Goal: Task Accomplishment & Management: Use online tool/utility

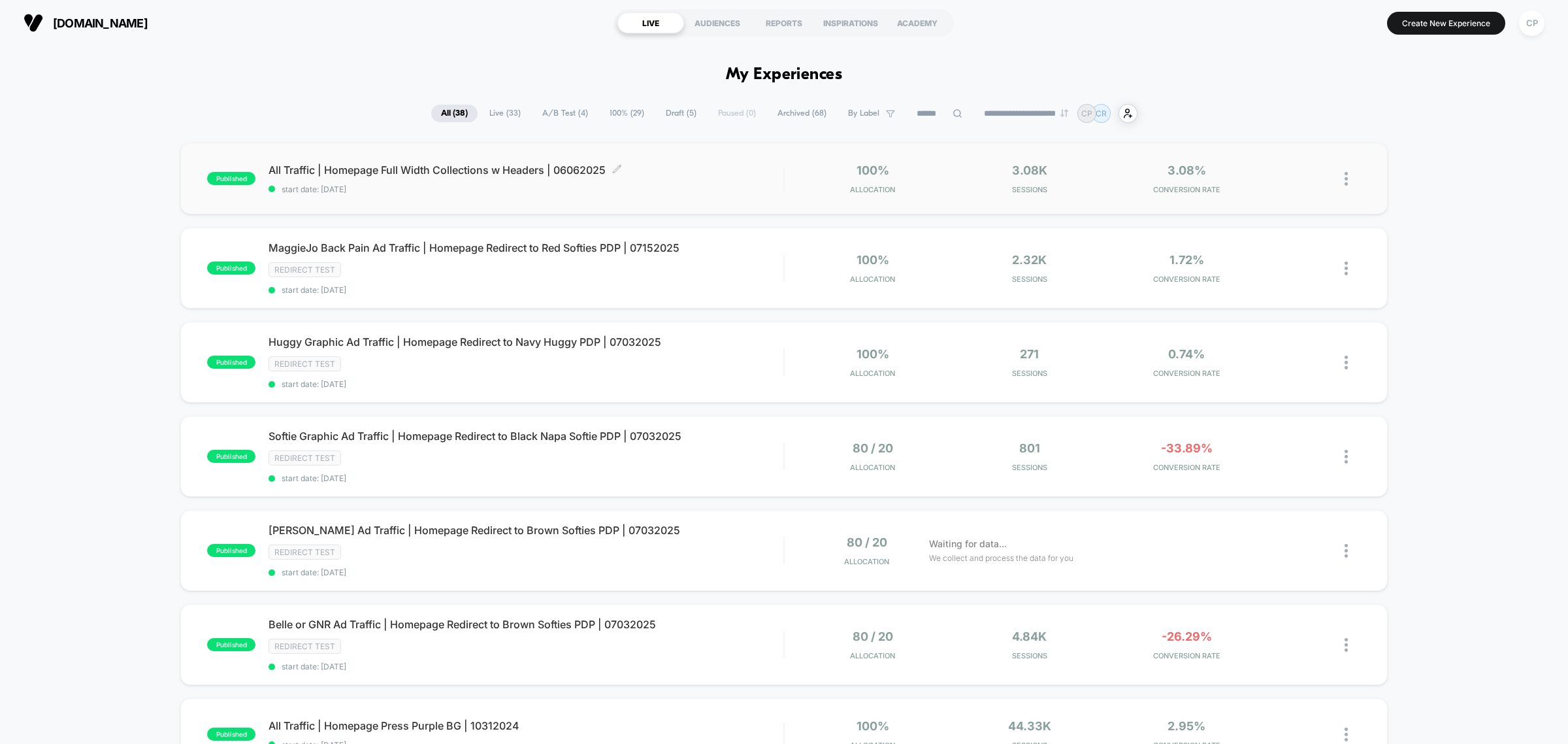
click at [518, 167] on span "All Traffic | Homepage Full Width Collections w Headers | 06062025 Click to edi…" at bounding box center [526, 170] width 515 height 13
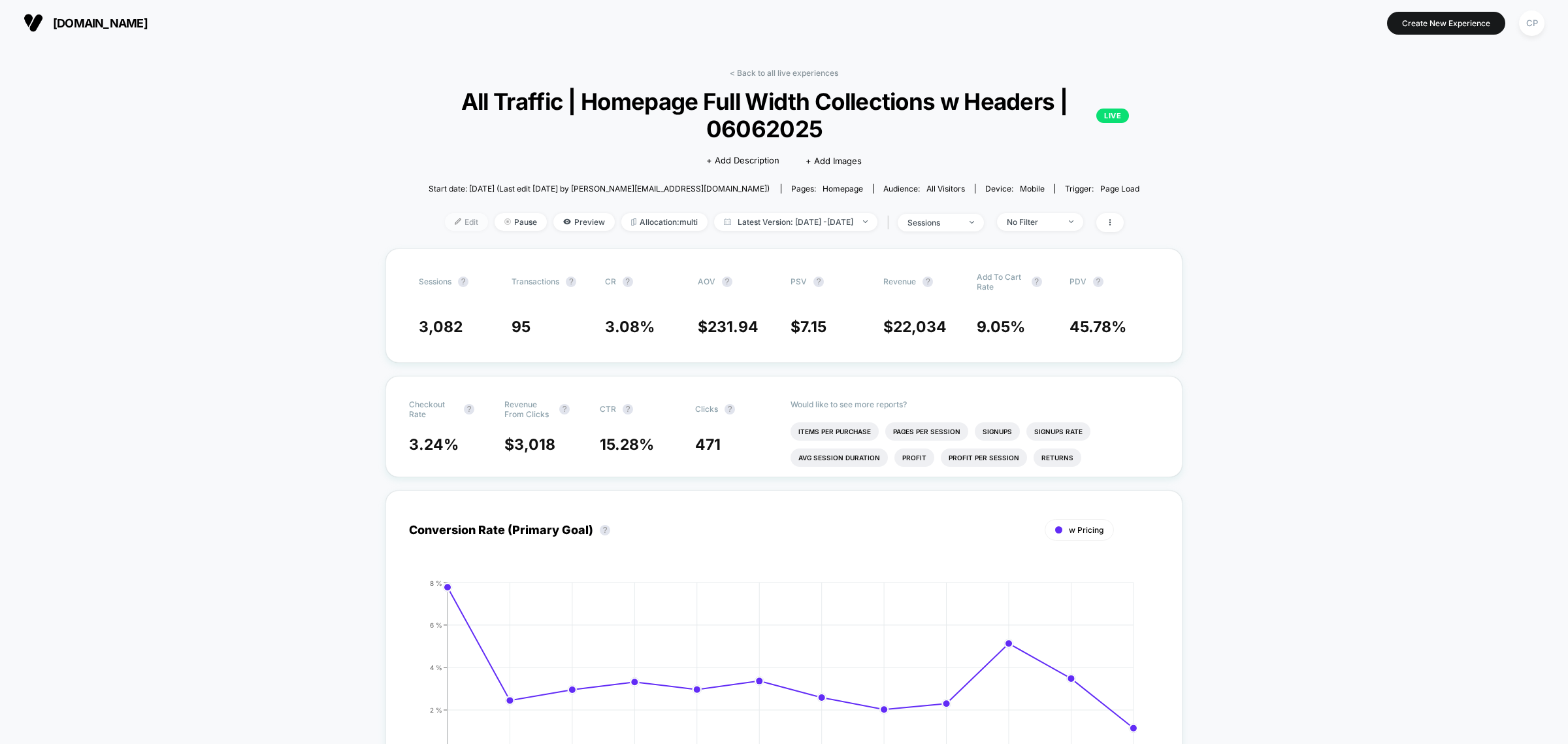
click at [445, 219] on span "Edit" at bounding box center [466, 222] width 43 height 18
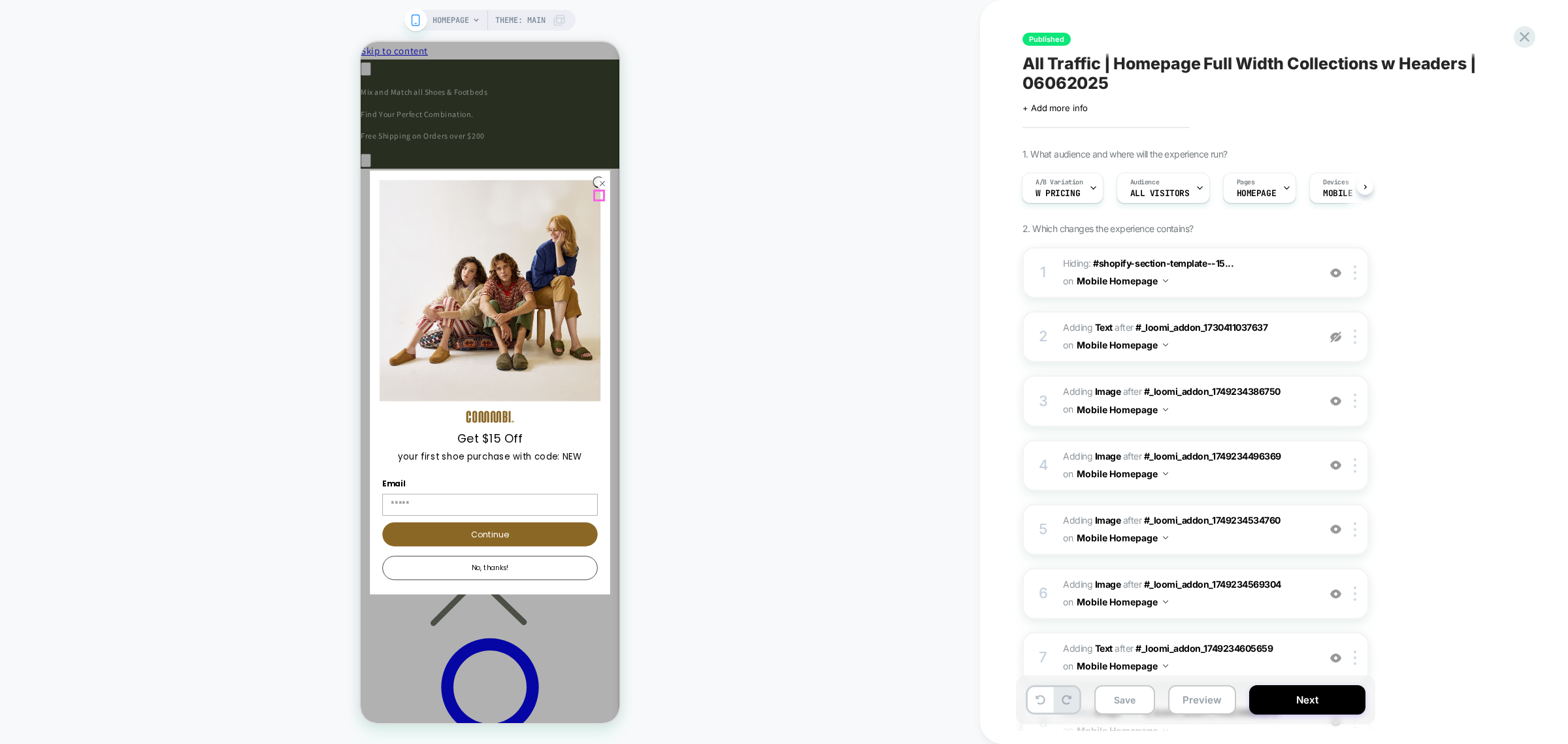
click at [598, 189] on circle "Close dialog" at bounding box center [603, 183] width 11 height 11
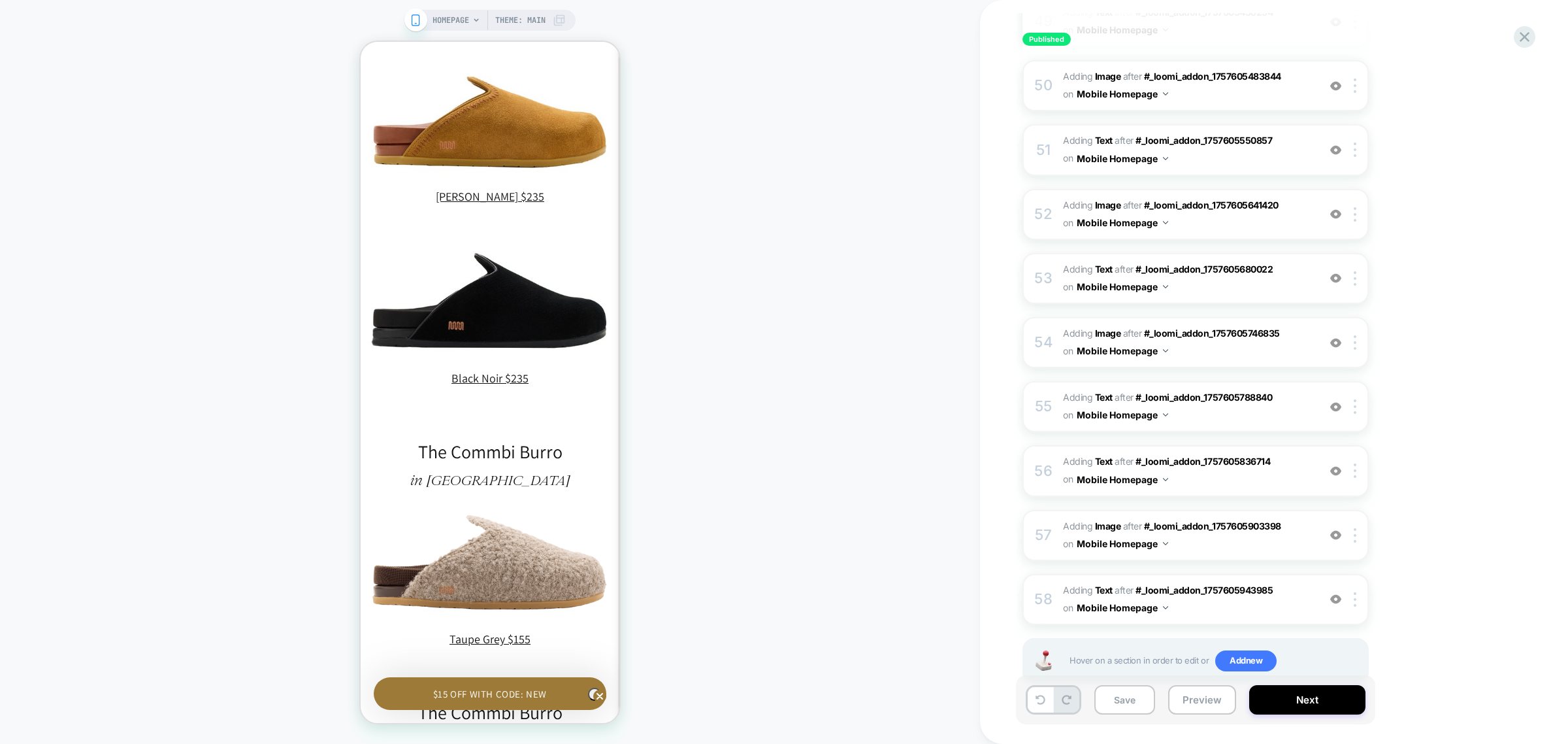
scroll to position [0, 191]
click at [1335, 594] on img at bounding box center [1335, 599] width 11 height 11
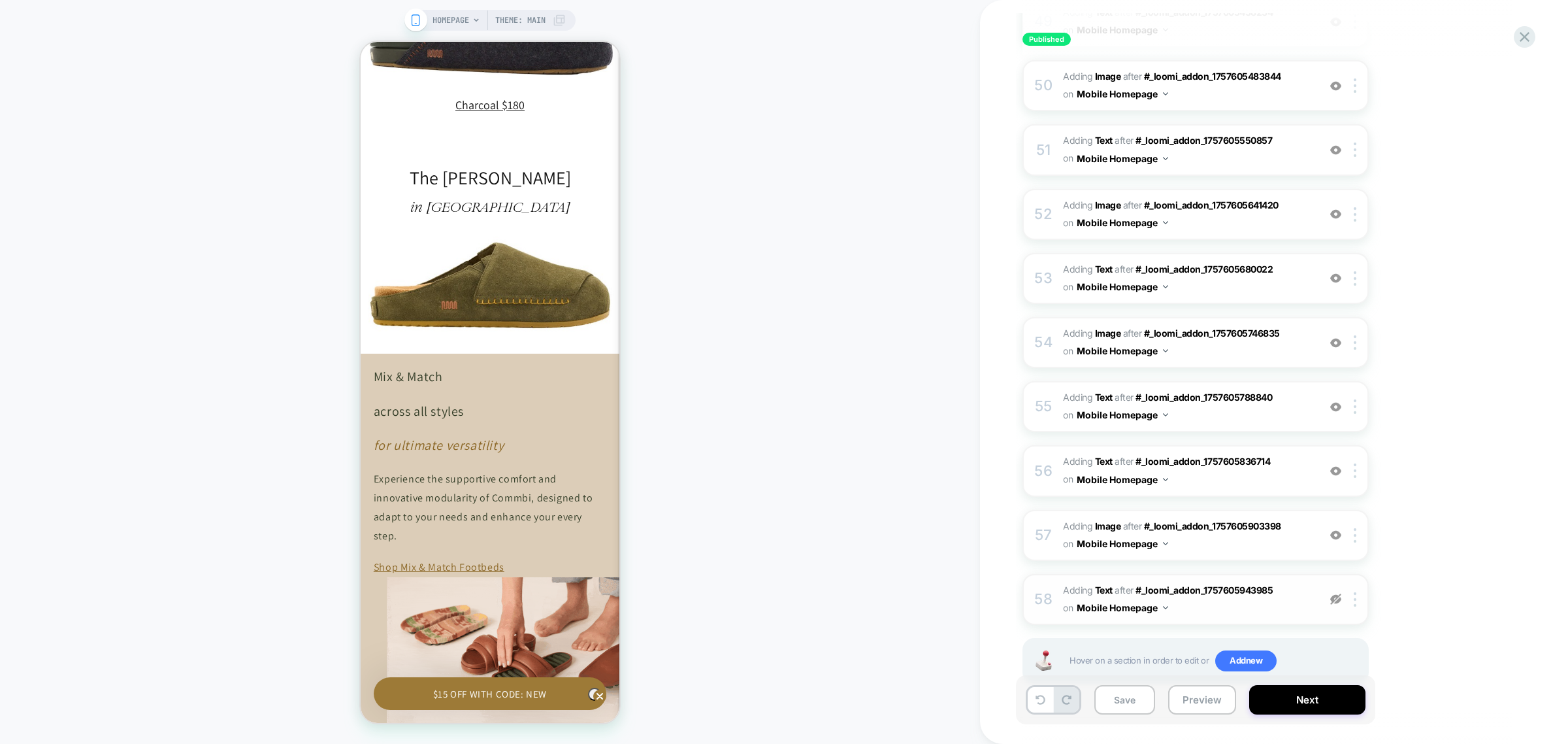
scroll to position [2649, 0]
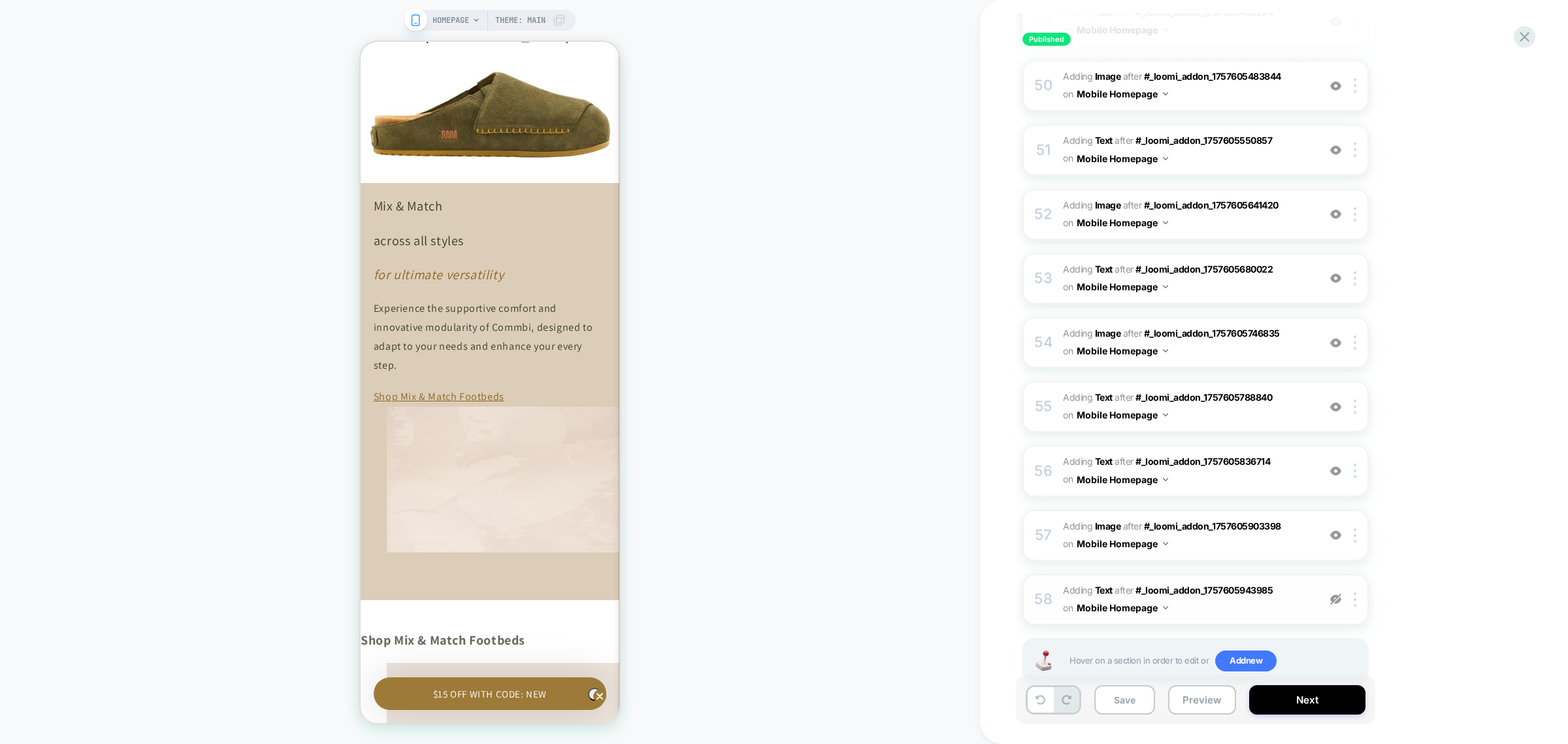
click at [1335, 594] on img at bounding box center [1335, 599] width 11 height 11
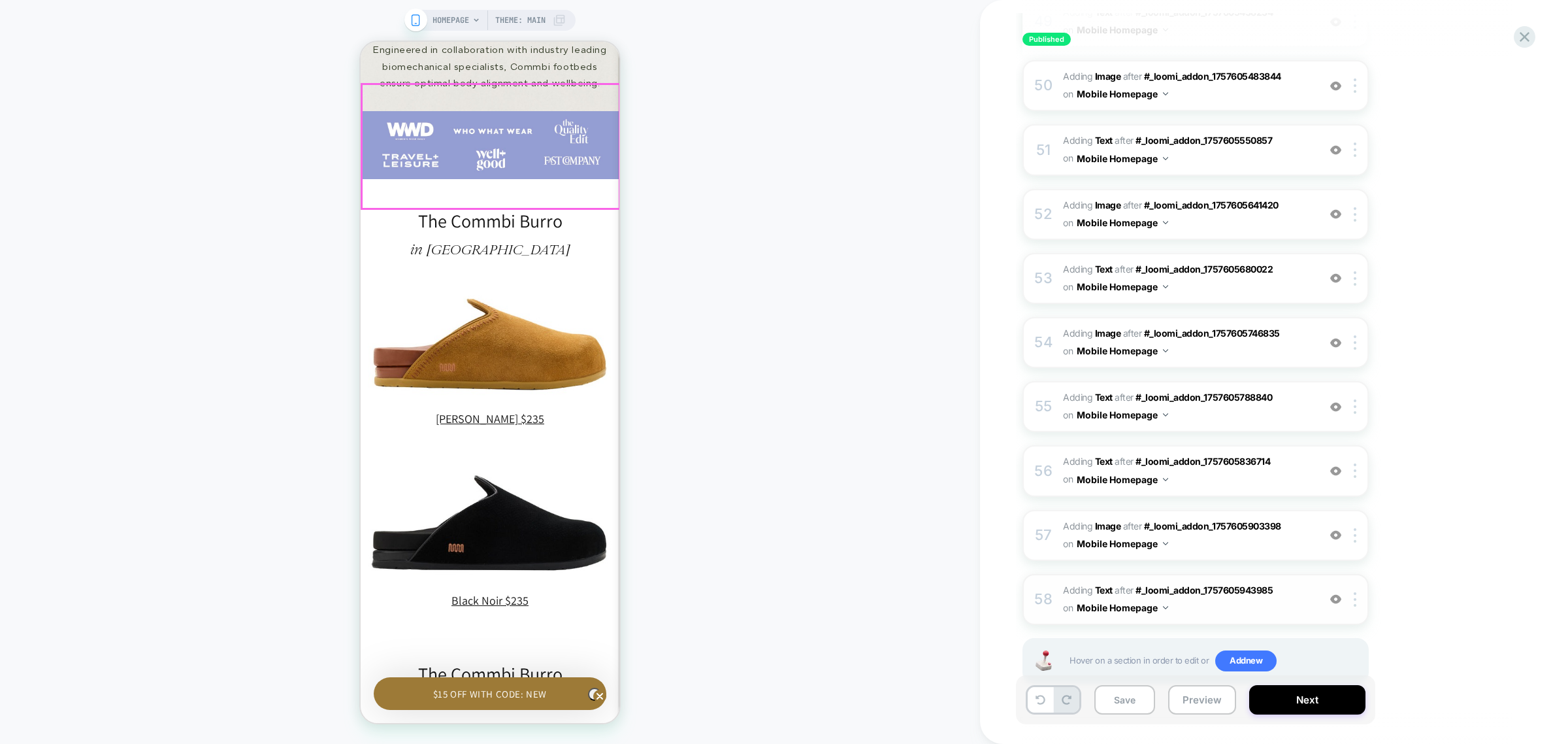
scroll to position [0, 191]
click at [1359, 592] on div at bounding box center [1357, 599] width 21 height 14
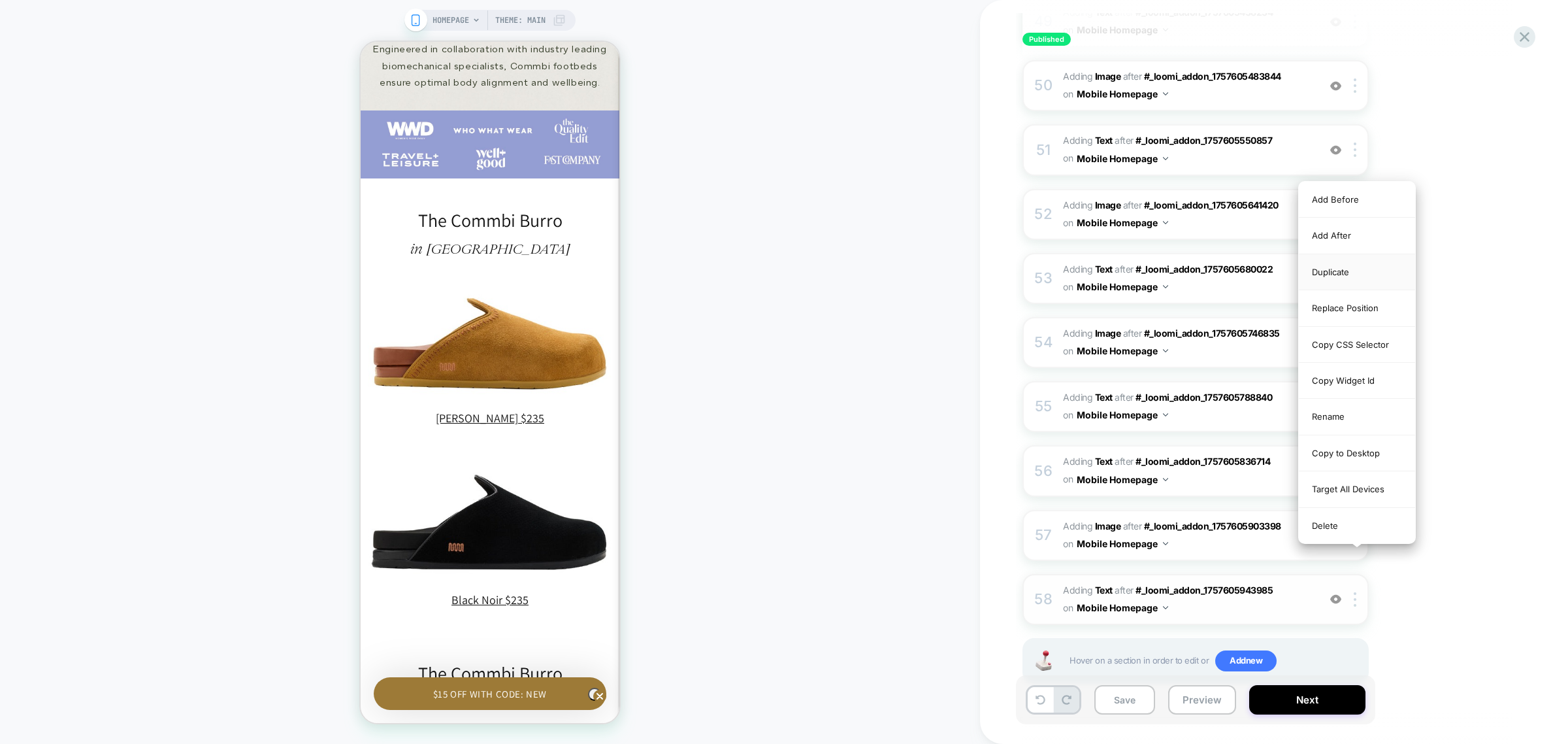
click at [1351, 268] on div "Duplicate" at bounding box center [1357, 272] width 117 height 36
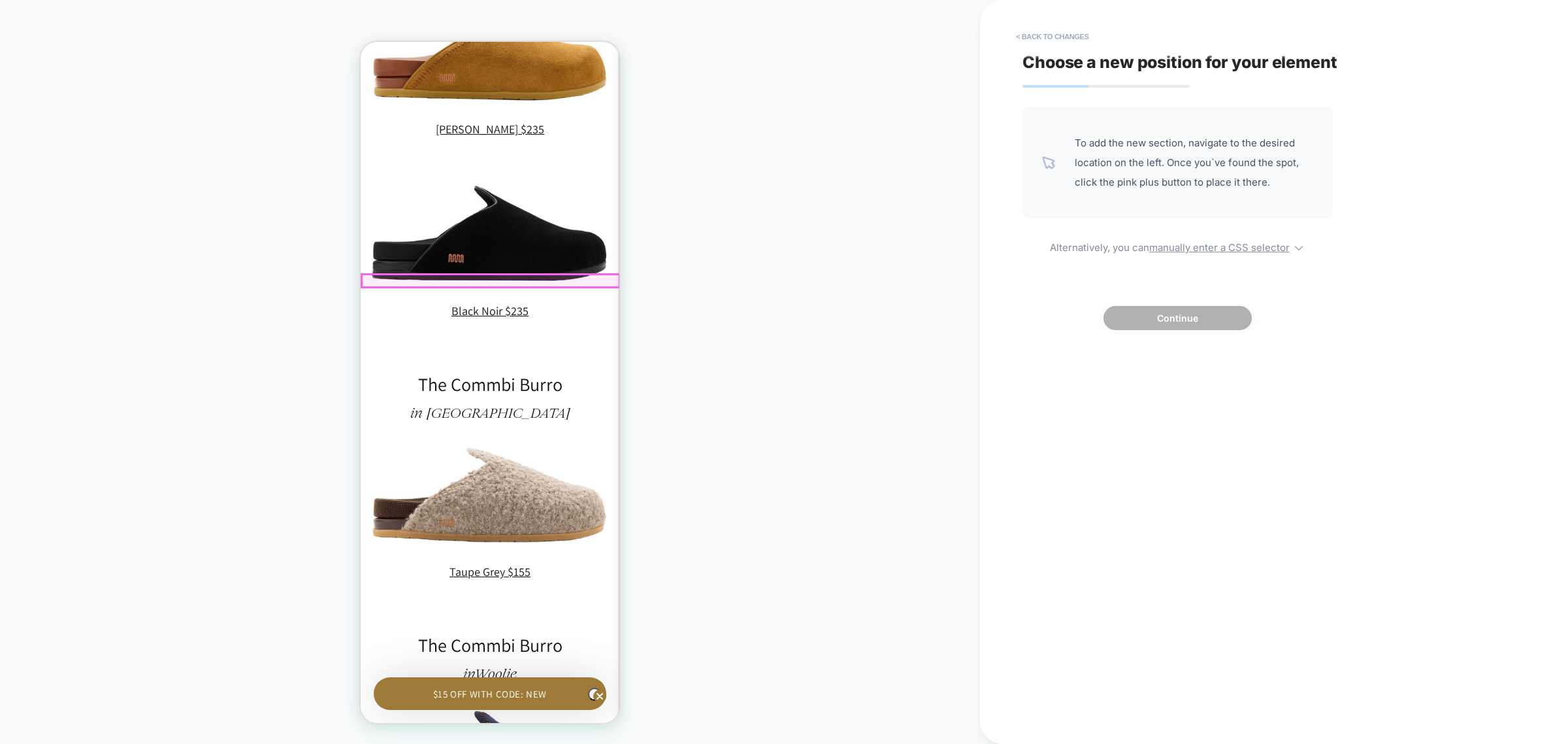
scroll to position [0, 0]
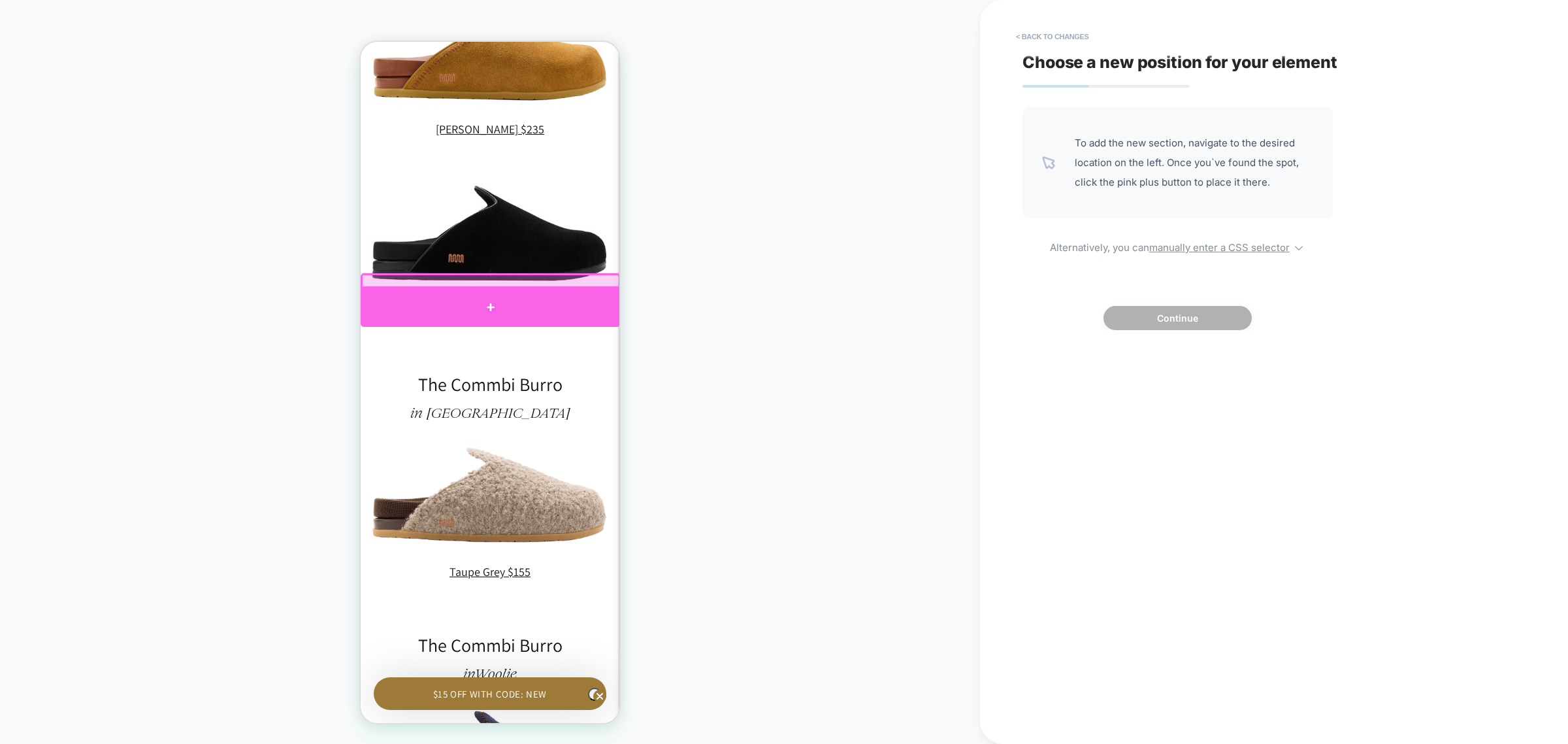
click at [551, 294] on div at bounding box center [490, 307] width 260 height 38
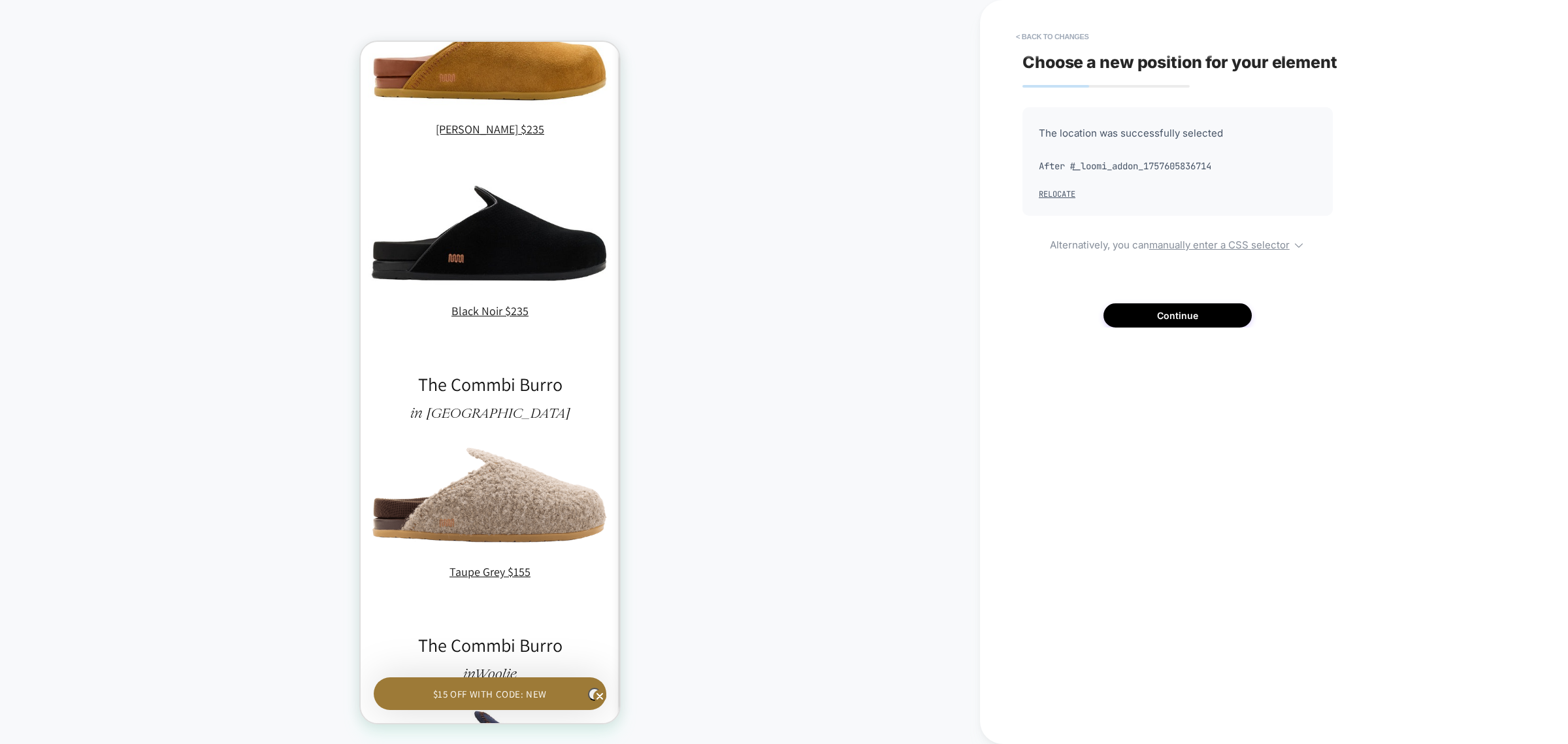
scroll to position [0, 191]
click at [1080, 38] on button "< Back to changes" at bounding box center [1053, 36] width 86 height 21
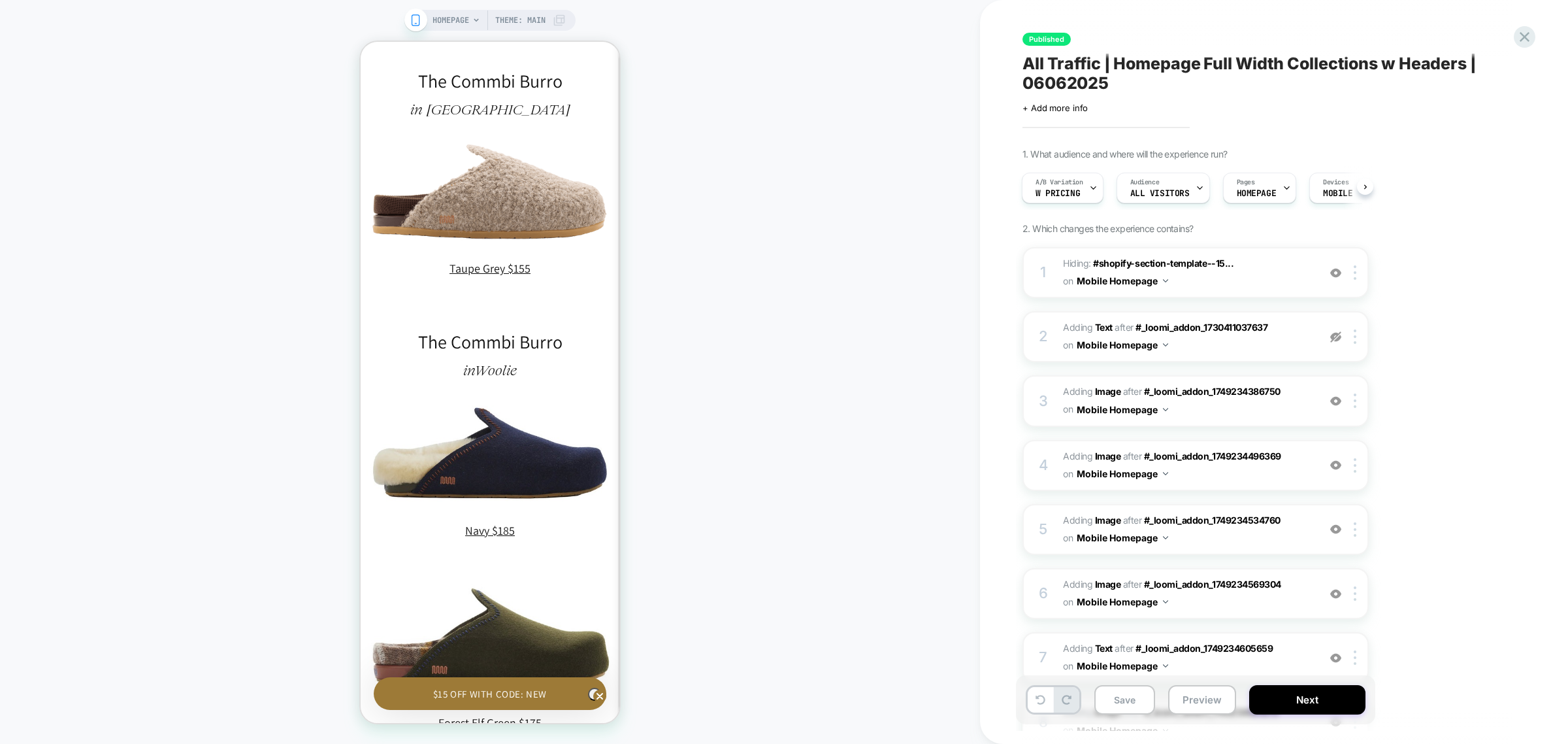
scroll to position [0, 0]
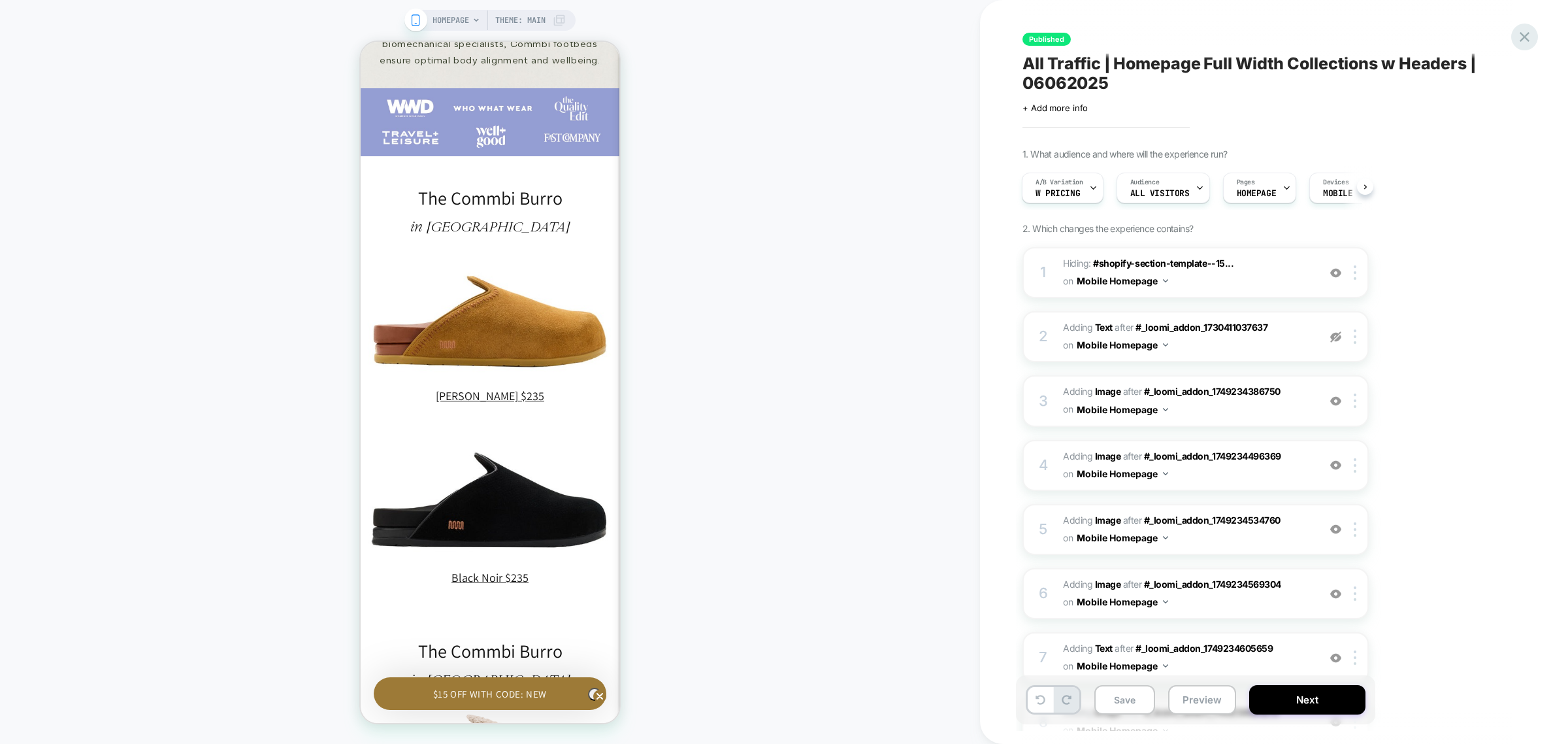
click at [1521, 31] on icon at bounding box center [1525, 37] width 18 height 18
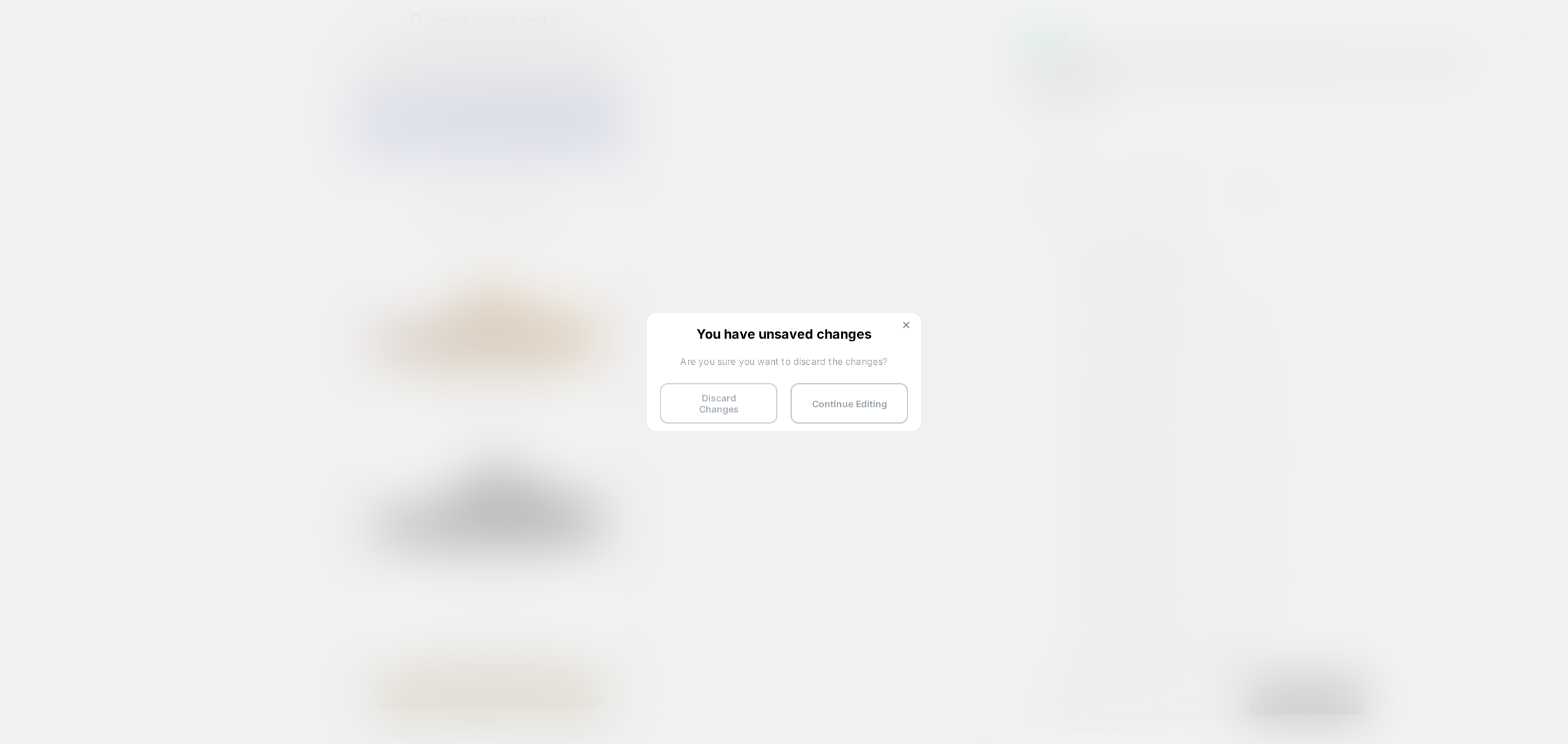
click at [700, 409] on button "Discard Changes" at bounding box center [718, 403] width 117 height 40
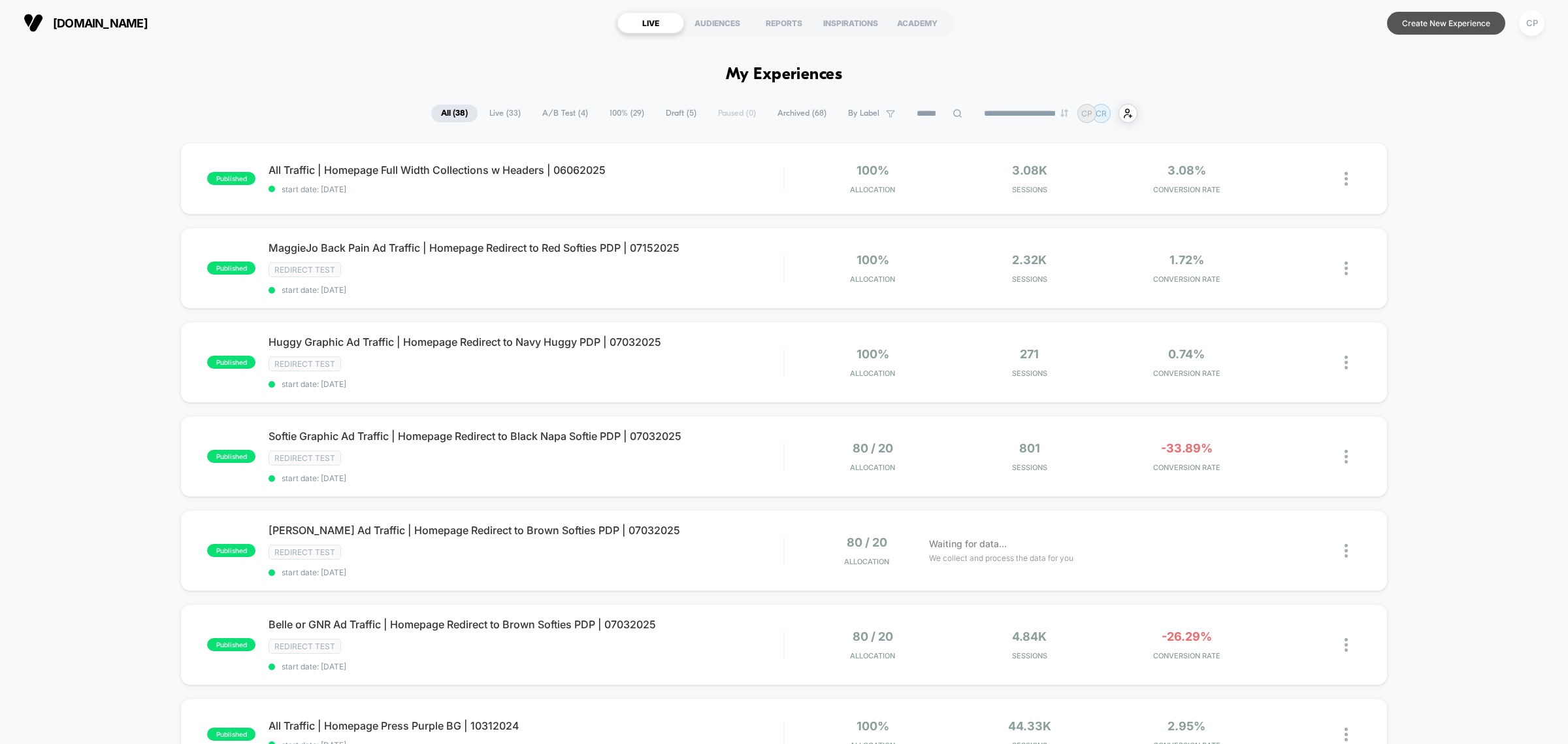
click at [1464, 31] on button "Create New Experience" at bounding box center [1446, 23] width 118 height 23
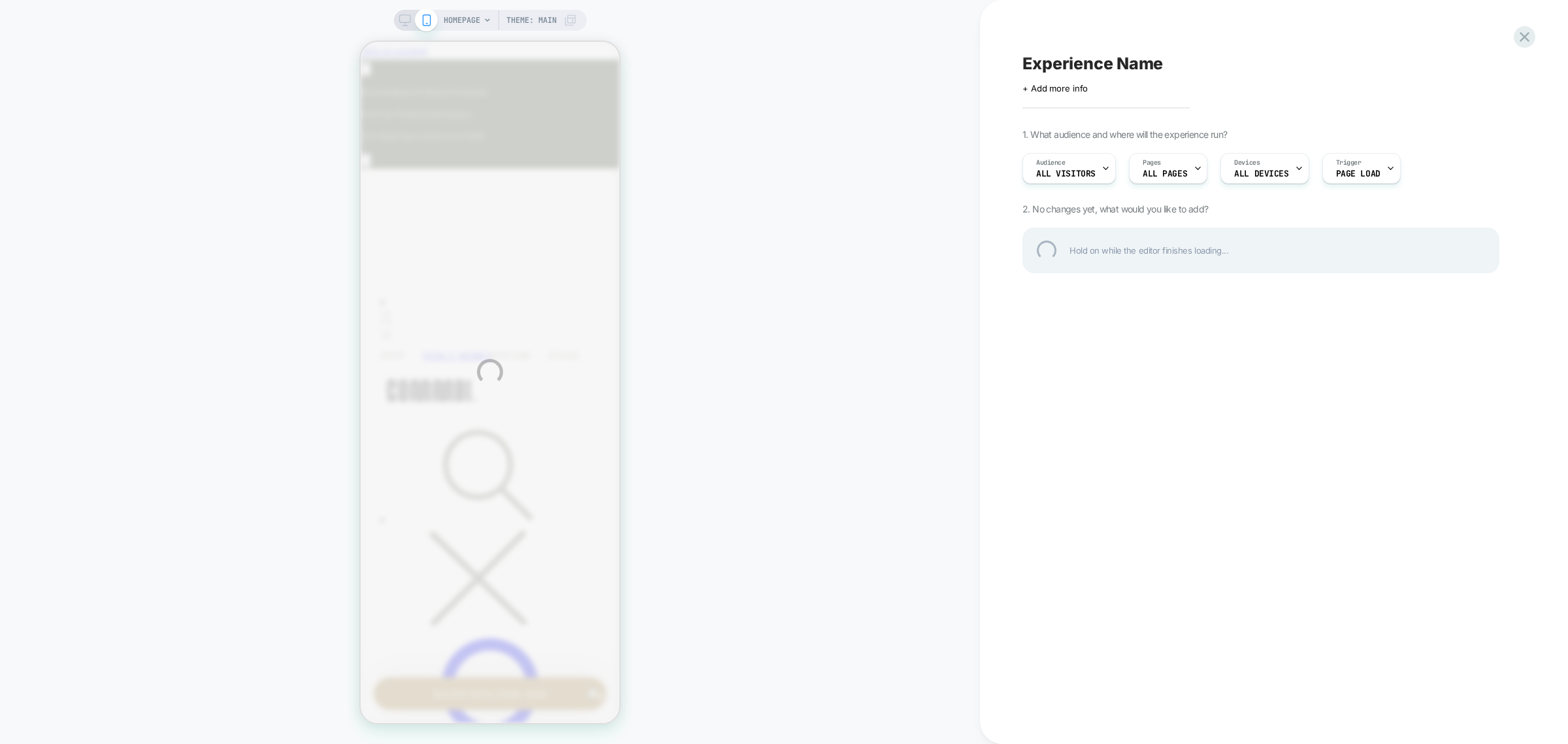
scroll to position [0, 191]
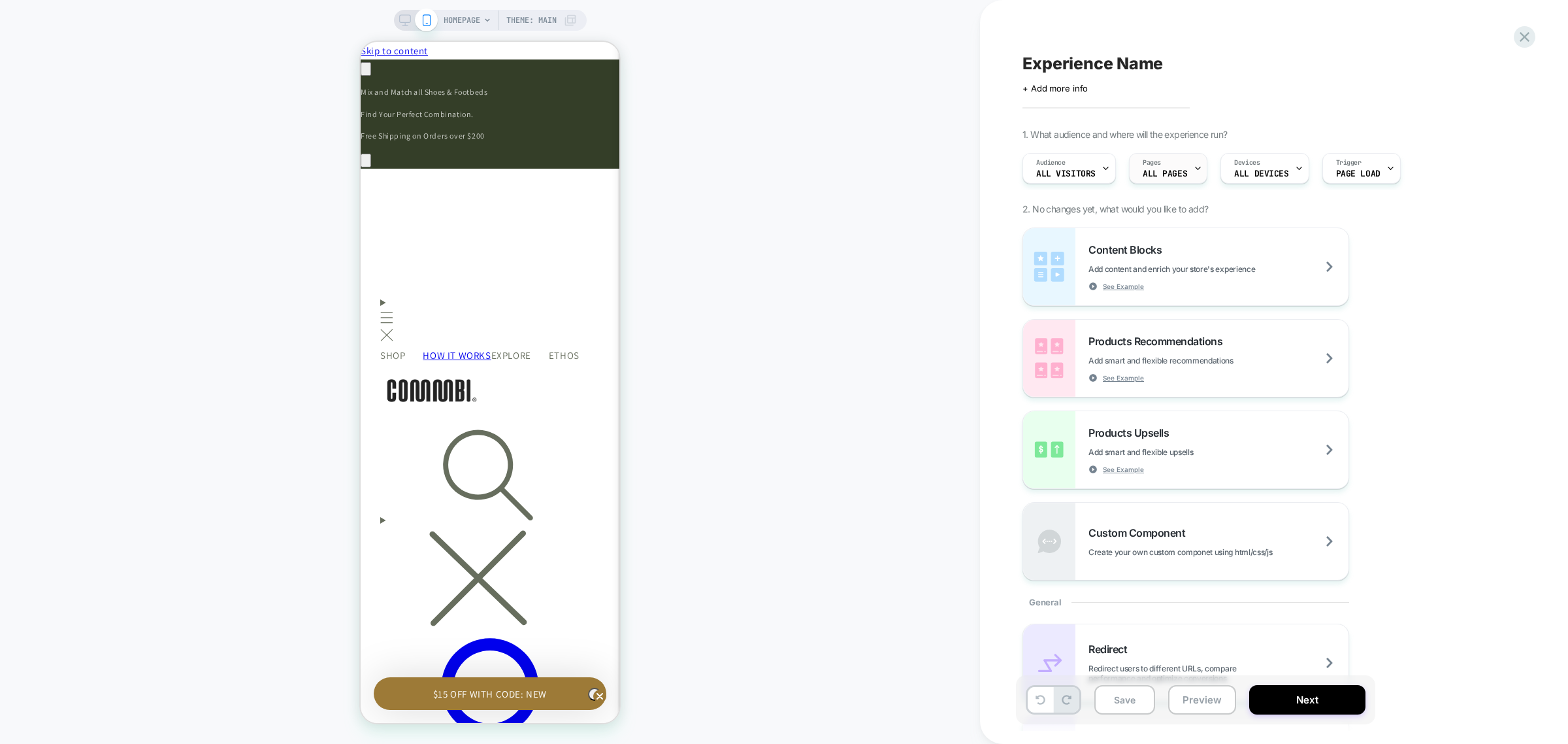
click at [1189, 173] on div "Pages ALL PAGES" at bounding box center [1165, 168] width 71 height 30
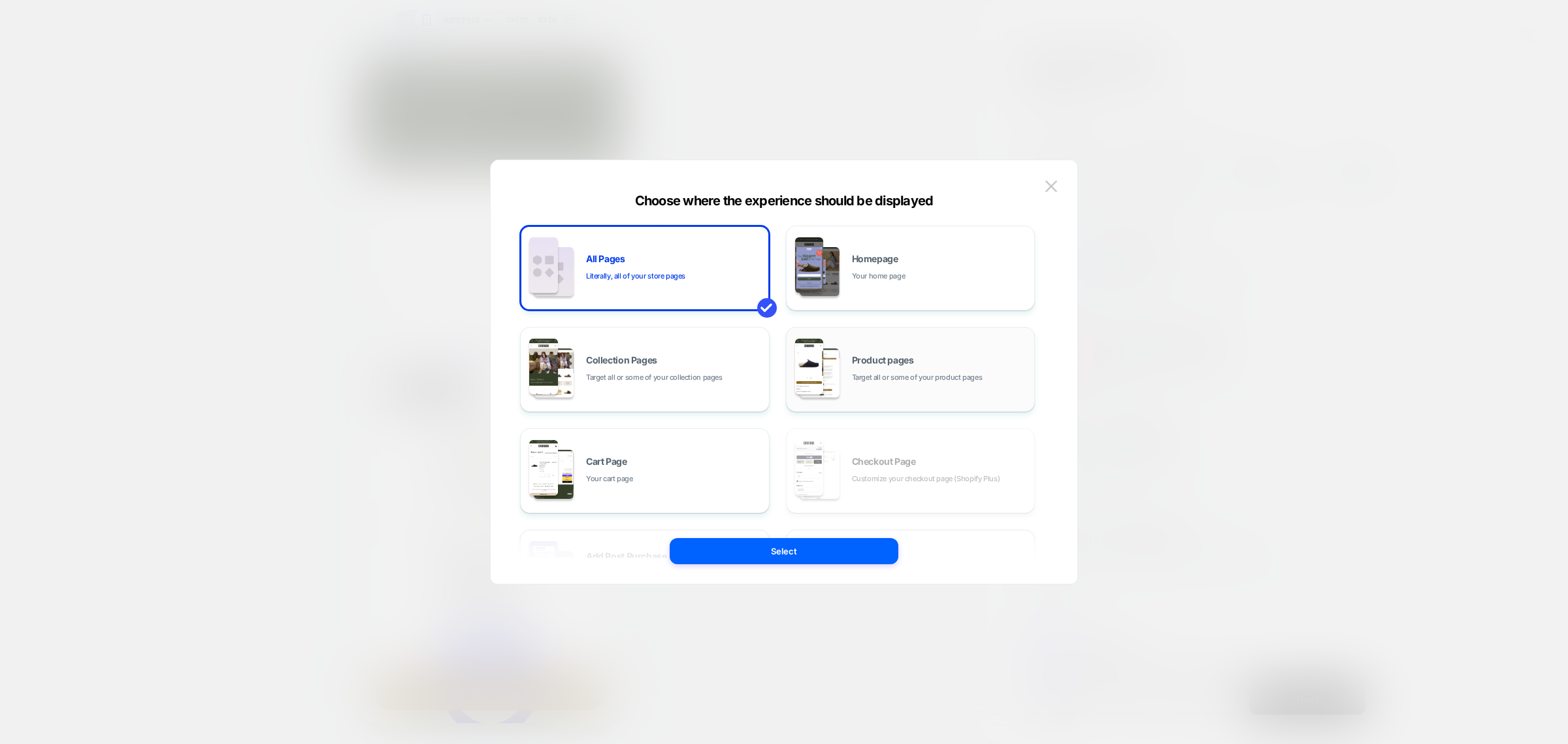
click at [896, 364] on div "Product pages Target all or some of your product pages" at bounding box center [940, 369] width 176 height 28
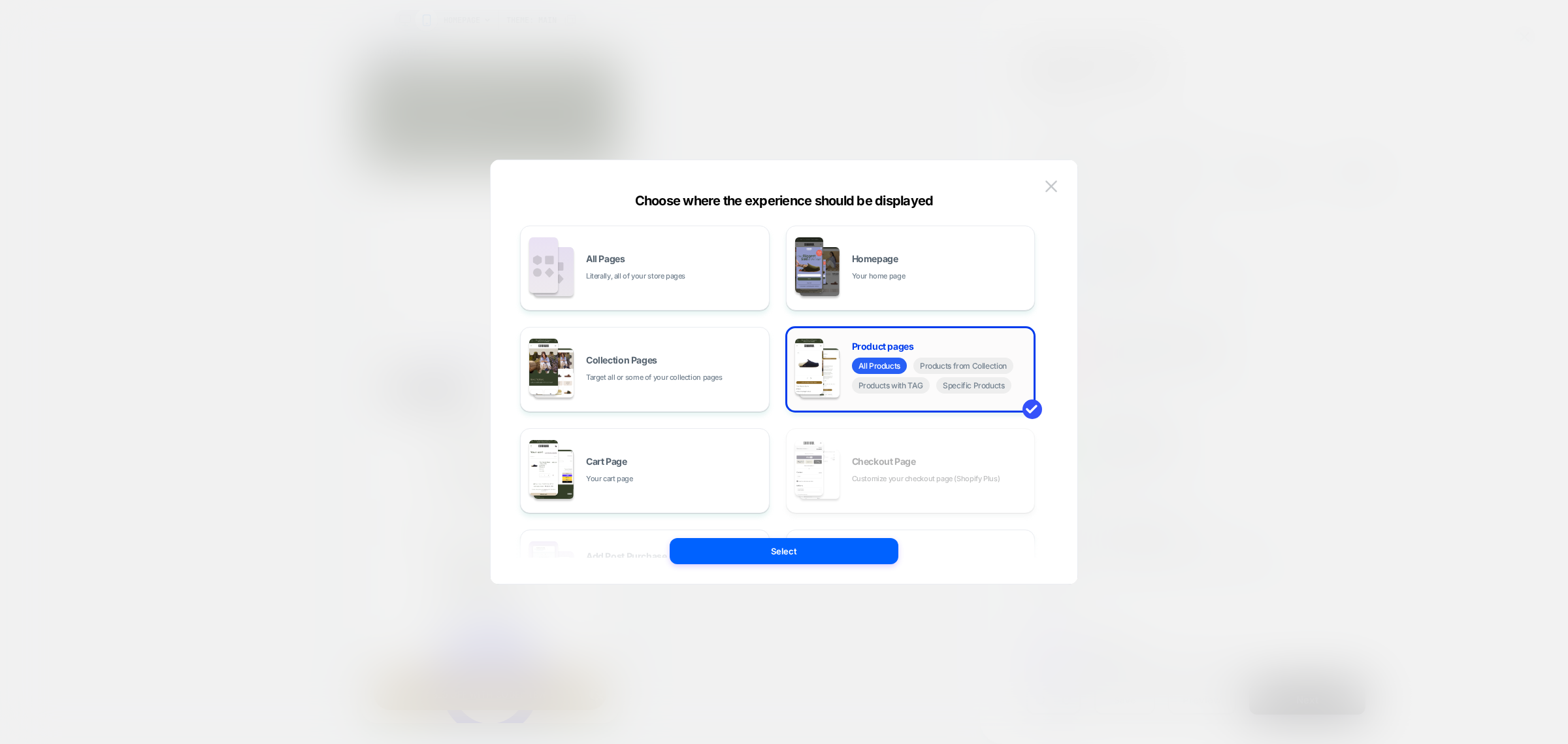
scroll to position [0, 0]
click at [971, 386] on span "Specific Products" at bounding box center [974, 386] width 75 height 16
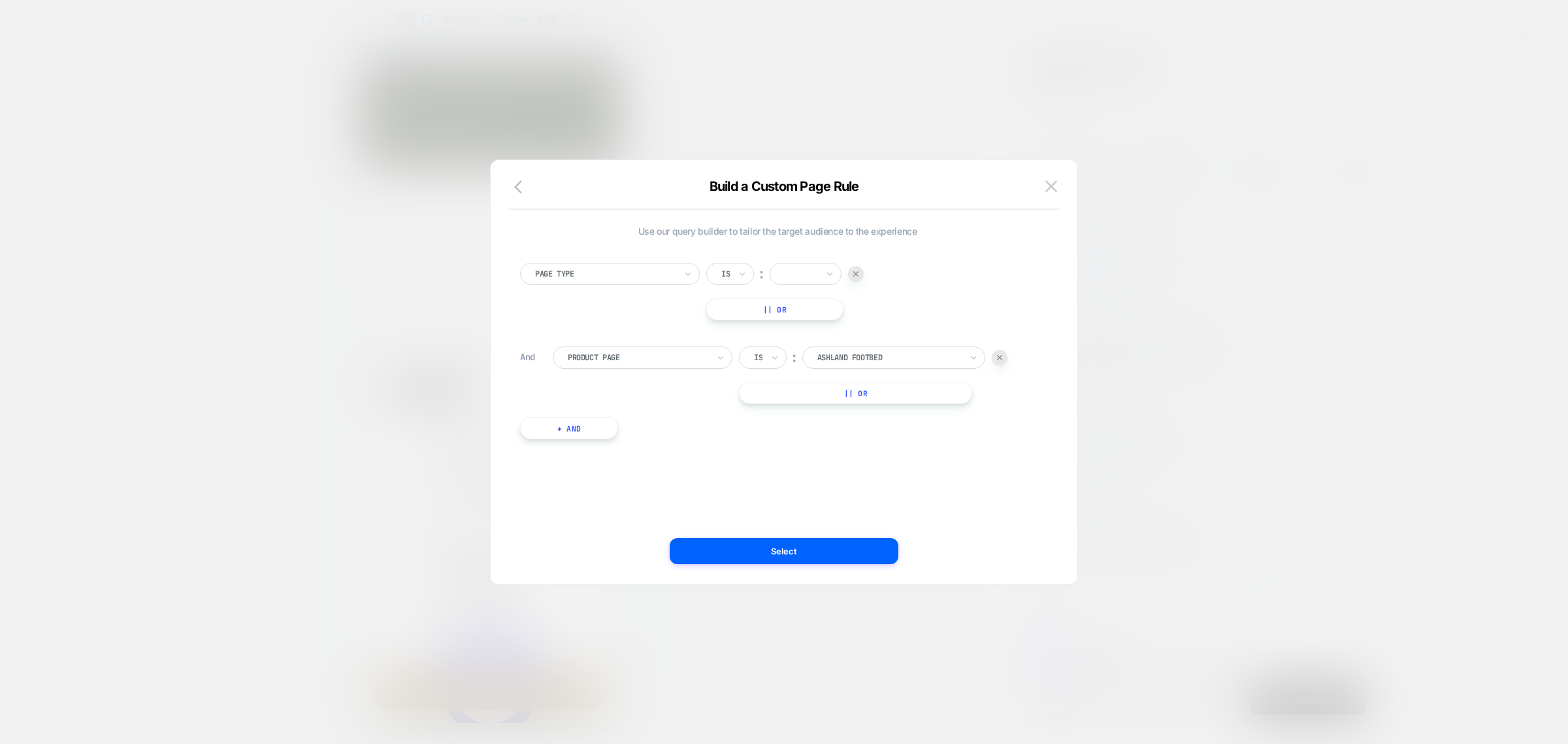
scroll to position [0, 191]
click at [797, 277] on div at bounding box center [801, 274] width 33 height 12
click at [827, 379] on div "Product" at bounding box center [827, 373] width 85 height 21
click at [850, 361] on div at bounding box center [890, 357] width 144 height 12
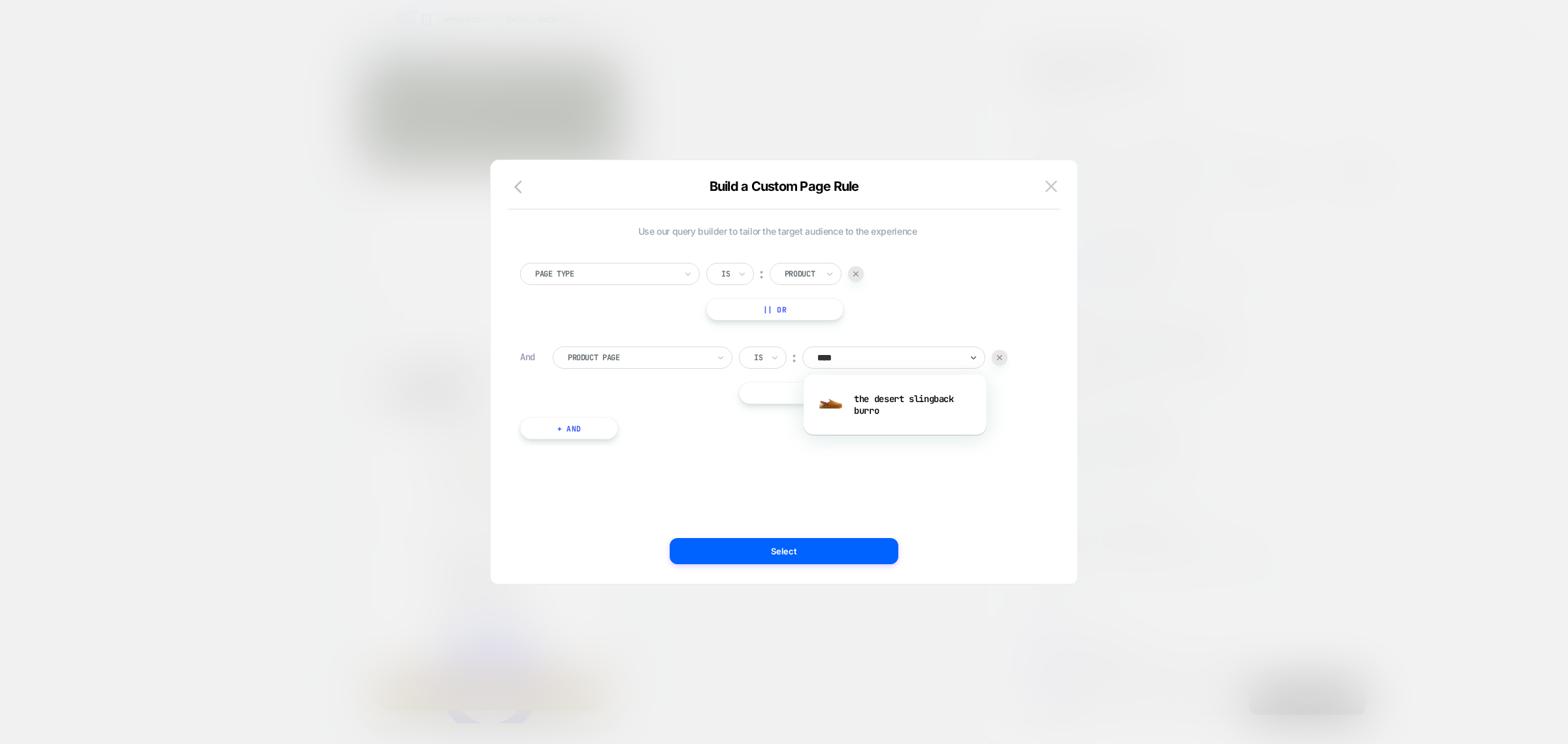
type input "*****"
click at [921, 402] on div "the desert slingback burro" at bounding box center [895, 404] width 170 height 42
click at [843, 393] on button "|| Or" at bounding box center [855, 393] width 233 height 22
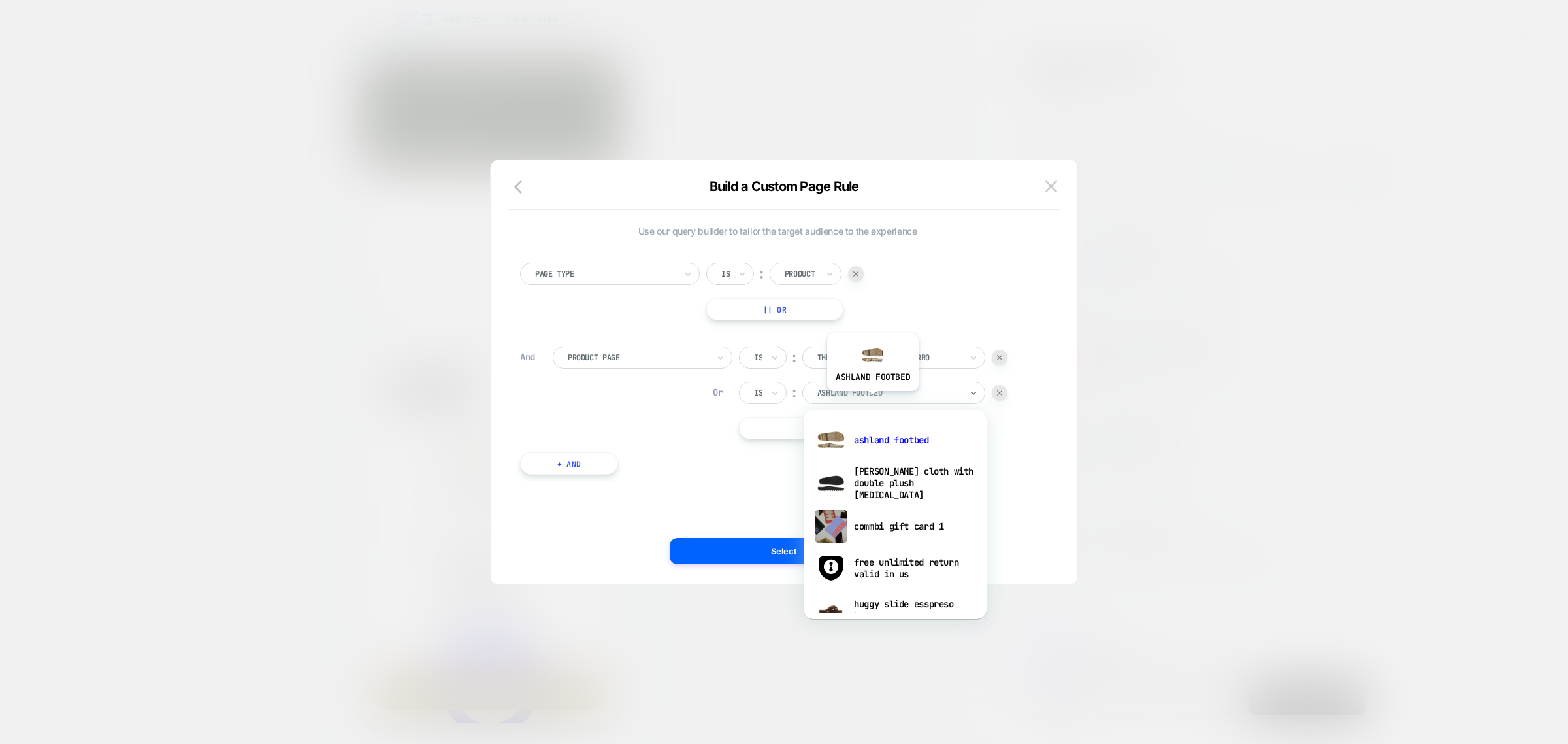
click at [872, 401] on div "ashland footbed" at bounding box center [894, 393] width 183 height 22
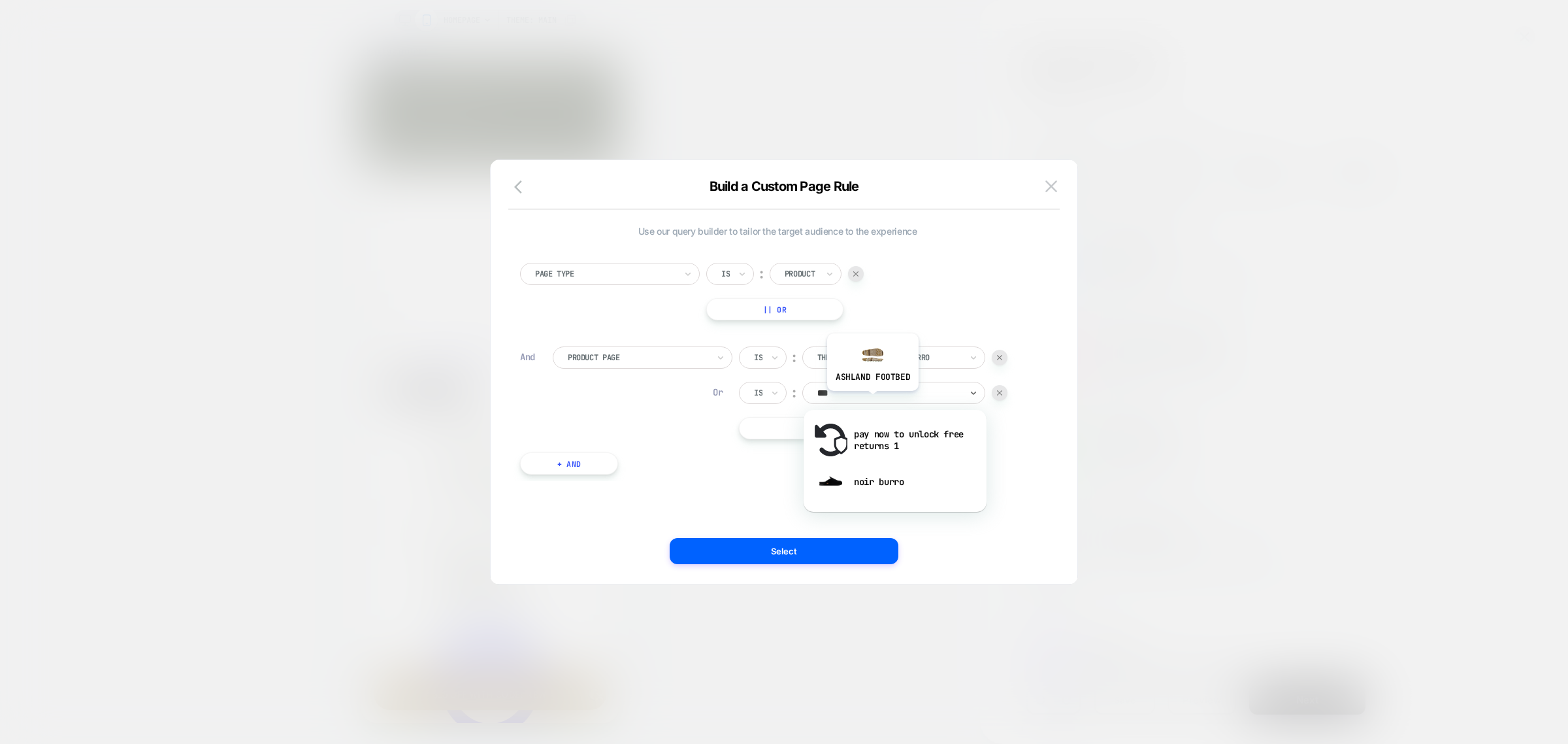
type input "****"
click at [880, 439] on div "noir burro" at bounding box center [895, 440] width 170 height 42
click at [876, 427] on button "|| Or" at bounding box center [855, 428] width 233 height 22
click at [876, 428] on div at bounding box center [890, 428] width 144 height 12
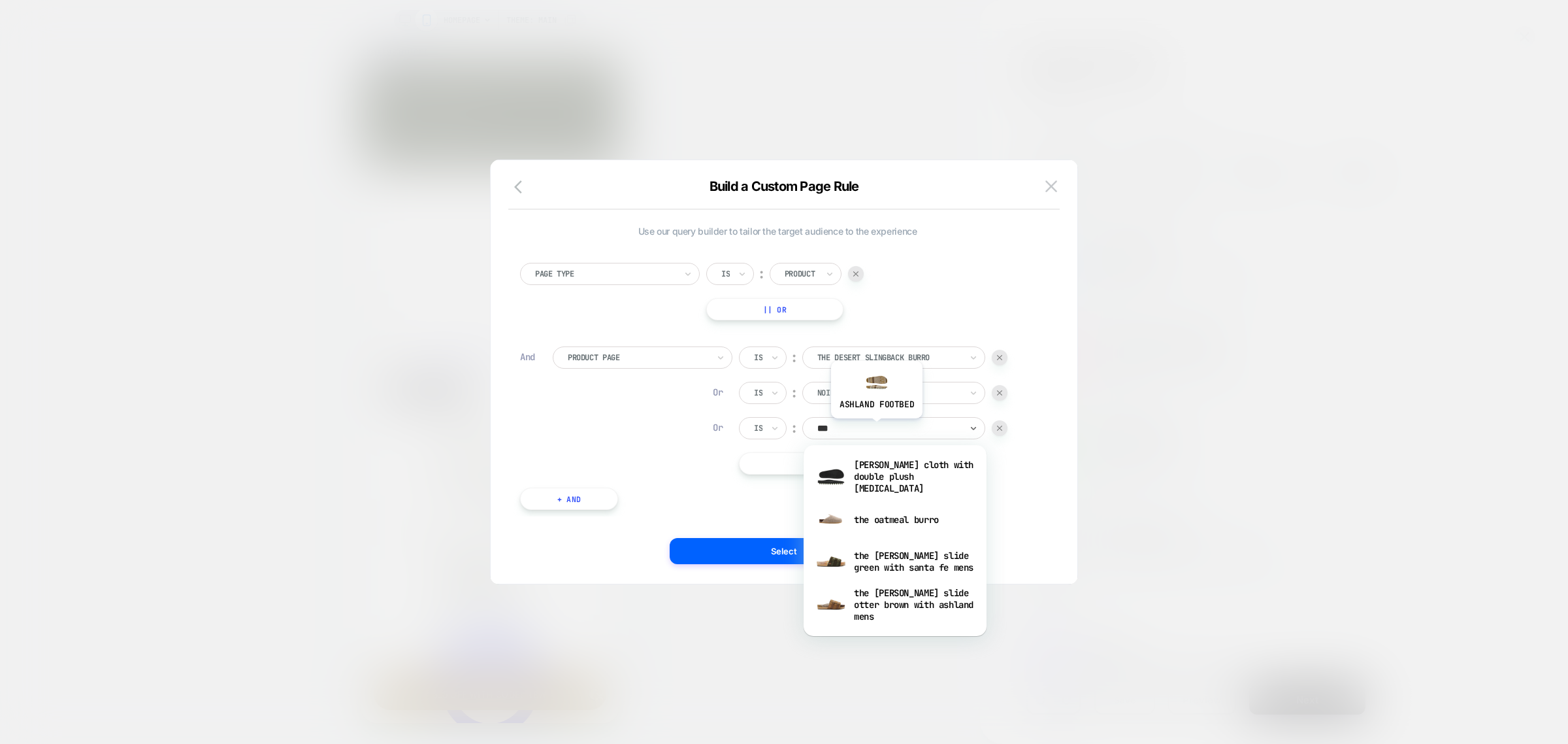
type input "****"
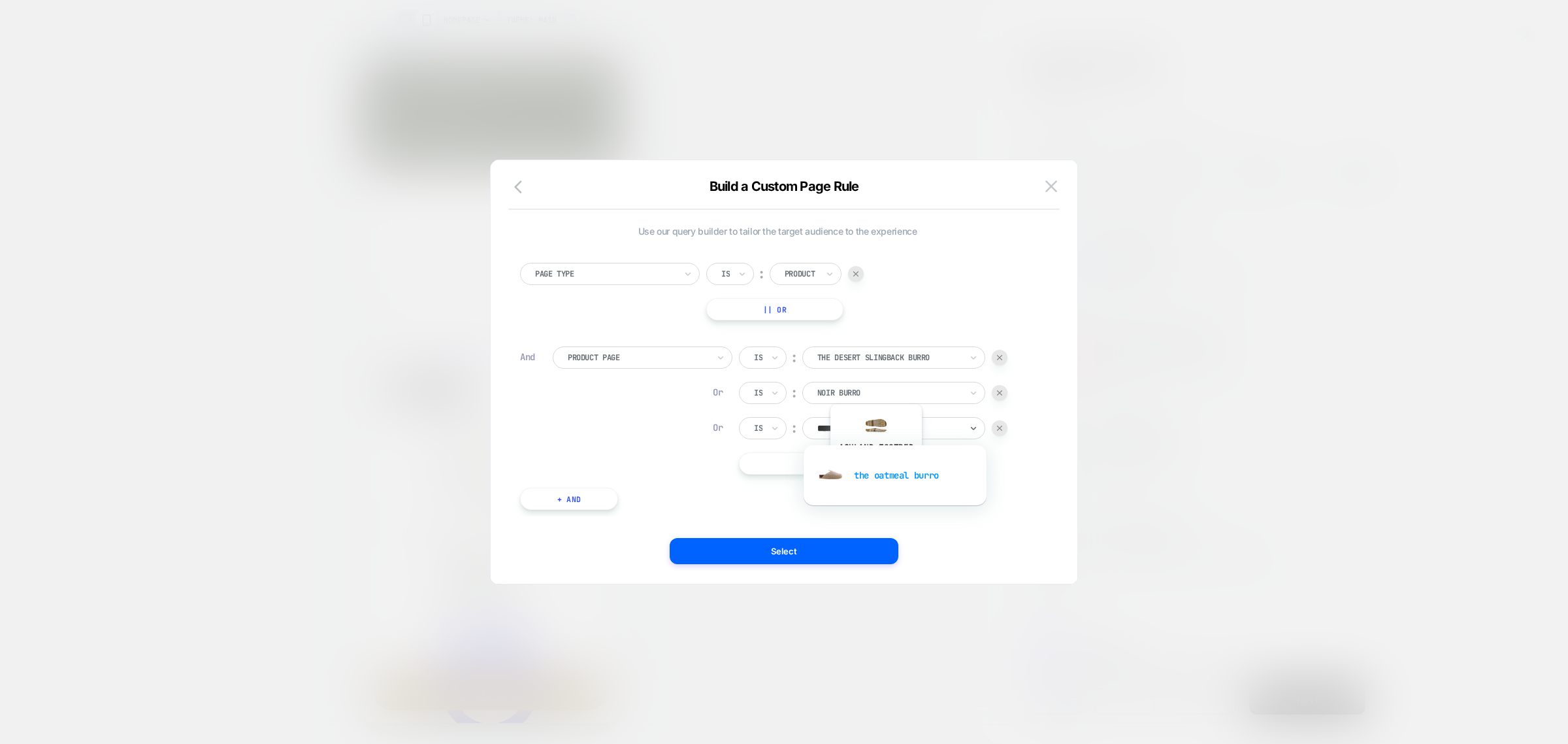
click at [875, 472] on div "the oatmeal burro" at bounding box center [895, 475] width 170 height 42
click at [855, 467] on button "|| Or" at bounding box center [855, 463] width 233 height 22
click at [855, 467] on div at bounding box center [890, 463] width 144 height 12
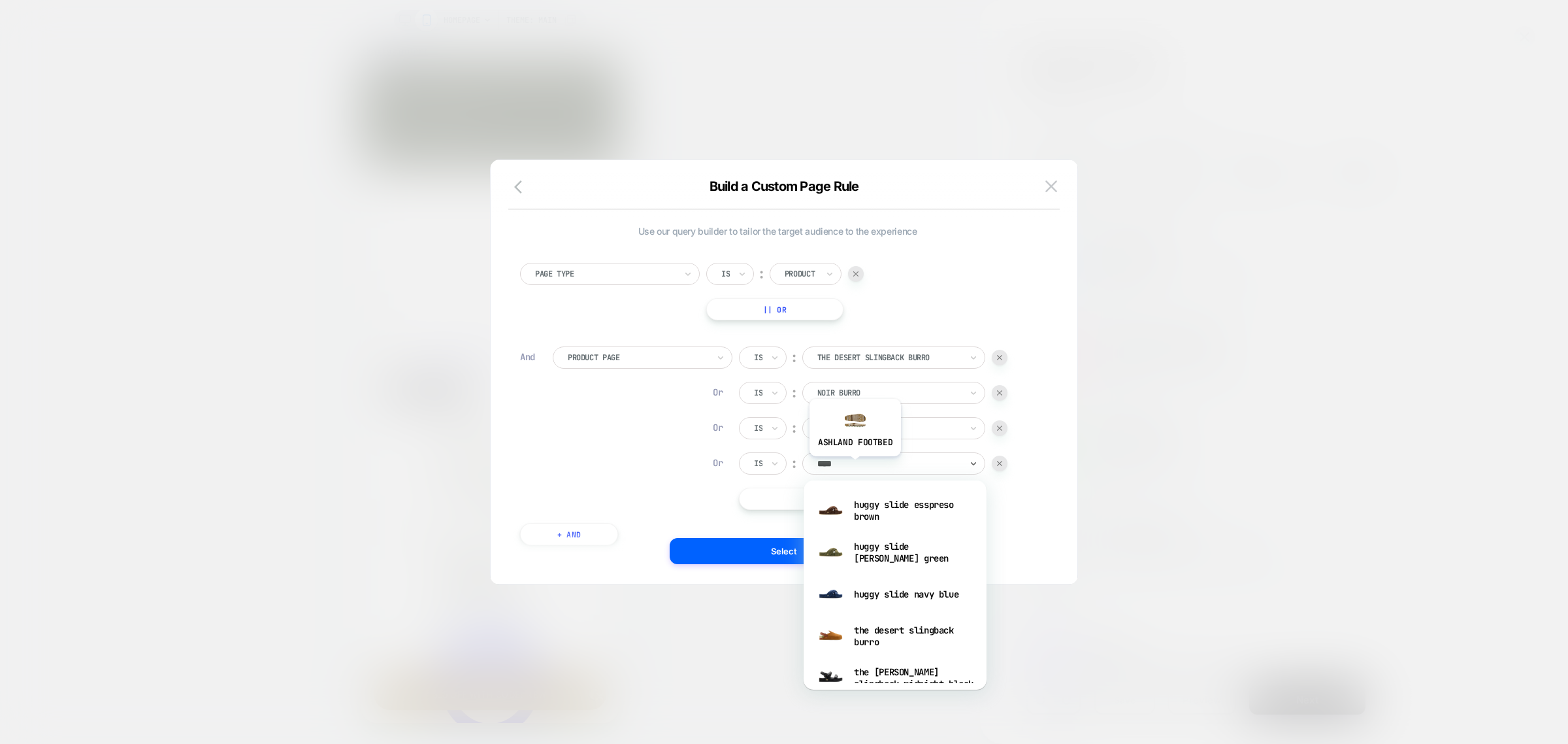
type input "*****"
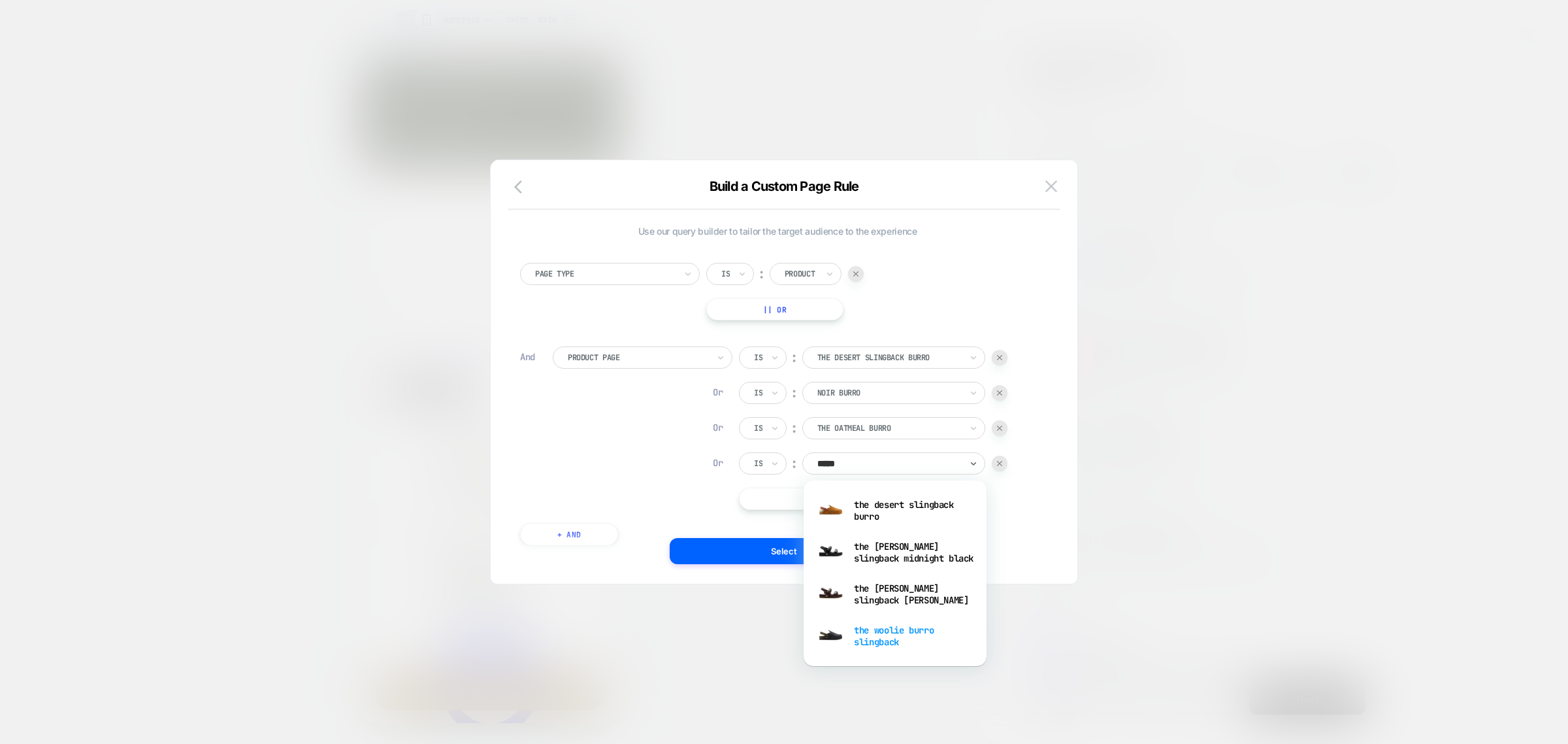
scroll to position [0, 191]
click at [915, 636] on div "the woolie burro slingback" at bounding box center [895, 636] width 170 height 42
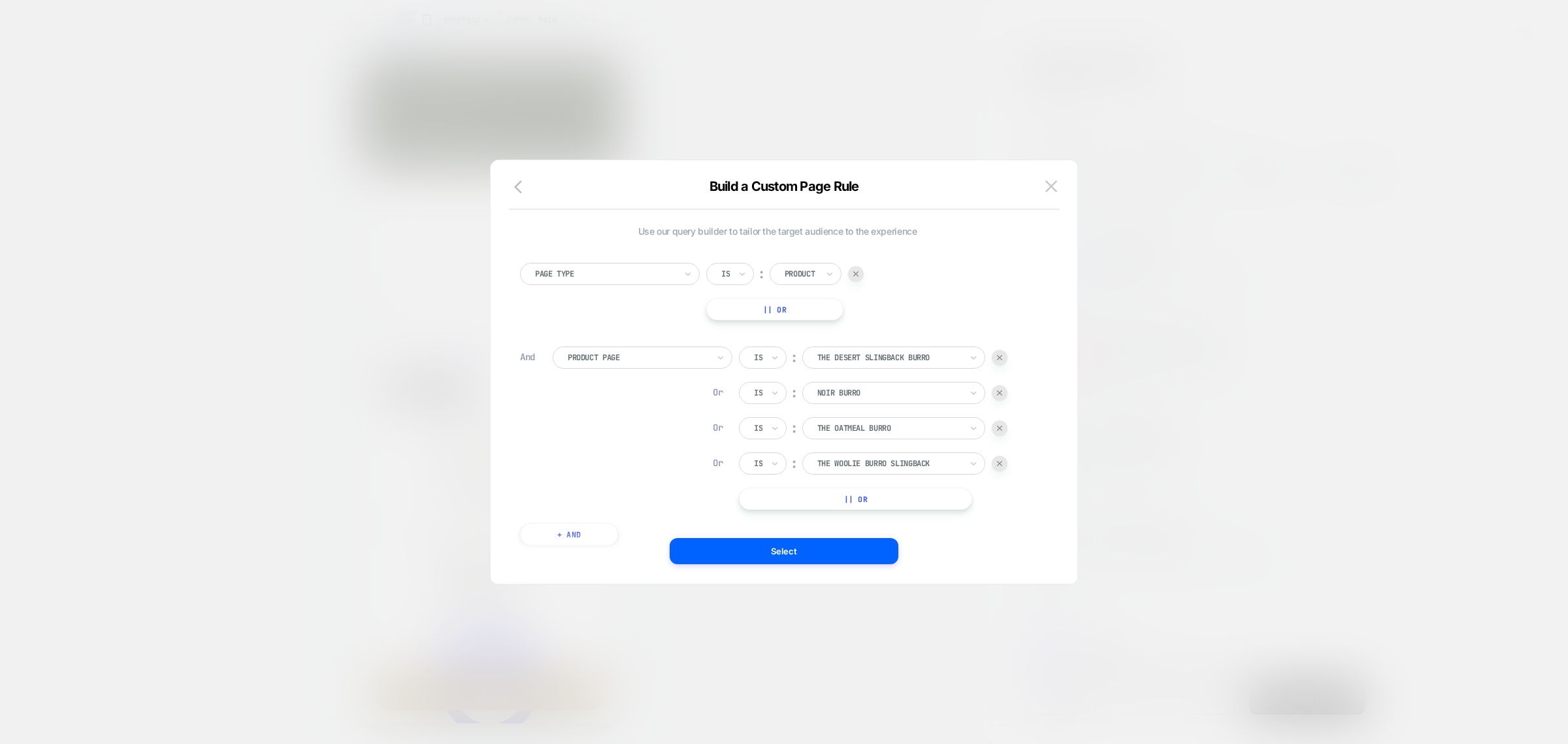
click at [879, 495] on button "|| Or" at bounding box center [855, 499] width 233 height 22
click at [877, 495] on div at bounding box center [890, 498] width 144 height 12
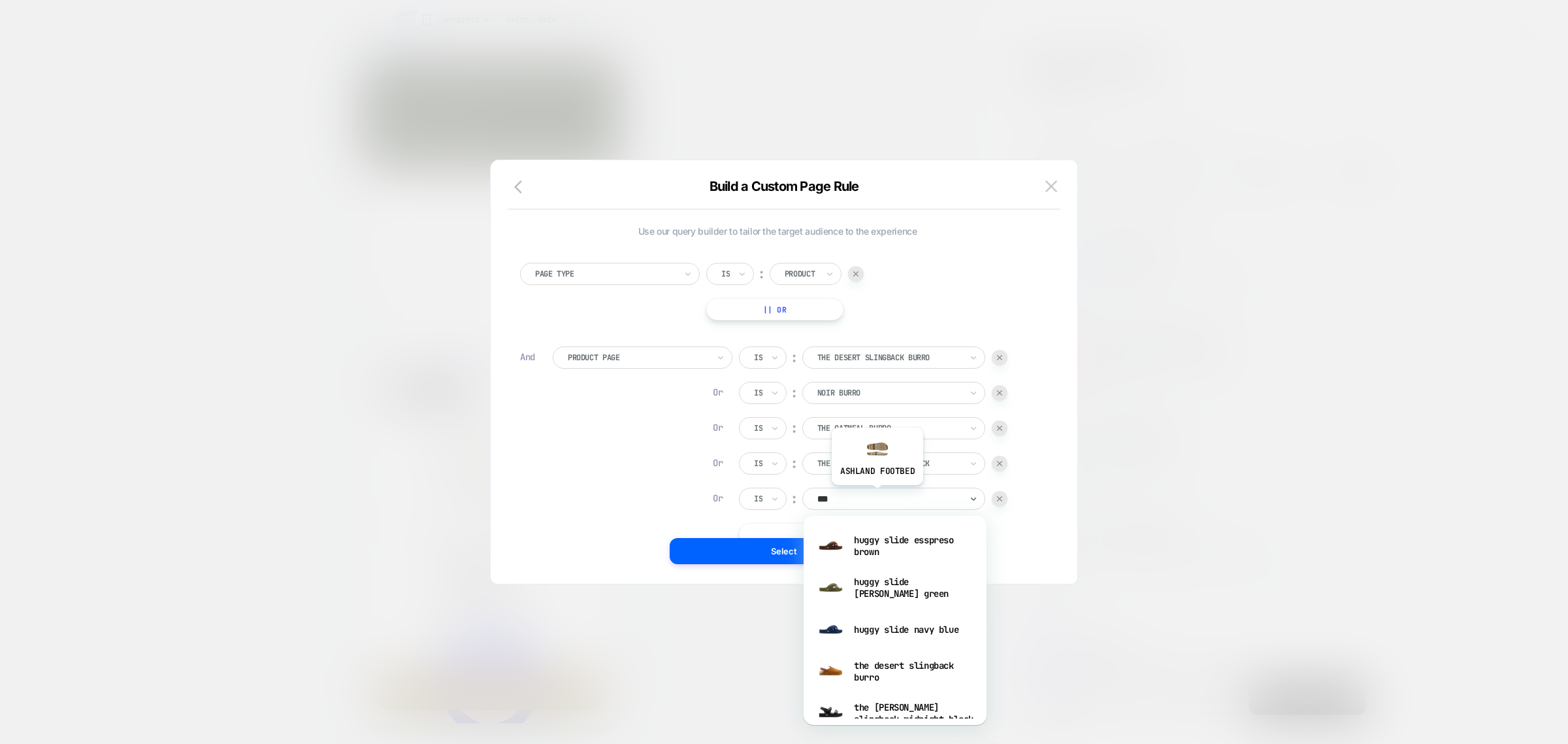
type input "****"
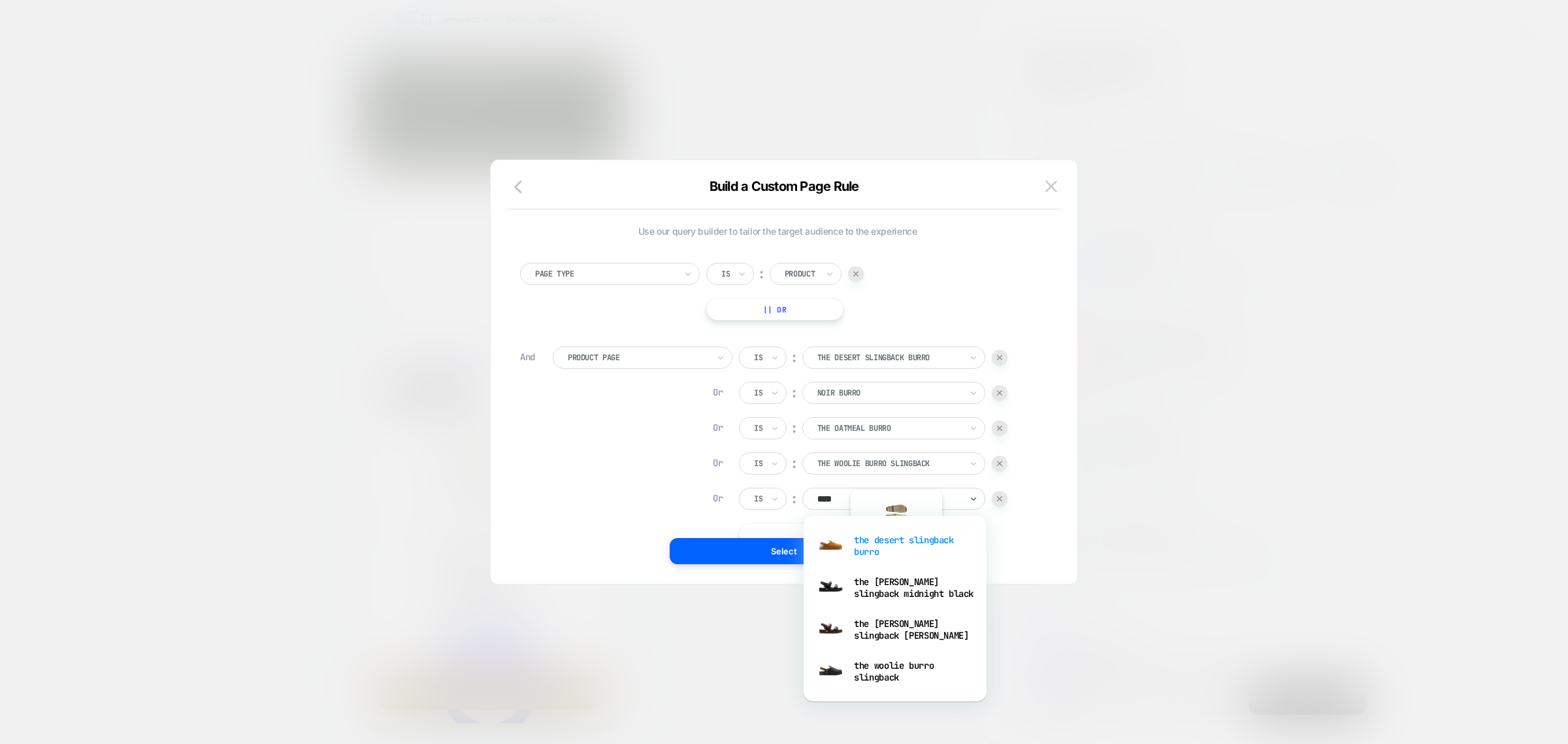
scroll to position [0, 383]
click at [900, 550] on div "the desert slingback burro" at bounding box center [895, 546] width 170 height 42
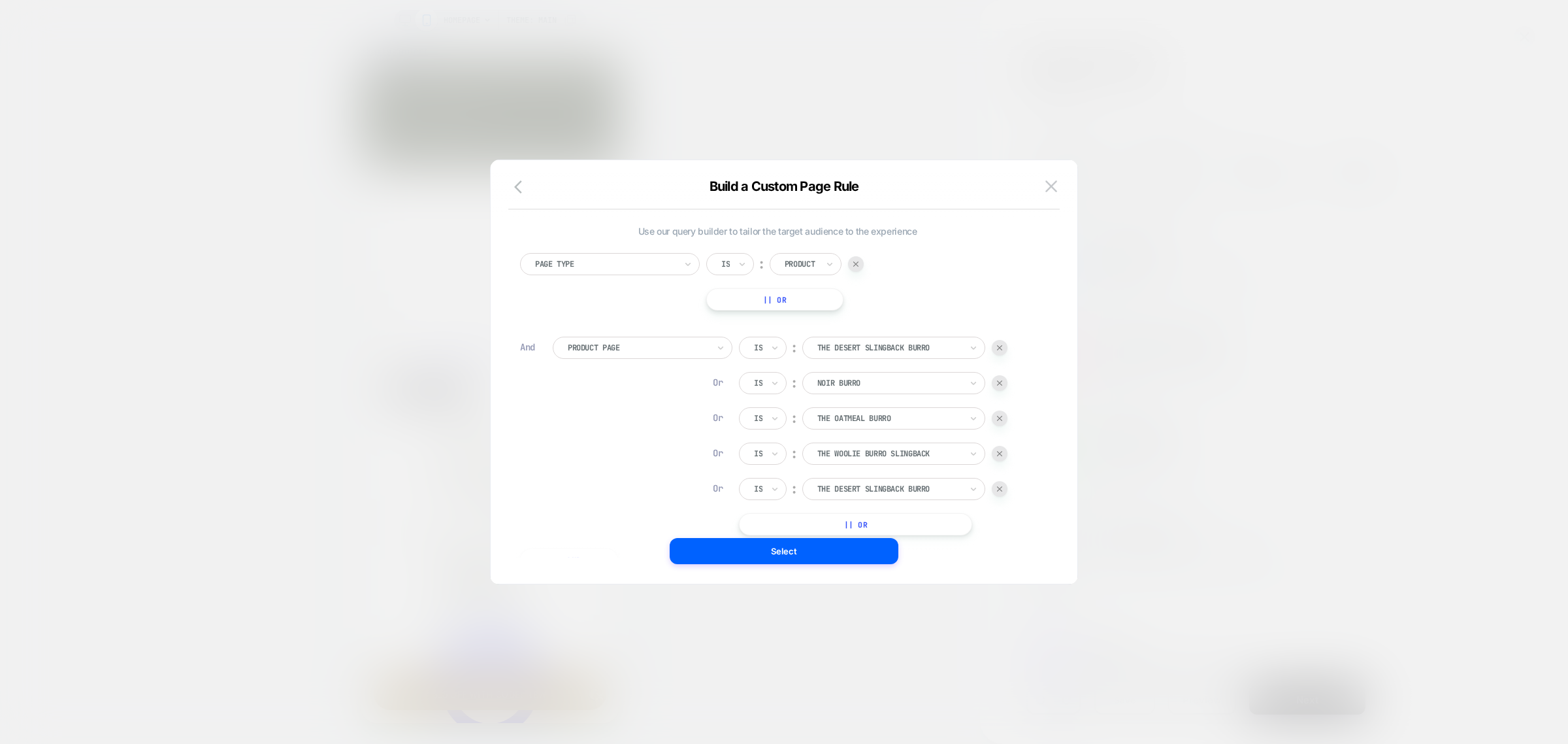
scroll to position [13, 0]
click at [846, 517] on button "|| Or" at bounding box center [855, 521] width 233 height 22
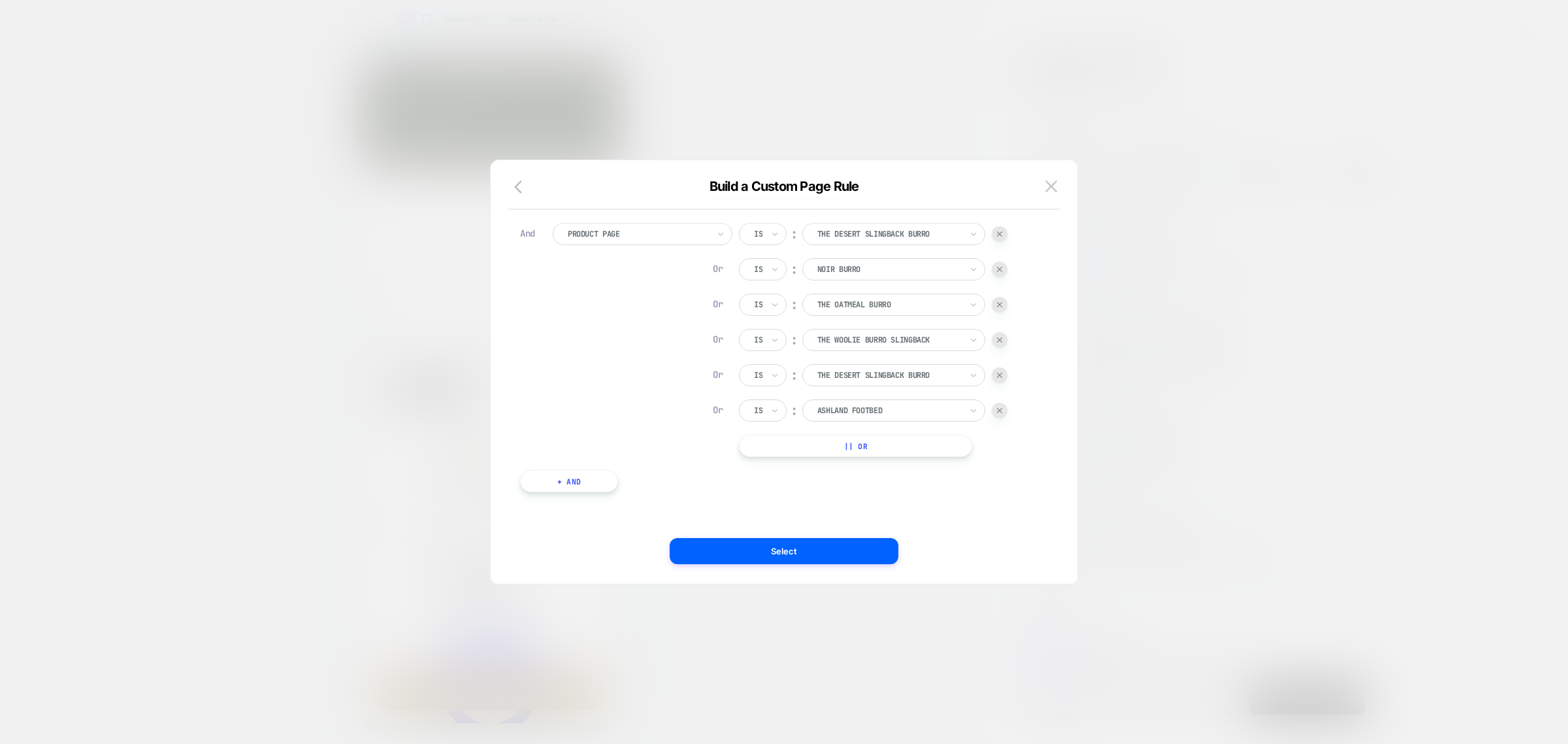
scroll to position [0, 0]
click at [899, 410] on div at bounding box center [890, 410] width 144 height 12
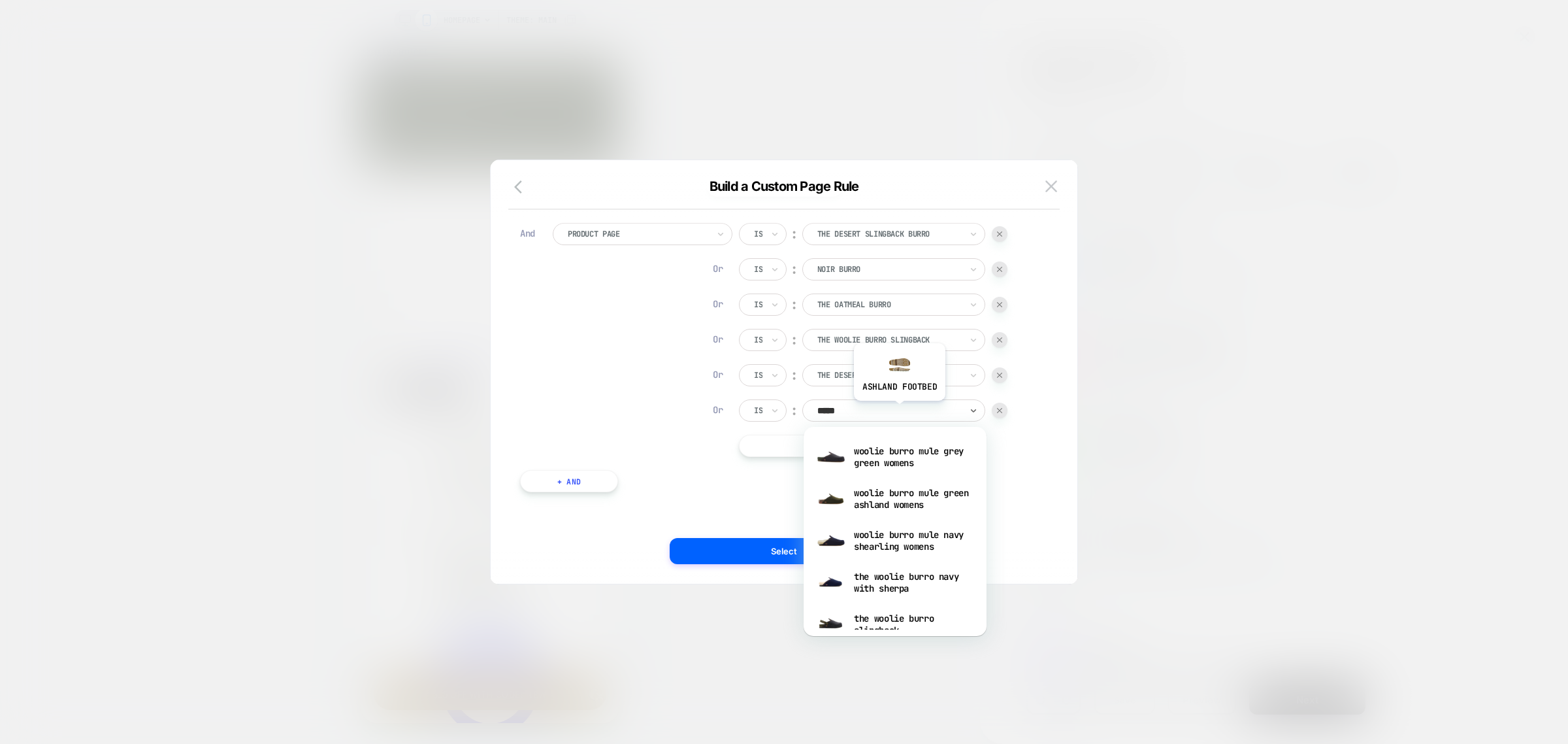
type input "******"
click at [923, 580] on div "the woolie burro navy with sherpa" at bounding box center [895, 582] width 170 height 42
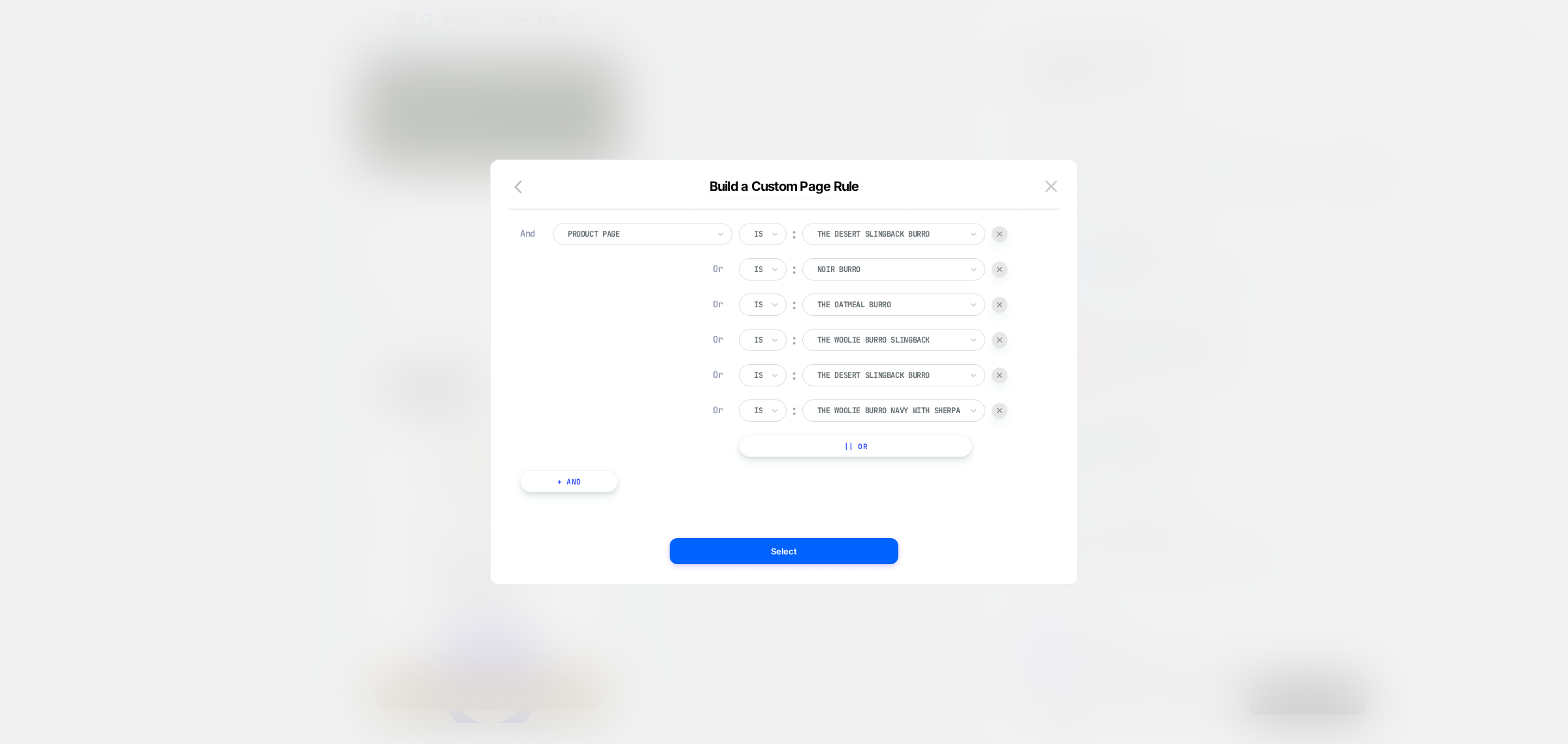
click at [902, 451] on button "|| Or" at bounding box center [855, 445] width 233 height 22
click at [902, 451] on div at bounding box center [890, 445] width 144 height 12
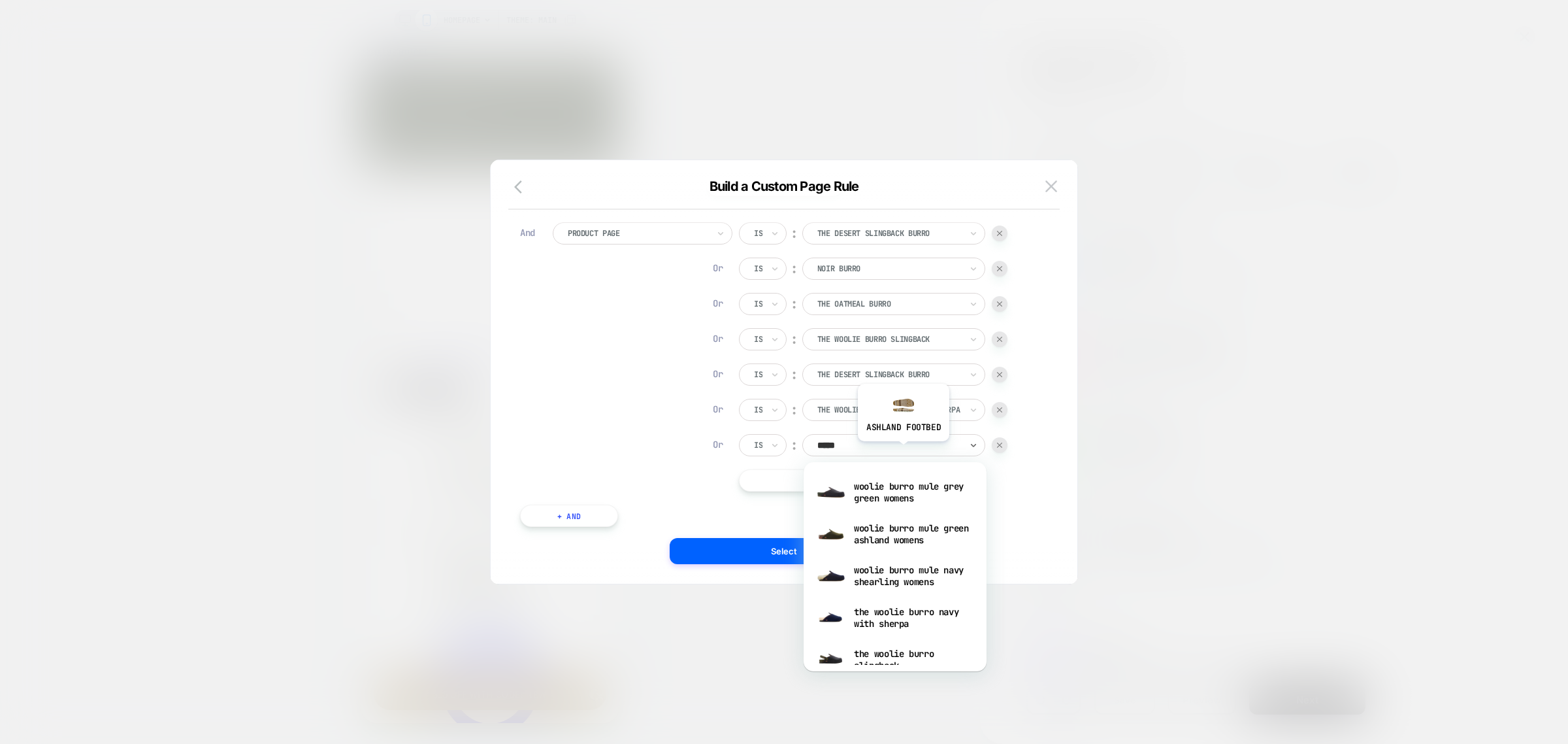
type input "******"
click at [925, 537] on div "woolie burro mule green ashland womens" at bounding box center [895, 534] width 170 height 42
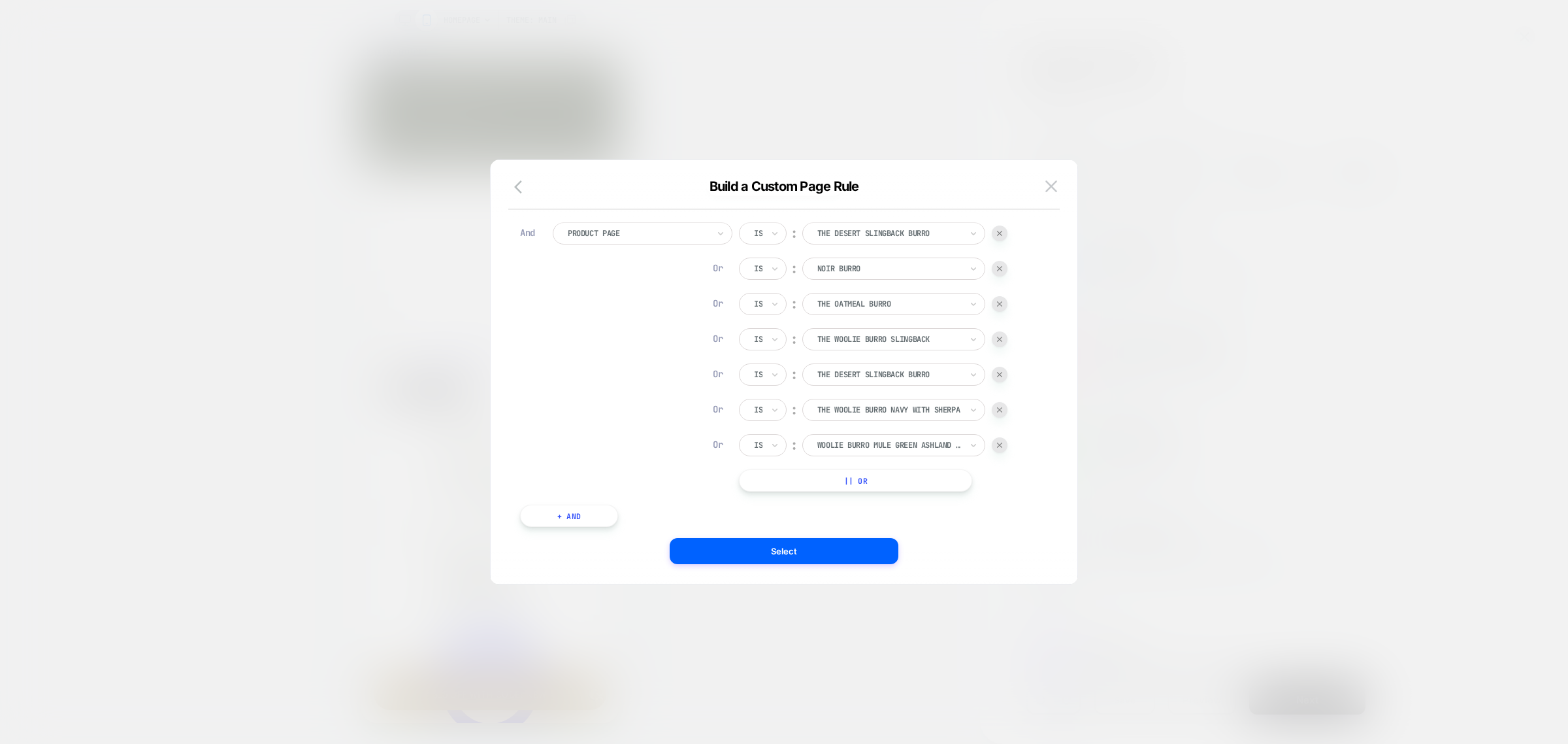
click at [870, 476] on button "|| Or" at bounding box center [855, 480] width 233 height 22
click at [923, 482] on div at bounding box center [890, 480] width 144 height 12
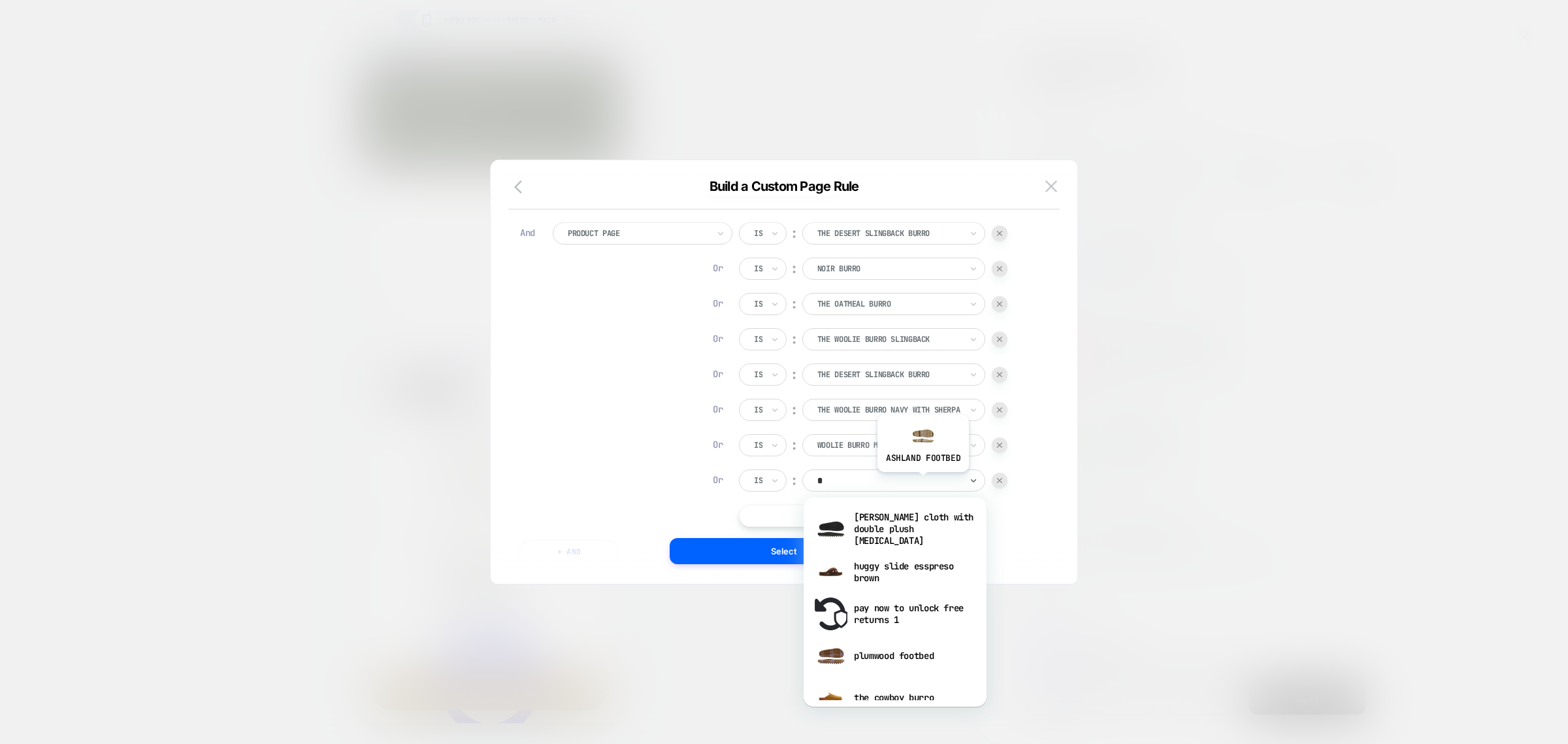
scroll to position [0, 383]
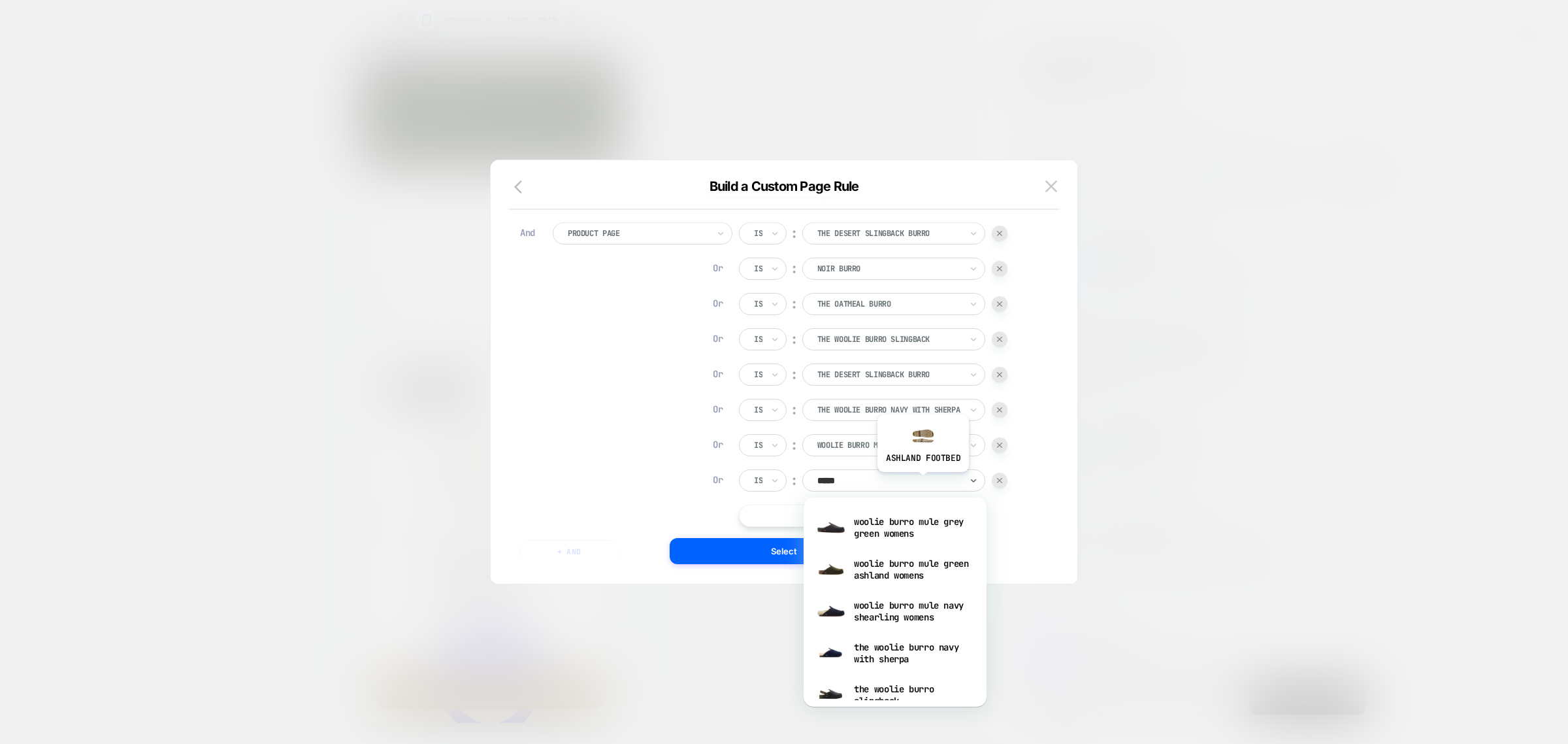
type input "******"
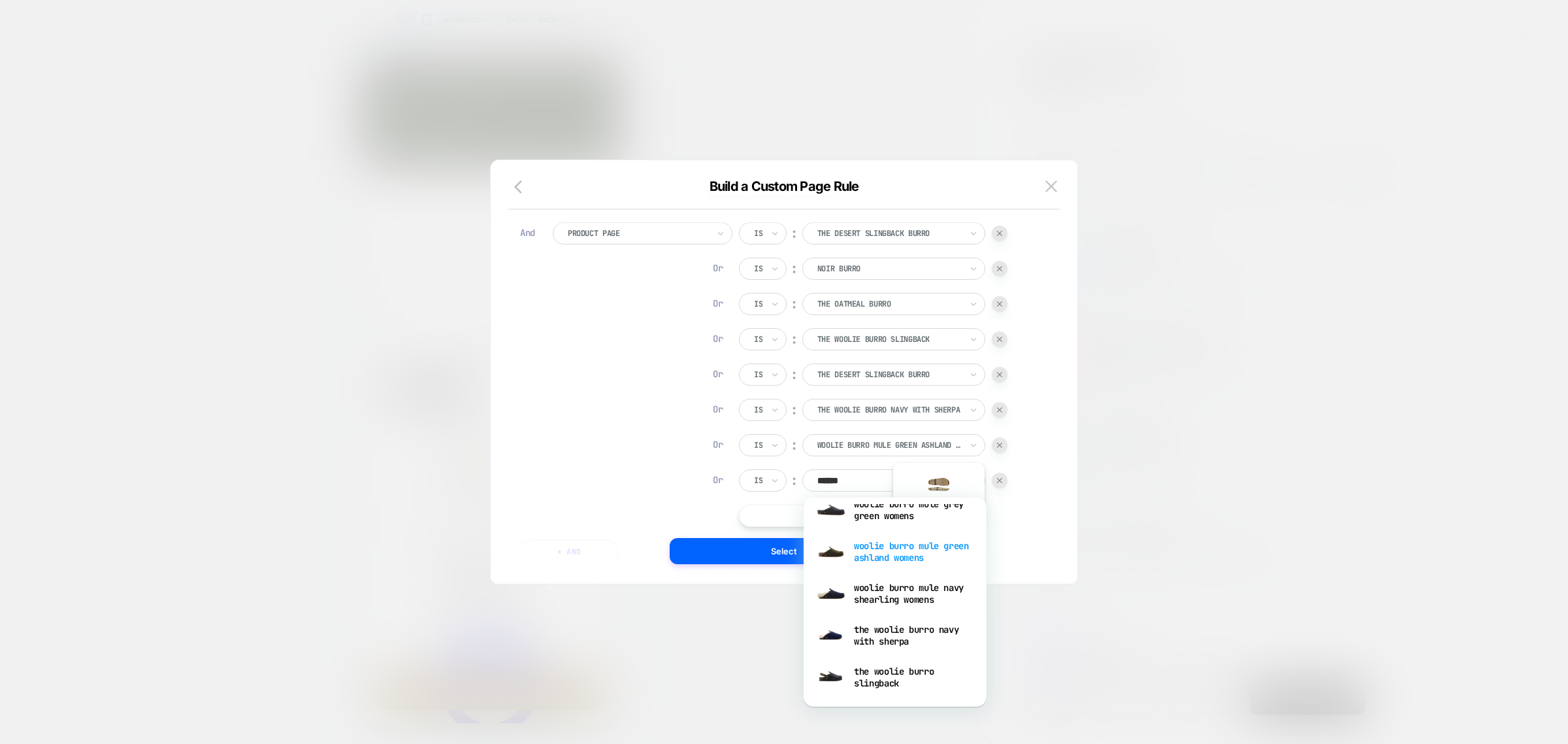
scroll to position [0, 0]
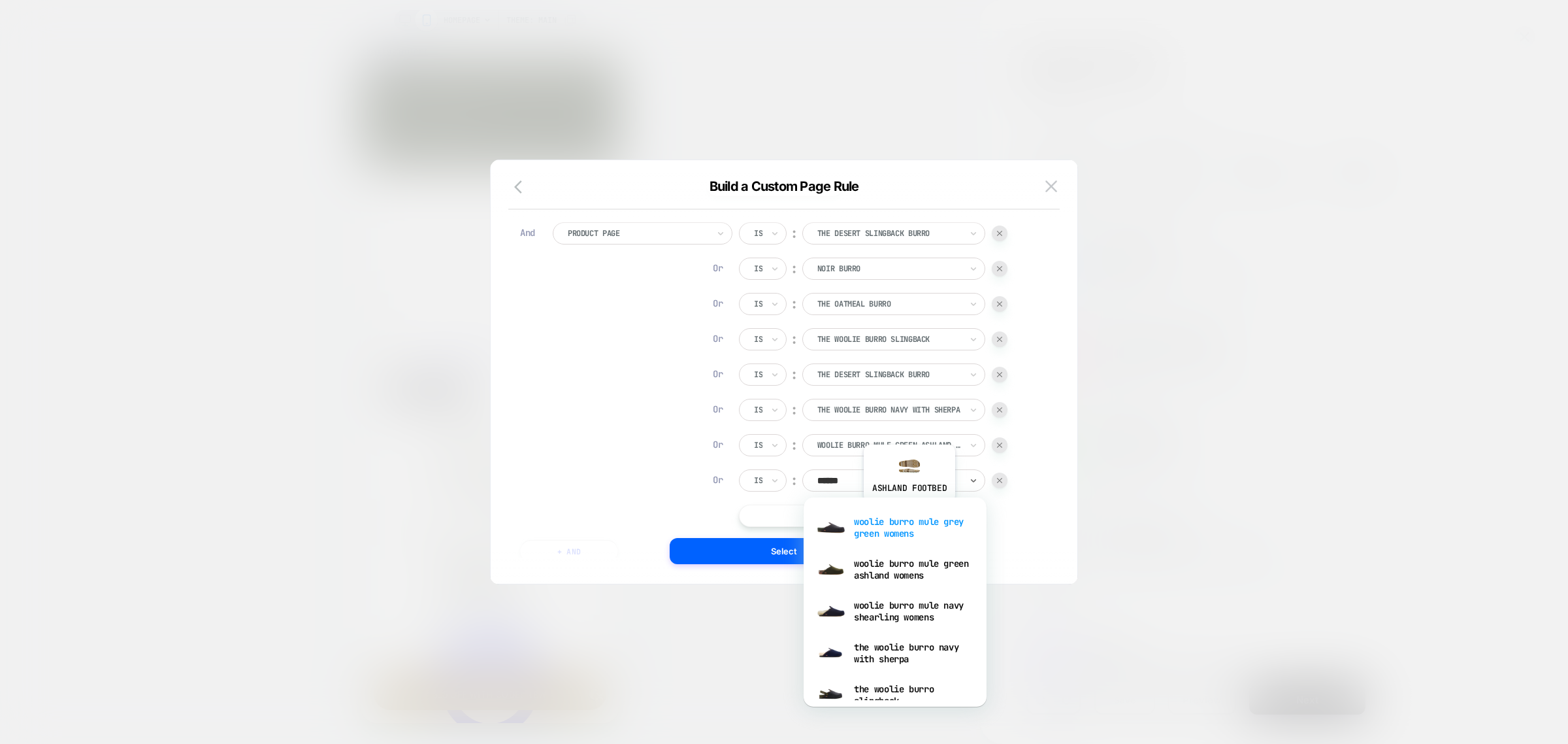
click at [909, 514] on div "woolie burro mule grey green womens" at bounding box center [895, 527] width 170 height 42
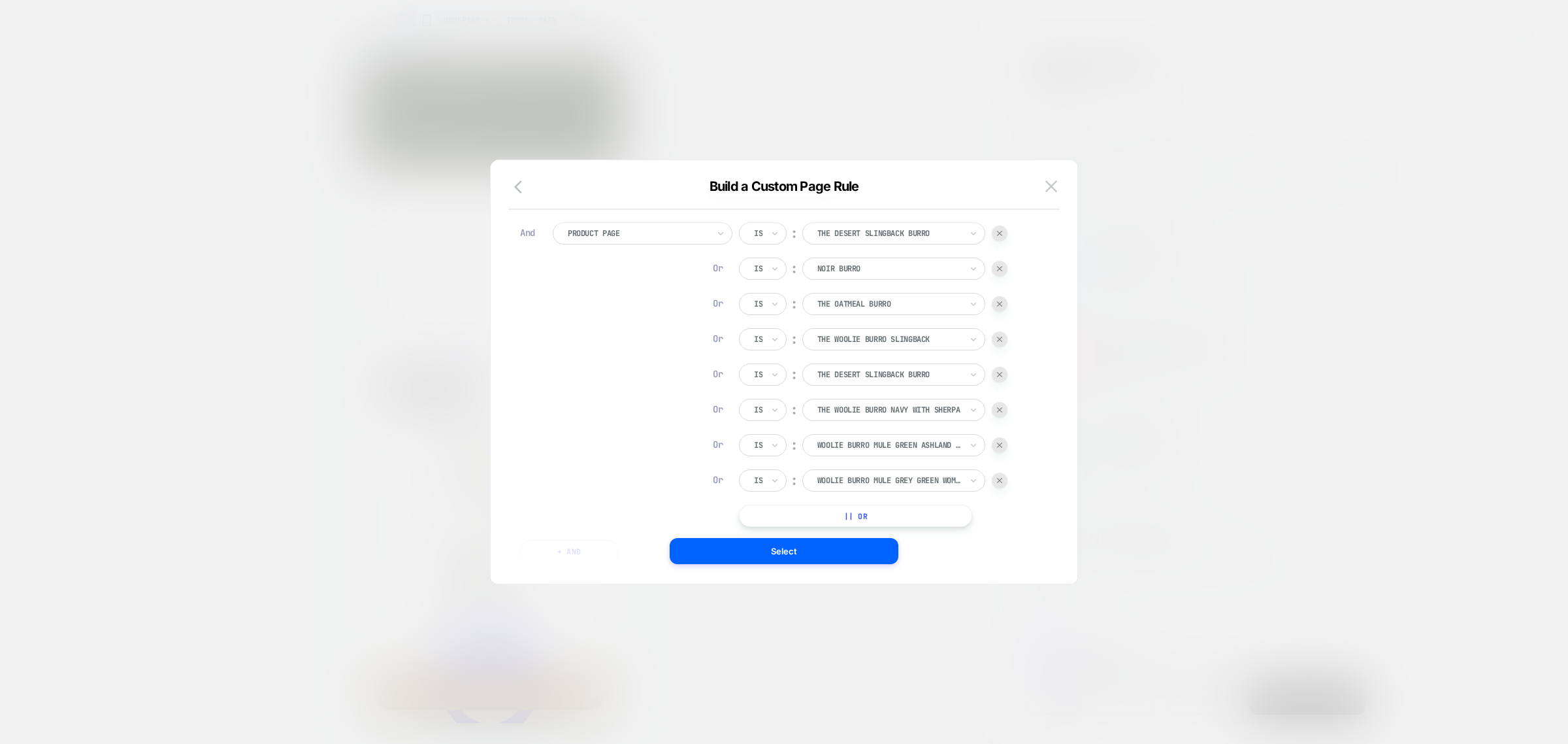
scroll to position [0, 191]
click at [789, 549] on button "Select" at bounding box center [783, 551] width 228 height 26
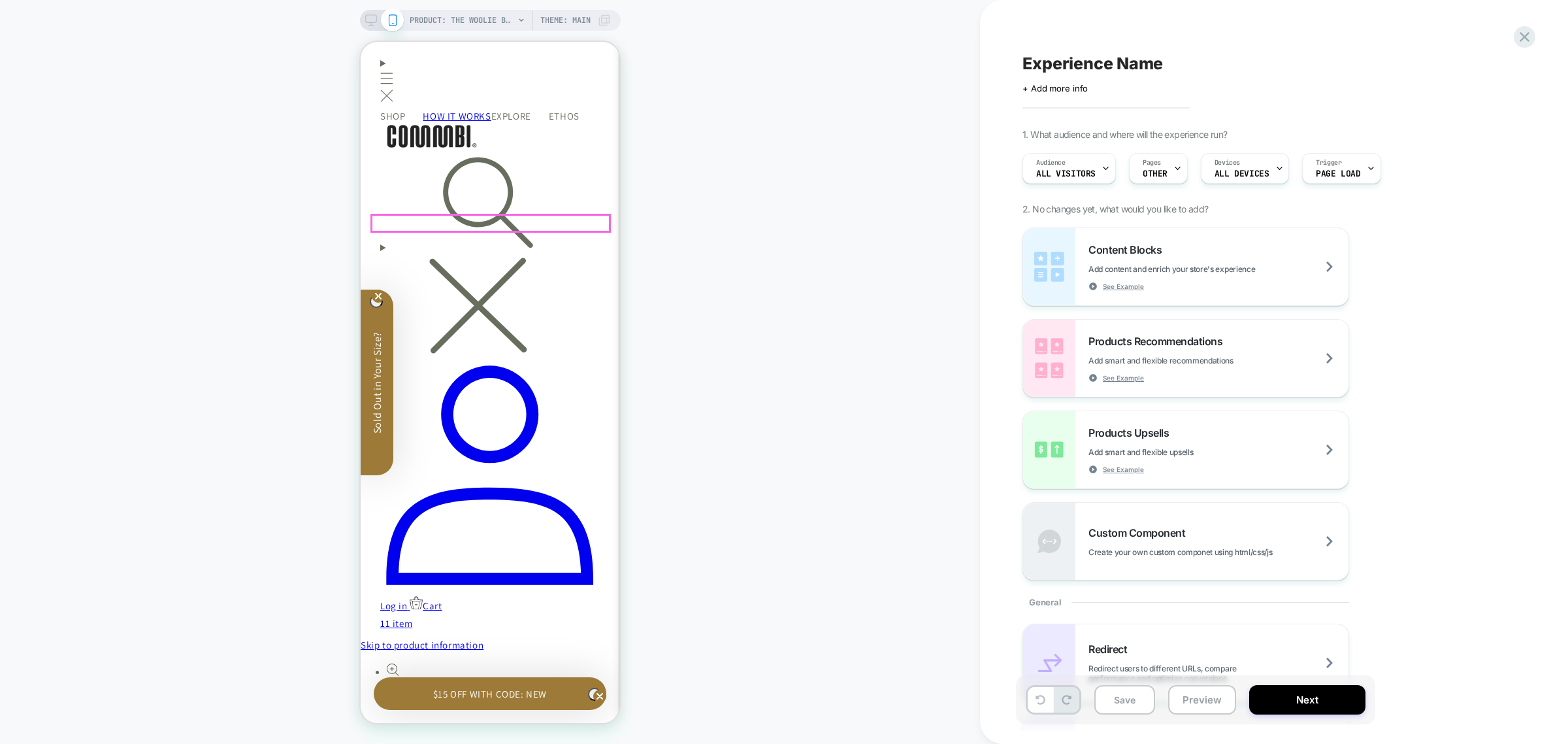
scroll to position [245, 0]
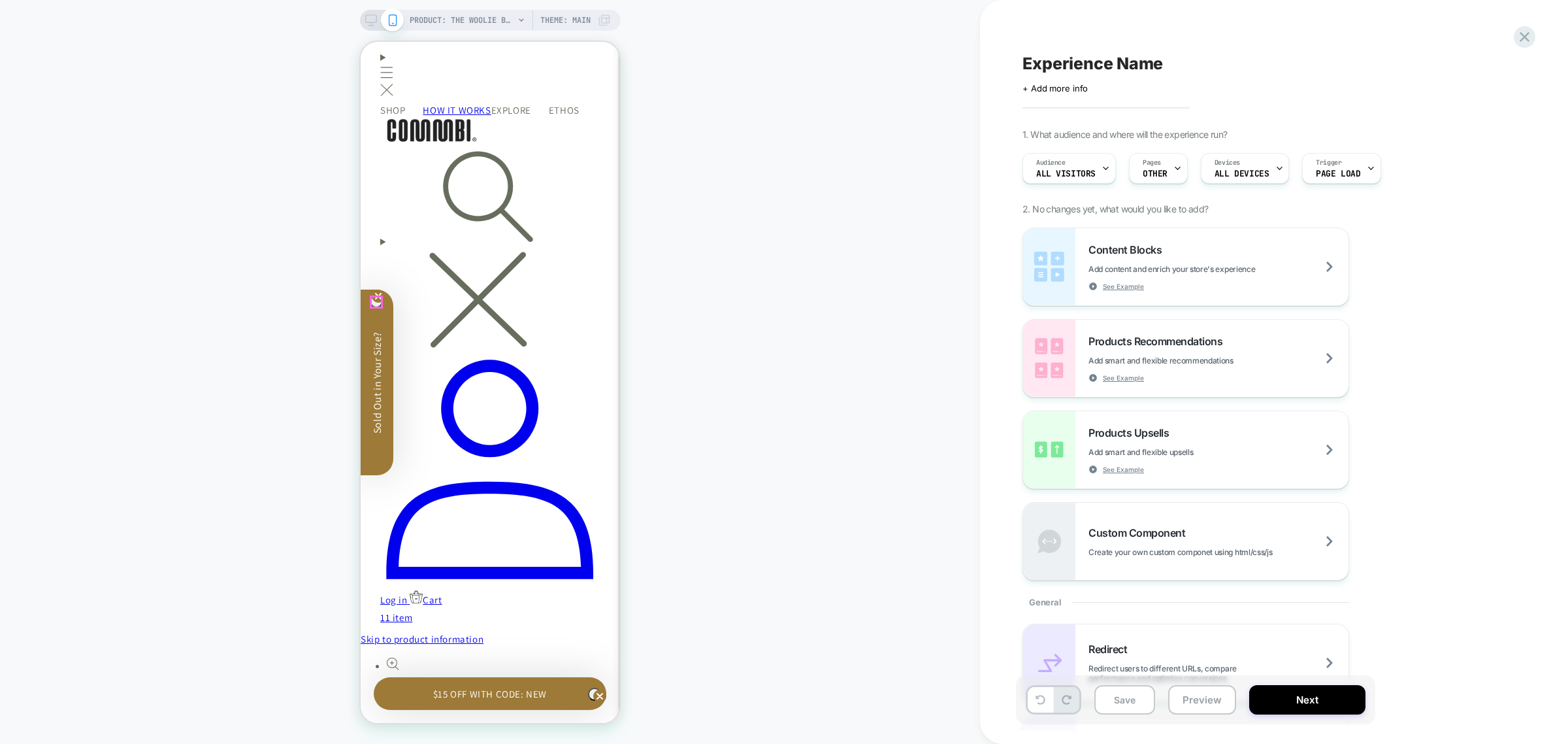
click at [379, 301] on circle "Close teaser" at bounding box center [379, 297] width 12 height 12
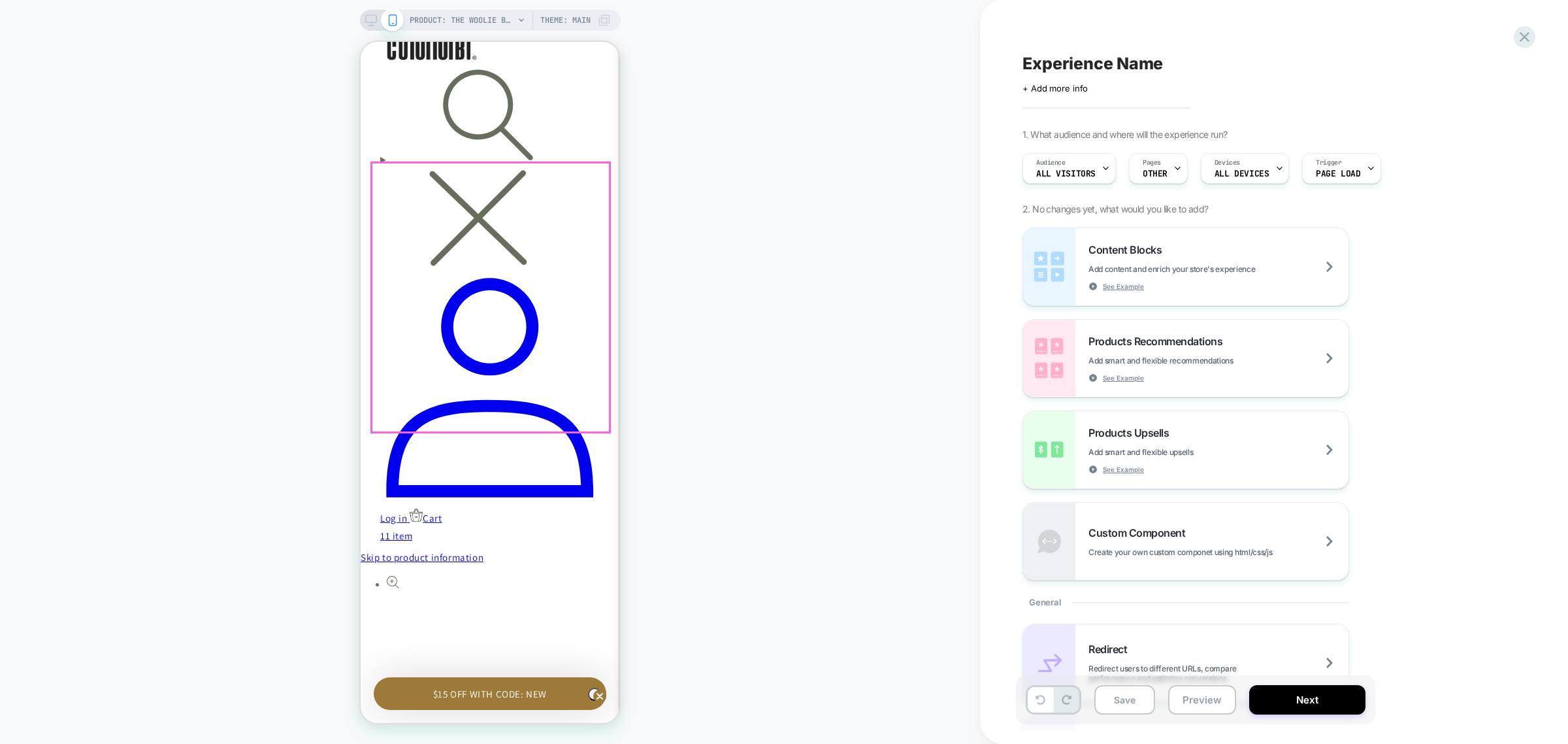
scroll to position [214, 0]
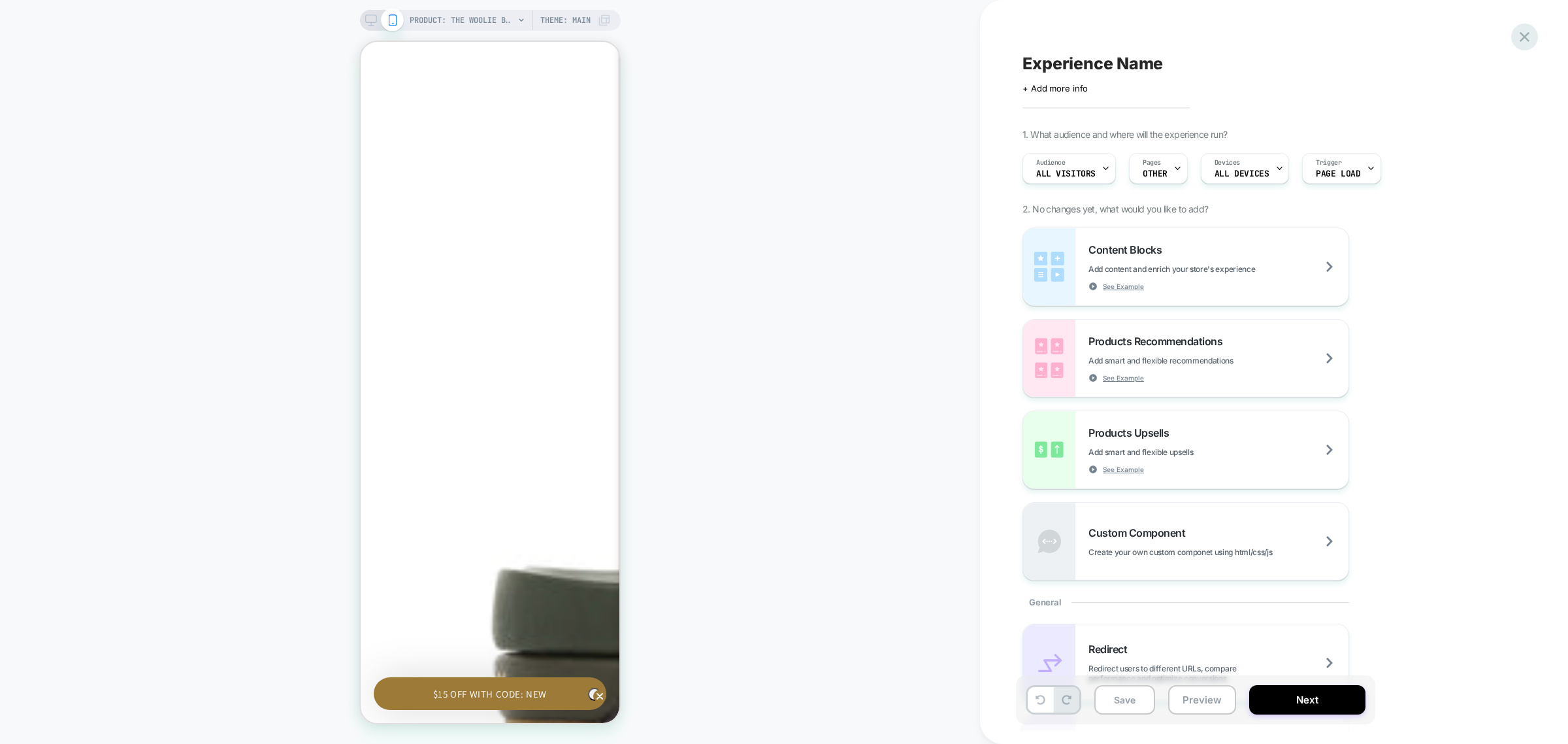
click at [1523, 34] on icon at bounding box center [1525, 37] width 18 height 18
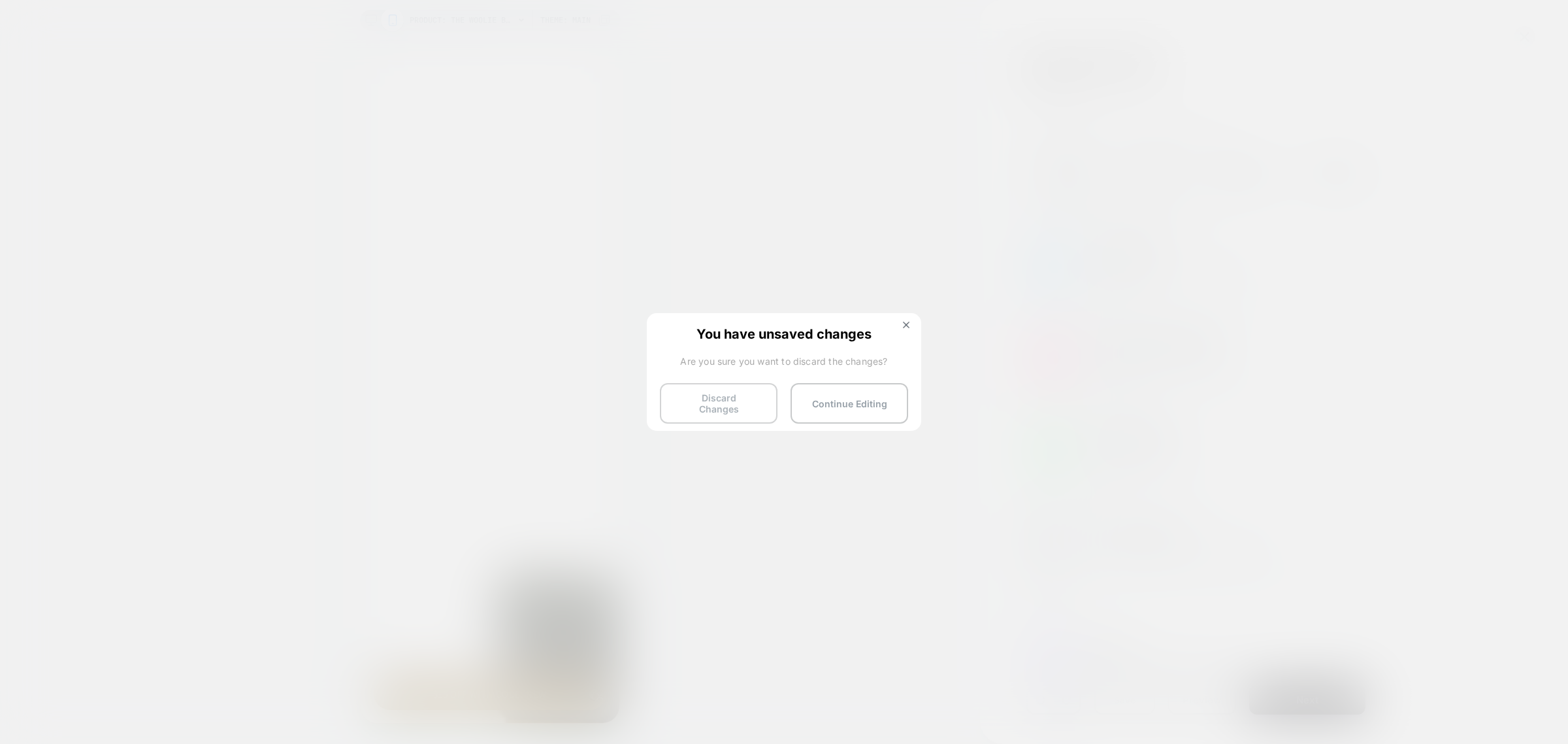
click at [740, 406] on button "Discard Changes" at bounding box center [718, 403] width 117 height 40
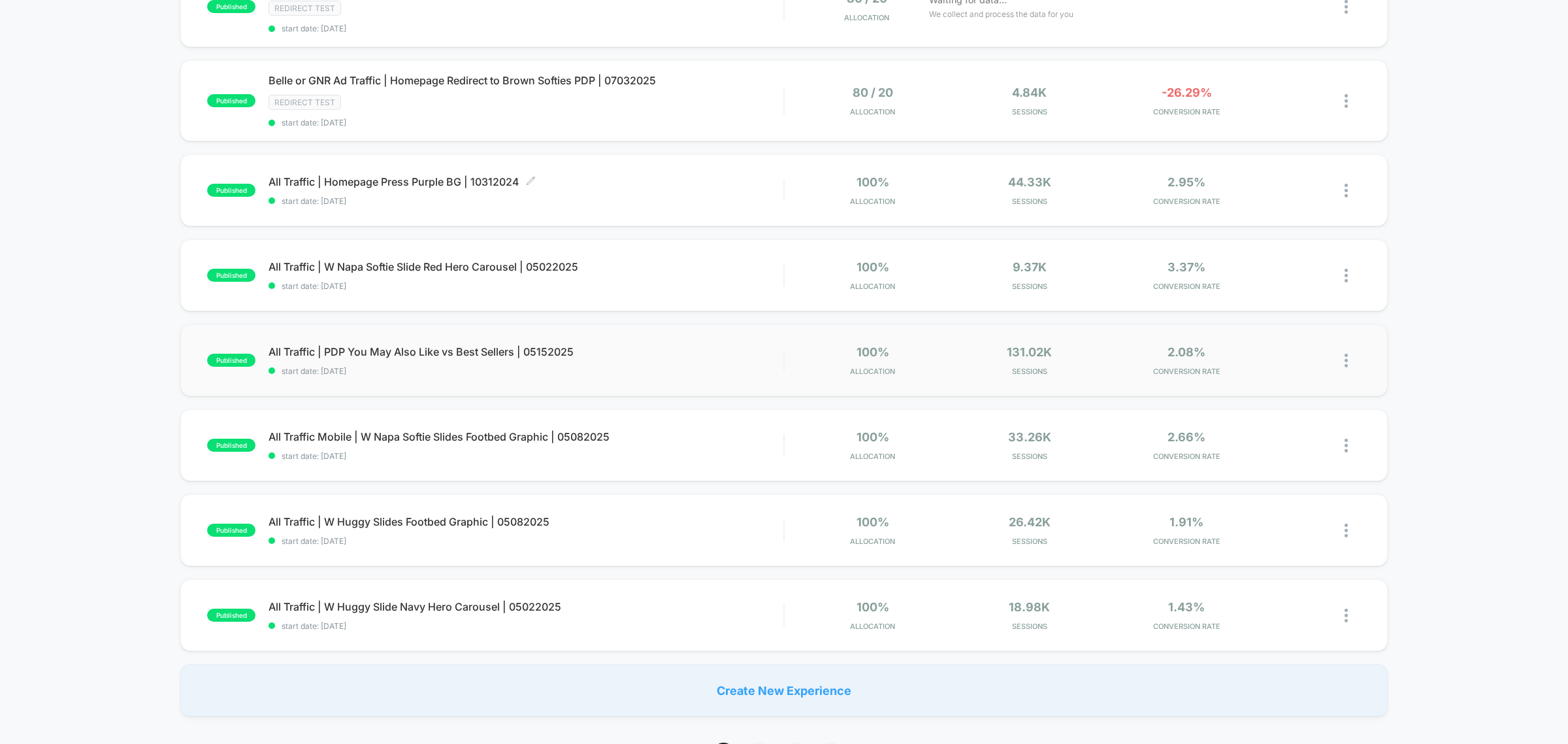
scroll to position [572, 0]
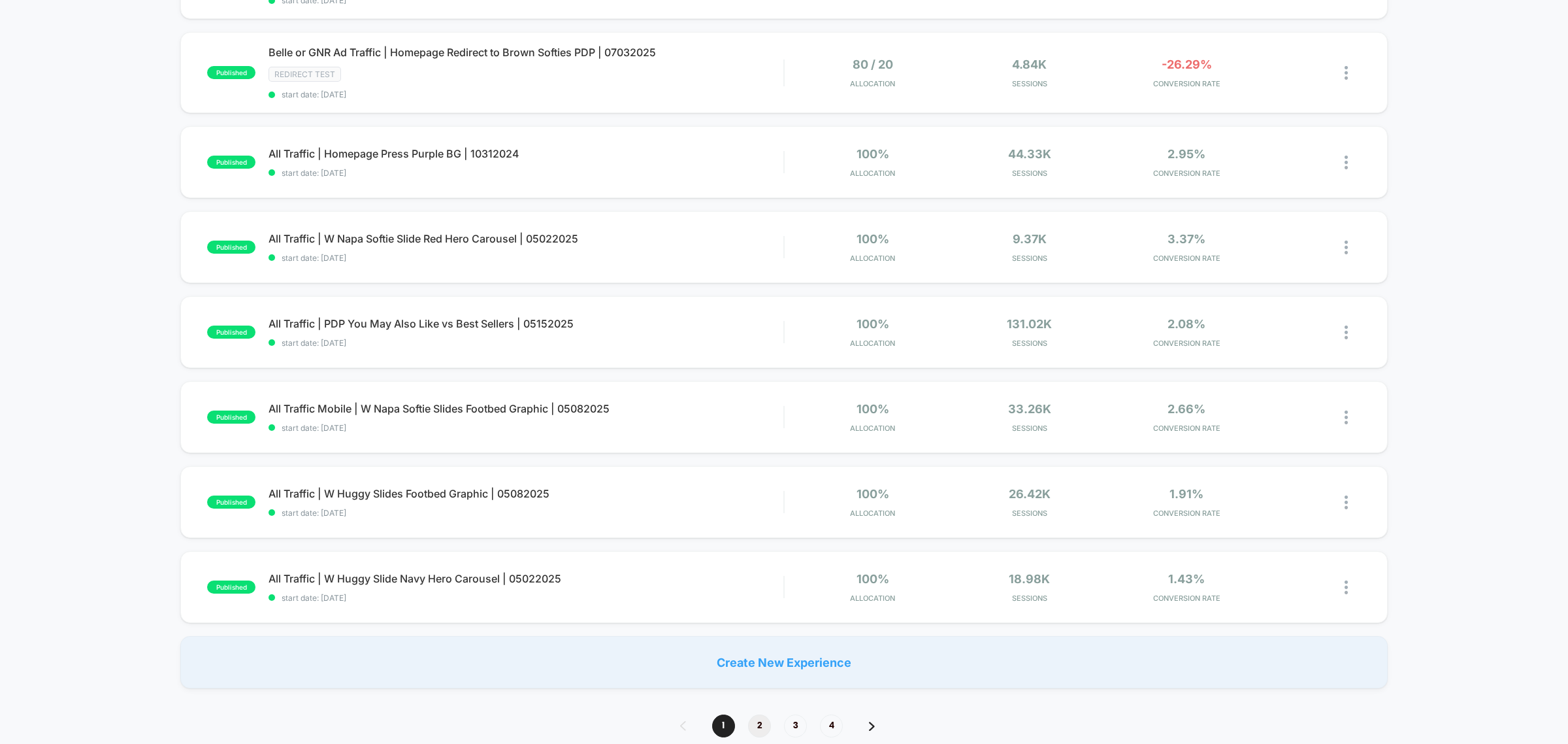
click at [763, 716] on span "2" at bounding box center [759, 725] width 23 height 23
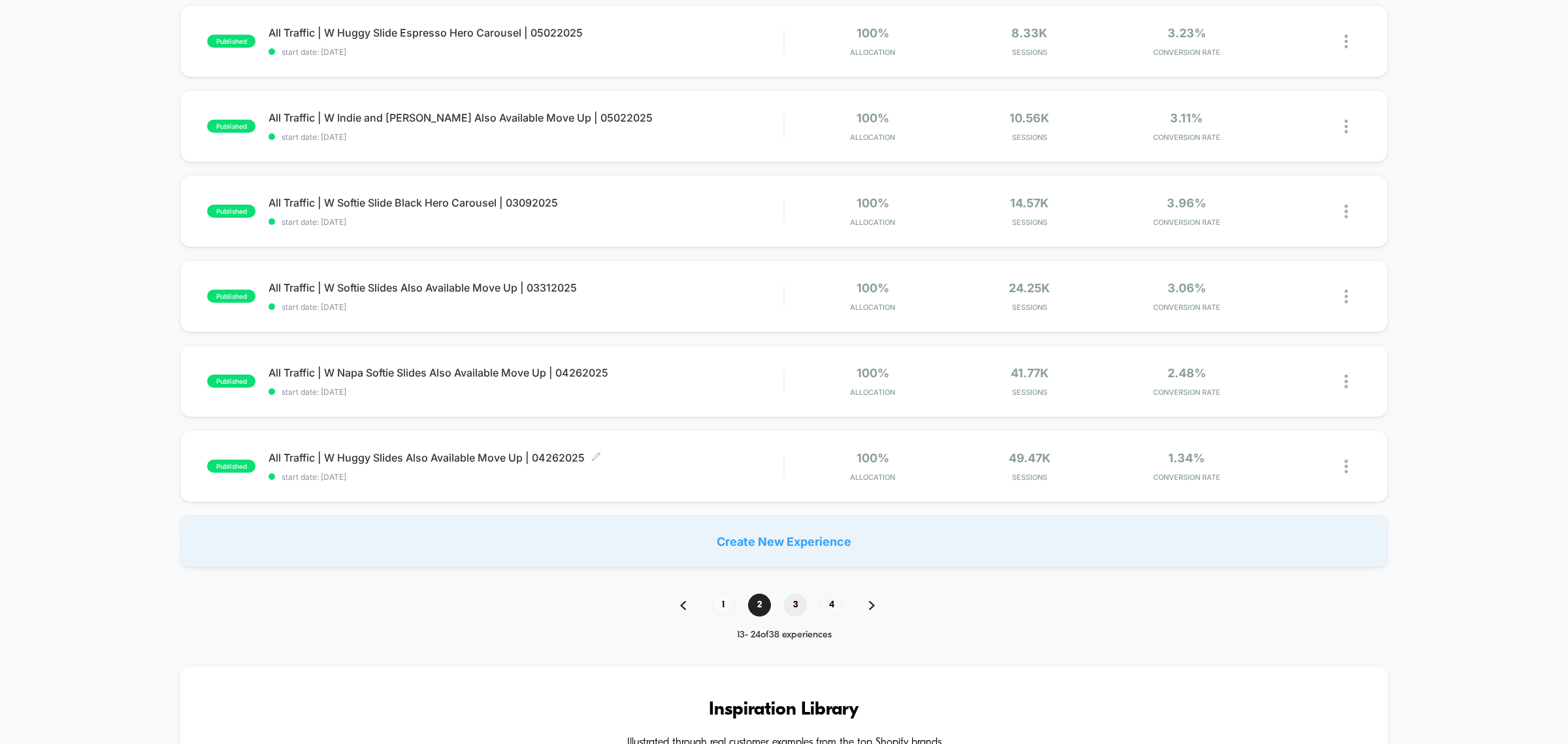
scroll to position [654, 0]
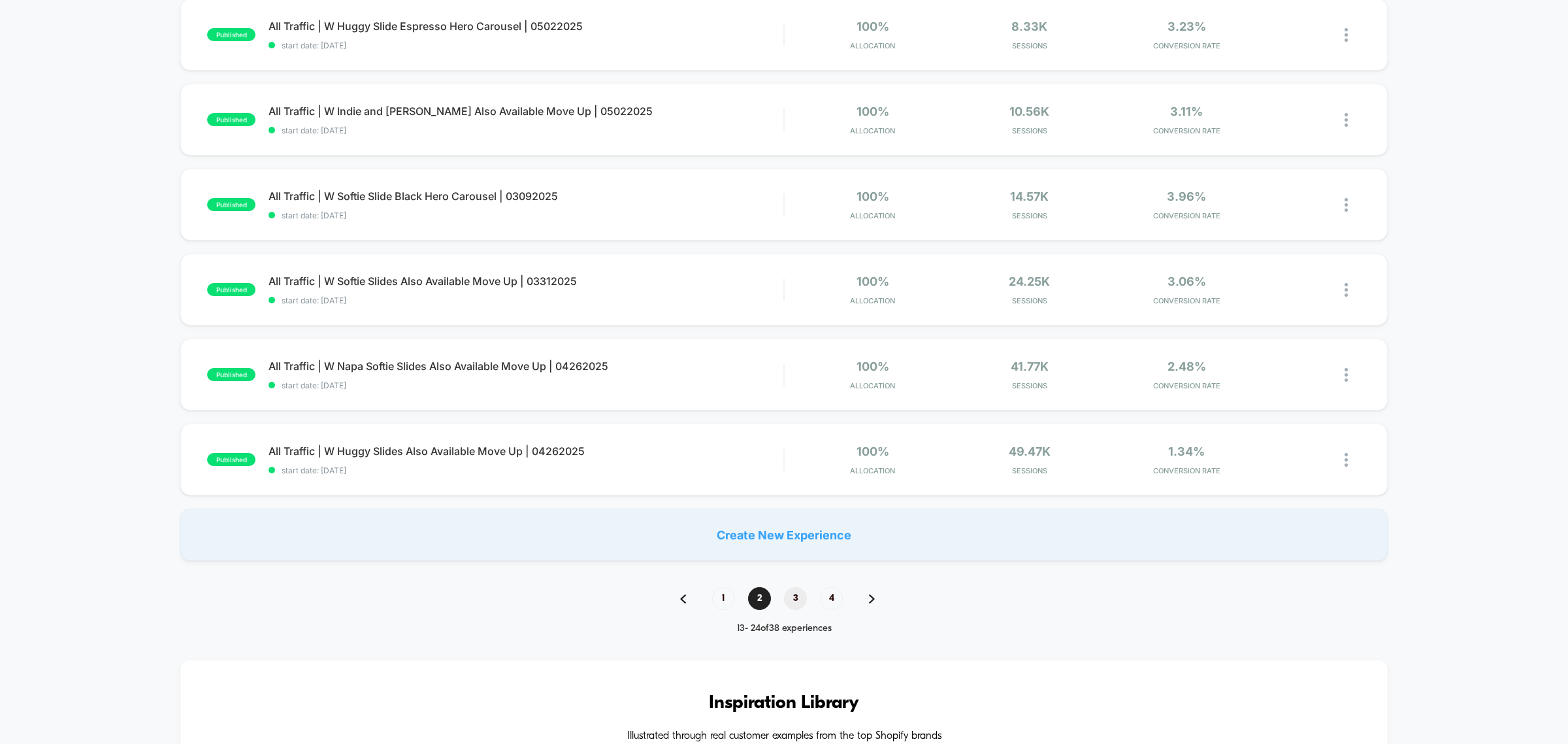
click at [802, 606] on span "3" at bounding box center [795, 598] width 23 height 23
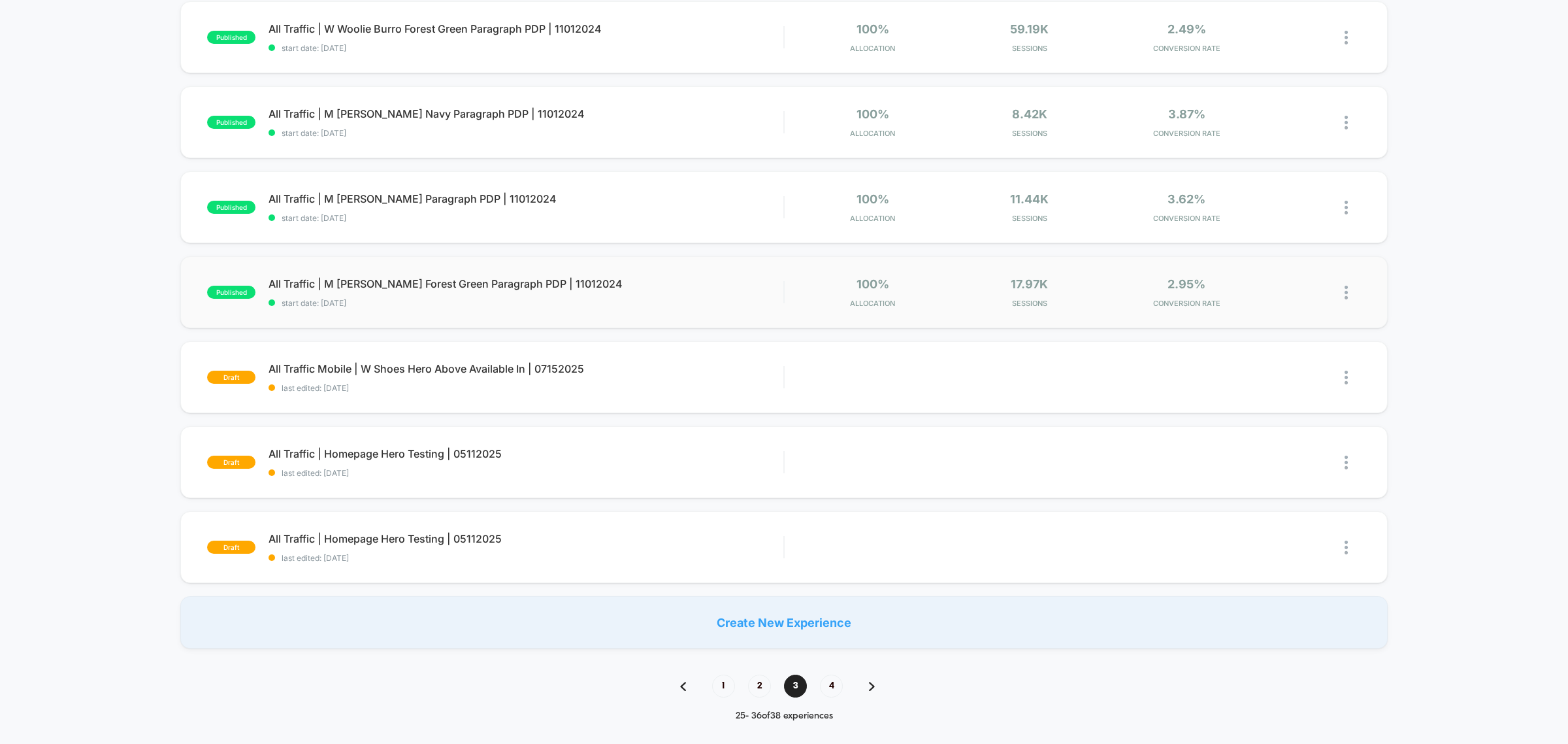
scroll to position [572, 0]
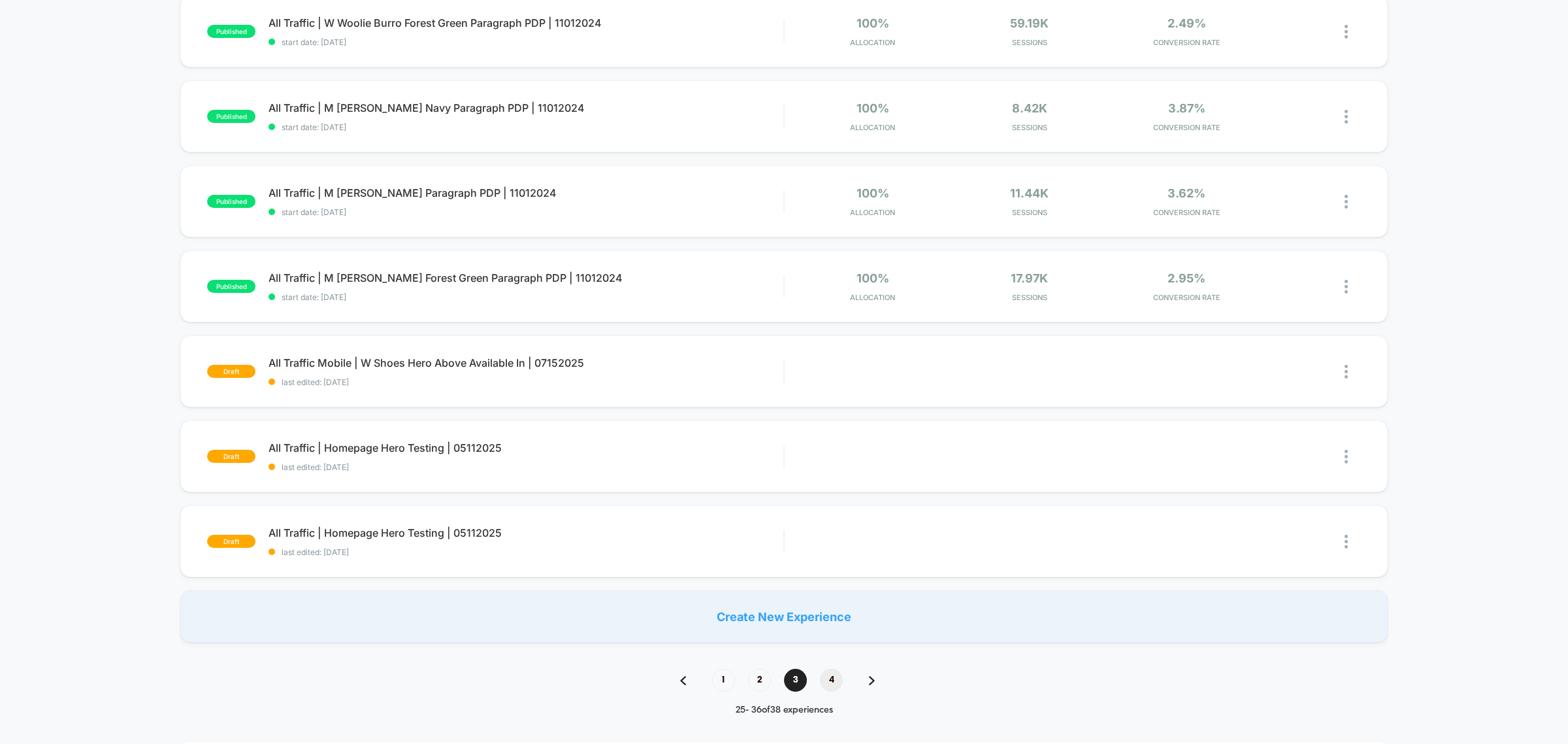
click at [827, 677] on span "4" at bounding box center [831, 679] width 23 height 23
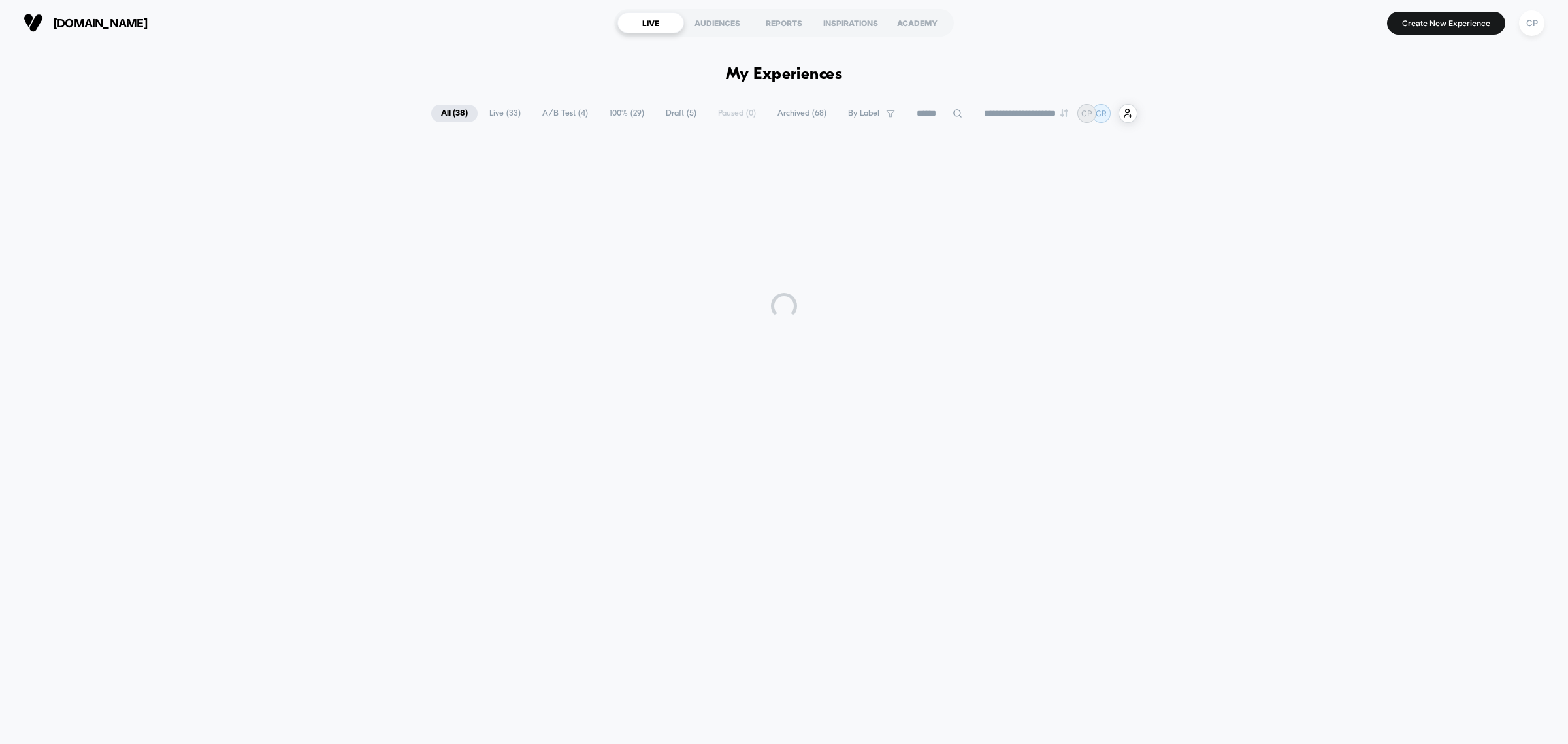
scroll to position [0, 0]
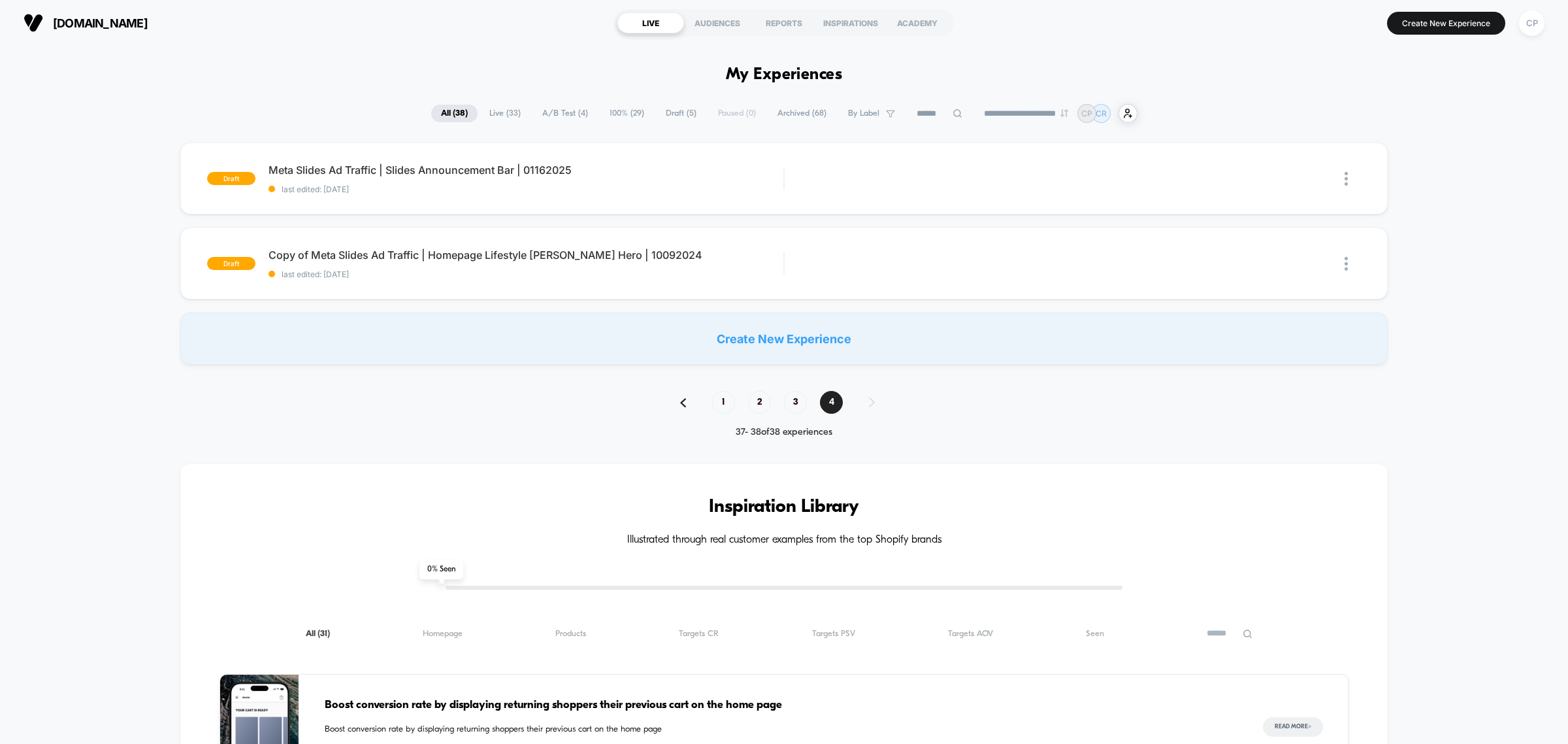
click at [805, 409] on div "1 2 3 4" at bounding box center [784, 402] width 234 height 23
click at [800, 406] on span "3" at bounding box center [795, 402] width 23 height 23
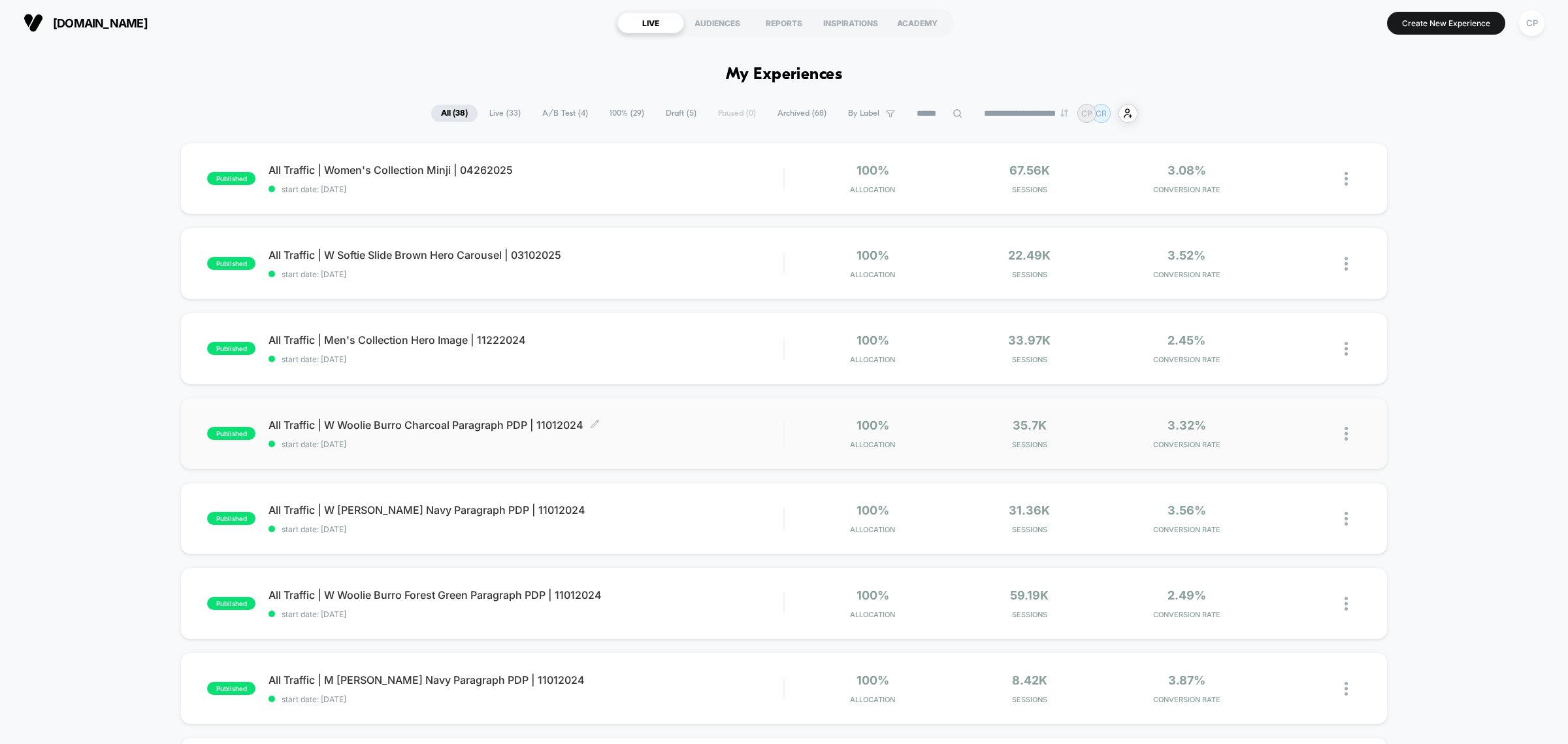
click at [469, 421] on span "All Traffic | W Woolie Burro Charcoal Paragraph PDP | 11012024 Click to edit ex…" at bounding box center [526, 425] width 515 height 13
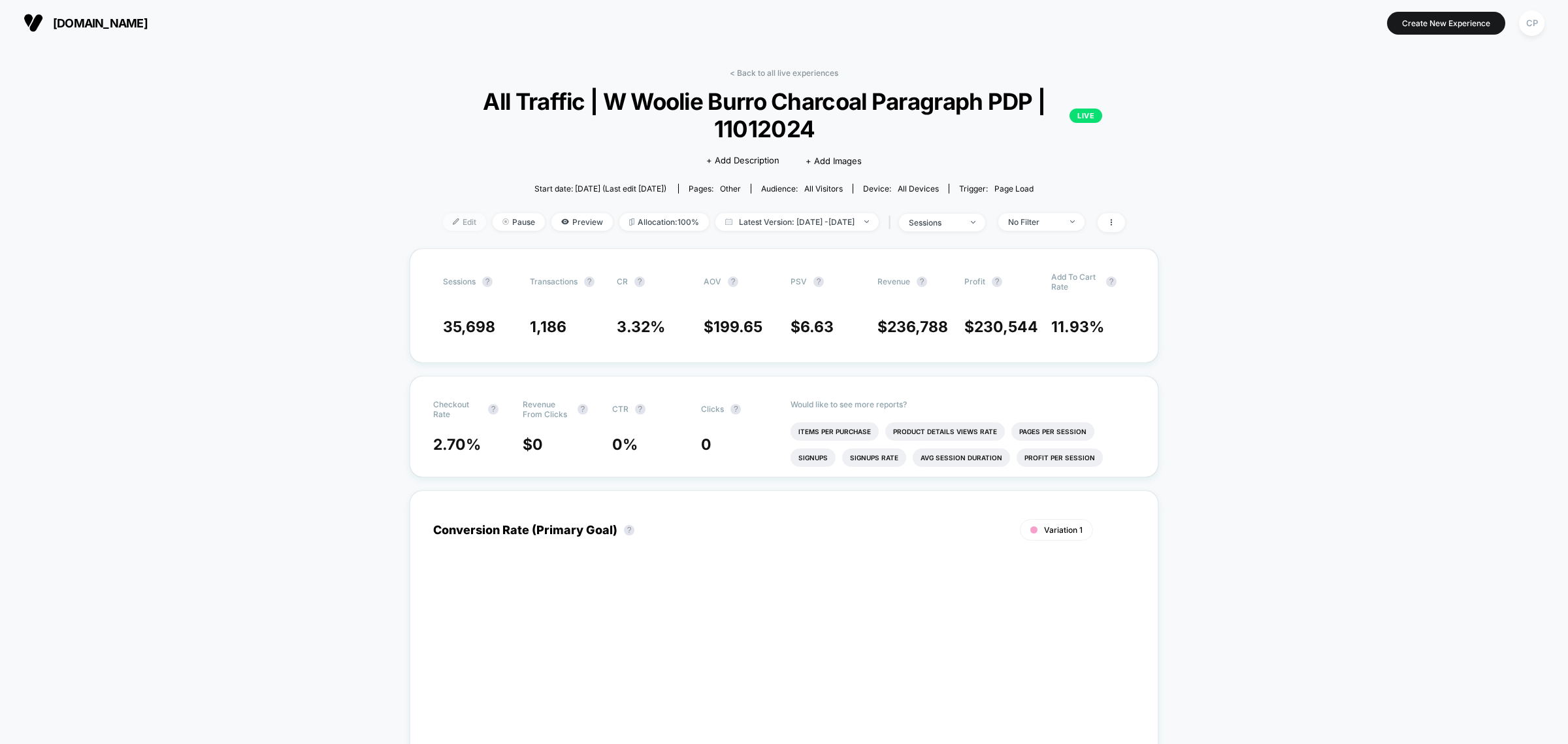
click at [443, 224] on span "Edit" at bounding box center [464, 222] width 43 height 18
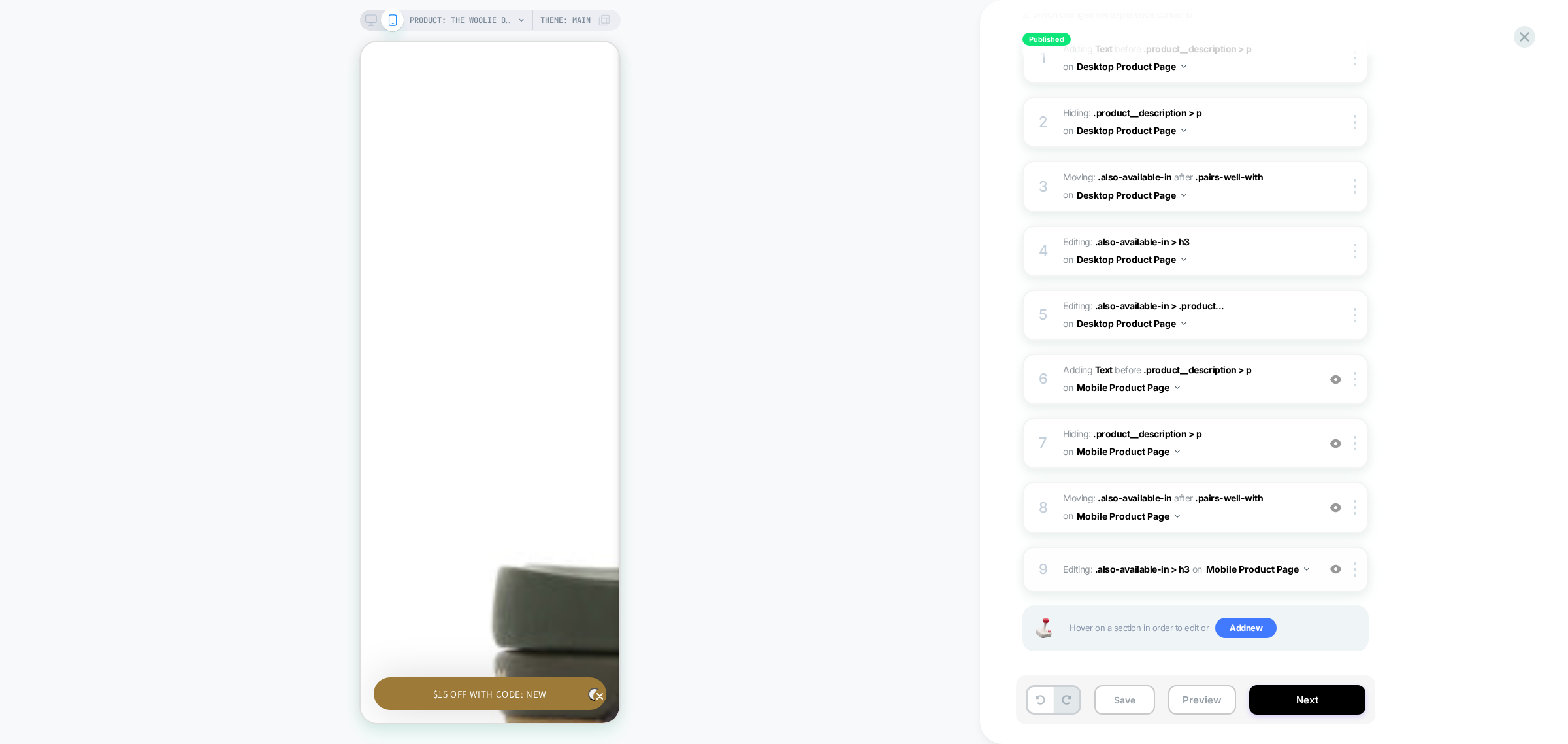
scroll to position [1226, 0]
click at [1333, 563] on img at bounding box center [1335, 569] width 11 height 11
click at [1336, 502] on img at bounding box center [1335, 508] width 11 height 11
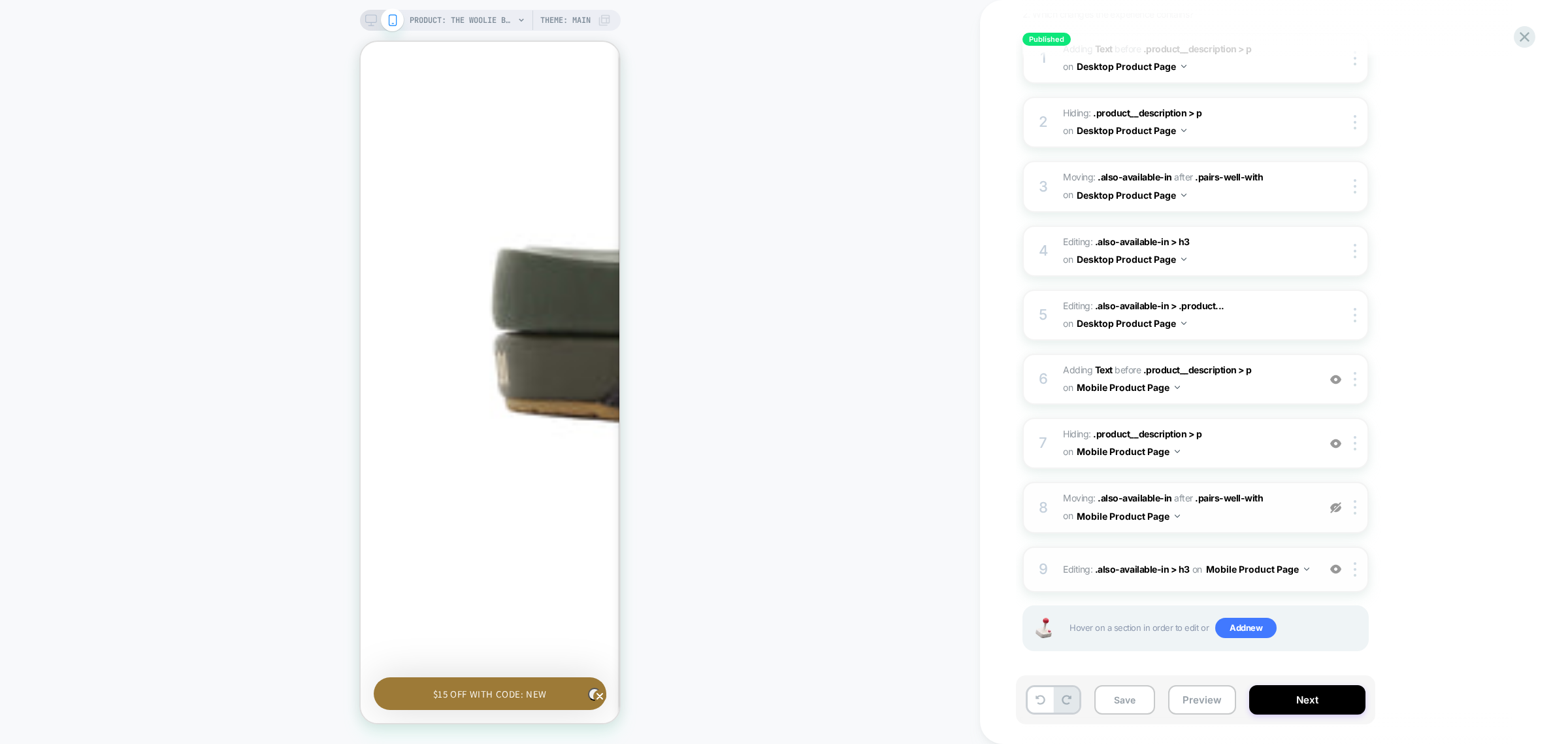
click at [1336, 502] on img at bounding box center [1335, 508] width 11 height 11
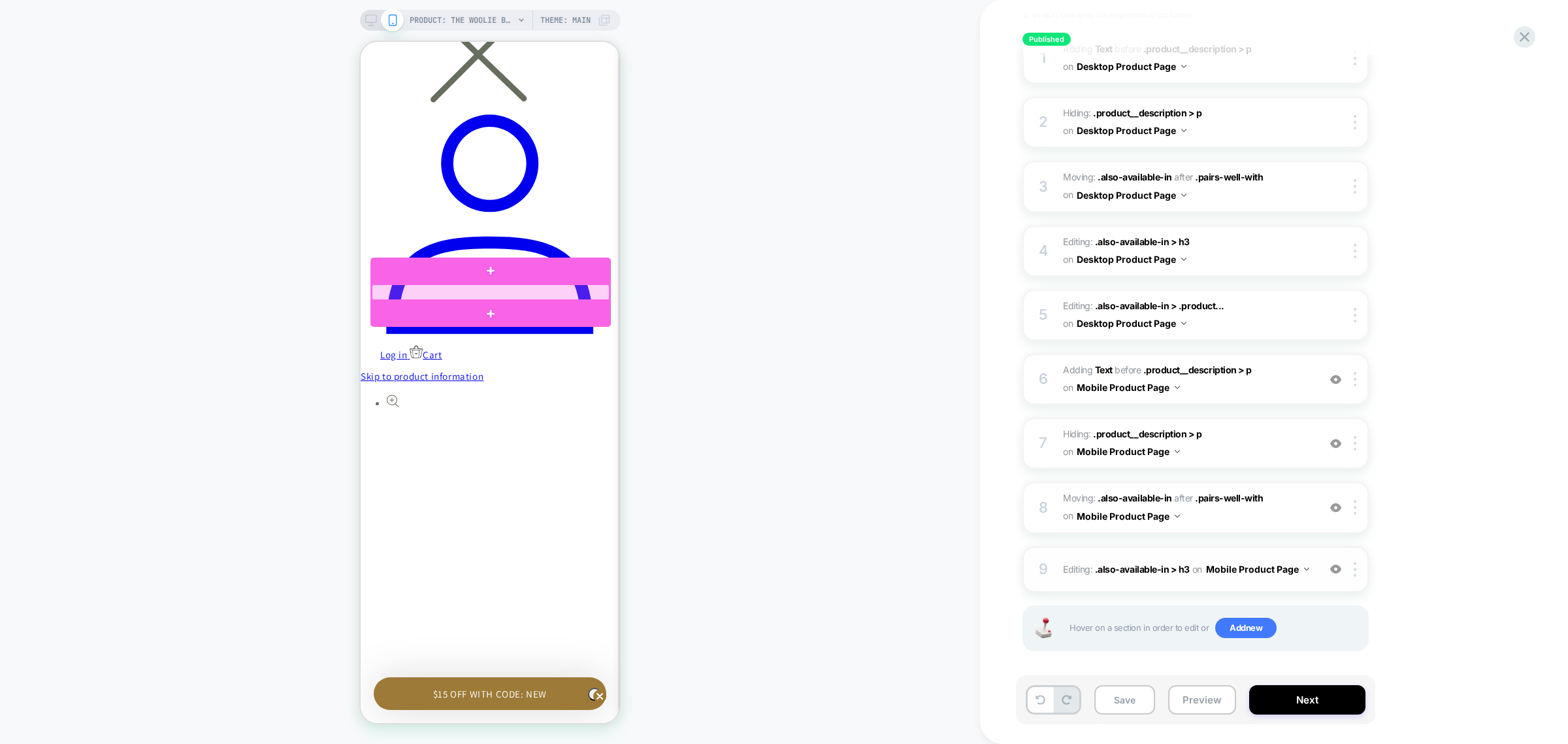
click at [511, 288] on div at bounding box center [490, 292] width 238 height 16
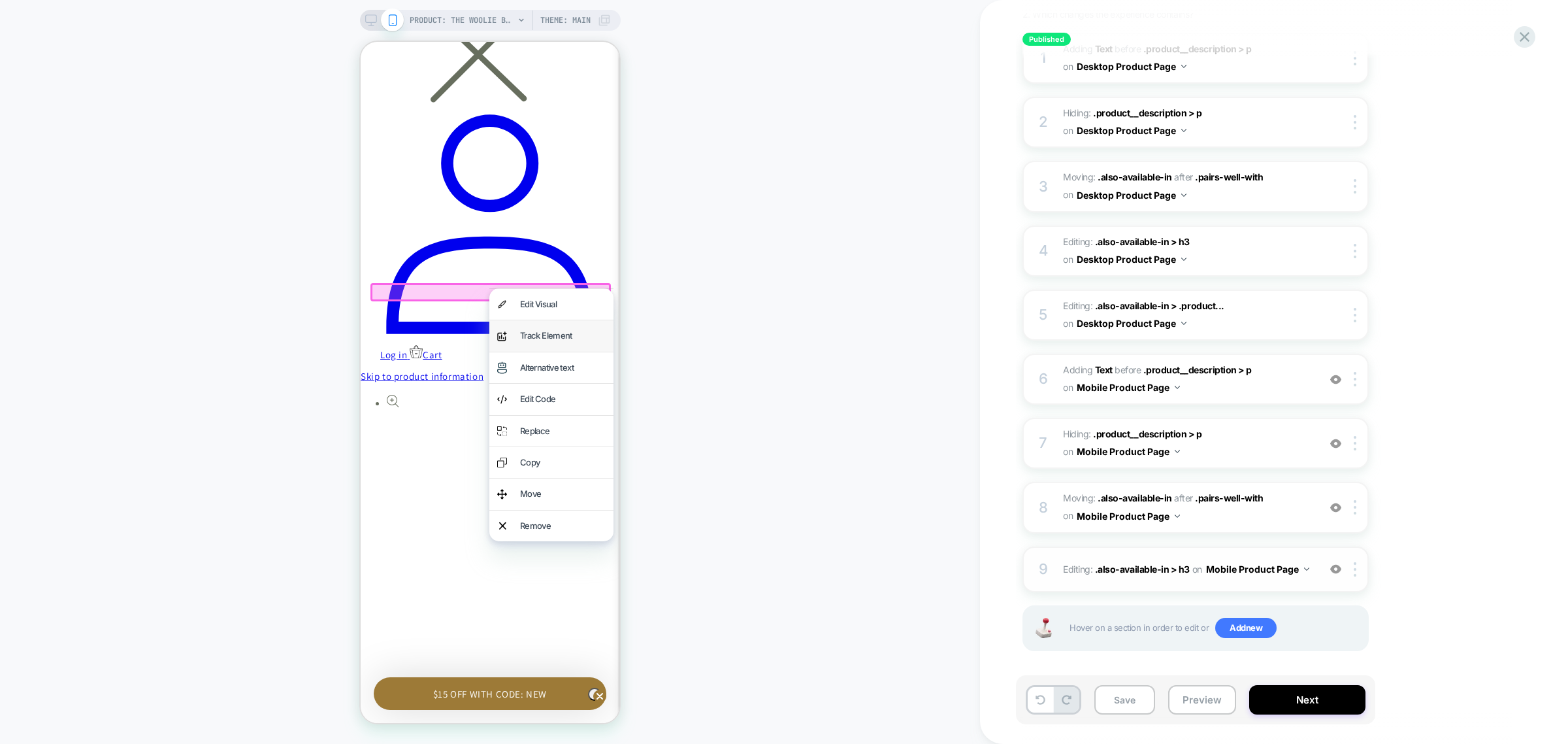
scroll to position [0, 191]
click at [568, 488] on div "Move" at bounding box center [562, 494] width 86 height 15
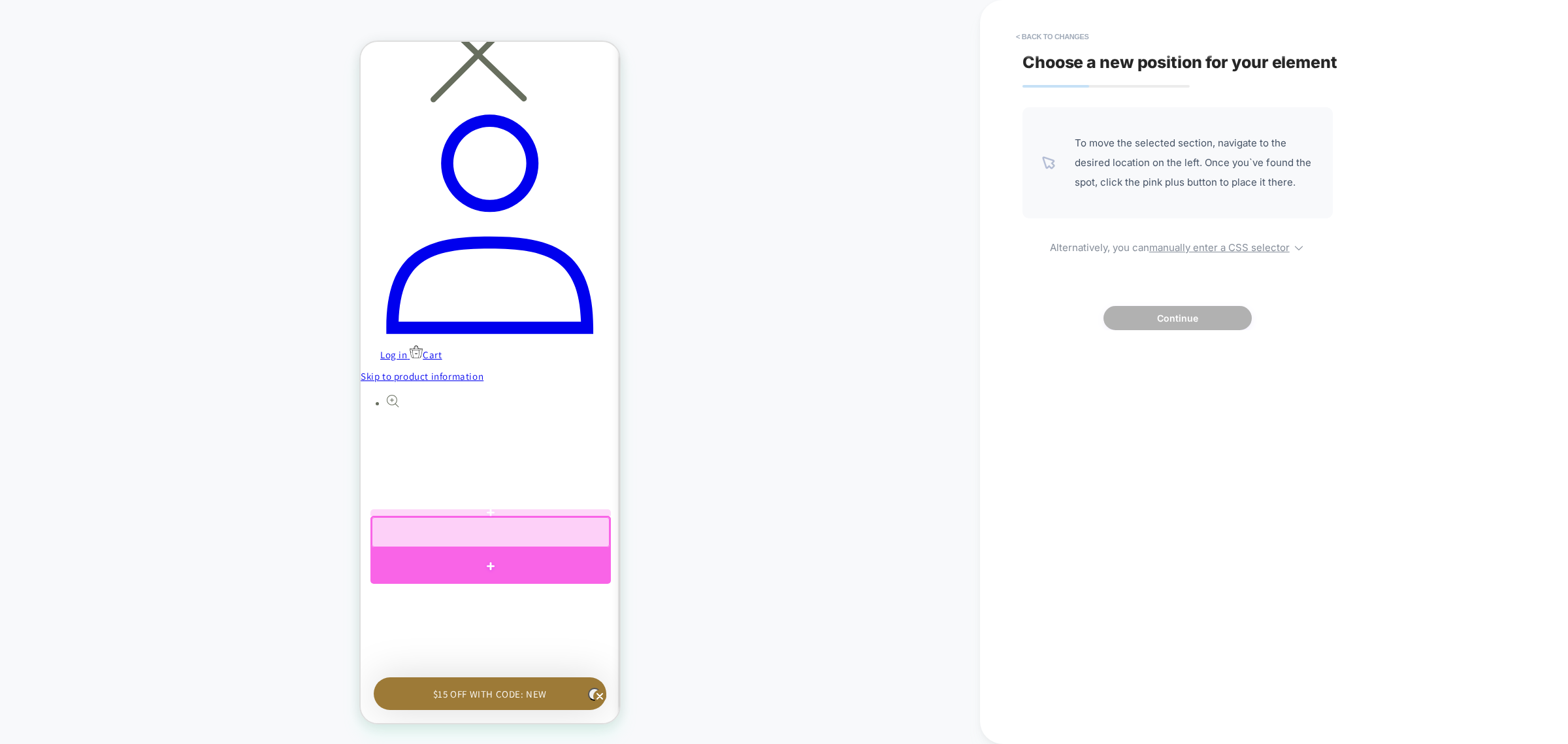
click at [552, 559] on div at bounding box center [490, 566] width 241 height 36
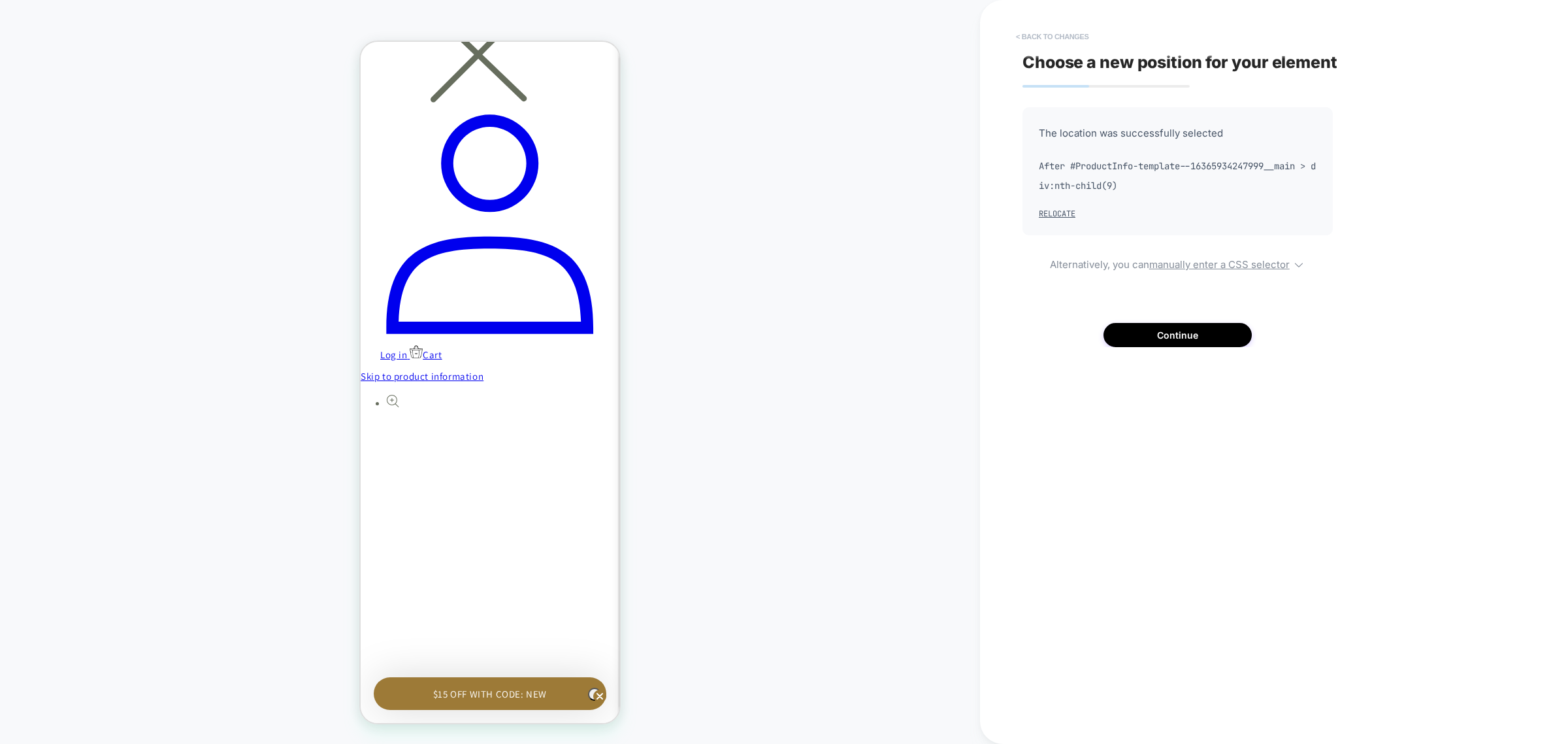
click at [1050, 31] on button "< Back to changes" at bounding box center [1053, 36] width 86 height 21
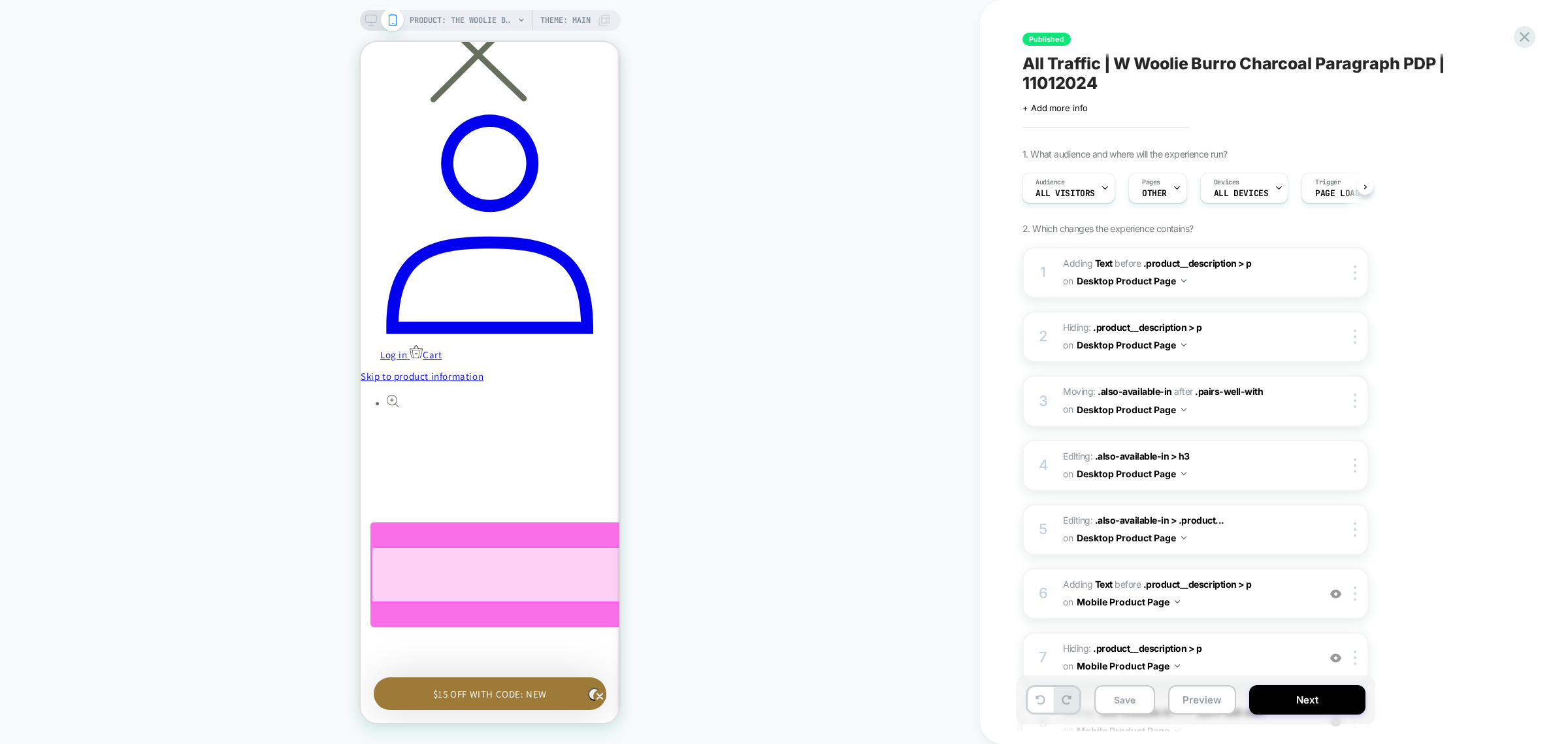
click at [556, 578] on div at bounding box center [748, 574] width 754 height 55
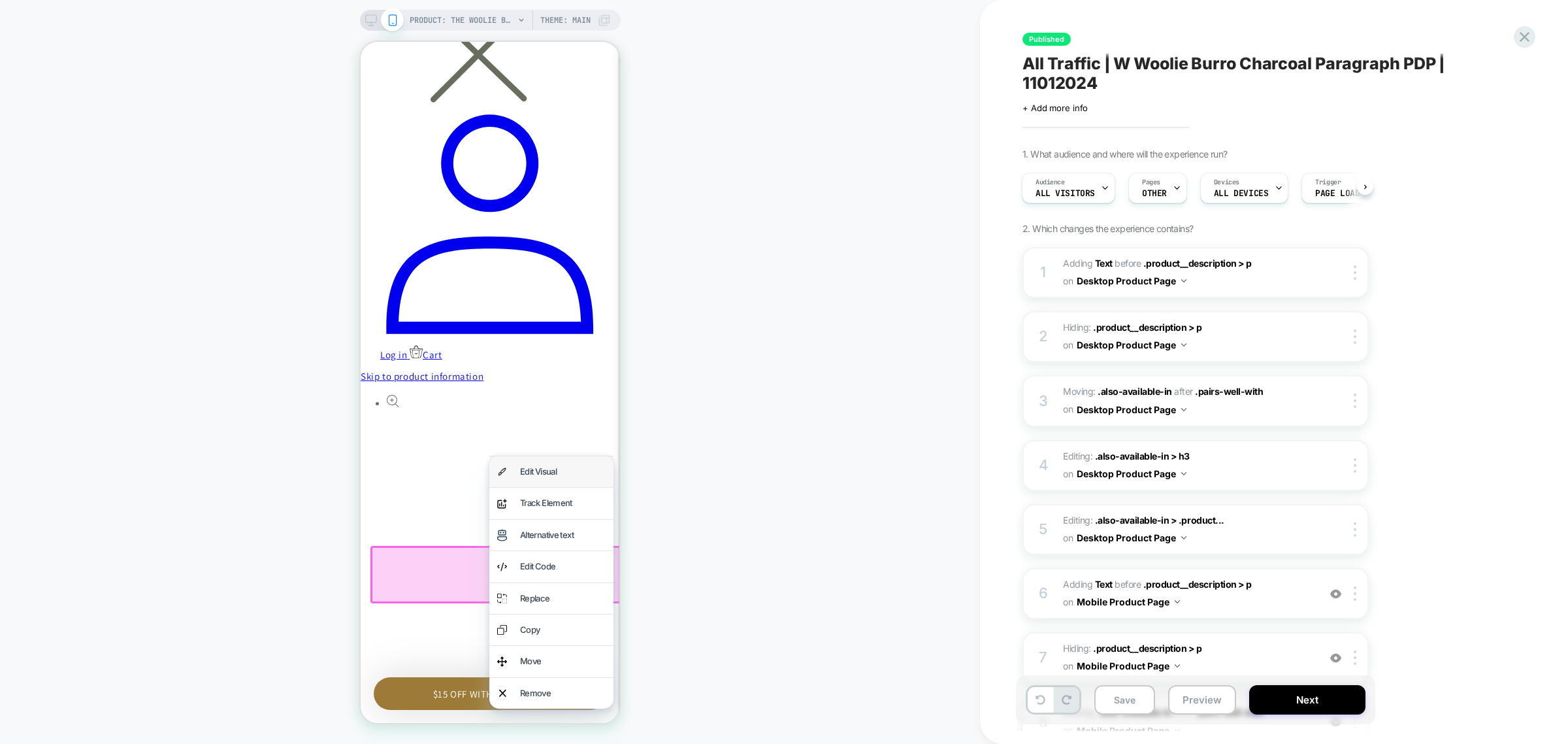
click at [573, 464] on div "Edit Visual" at bounding box center [562, 472] width 86 height 15
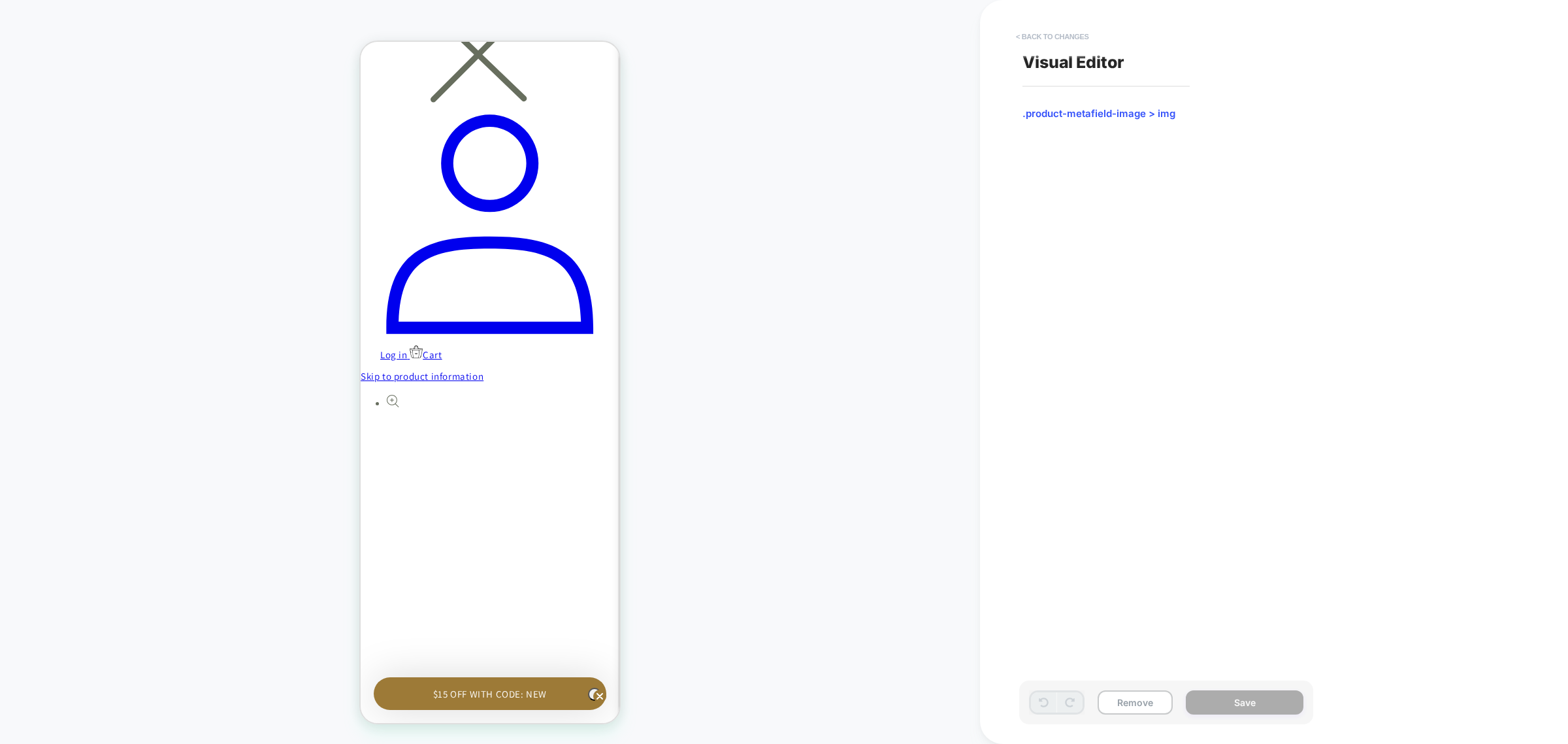
click at [1069, 34] on button "< Back to changes" at bounding box center [1053, 36] width 86 height 21
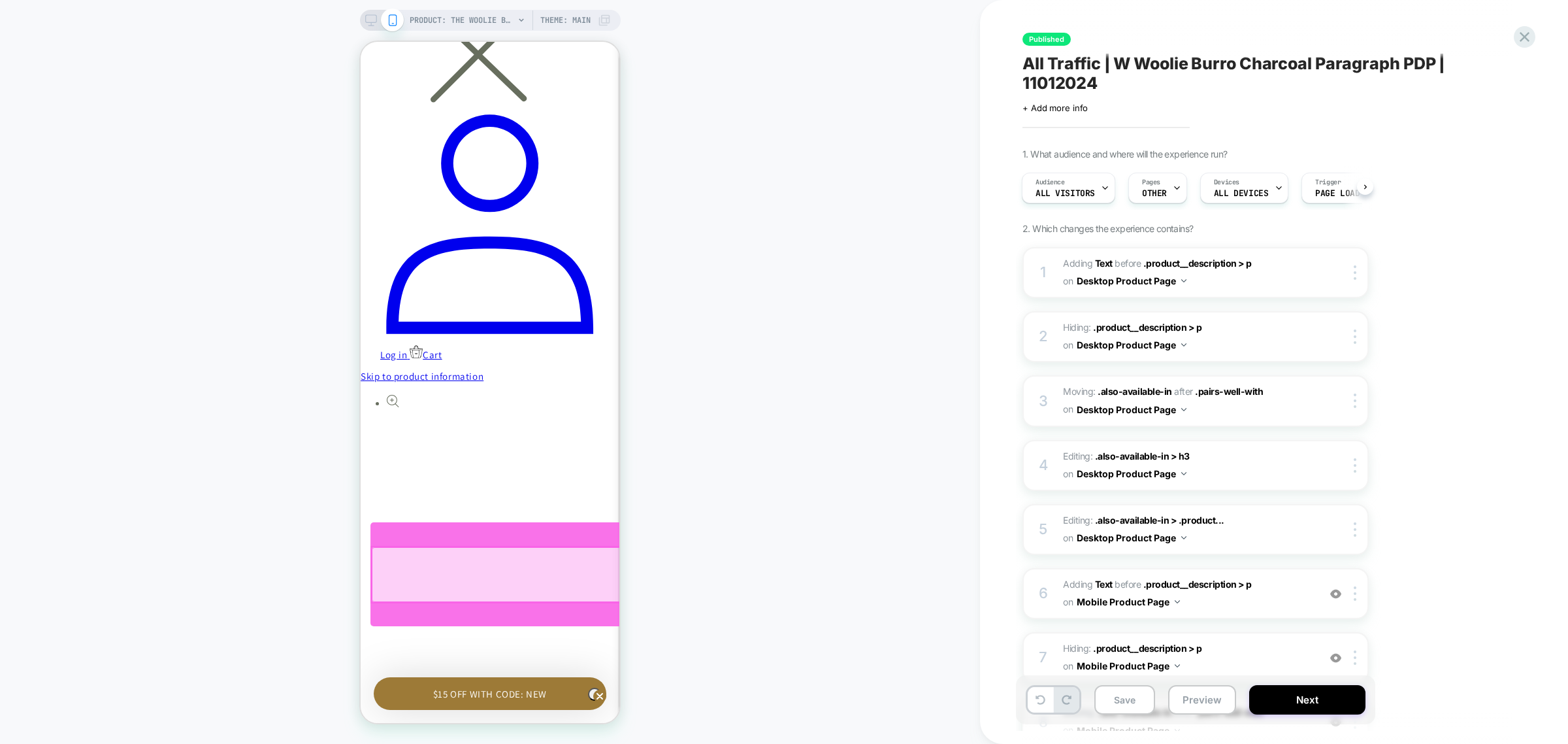
click at [541, 587] on div at bounding box center [748, 574] width 754 height 55
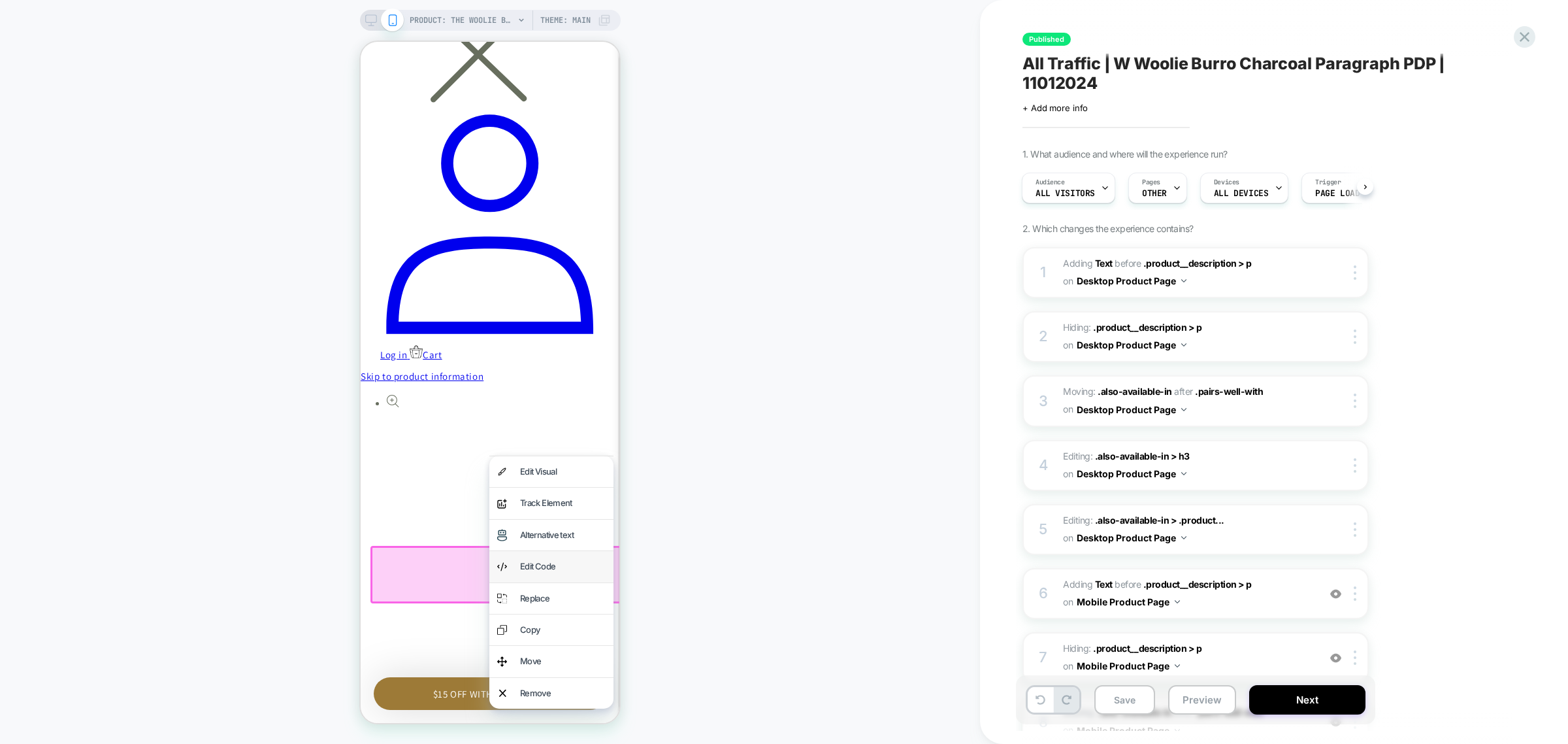
click at [571, 563] on div "Edit Code" at bounding box center [562, 566] width 86 height 15
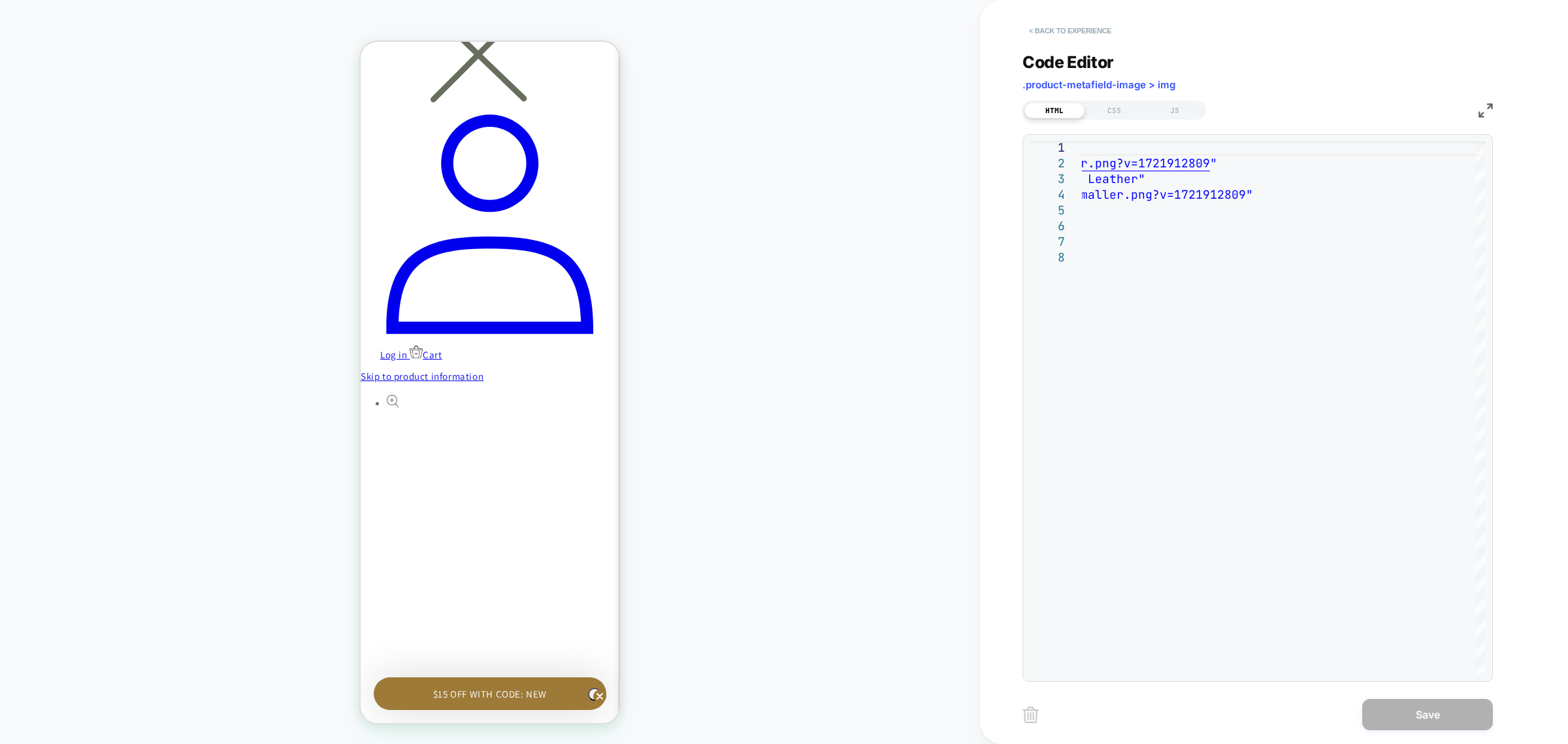
click at [1056, 23] on button "< Back to experience" at bounding box center [1070, 31] width 95 height 21
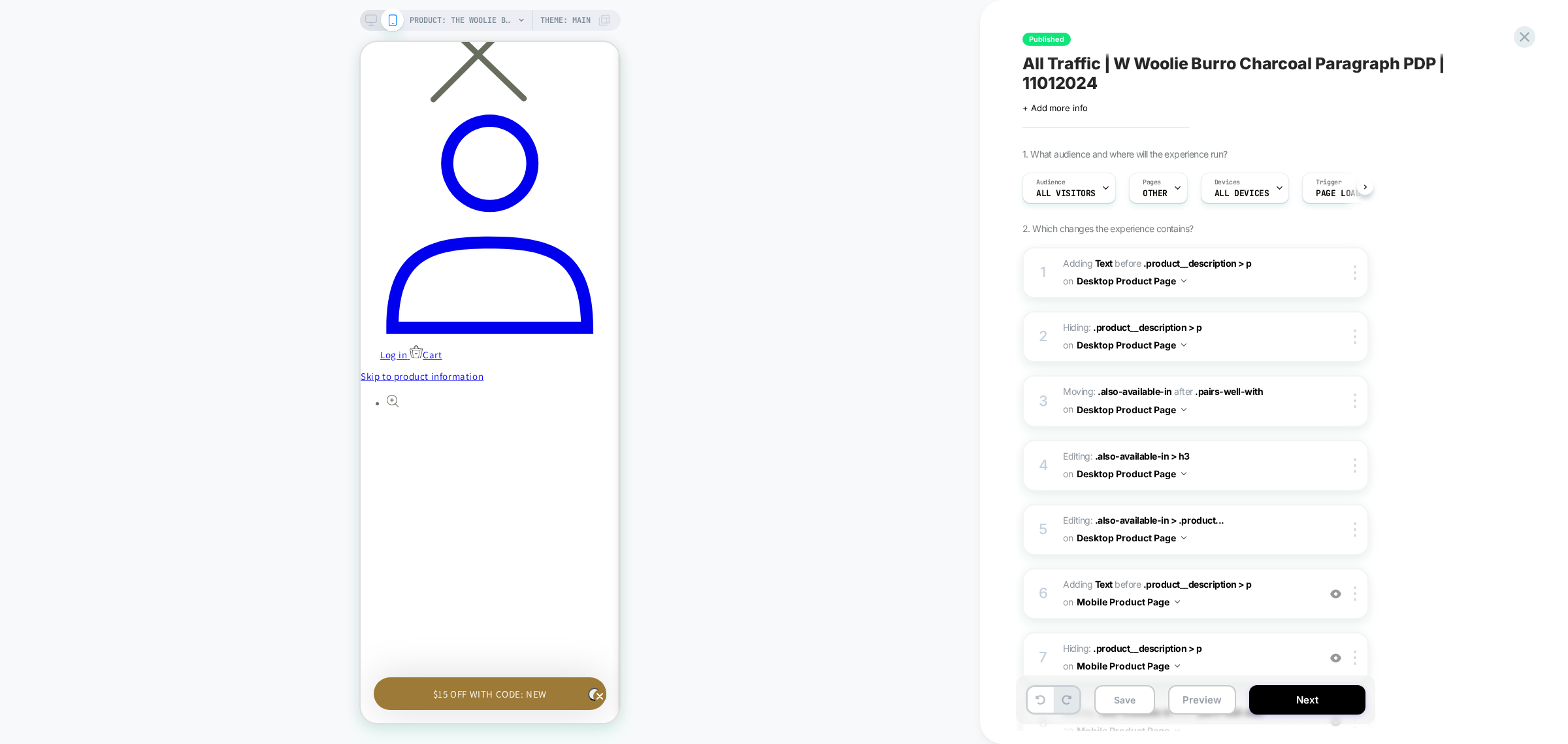
scroll to position [0, 1]
click at [1036, 704] on icon at bounding box center [1041, 700] width 10 height 10
click at [1037, 704] on icon at bounding box center [1041, 700] width 10 height 10
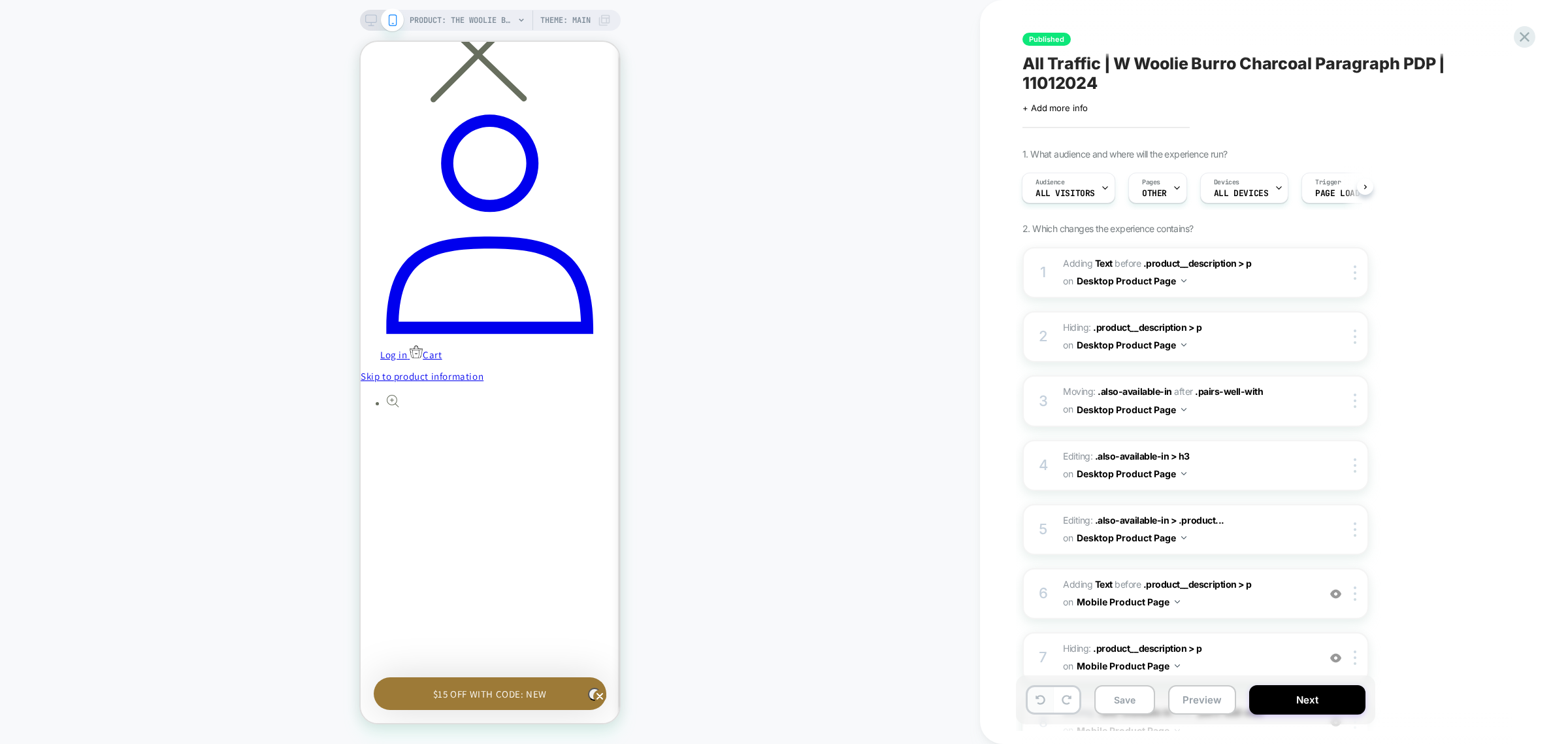
click at [1040, 703] on icon at bounding box center [1041, 700] width 10 height 10
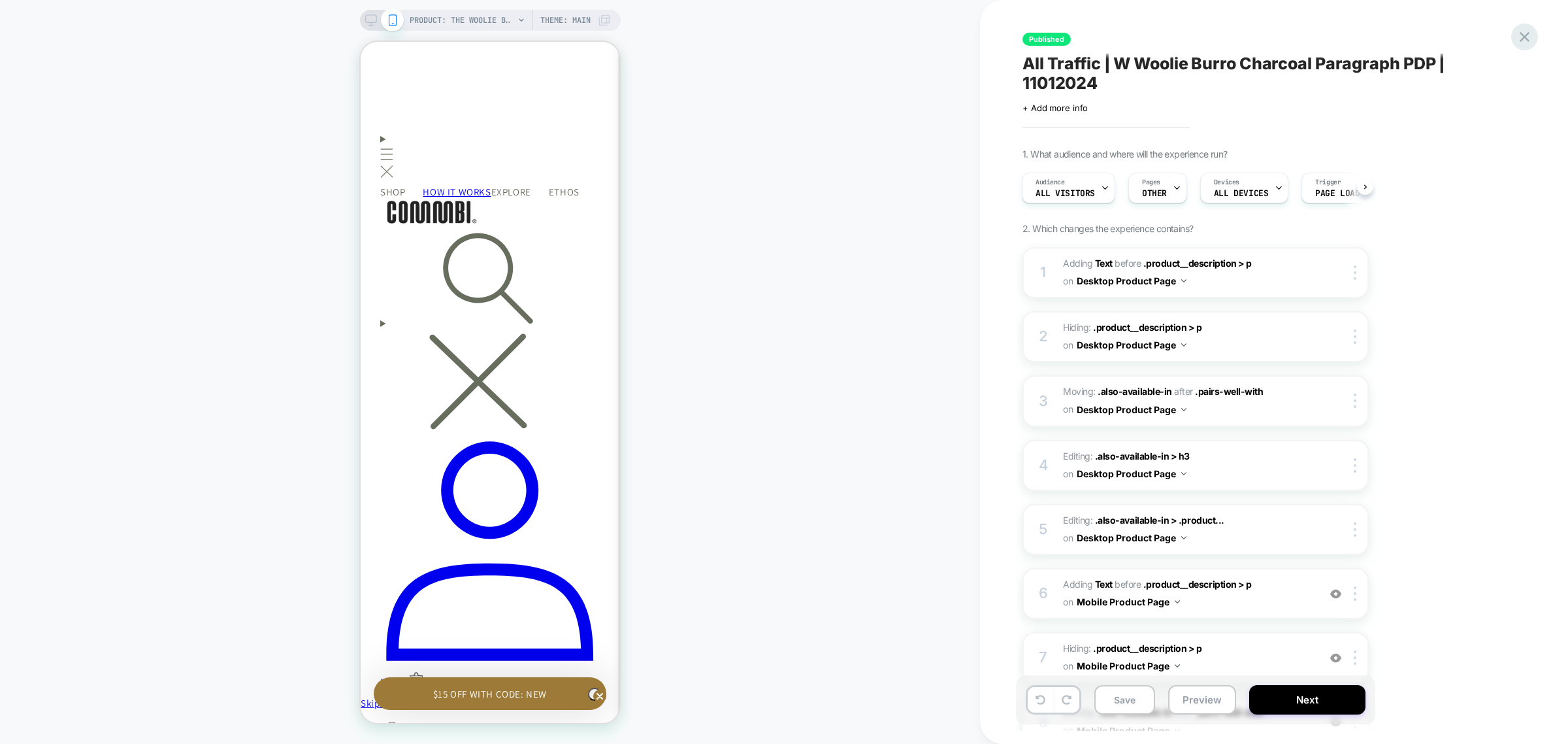
scroll to position [0, 0]
click at [1525, 36] on icon at bounding box center [1525, 37] width 10 height 10
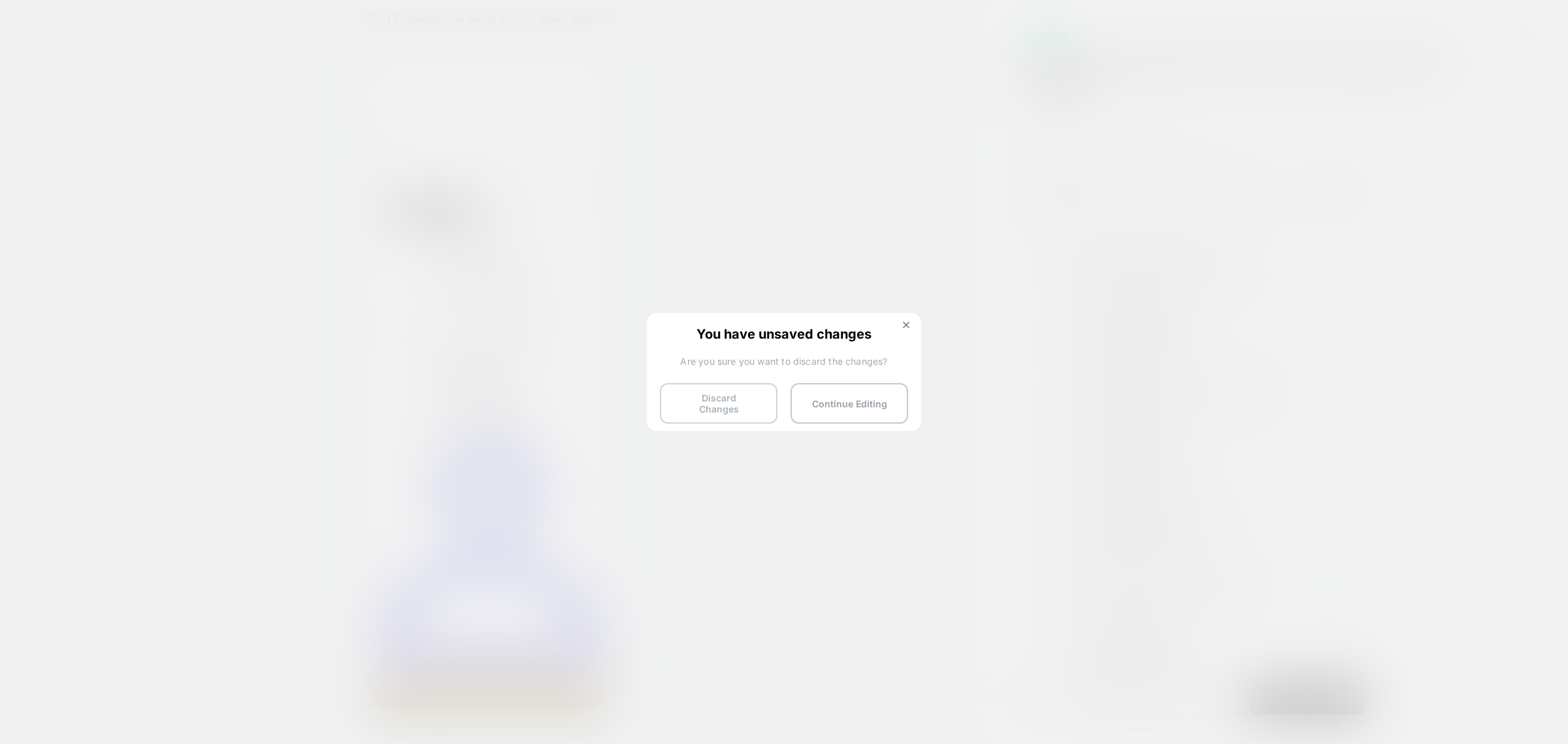
click at [742, 397] on button "Discard Changes" at bounding box center [718, 403] width 117 height 40
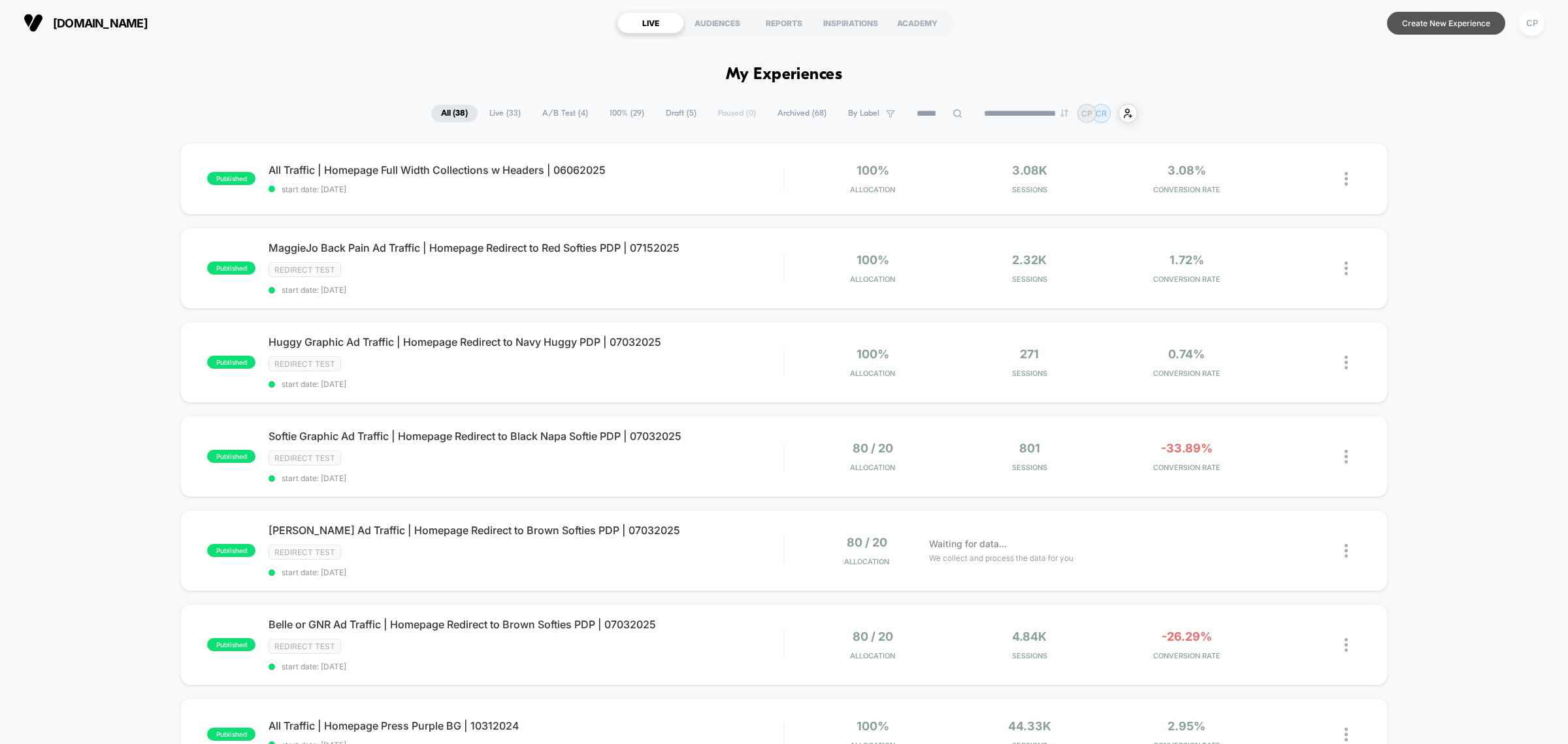
click at [1449, 28] on button "Create New Experience" at bounding box center [1446, 23] width 118 height 23
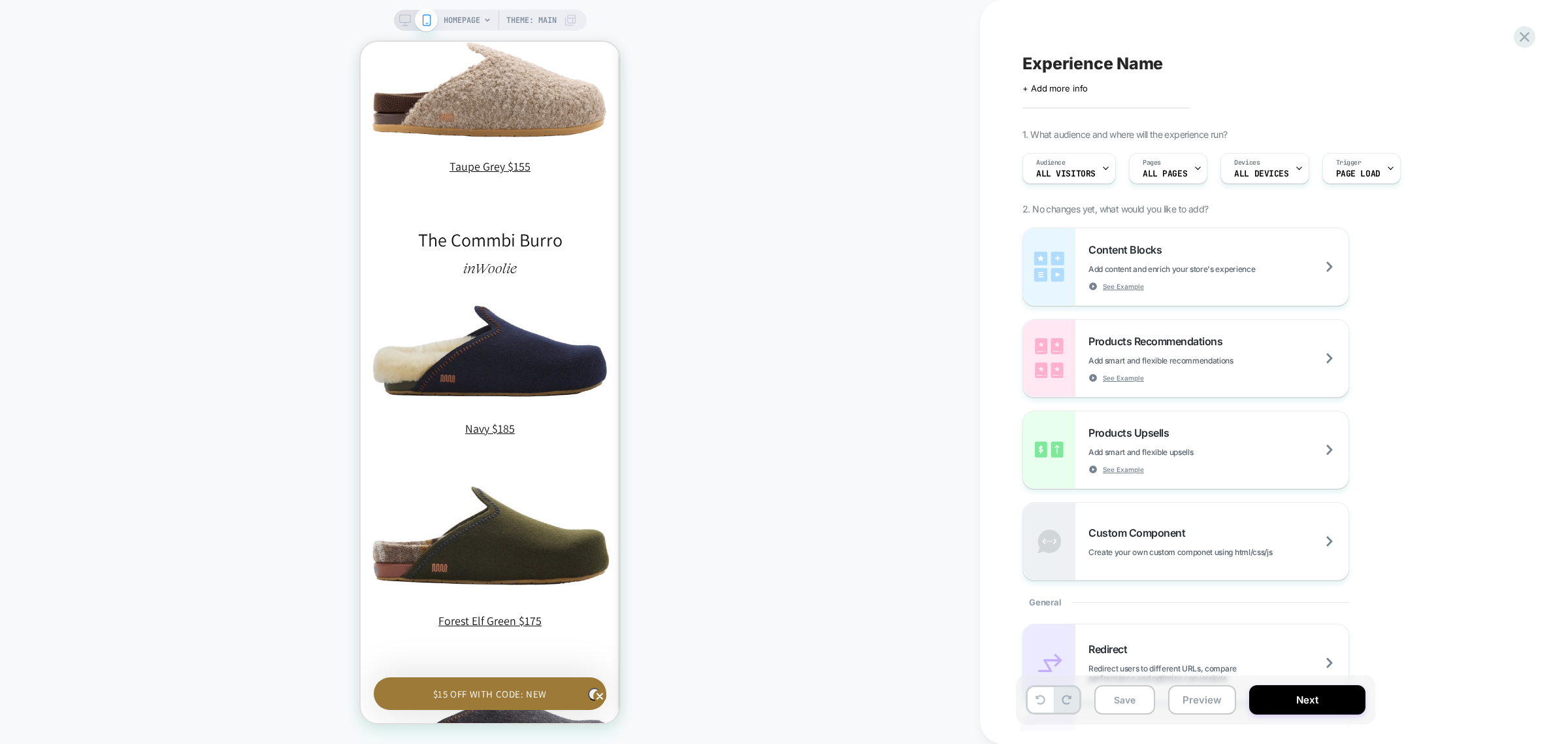
scroll to position [0, 383]
click at [1519, 44] on icon at bounding box center [1525, 37] width 18 height 18
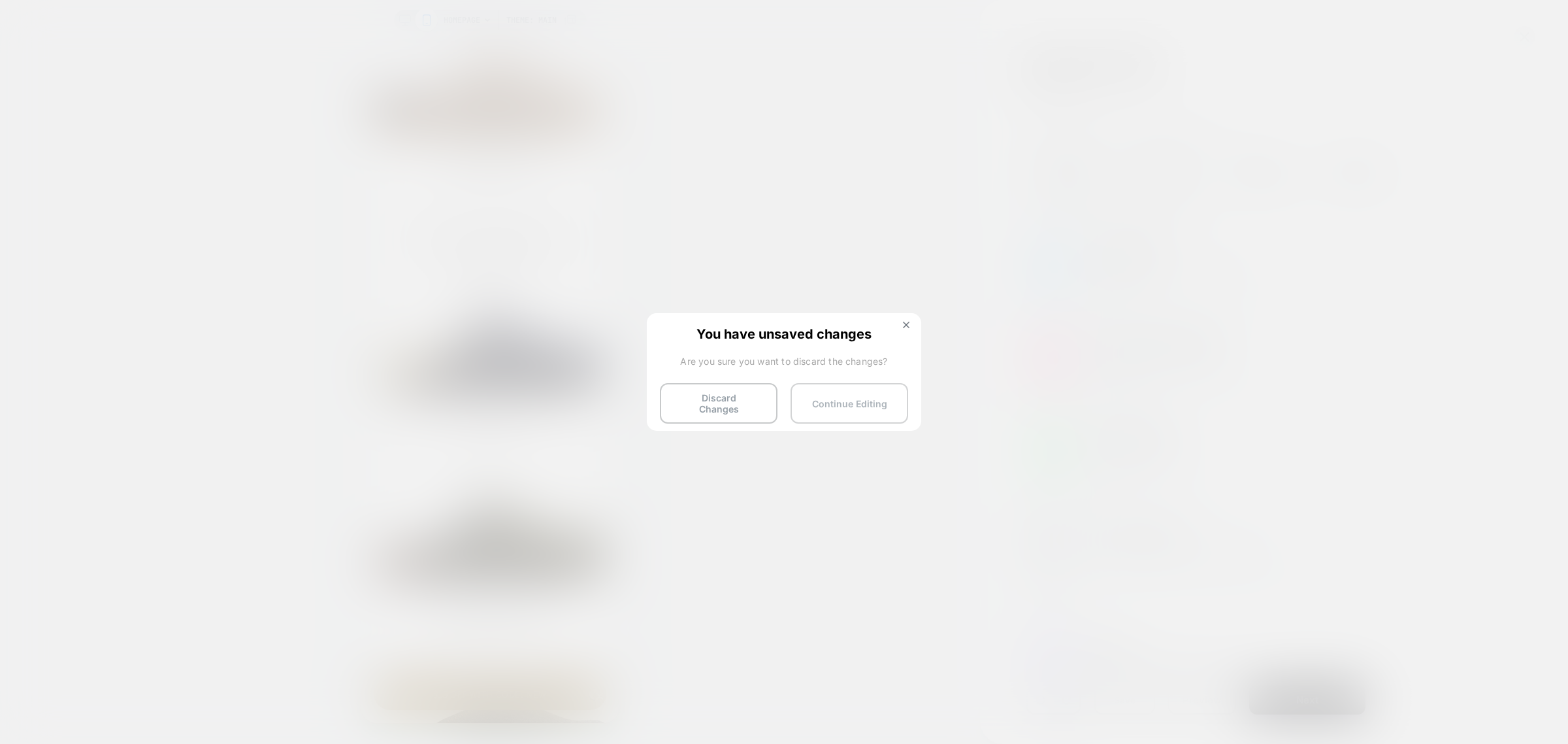
click at [830, 400] on button "Continue Editing" at bounding box center [849, 403] width 117 height 40
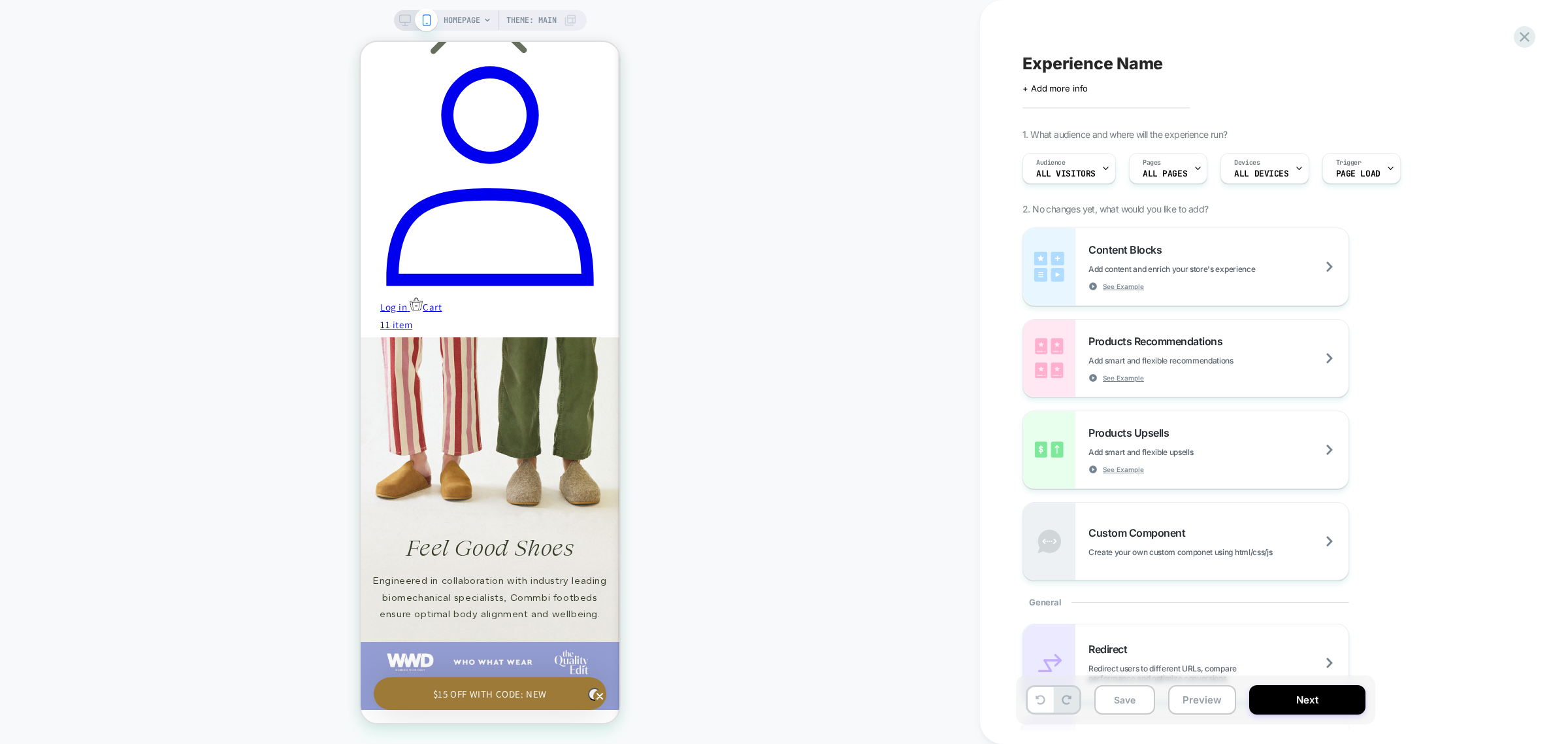
click at [1513, 34] on div "Experience Name Click to edit experience details + Add more info 1. What audien…" at bounding box center [1268, 372] width 575 height 744
click at [1530, 43] on icon at bounding box center [1525, 37] width 18 height 18
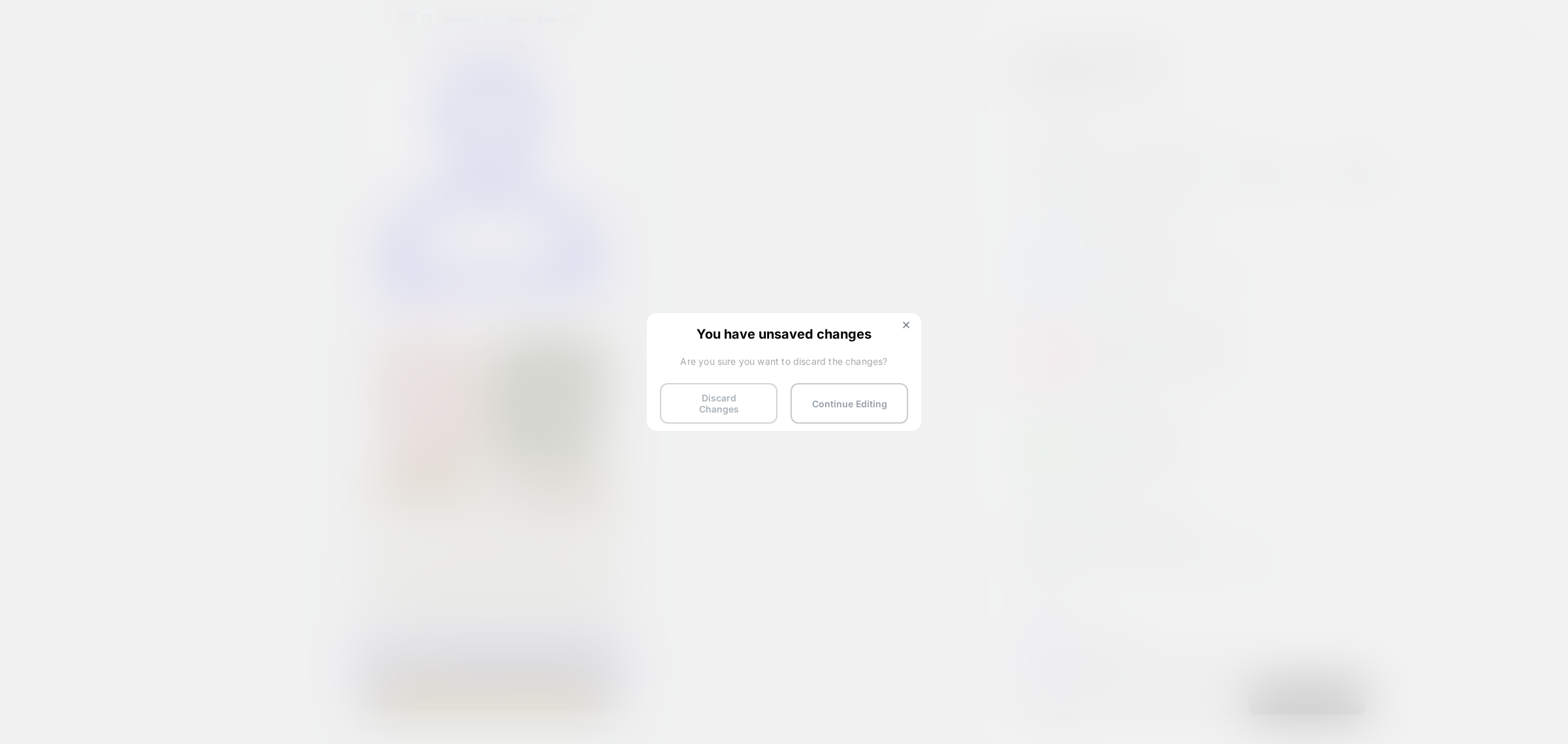
click at [728, 402] on button "Discard Changes" at bounding box center [718, 403] width 117 height 40
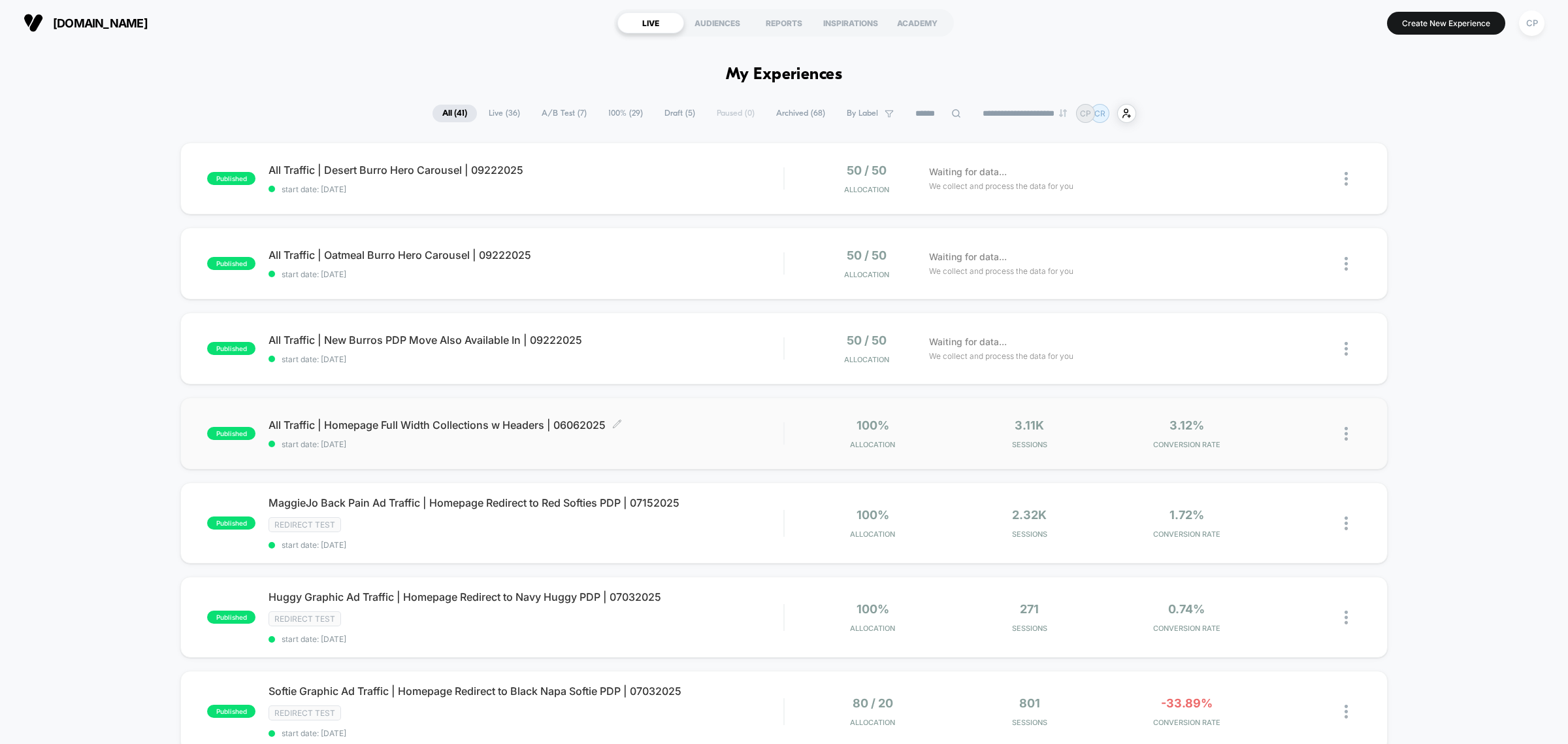
click at [503, 428] on span "All Traffic | Homepage Full Width Collections w Headers | 06062025 Click to edi…" at bounding box center [526, 425] width 515 height 13
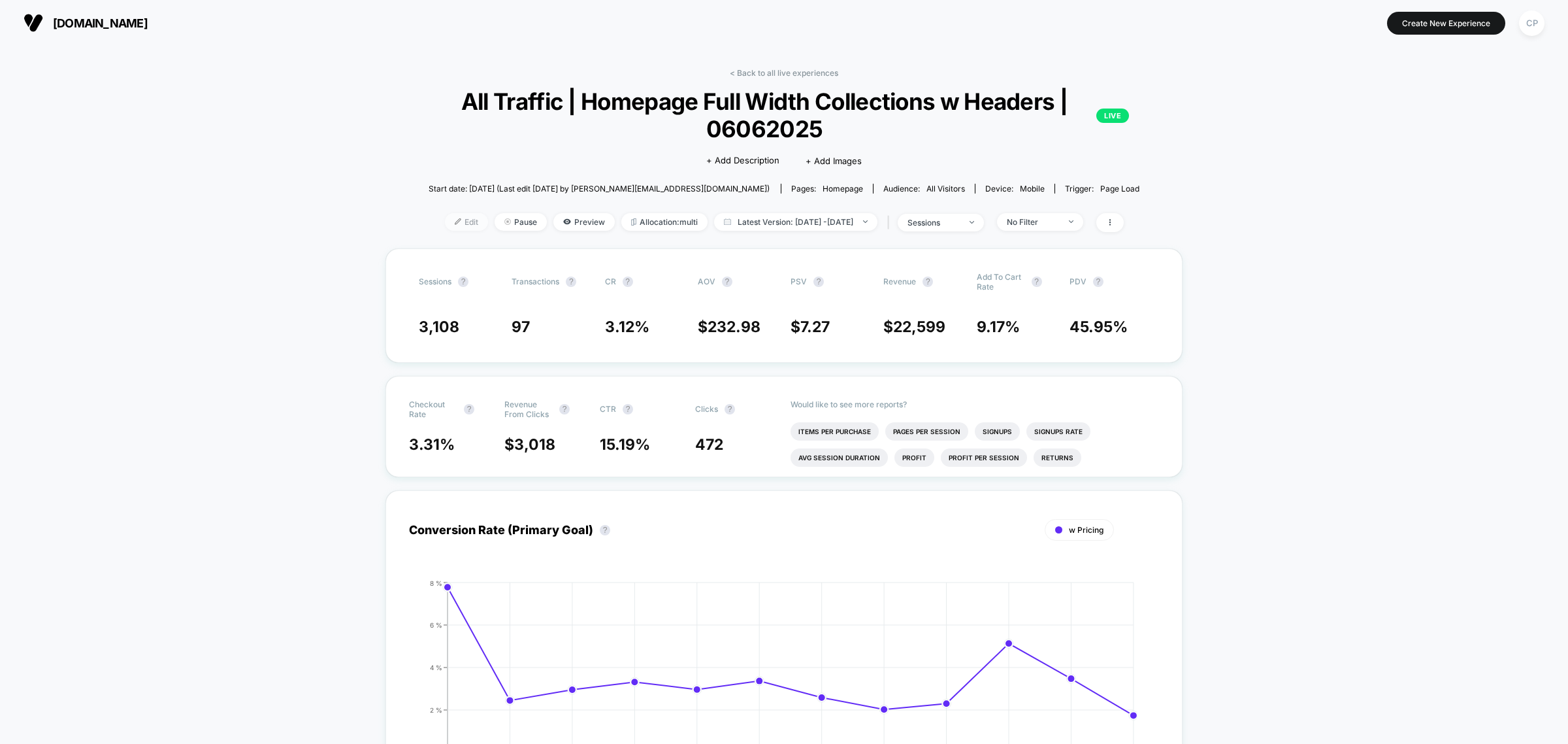
click at [448, 216] on span "Edit" at bounding box center [466, 222] width 43 height 18
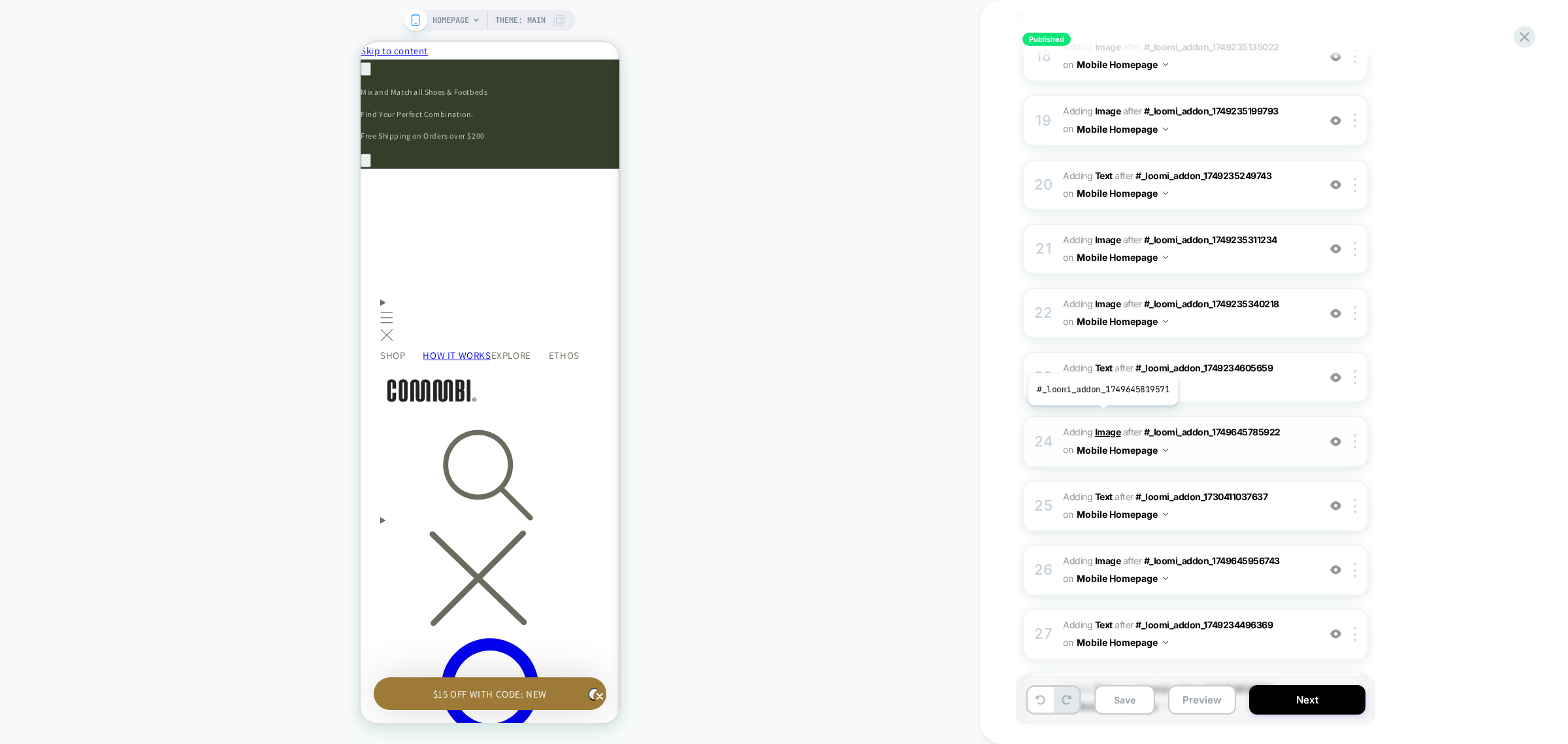
click at [1102, 426] on b "Image" at bounding box center [1108, 432] width 26 height 11
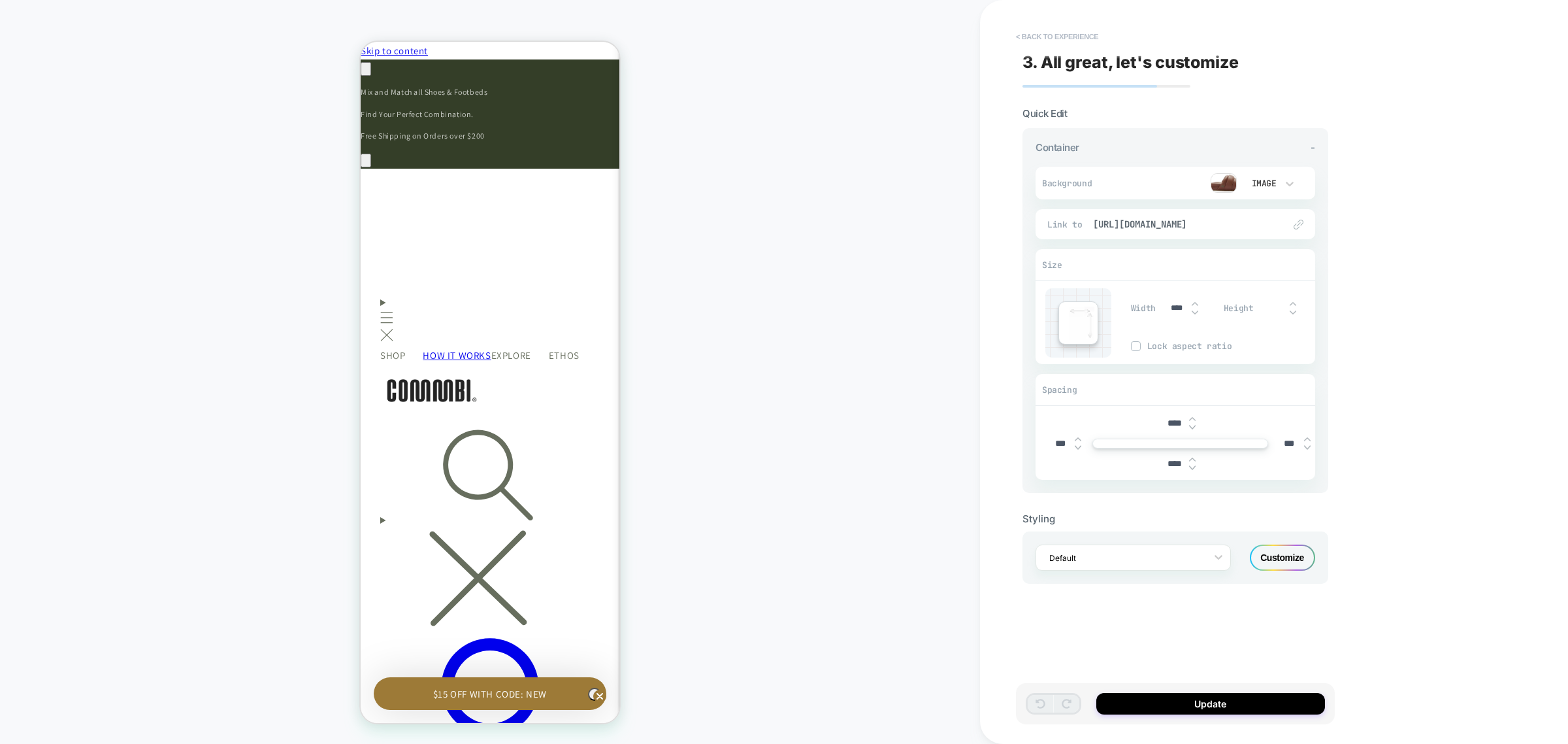
click at [1063, 37] on button "< Back to experience" at bounding box center [1057, 36] width 95 height 21
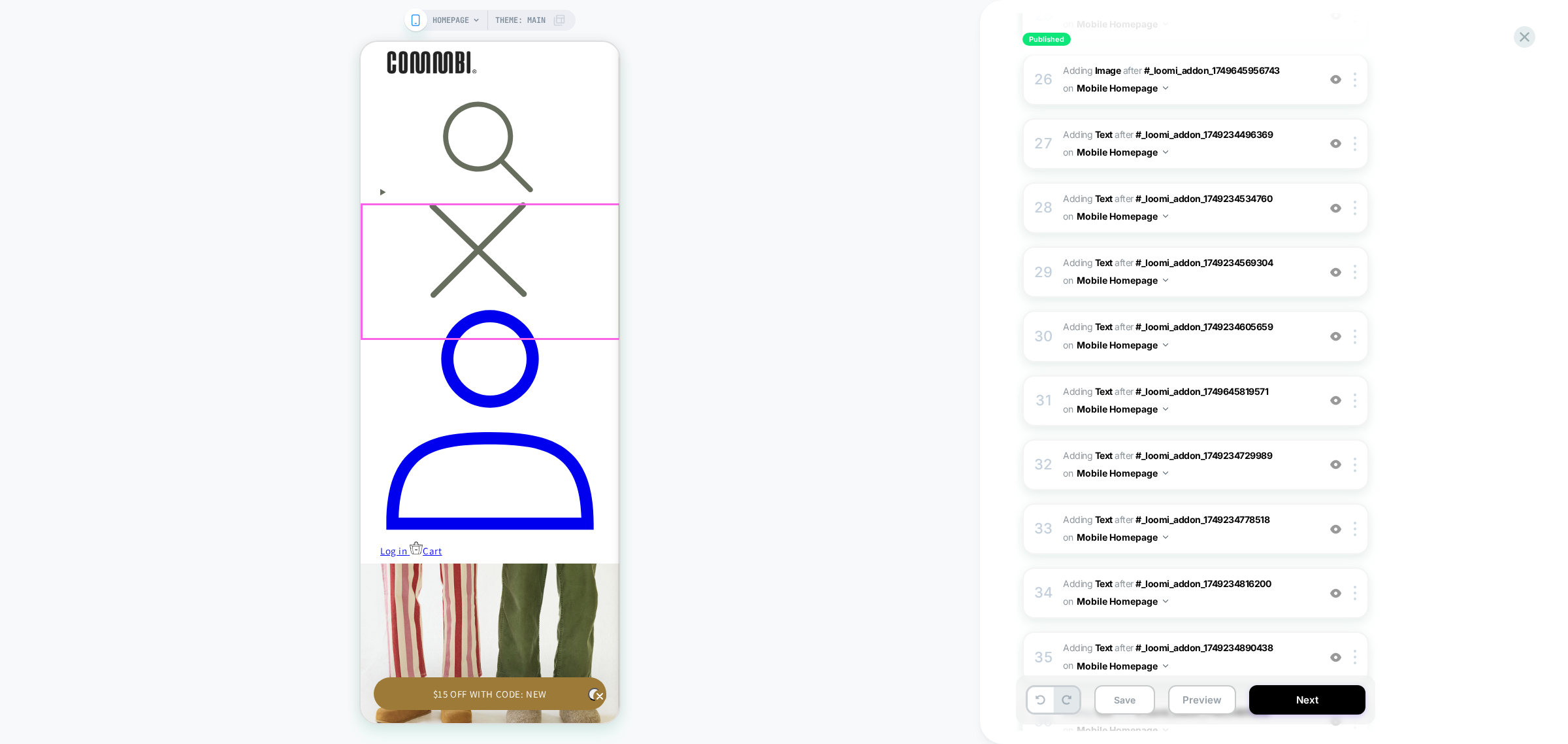
scroll to position [245, 0]
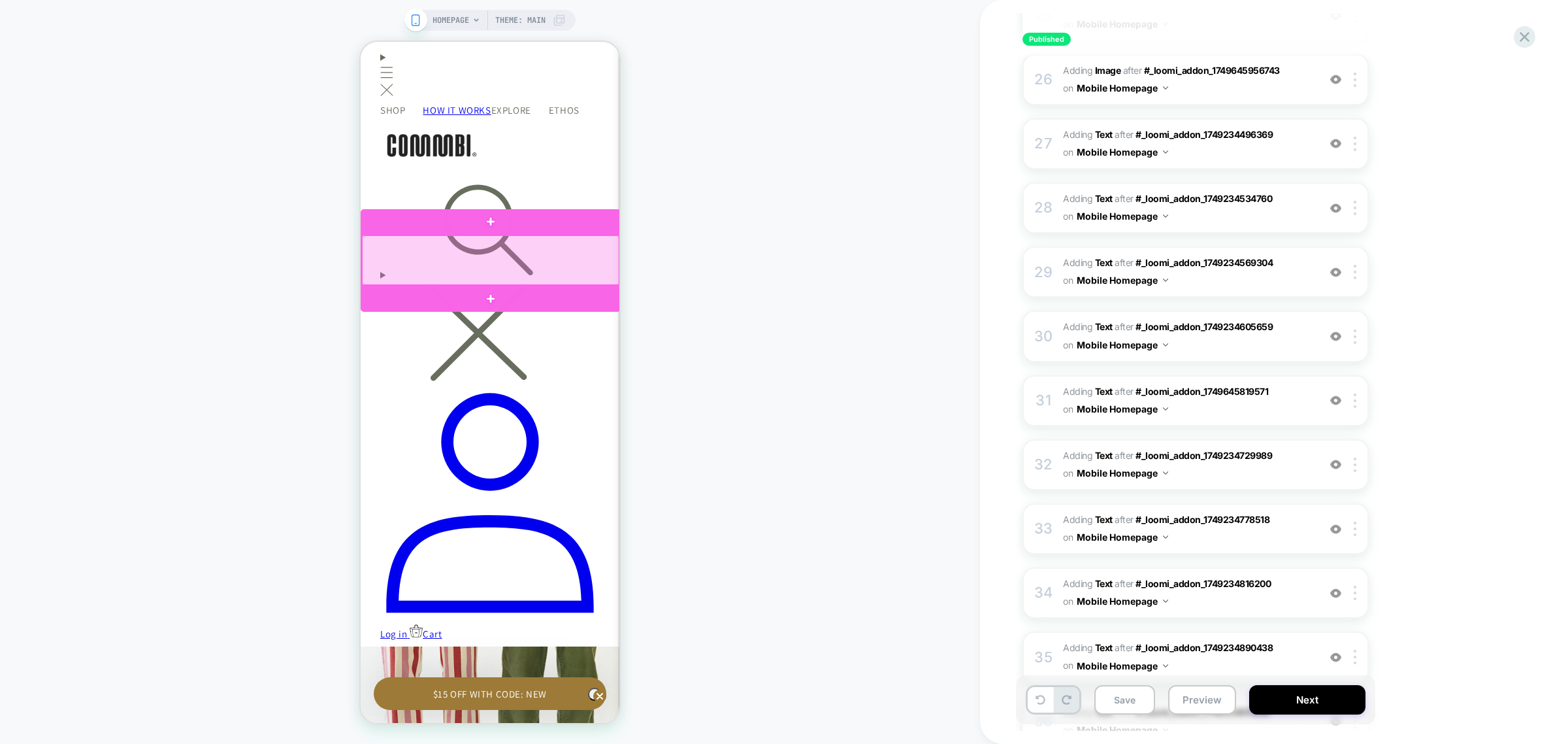
click at [541, 248] on div at bounding box center [490, 260] width 257 height 49
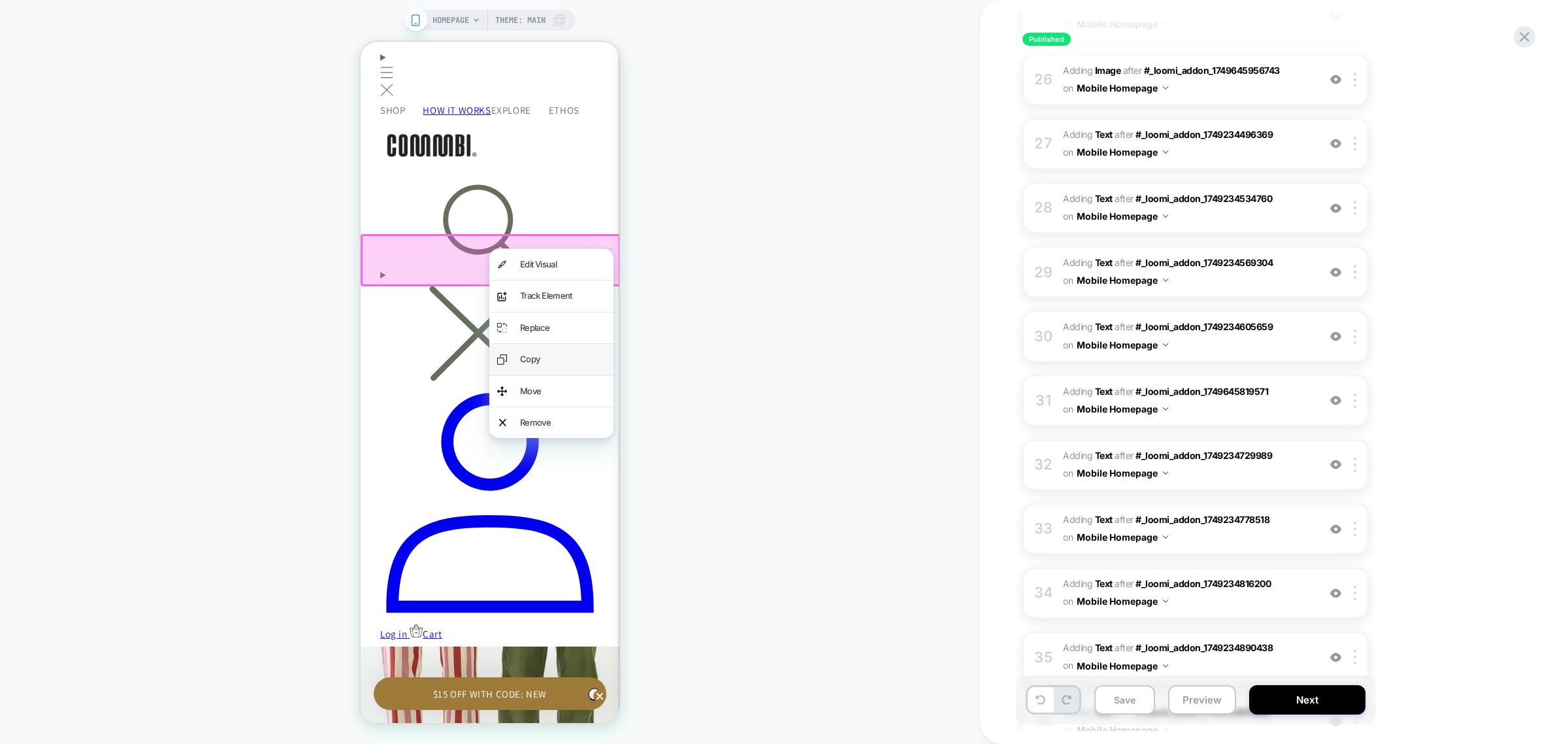
click at [537, 356] on div "Copy" at bounding box center [562, 359] width 86 height 15
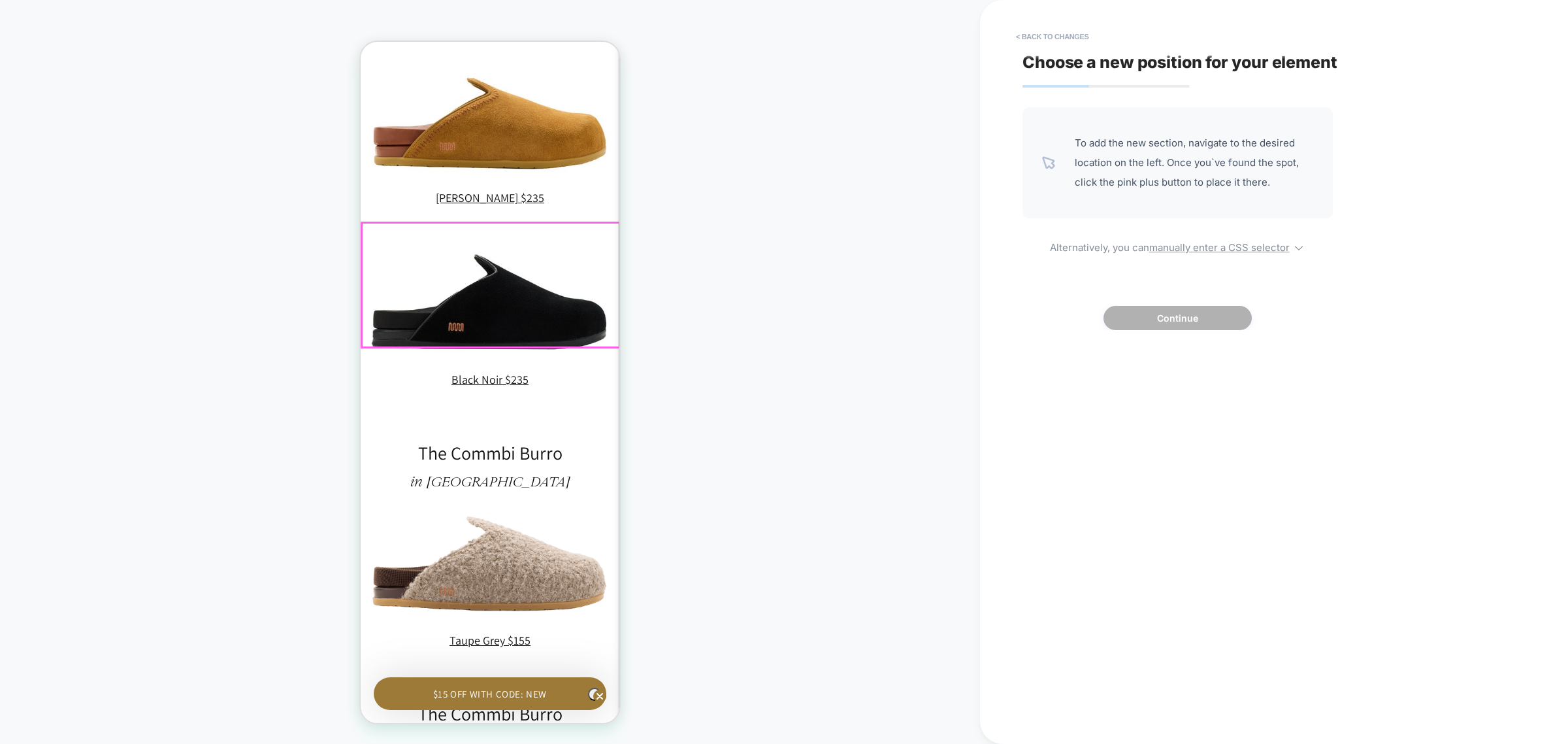
scroll to position [1389, 0]
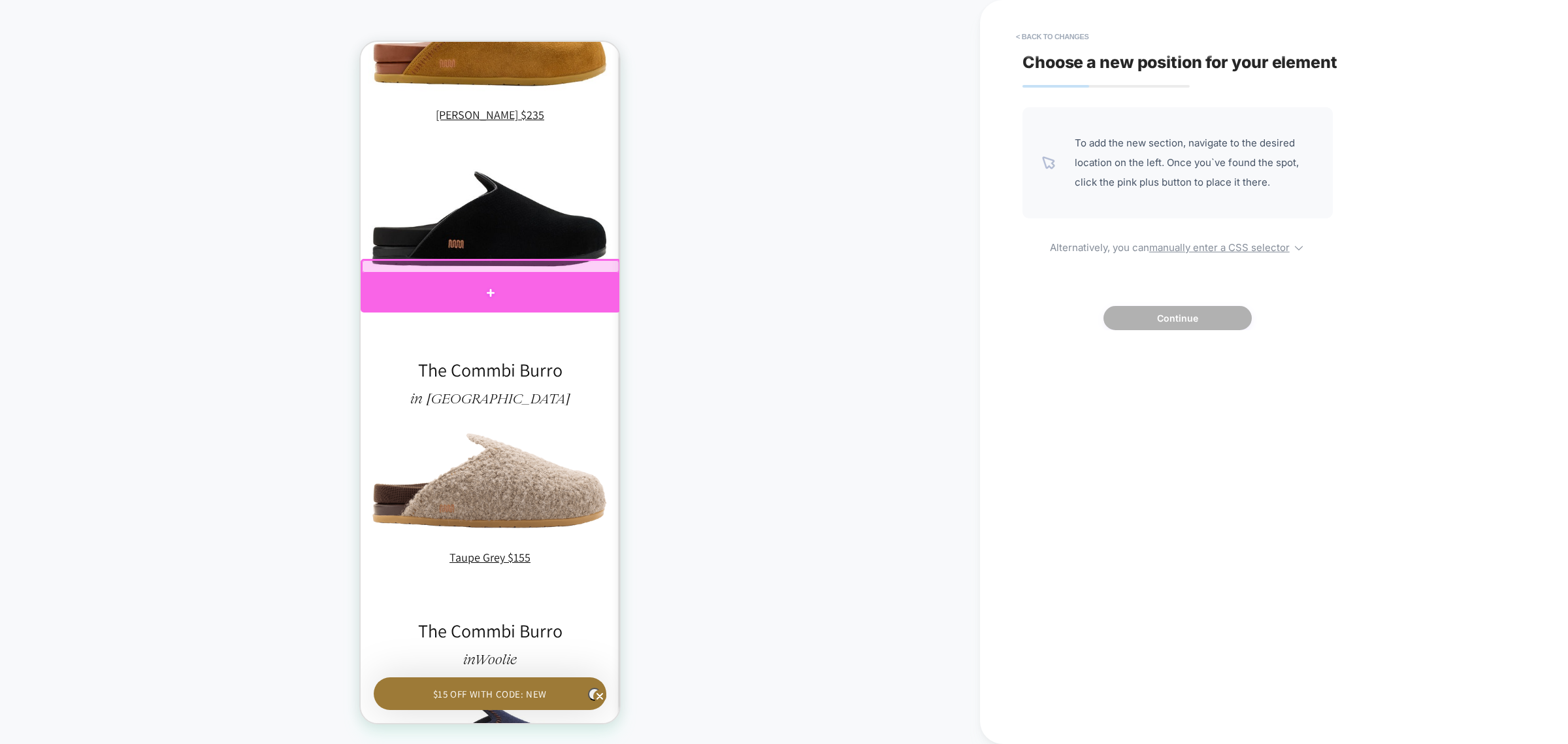
click at [525, 290] on div at bounding box center [490, 293] width 260 height 38
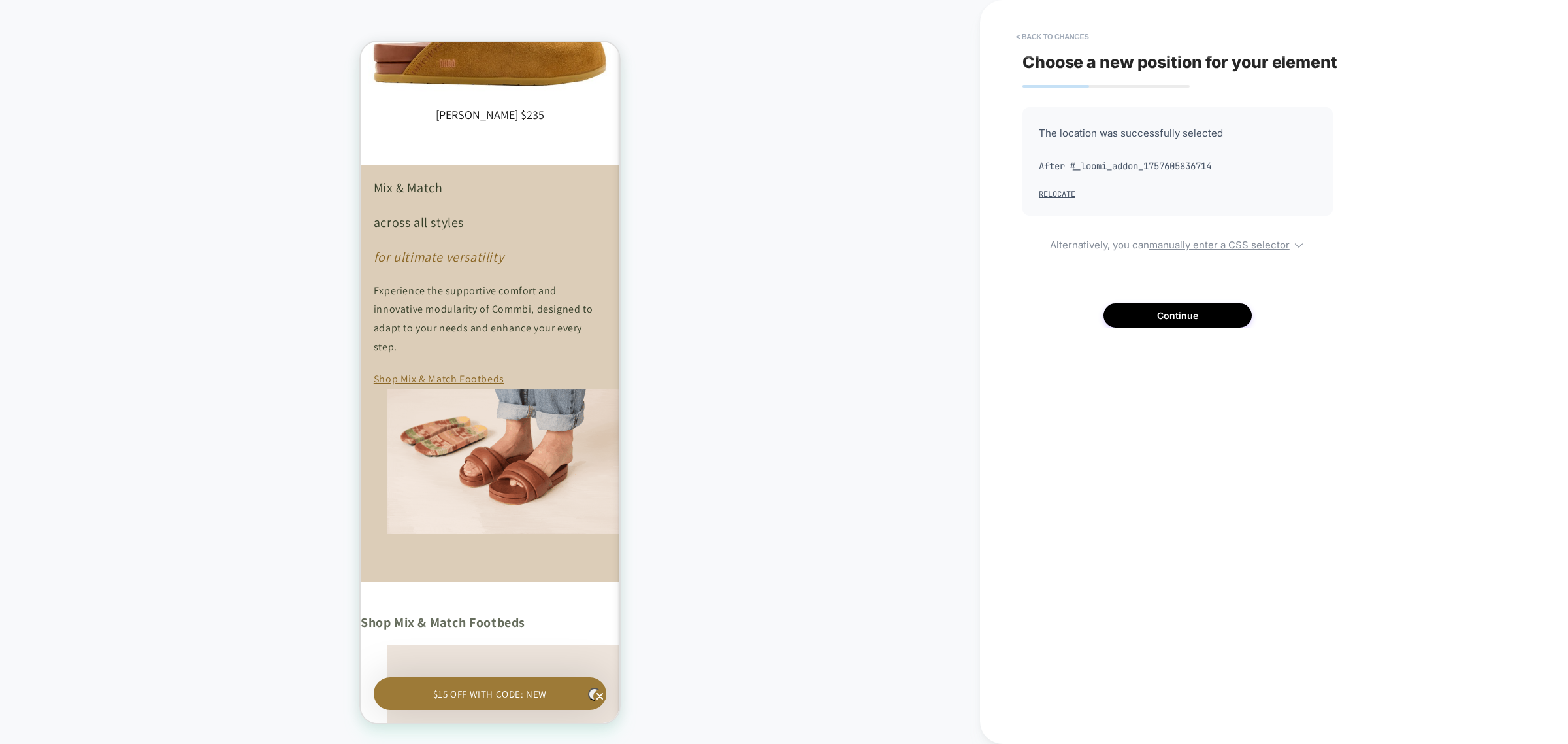
scroll to position [0, 191]
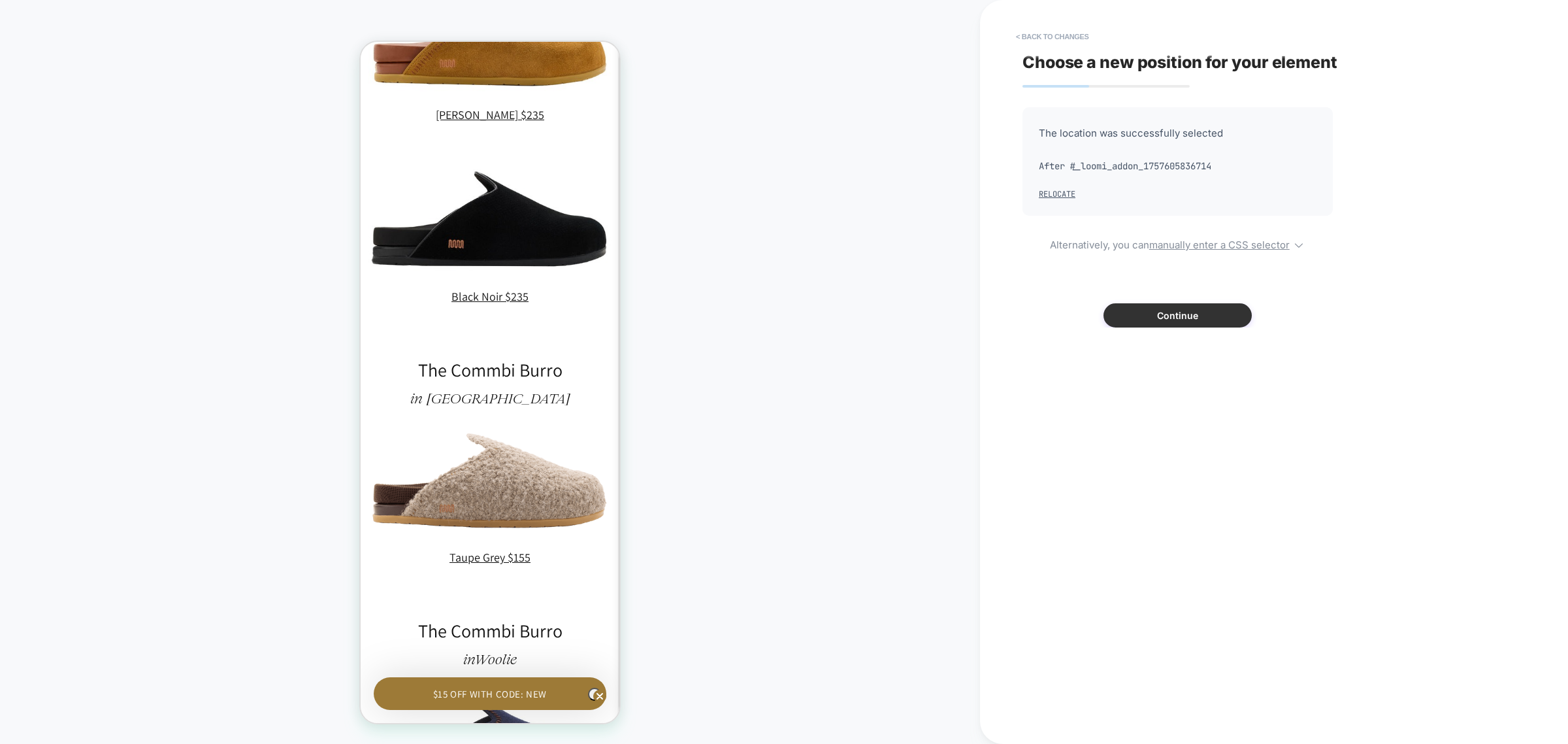
click at [1164, 312] on button "Continue" at bounding box center [1178, 315] width 148 height 24
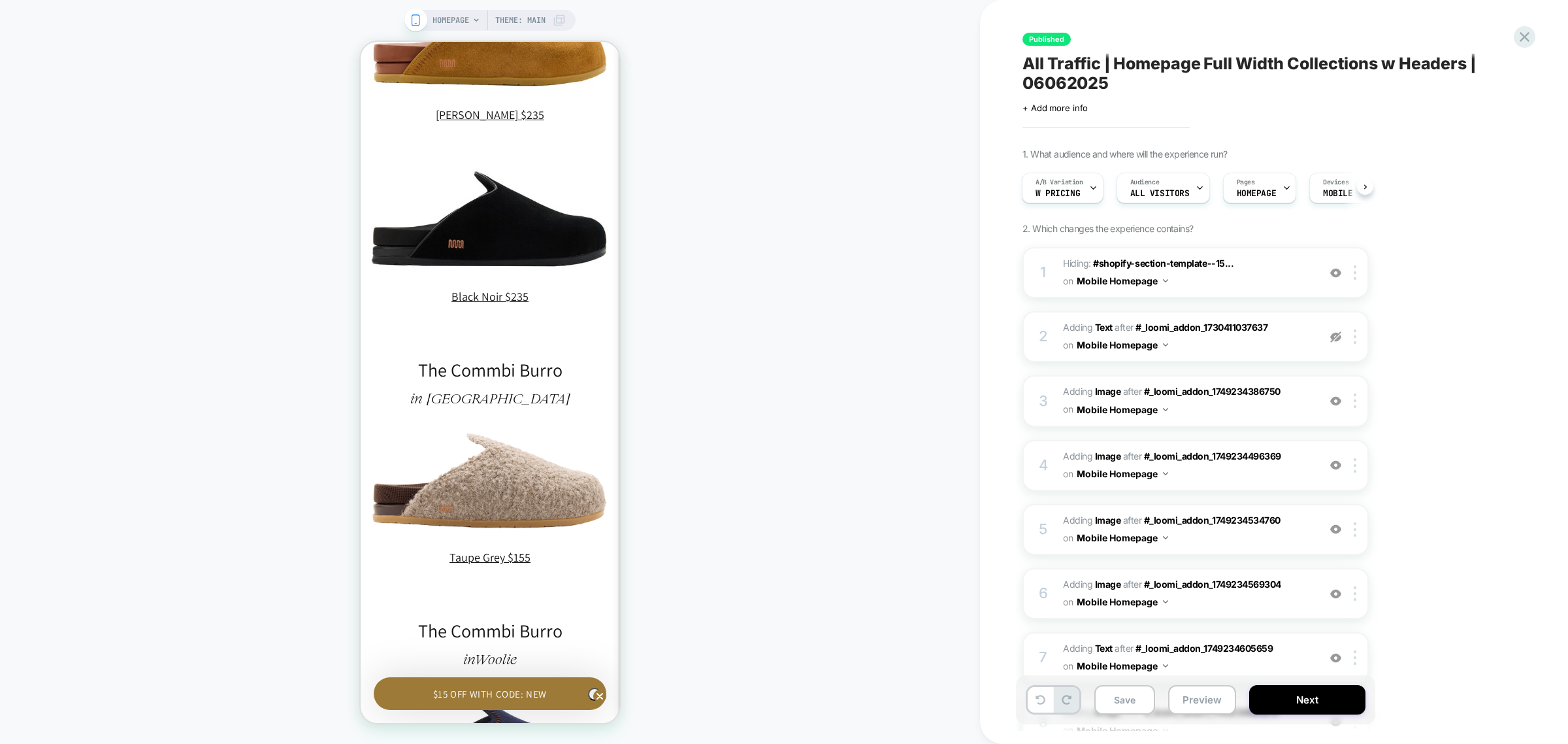
scroll to position [0, 0]
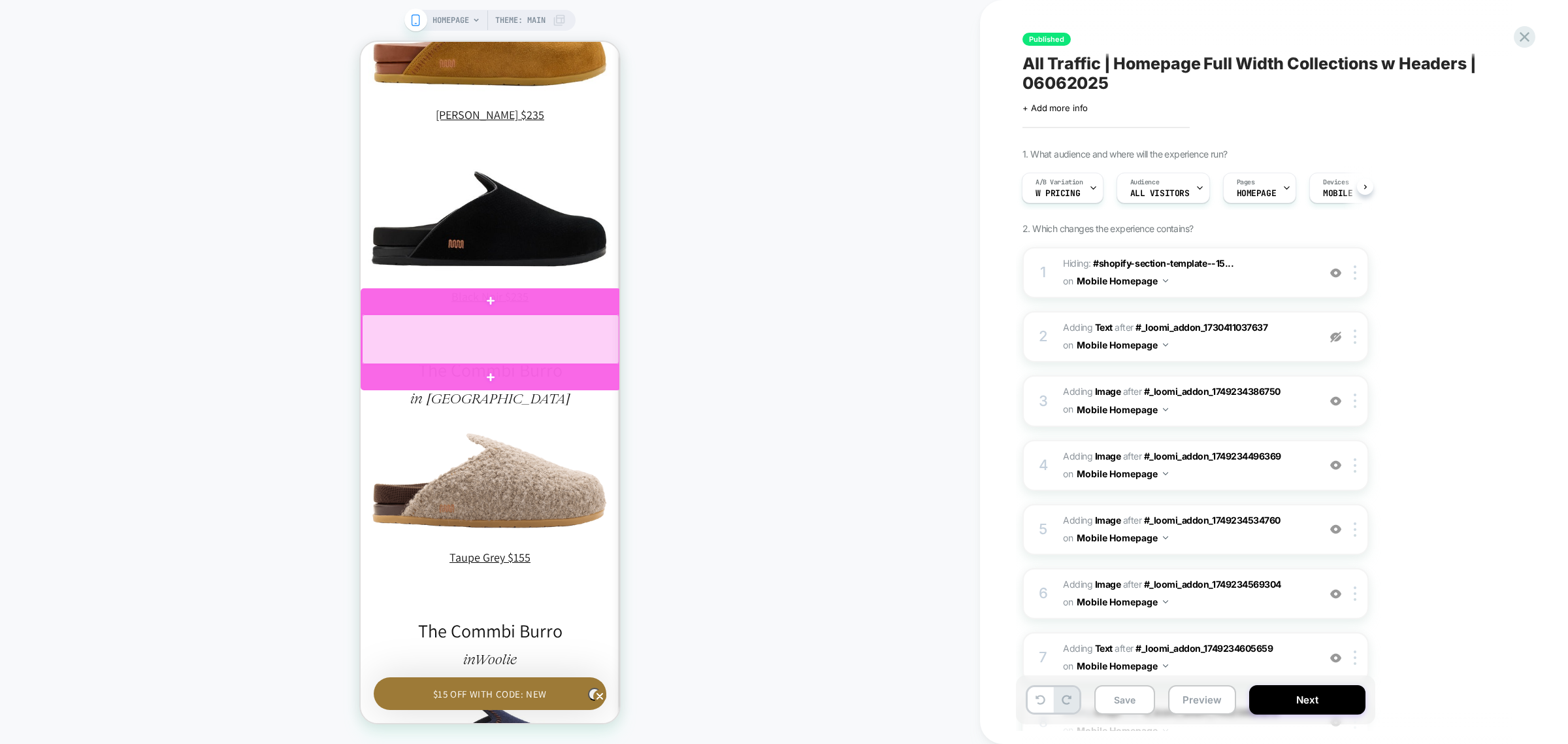
click at [516, 327] on div at bounding box center [490, 339] width 257 height 49
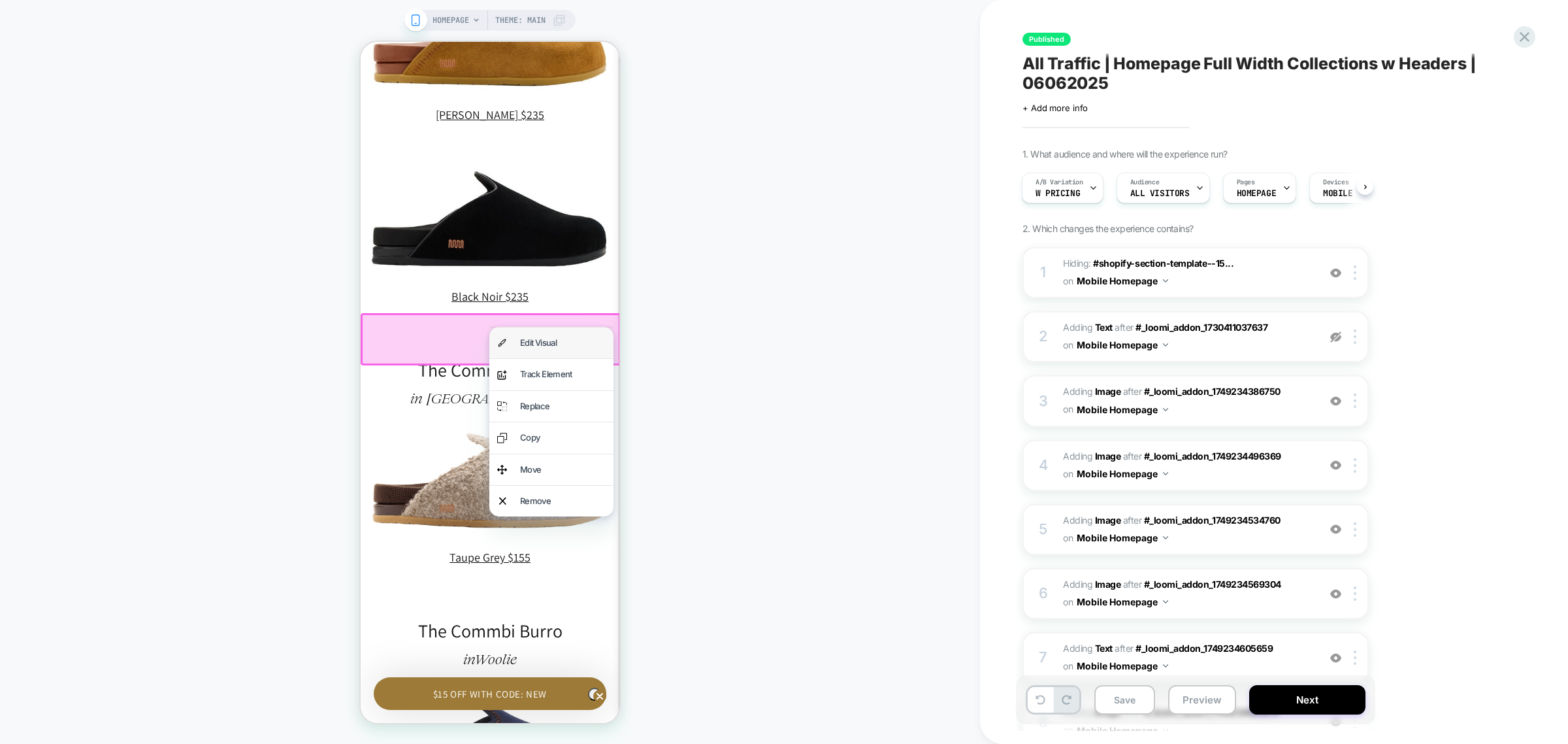
click at [557, 349] on div "Edit Visual" at bounding box center [551, 342] width 124 height 31
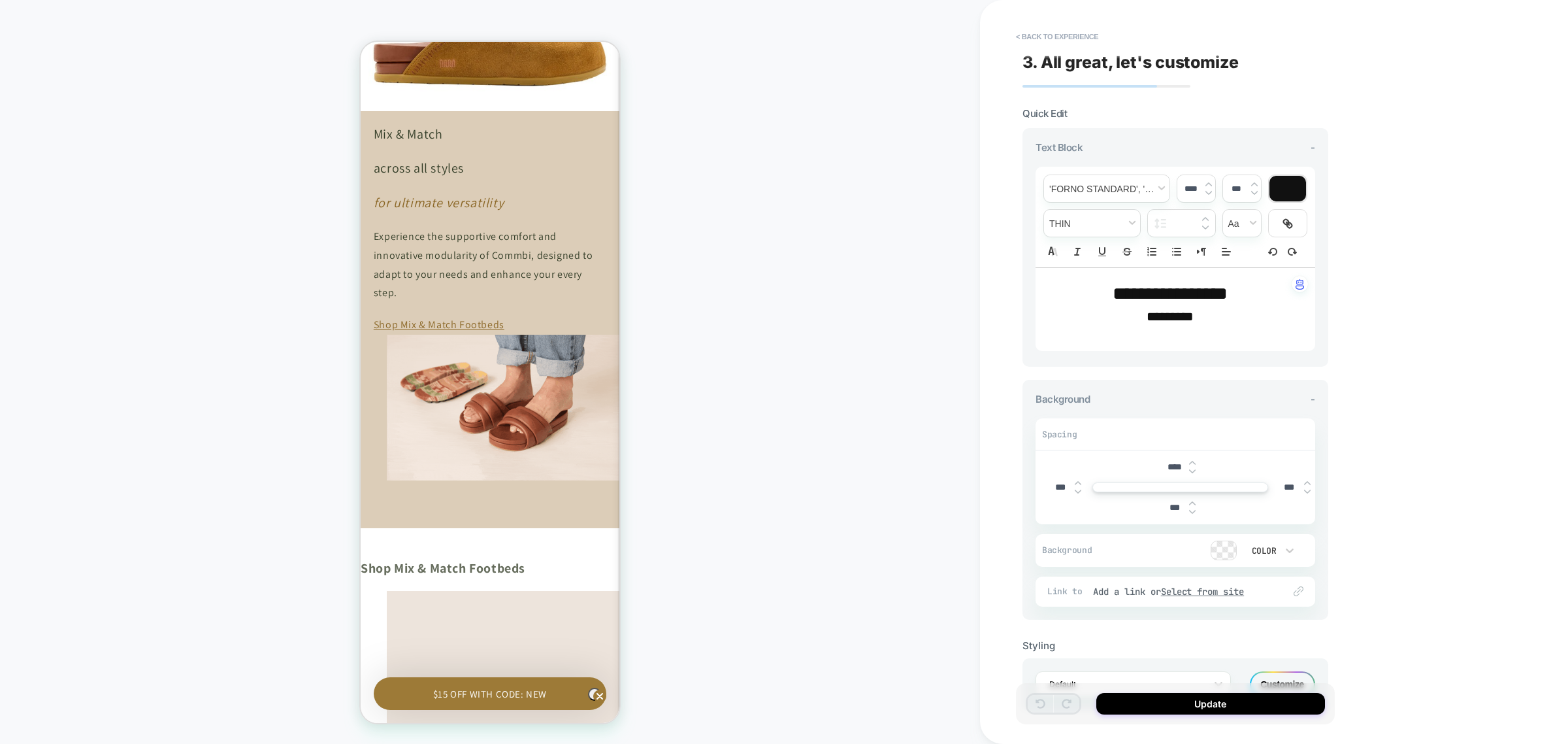
scroll to position [0, 191]
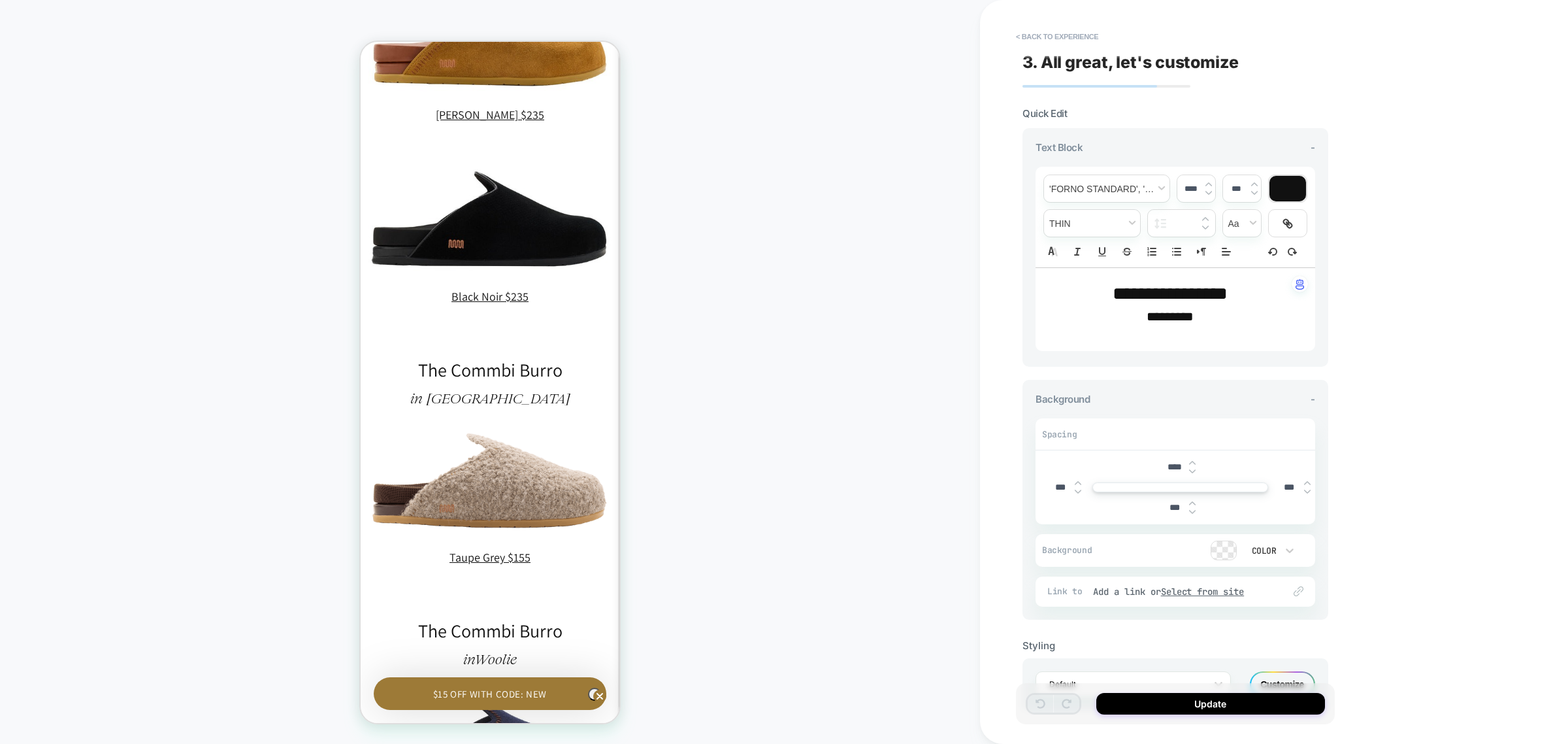
drag, startPoint x: 1255, startPoint y: 297, endPoint x: 1238, endPoint y: 296, distance: 17.0
click at [1238, 296] on p "**********" at bounding box center [1170, 294] width 243 height 26
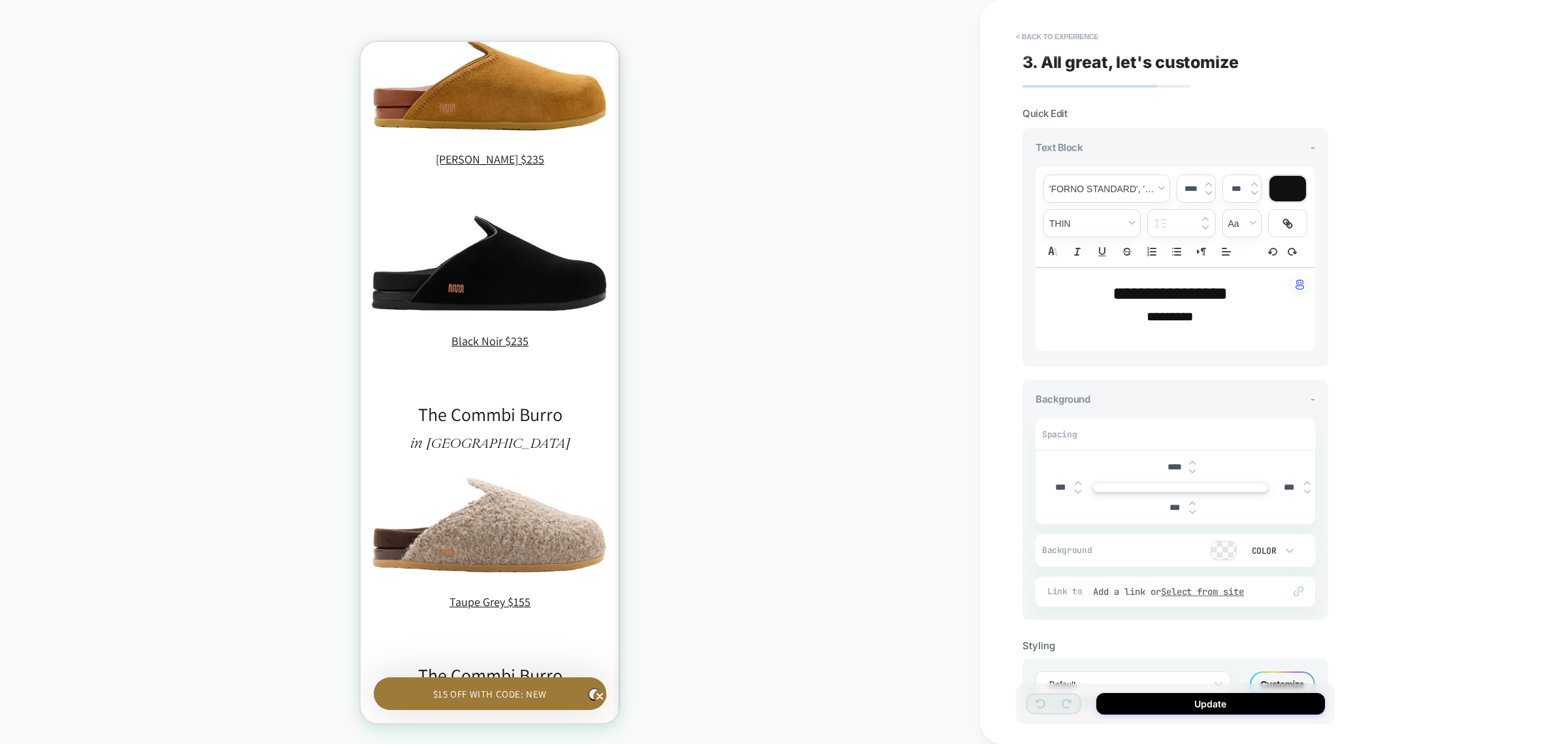
click at [1193, 297] on span "**********" at bounding box center [1170, 293] width 115 height 19
type input "****"
drag, startPoint x: 1200, startPoint y: 295, endPoint x: 1135, endPoint y: 296, distance: 65.0
click at [1135, 296] on span "**********" at bounding box center [1170, 293] width 115 height 19
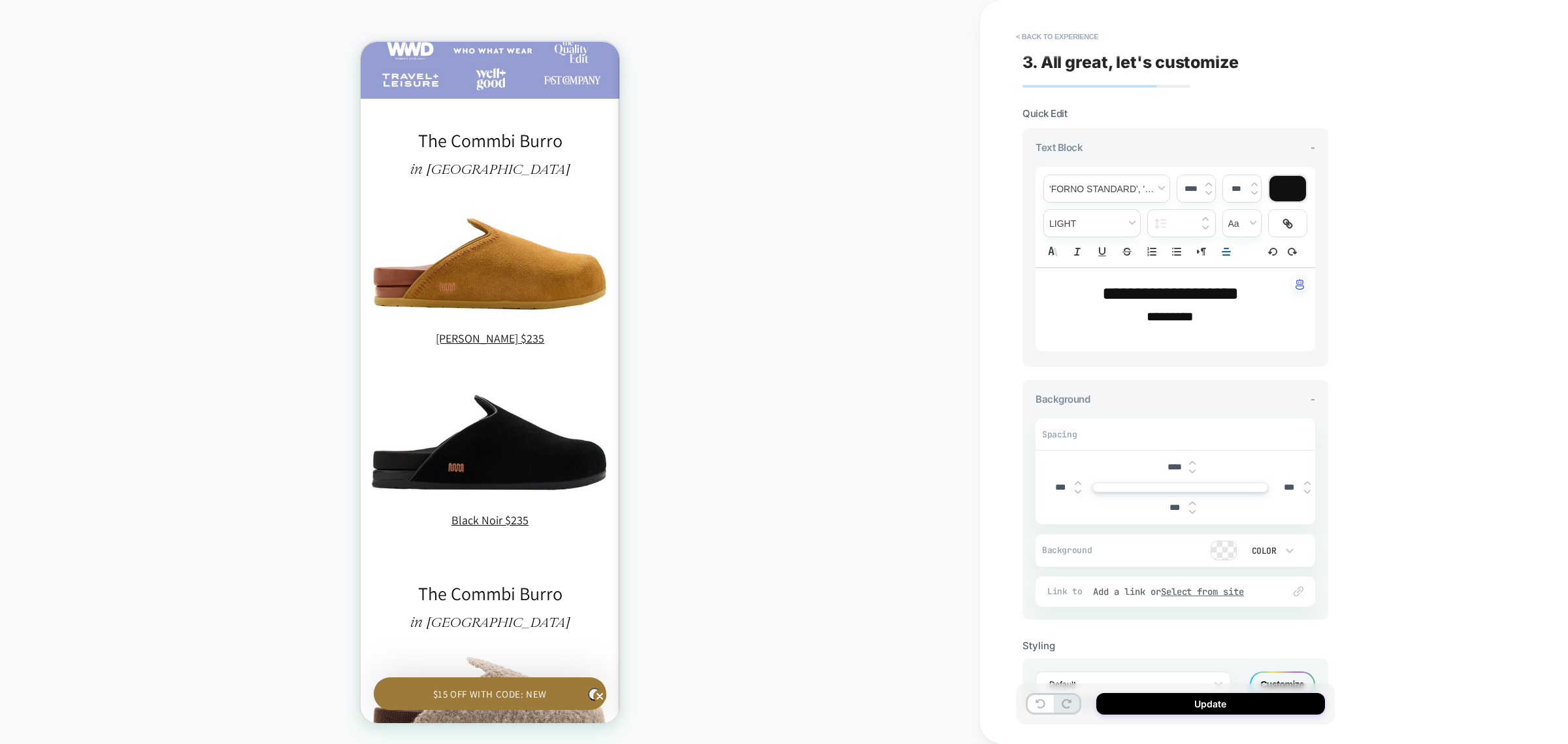
scroll to position [1165, 0]
drag, startPoint x: 1191, startPoint y: 293, endPoint x: 1128, endPoint y: 292, distance: 63.0
click at [1128, 292] on span "**********" at bounding box center [1170, 293] width 136 height 19
type input "****"
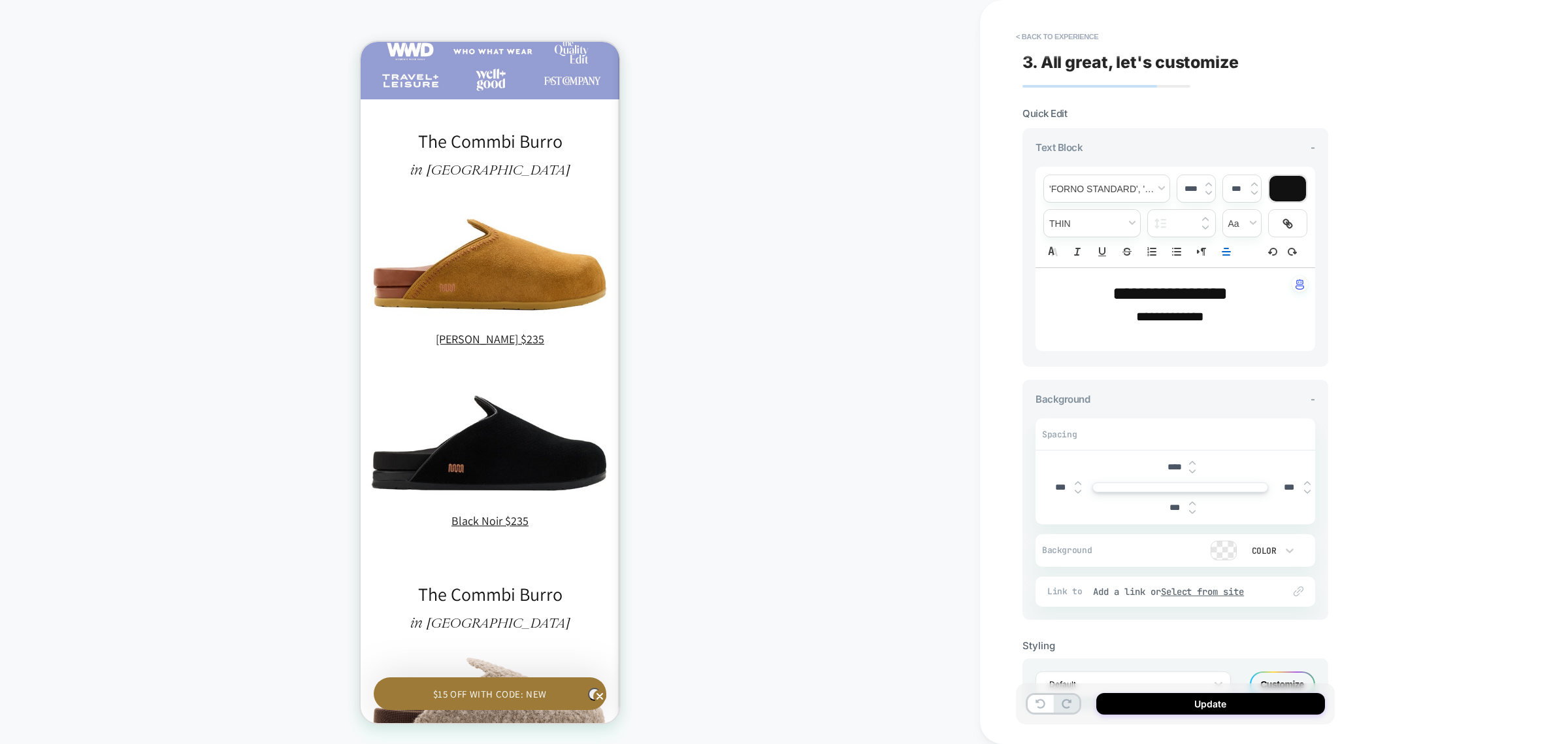
scroll to position [0, 0]
click at [1232, 704] on button "Update" at bounding box center [1210, 704] width 228 height 21
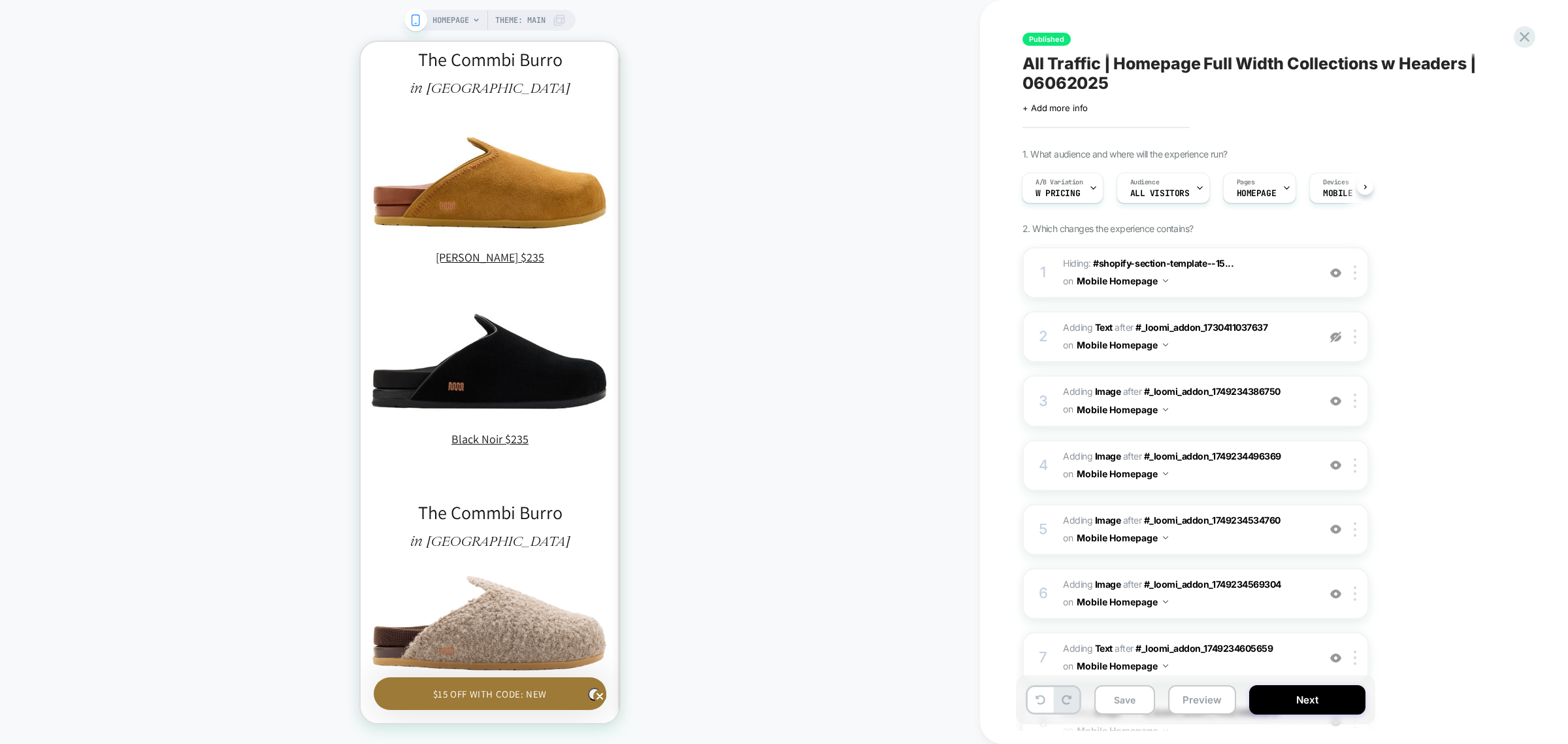
scroll to position [0, 383]
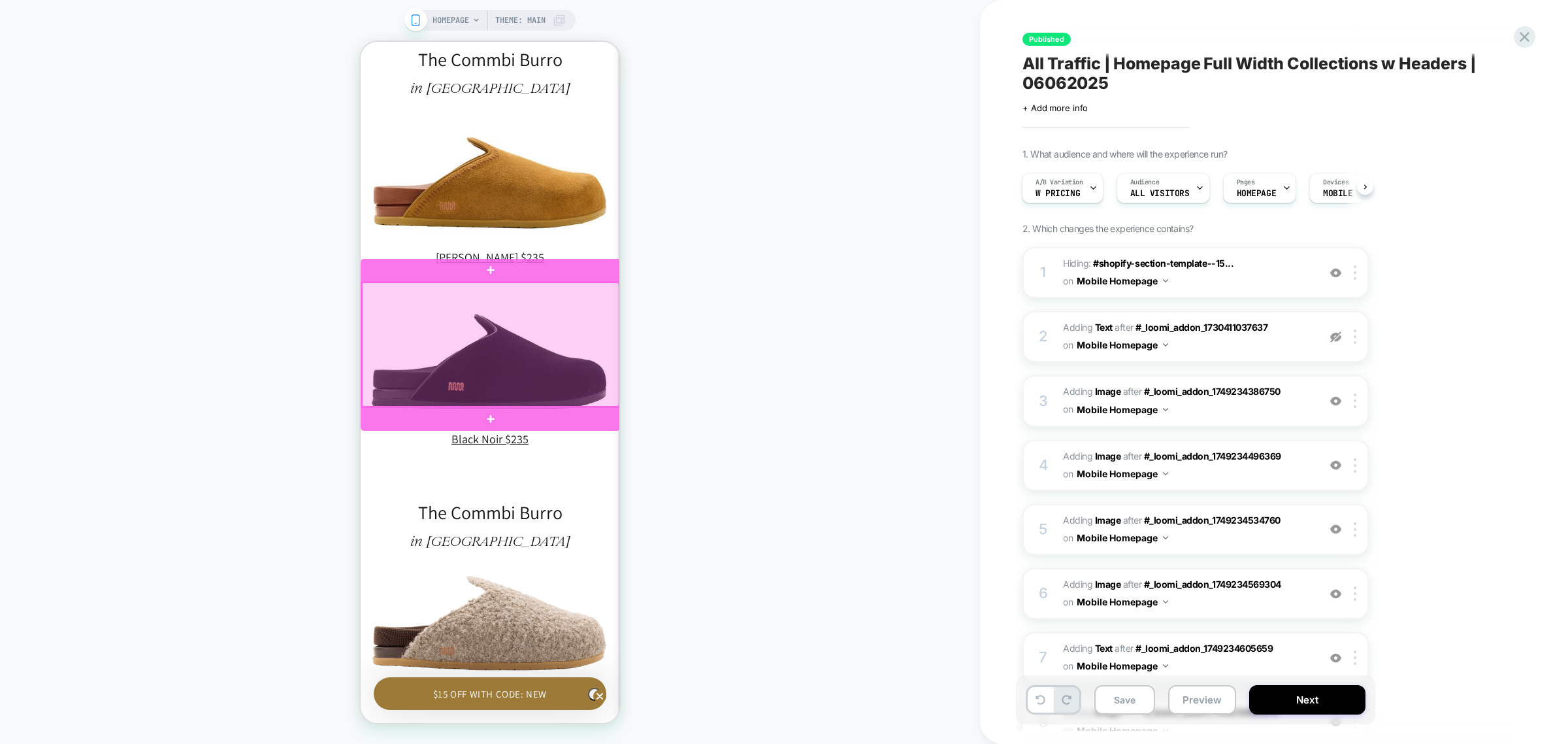
click at [580, 369] on div at bounding box center [490, 345] width 257 height 125
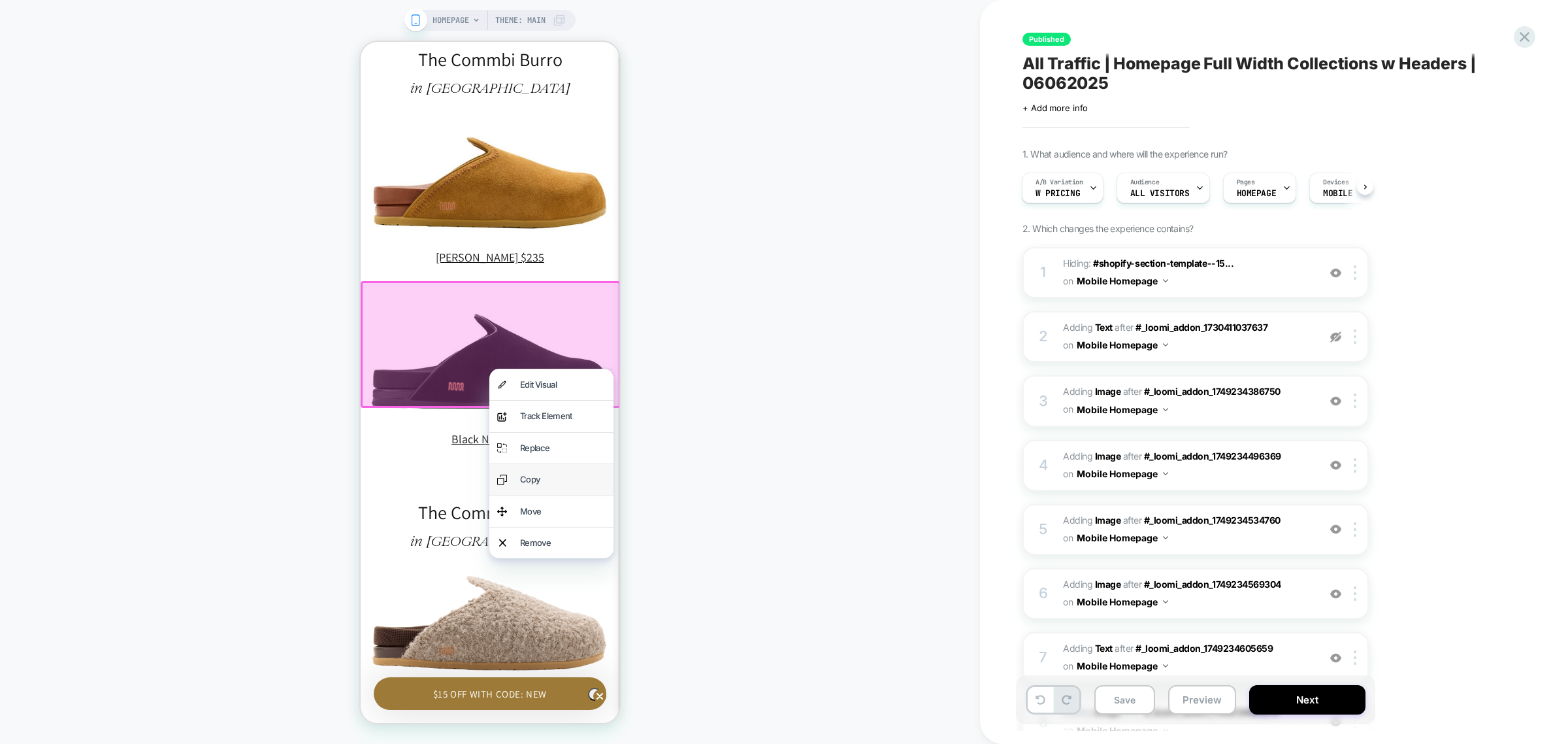
click at [571, 478] on div "Copy" at bounding box center [562, 480] width 86 height 15
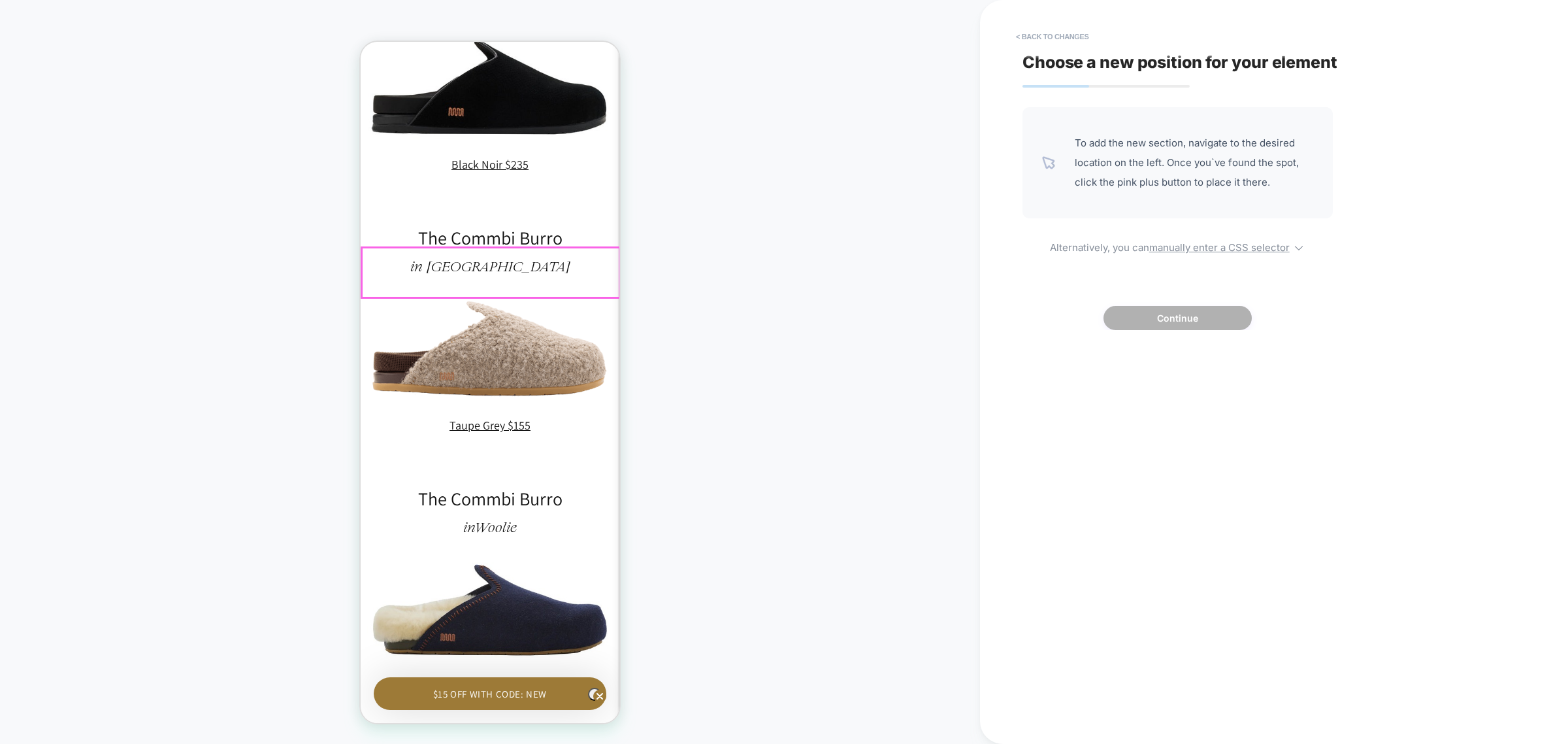
scroll to position [1535, 0]
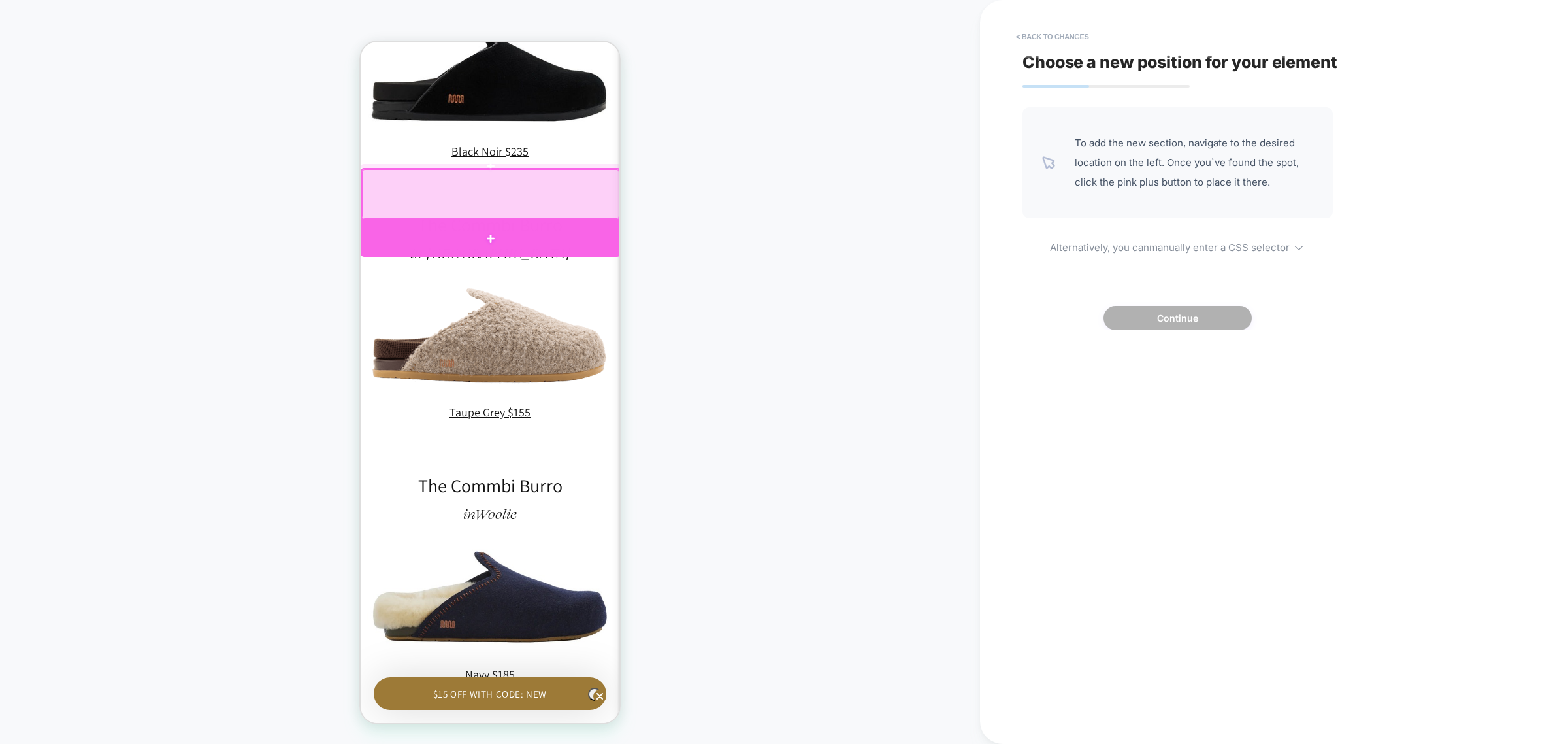
drag, startPoint x: 547, startPoint y: 234, endPoint x: 387, endPoint y: 426, distance: 249.9
click at [547, 234] on div at bounding box center [490, 239] width 260 height 37
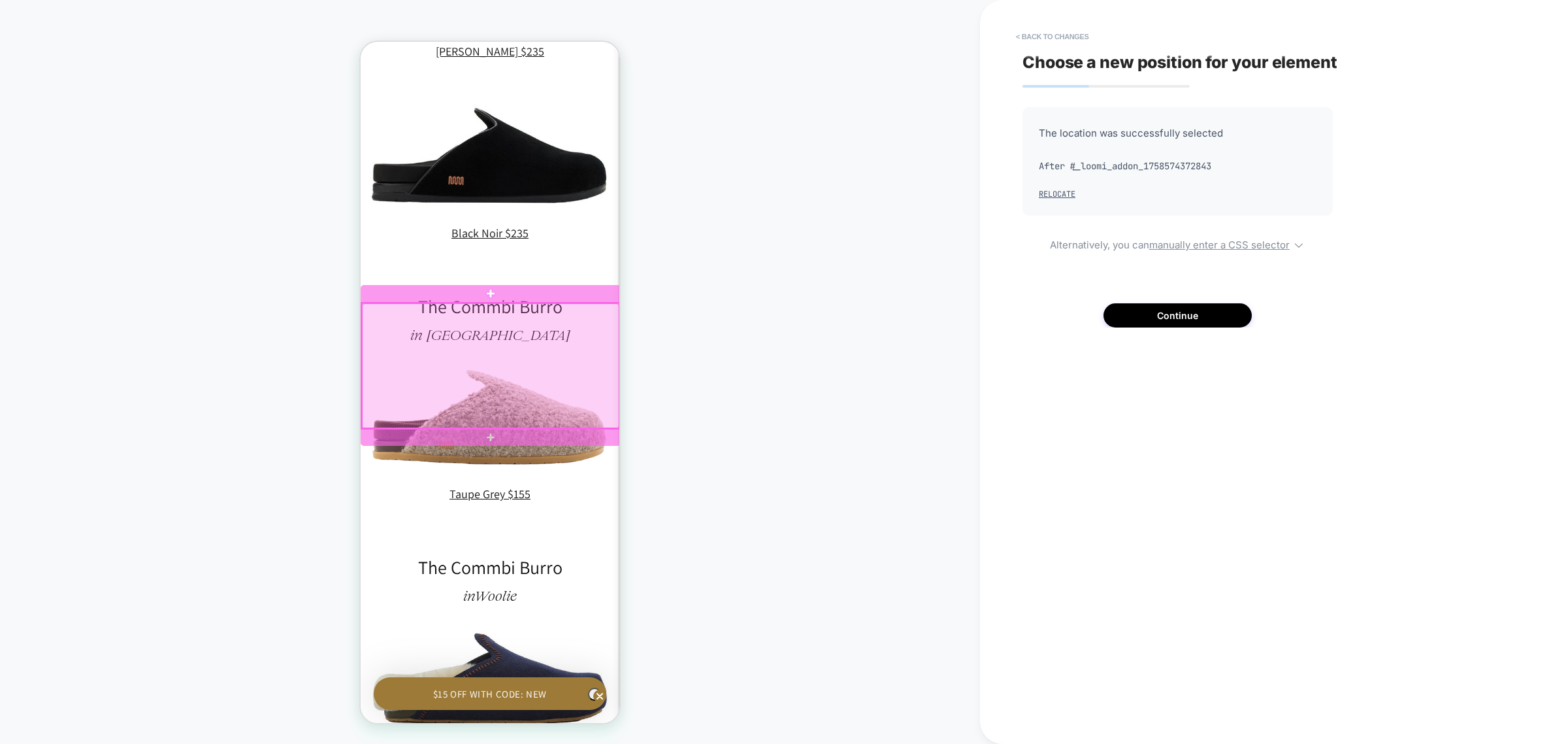
scroll to position [0, 0]
click at [525, 375] on div at bounding box center [490, 366] width 257 height 125
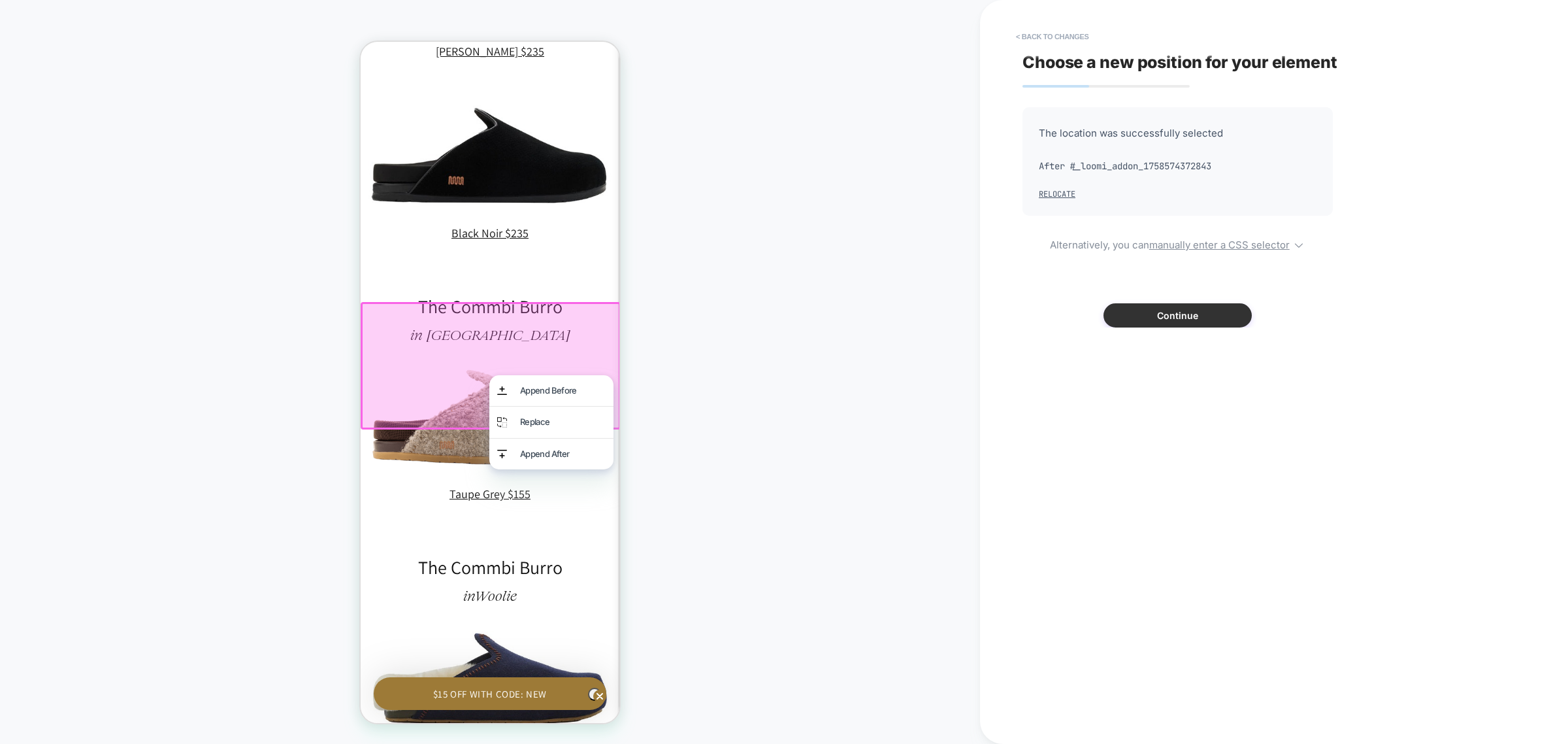
drag, startPoint x: 1189, startPoint y: 316, endPoint x: 240, endPoint y: 272, distance: 950.0
click at [1189, 316] on button "Continue" at bounding box center [1178, 315] width 148 height 24
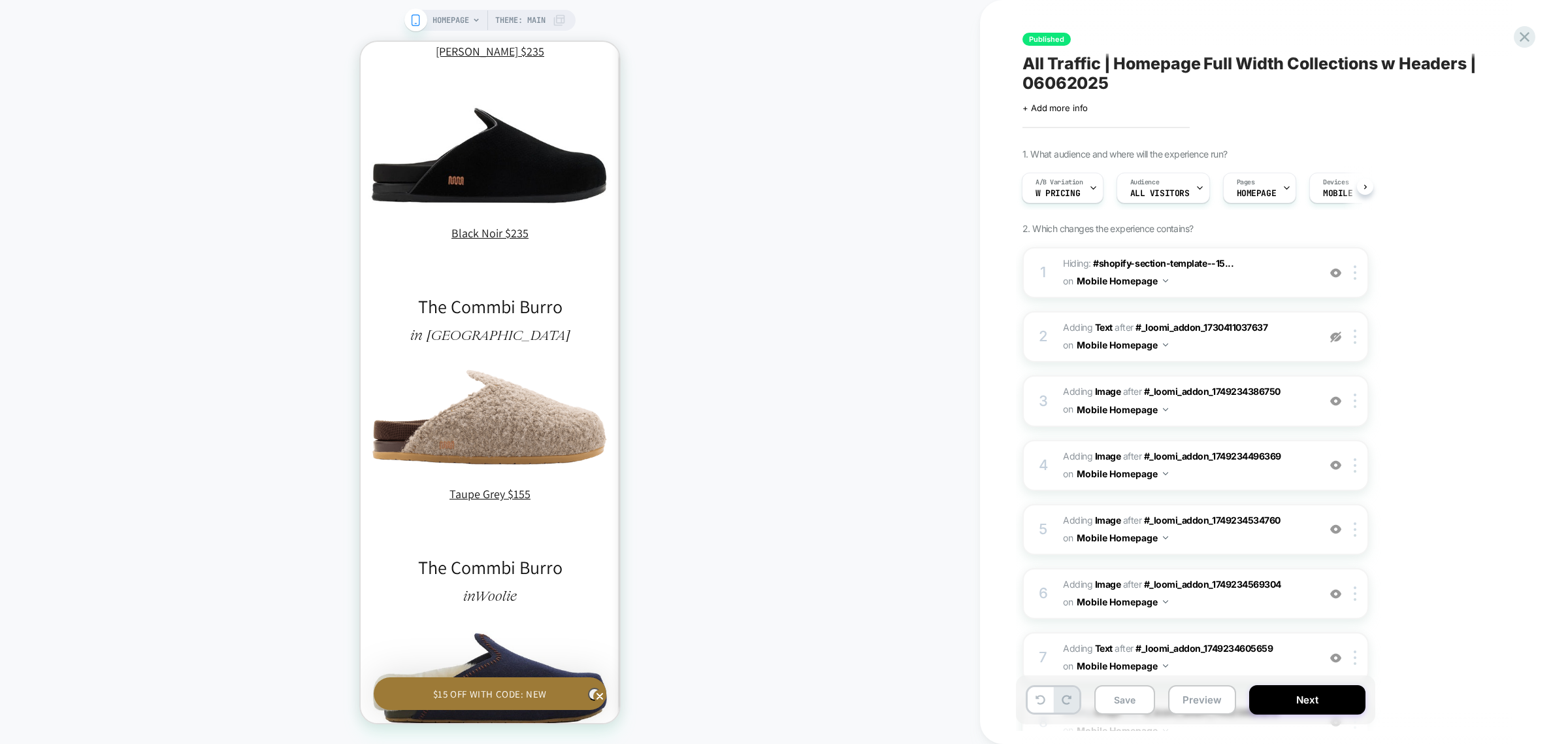
scroll to position [0, 191]
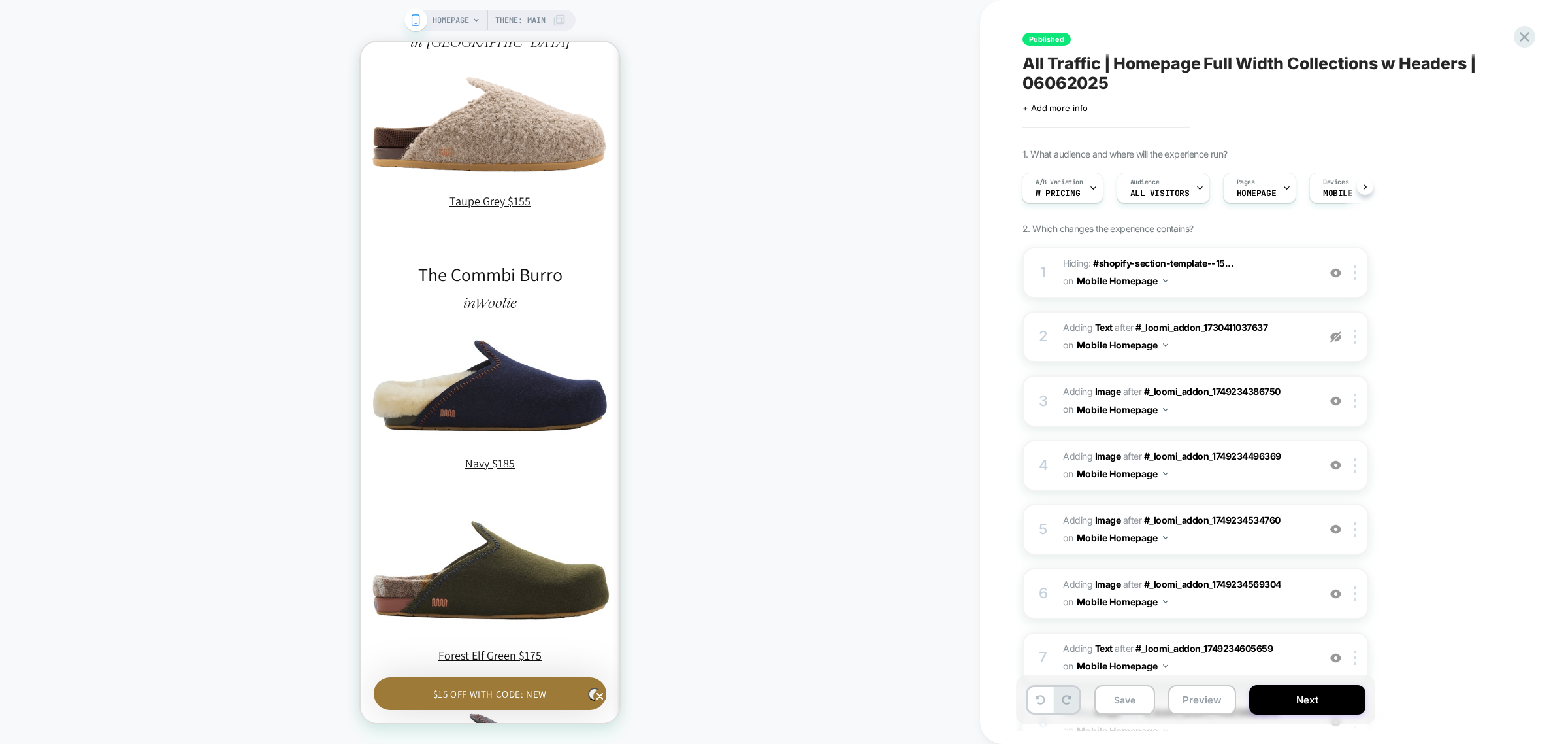
click at [802, 237] on div "HOMEPAGE Theme: MAIN" at bounding box center [490, 372] width 980 height 718
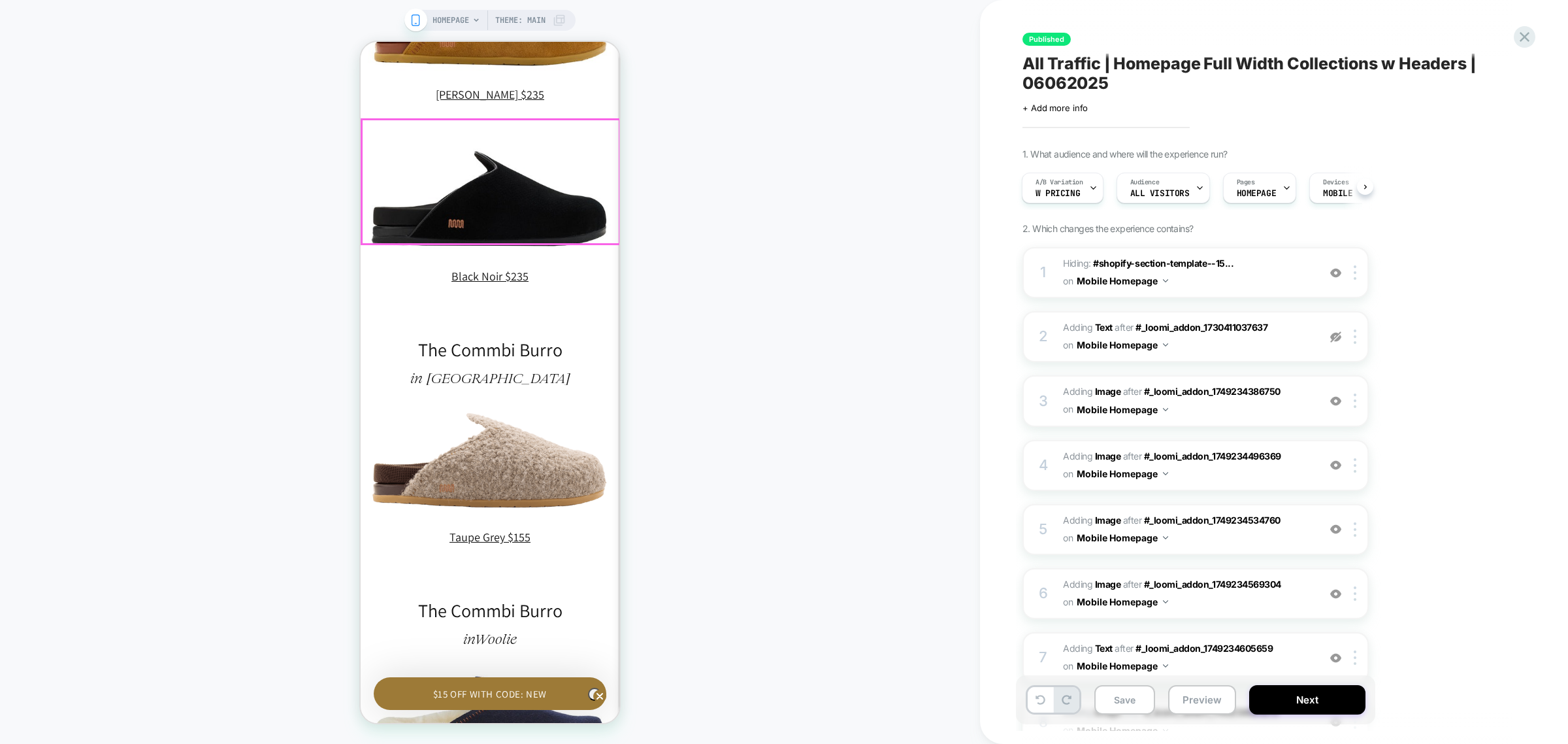
scroll to position [1491, 0]
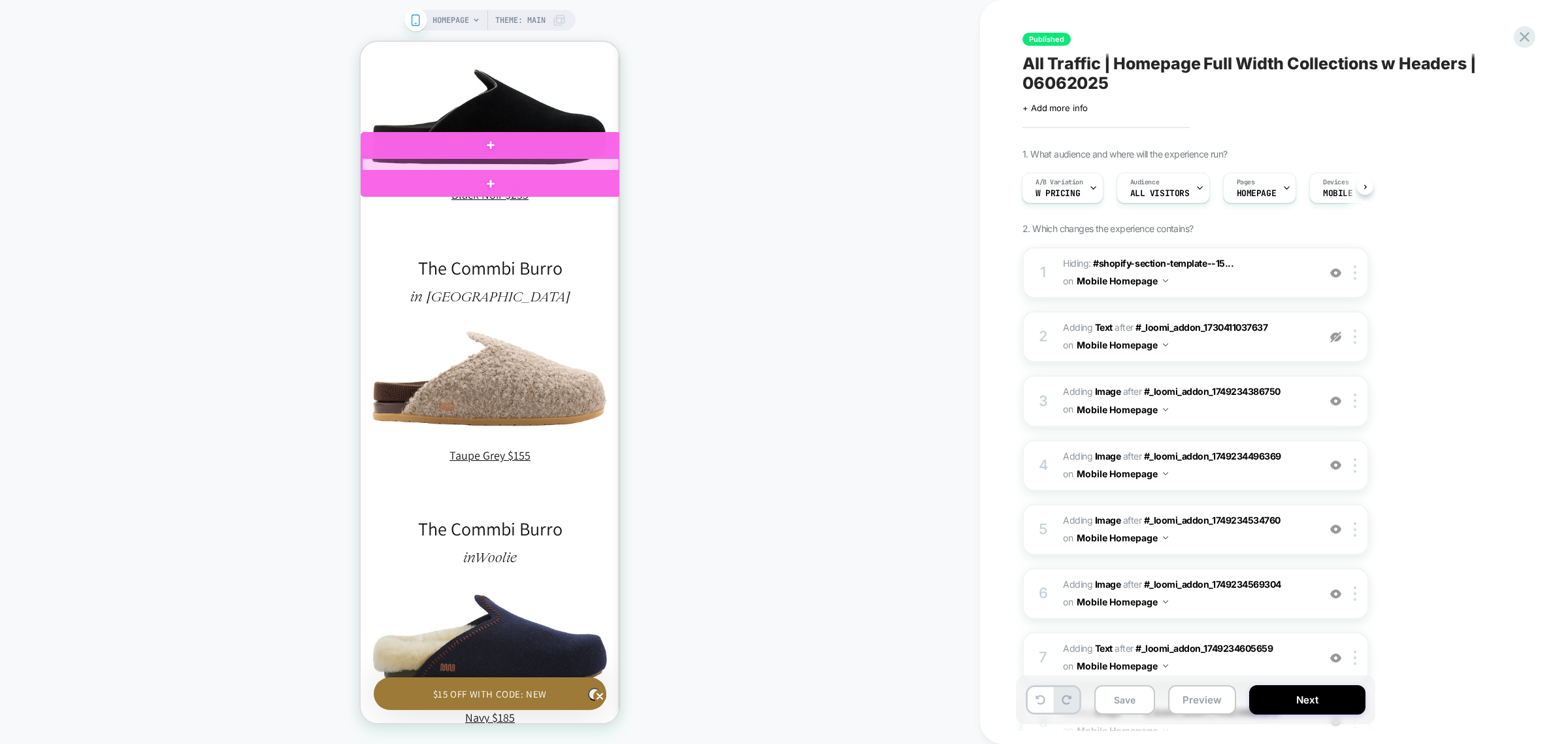
click at [557, 165] on div at bounding box center [490, 164] width 257 height 12
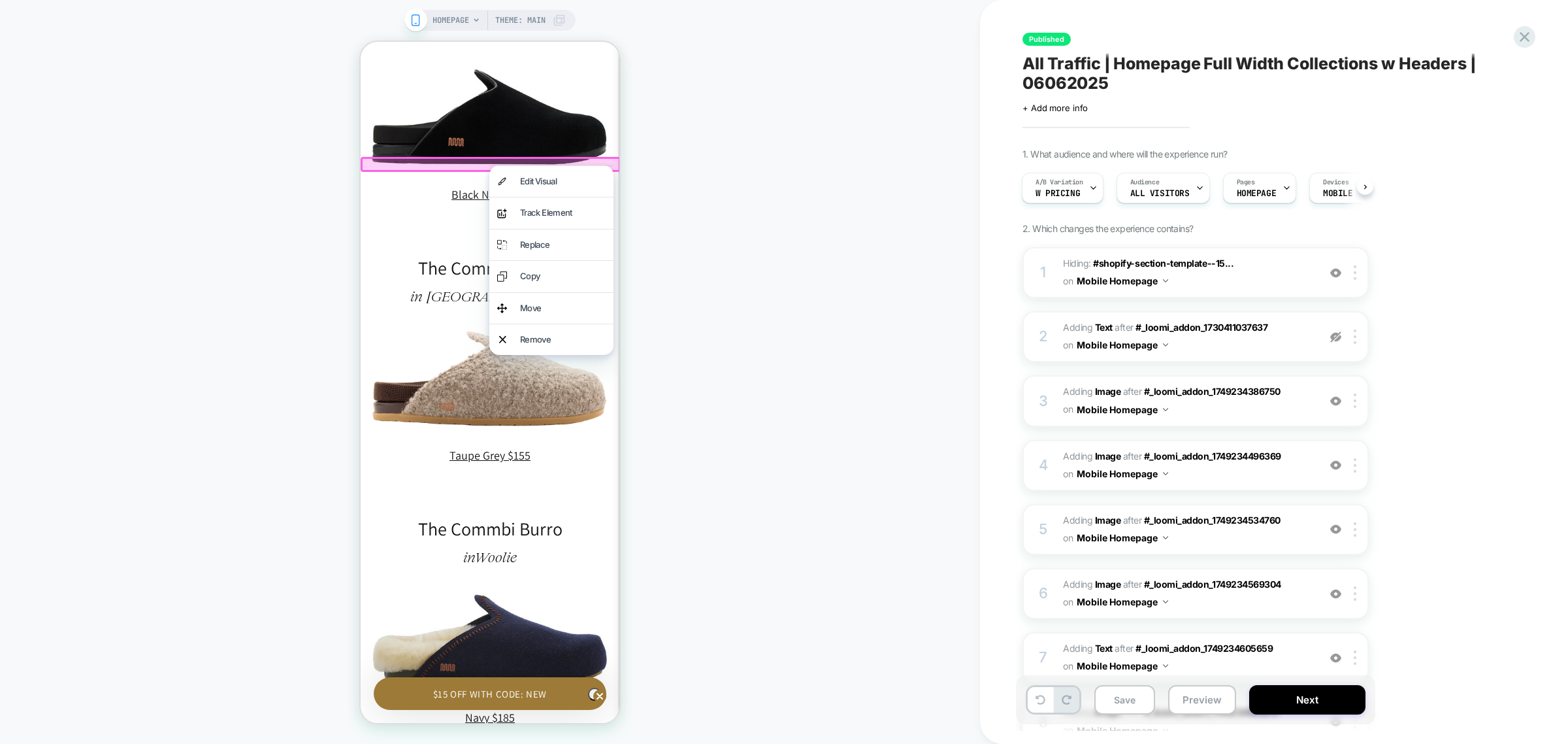
scroll to position [0, 0]
click at [576, 271] on div "Copy" at bounding box center [562, 277] width 86 height 15
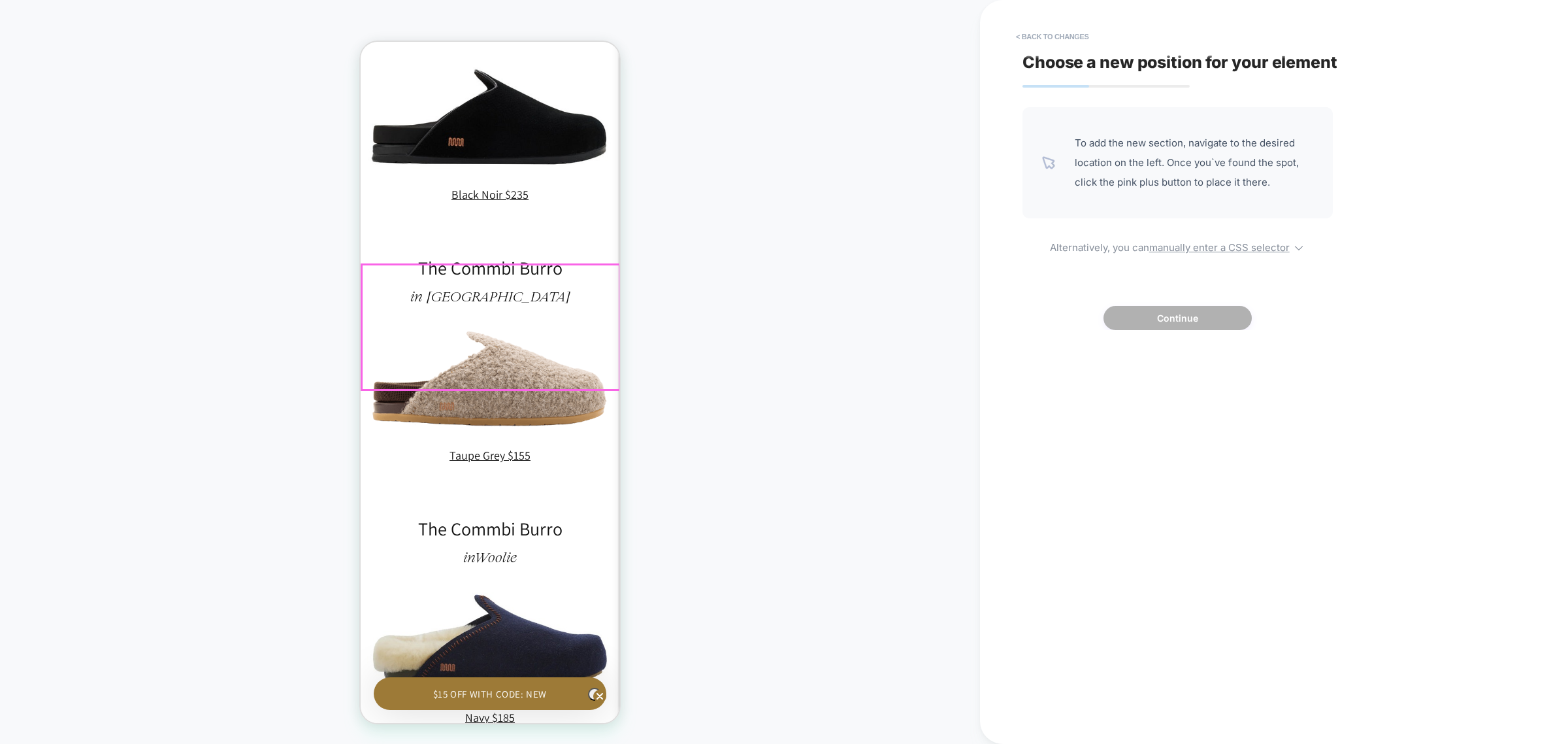
scroll to position [0, 191]
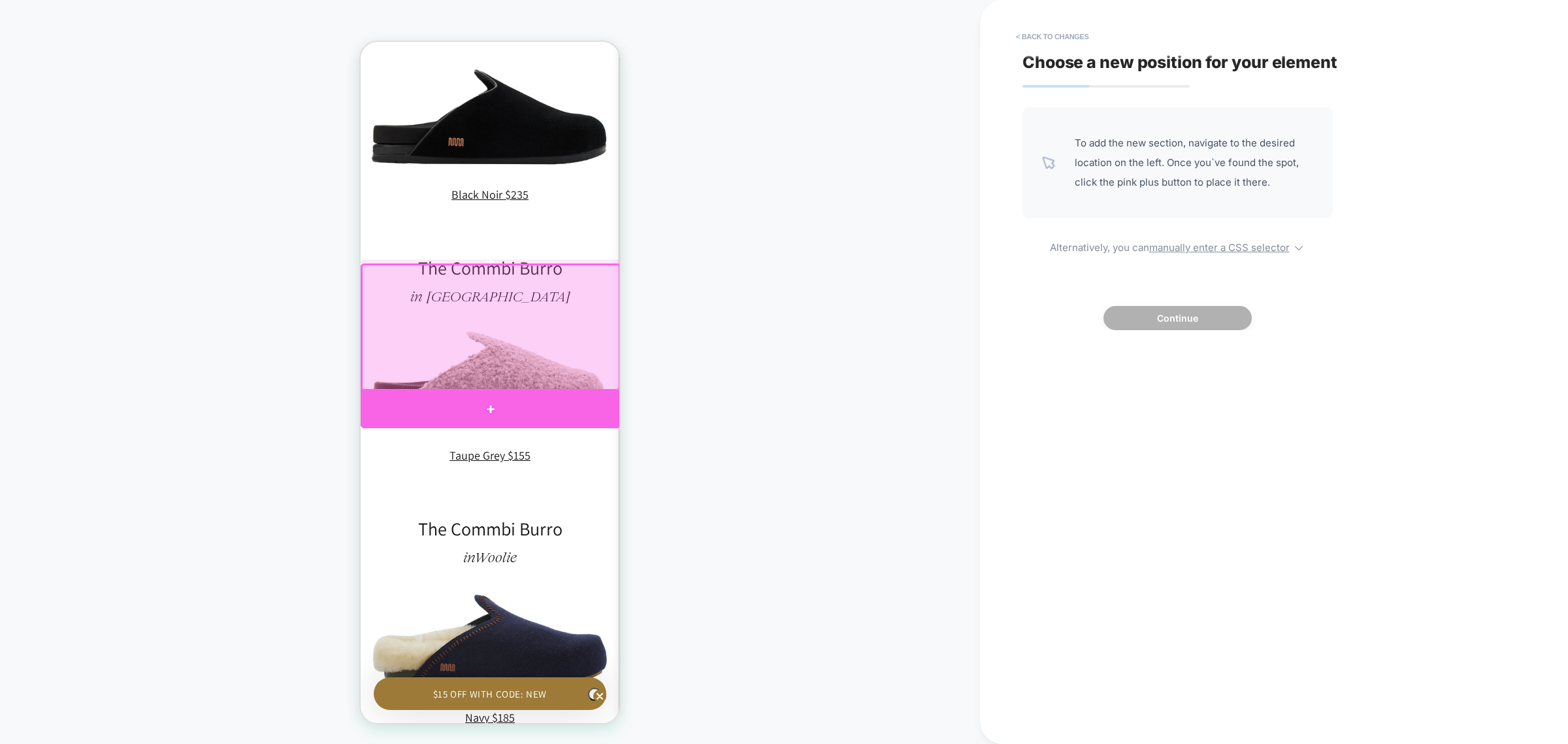
click at [519, 408] on div at bounding box center [490, 410] width 260 height 37
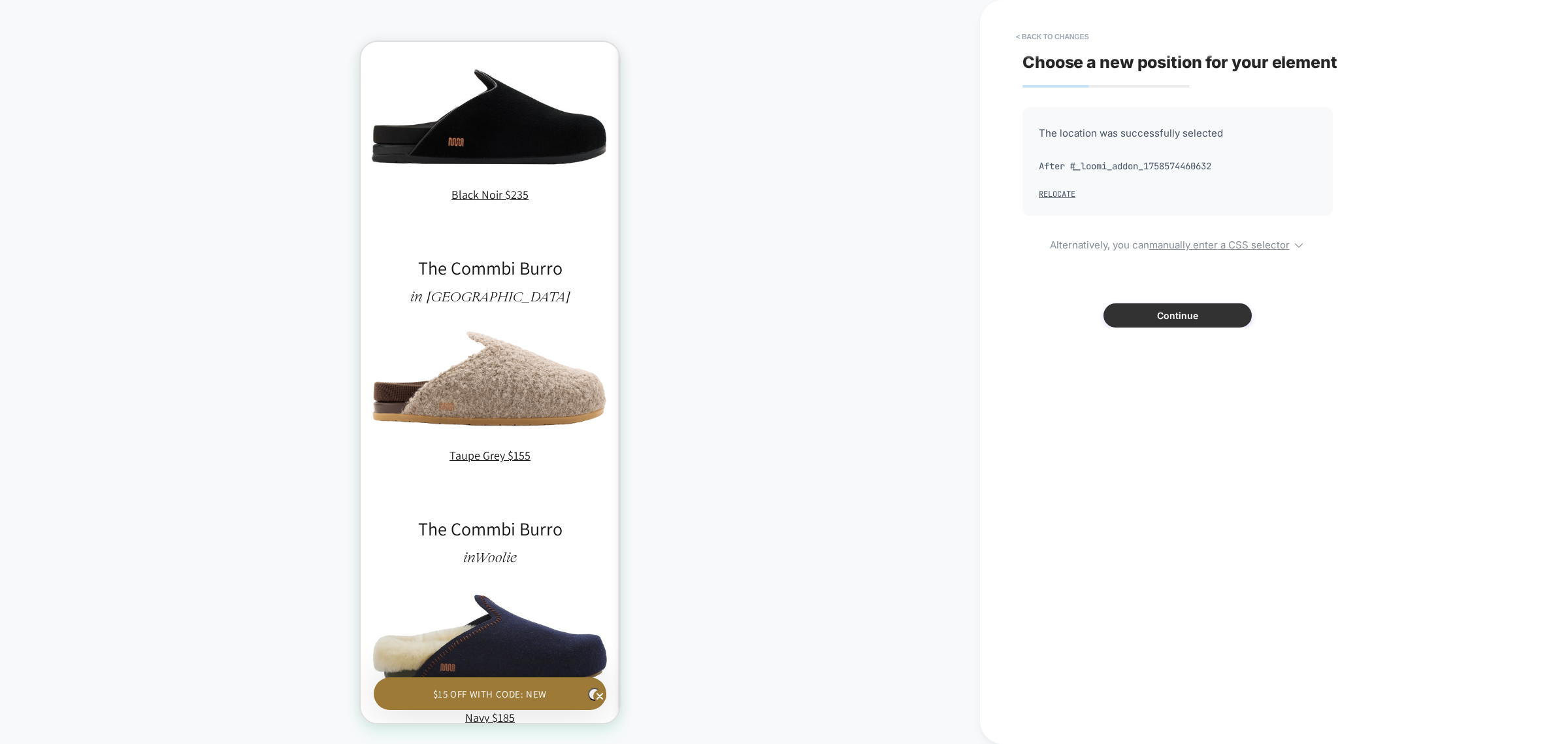
drag, startPoint x: 1160, startPoint y: 314, endPoint x: 177, endPoint y: 268, distance: 984.1
click at [1160, 314] on button "Continue" at bounding box center [1178, 315] width 148 height 24
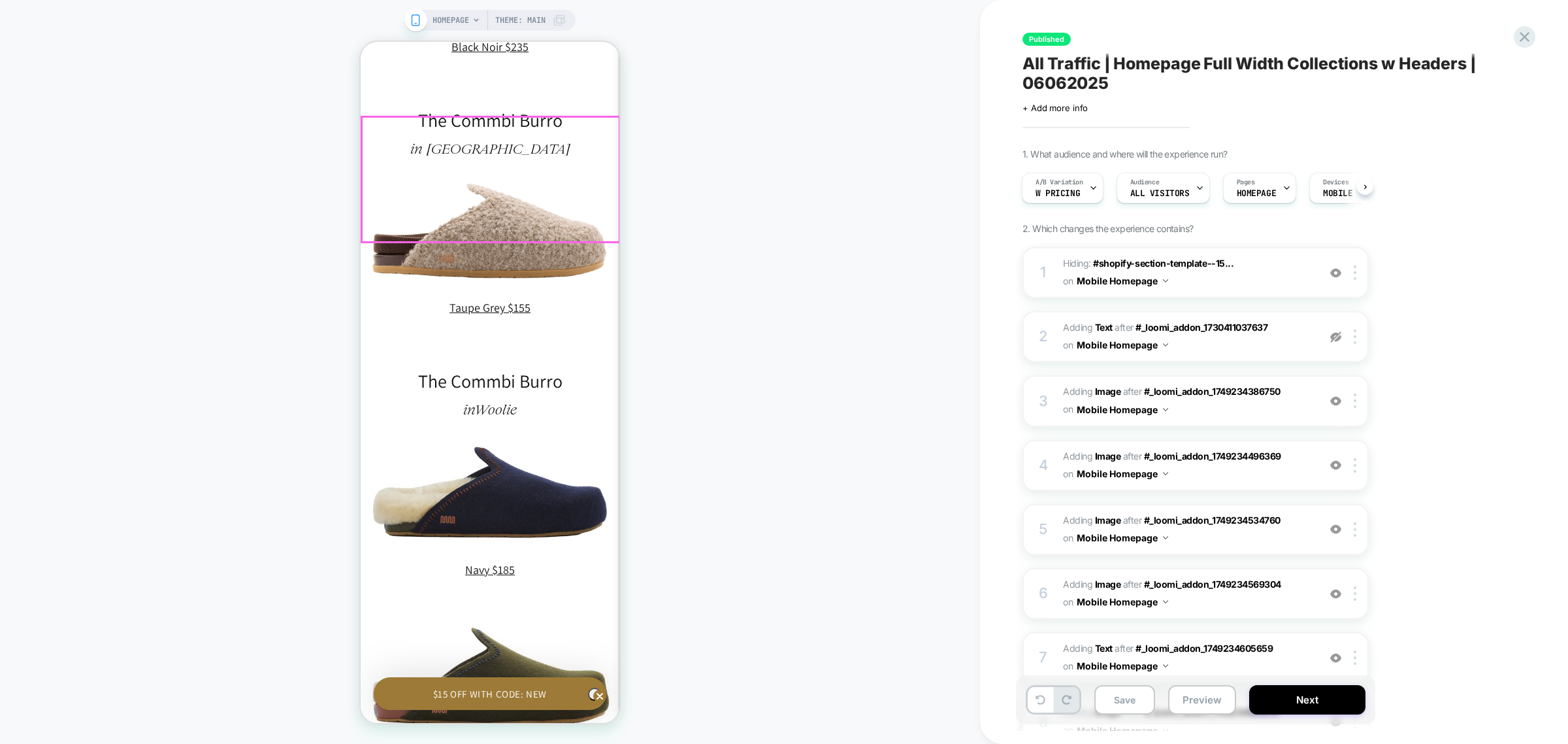
scroll to position [1415, 0]
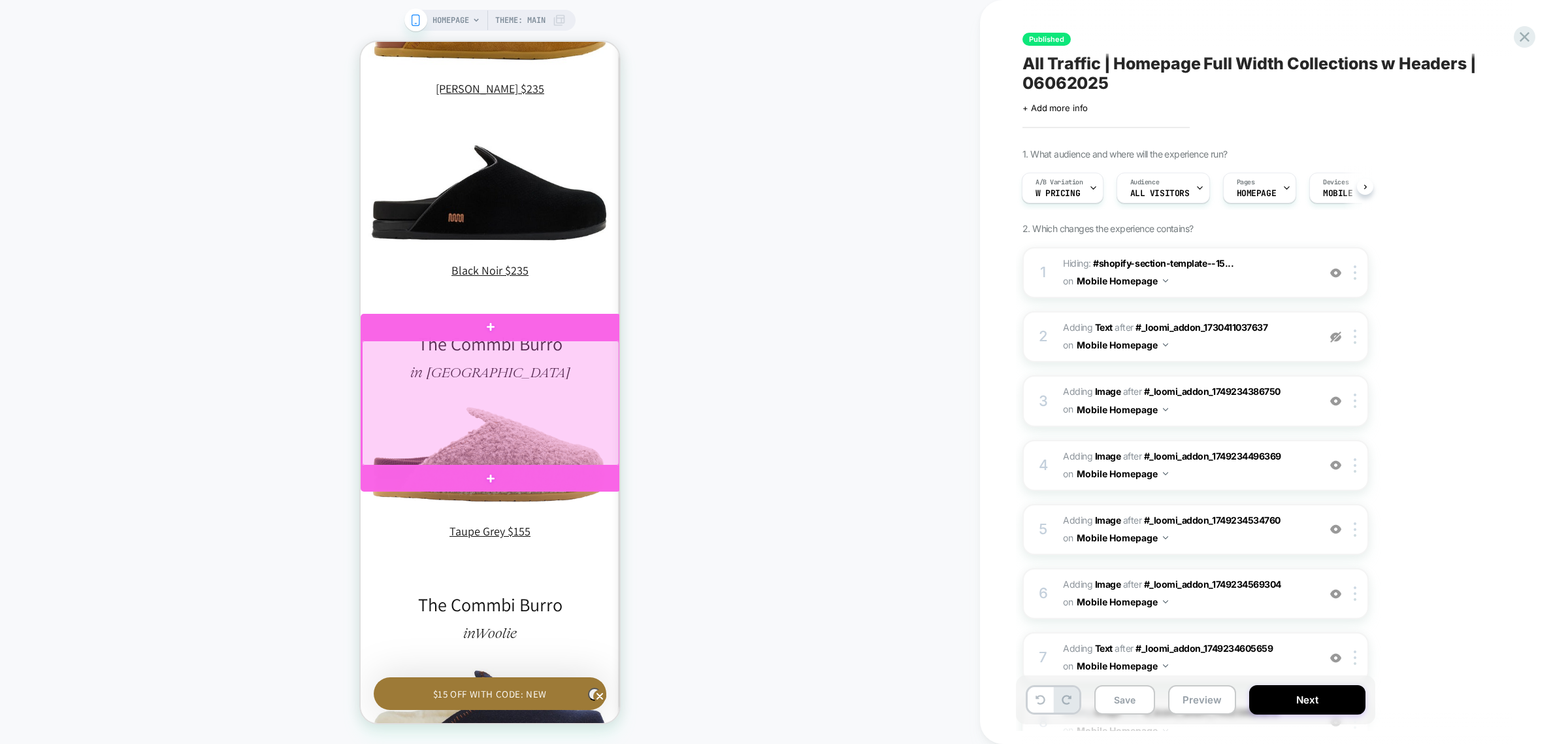
click at [538, 386] on div at bounding box center [490, 403] width 257 height 125
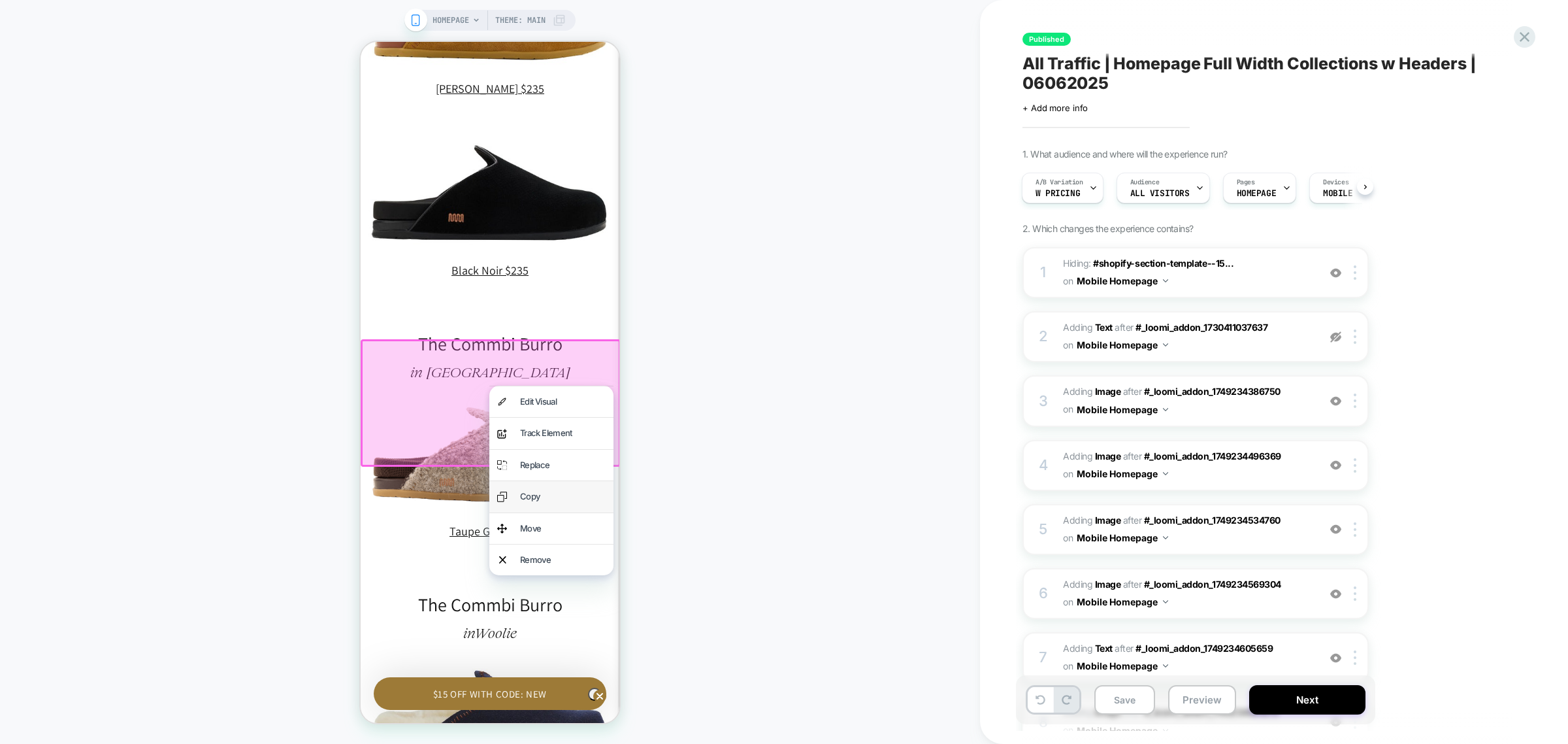
click at [557, 490] on div "Copy" at bounding box center [562, 497] width 86 height 15
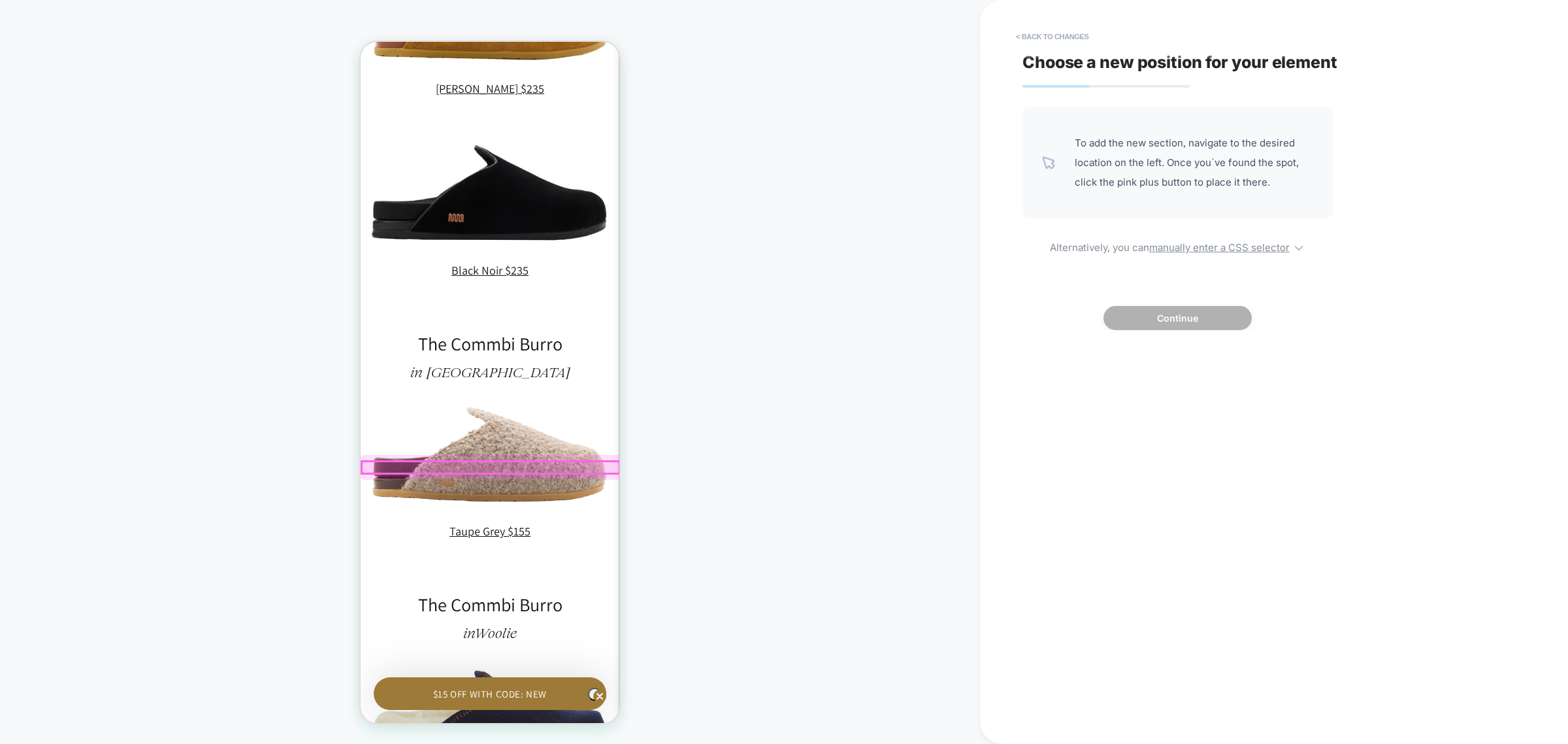
scroll to position [0, 383]
click at [558, 481] on div at bounding box center [490, 493] width 260 height 36
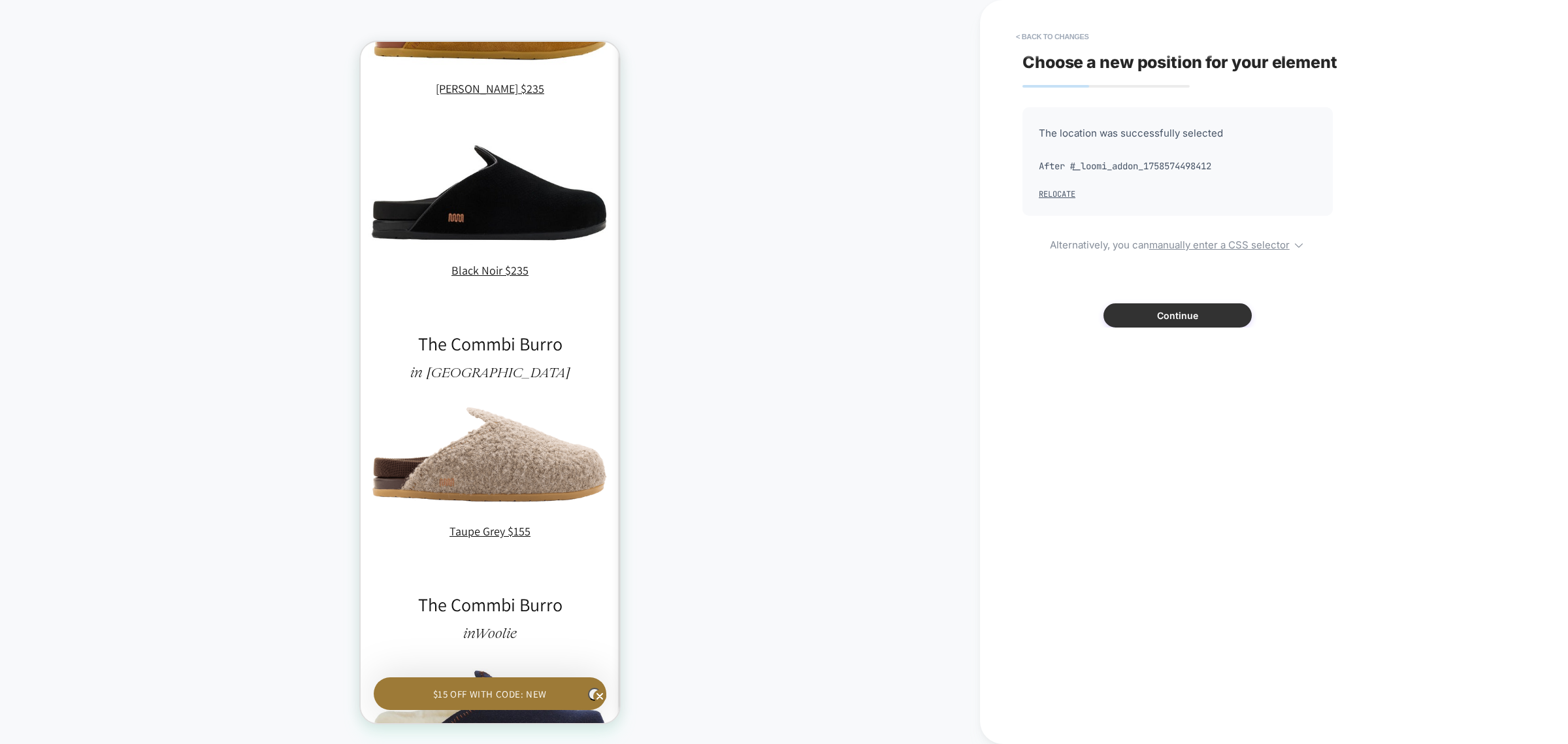
click at [1130, 311] on button "Continue" at bounding box center [1178, 315] width 148 height 24
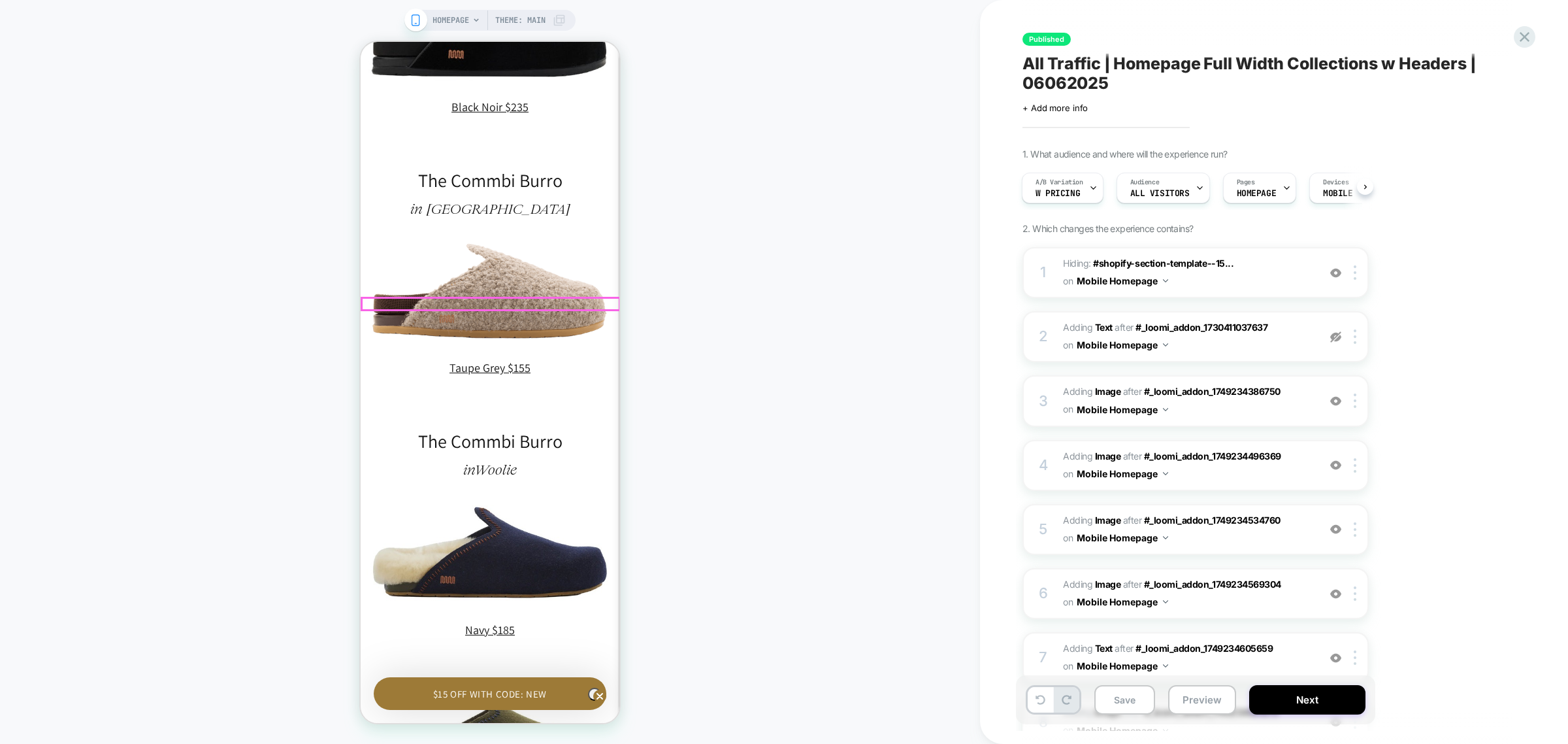
scroll to position [0, 191]
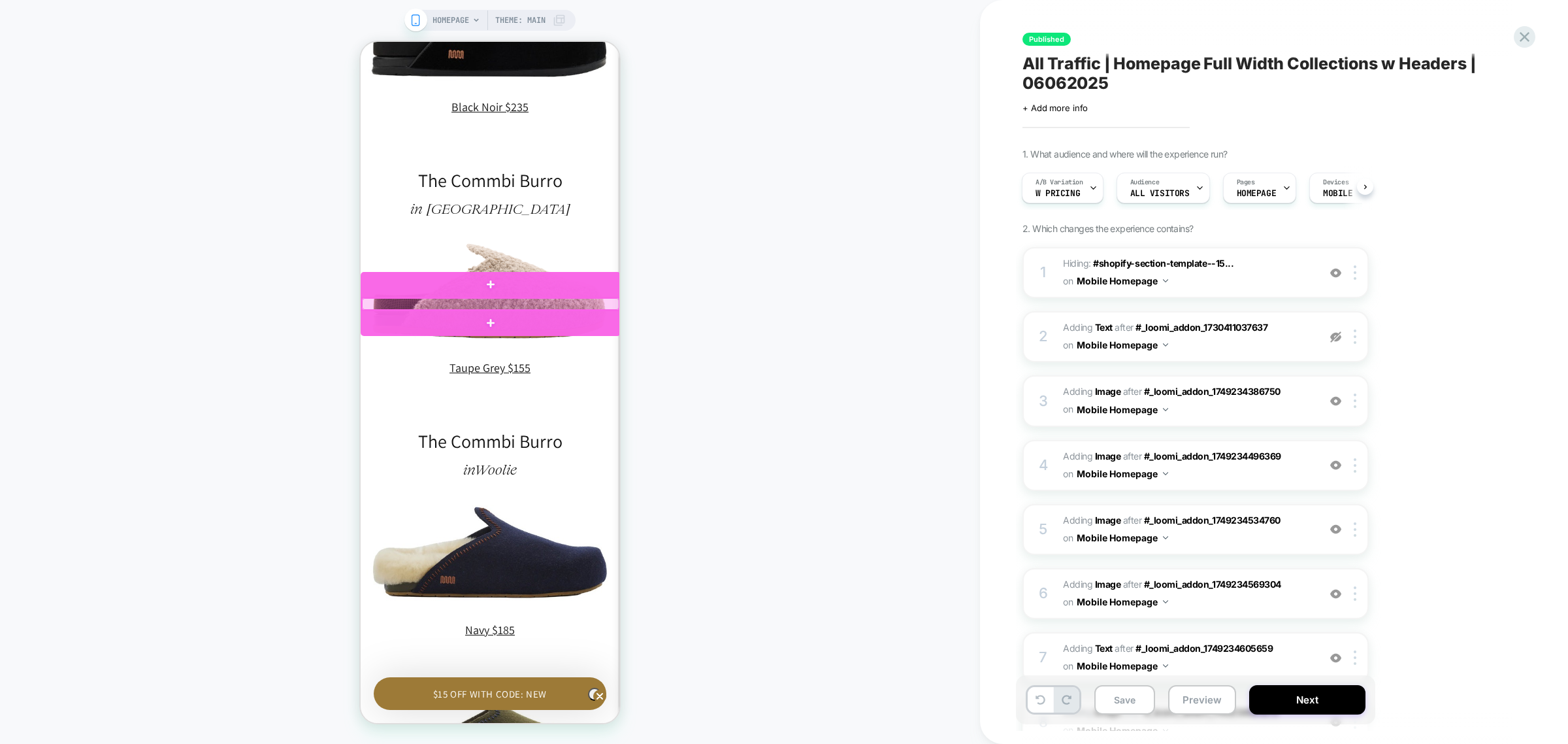
click at [537, 307] on div at bounding box center [490, 303] width 257 height 12
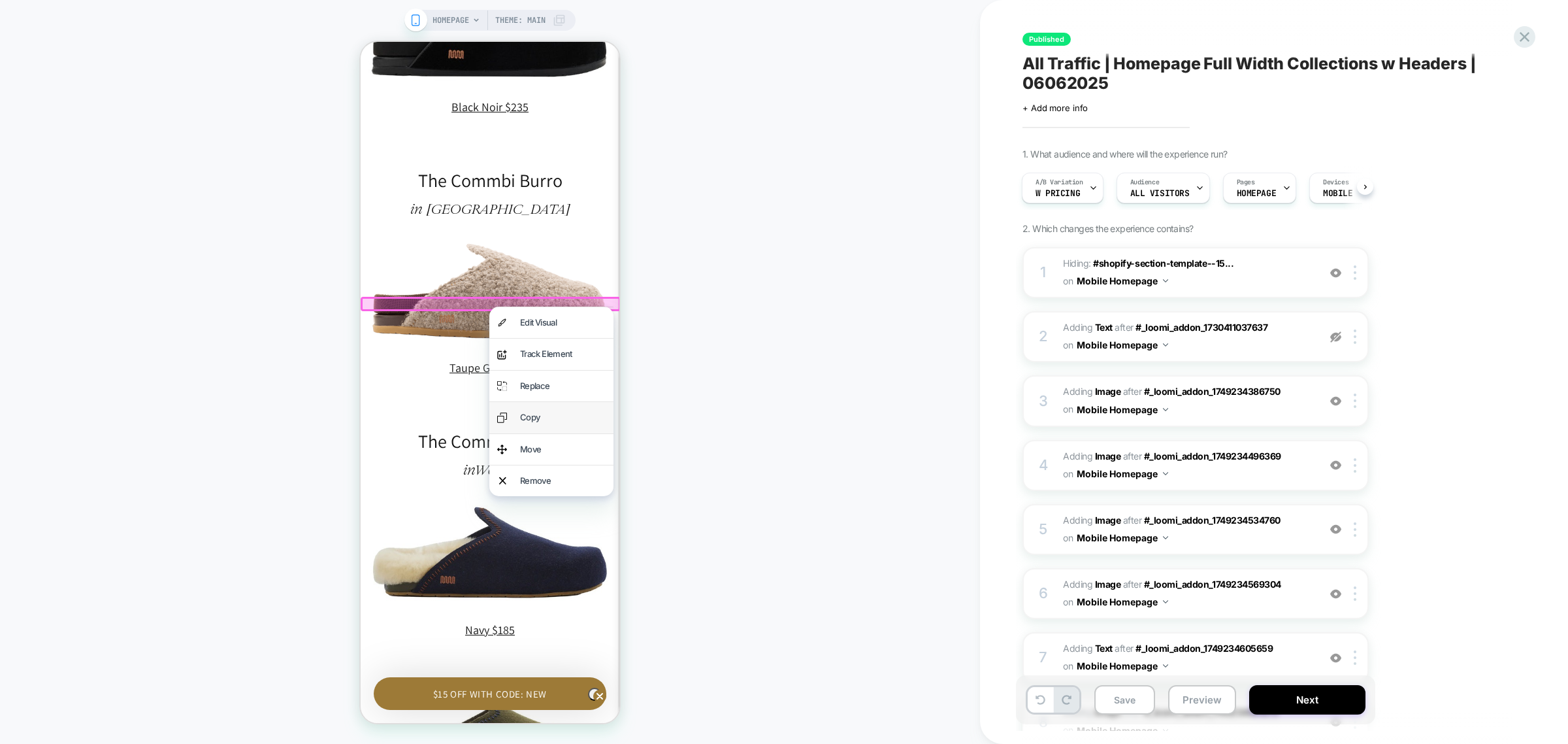
click at [578, 410] on div "Copy" at bounding box center [562, 417] width 86 height 15
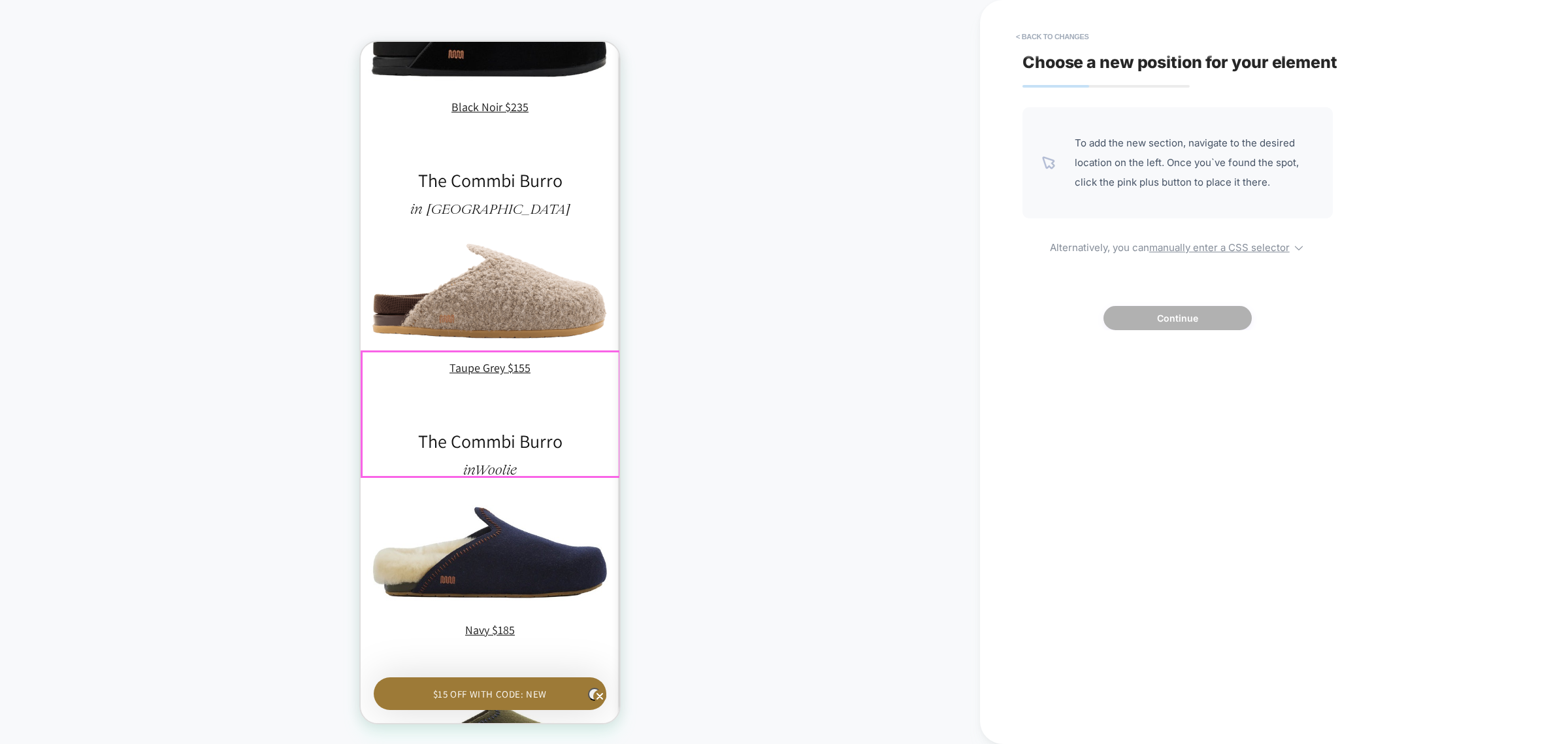
scroll to position [1661, 0]
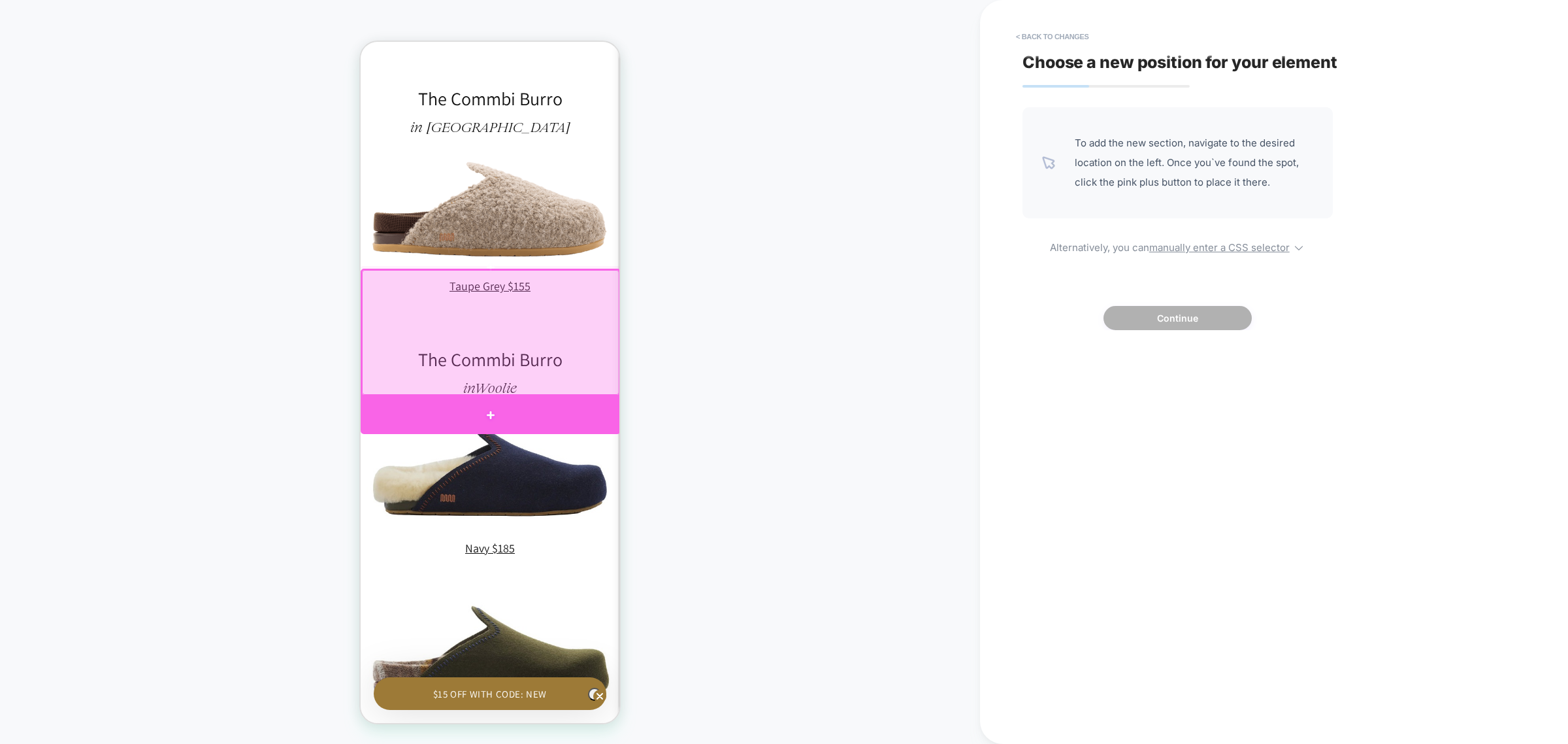
click at [556, 408] on div at bounding box center [490, 415] width 260 height 38
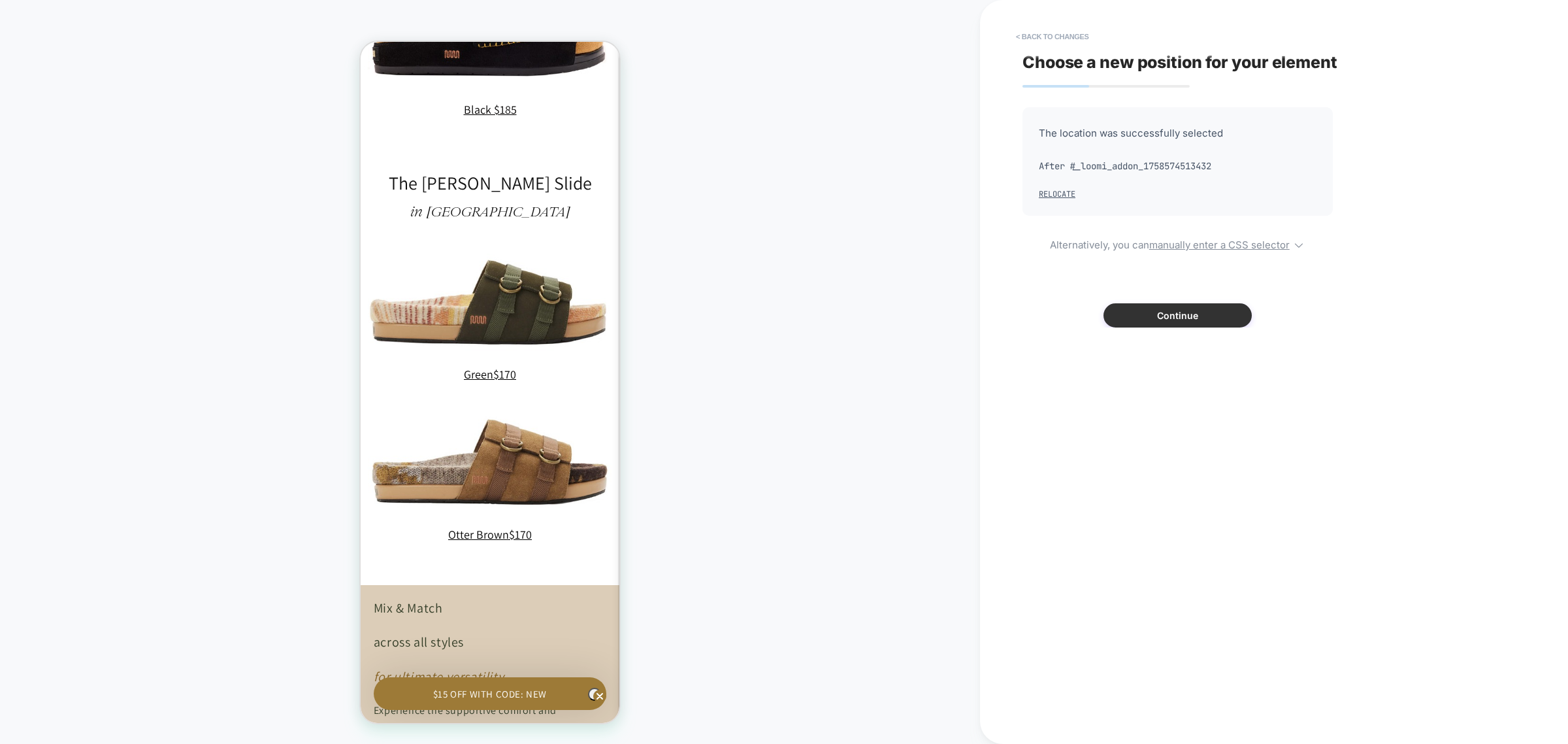
scroll to position [4027, 0]
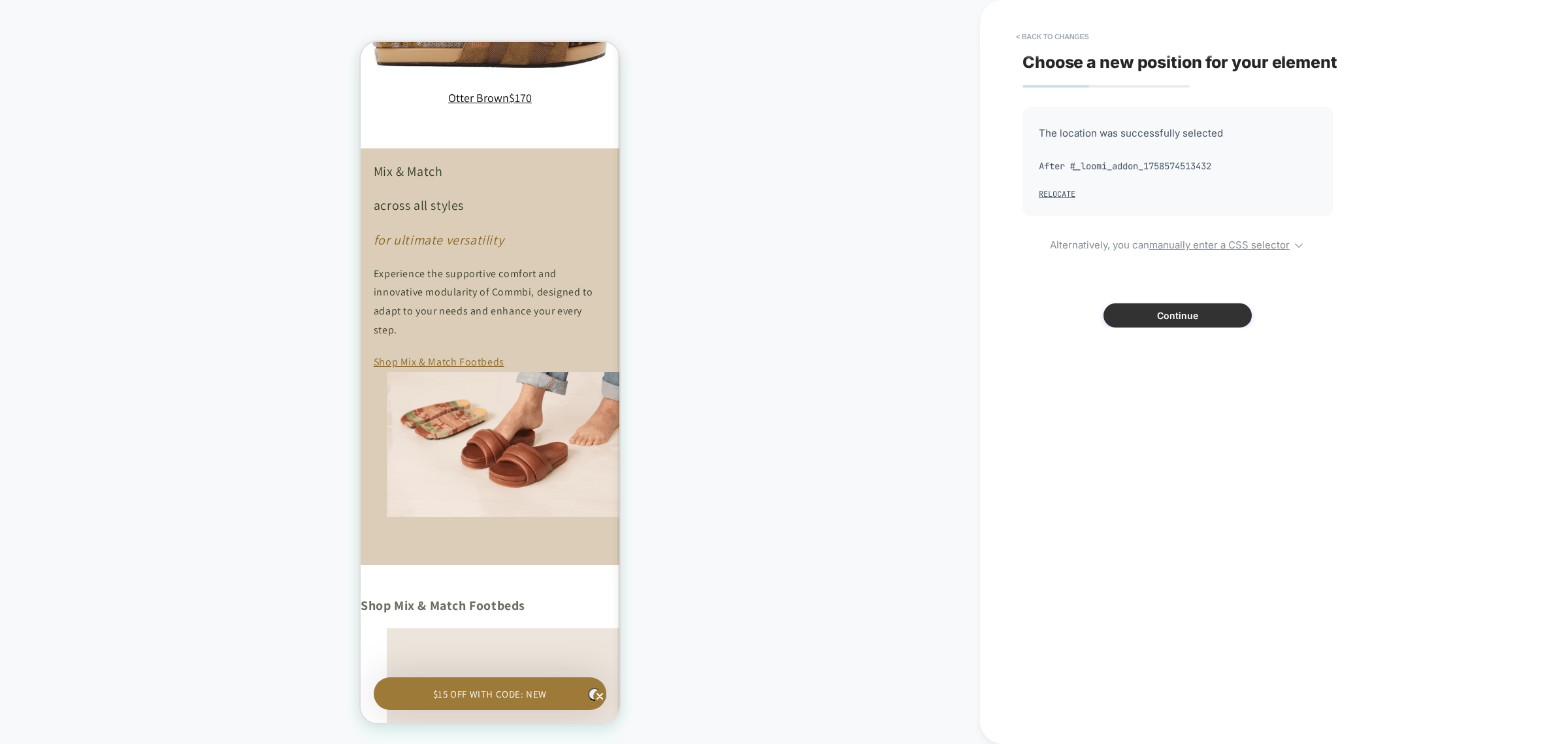
click at [1180, 314] on button "Continue" at bounding box center [1178, 315] width 148 height 24
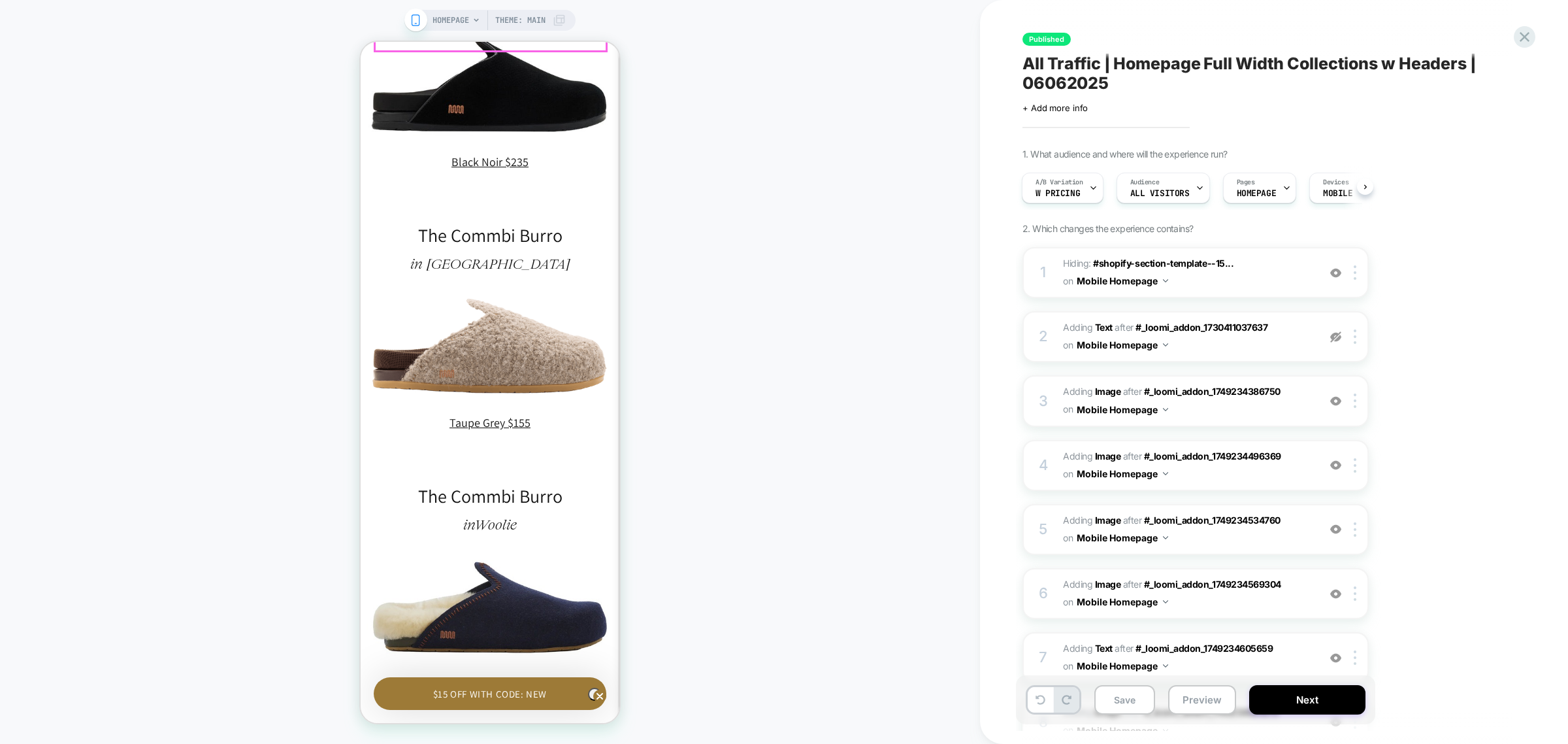
scroll to position [0, 0]
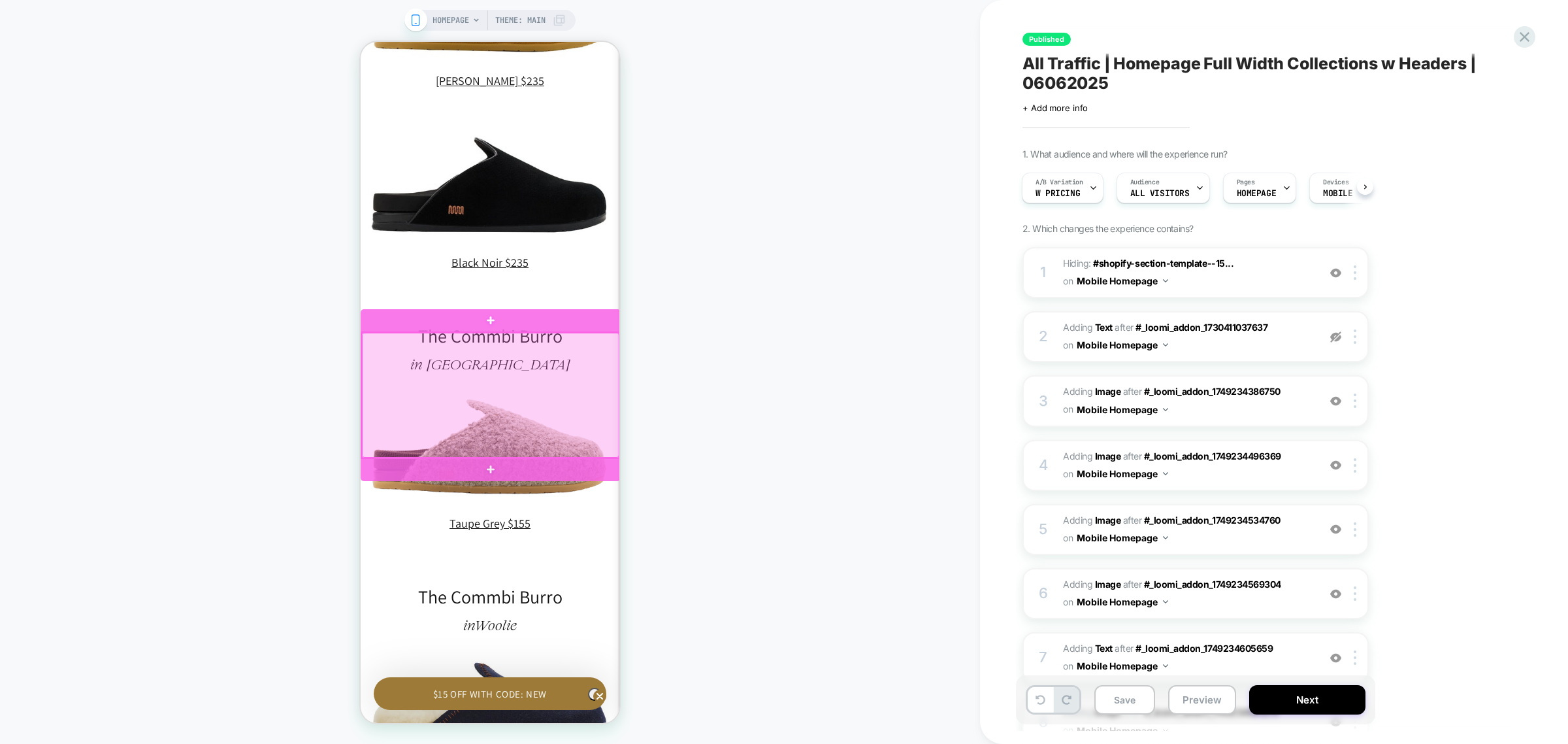
click at [536, 398] on div at bounding box center [490, 395] width 257 height 125
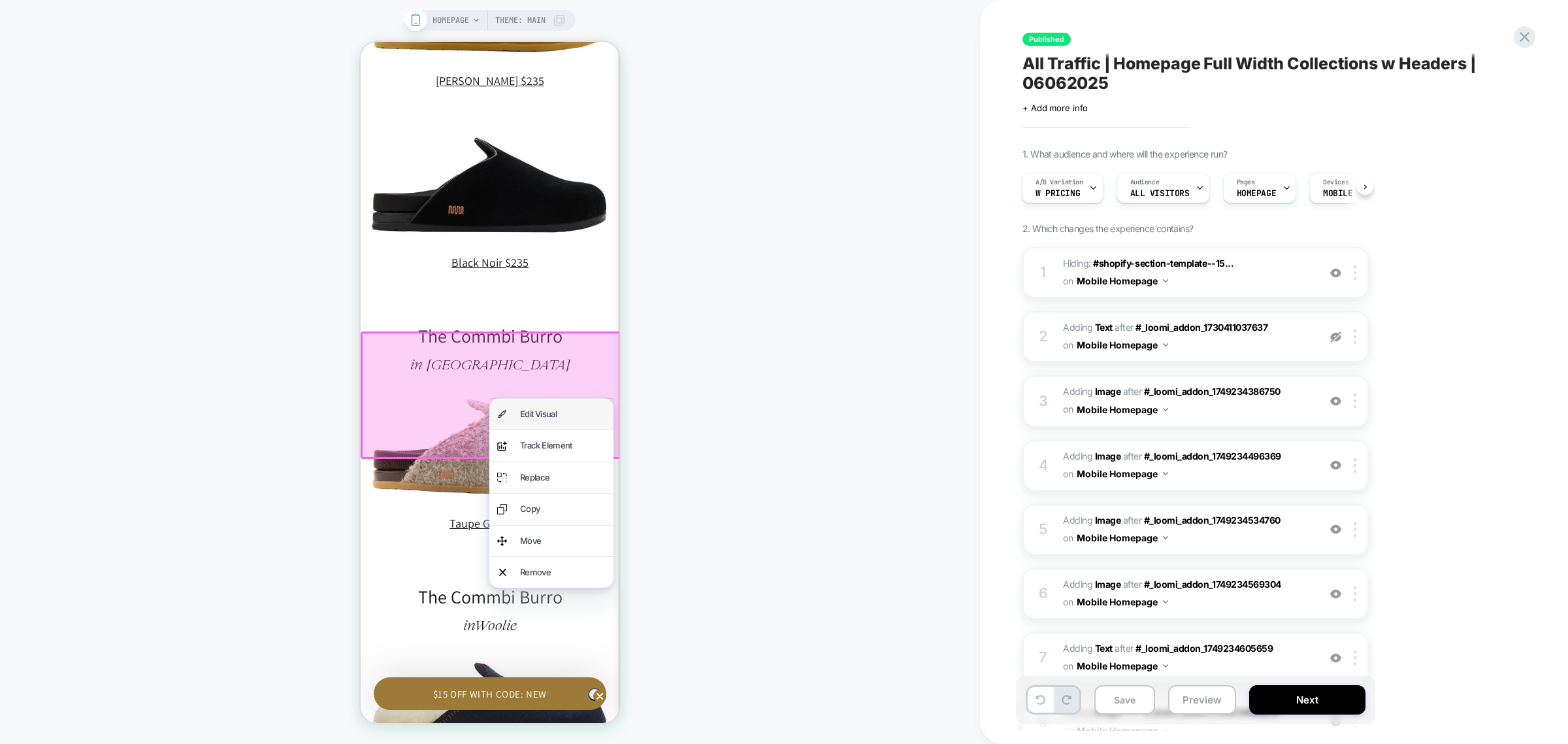
click at [550, 411] on div "Edit Visual" at bounding box center [562, 414] width 86 height 15
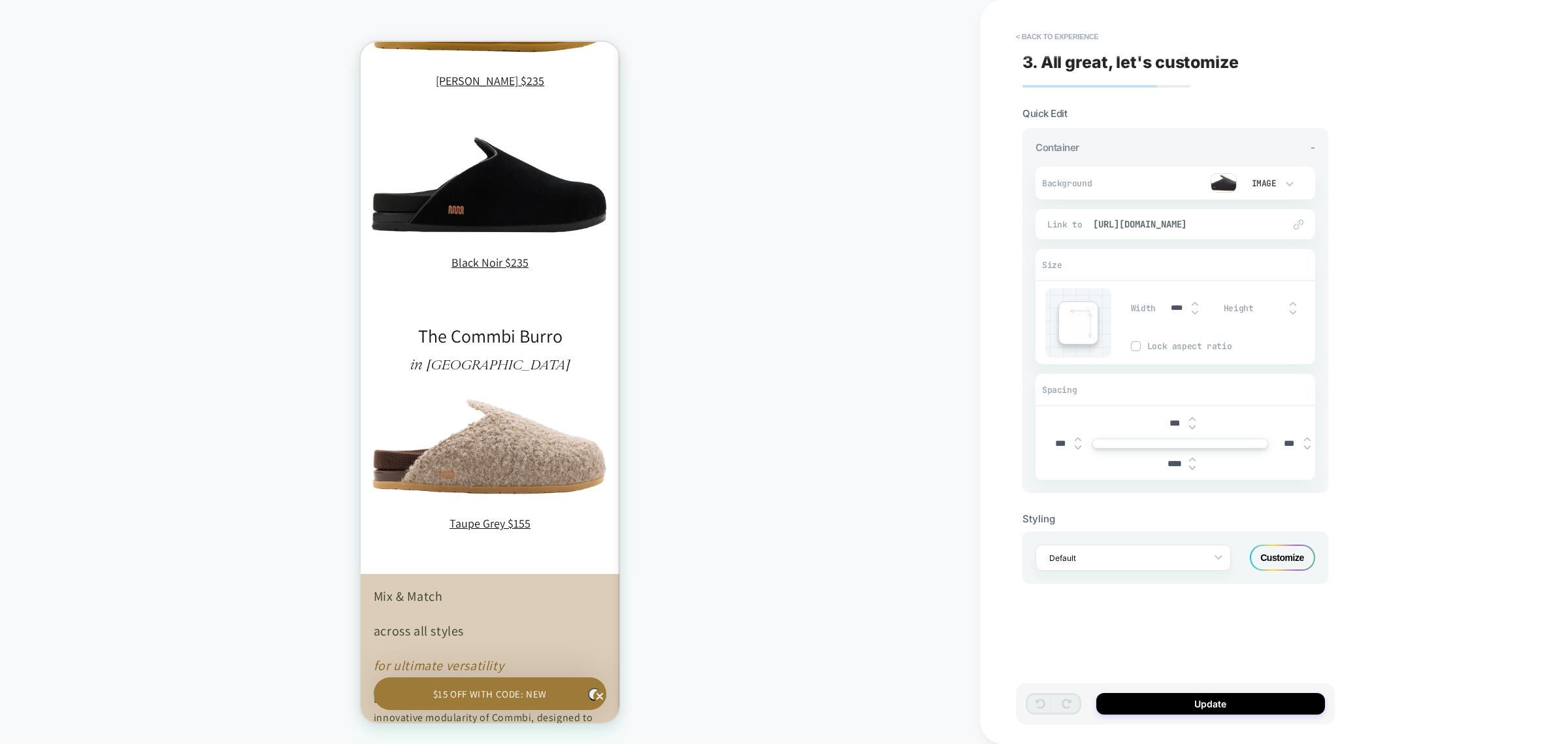
click at [1223, 188] on img at bounding box center [1224, 183] width 26 height 20
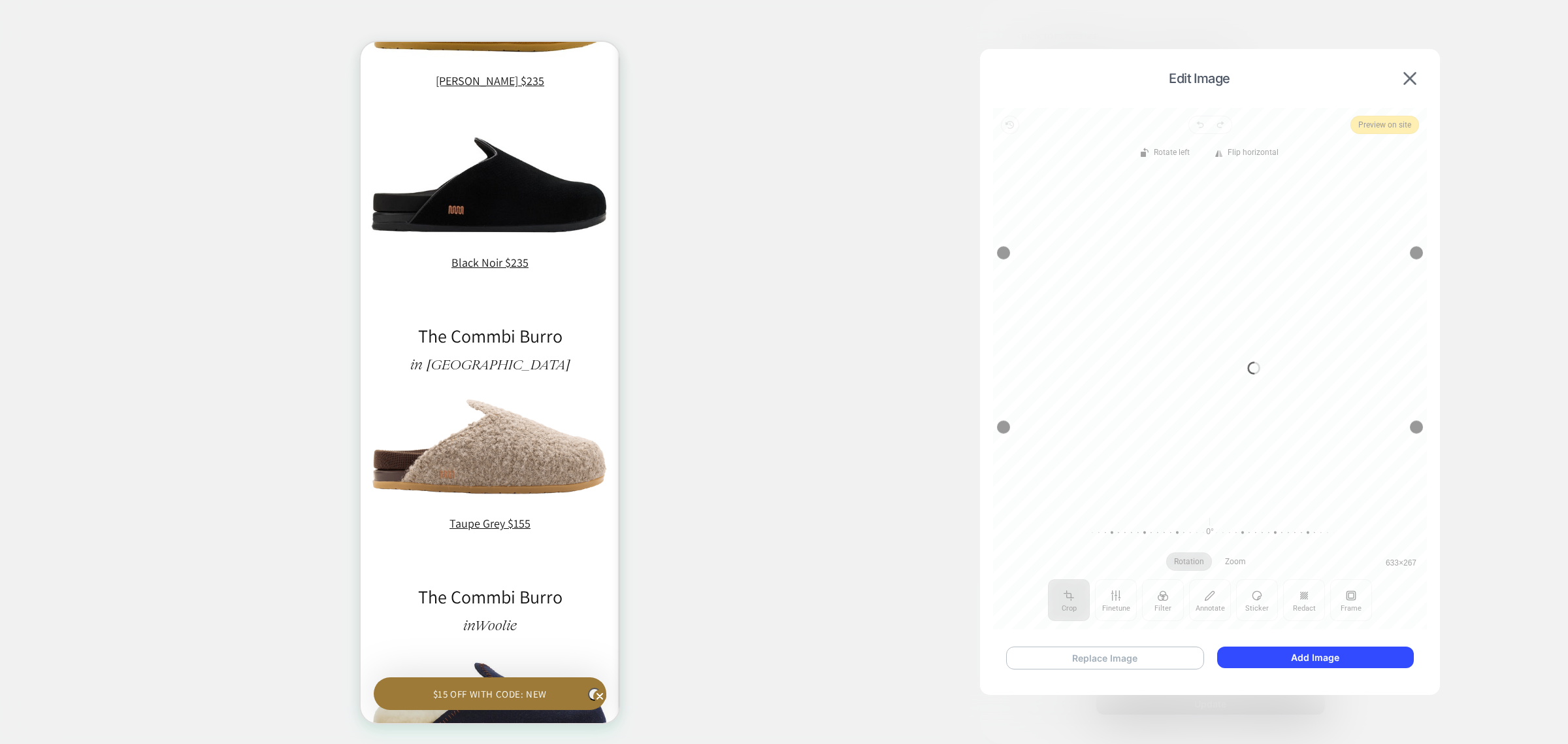
click at [1123, 657] on button "Replace Image" at bounding box center [1105, 658] width 198 height 23
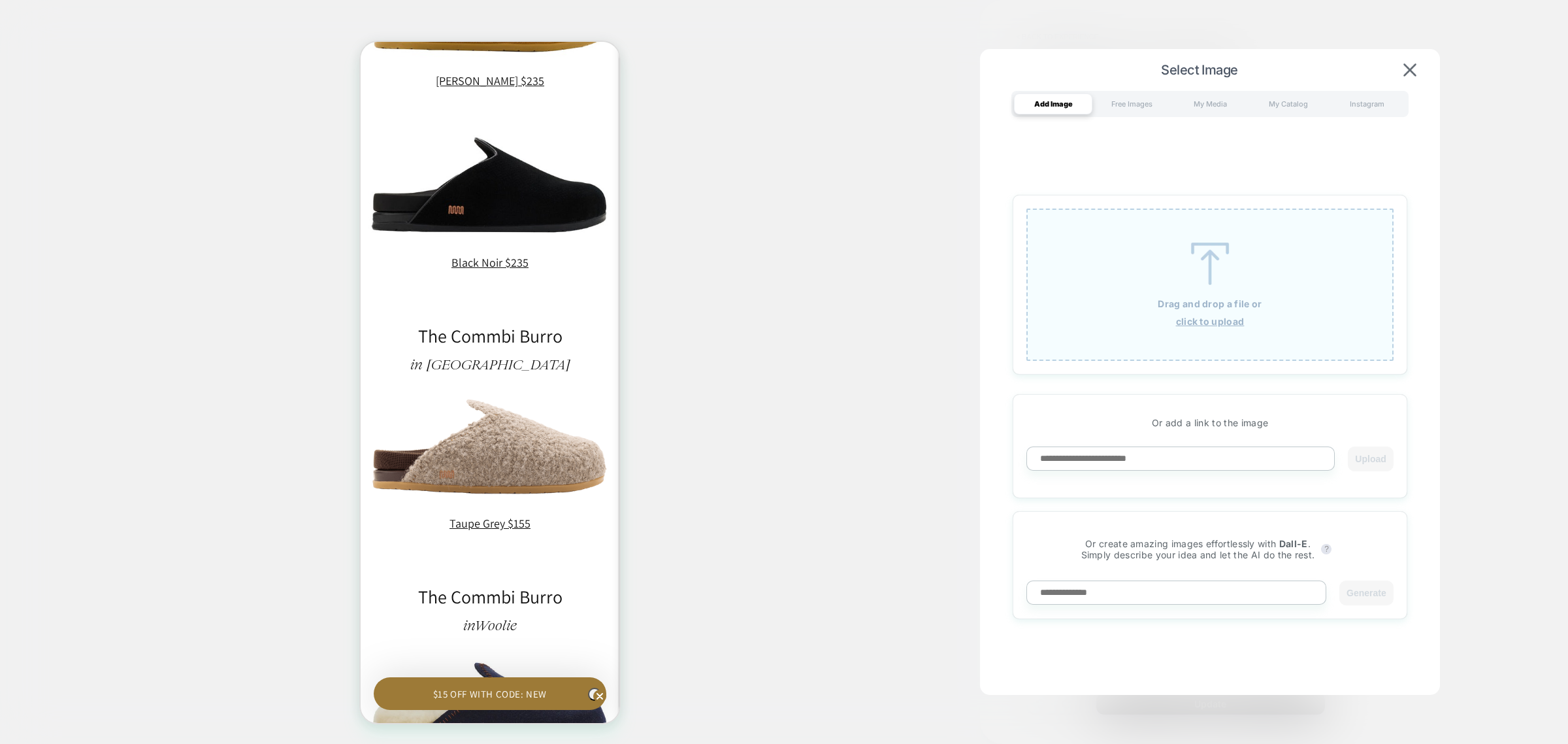
click at [1144, 453] on input at bounding box center [1180, 458] width 309 height 24
paste input "**********"
type input "**********"
click at [1374, 456] on button "Upload" at bounding box center [1370, 459] width 45 height 25
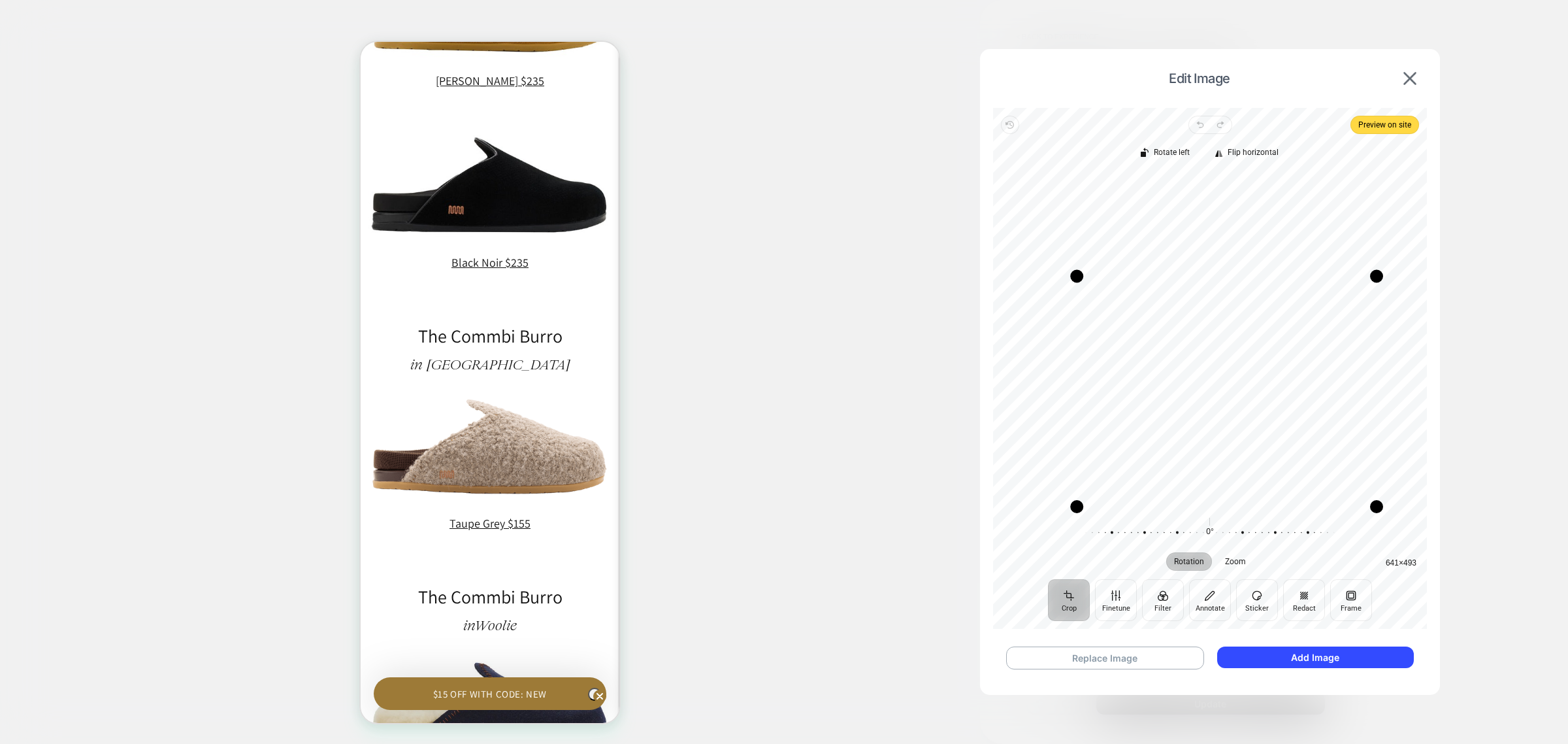
drag, startPoint x: 1045, startPoint y: 171, endPoint x: 1079, endPoint y: 273, distance: 107.5
click at [1079, 273] on div "Drag corner tl" at bounding box center [1076, 276] width 13 height 13
drag, startPoint x: 1373, startPoint y: 511, endPoint x: 1328, endPoint y: 395, distance: 124.4
click at [1328, 395] on div "Drag corner br" at bounding box center [1331, 391] width 13 height 13
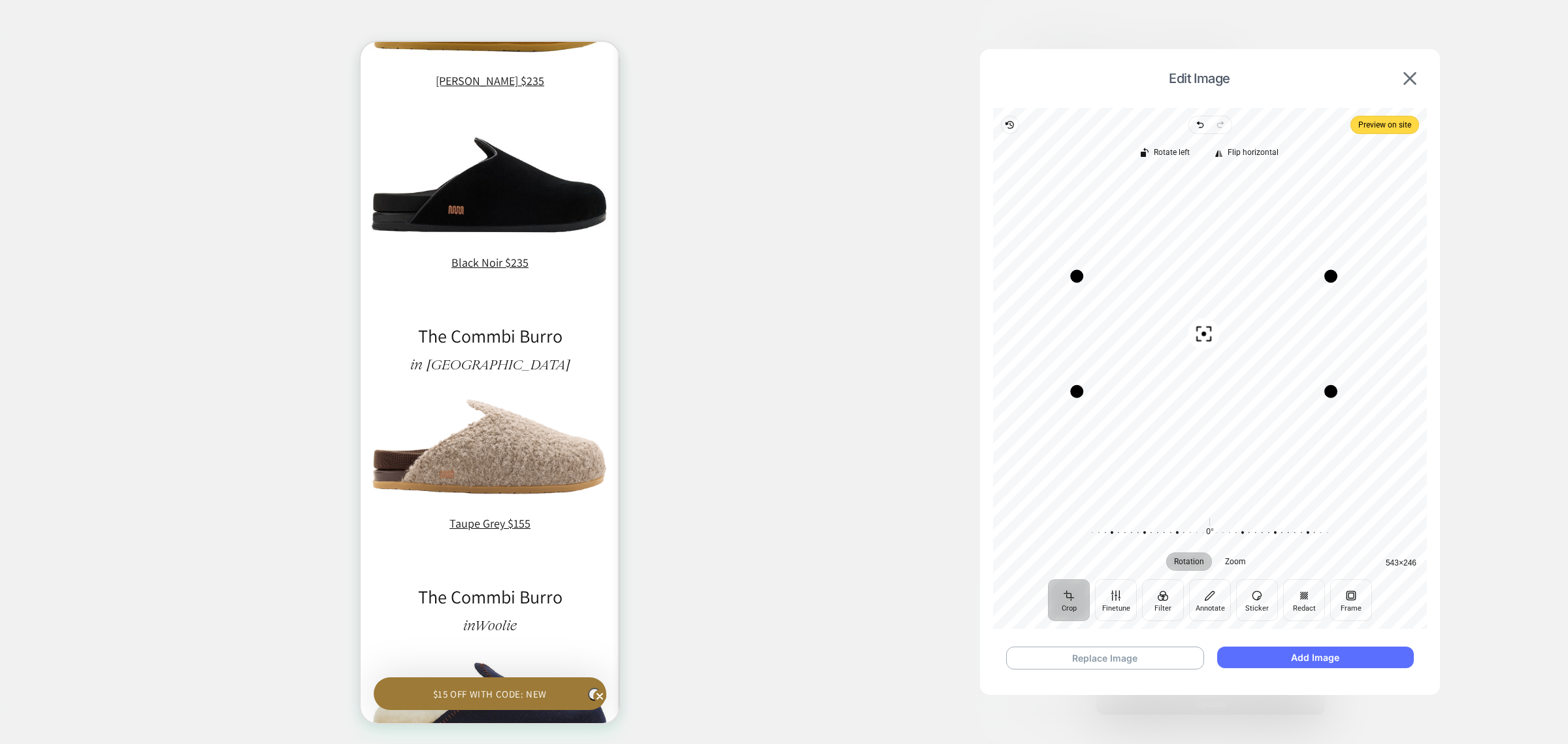
scroll to position [0, 0]
click at [1312, 655] on button "Add Image" at bounding box center [1316, 657] width 197 height 21
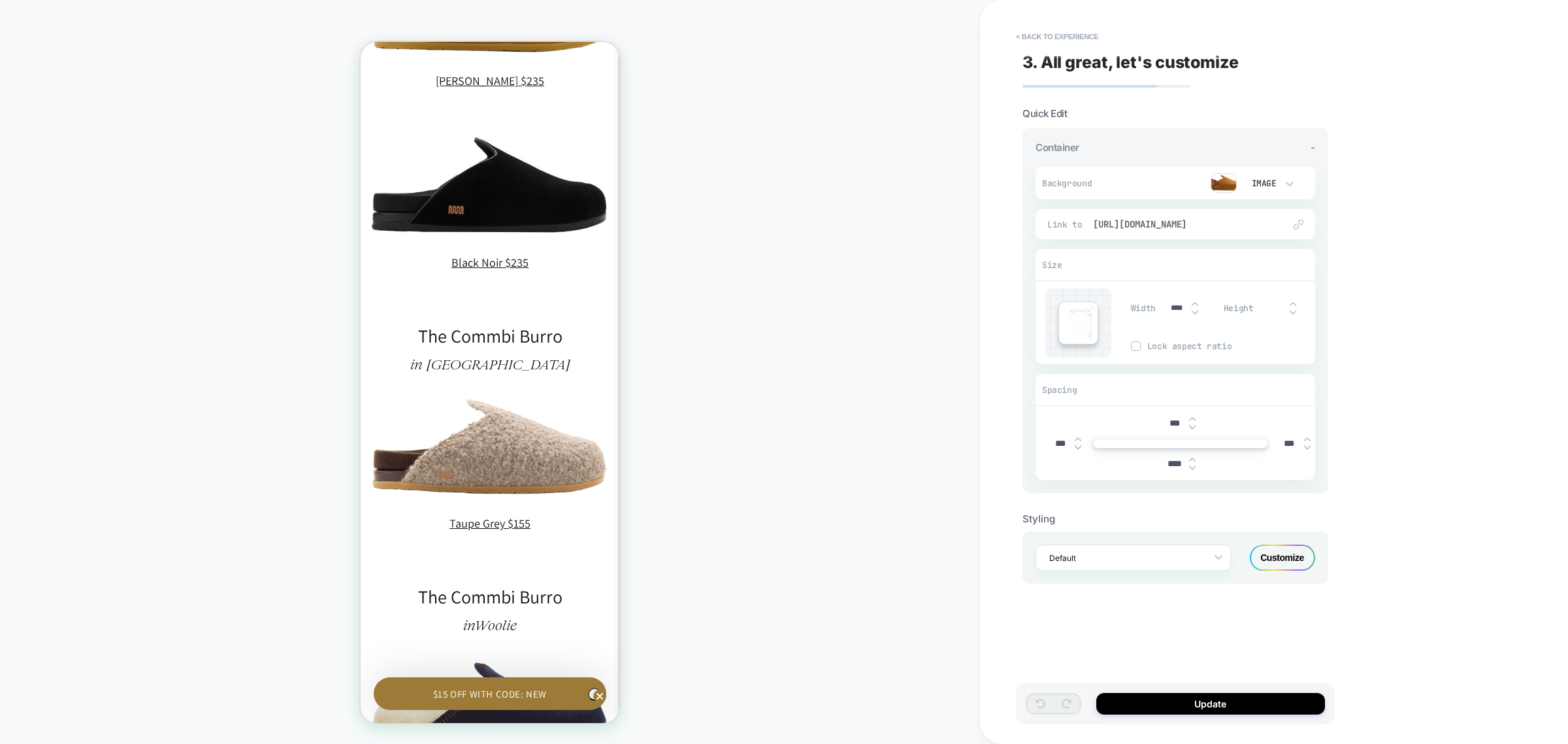
scroll to position [0, 191]
click at [1180, 222] on span "https://commbi.co/products/woolie-burro-mule-grey-green-womens" at bounding box center [1182, 224] width 178 height 12
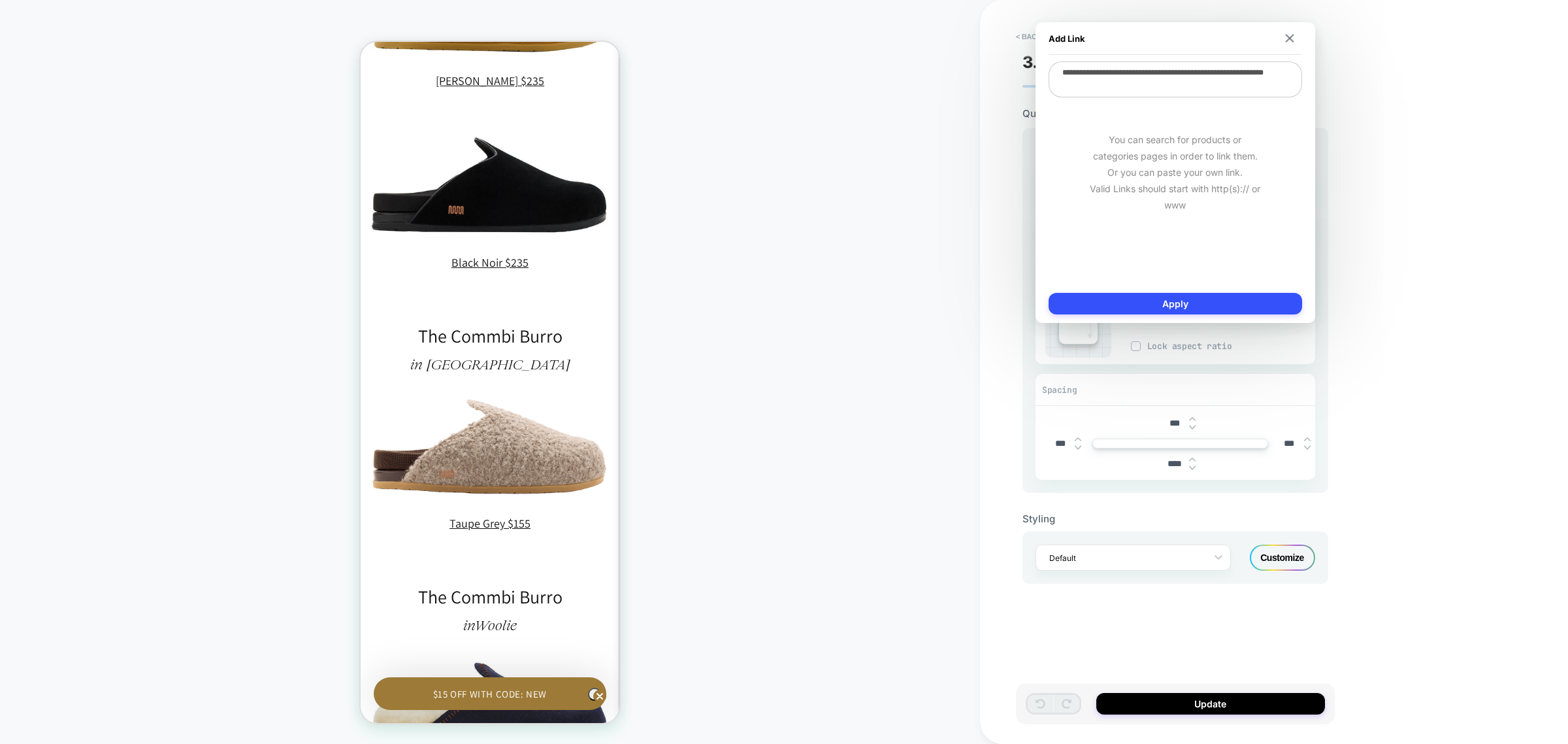
click at [1235, 71] on textarea "**********" at bounding box center [1176, 80] width 254 height 36
paste textarea
type textarea "**********"
click at [1138, 299] on button "Apply" at bounding box center [1176, 303] width 254 height 21
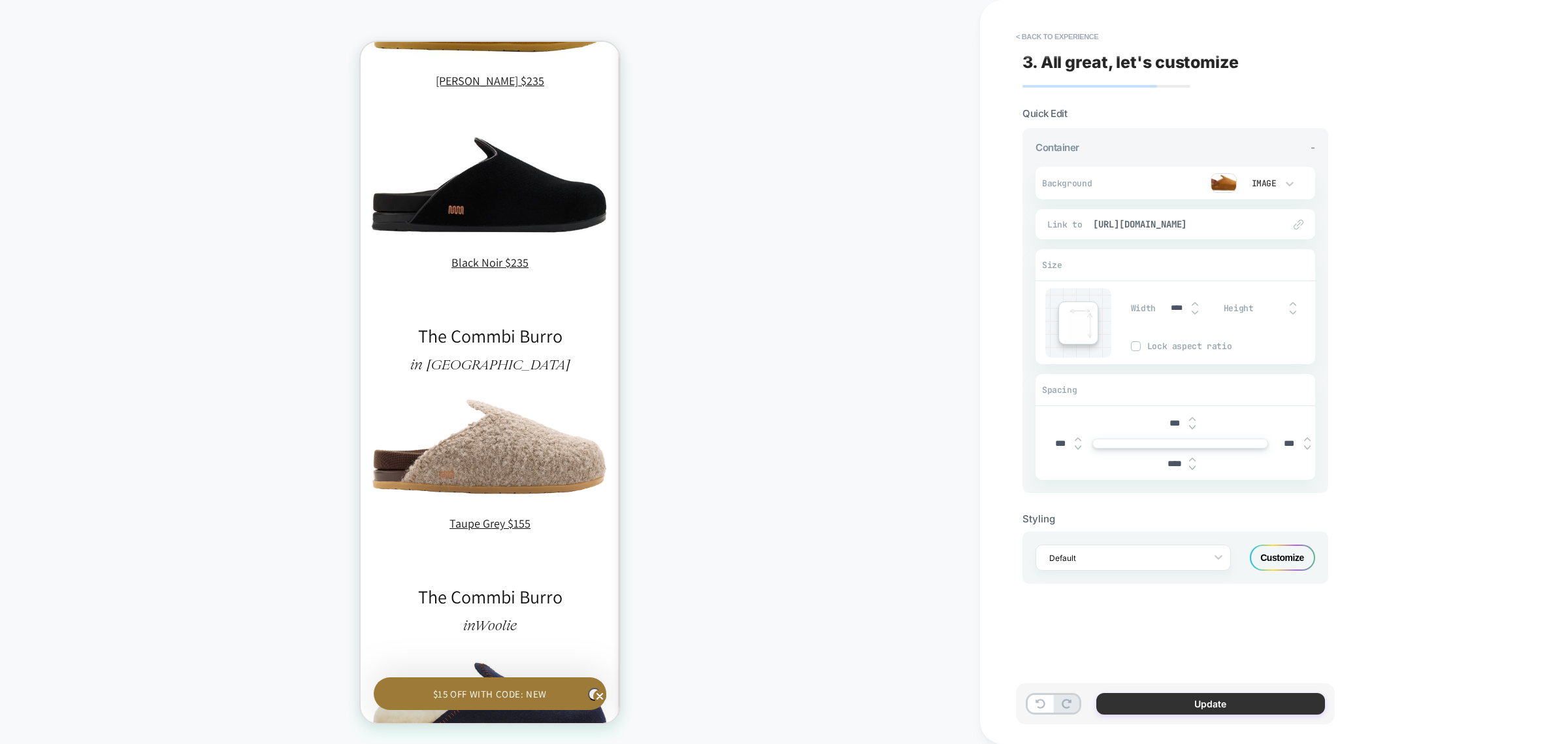
click at [1251, 700] on button "Update" at bounding box center [1210, 704] width 228 height 21
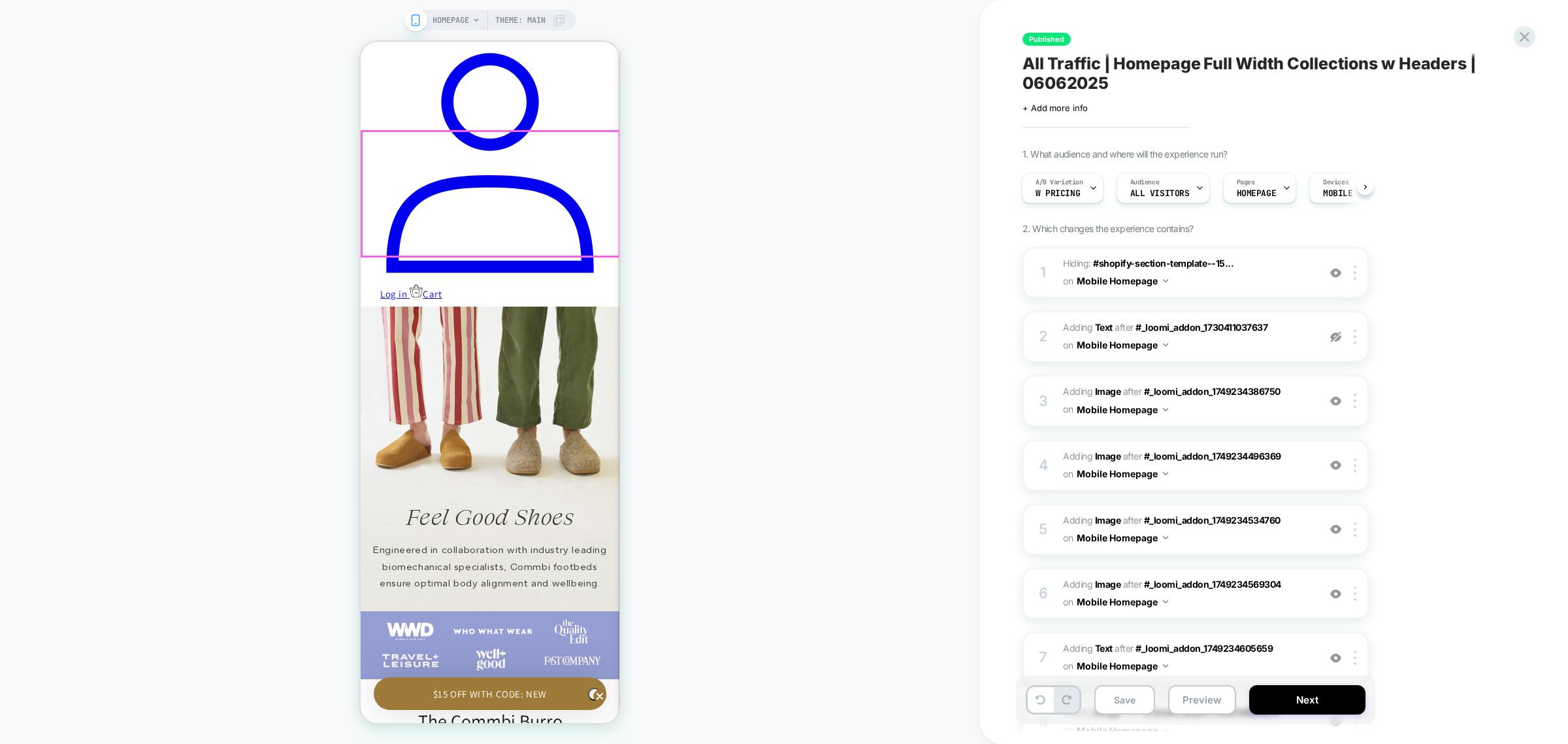
scroll to position [416, 0]
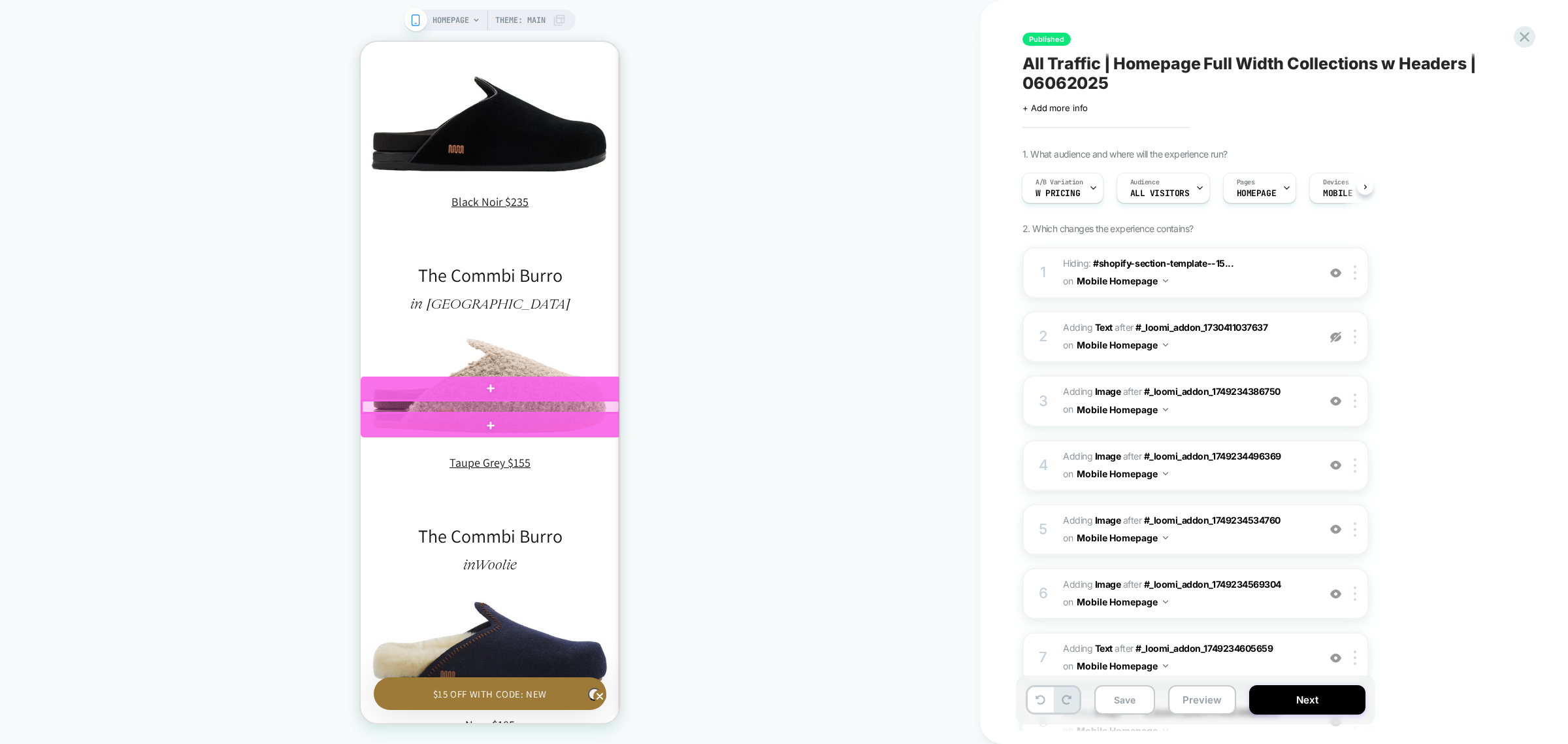
click at [522, 408] on div at bounding box center [490, 406] width 257 height 12
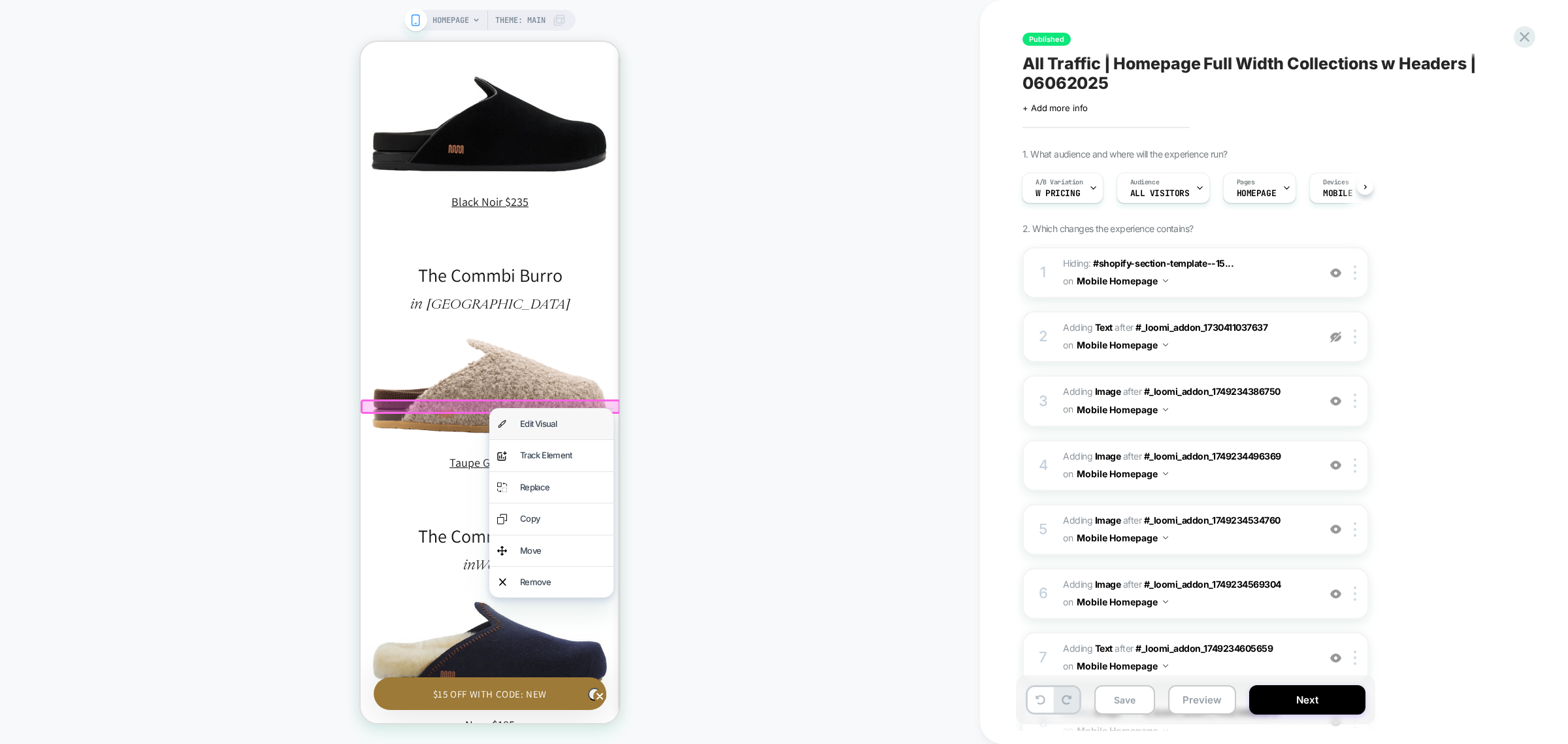
drag, startPoint x: 535, startPoint y: 425, endPoint x: 1344, endPoint y: 383, distance: 810.1
click at [535, 425] on div "Edit Visual" at bounding box center [562, 424] width 86 height 15
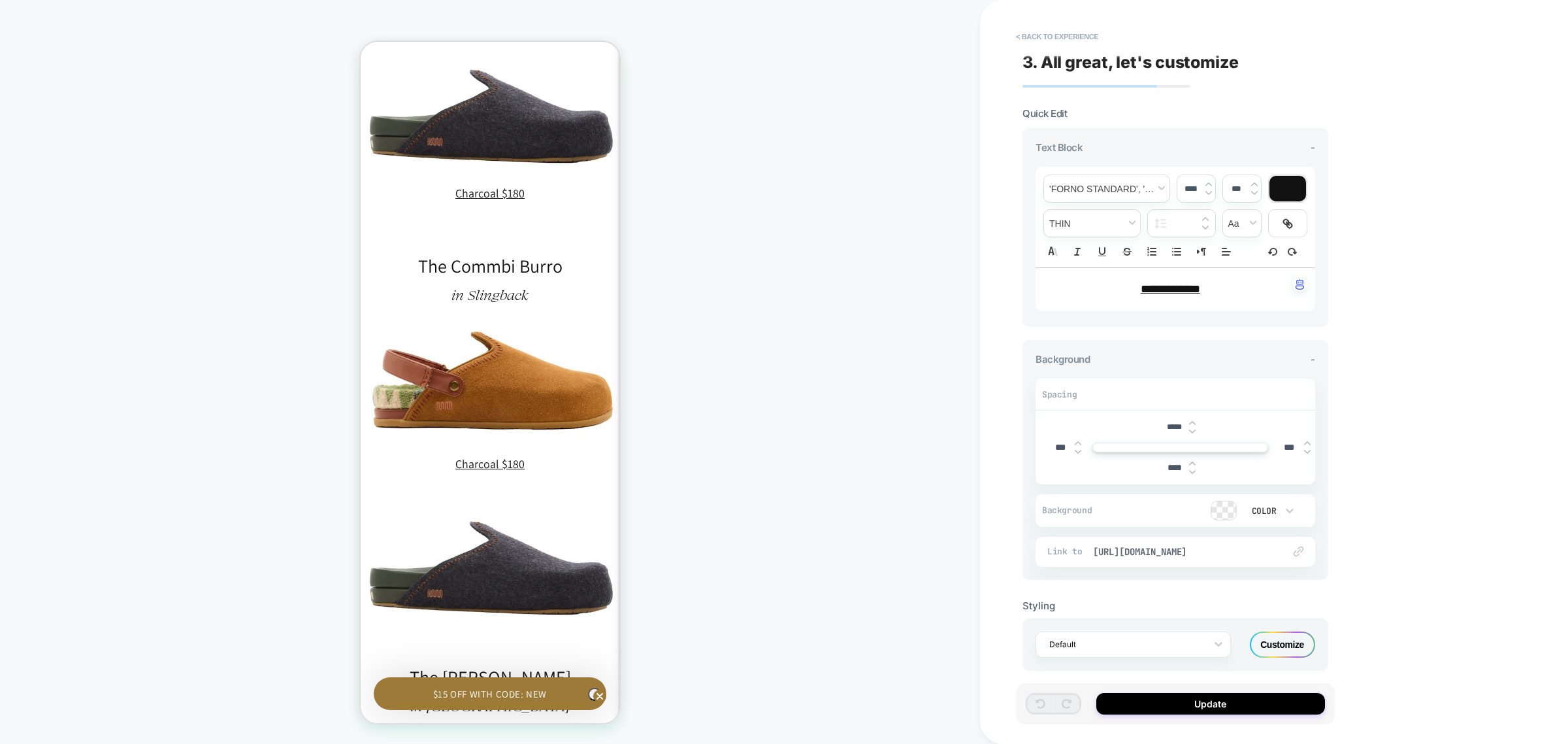
click at [1143, 292] on u "**********" at bounding box center [1170, 288] width 60 height 12
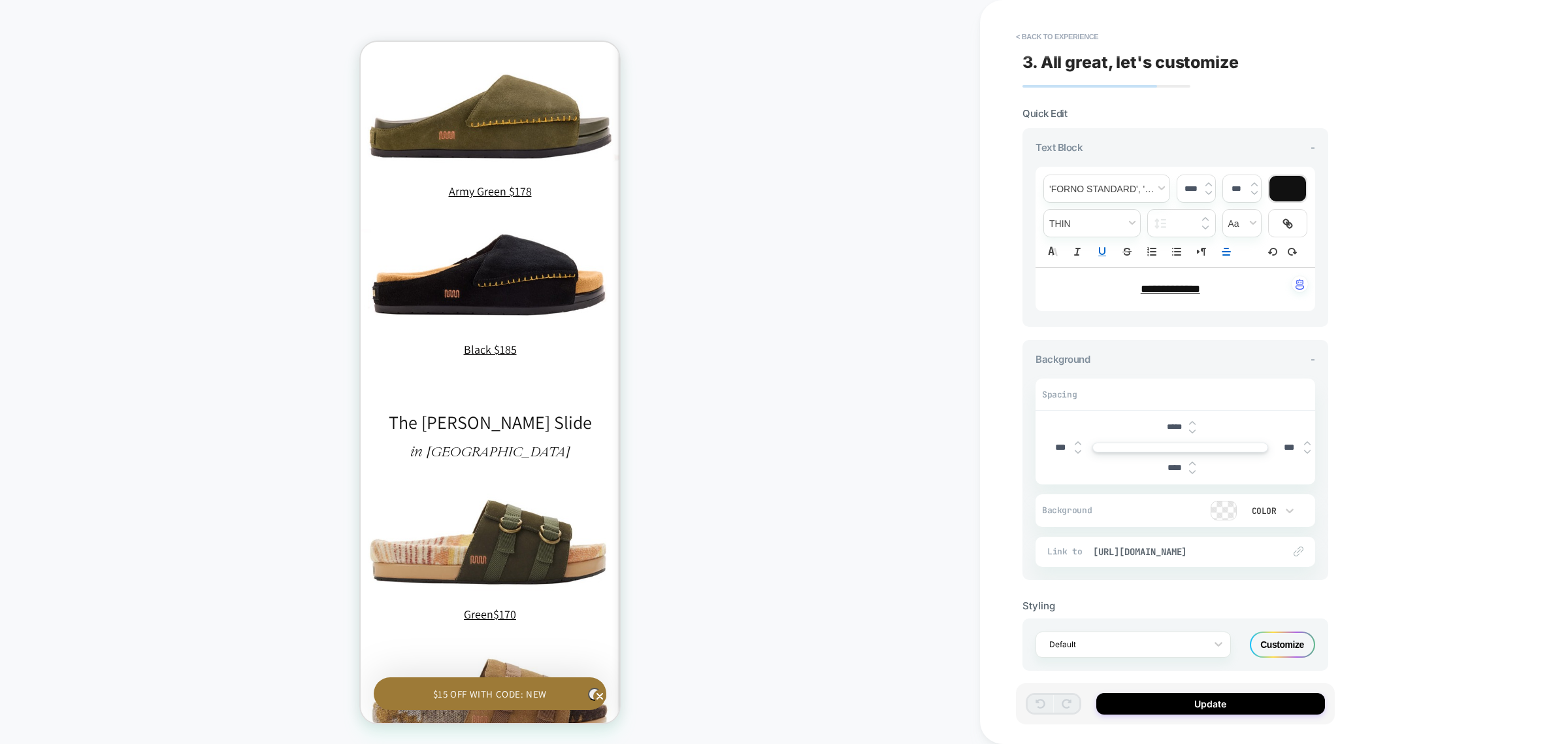
type input "****"
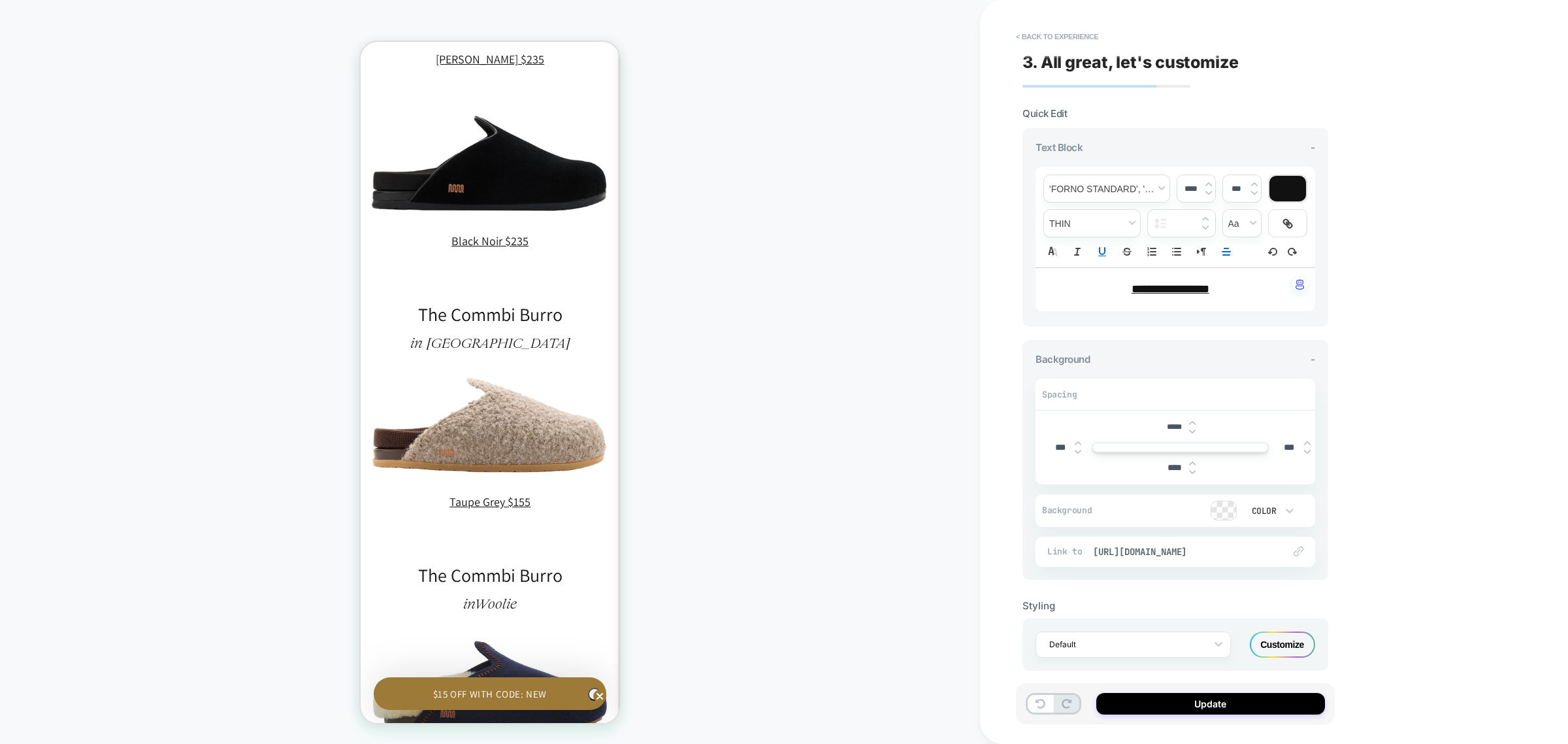
scroll to position [0, 383]
click at [1201, 291] on u "**********" at bounding box center [1170, 288] width 78 height 12
click at [1201, 550] on span "https://commbi.co/products/woolie-burro-mule-grey-green-womens" at bounding box center [1182, 551] width 178 height 12
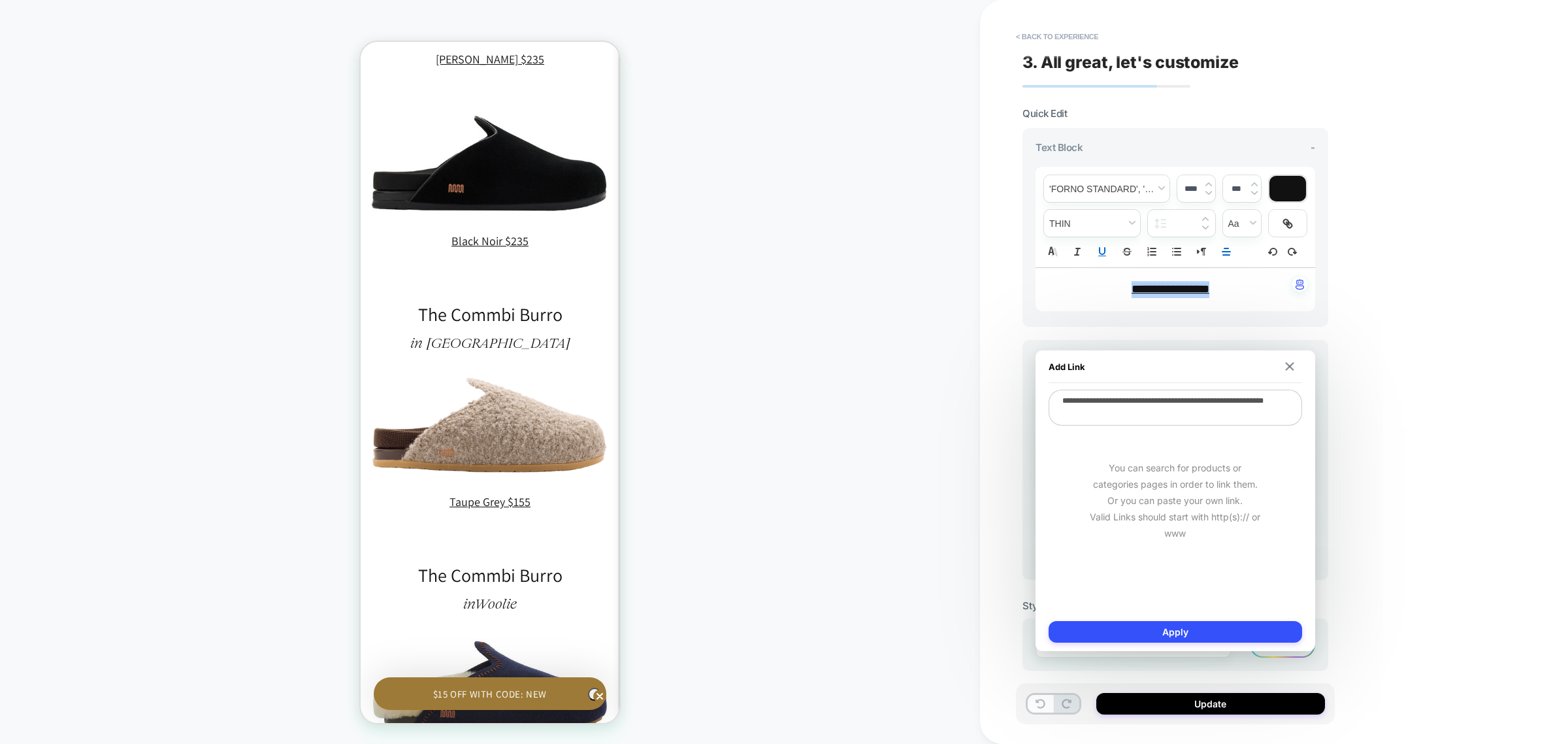
scroll to position [0, 191]
click at [1167, 393] on textarea "**********" at bounding box center [1176, 408] width 254 height 36
paste textarea
type textarea "*"
type textarea "**********"
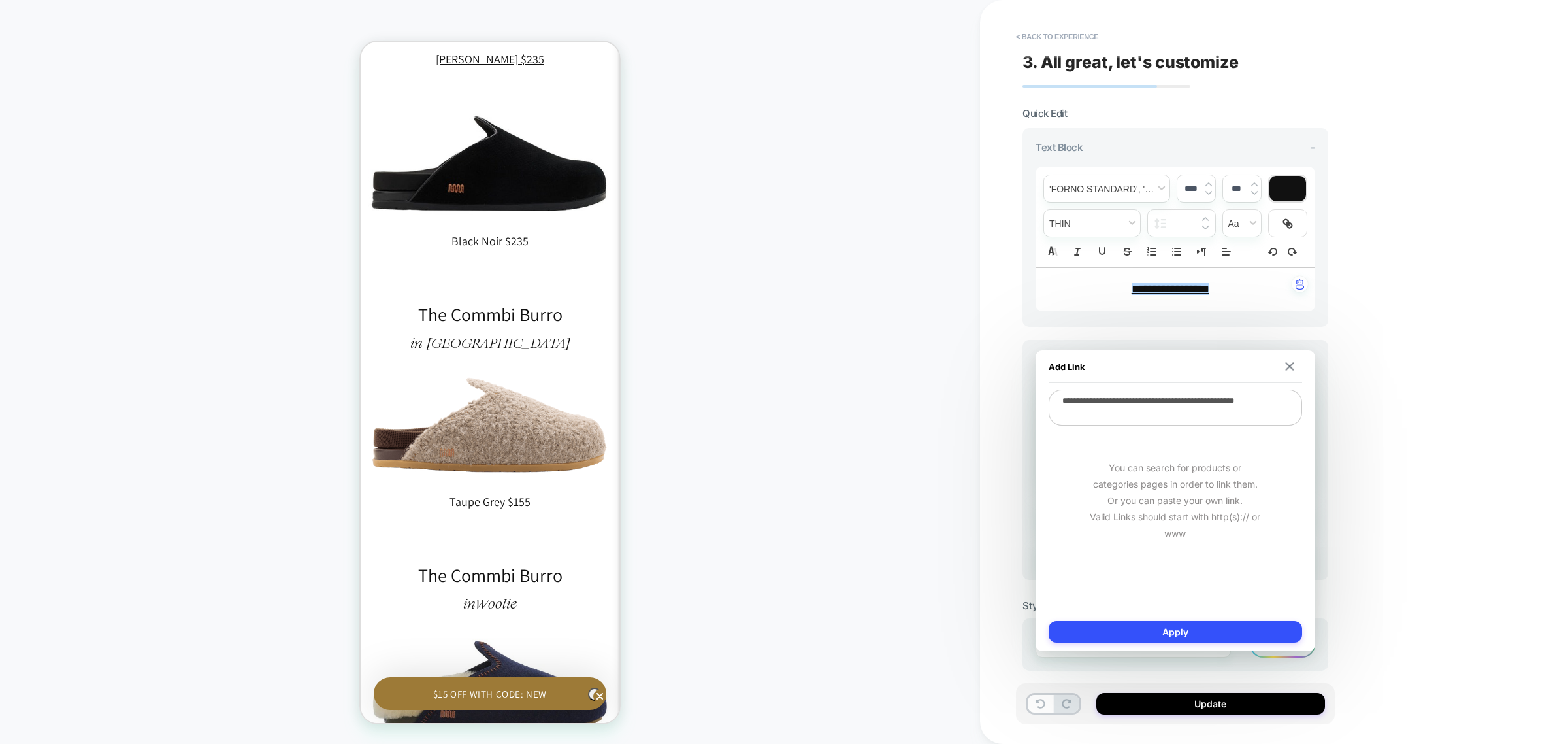
click at [1192, 625] on button "Apply" at bounding box center [1176, 631] width 254 height 21
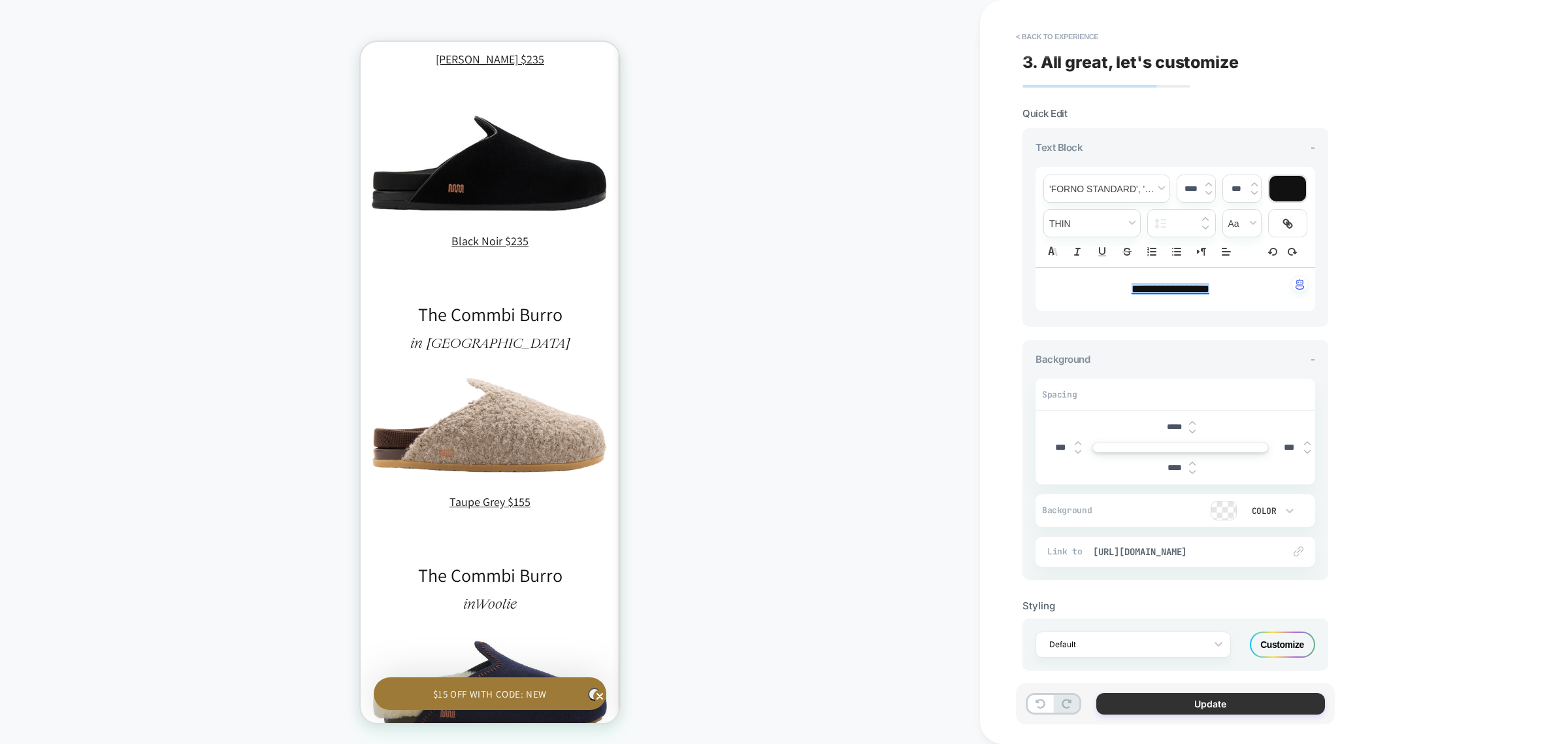
click at [1248, 698] on button "Update" at bounding box center [1210, 704] width 228 height 21
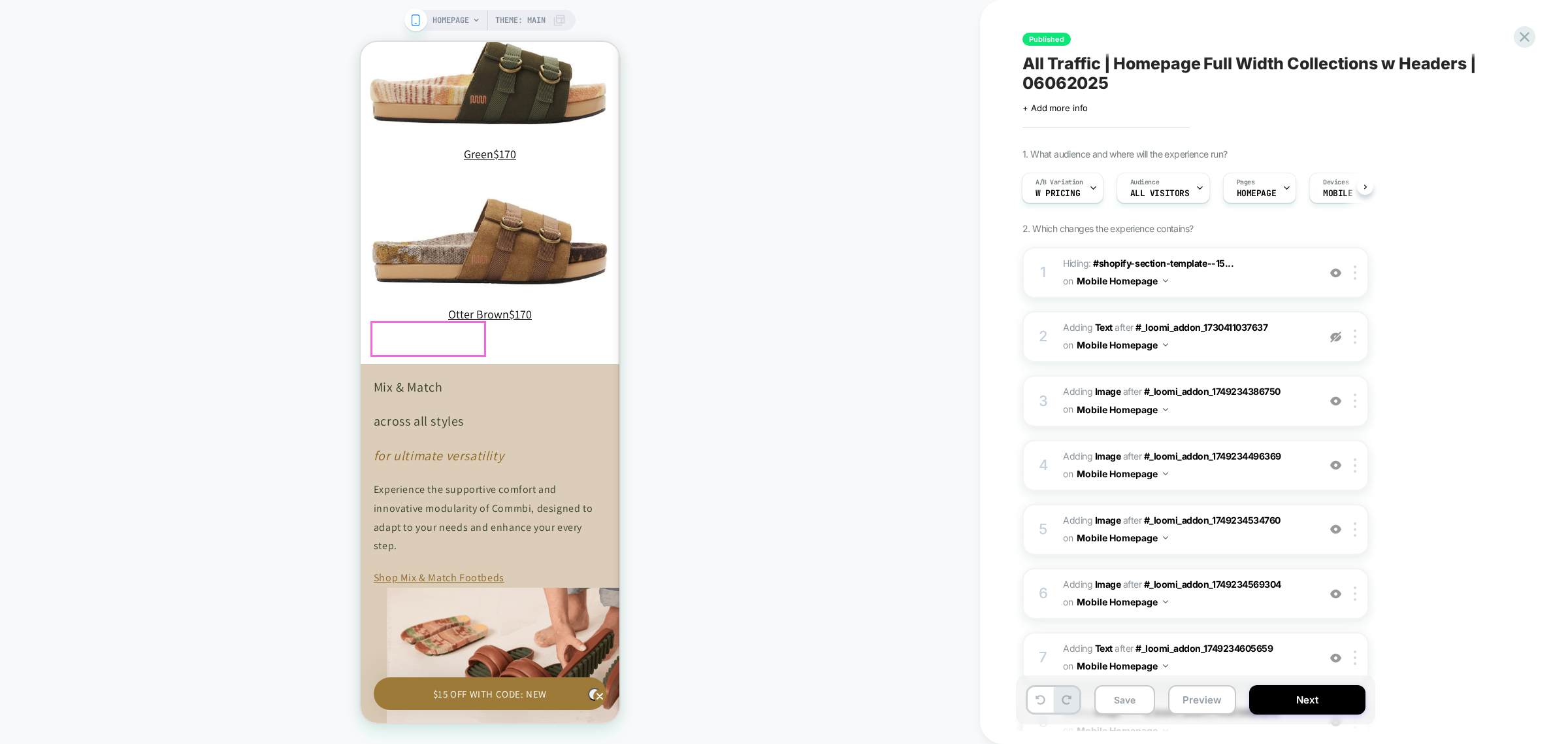
scroll to position [0, 0]
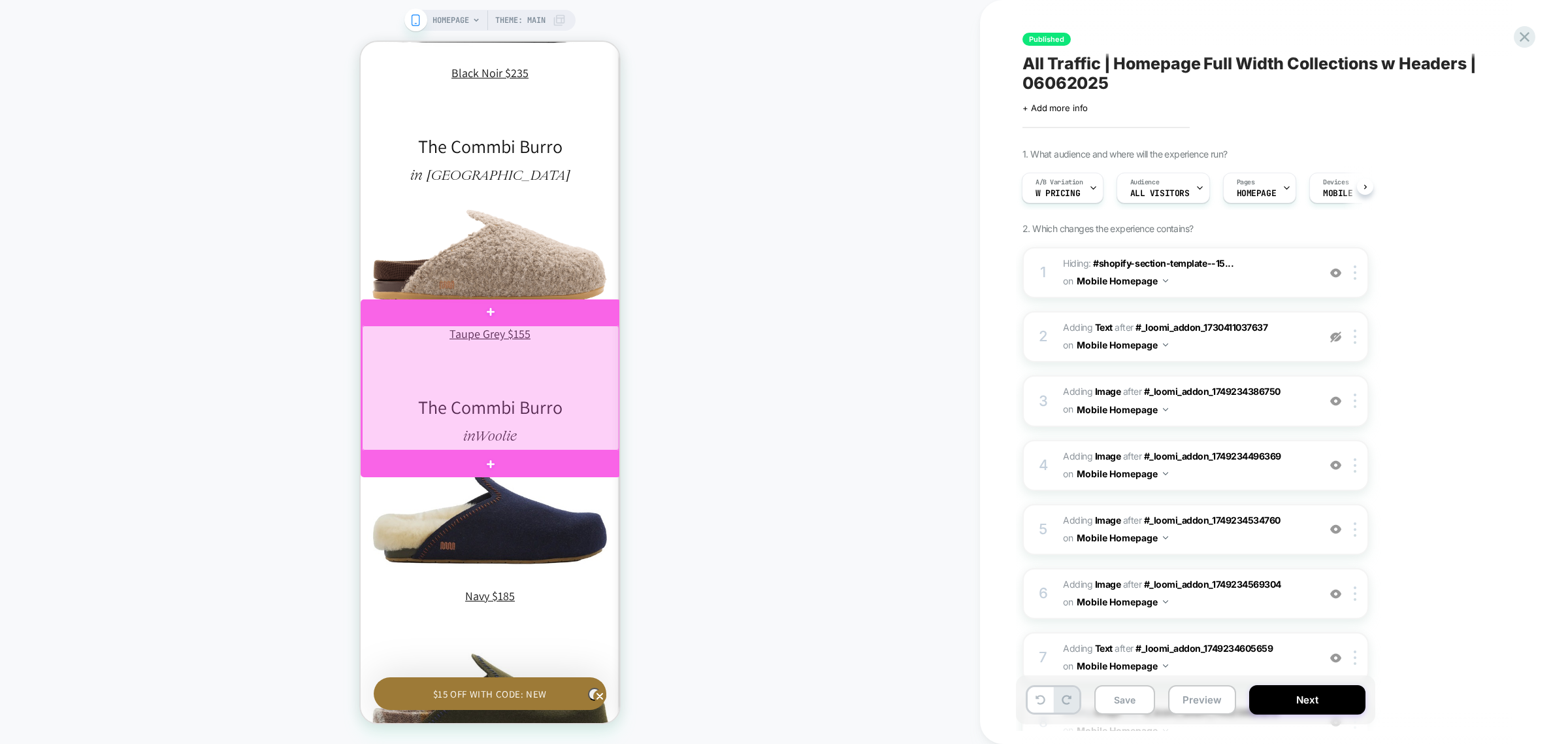
click at [521, 392] on div at bounding box center [490, 388] width 257 height 125
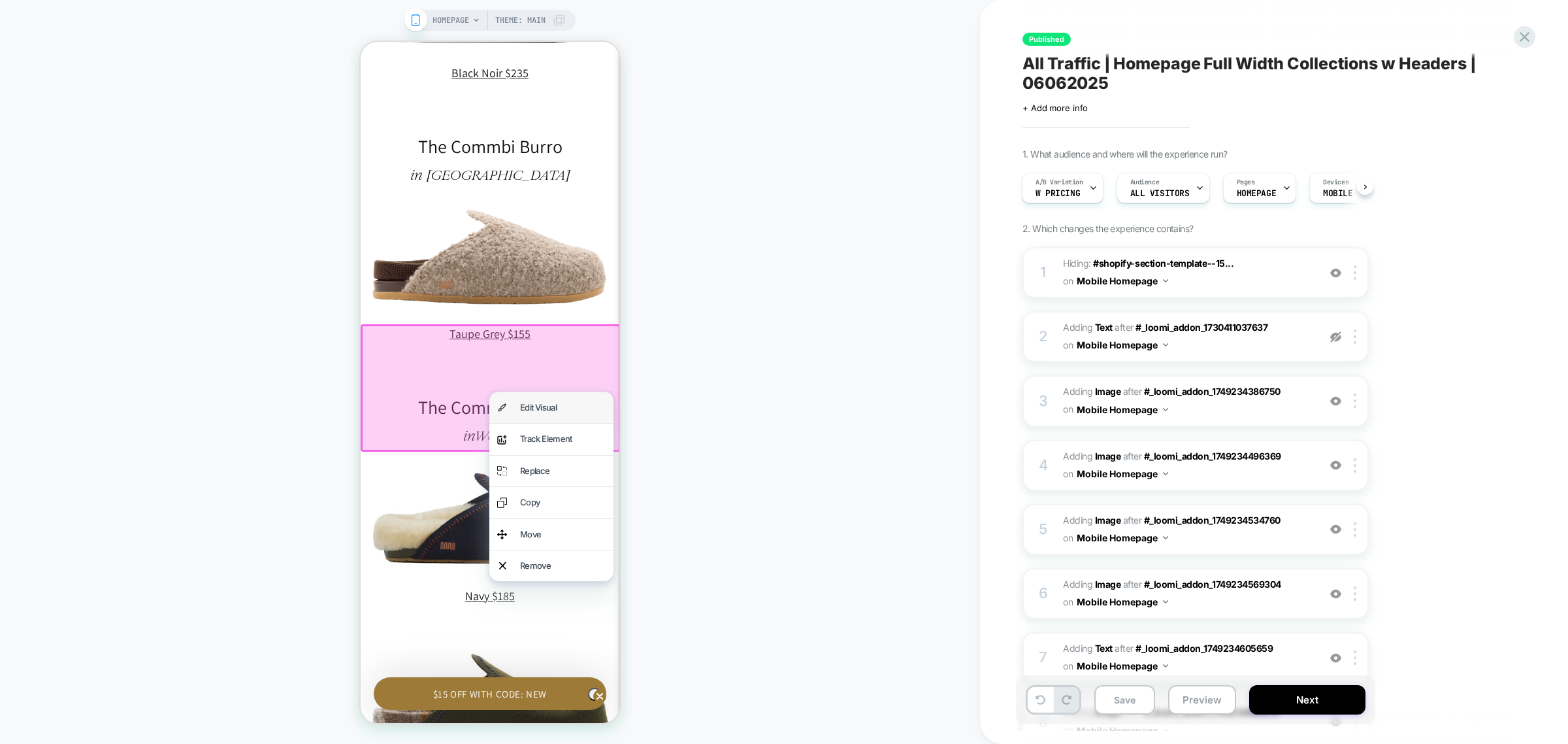
click at [554, 408] on div "Edit Visual" at bounding box center [562, 408] width 86 height 15
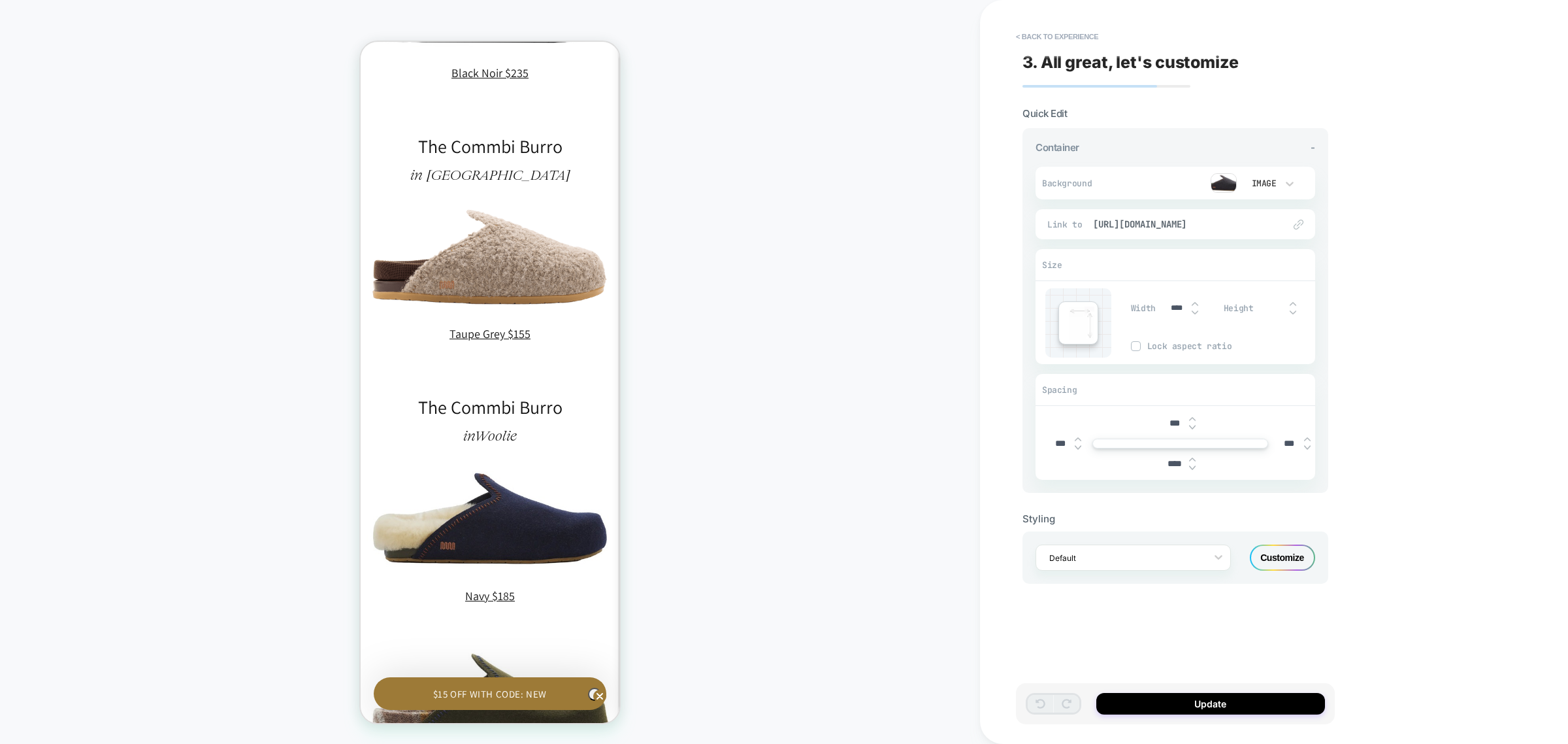
click at [1213, 186] on img at bounding box center [1224, 183] width 26 height 20
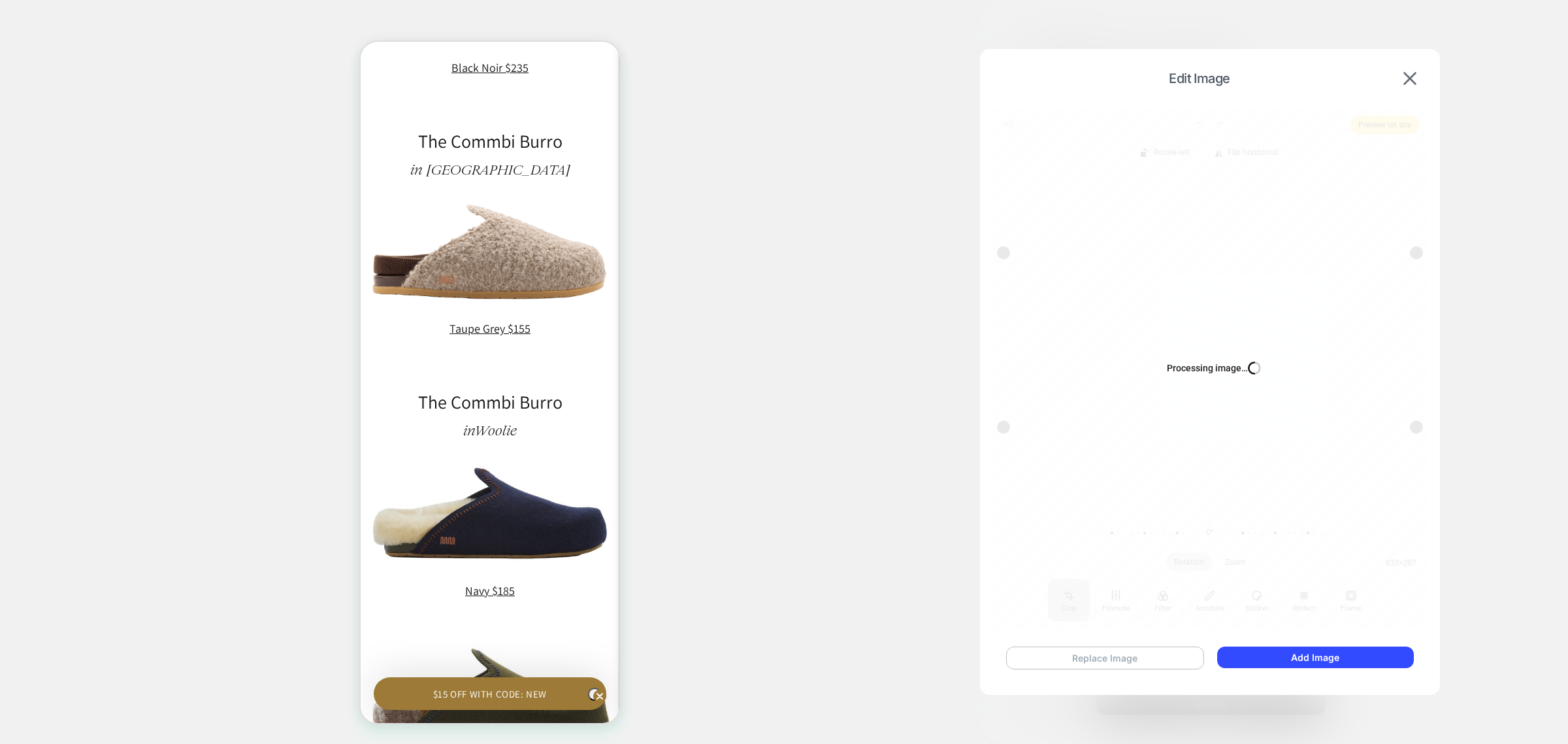
click at [1102, 664] on button "Replace Image" at bounding box center [1105, 658] width 198 height 23
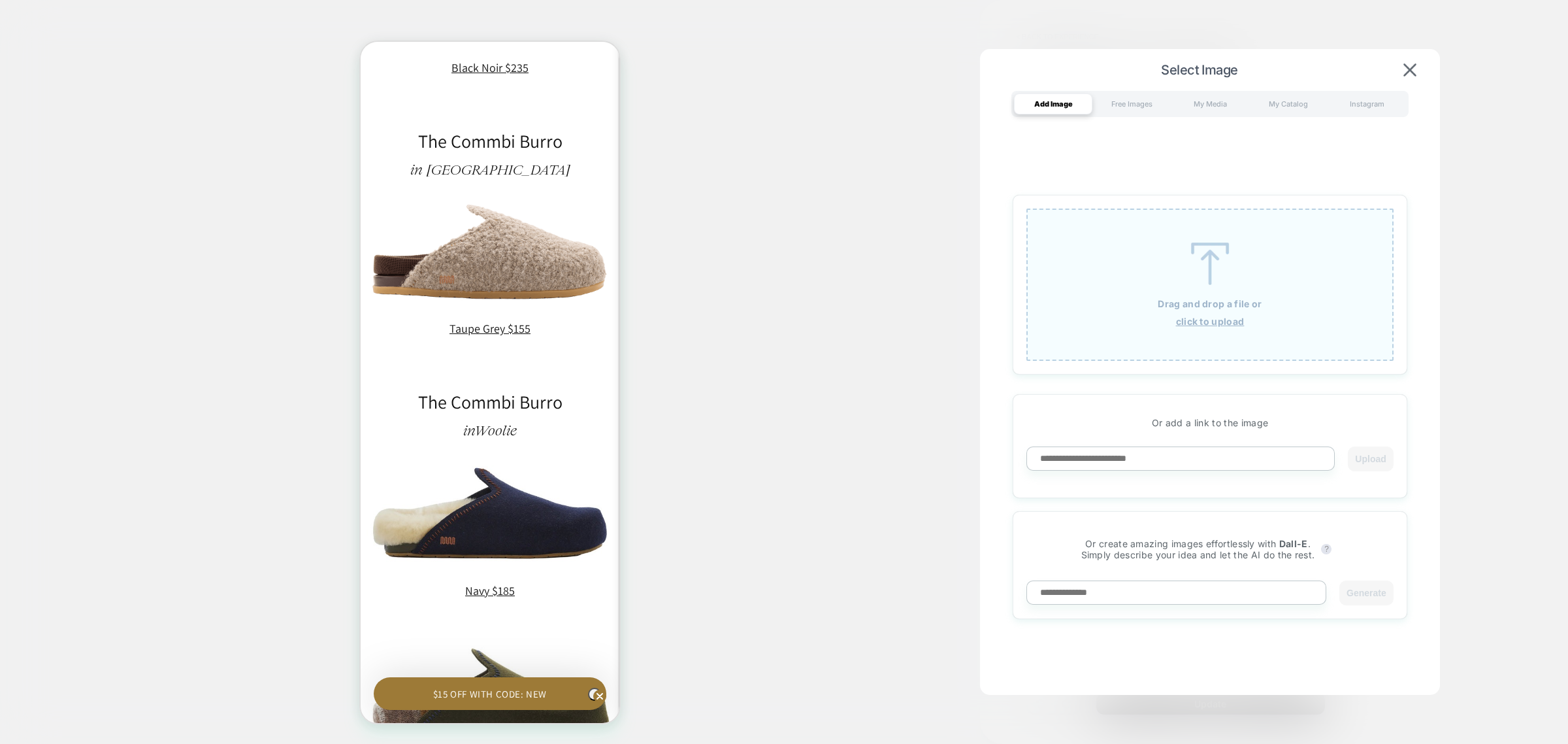
click at [1160, 456] on input at bounding box center [1180, 458] width 309 height 24
paste input "**********"
type input "**********"
click at [1362, 458] on button "Upload" at bounding box center [1370, 459] width 45 height 25
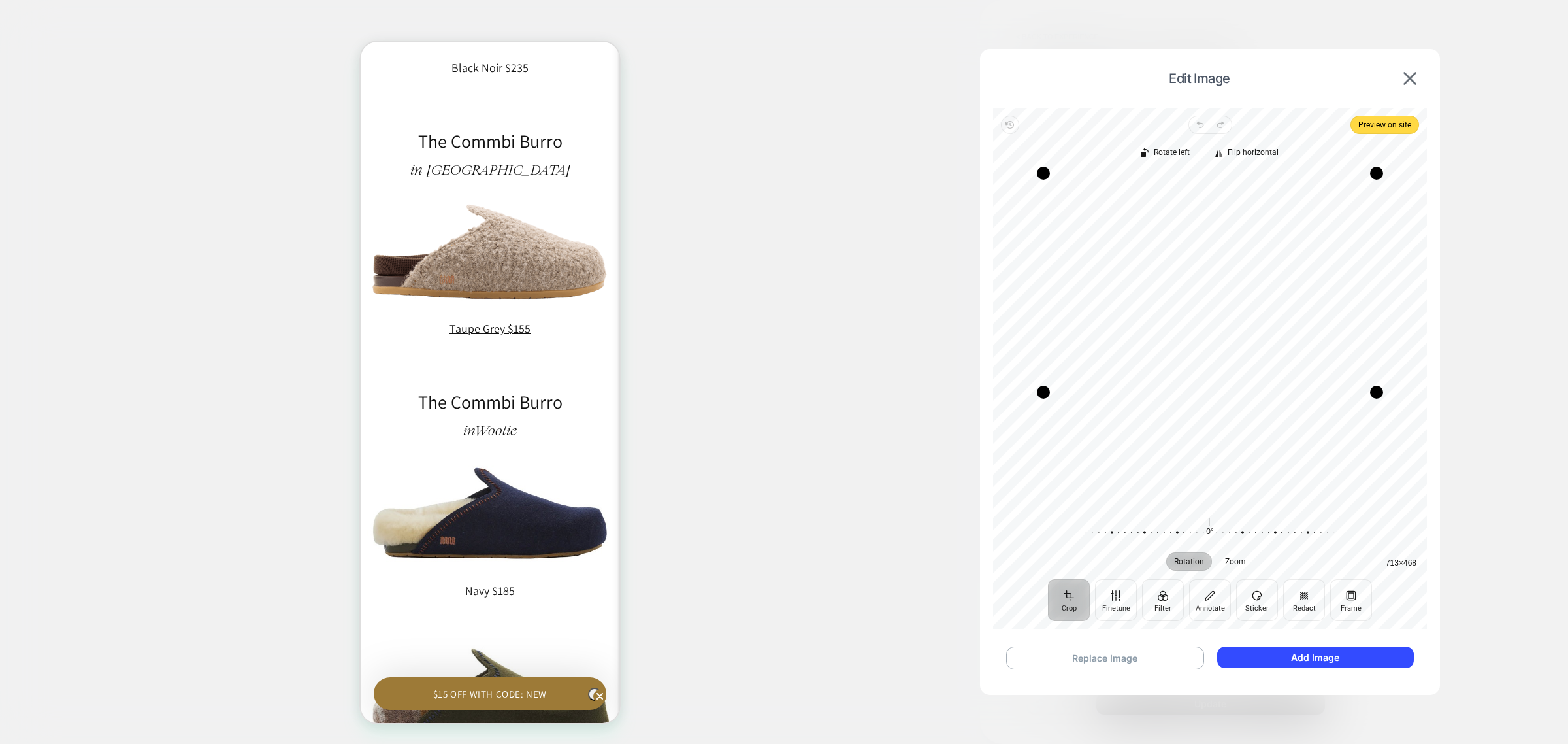
drag, startPoint x: 1042, startPoint y: 504, endPoint x: 1042, endPoint y: 390, distance: 114.0
click at [1042, 390] on div "Drag corner bl" at bounding box center [1043, 392] width 13 height 13
drag, startPoint x: 1044, startPoint y: 178, endPoint x: 1078, endPoint y: 276, distance: 103.7
click at [1078, 276] on div "Drag corner tl" at bounding box center [1076, 270] width 13 height 13
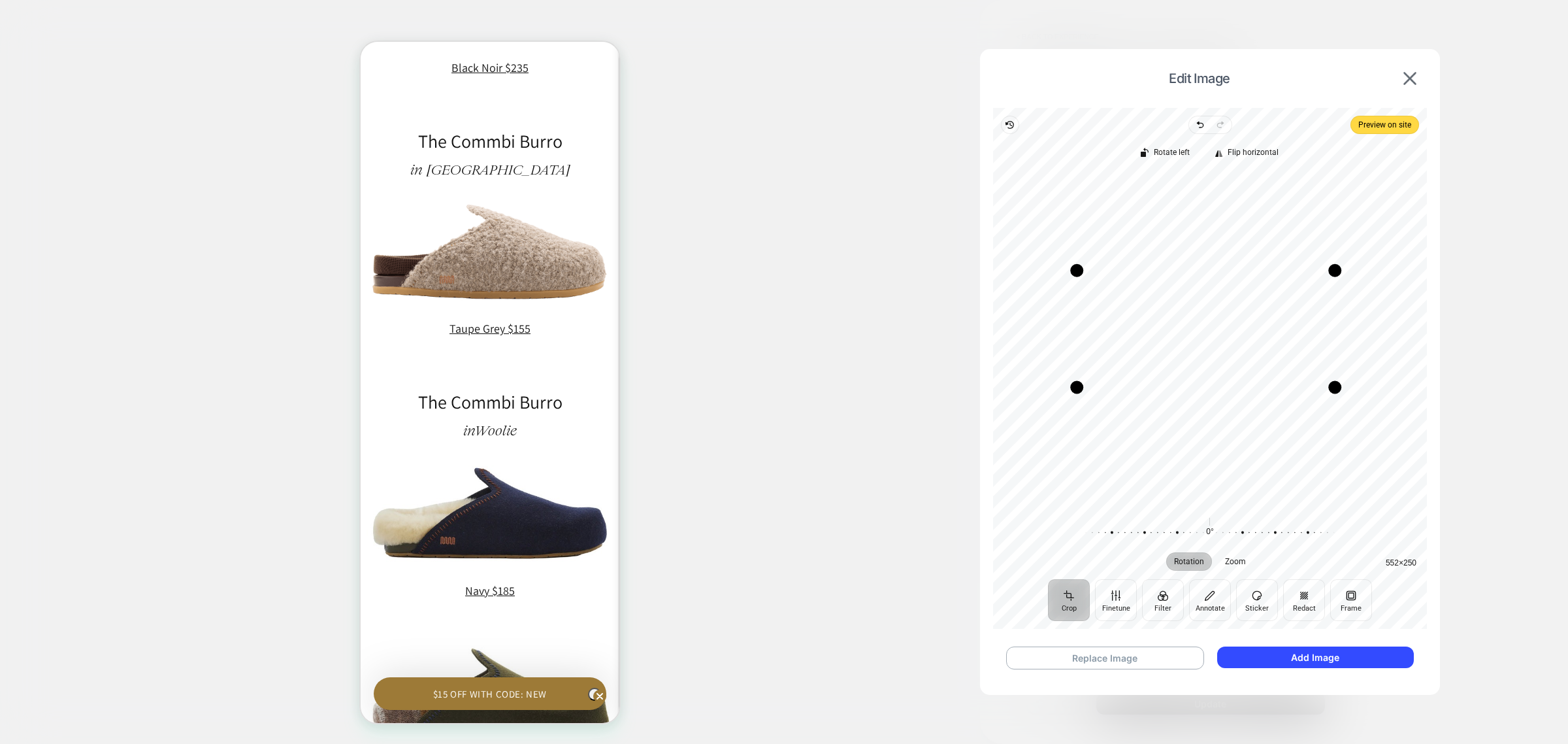
drag, startPoint x: 1361, startPoint y: 390, endPoint x: 1335, endPoint y: 384, distance: 26.7
click at [1335, 384] on div "Drag corner br" at bounding box center [1335, 387] width 13 height 13
click at [1265, 660] on button "Add Image" at bounding box center [1316, 657] width 197 height 21
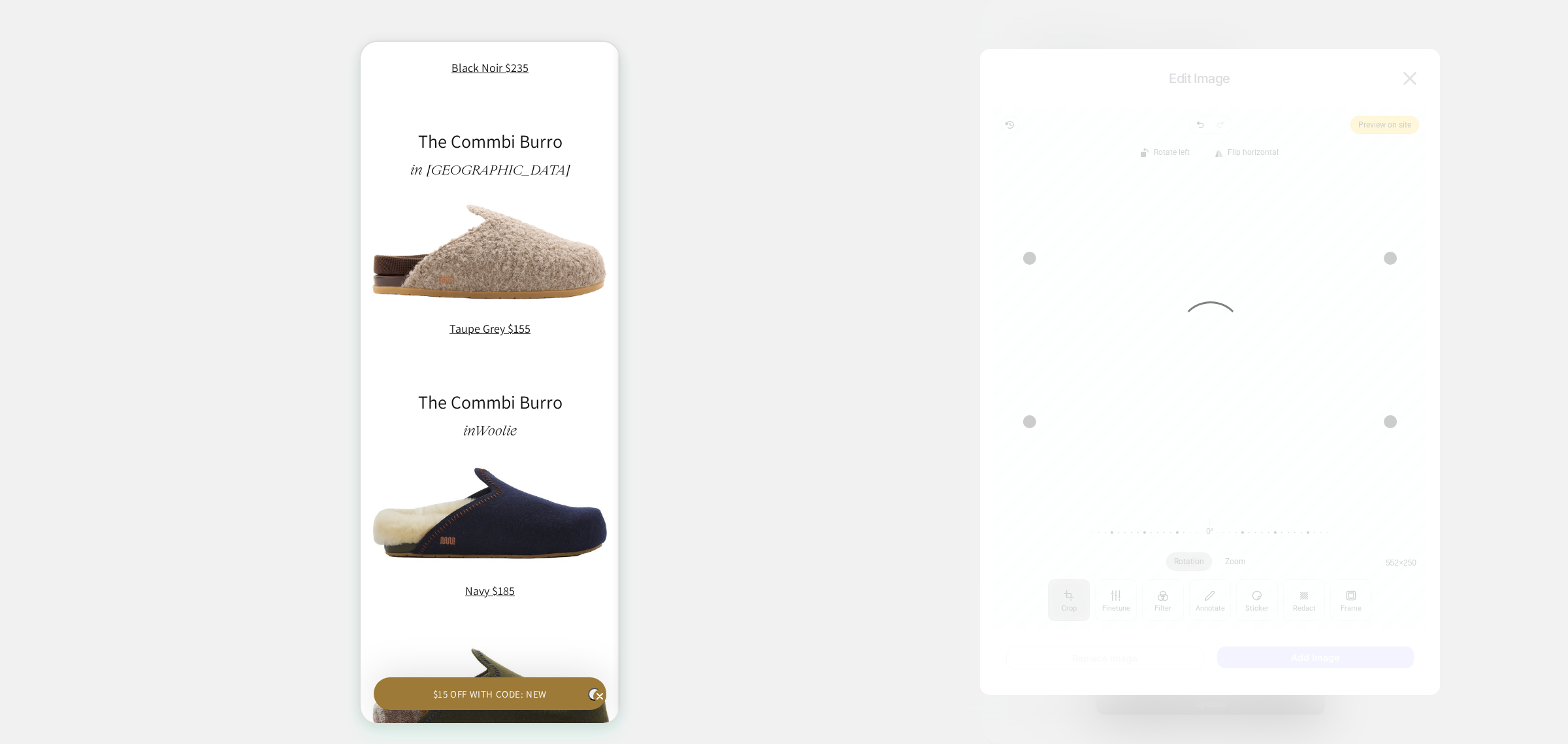
scroll to position [0, 0]
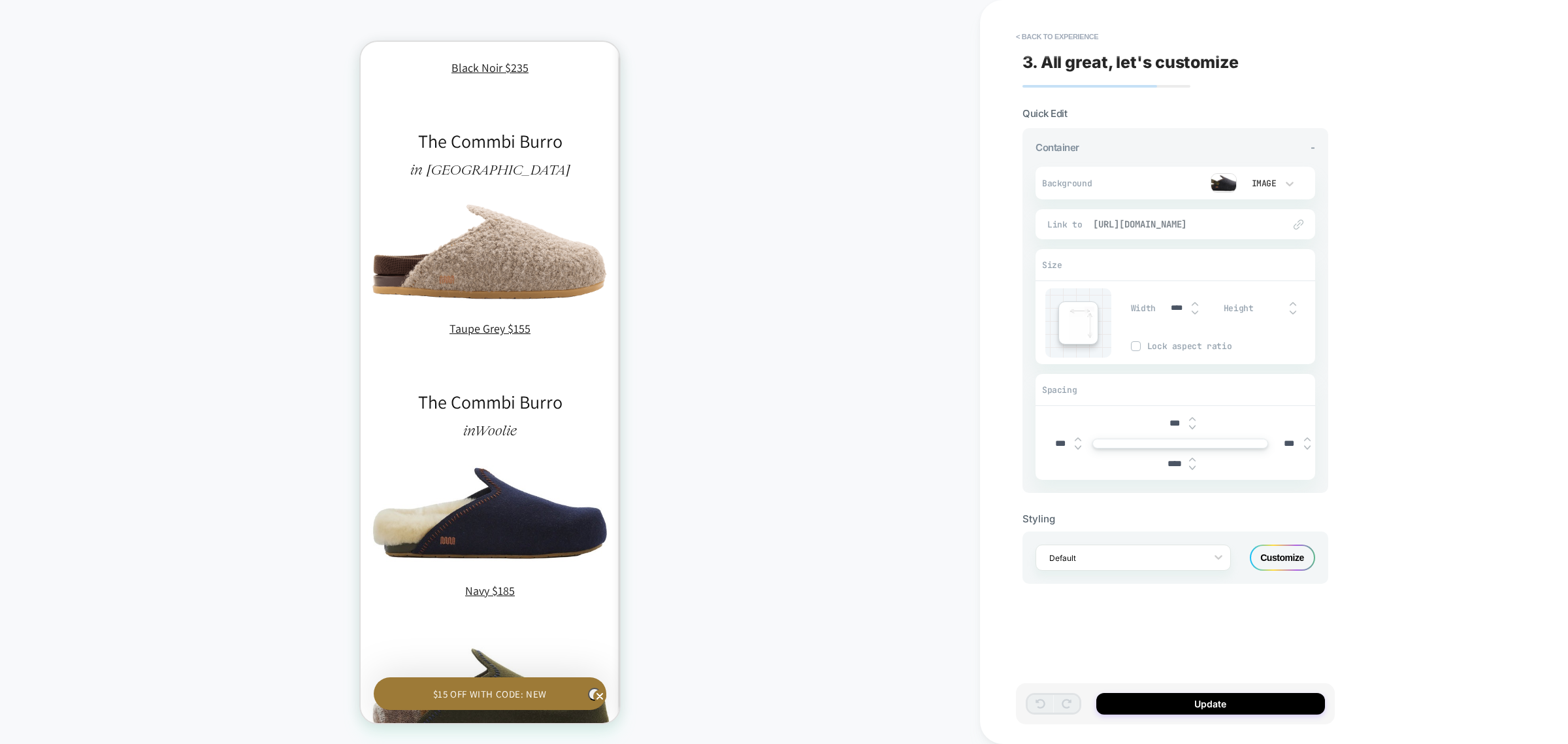
click at [1207, 226] on span "[URL][DOMAIN_NAME]" at bounding box center [1182, 224] width 178 height 12
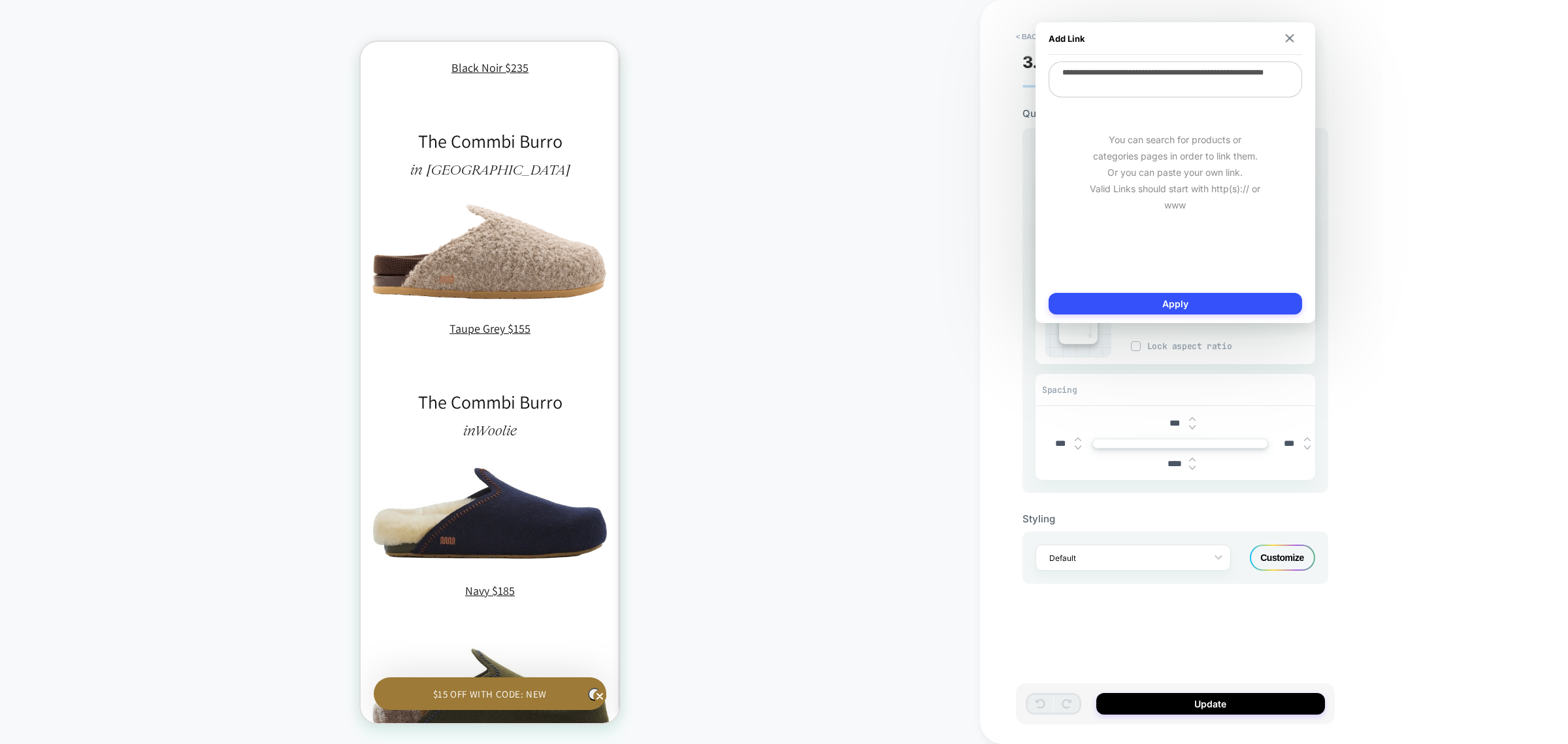
click at [1123, 90] on textarea "**********" at bounding box center [1176, 80] width 254 height 36
paste textarea
type textarea "*"
type textarea "**********"
click at [1172, 299] on button "Apply" at bounding box center [1176, 303] width 254 height 21
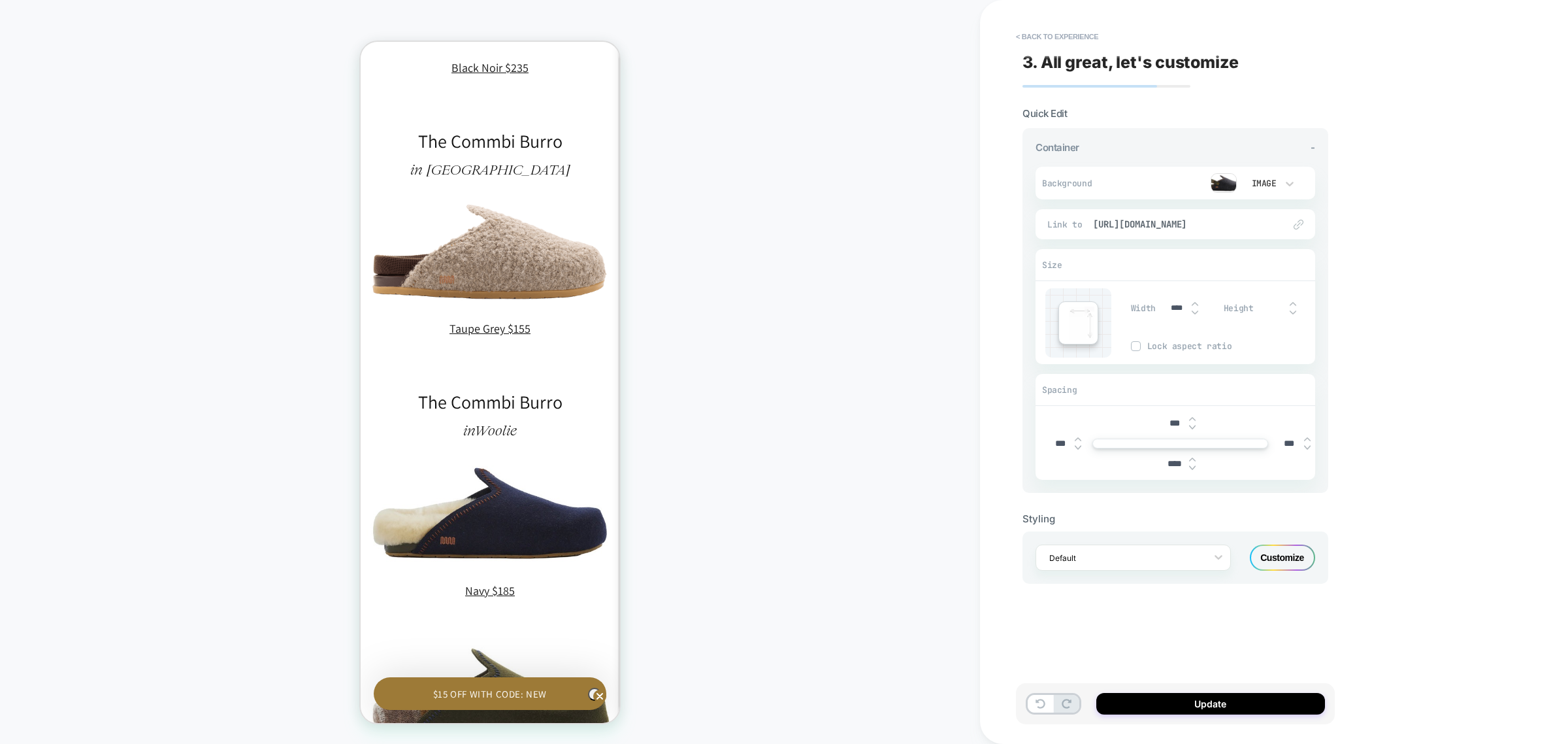
scroll to position [0, 191]
click at [1239, 704] on button "Update" at bounding box center [1210, 704] width 228 height 21
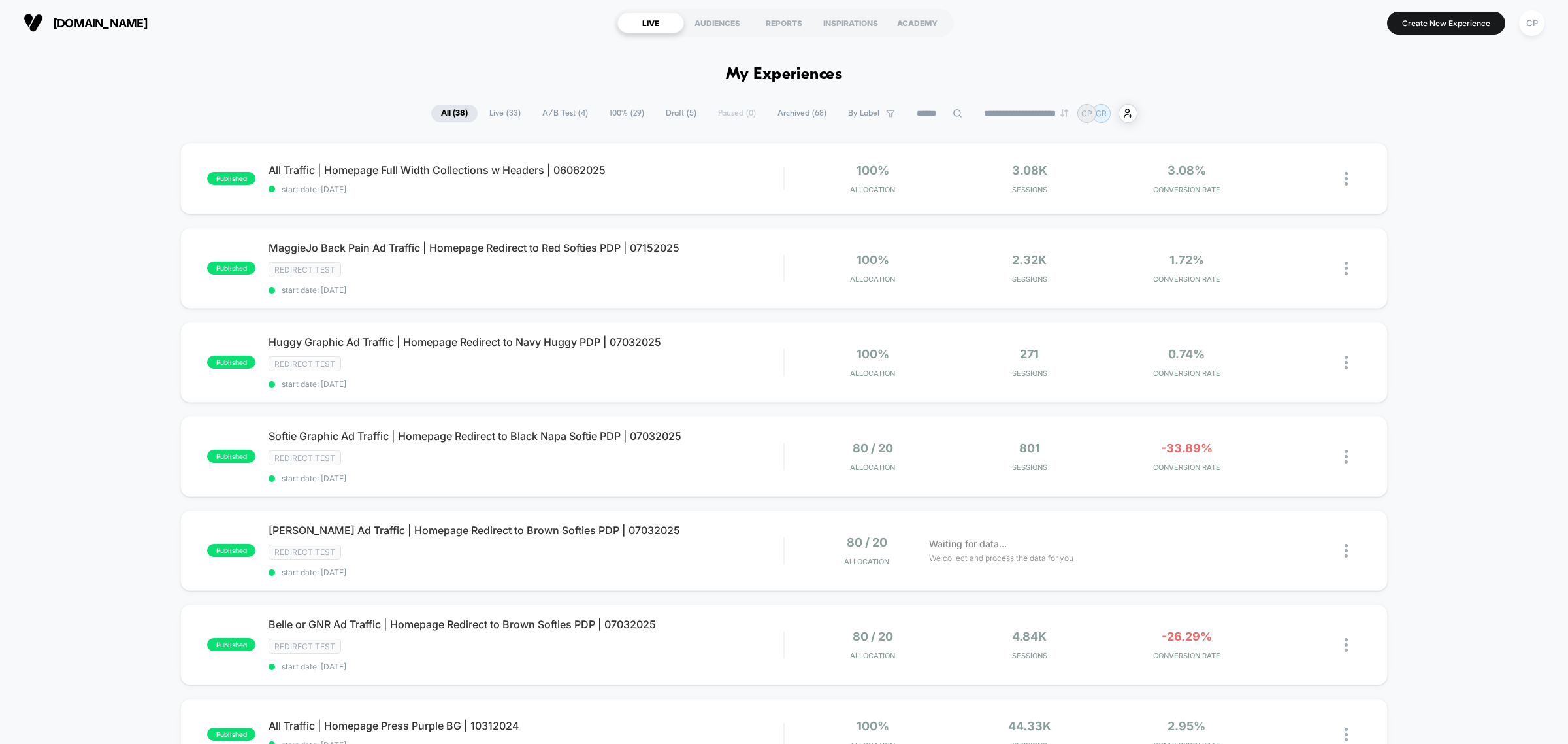
click at [949, 119] on input at bounding box center [939, 113] width 65 height 16
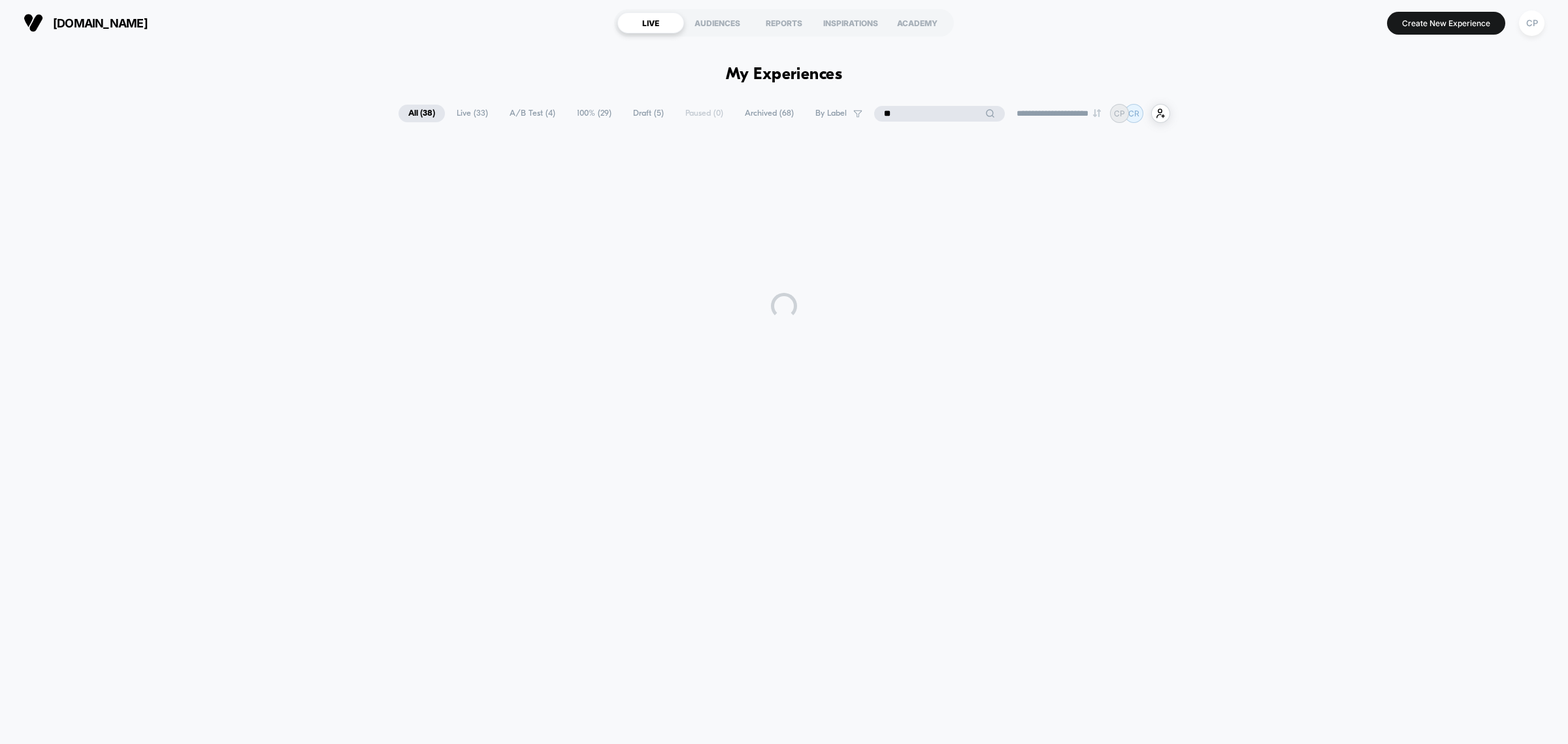
type input "*"
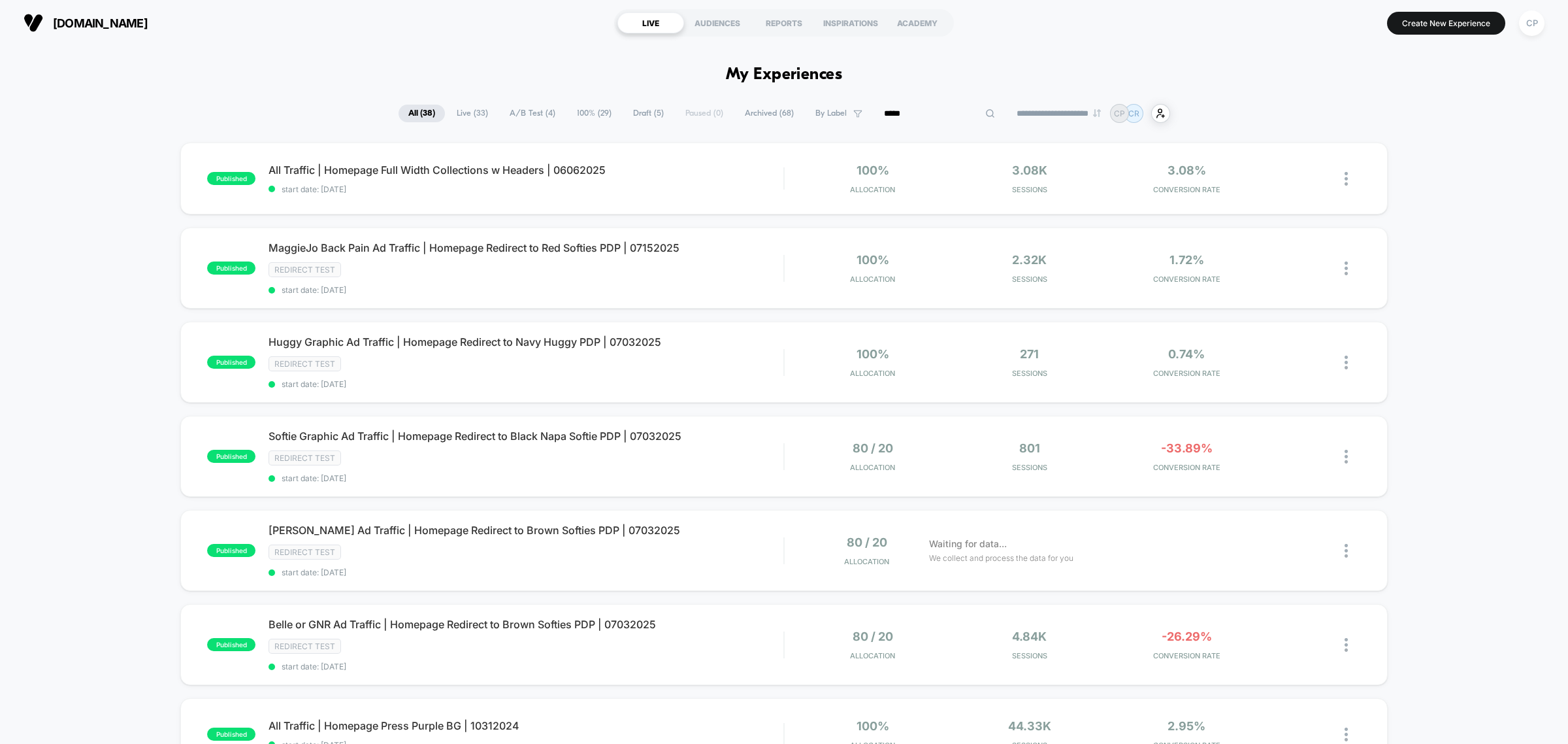
type input "*****"
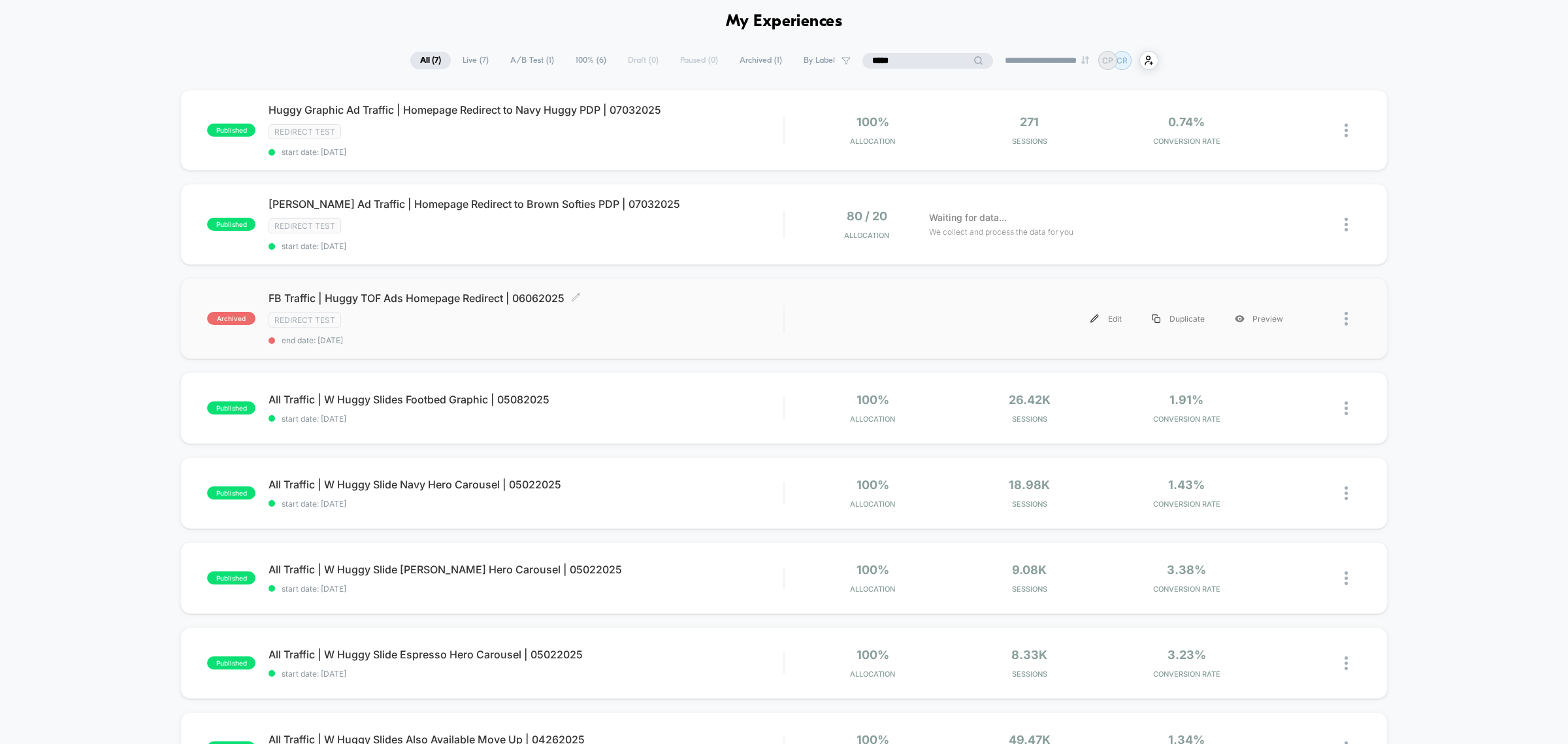
scroll to position [82, 0]
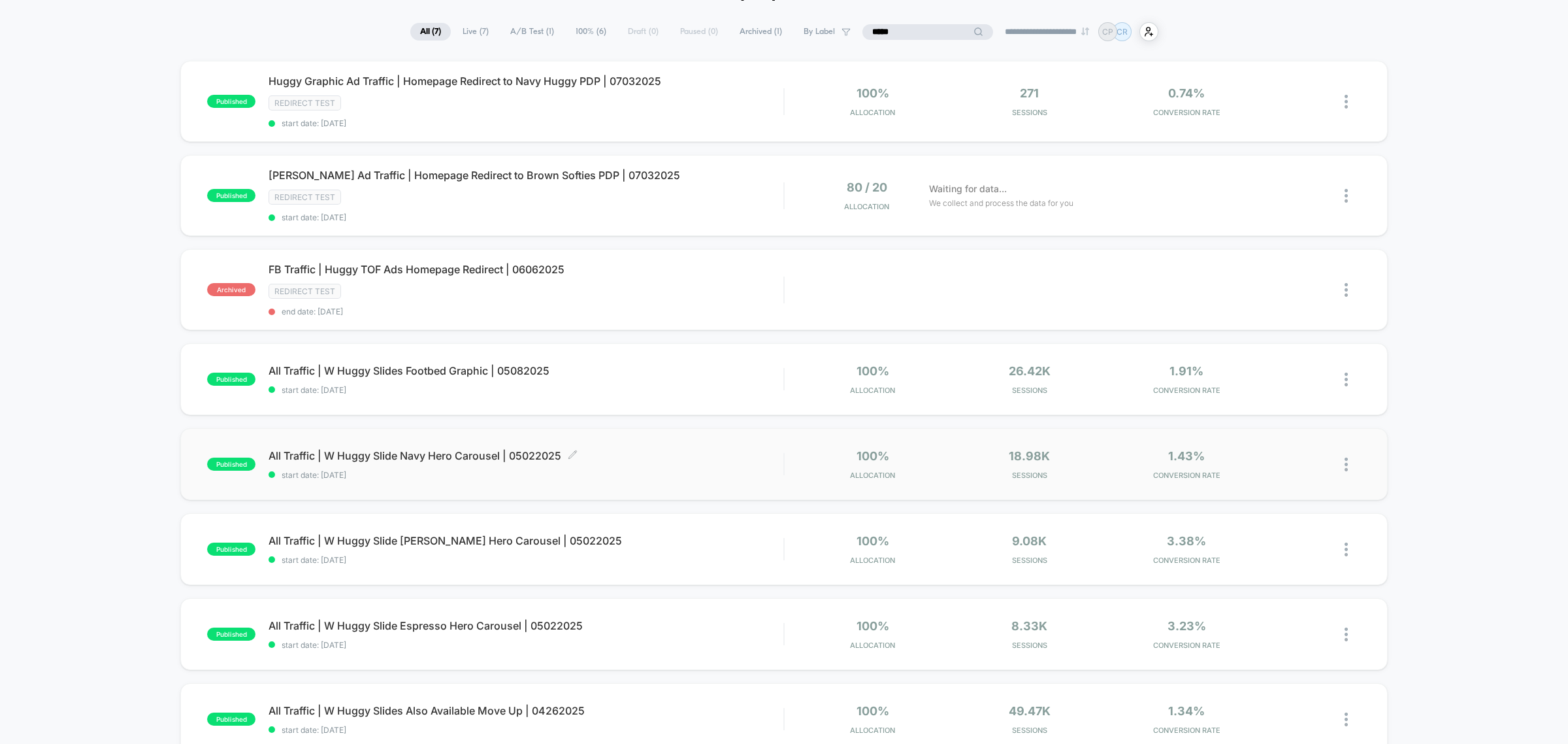
click at [462, 449] on span "All Traffic | W Huggy Slide Navy Hero Carousel | 05022025 Click to edit experie…" at bounding box center [526, 455] width 515 height 13
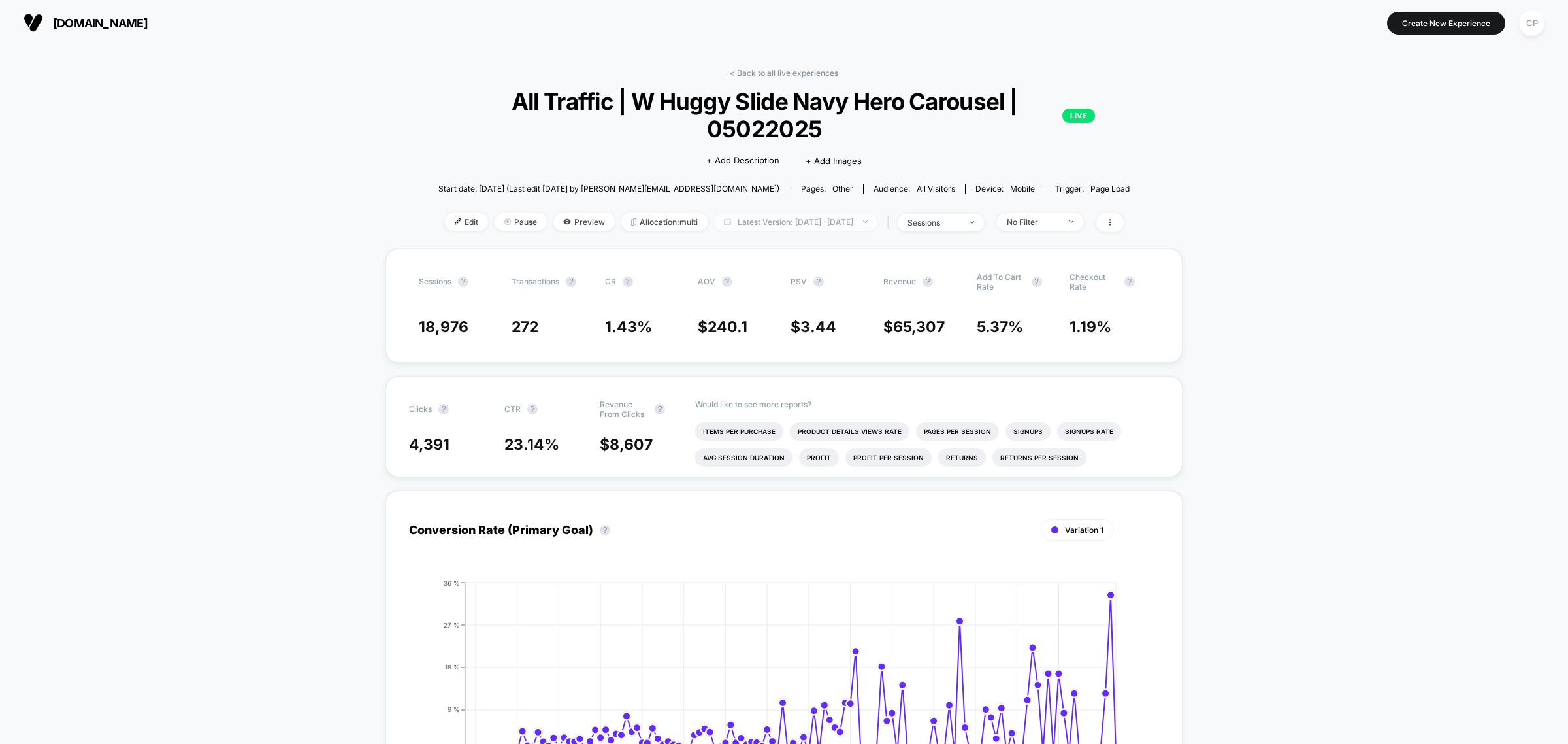
click at [738, 216] on span "Latest Version: [DATE] - [DATE]" at bounding box center [796, 222] width 163 height 18
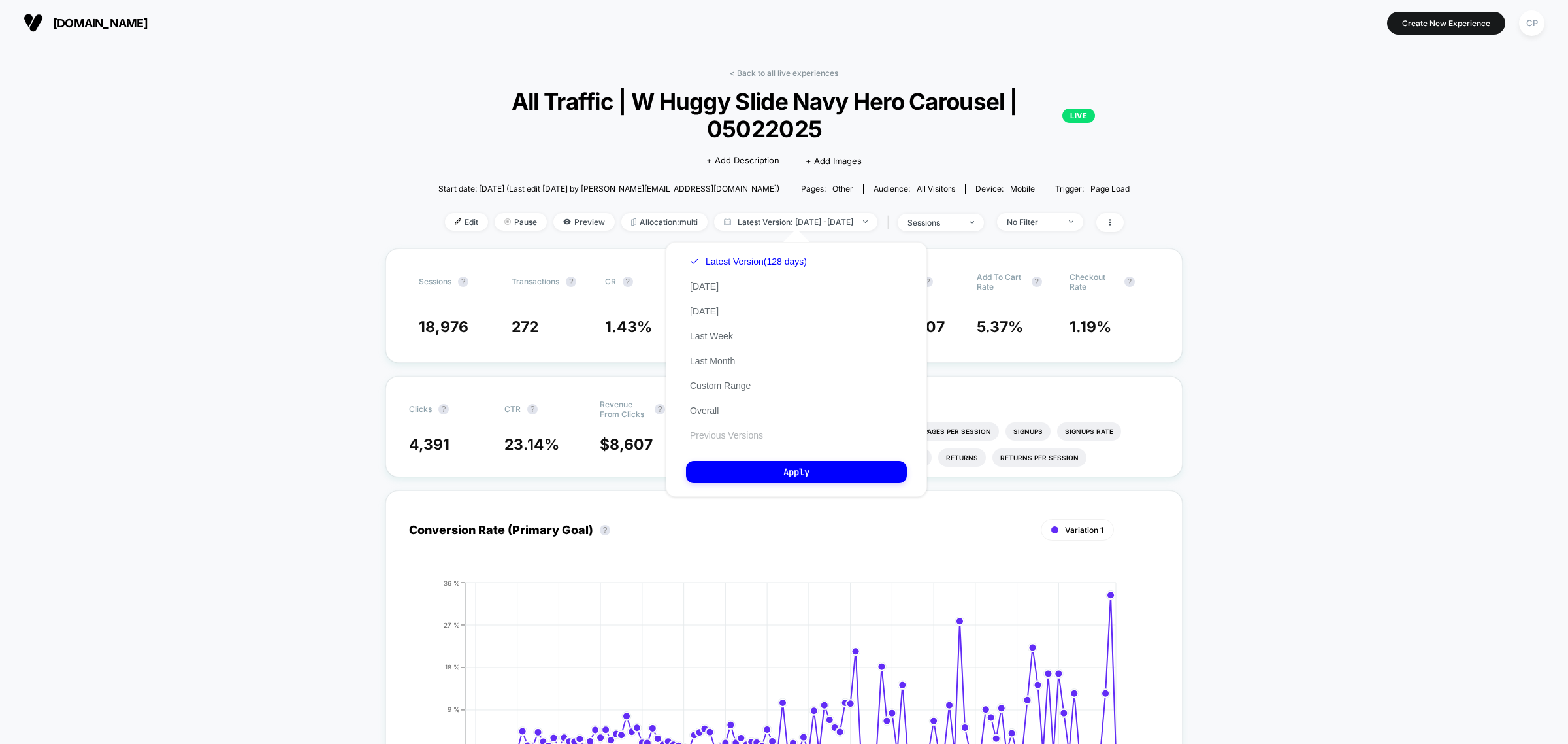
click at [709, 430] on button "Previous Versions" at bounding box center [726, 435] width 81 height 12
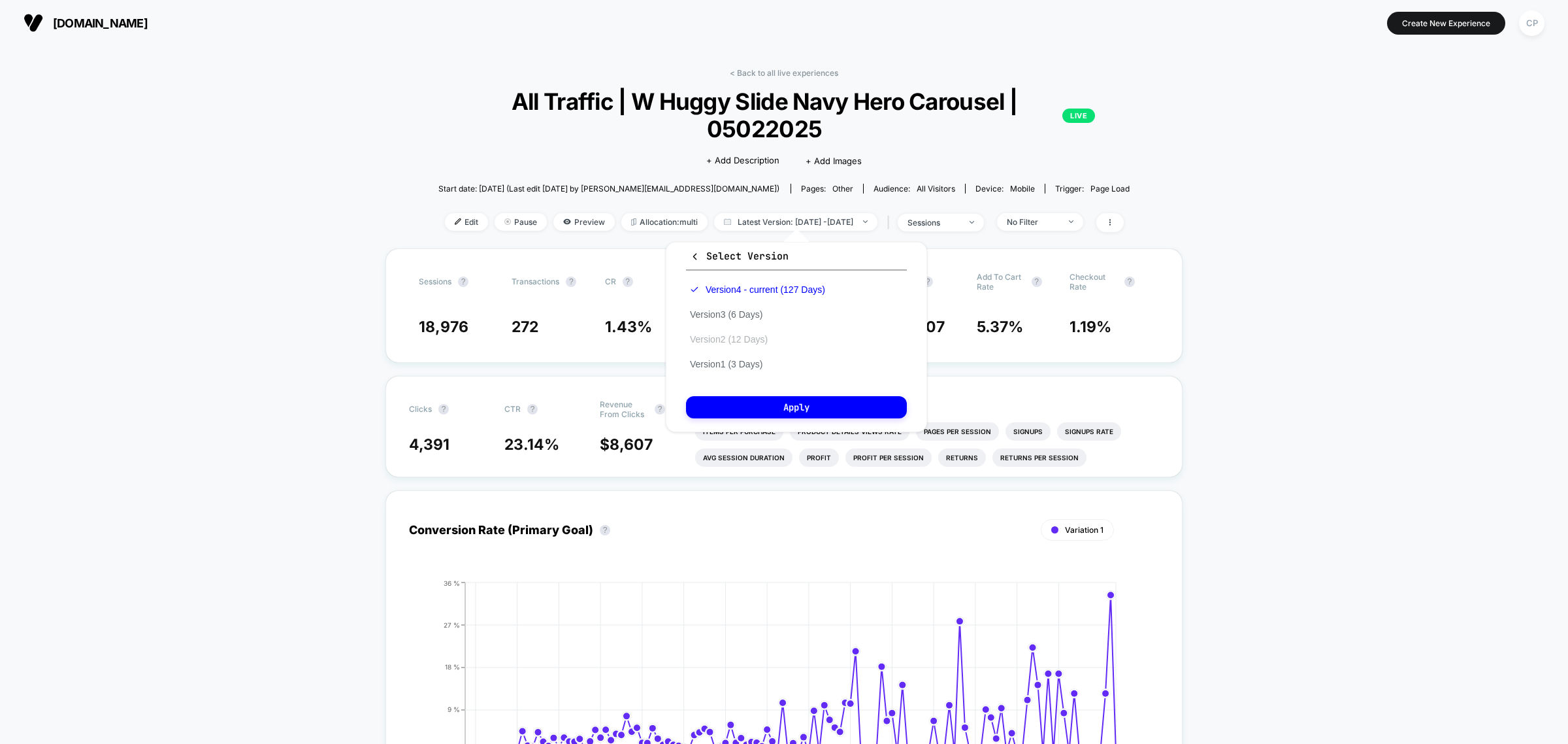
click at [749, 340] on button "Version 2 (12 Days)" at bounding box center [728, 339] width 86 height 12
click at [747, 409] on button "Apply" at bounding box center [796, 407] width 221 height 22
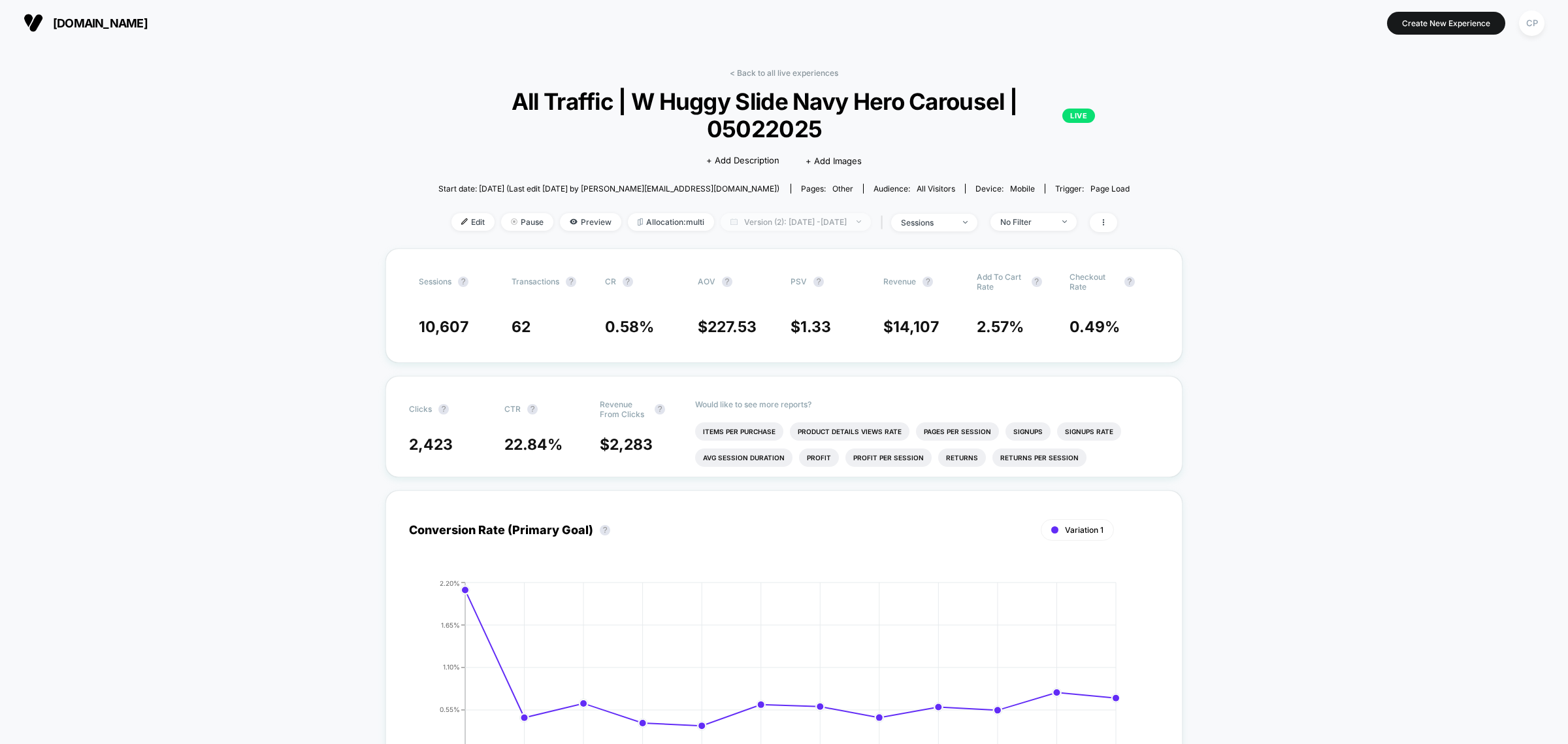
click at [783, 224] on span "Version (2): [DATE] - [DATE]" at bounding box center [796, 222] width 150 height 18
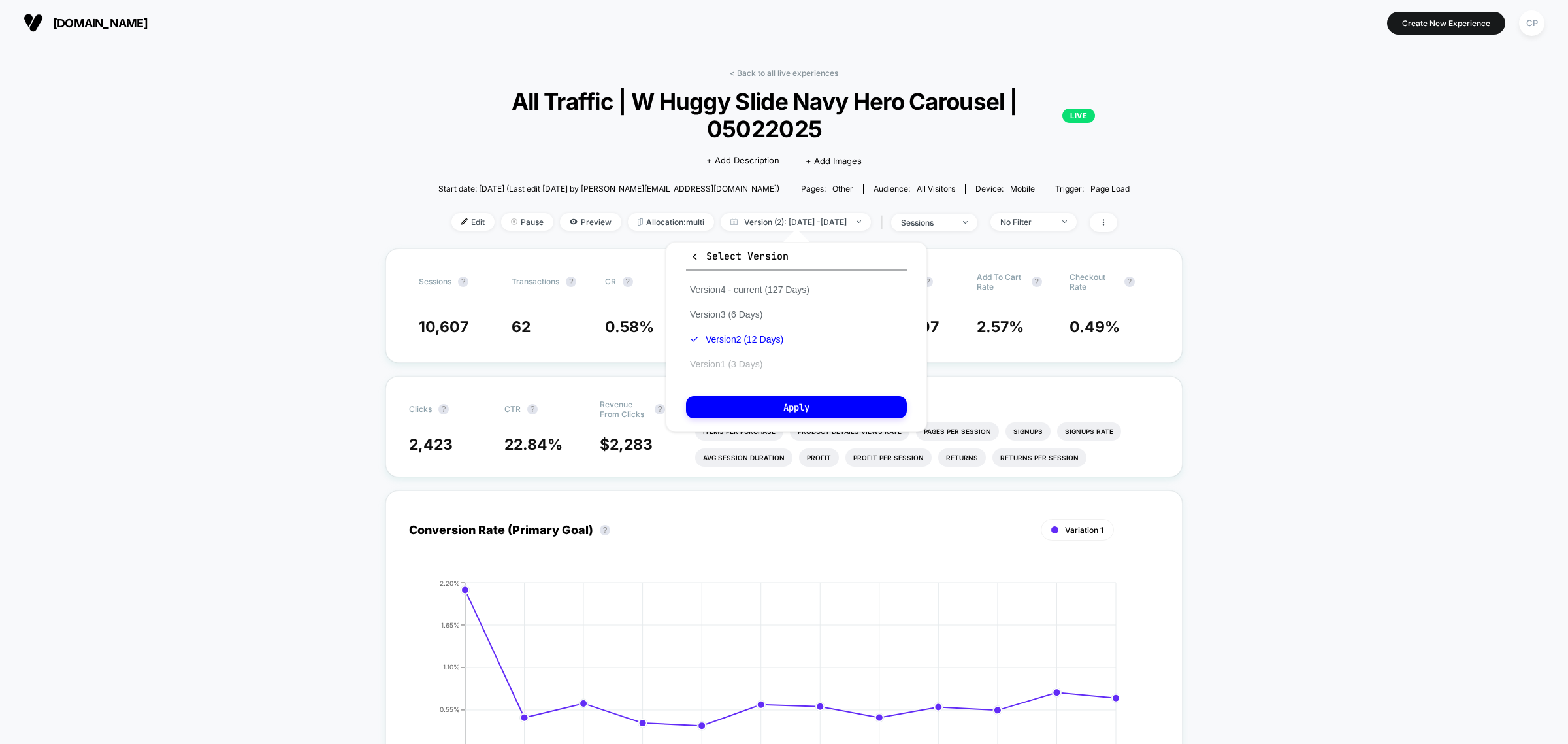
click at [755, 365] on button "Version 1 (3 Days)" at bounding box center [726, 364] width 80 height 12
click at [761, 407] on button "Apply" at bounding box center [796, 407] width 221 height 22
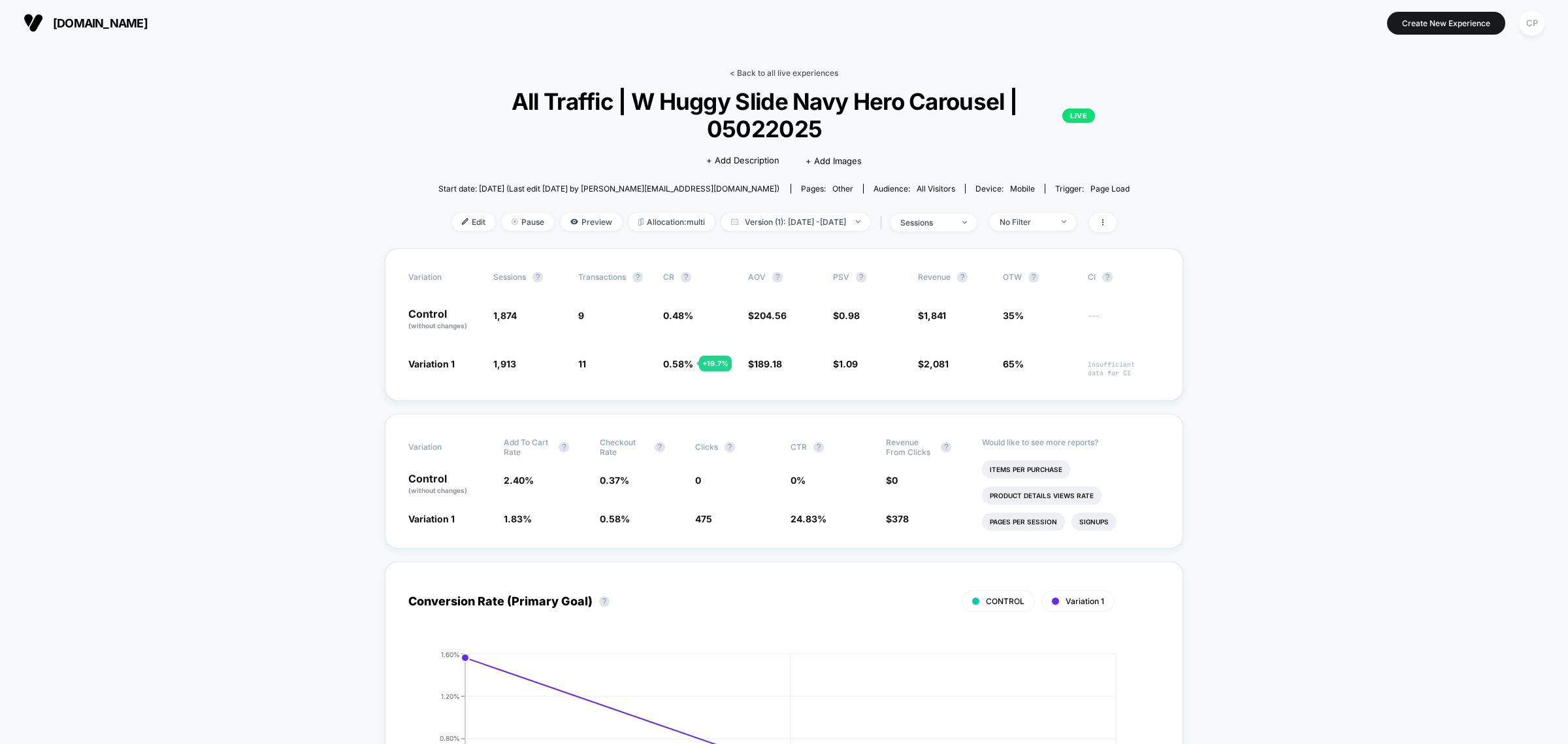
click at [809, 75] on link "< Back to all live experiences" at bounding box center [784, 73] width 108 height 10
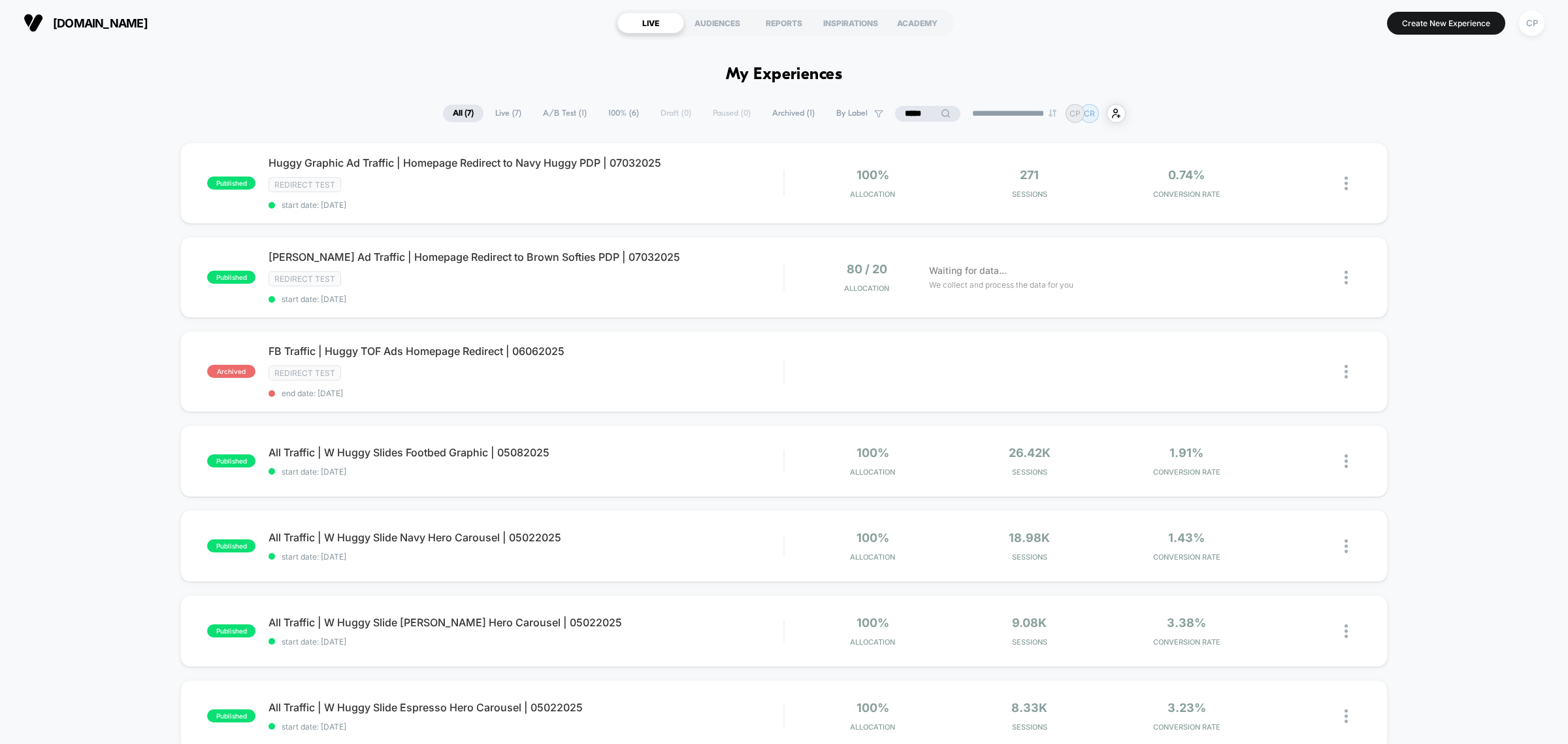
click at [912, 113] on input "*****" at bounding box center [927, 113] width 65 height 16
click at [912, 113] on input "*****" at bounding box center [927, 113] width 131 height 16
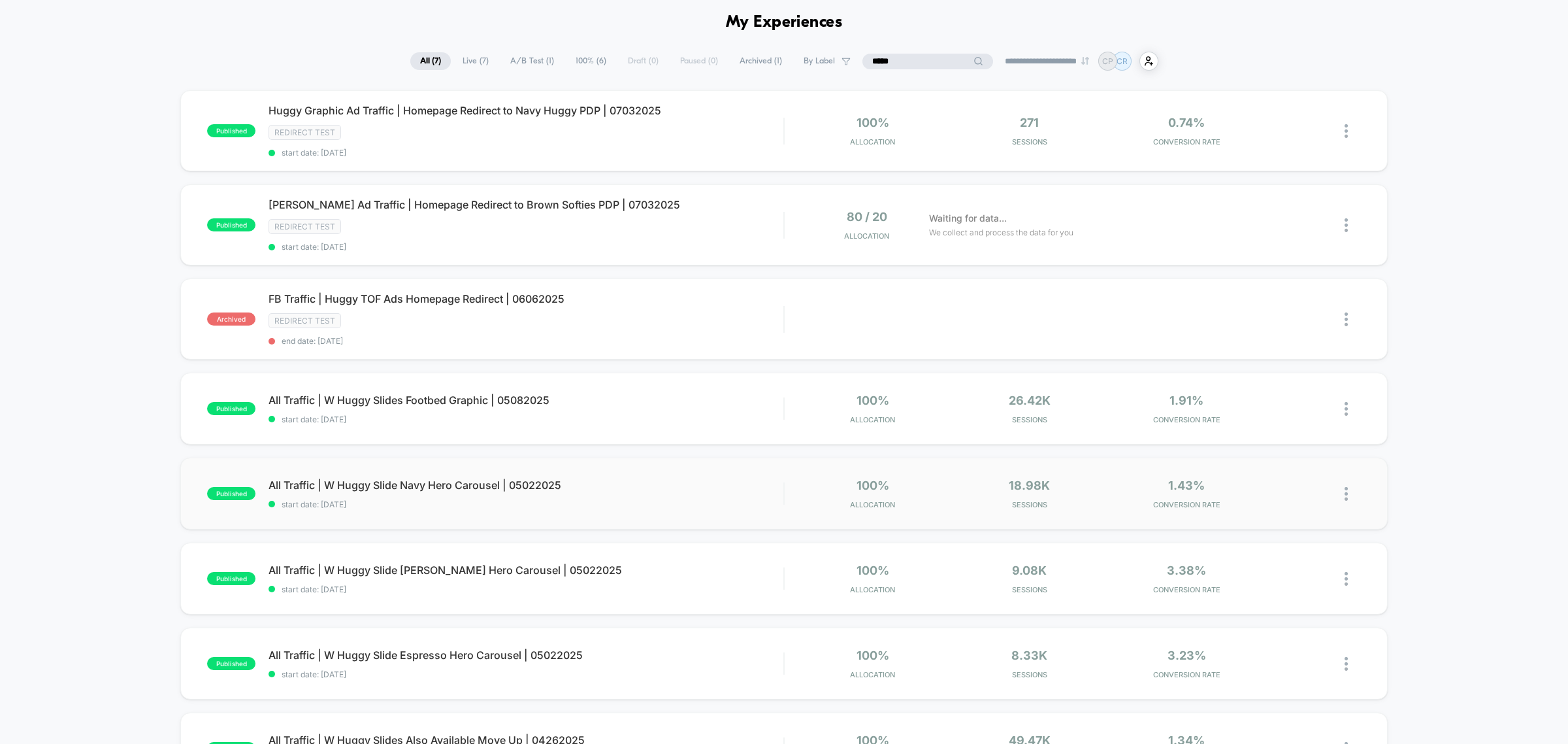
scroll to position [82, 0]
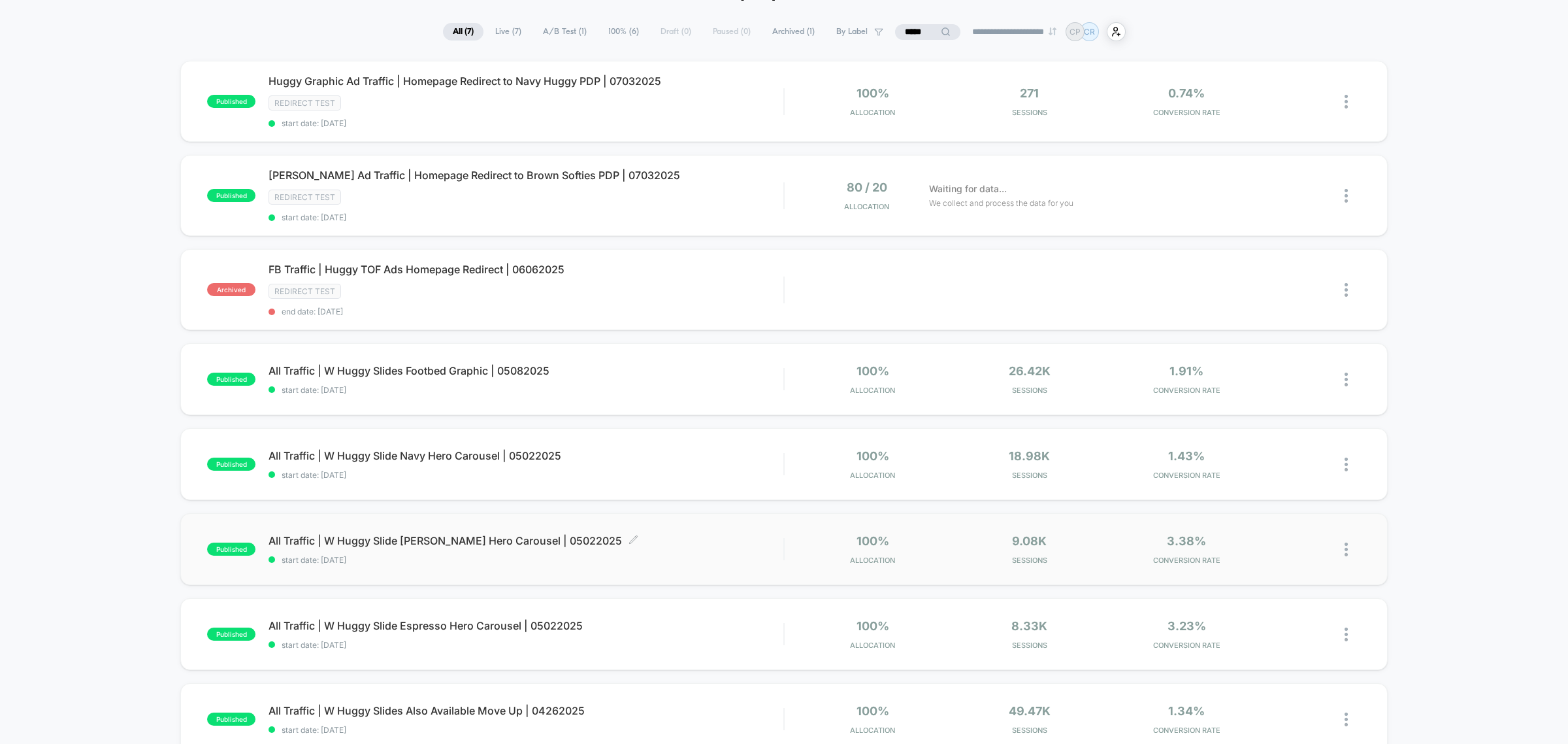
click at [460, 534] on span "All Traffic | W Huggy Slide [PERSON_NAME] Hero Carousel | 05022025 Click to edi…" at bounding box center [526, 540] width 515 height 13
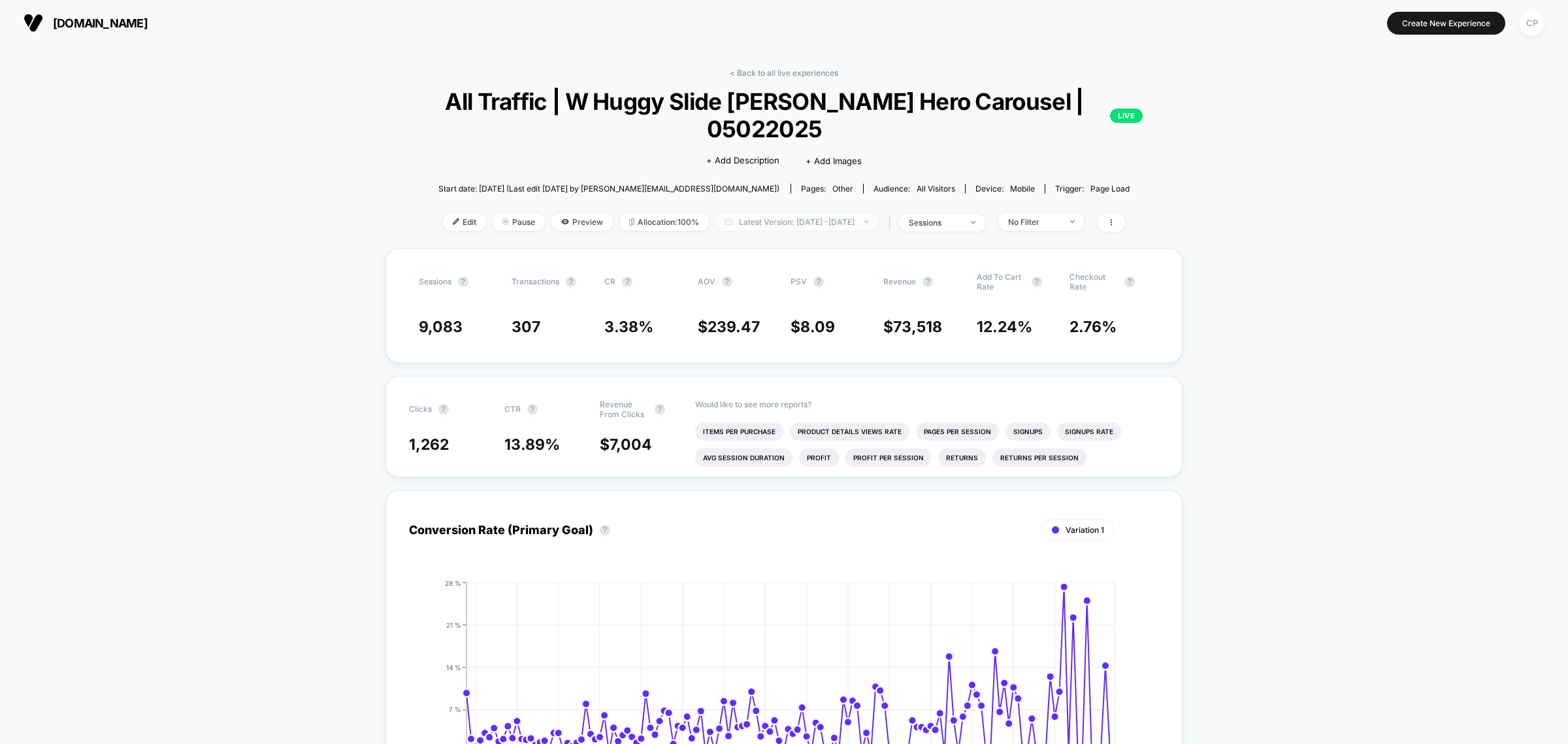
click at [746, 224] on span "Latest Version: [DATE] - [DATE]" at bounding box center [797, 222] width 163 height 18
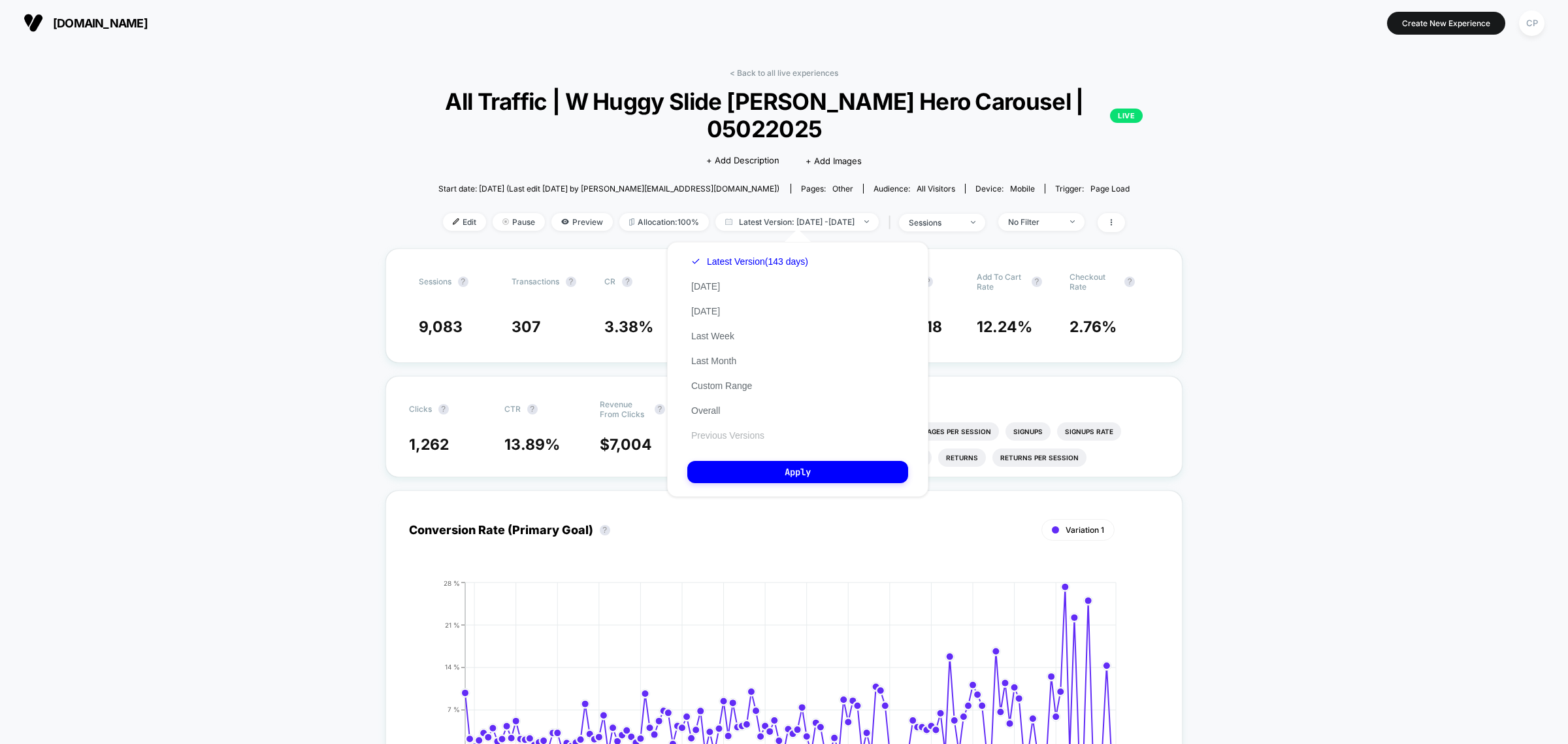
click at [717, 432] on button "Previous Versions" at bounding box center [728, 435] width 81 height 12
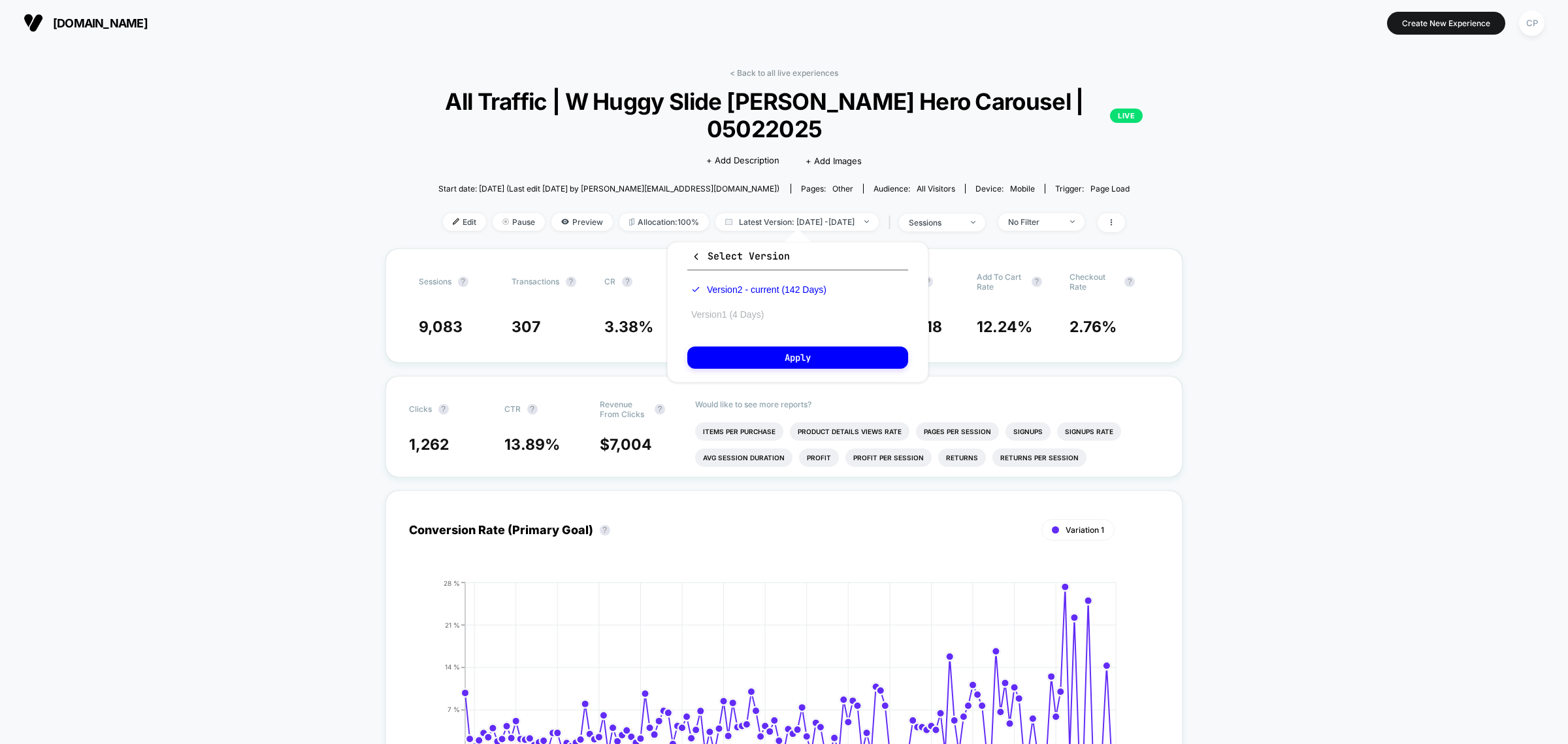
click at [746, 312] on button "Version 1 (4 Days)" at bounding box center [727, 314] width 80 height 12
click at [755, 358] on button "Apply" at bounding box center [798, 358] width 221 height 22
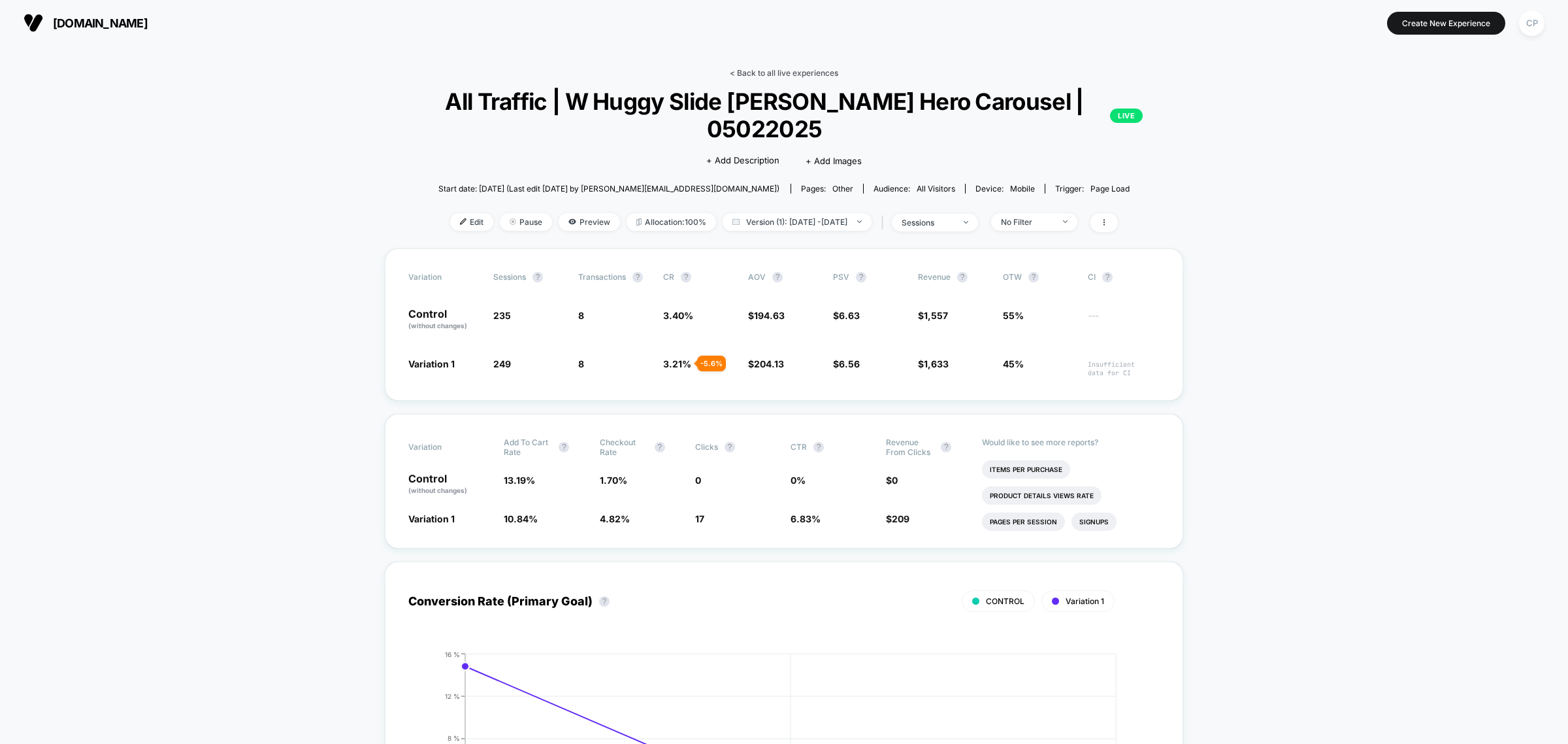
click at [820, 74] on link "< Back to all live experiences" at bounding box center [784, 73] width 108 height 10
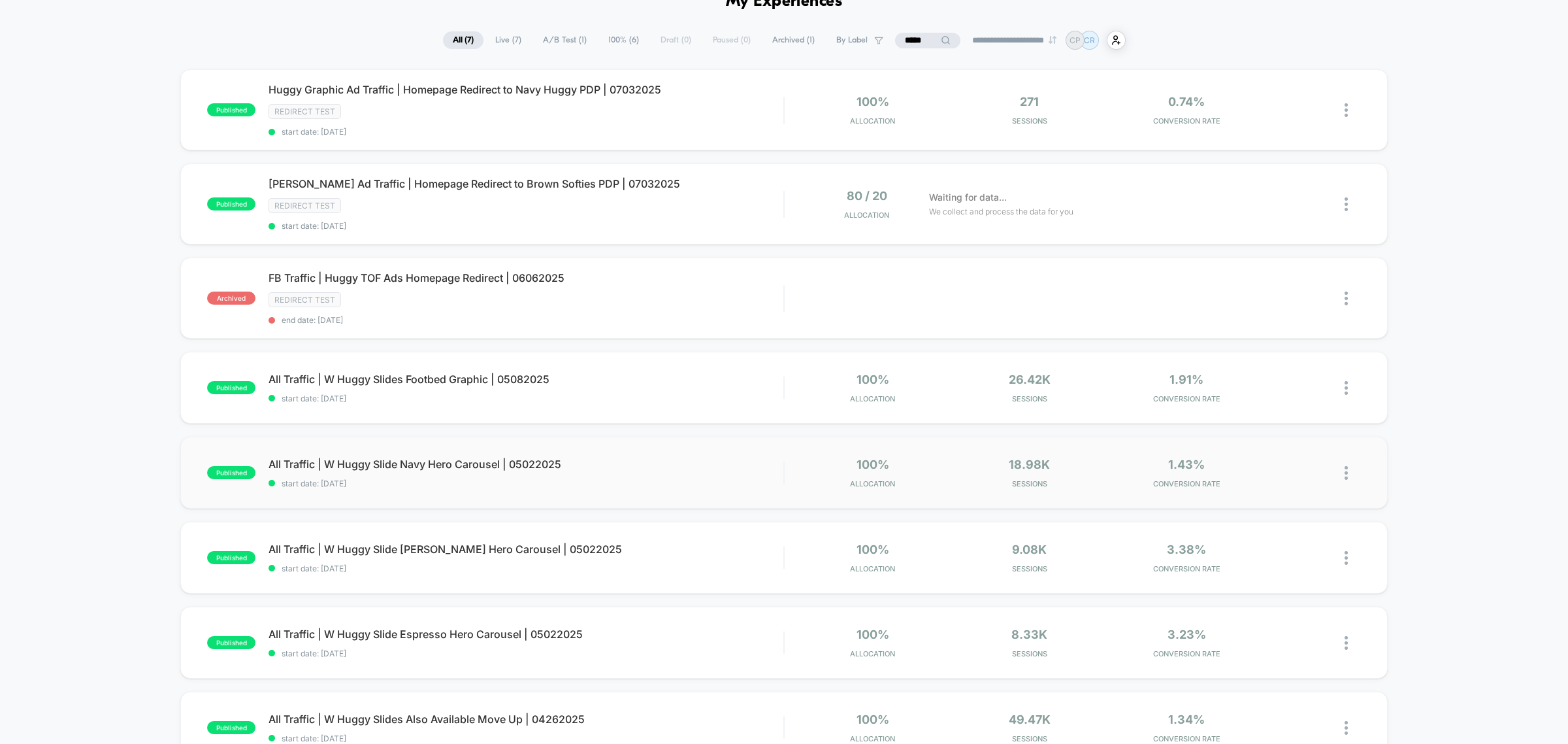
scroll to position [245, 0]
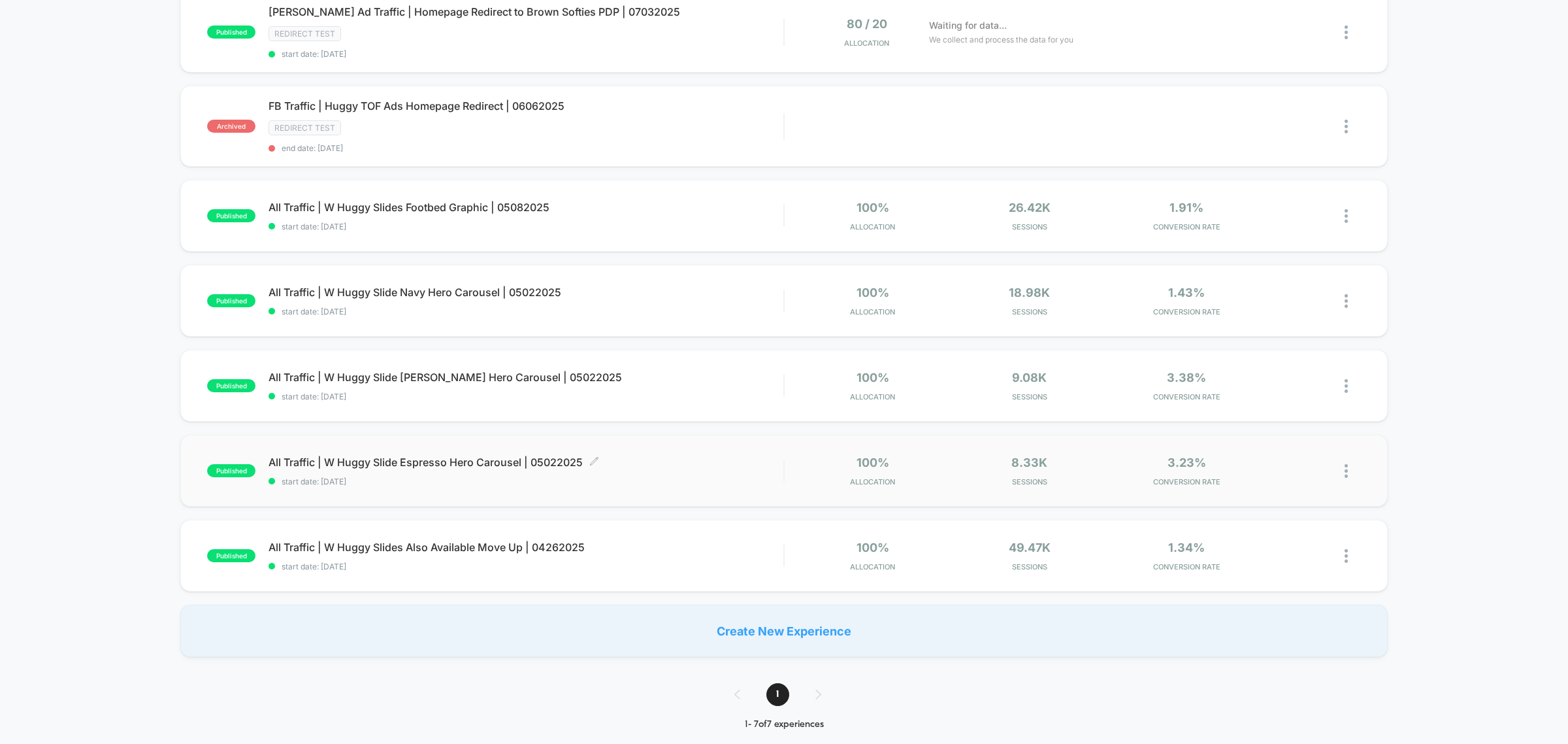
click at [498, 456] on span "All Traffic | W Huggy Slide Espresso Hero Carousel | 05022025 Click to edit exp…" at bounding box center [526, 462] width 515 height 13
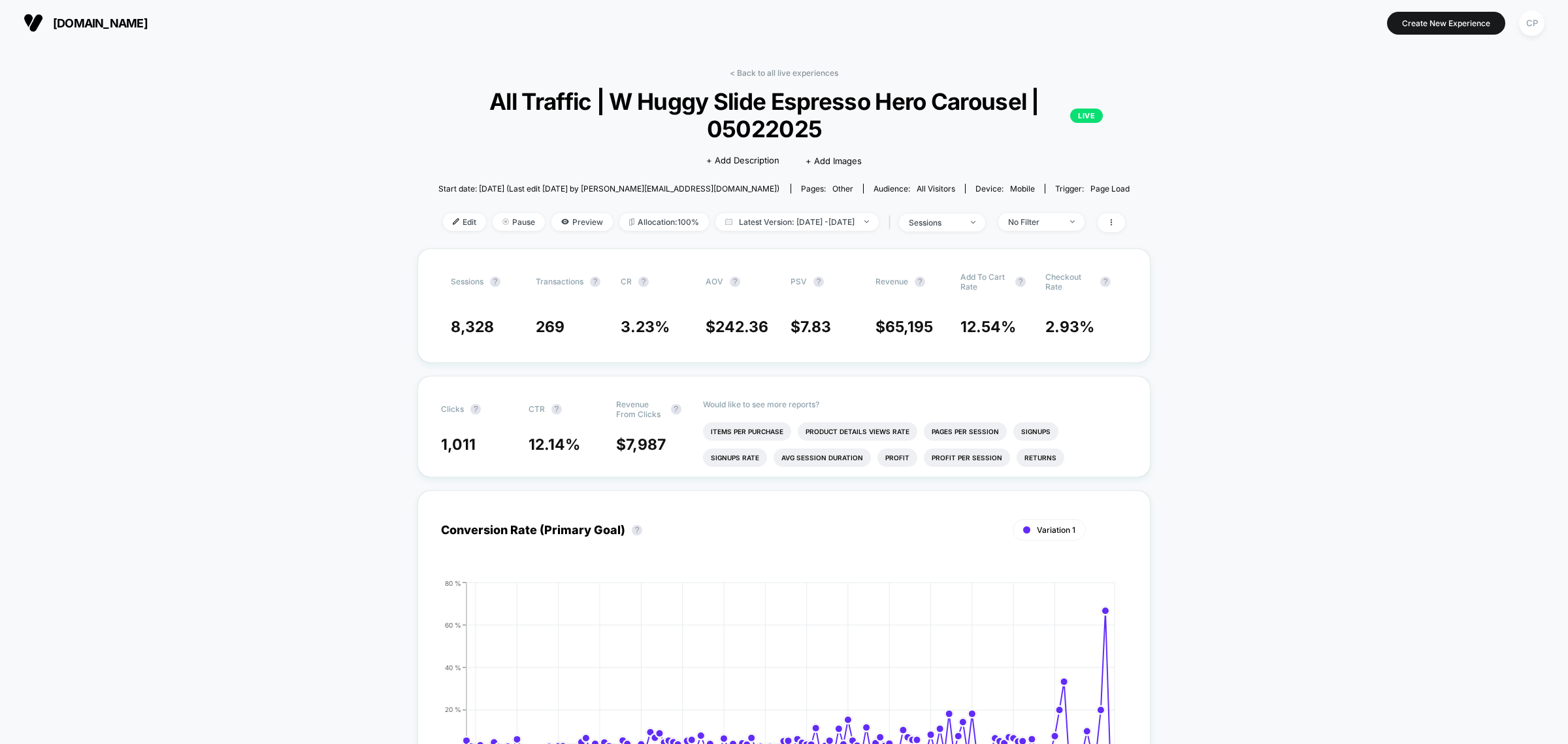
click at [751, 229] on div "Edit Pause Preview Allocation: 100% Latest Version: [DATE] - [DATE] | sessions …" at bounding box center [784, 223] width 709 height 19
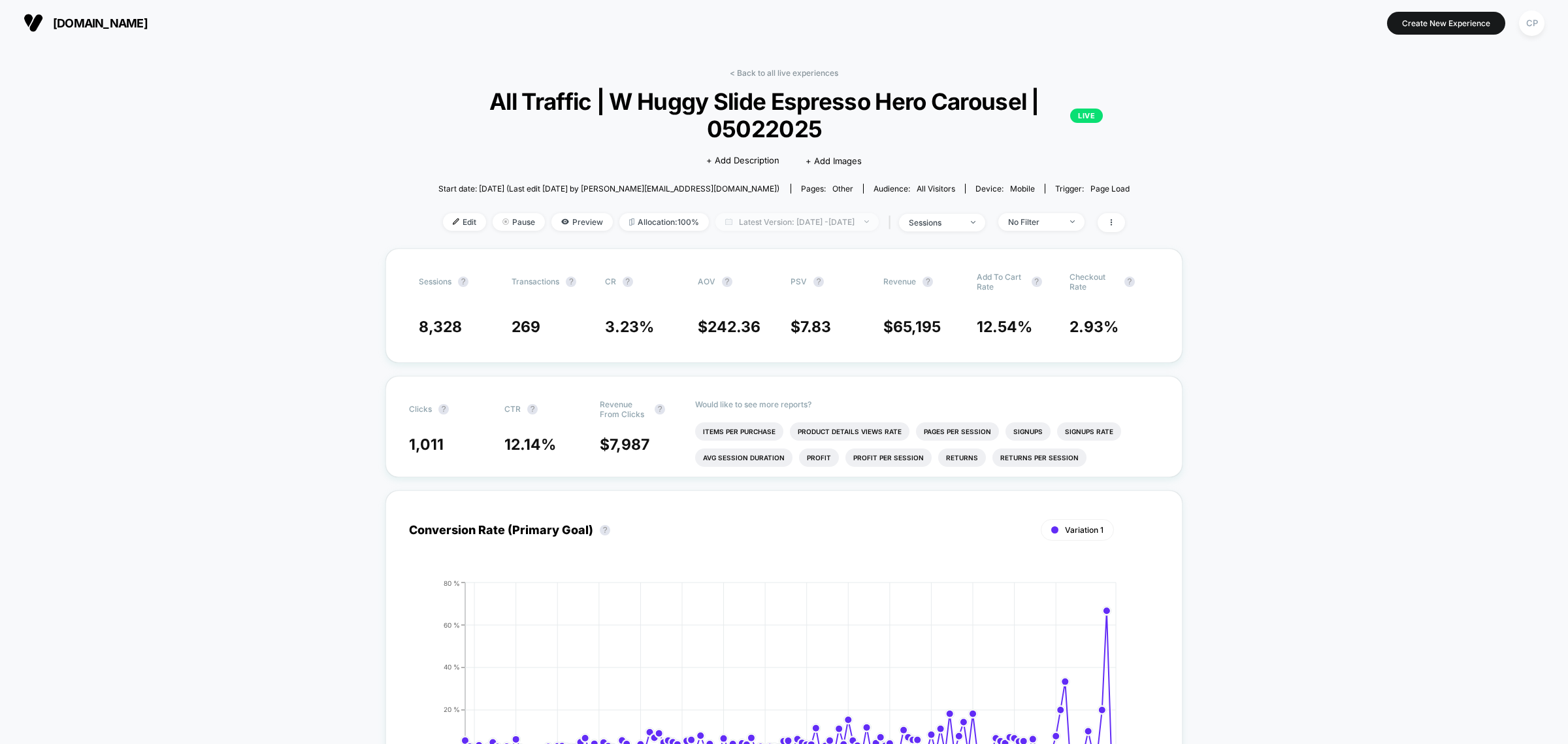
click at [792, 214] on span "Latest Version: [DATE] - [DATE]" at bounding box center [797, 222] width 163 height 18
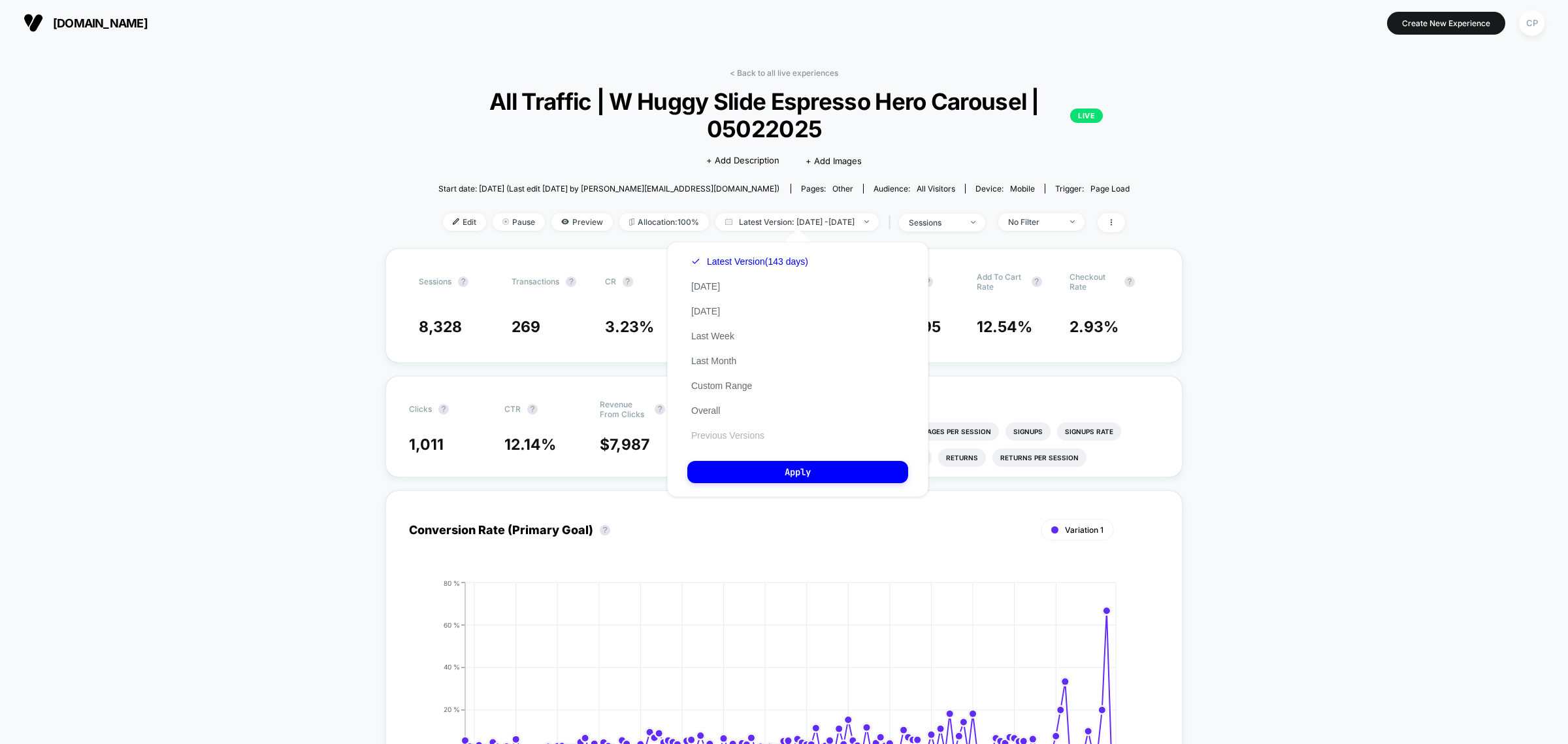
click at [737, 432] on button "Previous Versions" at bounding box center [728, 435] width 81 height 12
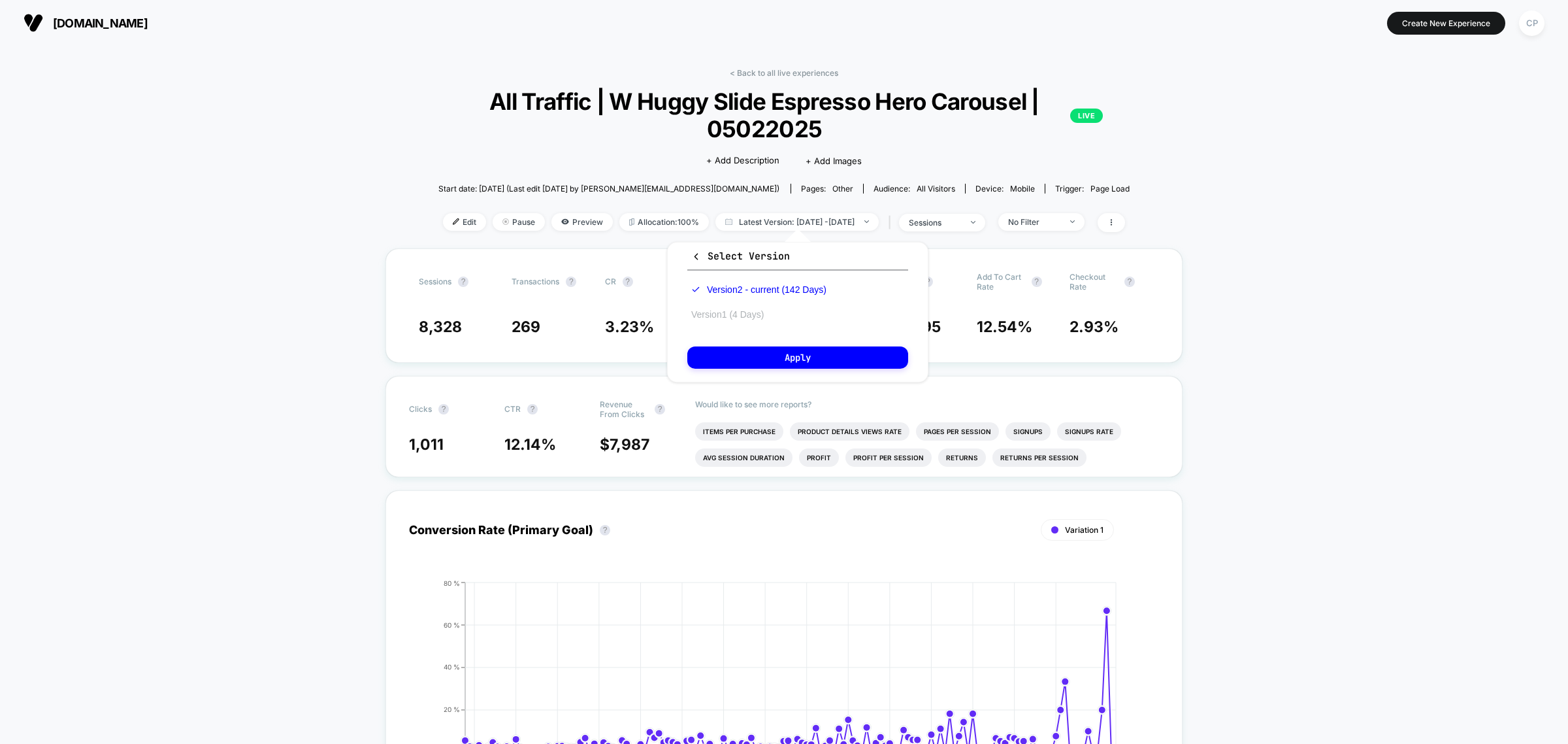
click at [717, 315] on button "Version 1 (4 Days)" at bounding box center [727, 314] width 80 height 12
click at [726, 360] on button "Apply" at bounding box center [798, 358] width 221 height 22
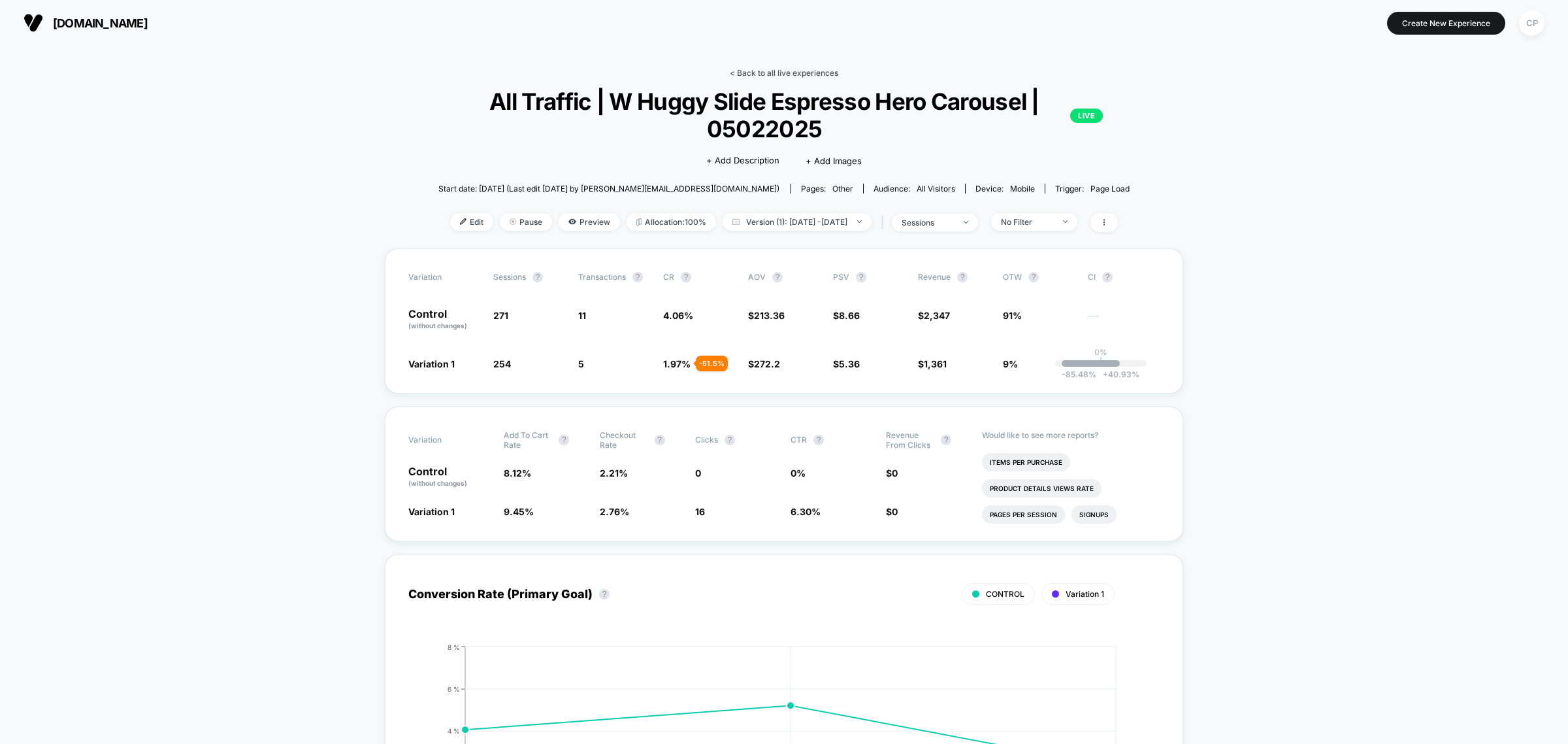
click at [789, 70] on link "< Back to all live experiences" at bounding box center [784, 73] width 108 height 10
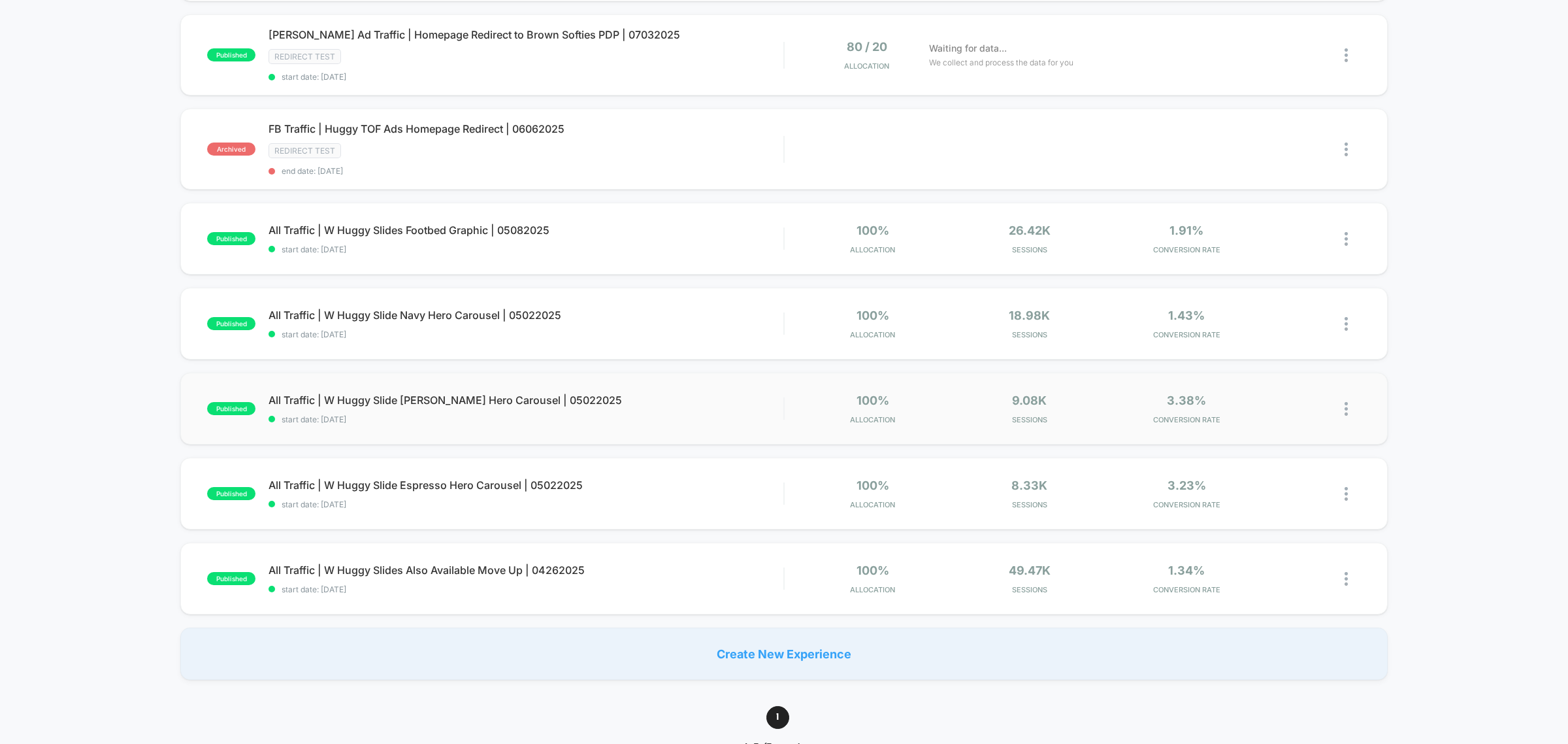
scroll to position [245, 0]
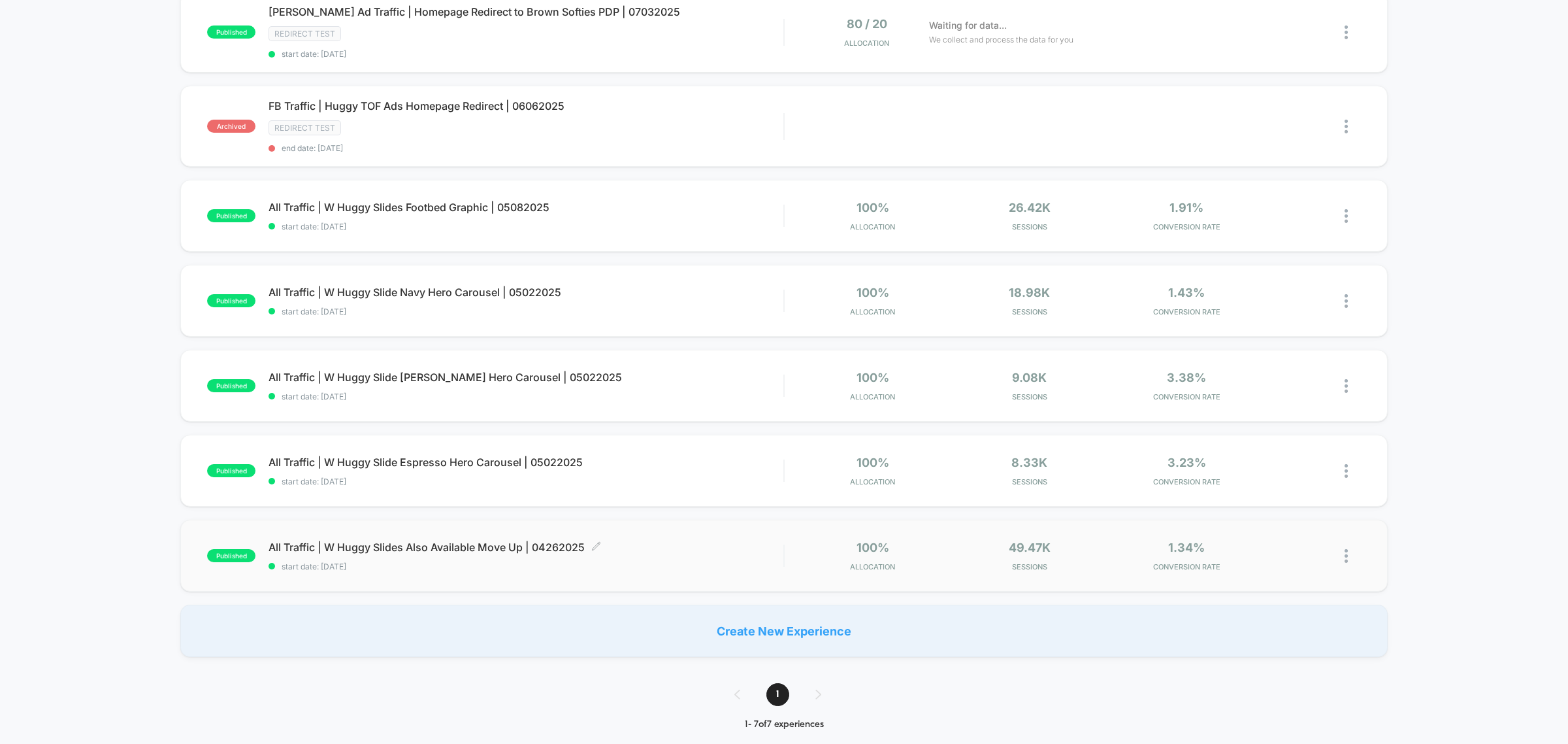
click at [569, 541] on span "All Traffic | W Huggy Slides Also Available Move Up | 04262025 Click to edit ex…" at bounding box center [526, 547] width 515 height 13
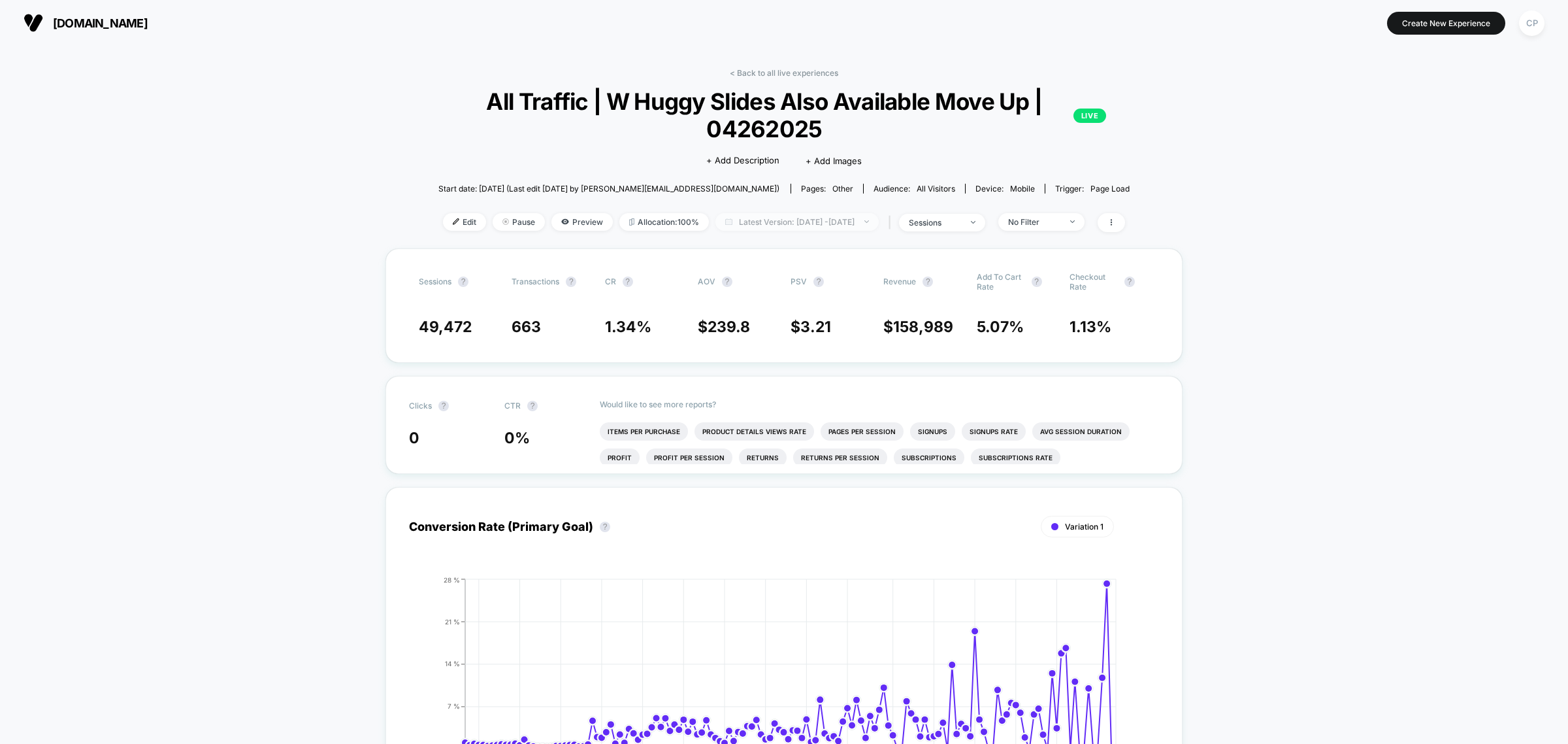
click at [746, 216] on span "Latest Version: [DATE] - [DATE]" at bounding box center [797, 222] width 163 height 18
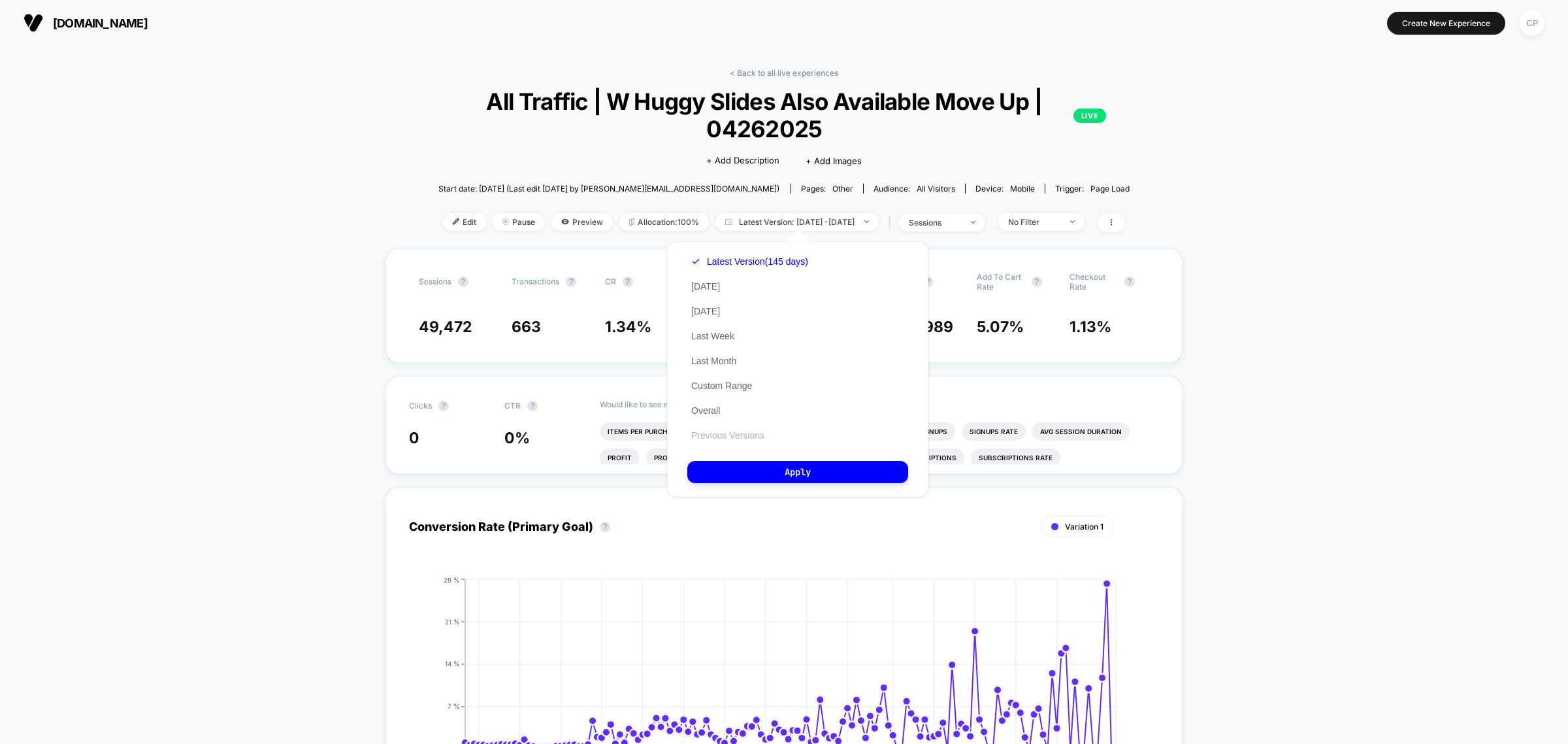
click at [720, 430] on button "Previous Versions" at bounding box center [728, 435] width 81 height 12
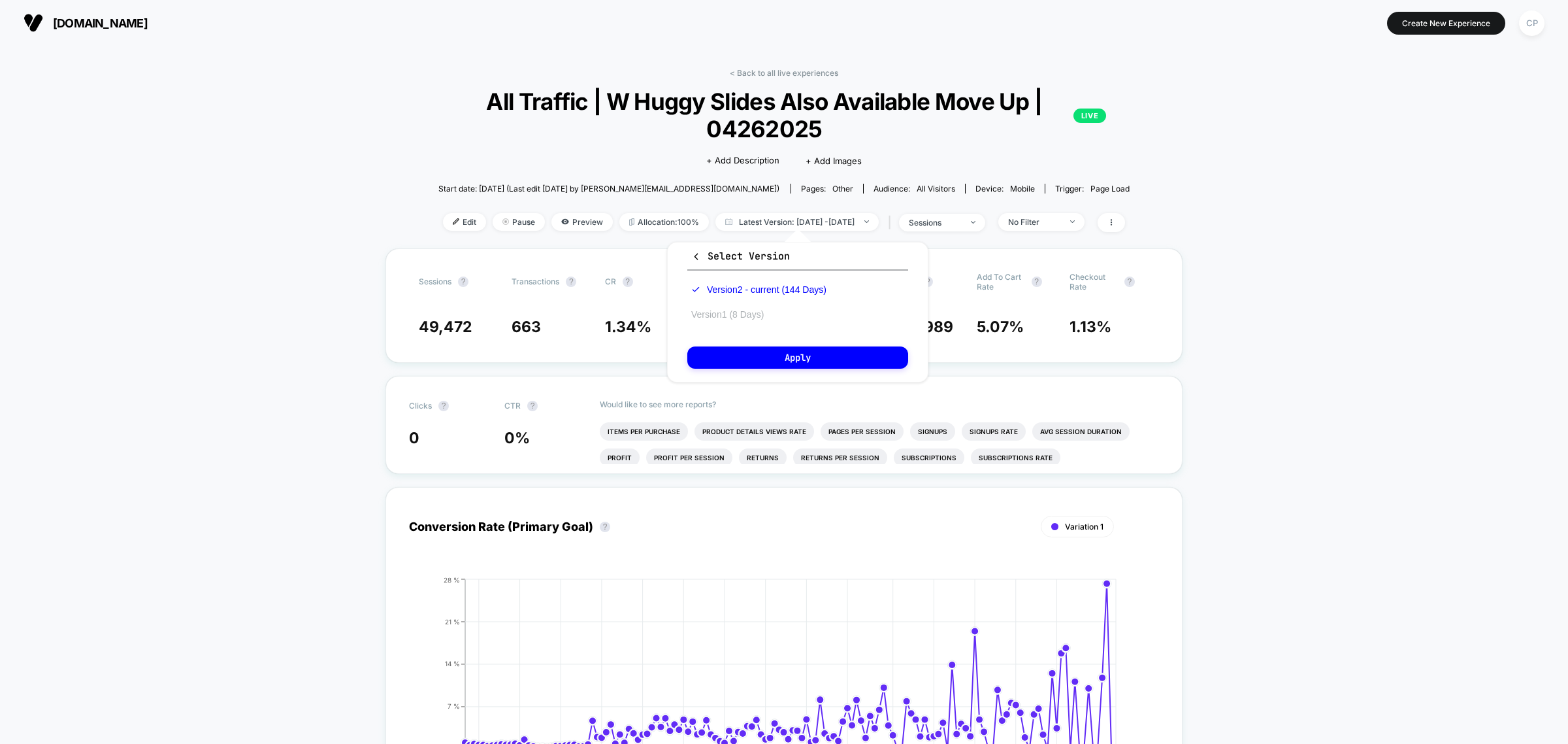
click at [740, 309] on button "Version 1 (8 Days)" at bounding box center [727, 314] width 80 height 12
click at [735, 357] on button "Apply" at bounding box center [798, 358] width 221 height 22
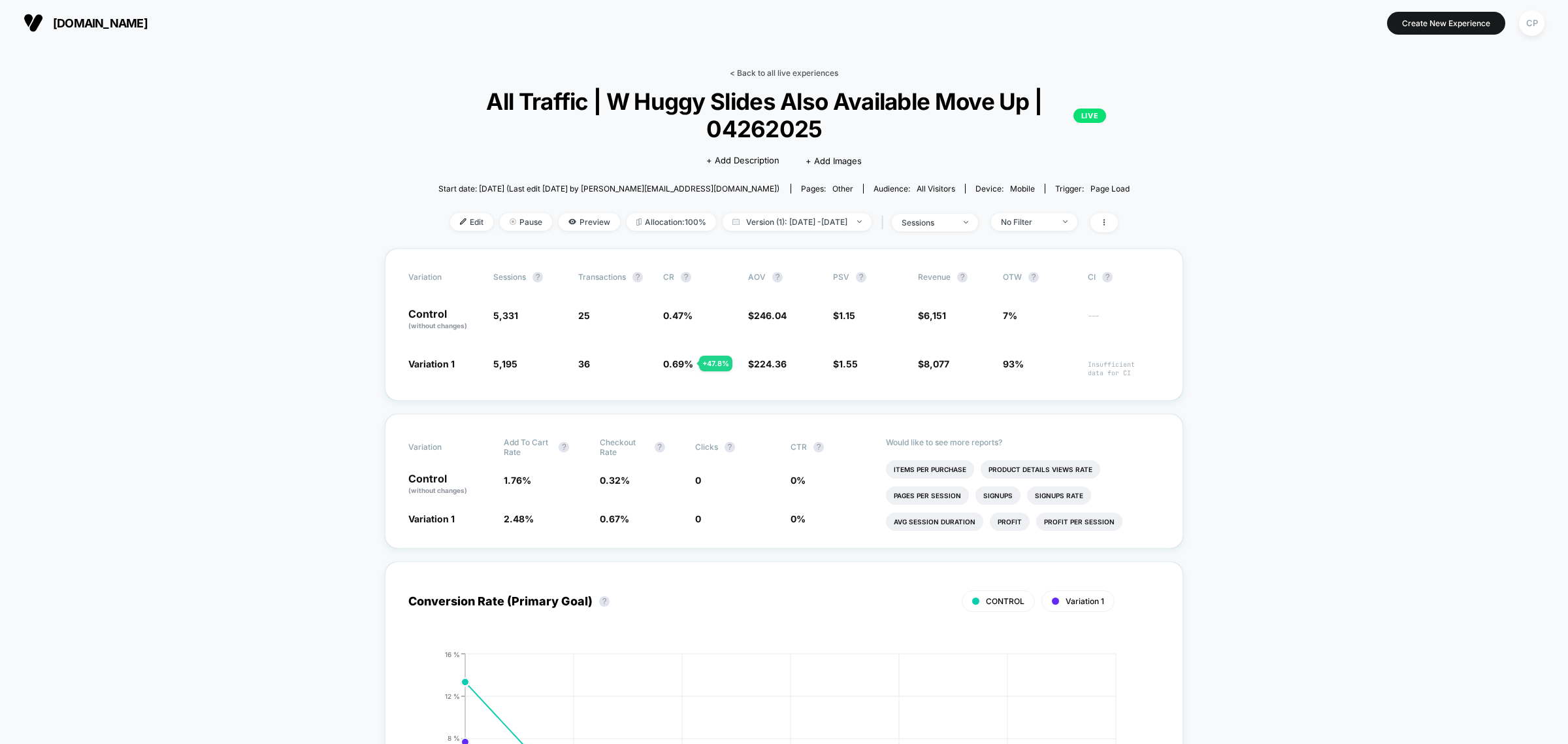
click at [824, 73] on link "< Back to all live experiences" at bounding box center [784, 73] width 108 height 10
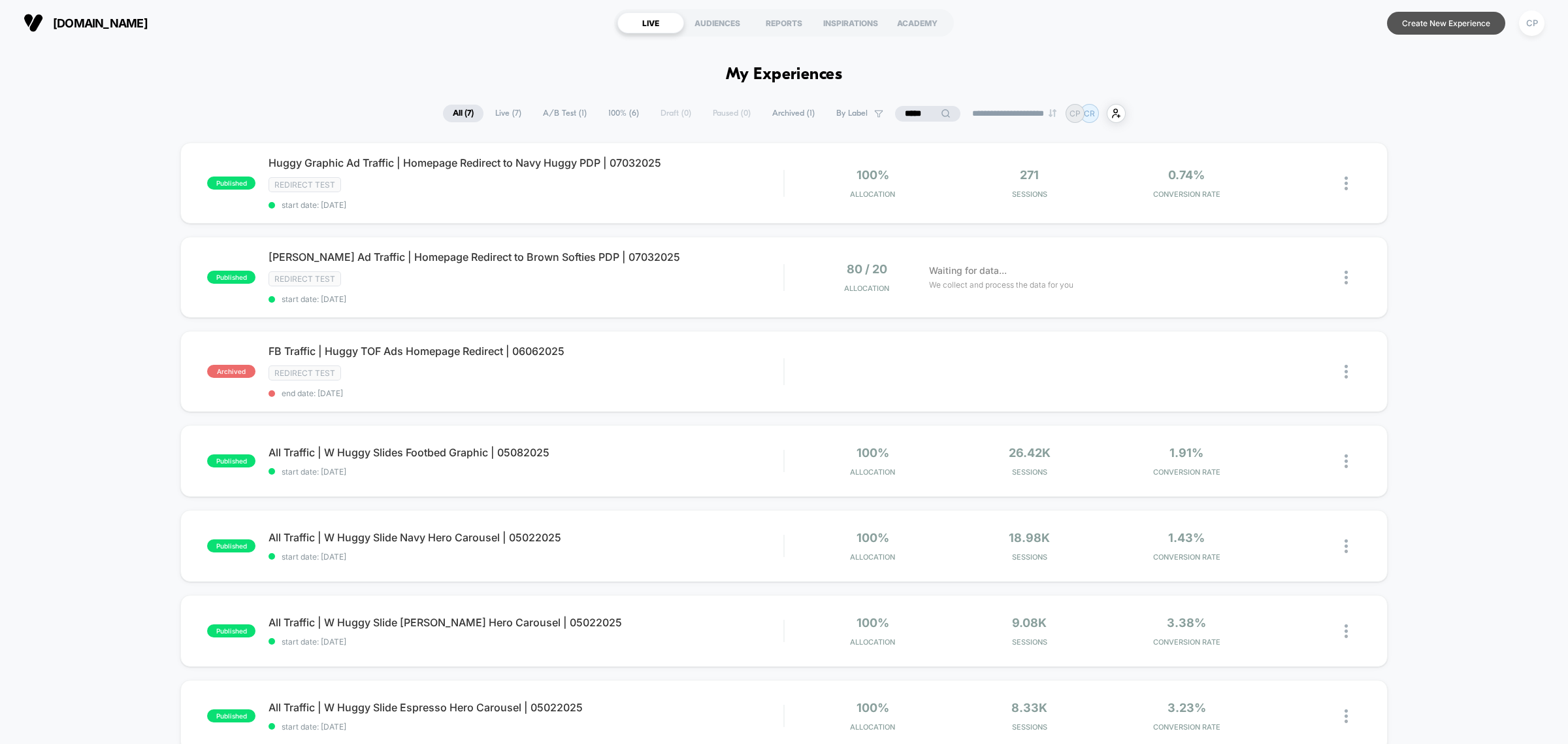
click at [1459, 27] on button "Create New Experience" at bounding box center [1446, 23] width 118 height 23
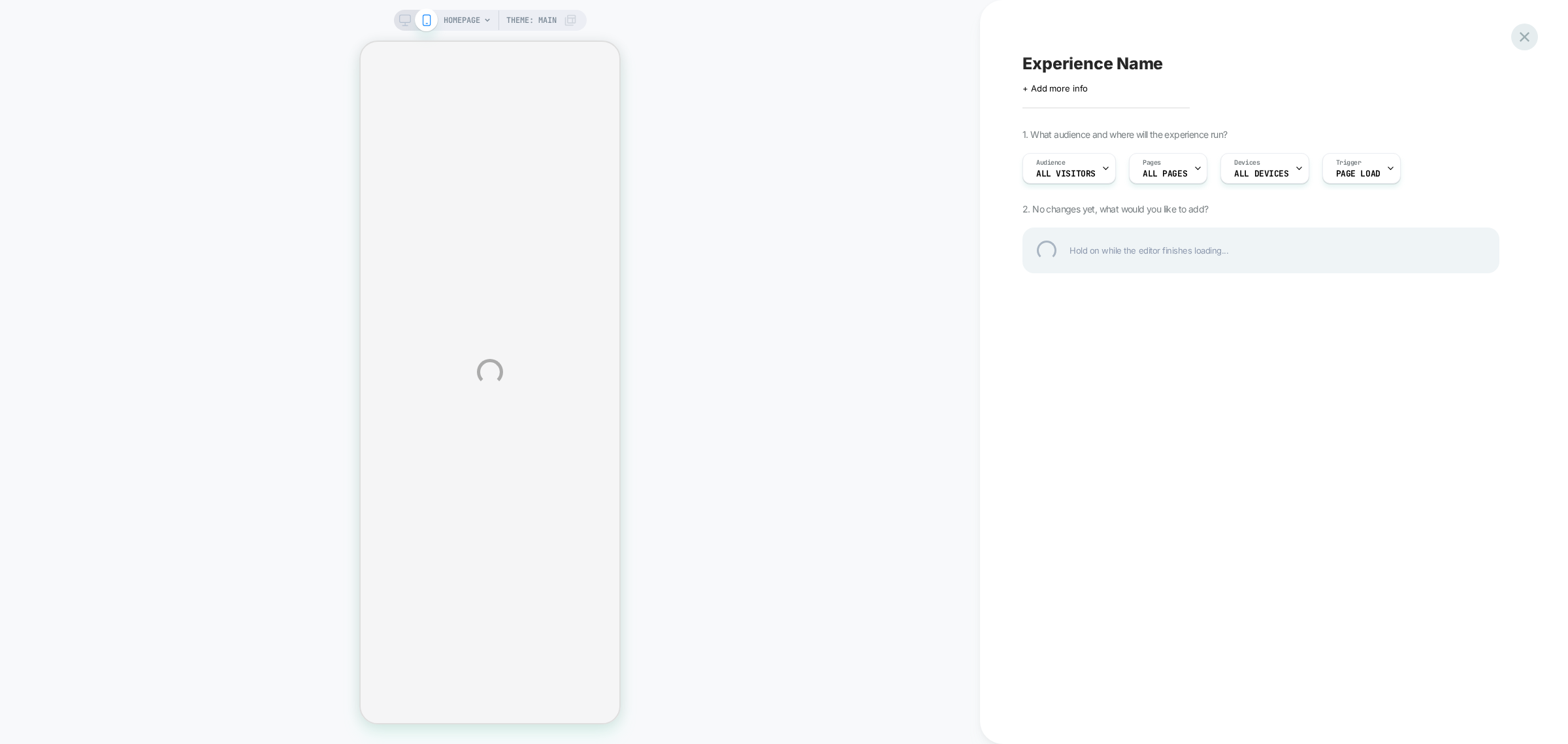
click at [1527, 34] on div at bounding box center [1524, 36] width 27 height 27
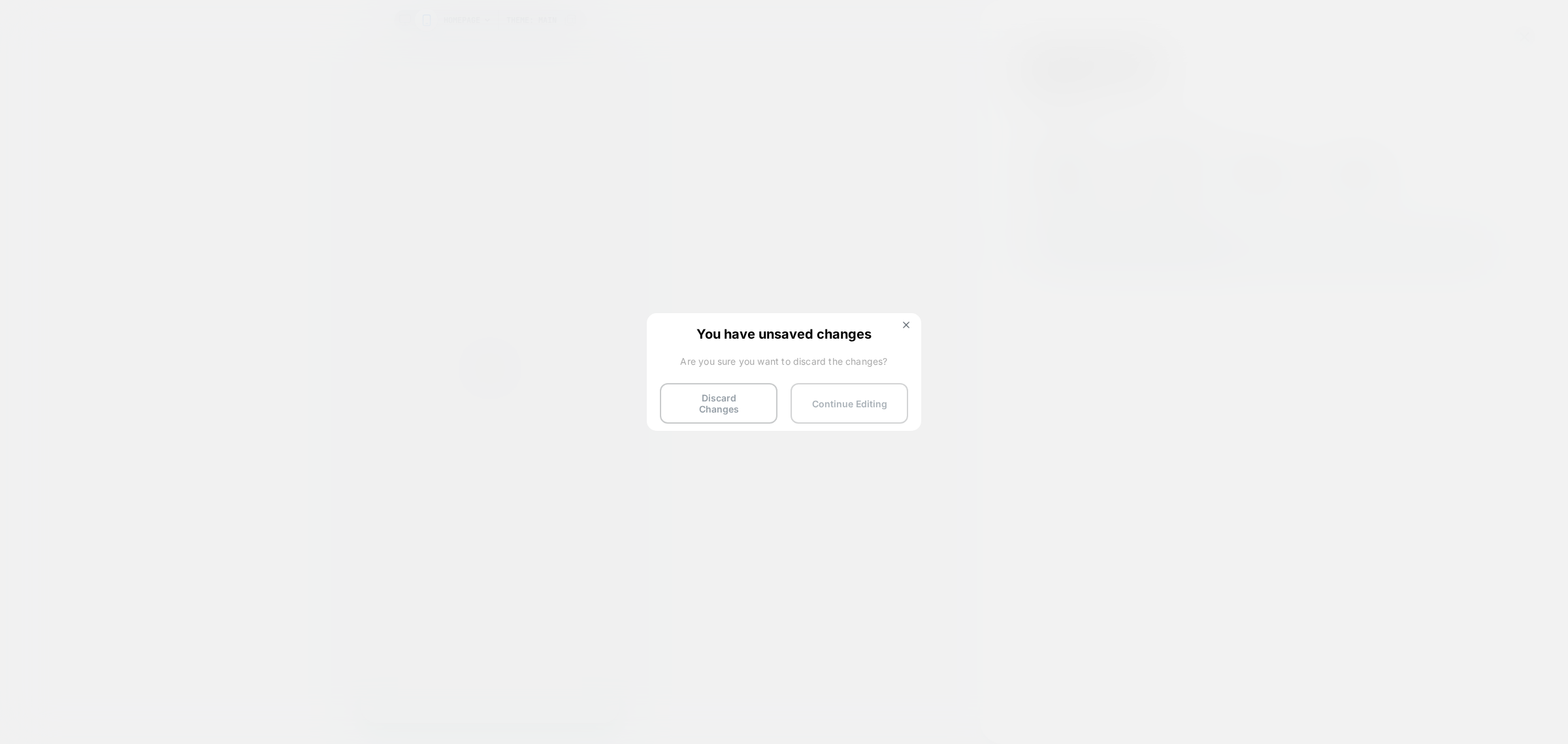
click at [859, 403] on button "Continue Editing" at bounding box center [849, 403] width 117 height 40
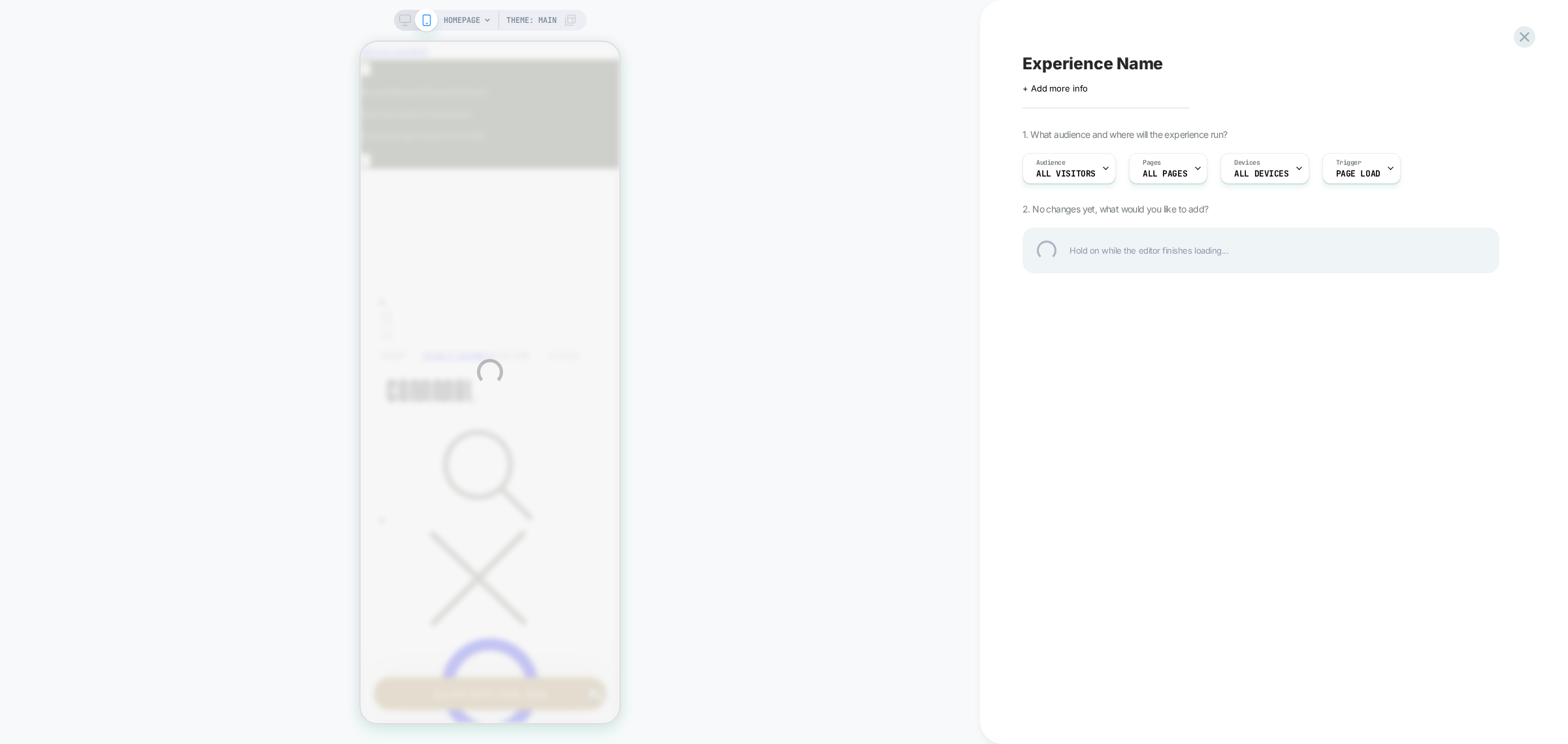
scroll to position [0, 191]
click at [1166, 173] on div "HOMEPAGE Theme: MAIN Experience Name Click to edit experience details + Add mor…" at bounding box center [784, 372] width 1568 height 744
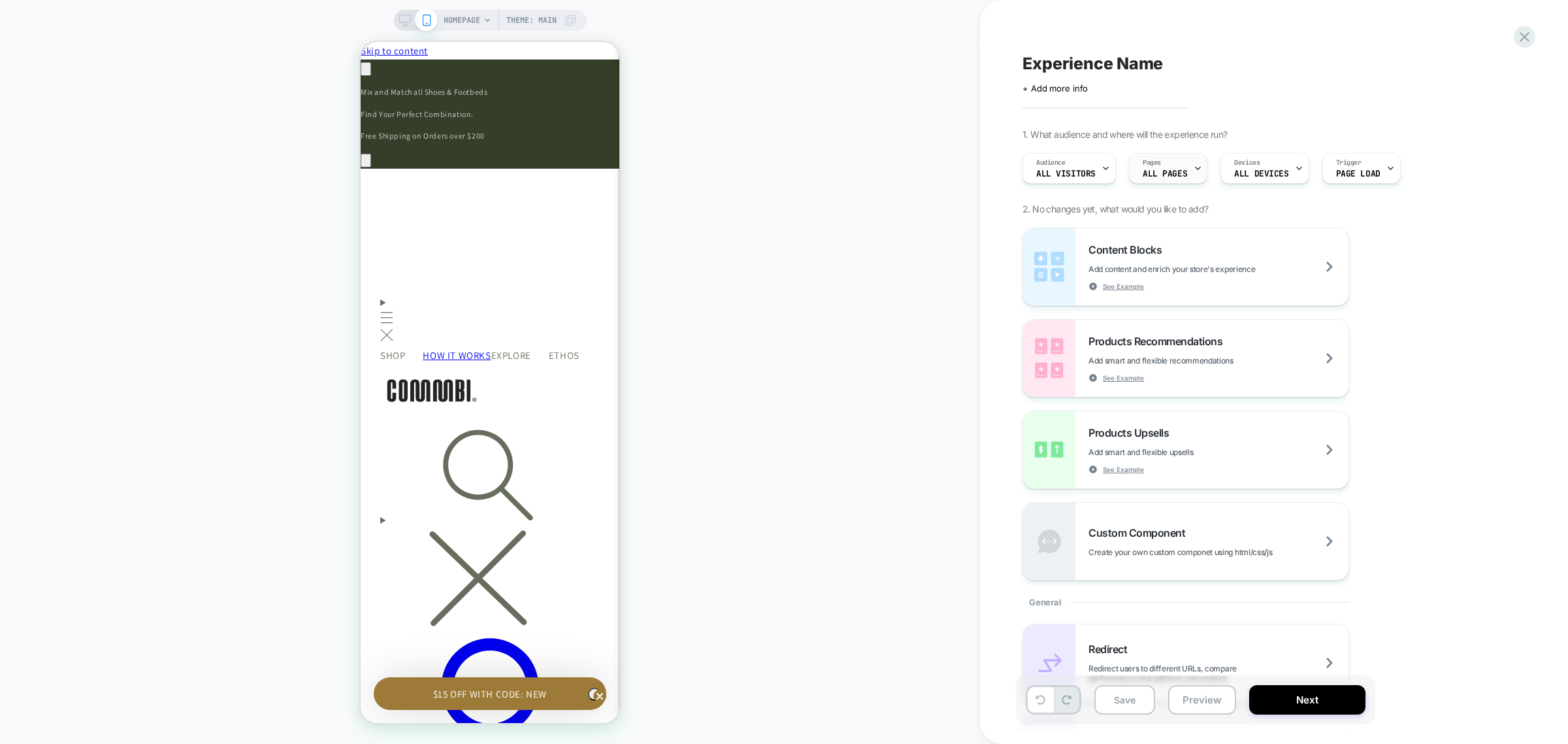
click at [1154, 174] on span "ALL PAGES" at bounding box center [1165, 174] width 45 height 9
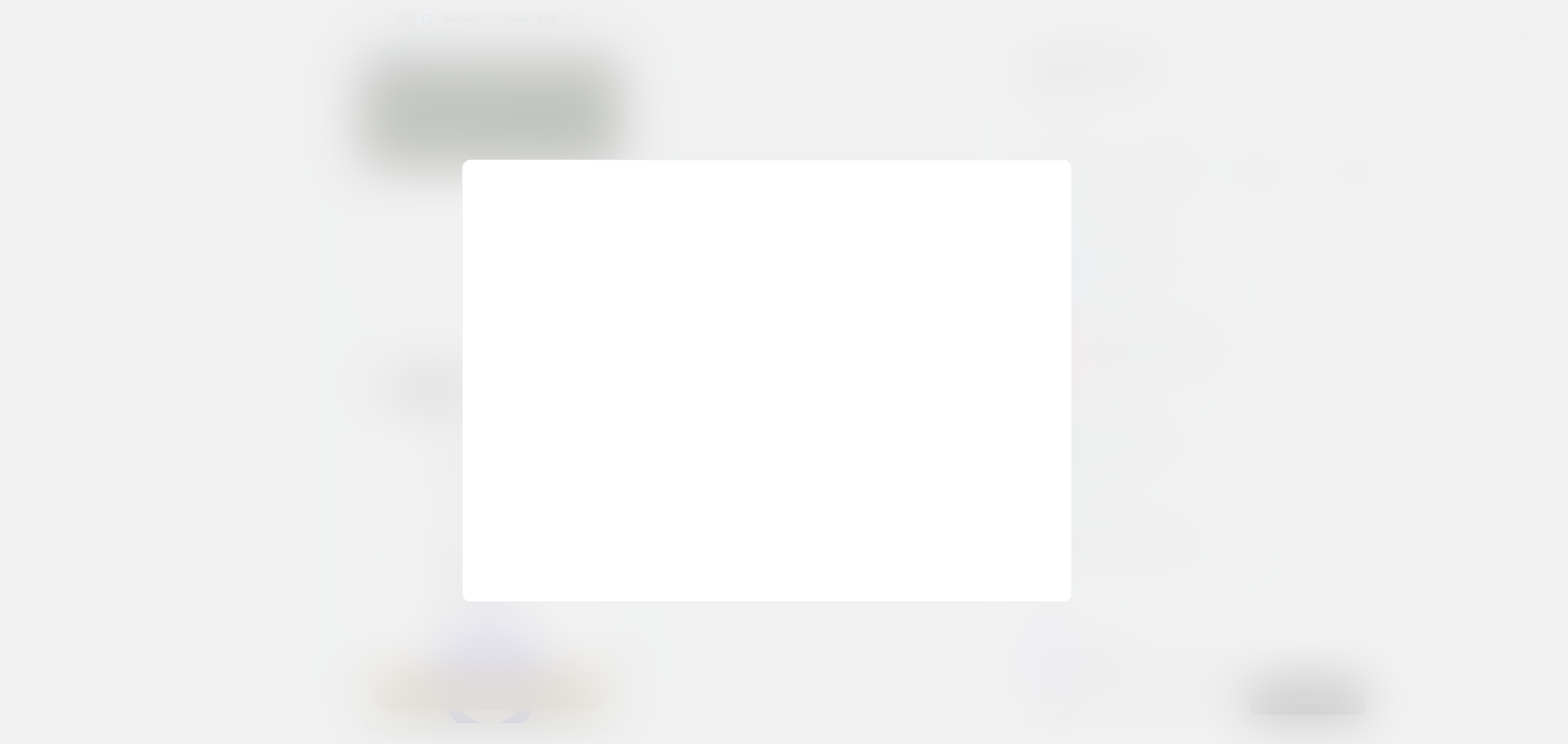
scroll to position [0, 383]
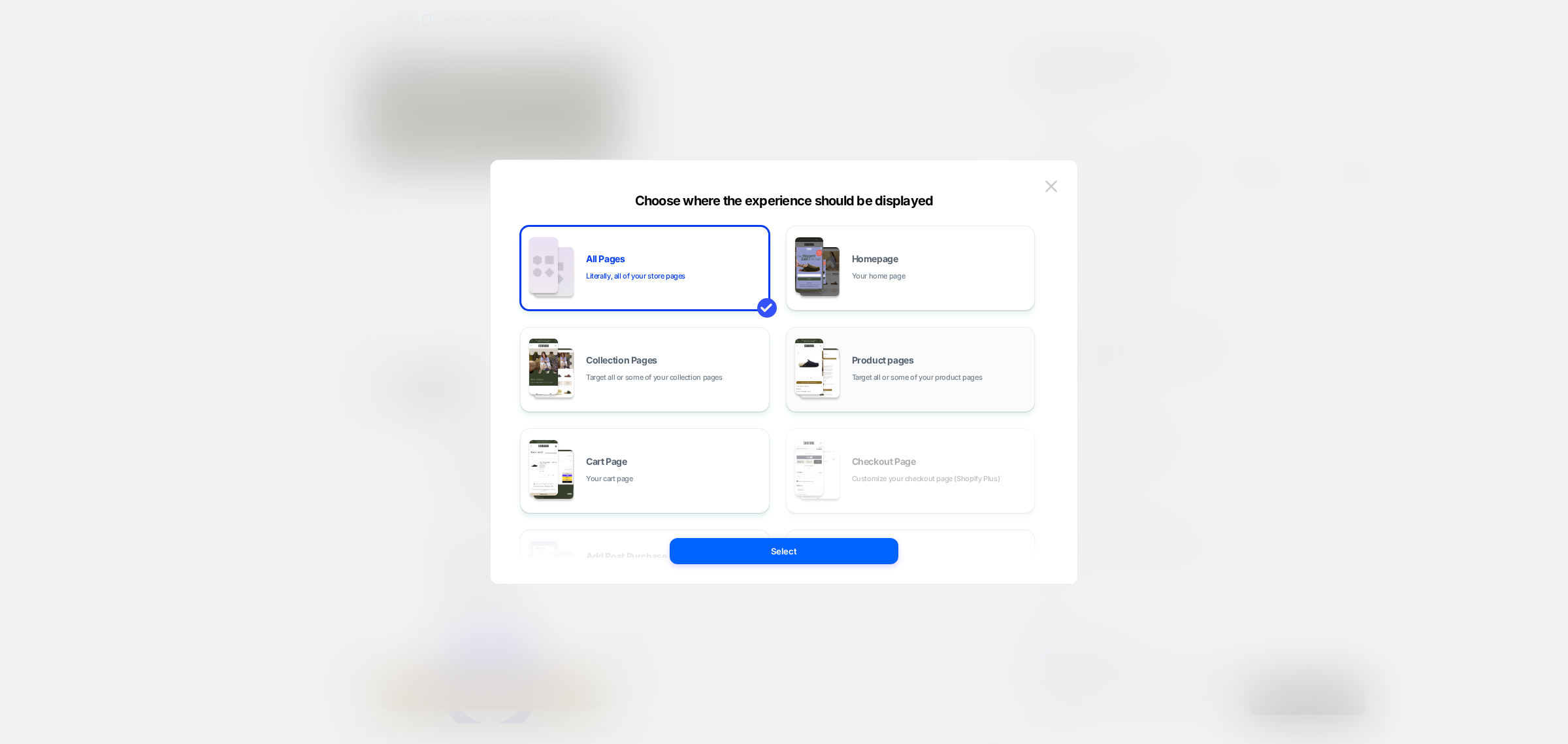
click at [916, 364] on div "Product pages Target all or some of your product pages" at bounding box center [940, 369] width 176 height 28
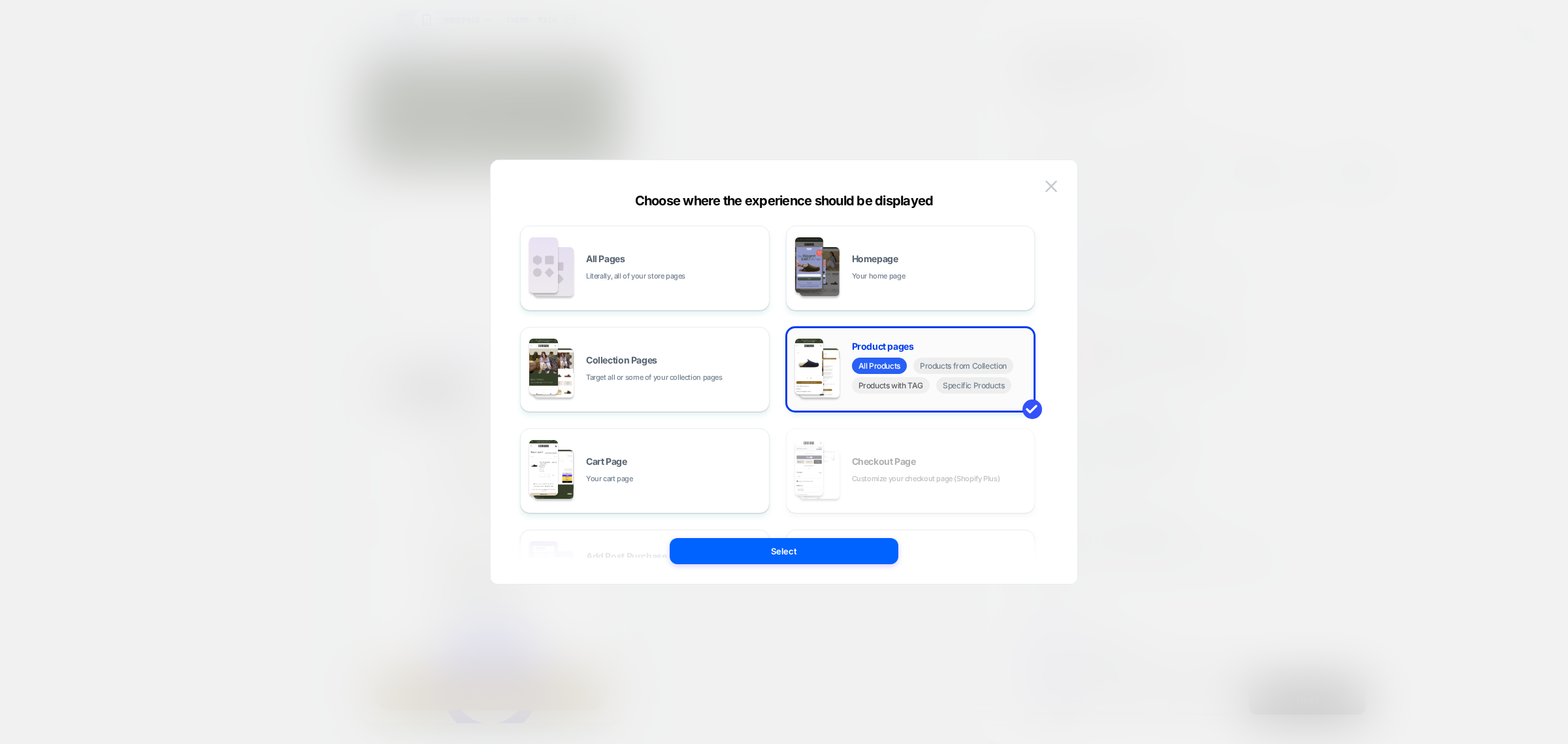
scroll to position [0, 0]
click at [975, 386] on span "Specific Products" at bounding box center [974, 386] width 75 height 16
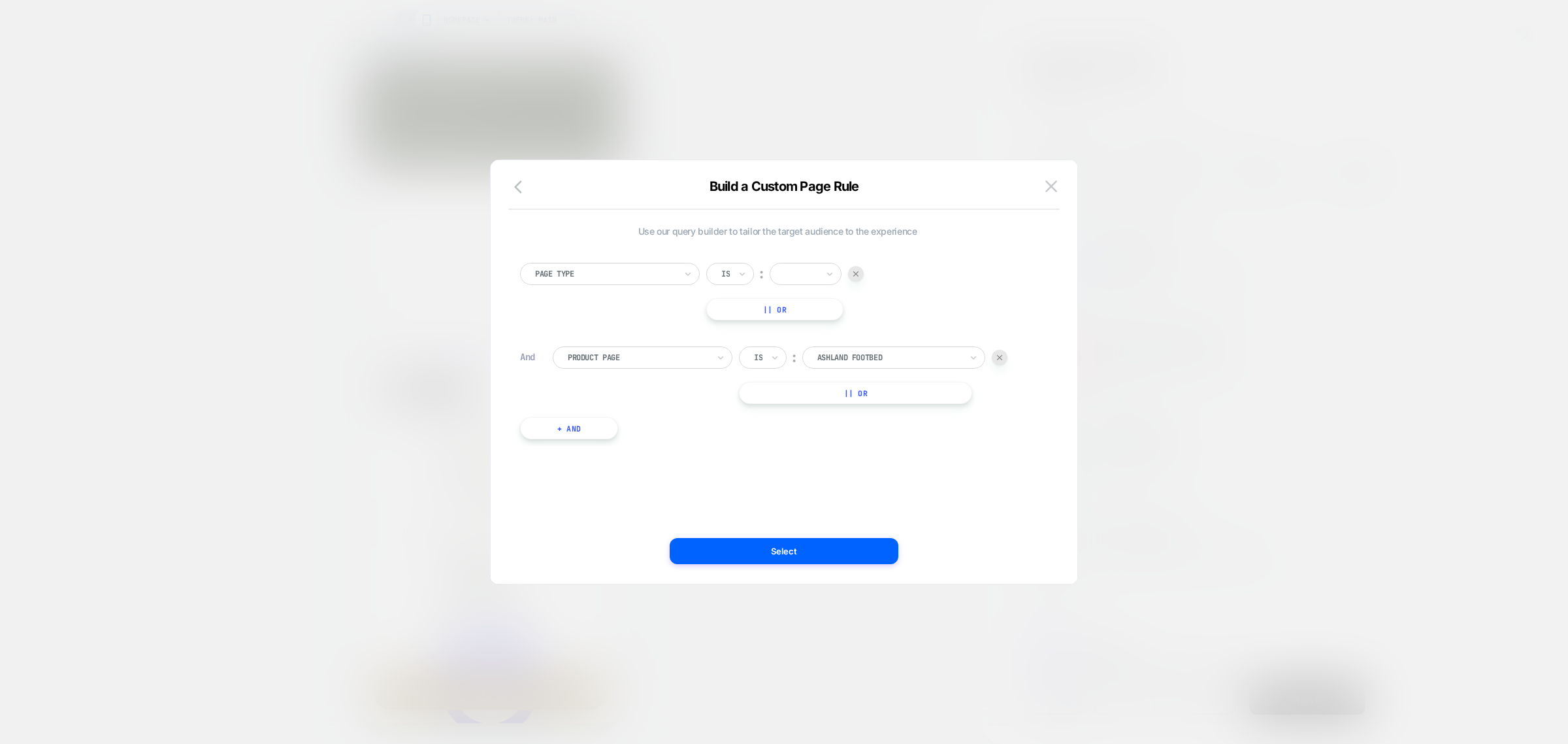
click at [892, 360] on div at bounding box center [890, 357] width 144 height 12
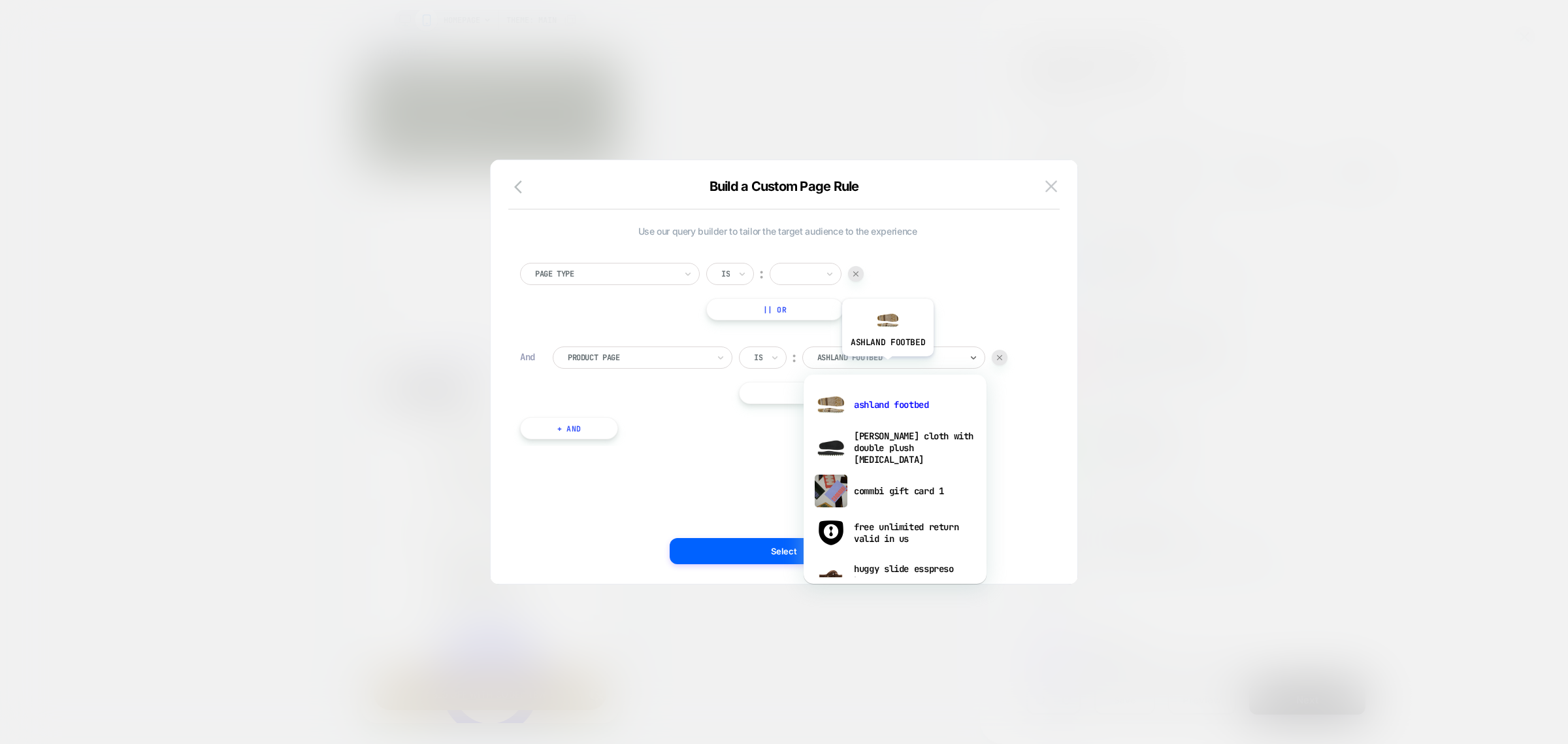
scroll to position [0, 191]
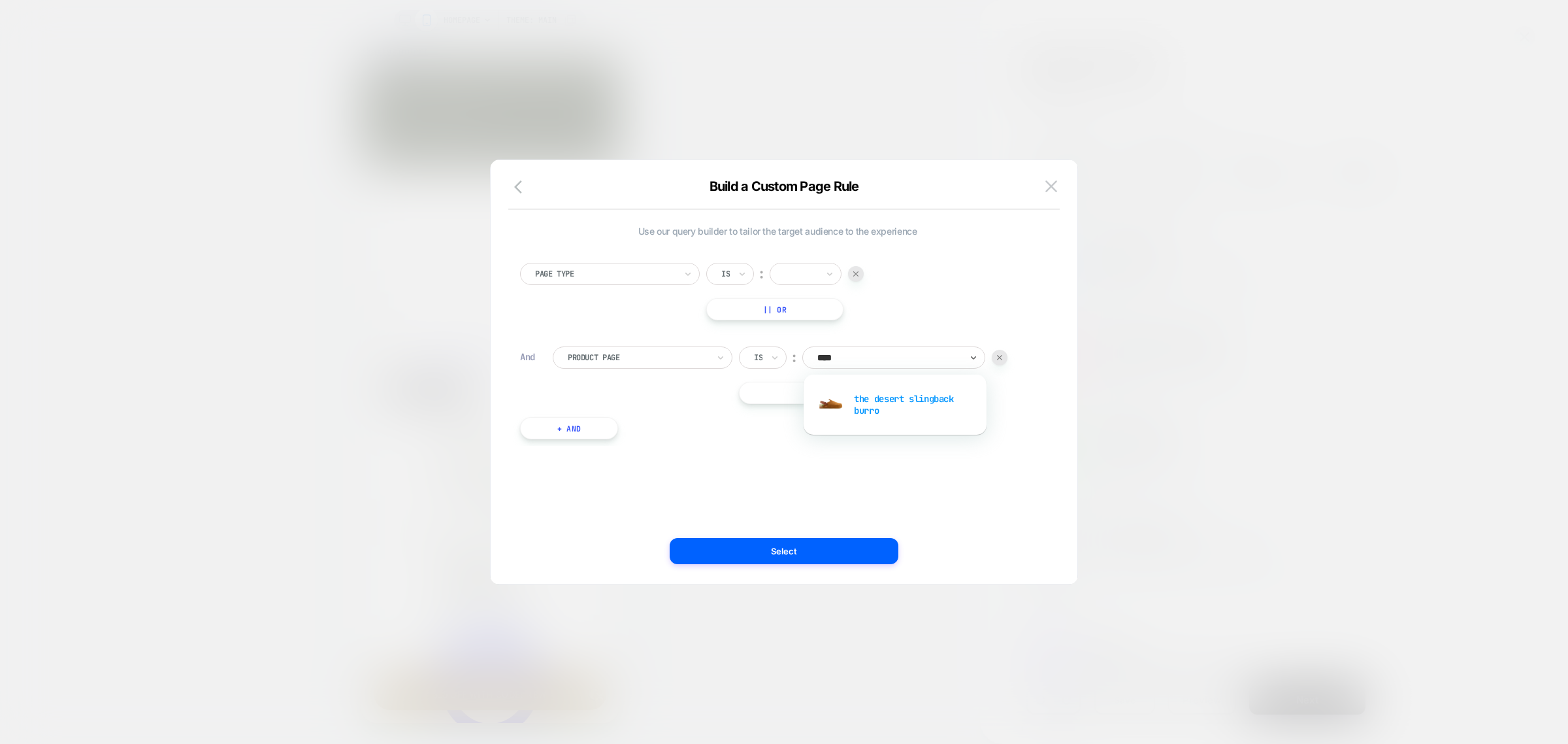
type input "*****"
click at [936, 404] on div "the desert slingback burro" at bounding box center [895, 404] width 170 height 42
click at [838, 386] on button "|| Or" at bounding box center [855, 393] width 233 height 22
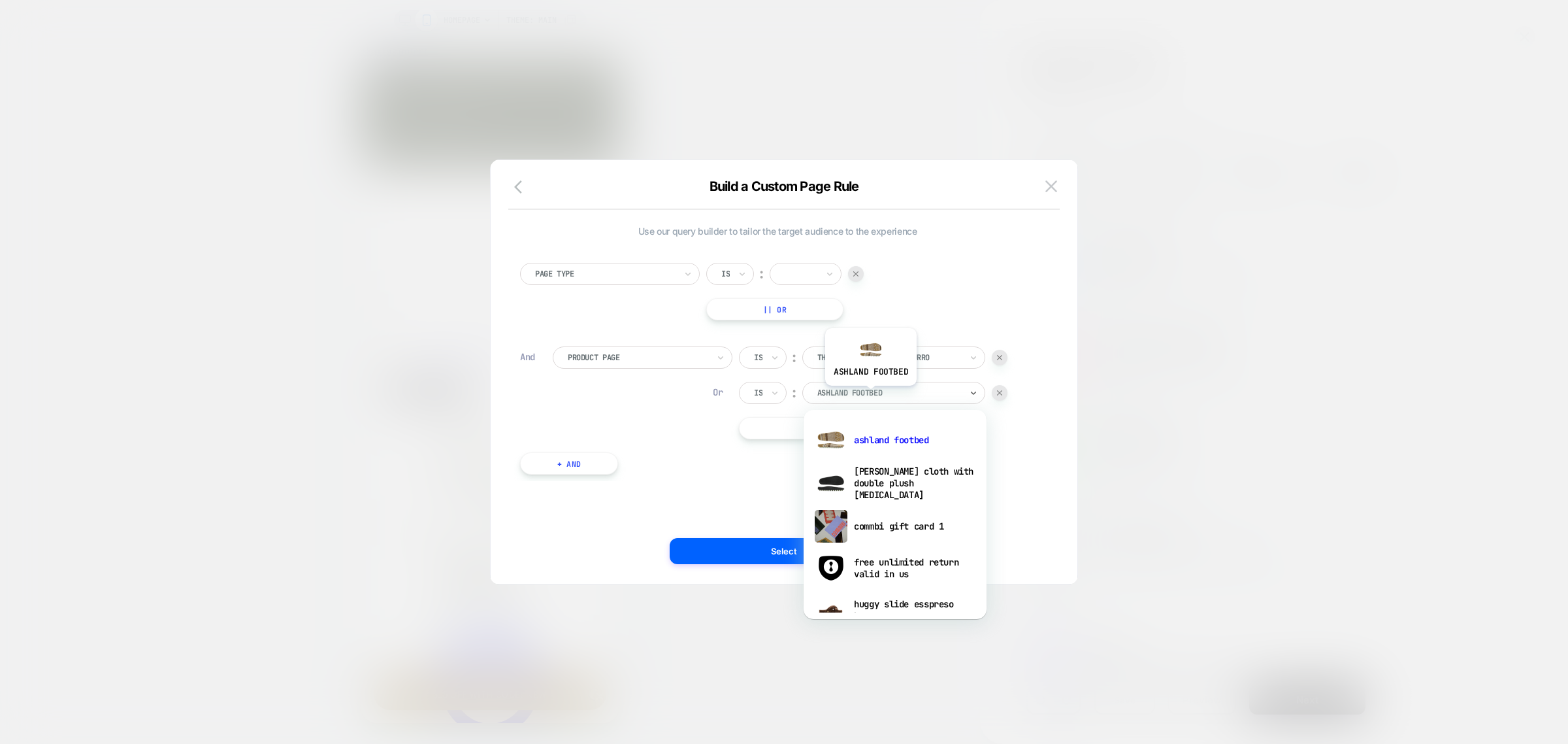
click at [870, 395] on div at bounding box center [890, 393] width 144 height 12
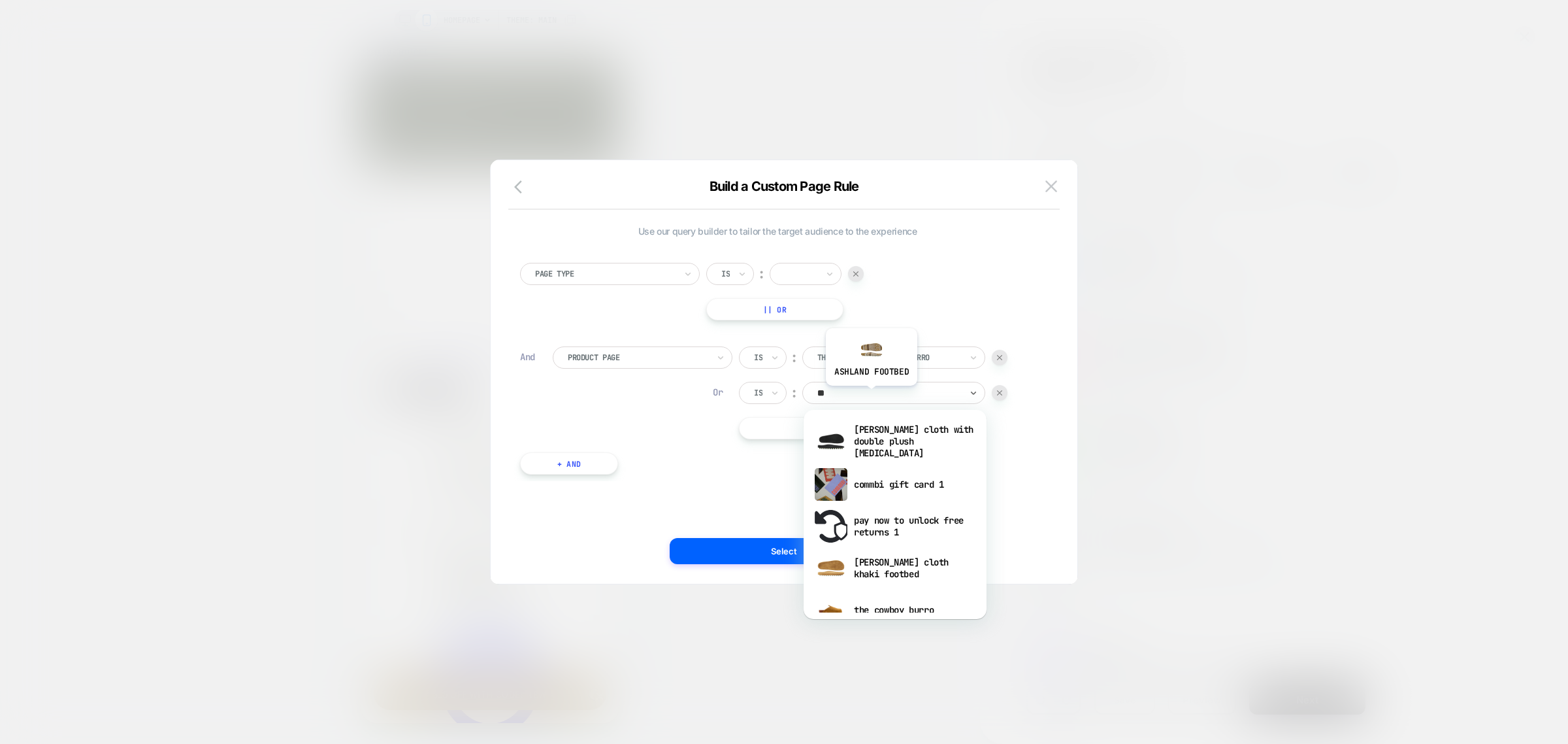
type input "***"
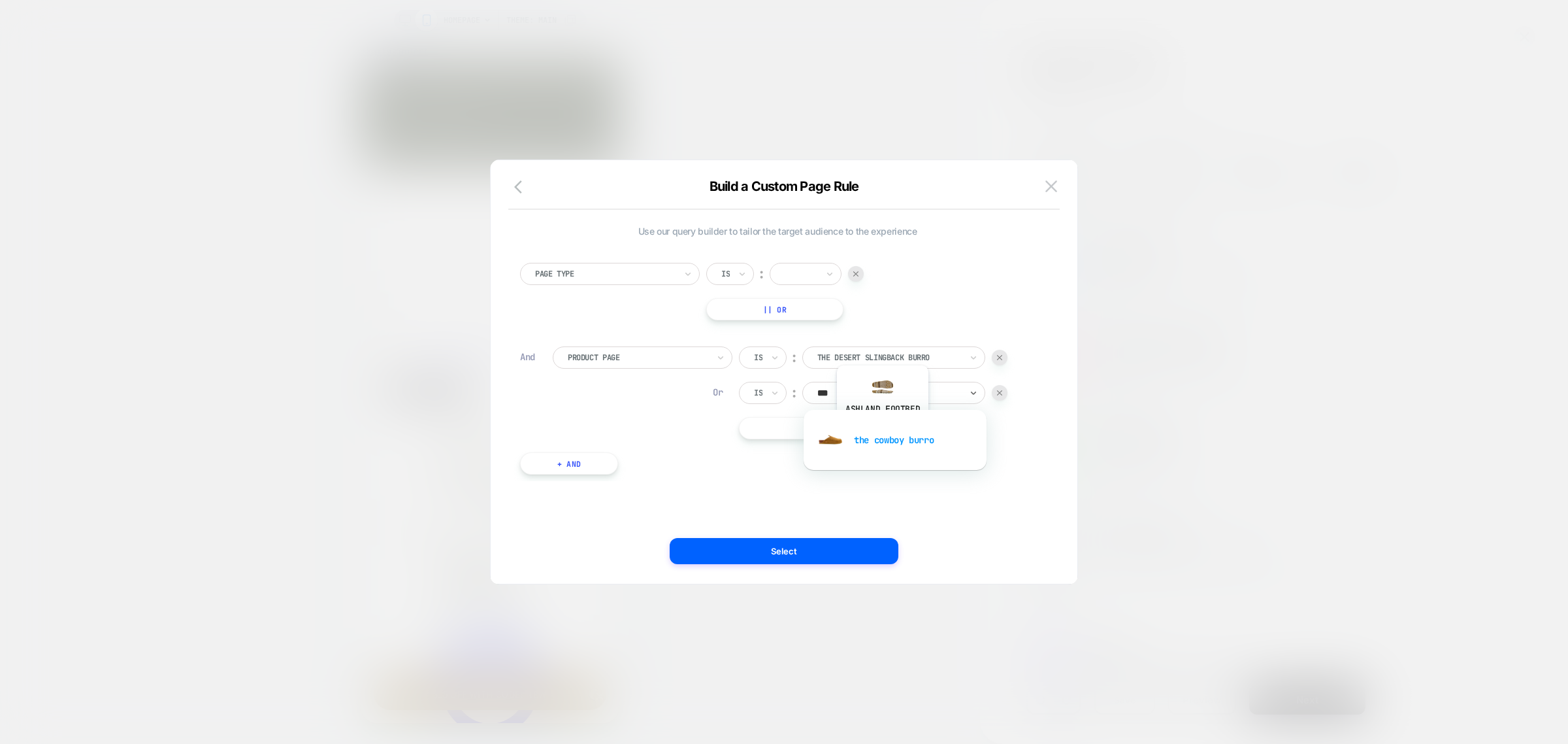
click at [882, 433] on div "the cowboy burro" at bounding box center [895, 440] width 170 height 42
click at [855, 434] on button "|| Or" at bounding box center [855, 428] width 233 height 22
click at [855, 434] on div "ashland footbed" at bounding box center [889, 428] width 146 height 14
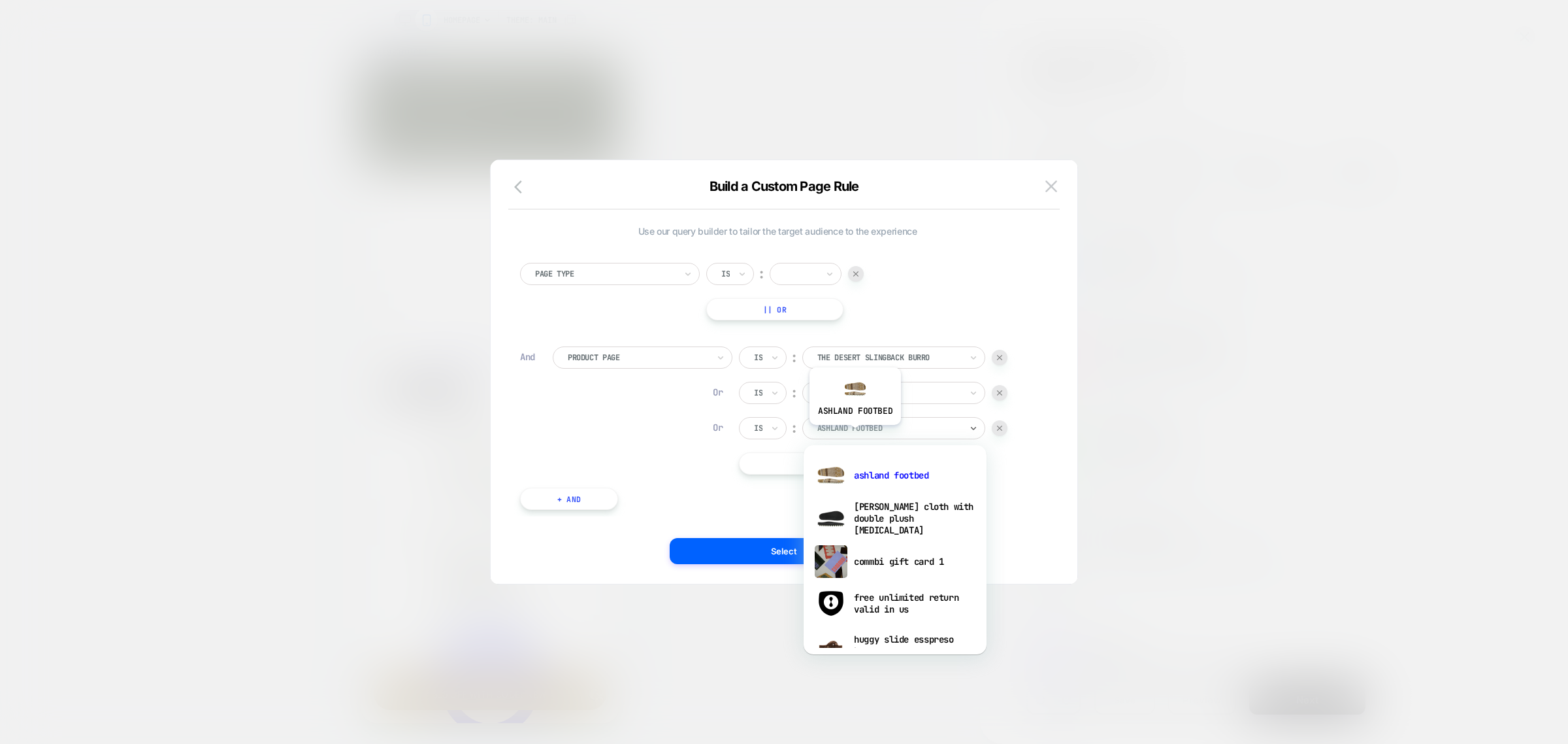
scroll to position [0, 0]
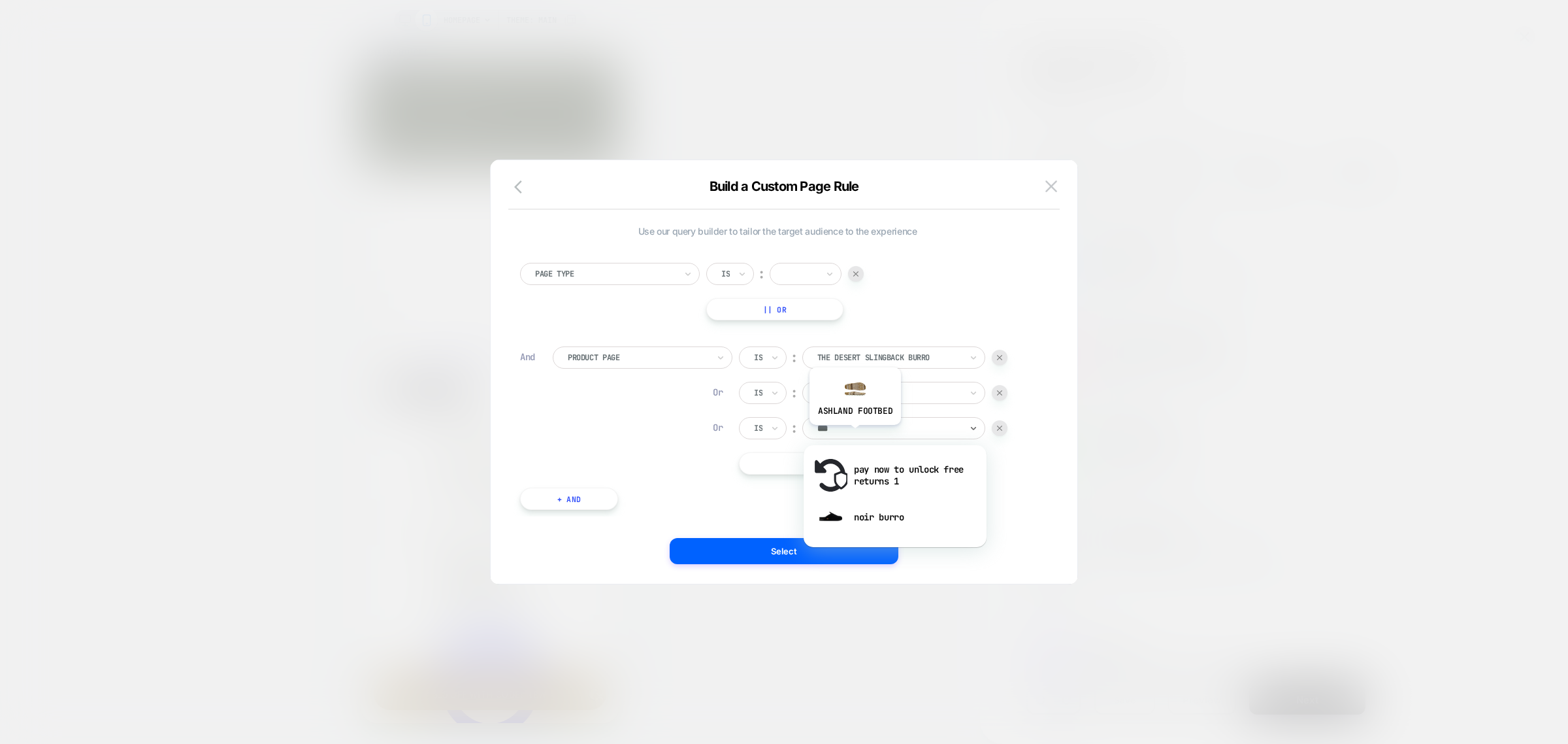
type input "****"
click at [866, 469] on div "noir burro" at bounding box center [895, 475] width 170 height 42
click at [862, 466] on button "|| Or" at bounding box center [855, 463] width 233 height 22
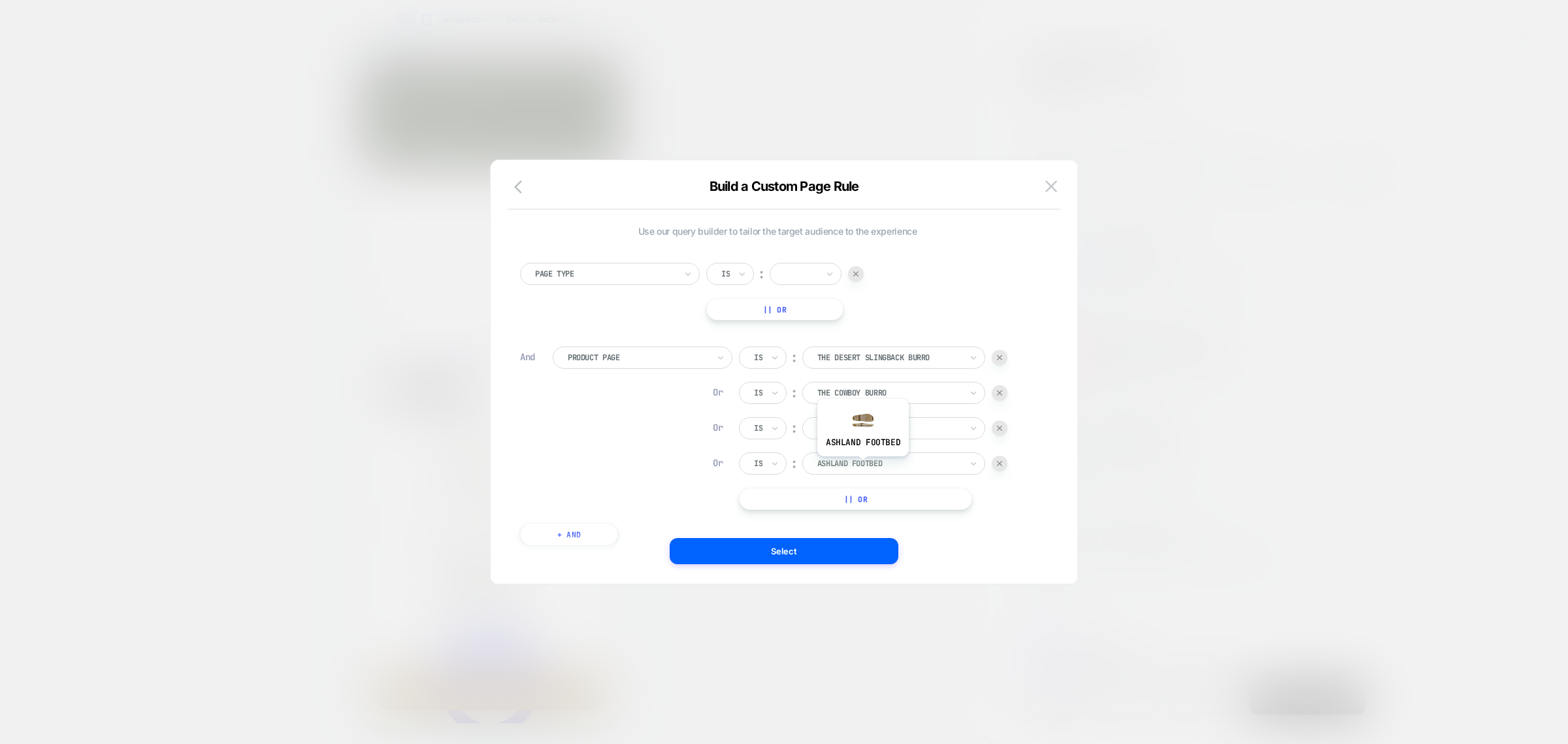
click at [862, 466] on div at bounding box center [890, 463] width 144 height 12
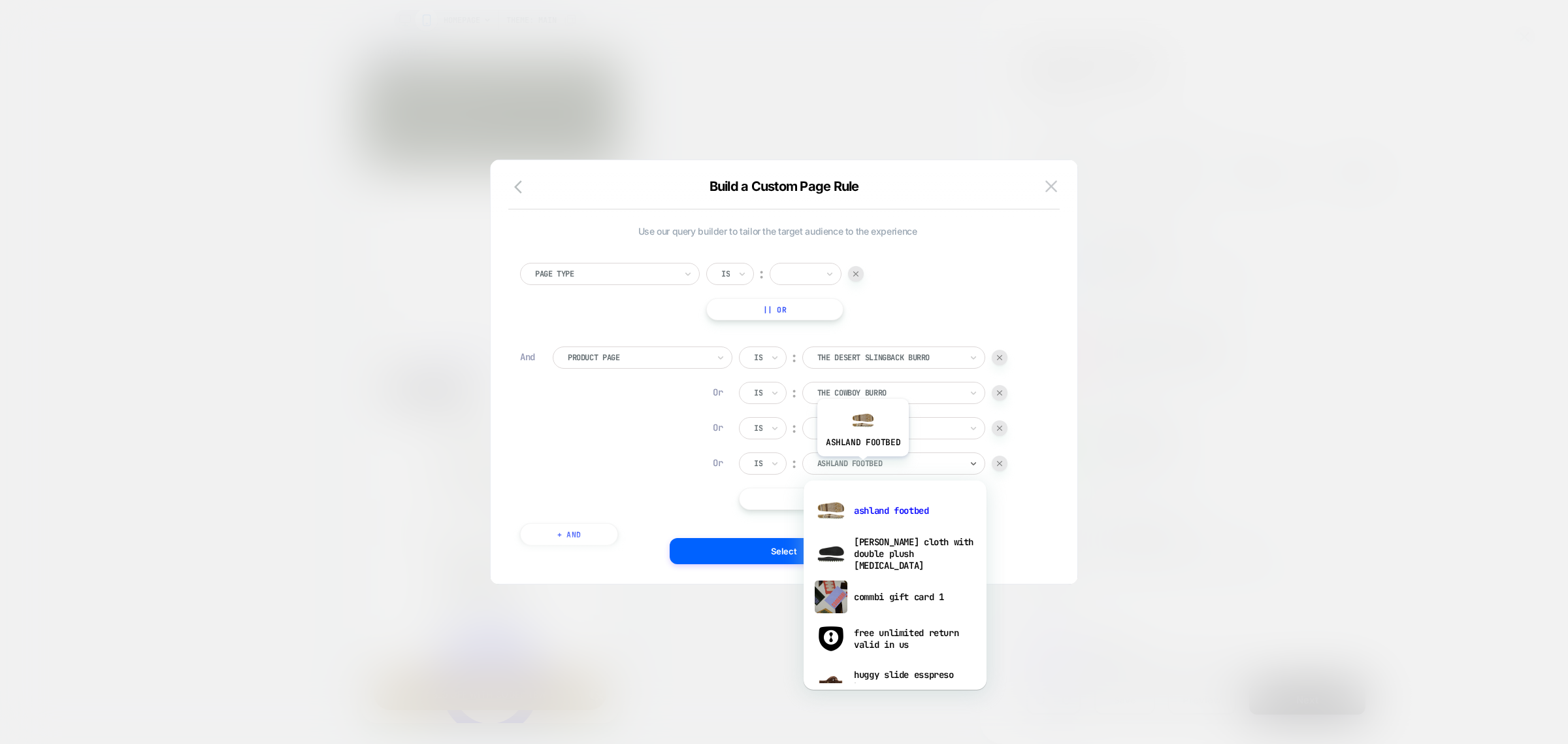
scroll to position [0, 191]
type input "***"
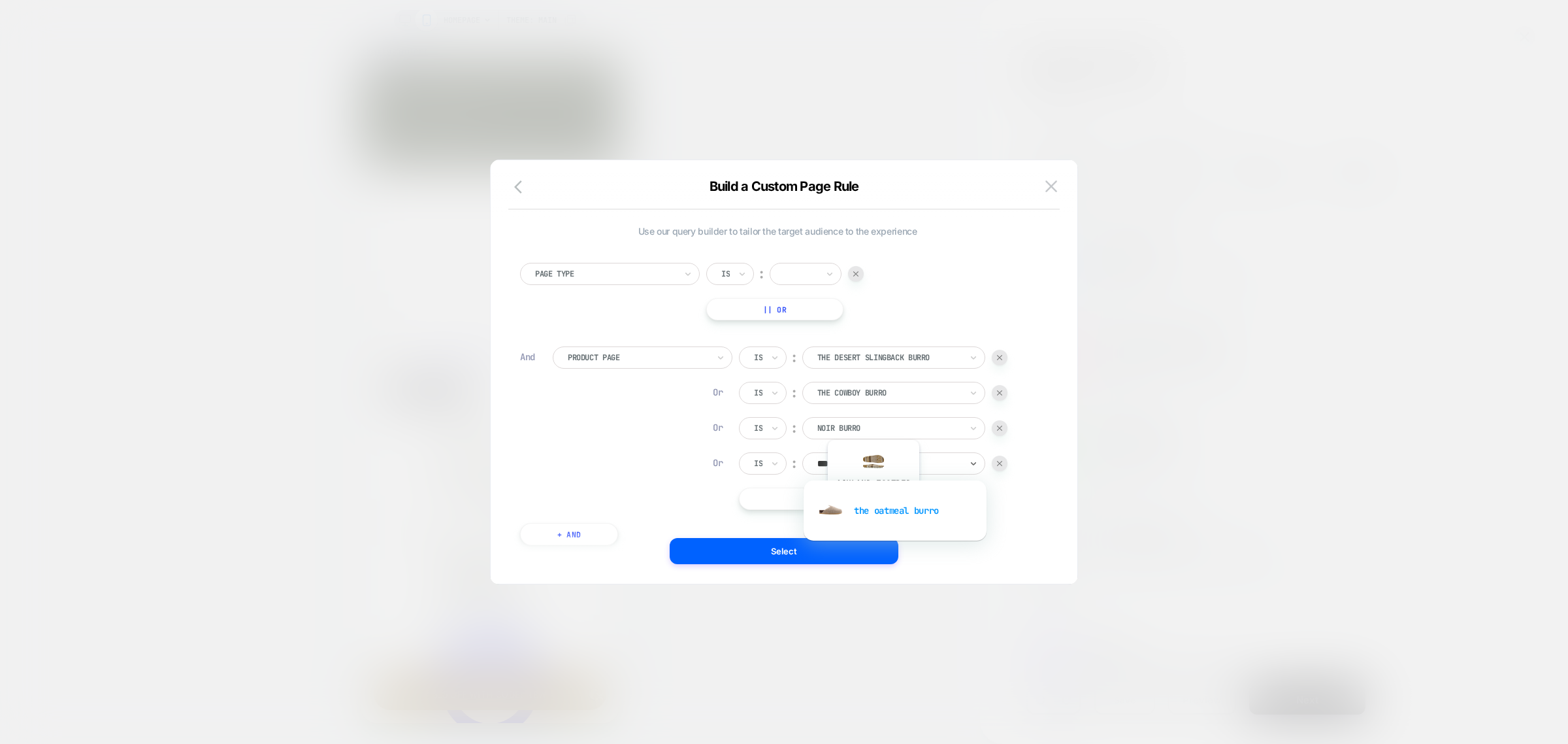
click at [873, 507] on div "the oatmeal burro" at bounding box center [895, 510] width 170 height 42
click at [856, 503] on button "|| Or" at bounding box center [855, 499] width 233 height 22
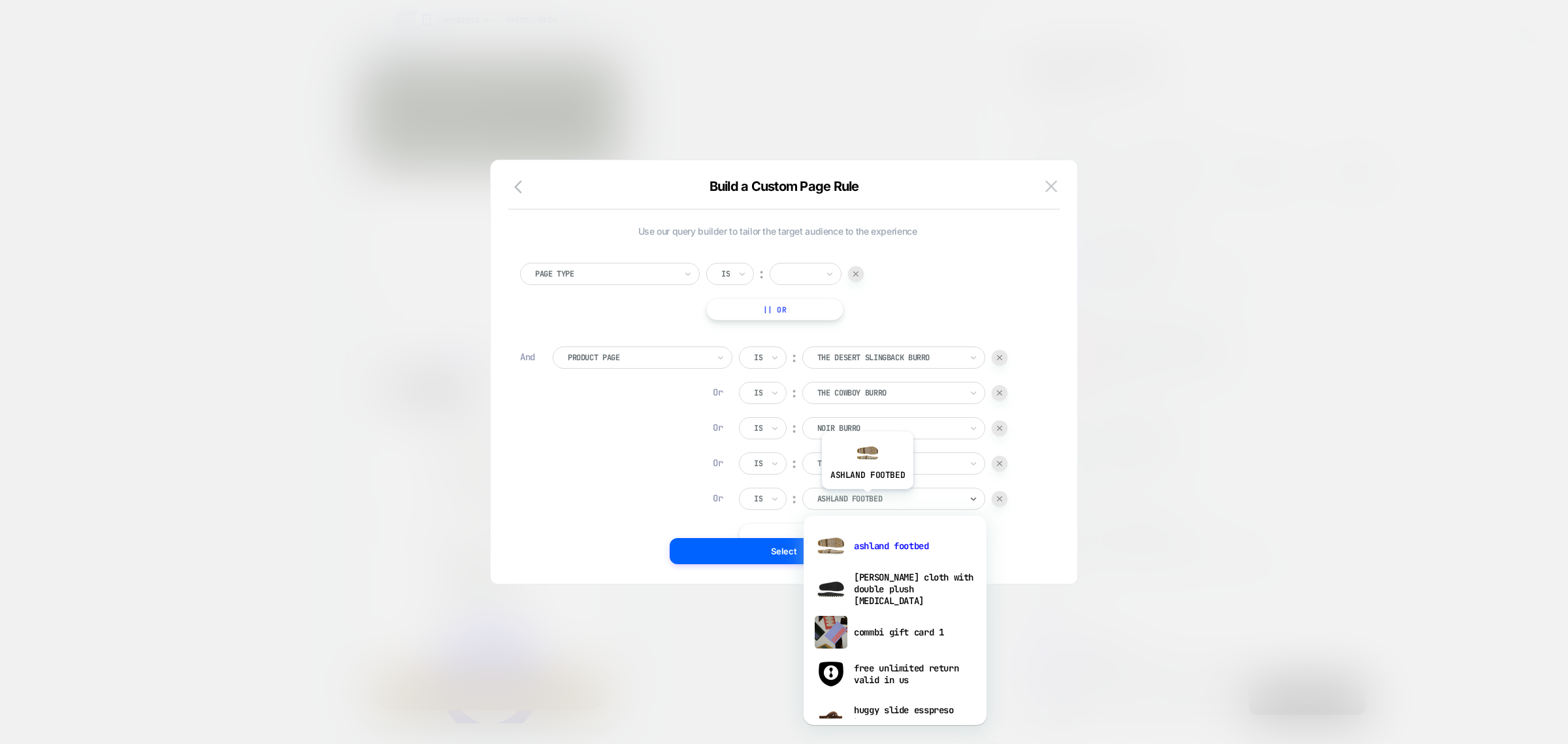
click at [867, 499] on div at bounding box center [890, 498] width 144 height 12
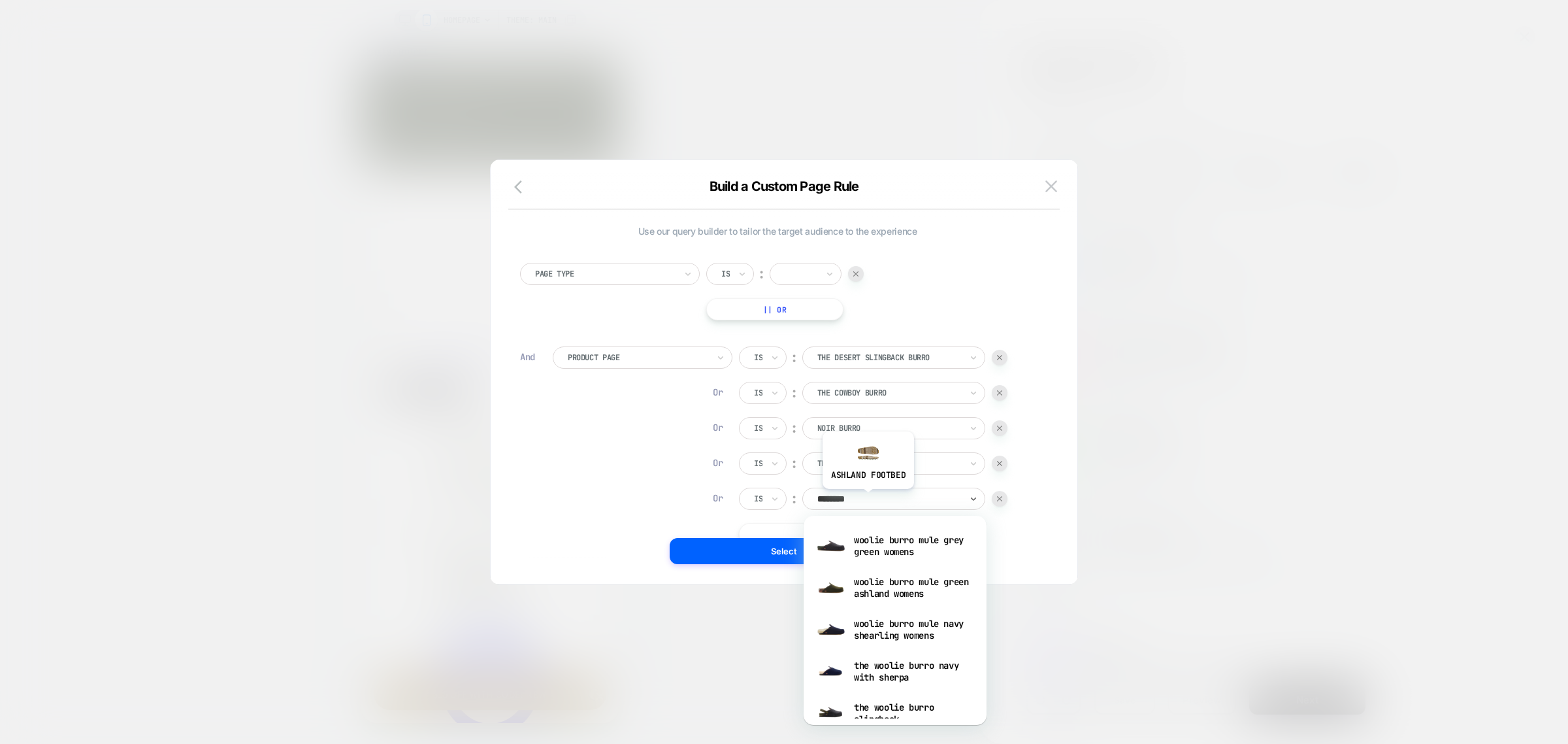
scroll to position [0, 383]
type input "*****"
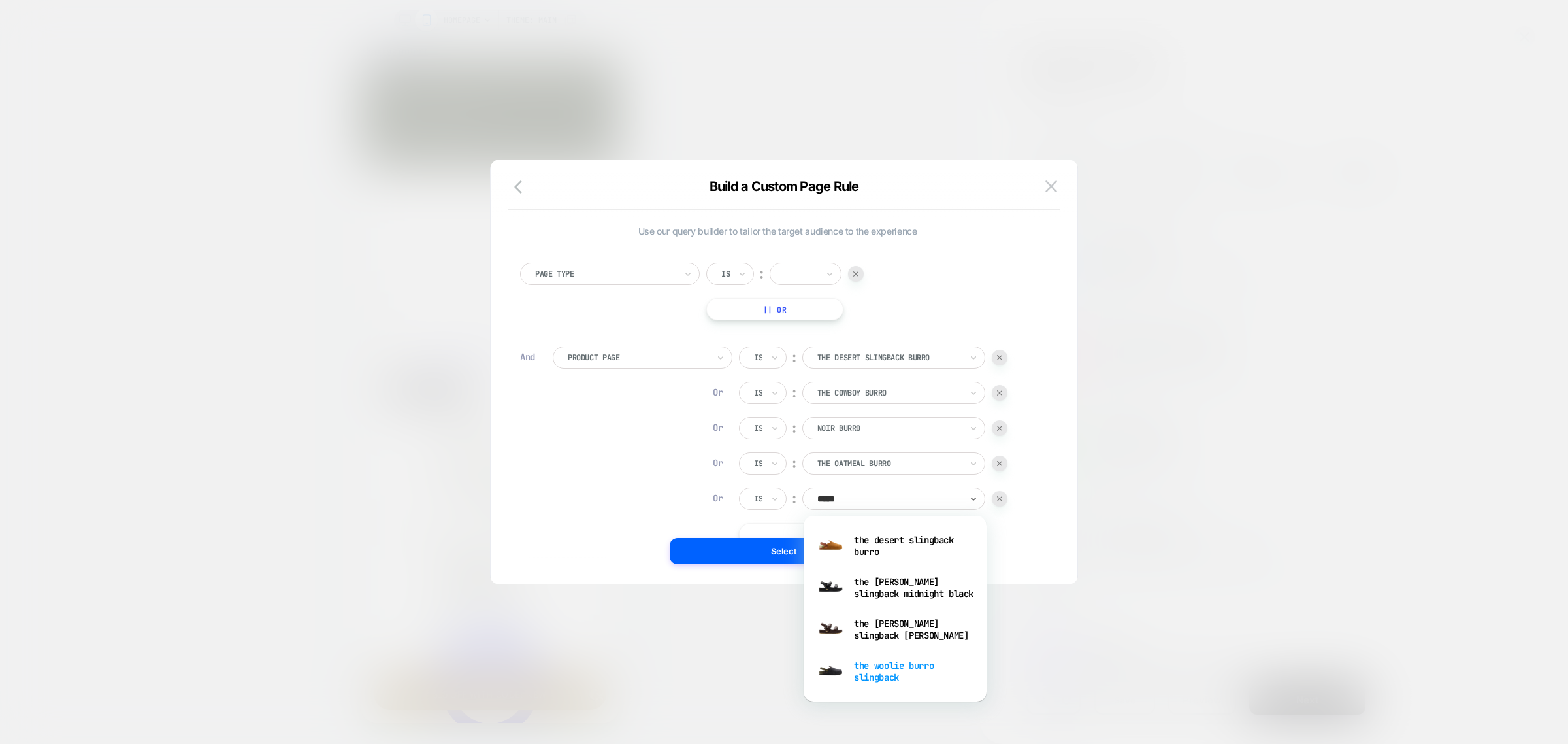
click at [909, 664] on div "the woolie burro slingback" at bounding box center [895, 671] width 170 height 42
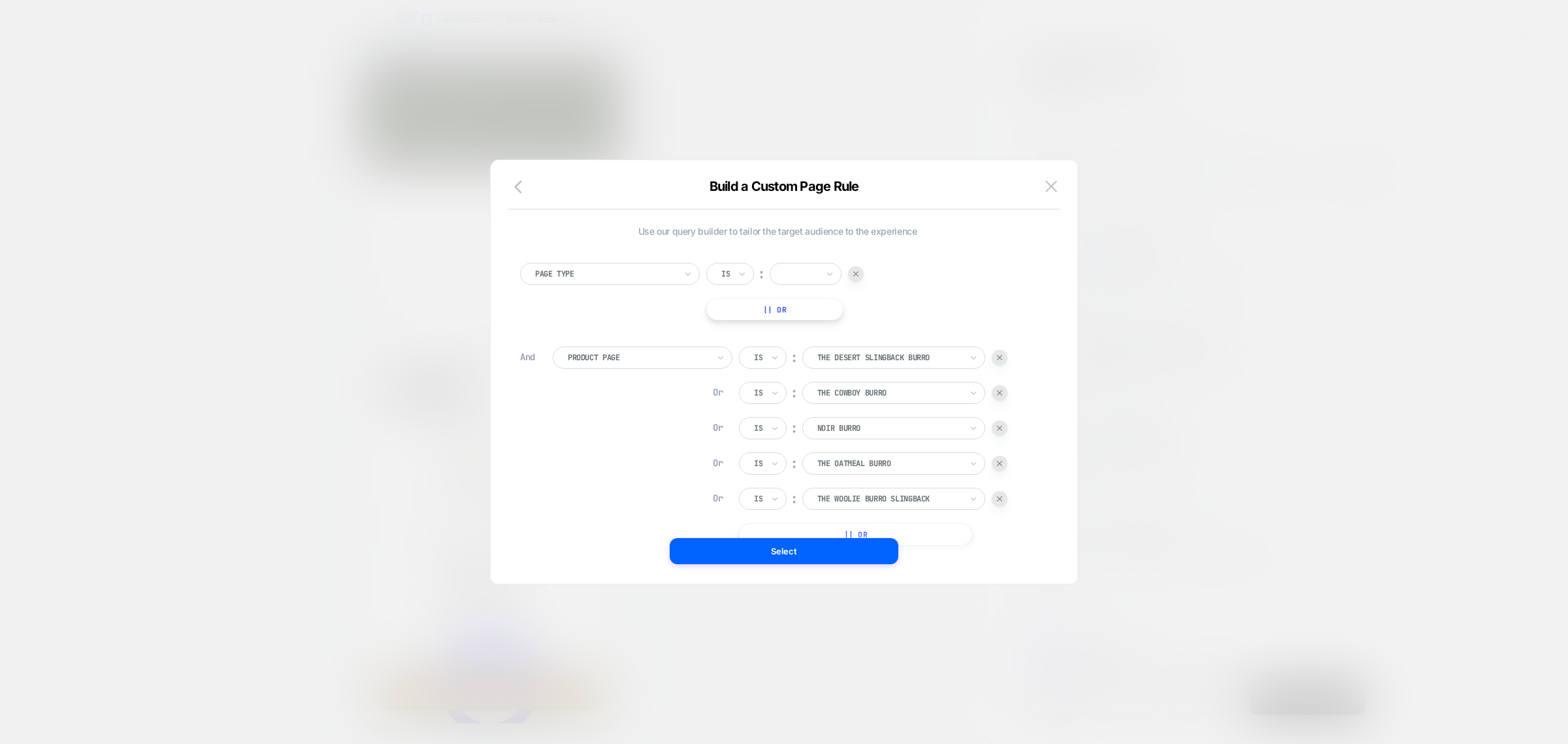
scroll to position [0, 0]
click at [772, 553] on button "Select" at bounding box center [783, 551] width 228 height 26
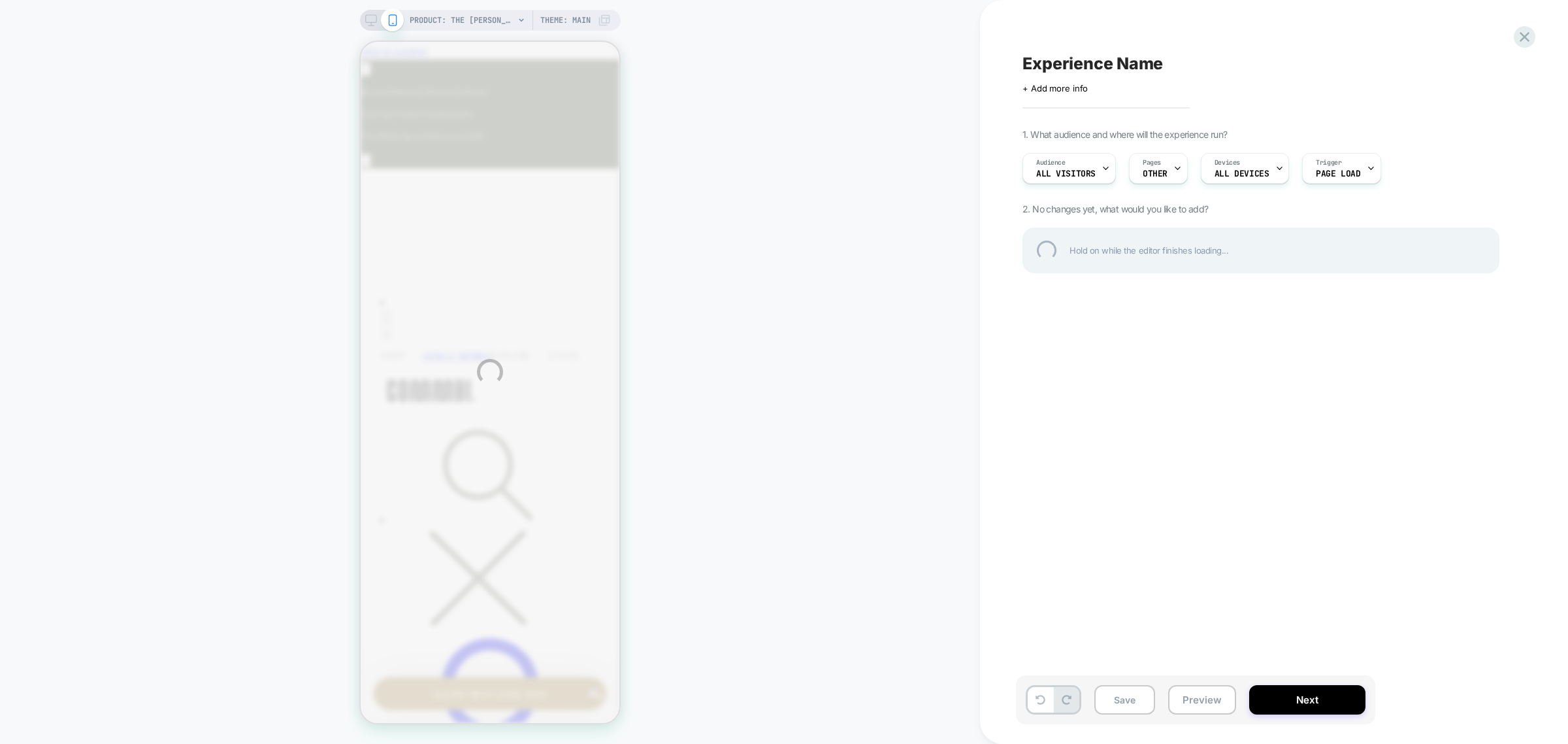
scroll to position [0, 191]
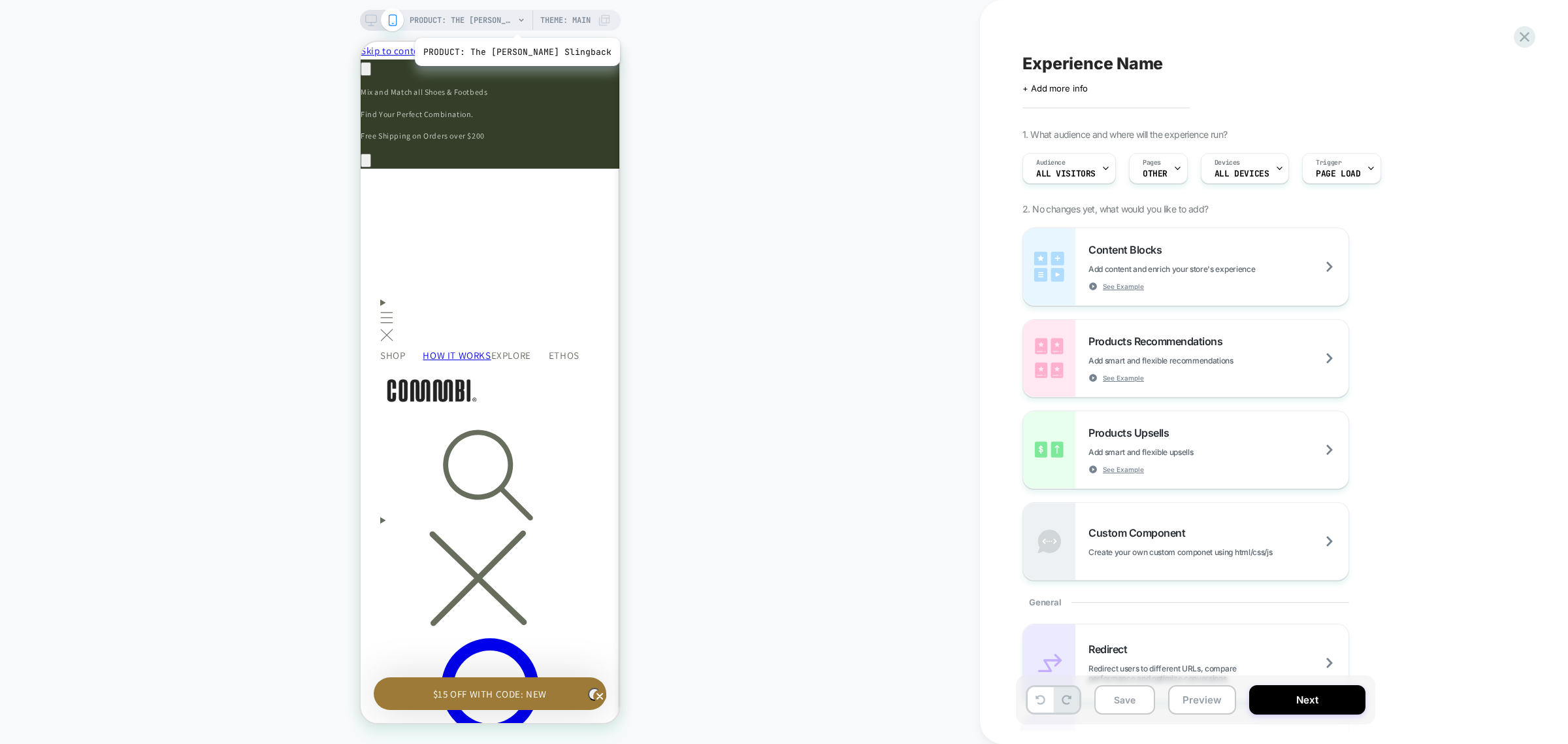
click at [513, 21] on span "PRODUCT: The [PERSON_NAME] Slingback" at bounding box center [462, 20] width 104 height 21
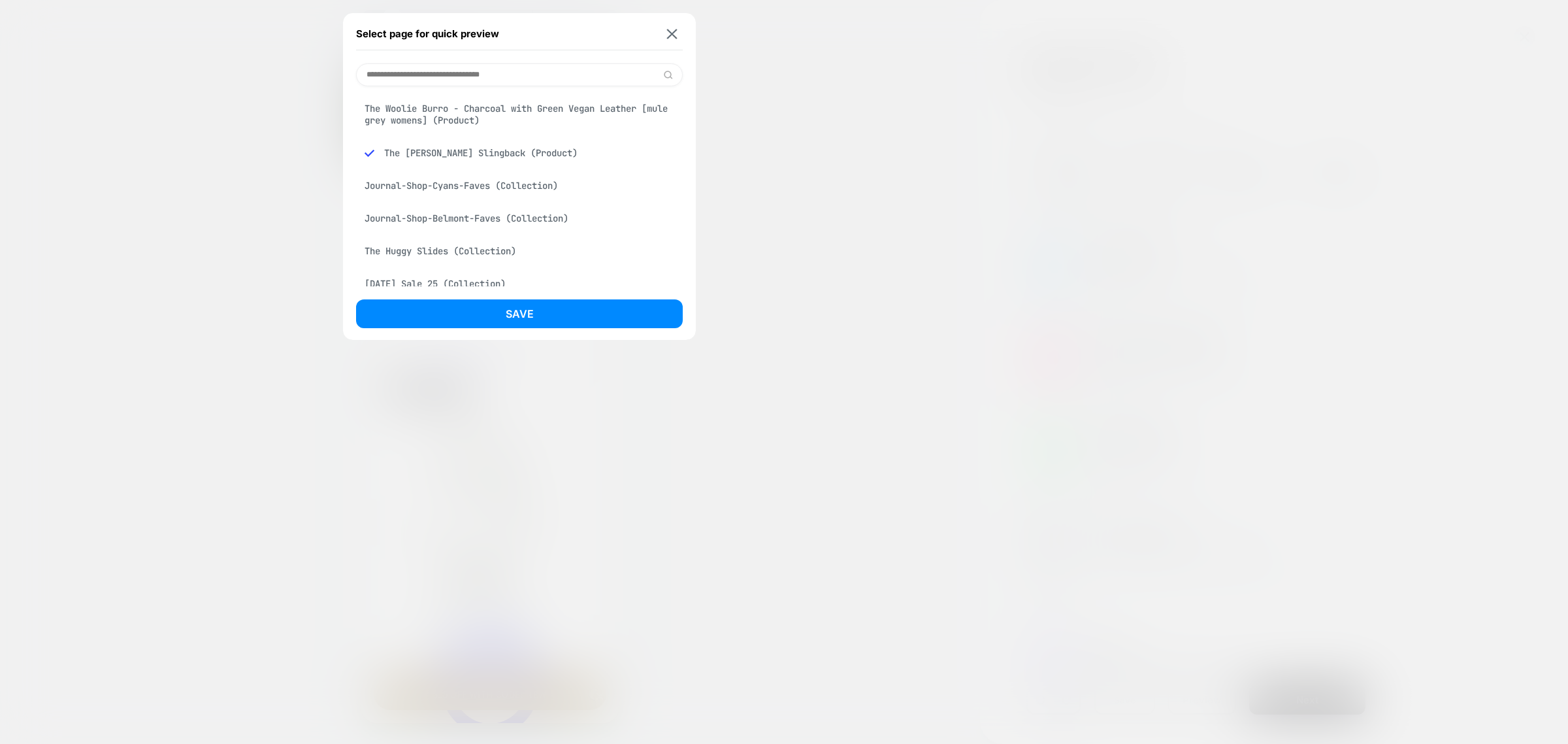
click at [482, 78] on input at bounding box center [519, 74] width 326 height 23
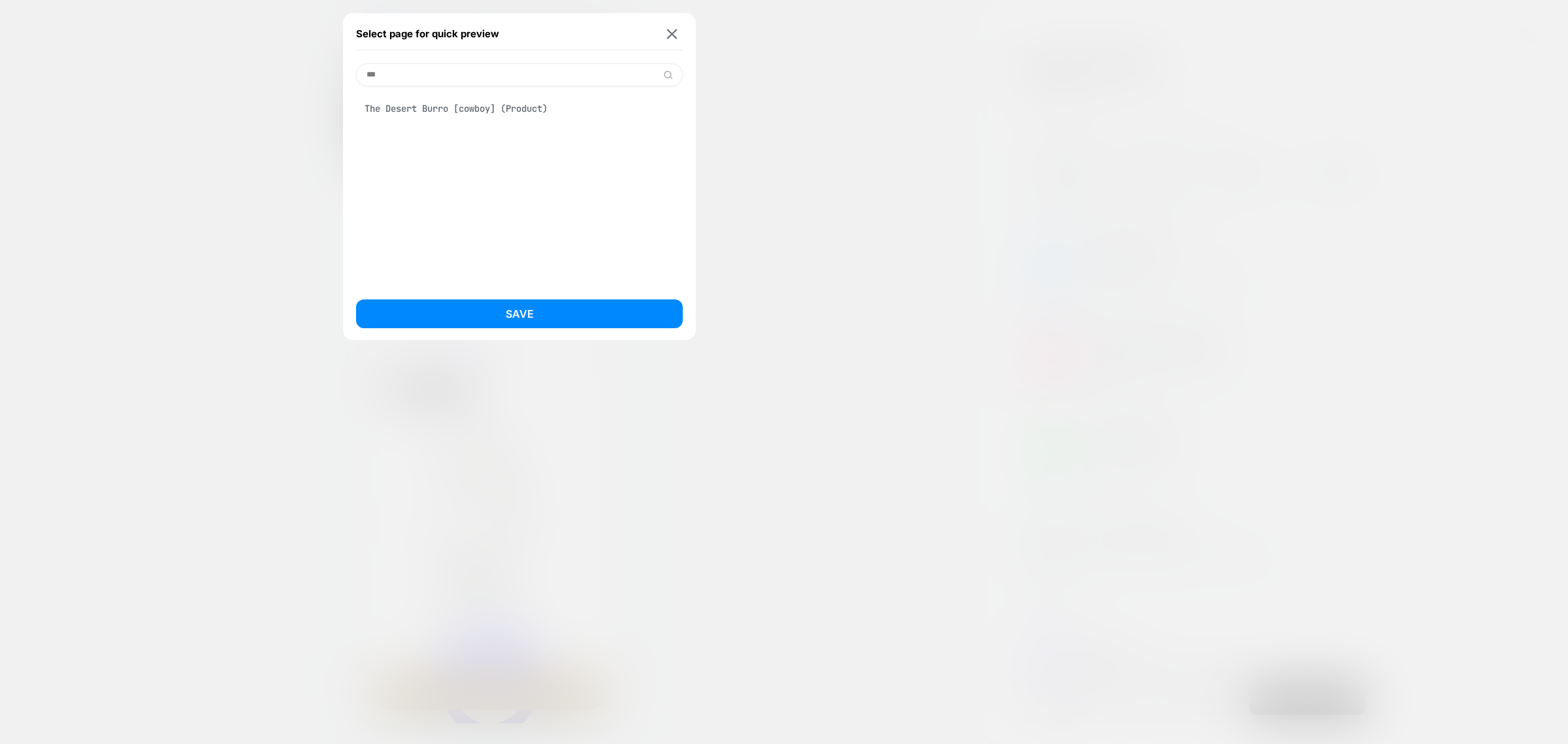
type input "***"
click at [489, 109] on div "The Desert Burro [cowboy] (Product)" at bounding box center [519, 108] width 326 height 25
click at [484, 307] on button "Save" at bounding box center [519, 314] width 326 height 29
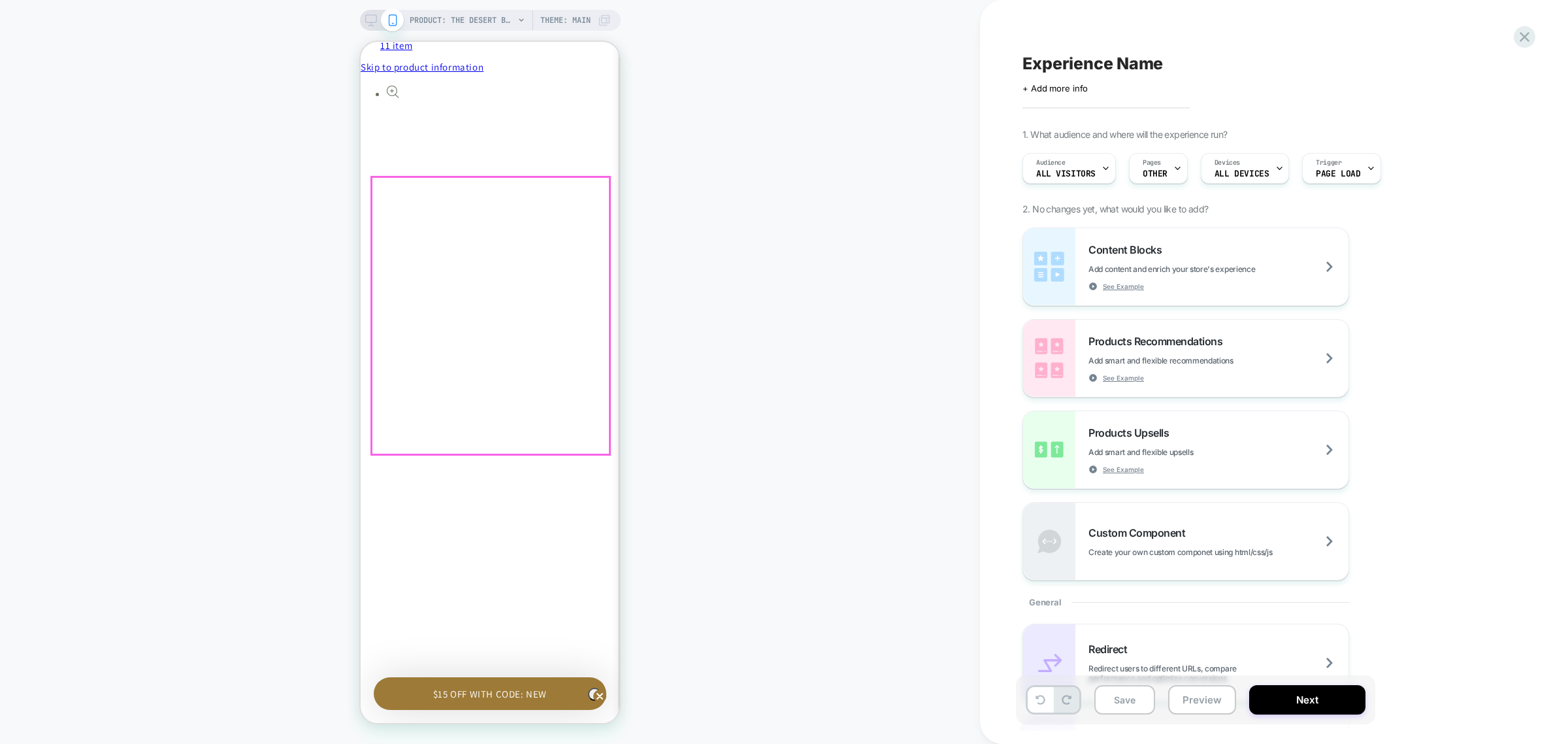
scroll to position [0, 383]
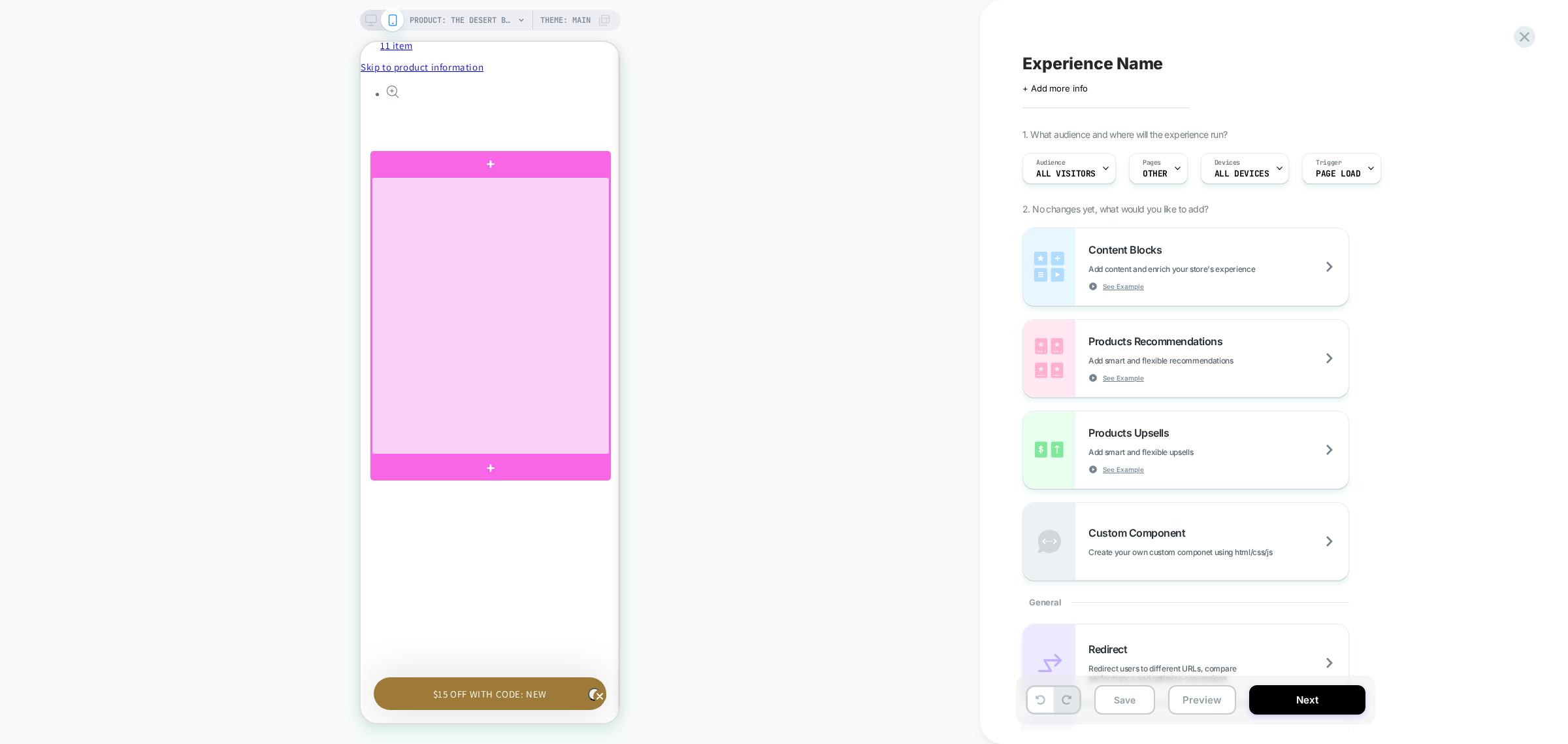
click at [496, 184] on div at bounding box center [490, 316] width 238 height 277
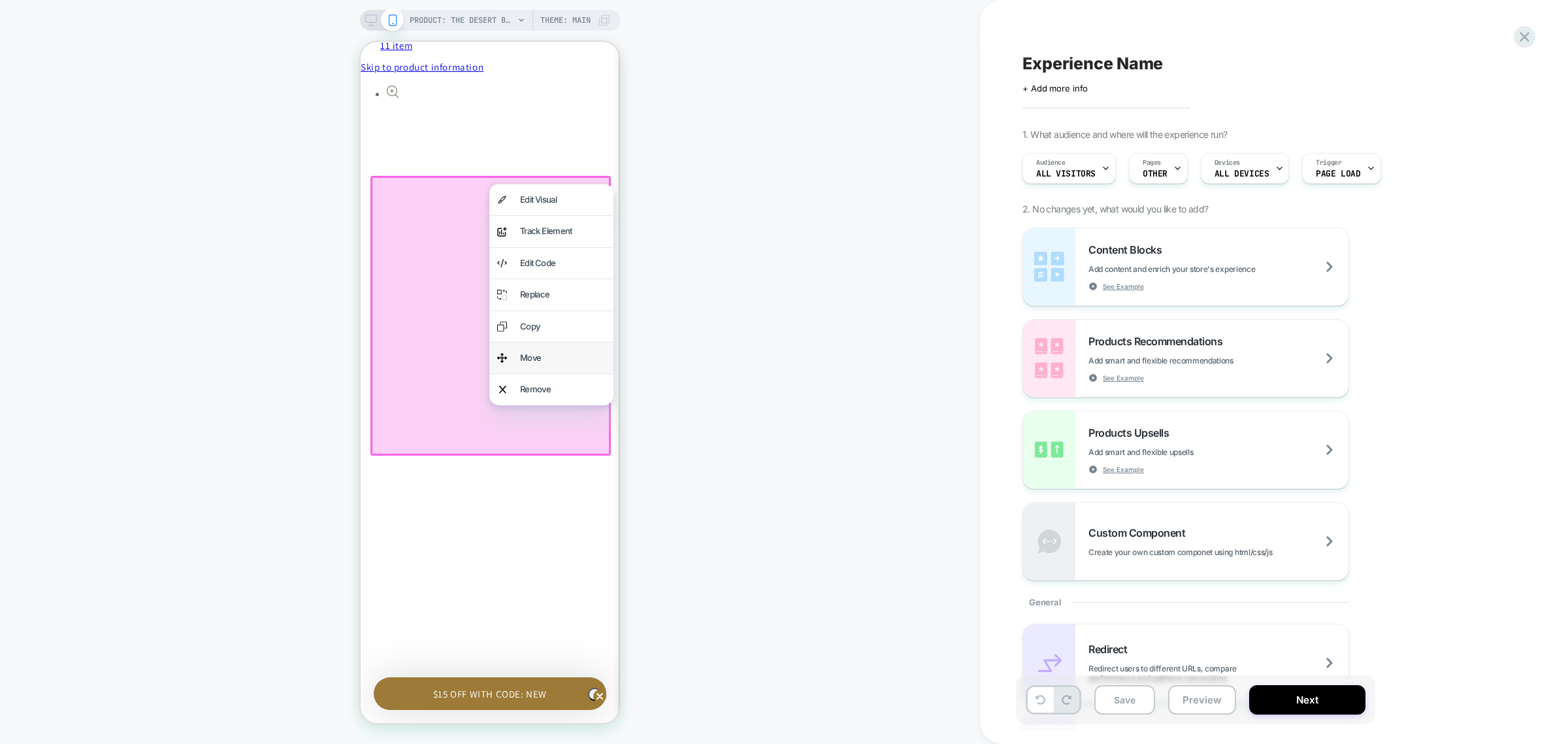
click at [567, 351] on div "Move" at bounding box center [562, 358] width 86 height 15
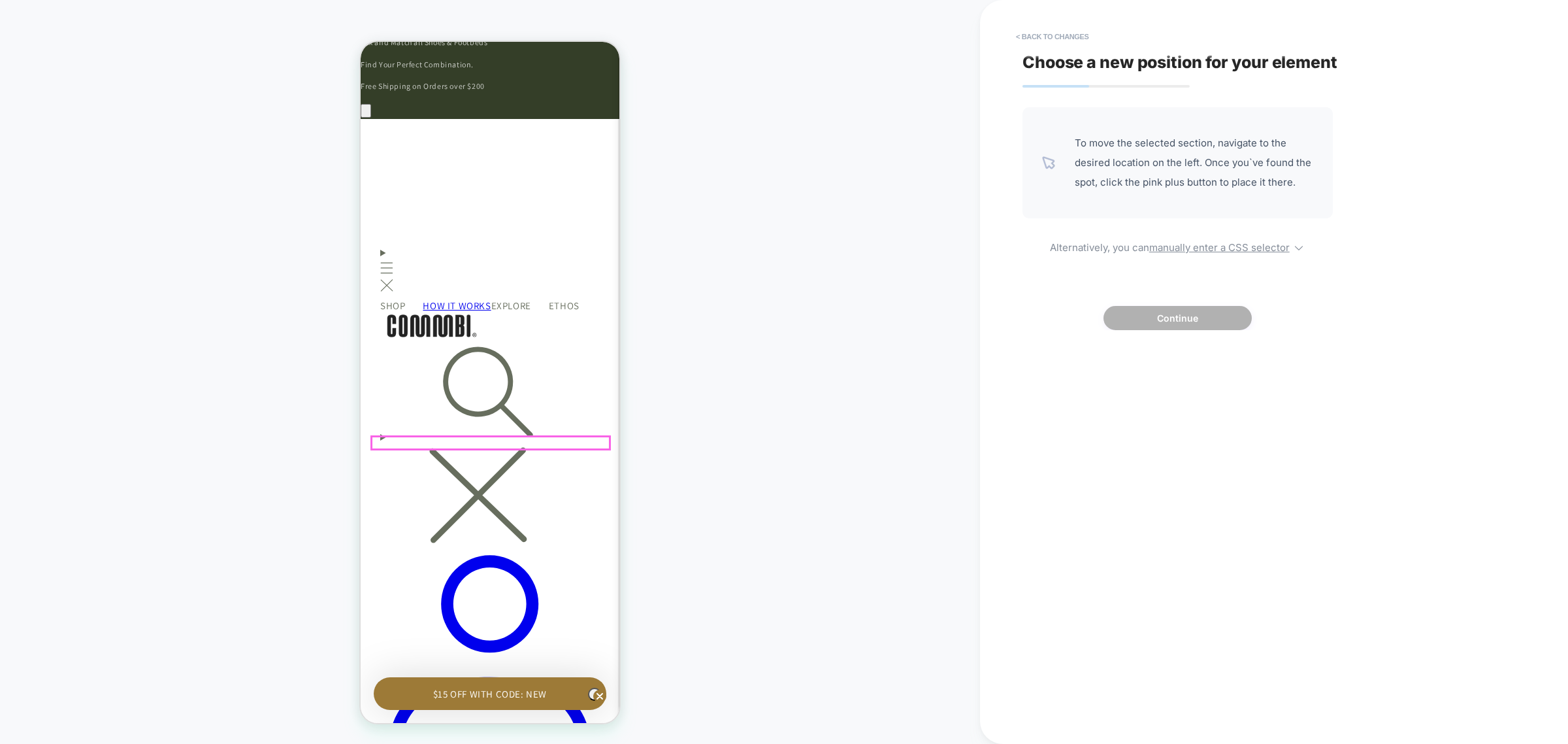
scroll to position [163, 0]
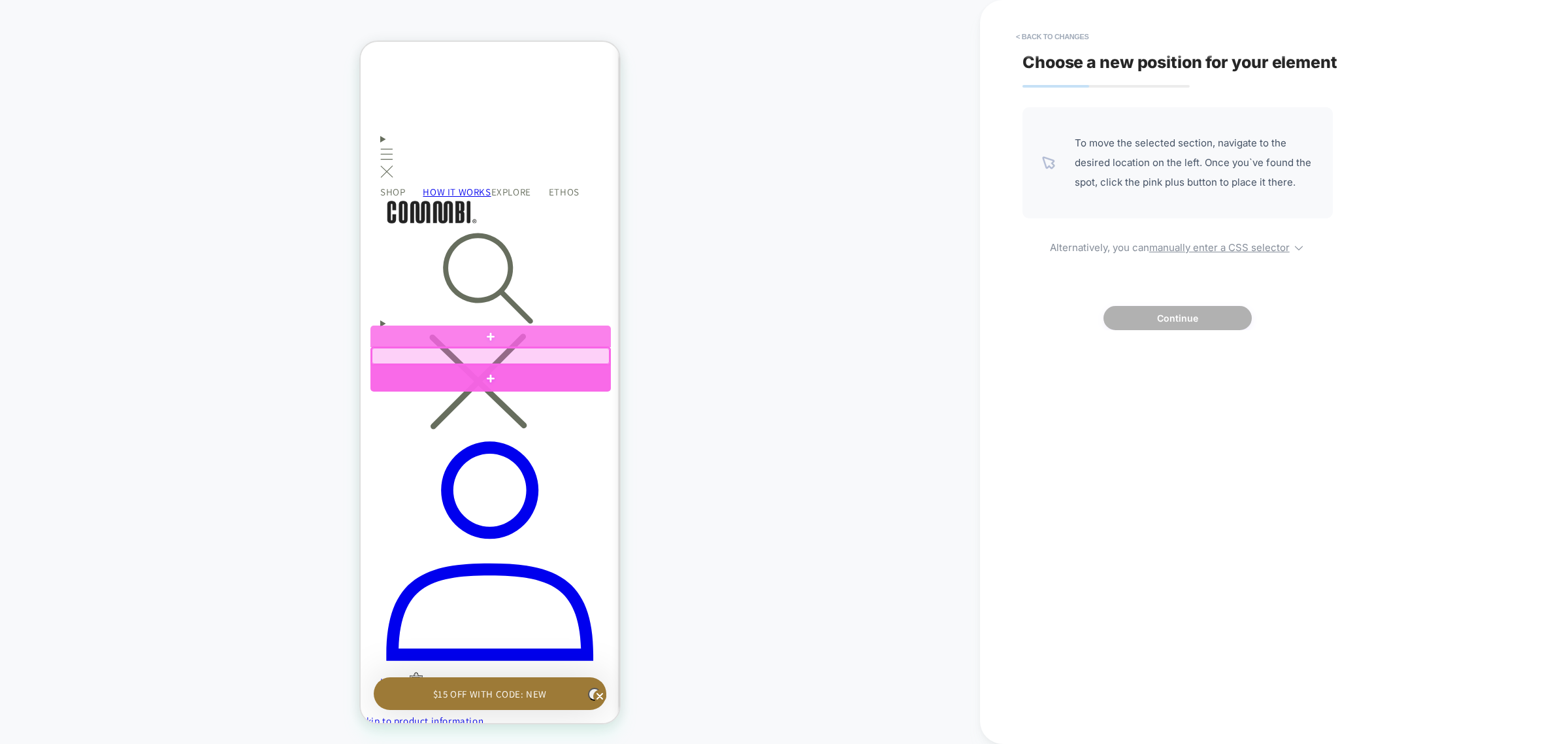
click at [449, 376] on div at bounding box center [490, 378] width 241 height 27
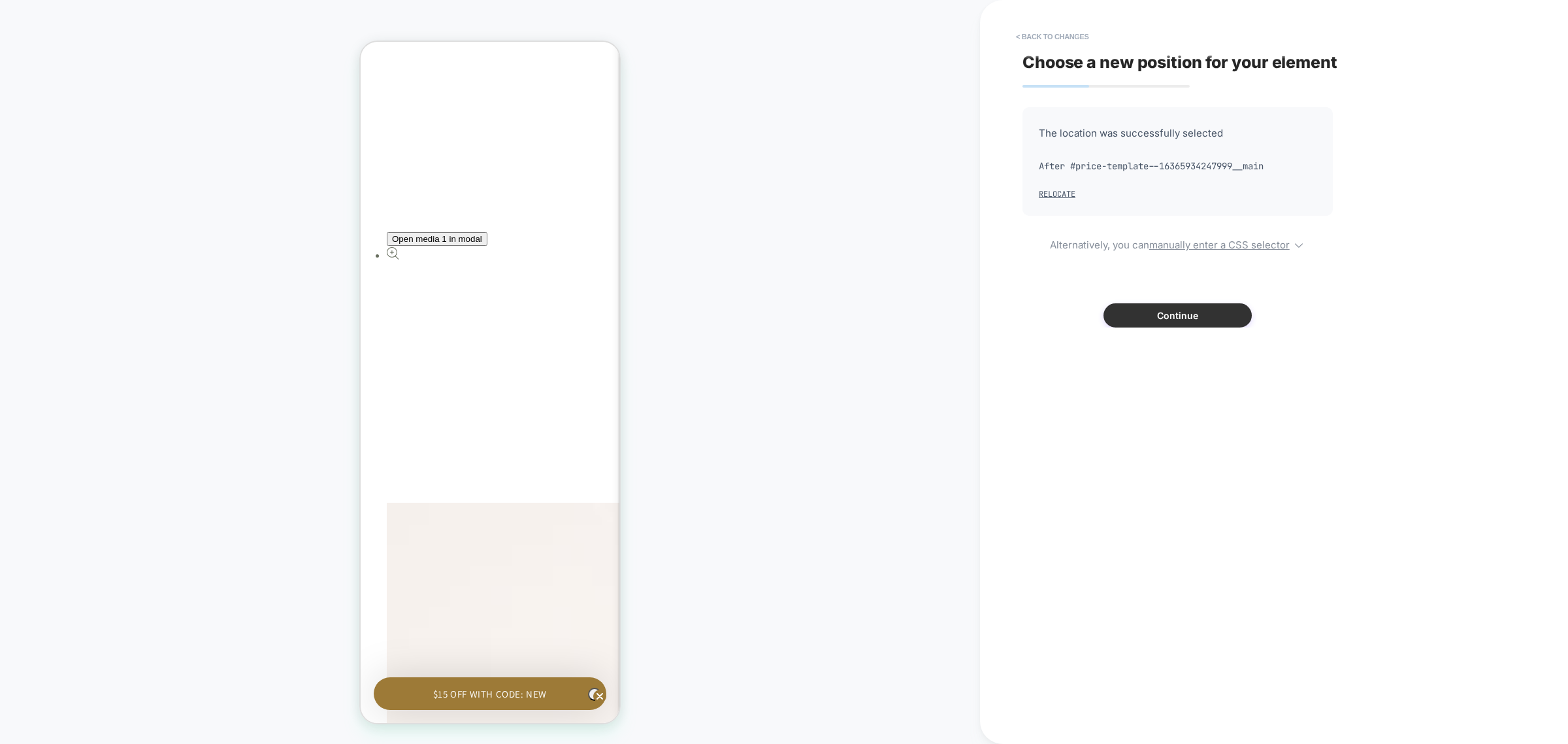
scroll to position [0, 383]
click at [1186, 319] on button "Continue" at bounding box center [1178, 315] width 148 height 24
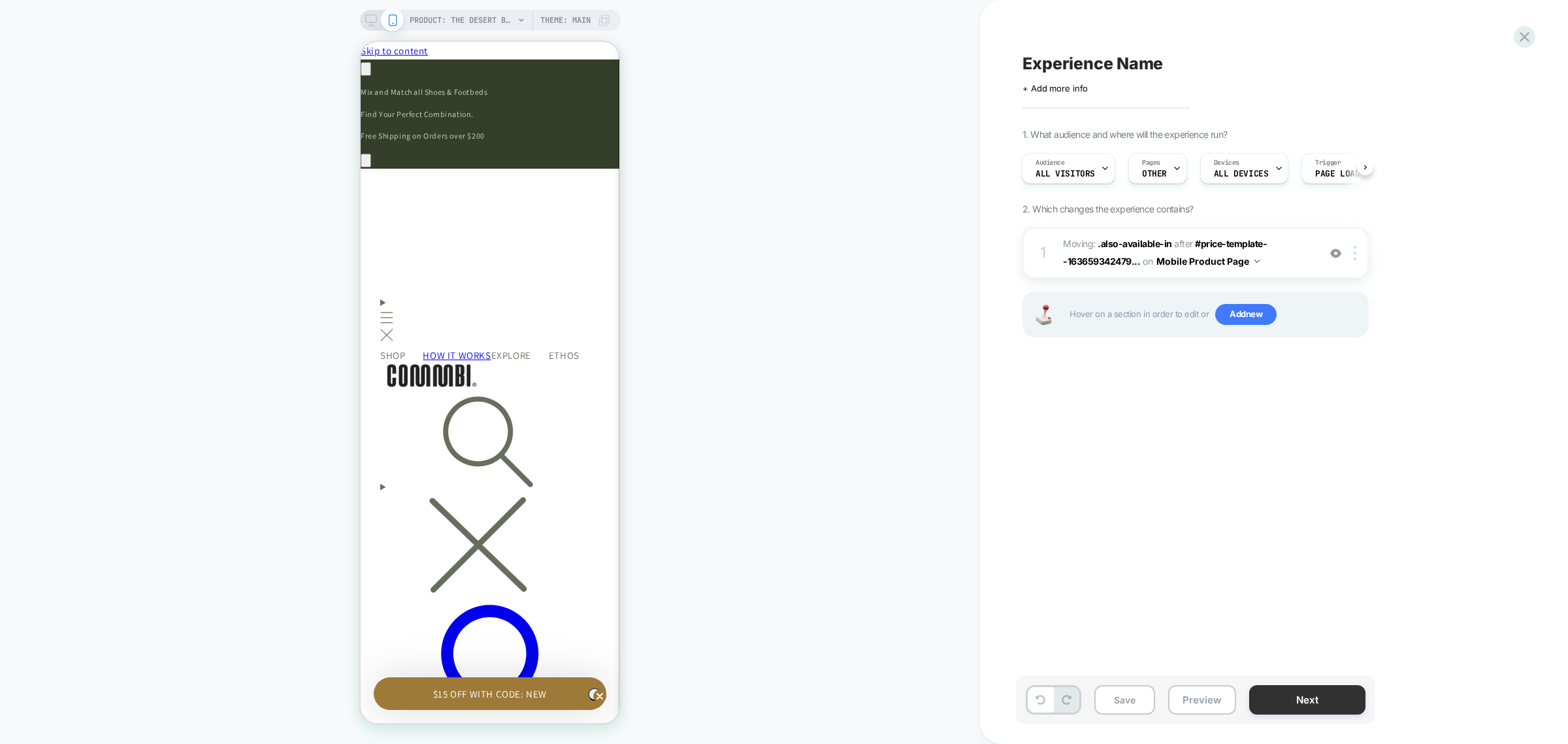
scroll to position [0, 0]
click at [366, 21] on icon at bounding box center [370, 20] width 12 height 12
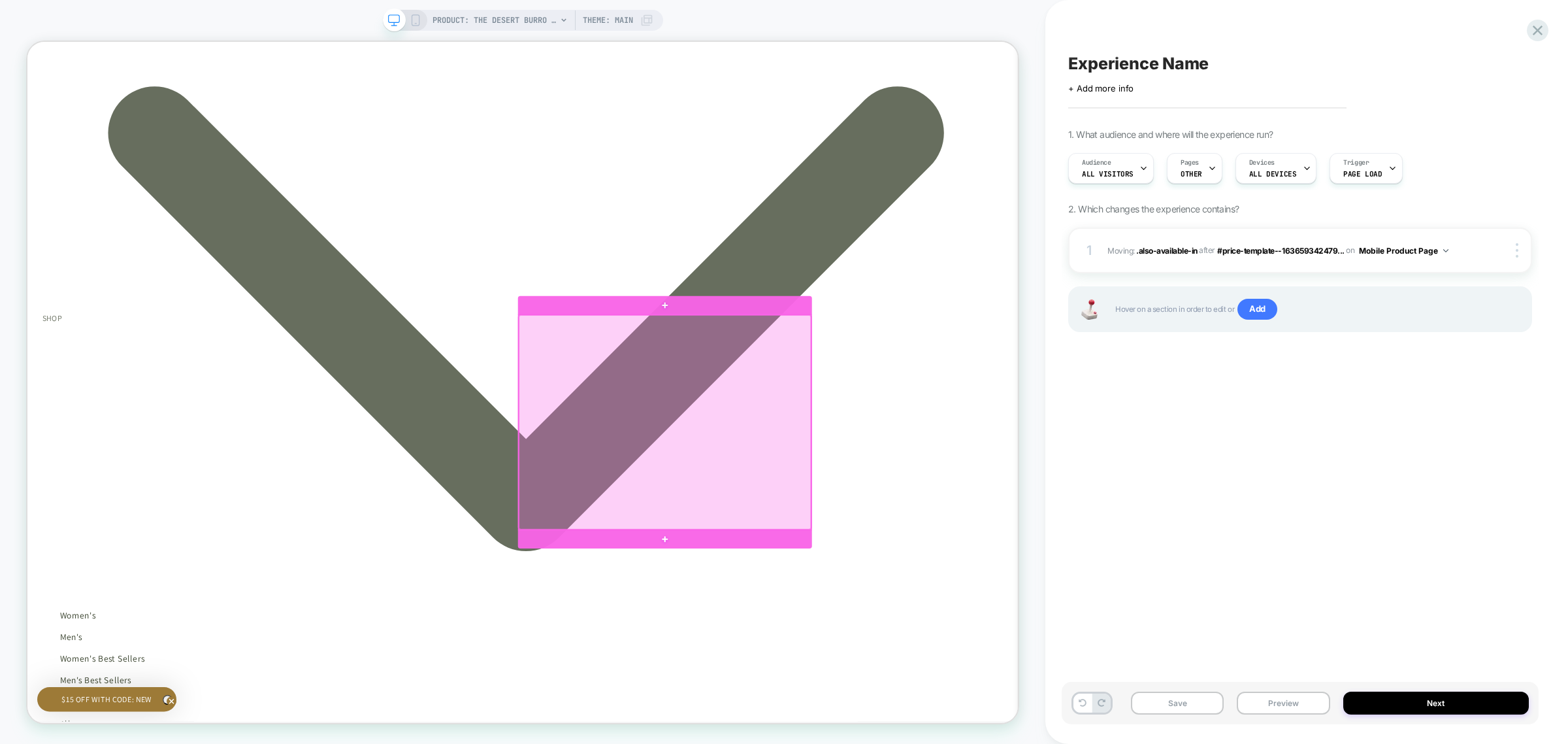
click at [923, 415] on div at bounding box center [877, 548] width 390 height 285
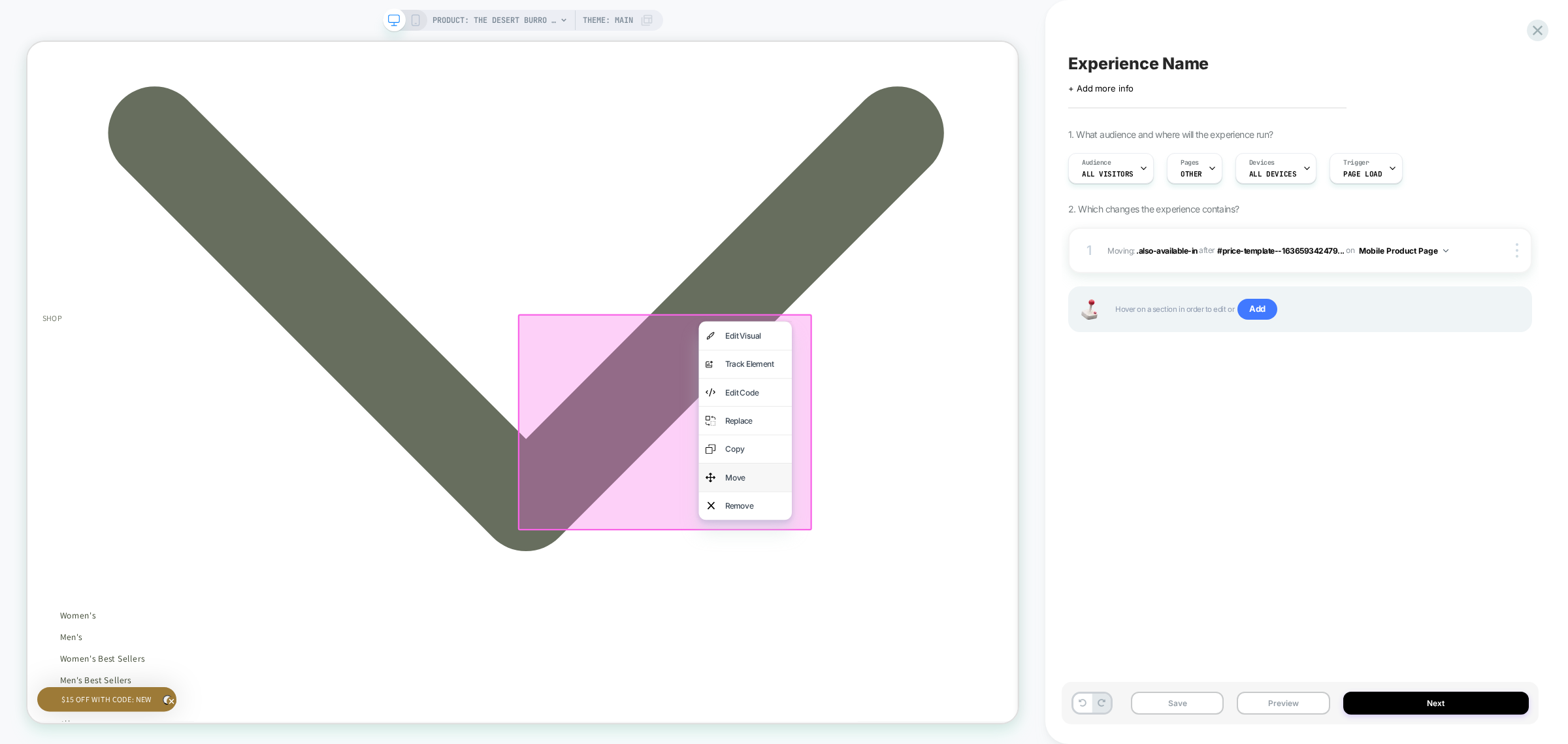
click at [995, 614] on div "Move" at bounding box center [997, 623] width 80 height 19
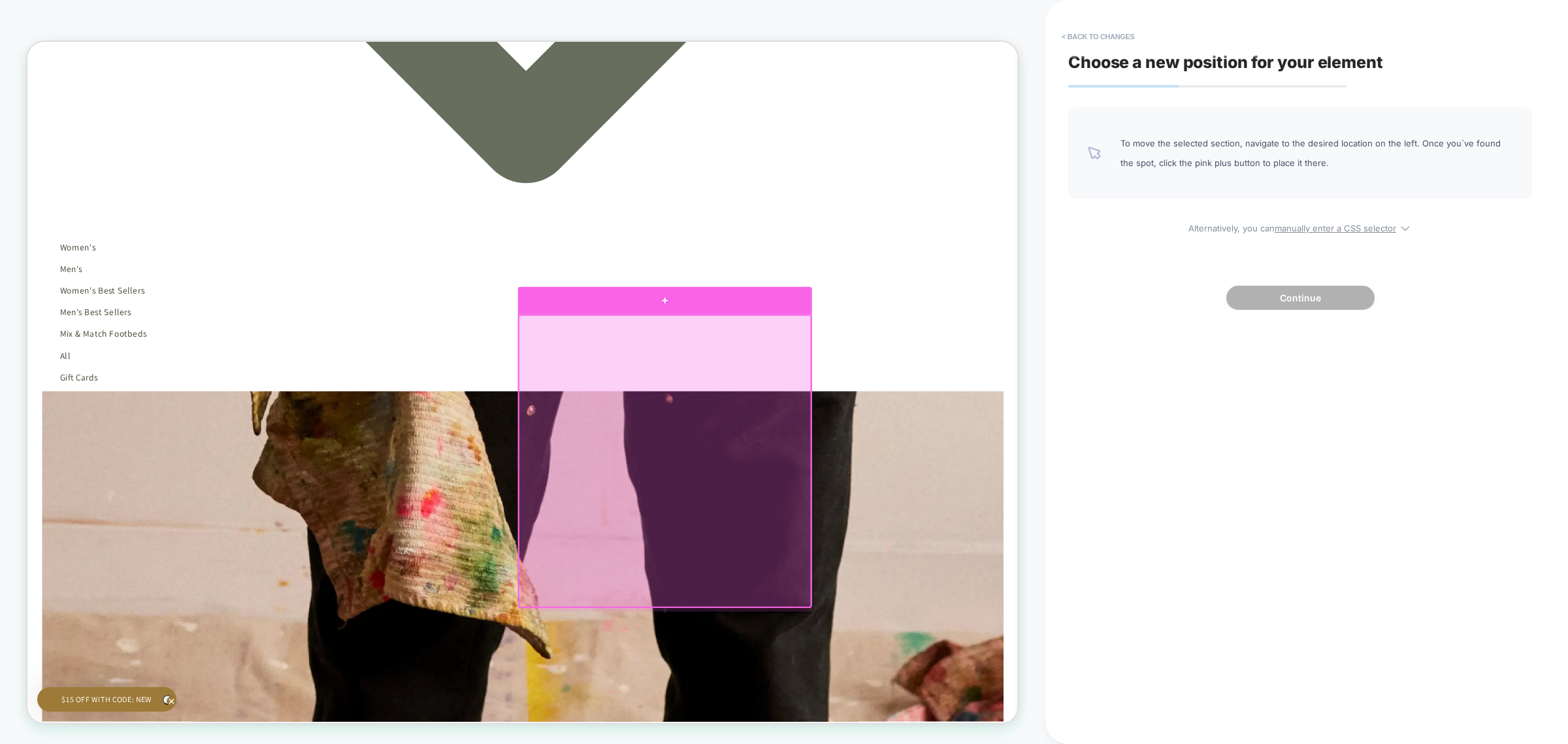
click at [866, 397] on div at bounding box center [878, 386] width 392 height 36
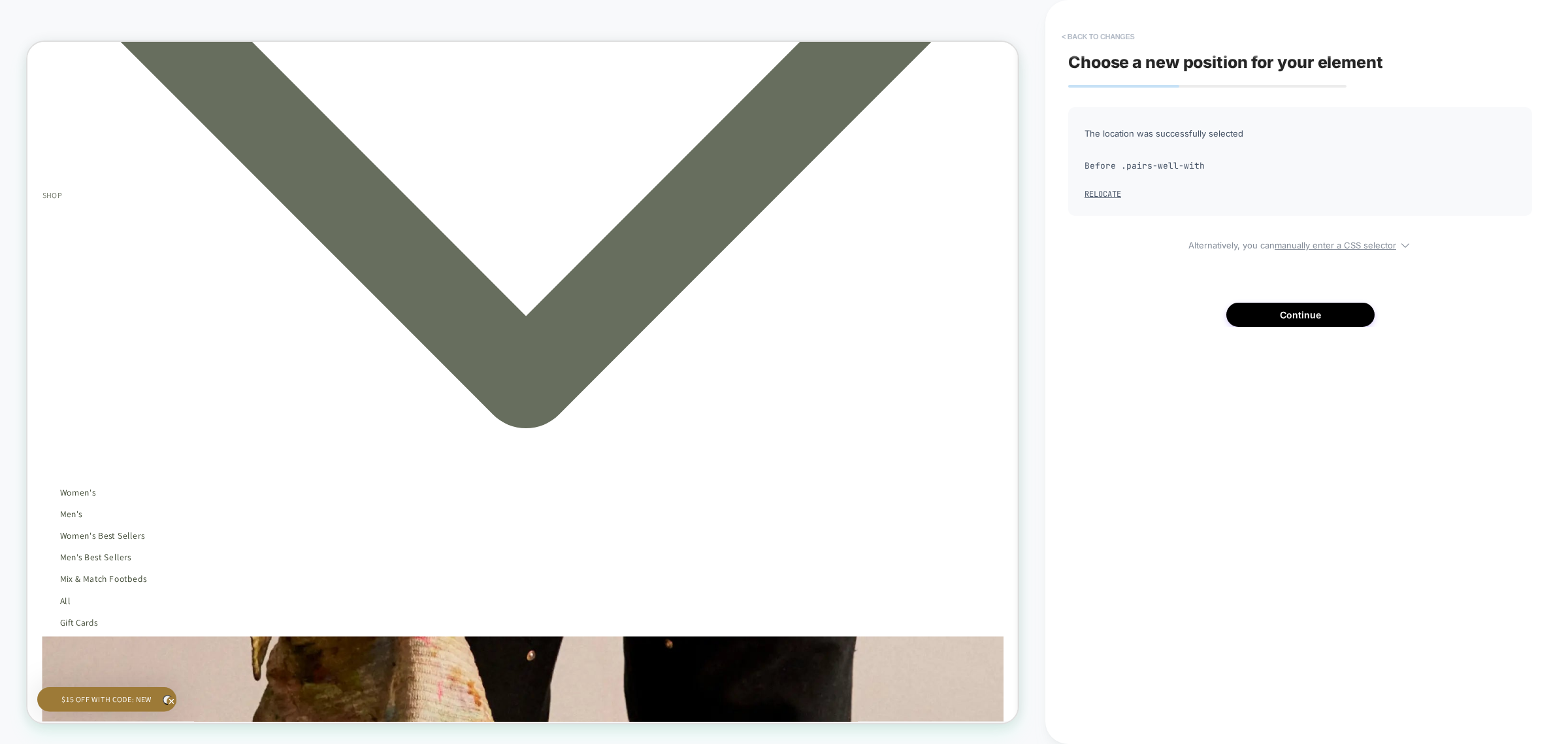
click at [1095, 39] on button "< Back to changes" at bounding box center [1098, 36] width 86 height 21
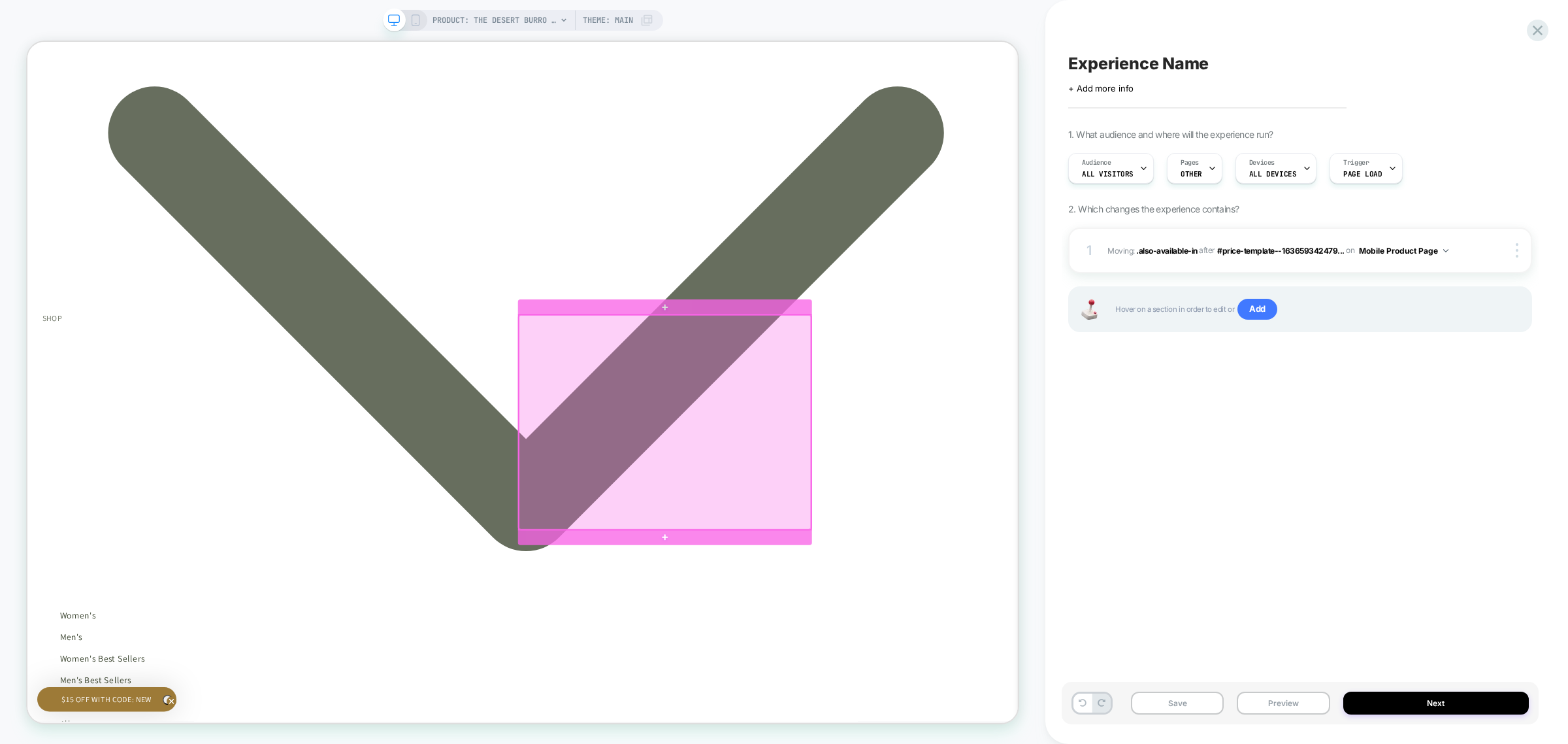
click at [965, 410] on div at bounding box center [877, 548] width 390 height 285
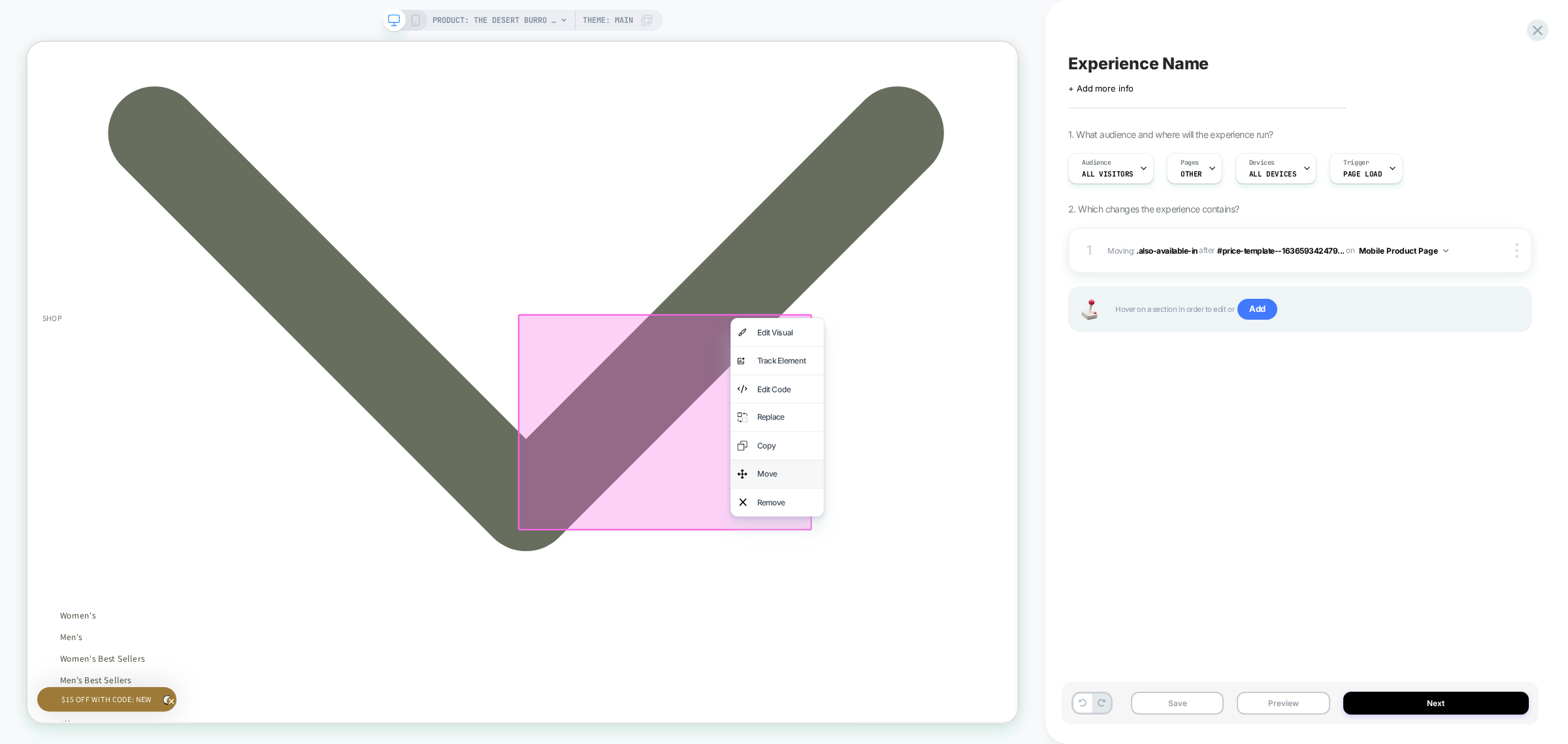
click at [1047, 609] on div "Move" at bounding box center [1040, 618] width 80 height 19
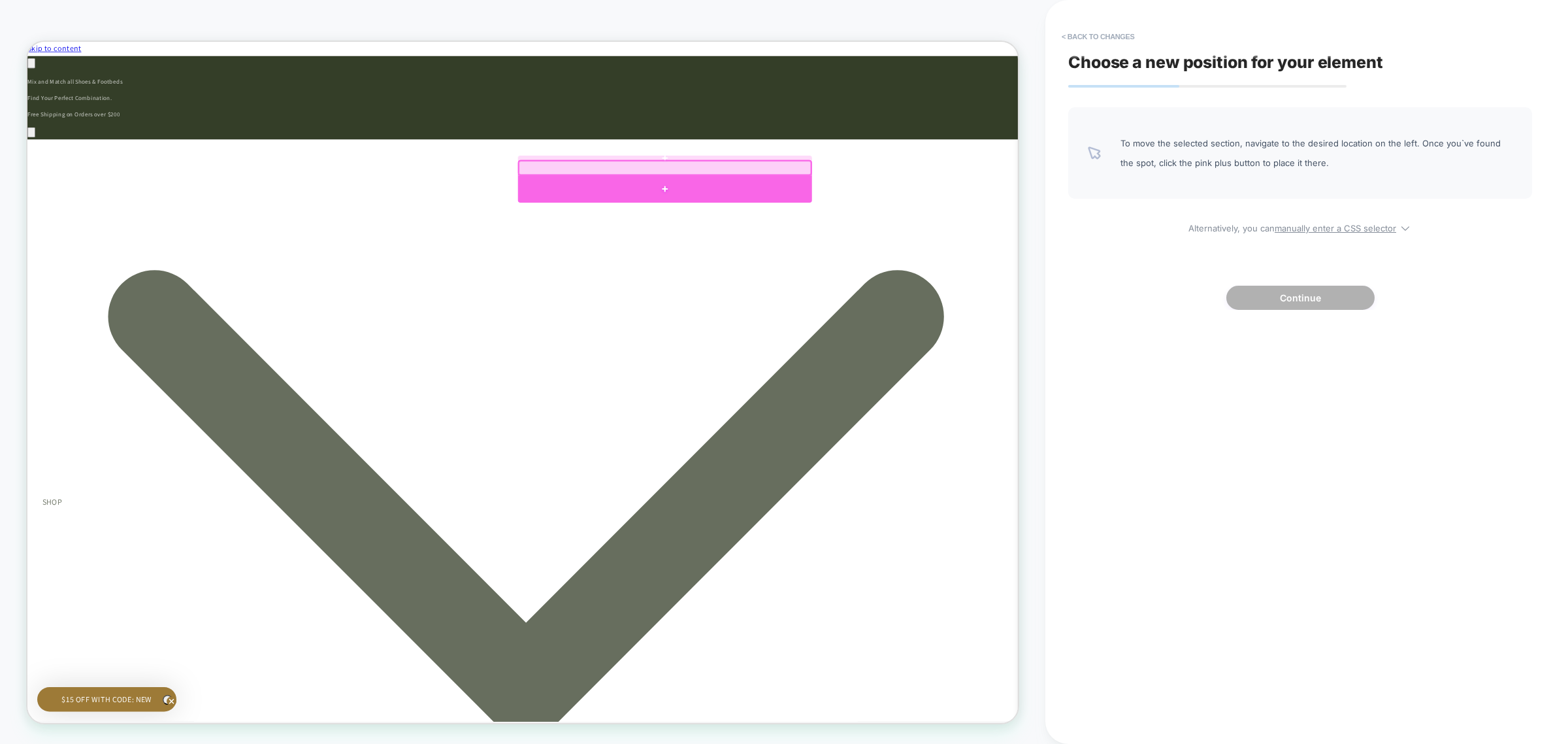
click at [809, 229] on div at bounding box center [878, 237] width 392 height 35
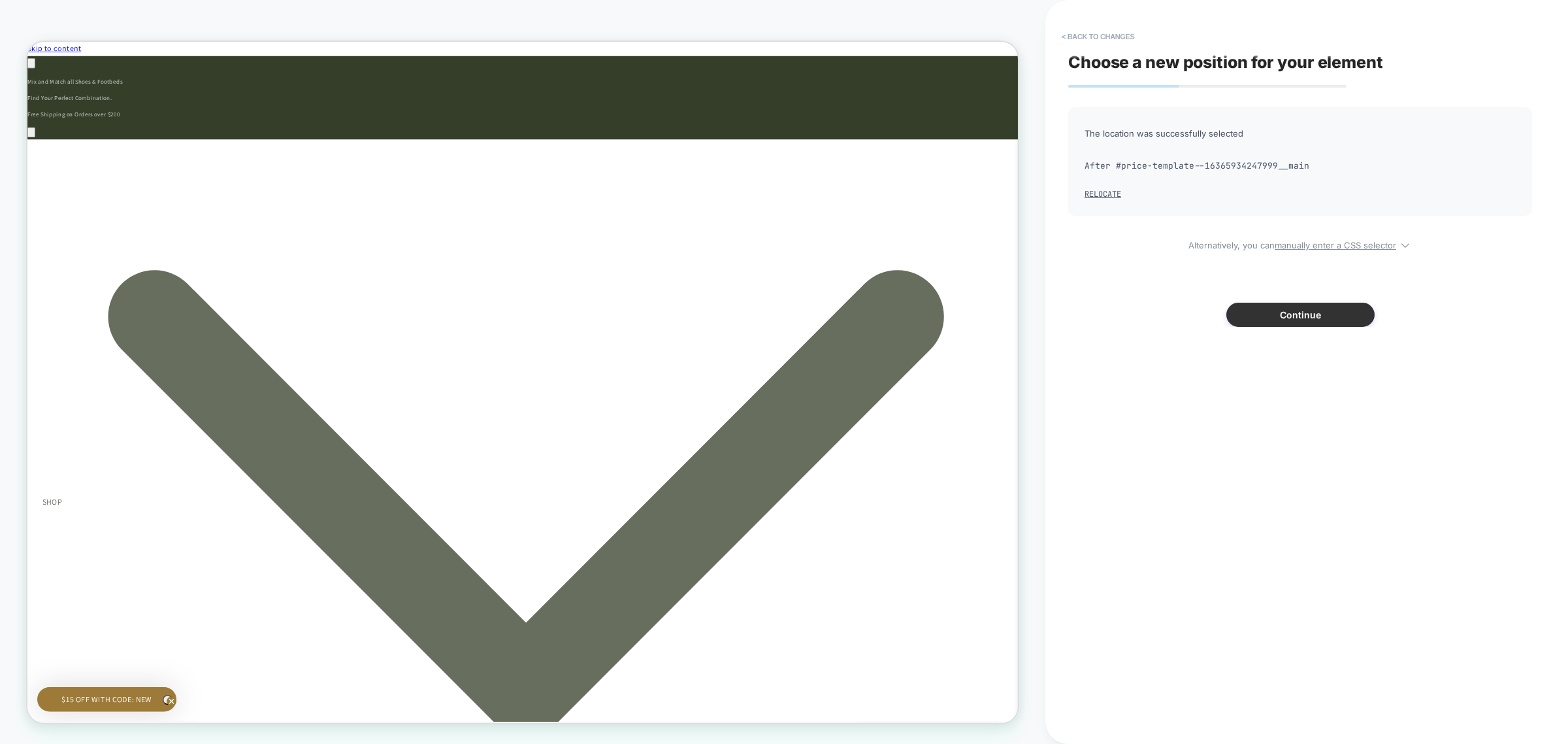
click at [1292, 321] on button "Continue" at bounding box center [1300, 314] width 148 height 24
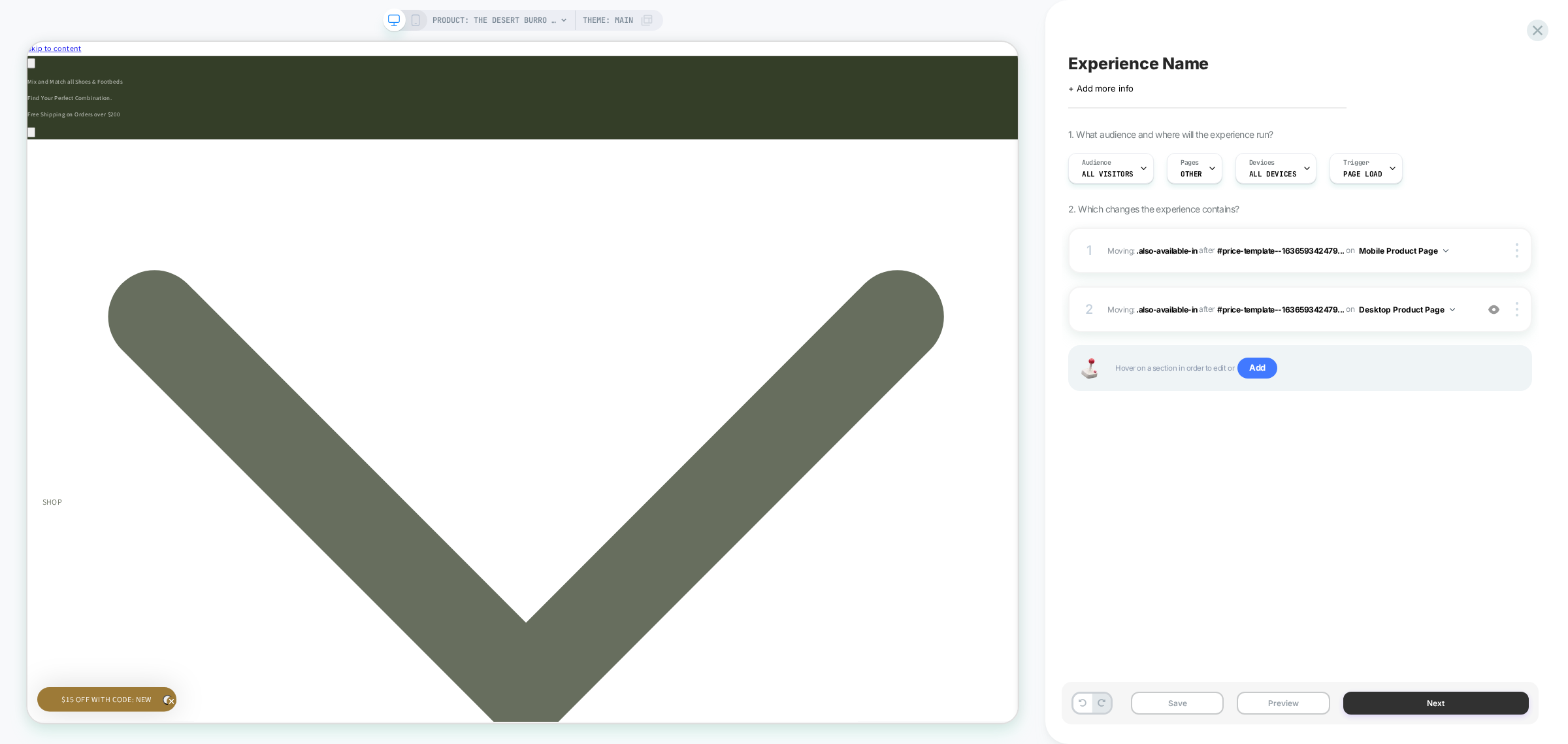
click at [1403, 701] on button "Next" at bounding box center [1436, 703] width 186 height 23
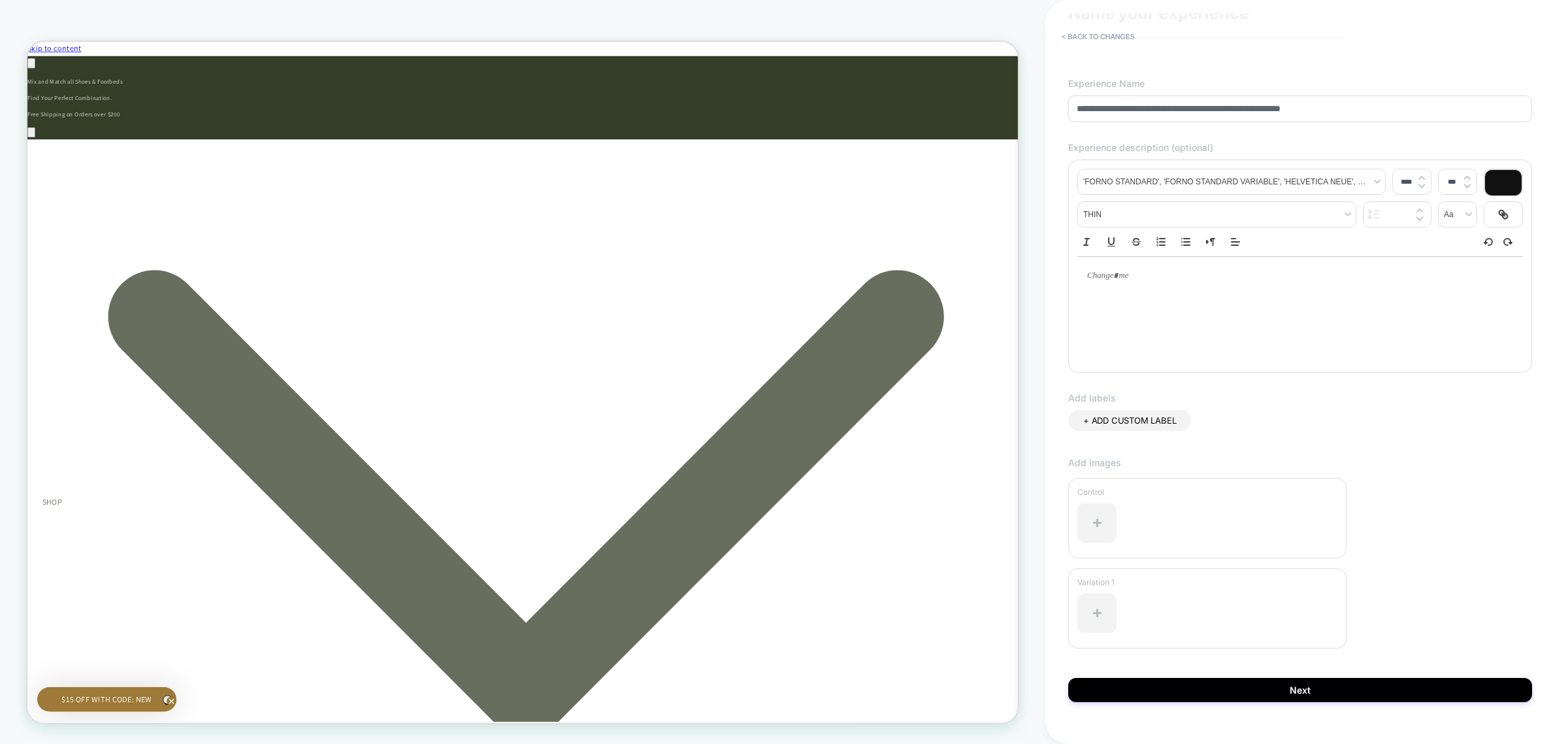
scroll to position [74, 0]
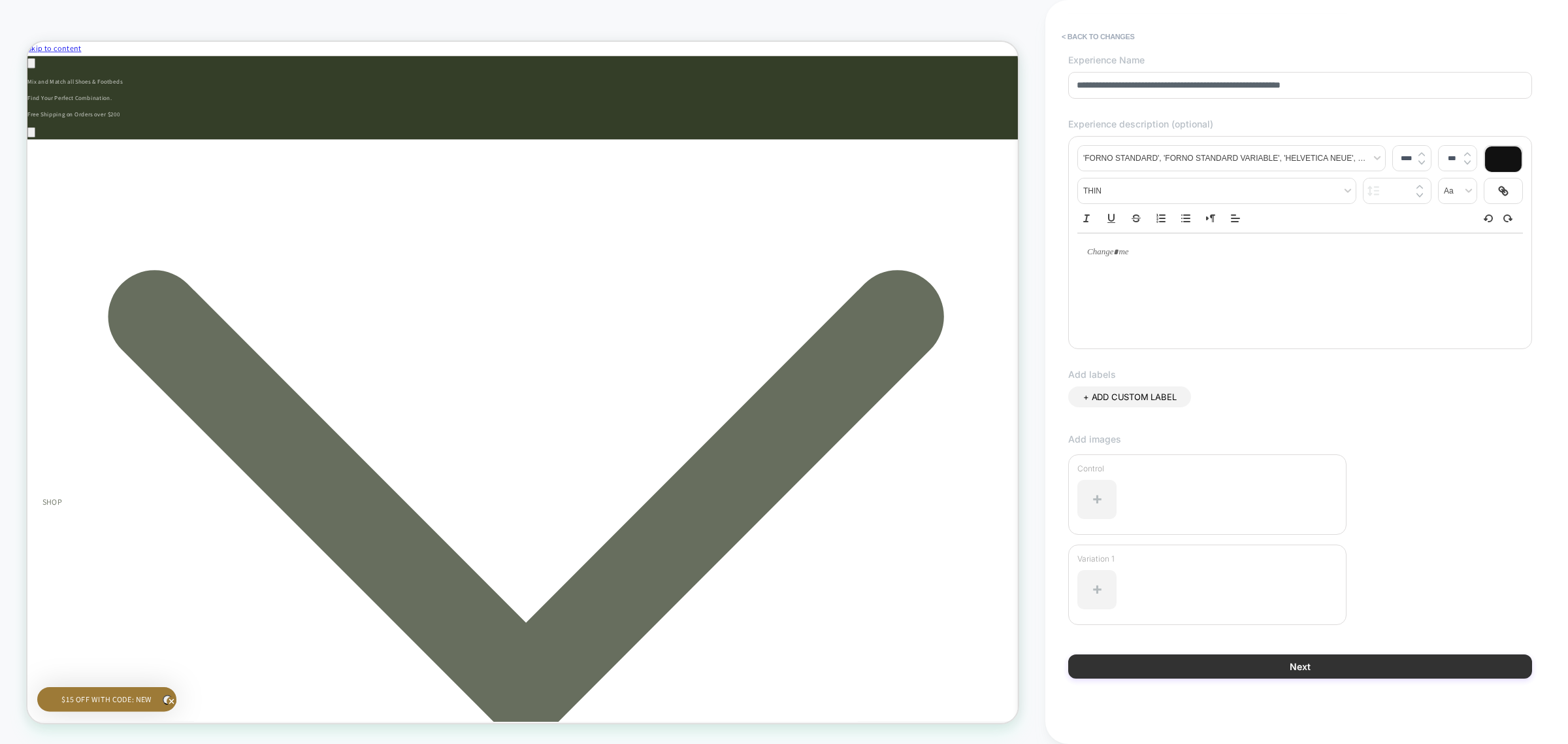
type input "**********"
click at [1343, 664] on button "Next" at bounding box center [1300, 666] width 464 height 24
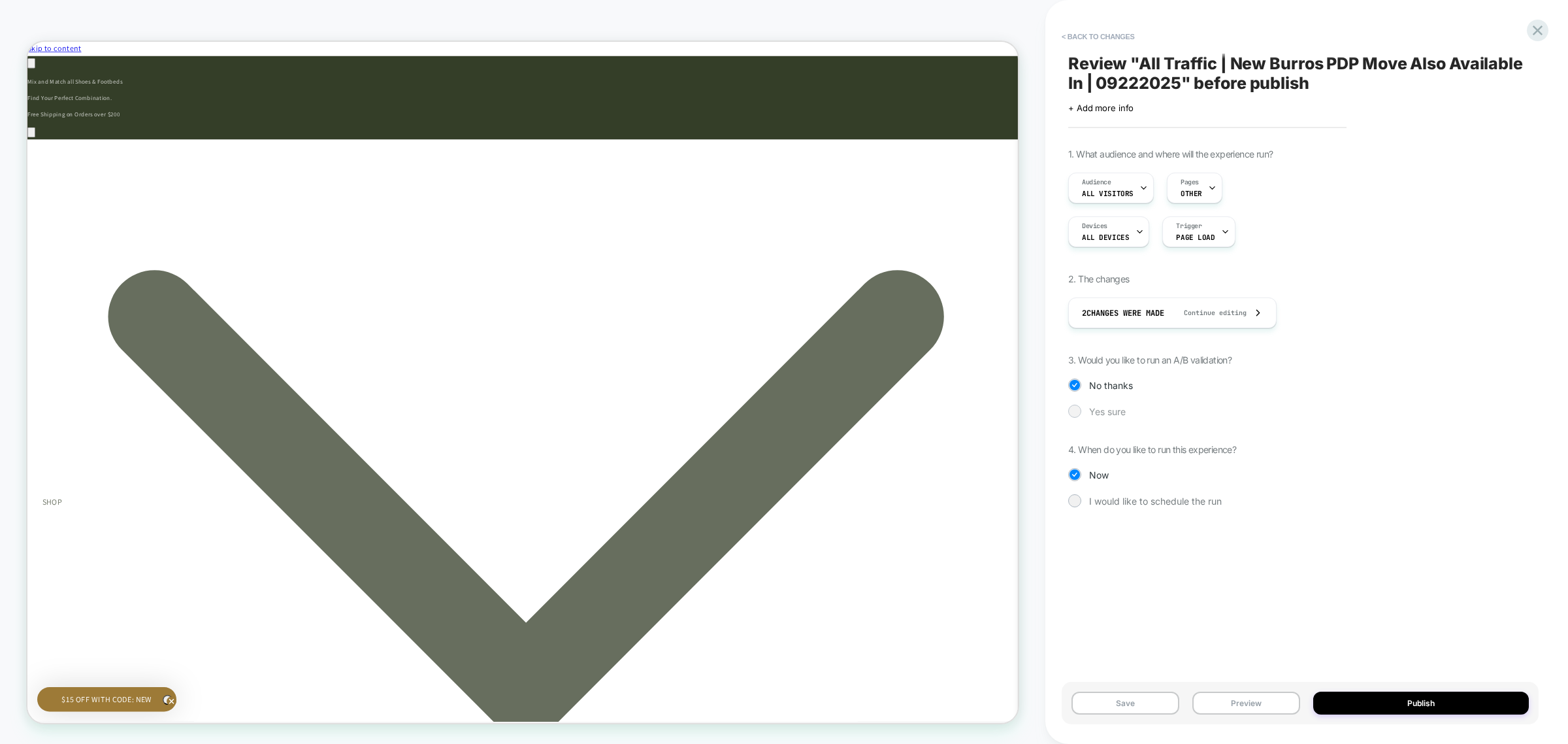
click at [1110, 415] on span "Yes sure" at bounding box center [1107, 412] width 36 height 11
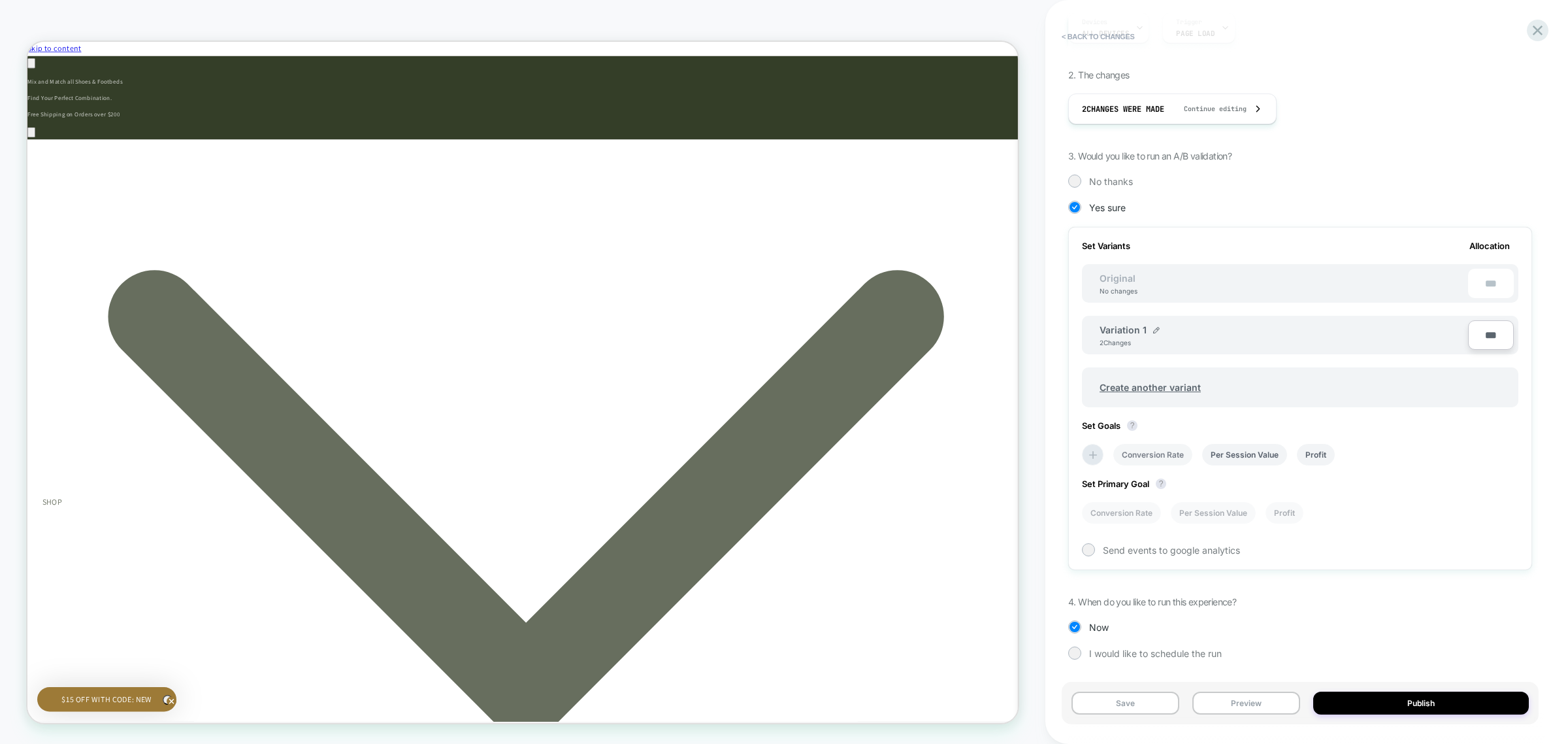
scroll to position [0, 0]
click at [1142, 455] on li "Conversion Rate" at bounding box center [1152, 454] width 79 height 21
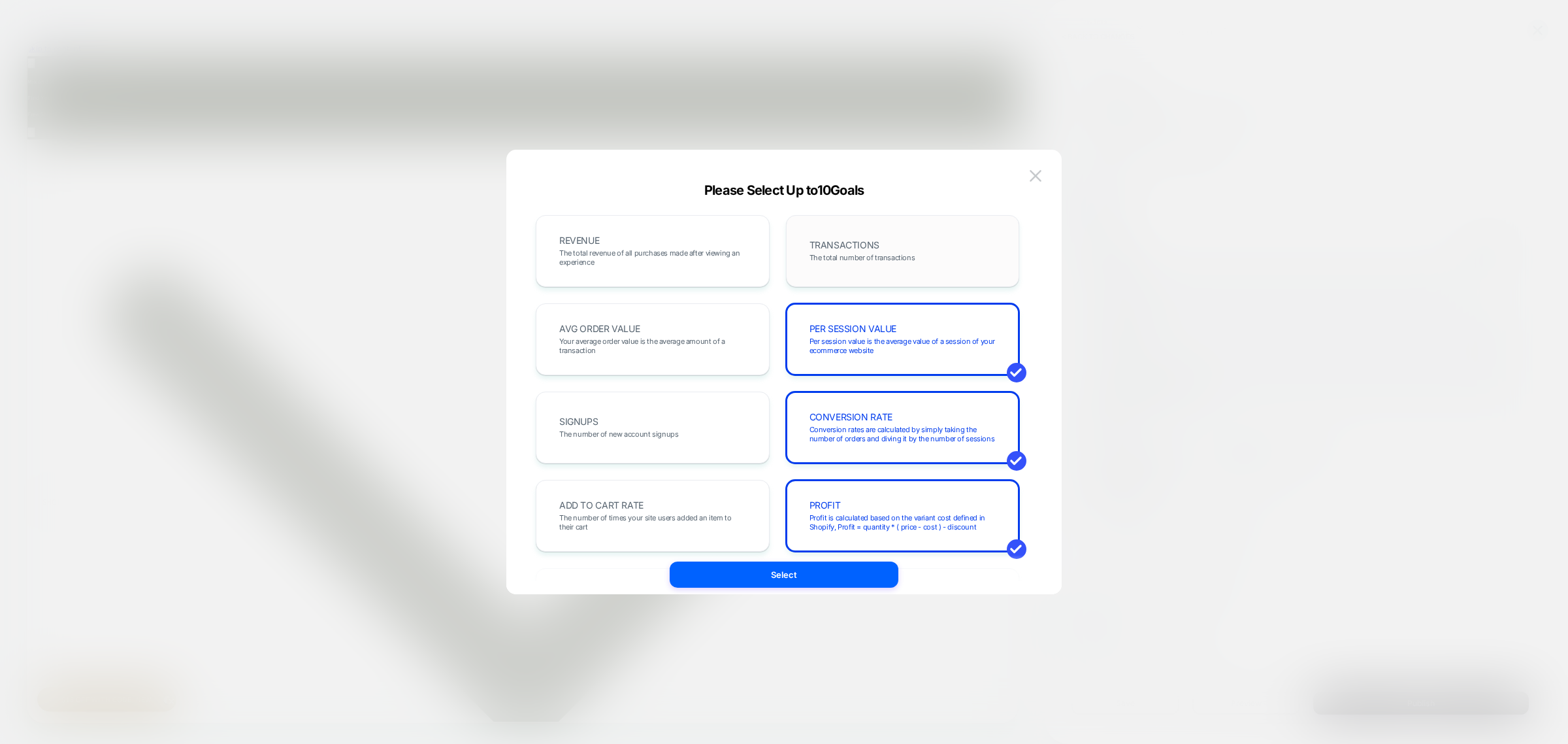
click at [880, 242] on div "TRANSACTIONS The total number of transactions" at bounding box center [903, 251] width 206 height 45
click at [733, 268] on div "REVENUE The total revenue of all purchases made after viewing an experience" at bounding box center [652, 251] width 206 height 45
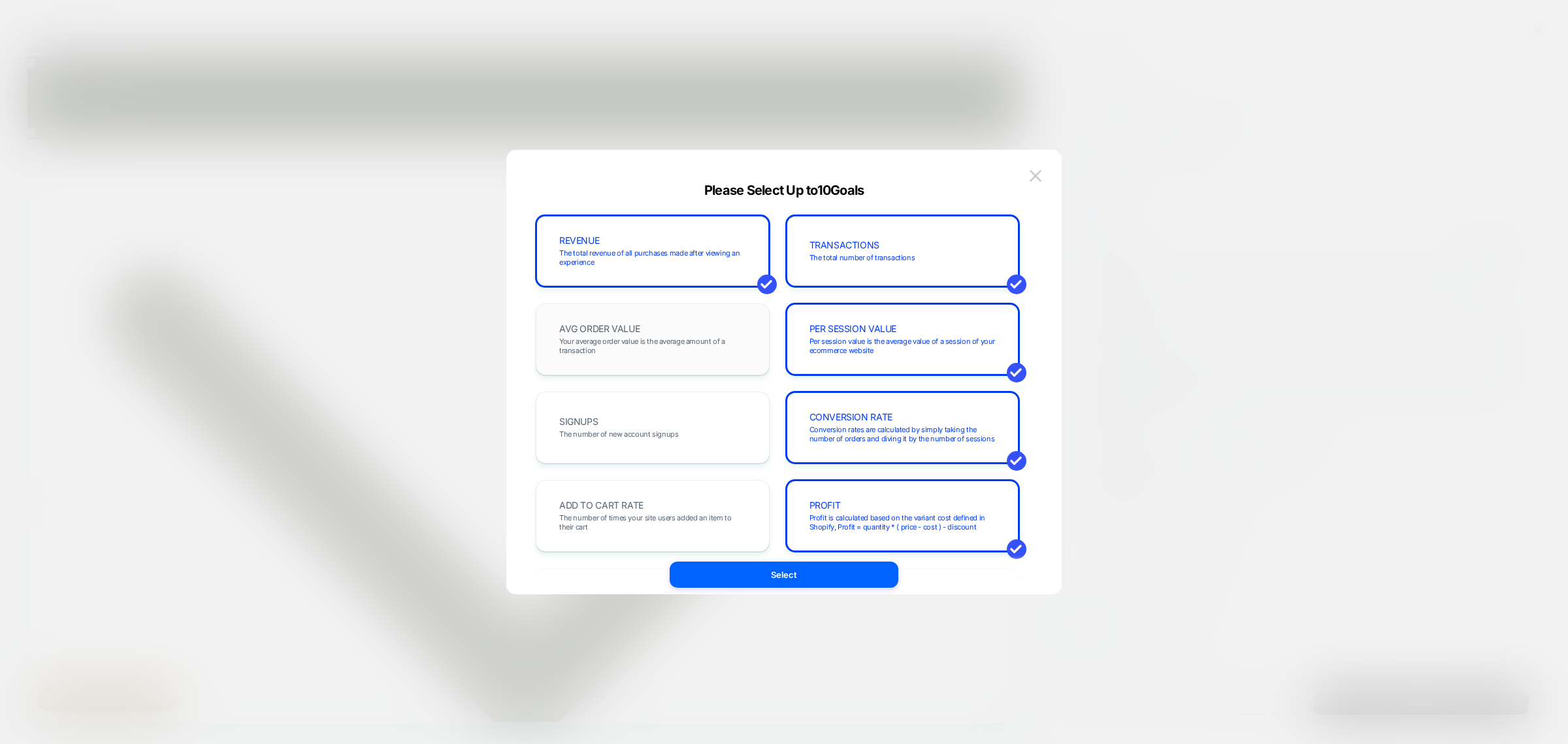
click at [714, 311] on div "AVG ORDER VALUE Your average order value is the average amount of a transaction" at bounding box center [652, 339] width 234 height 72
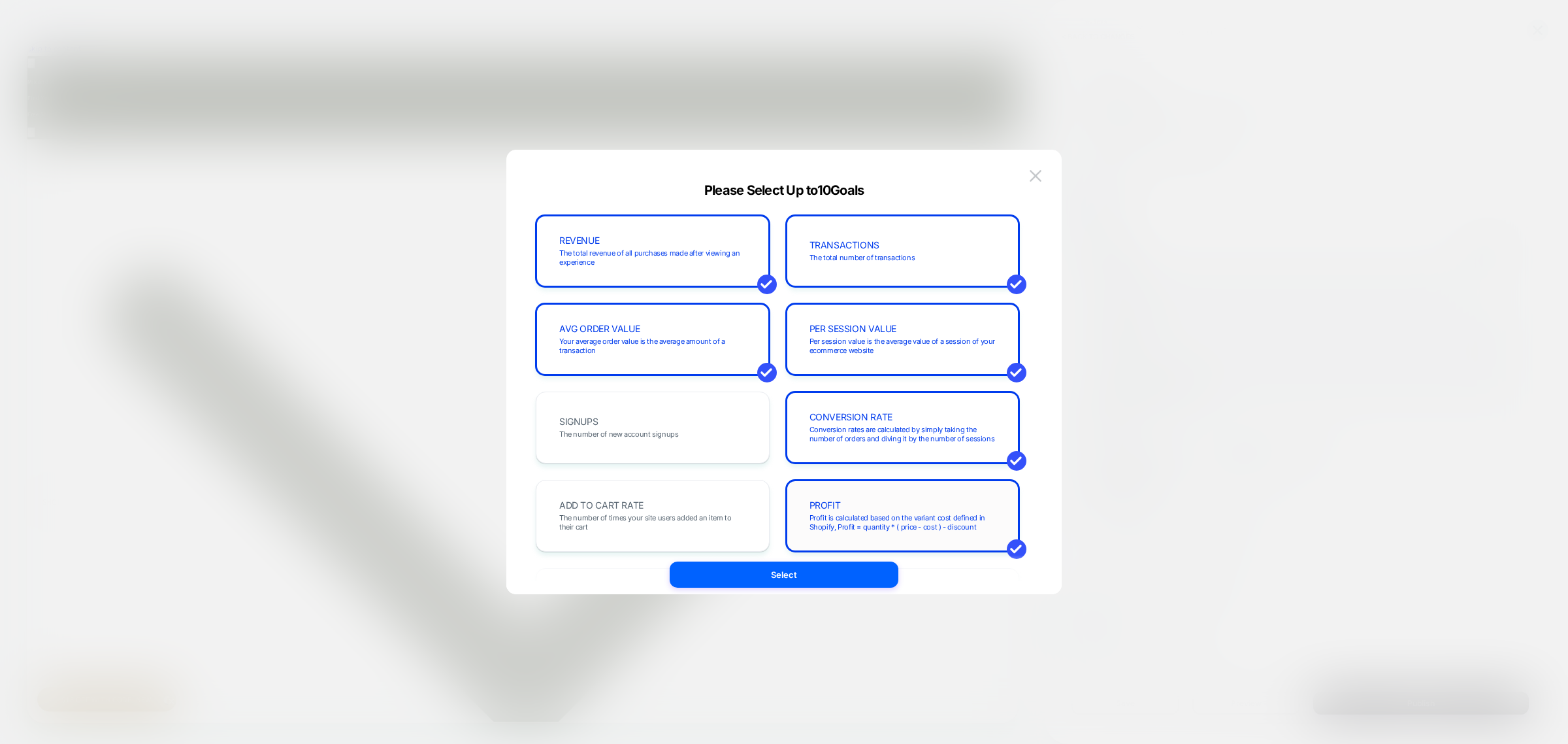
click at [888, 507] on div "PROFIT Profit is calculated based on the variant cost defined in Shopify, Profi…" at bounding box center [903, 515] width 206 height 45
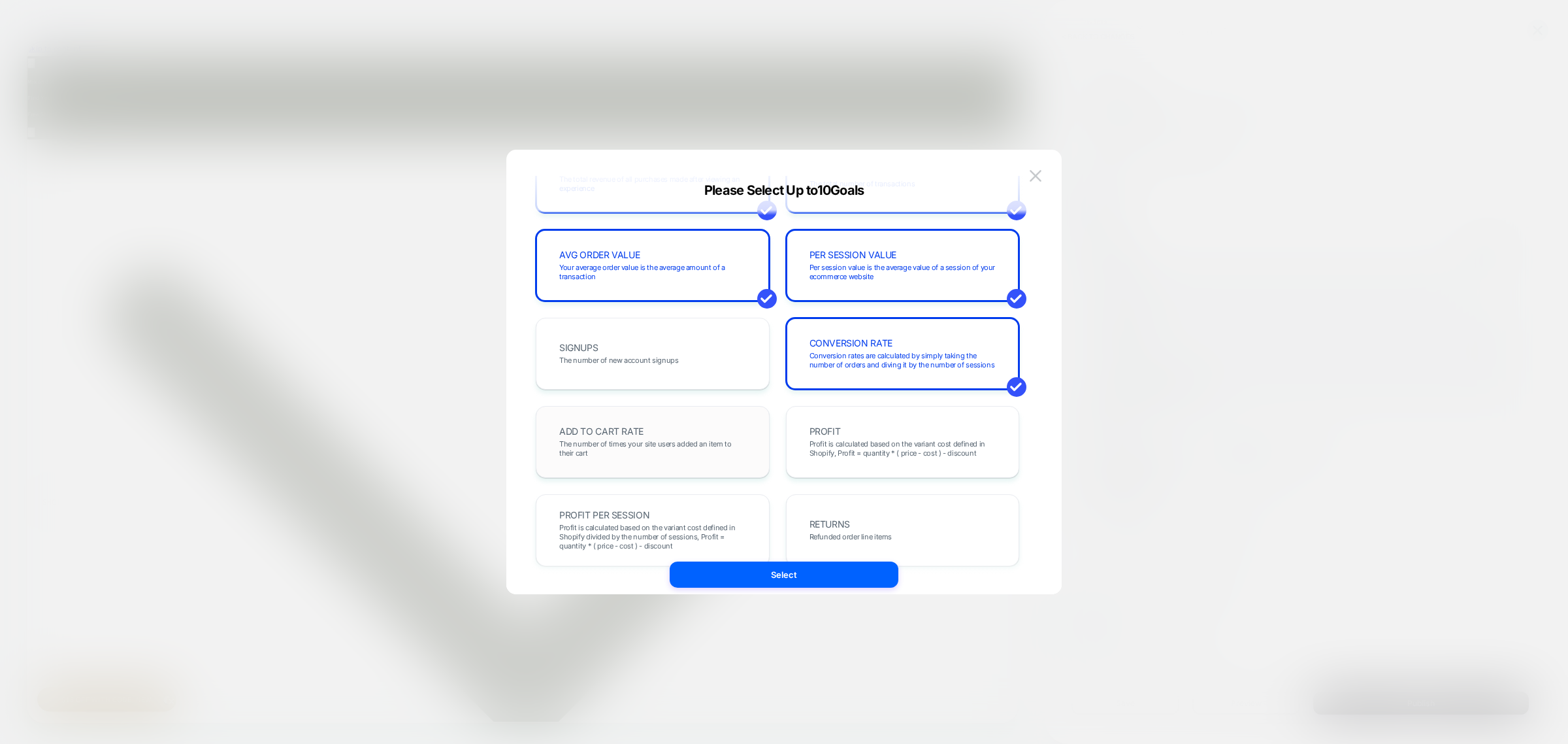
scroll to position [163, 0]
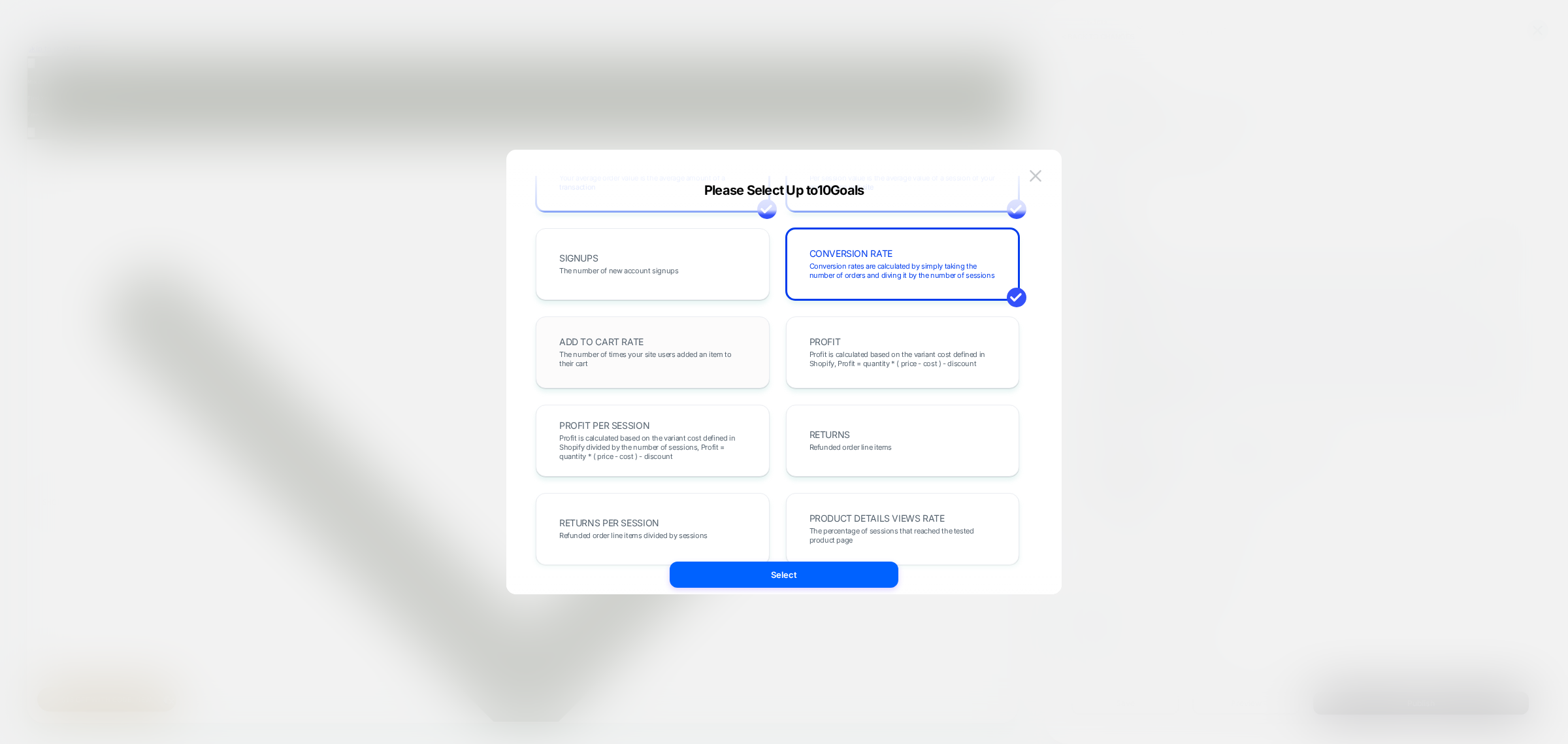
click at [676, 344] on div "ADD TO CART RATE The number of times your site users added an item to their cart" at bounding box center [652, 352] width 206 height 45
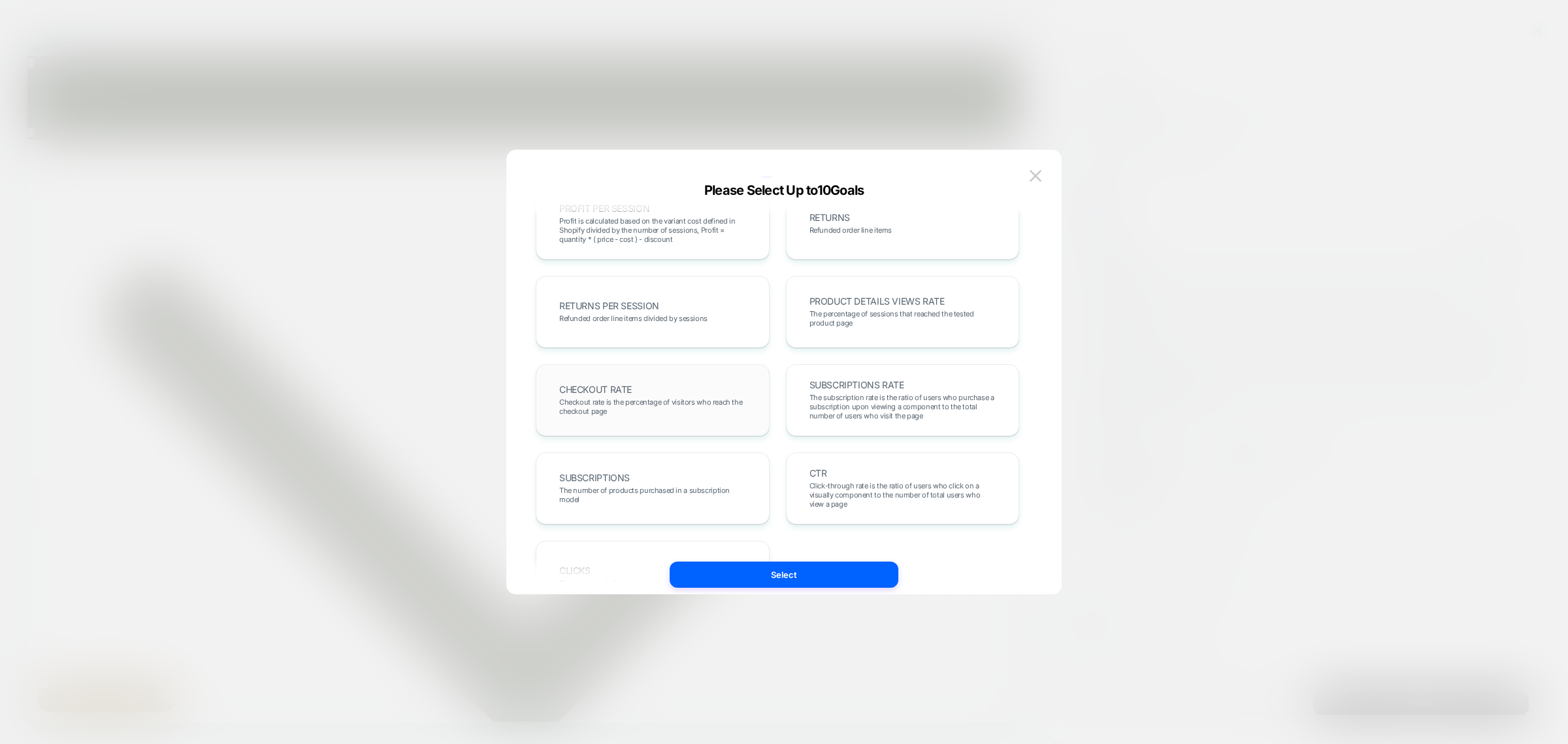
scroll to position [451, 0]
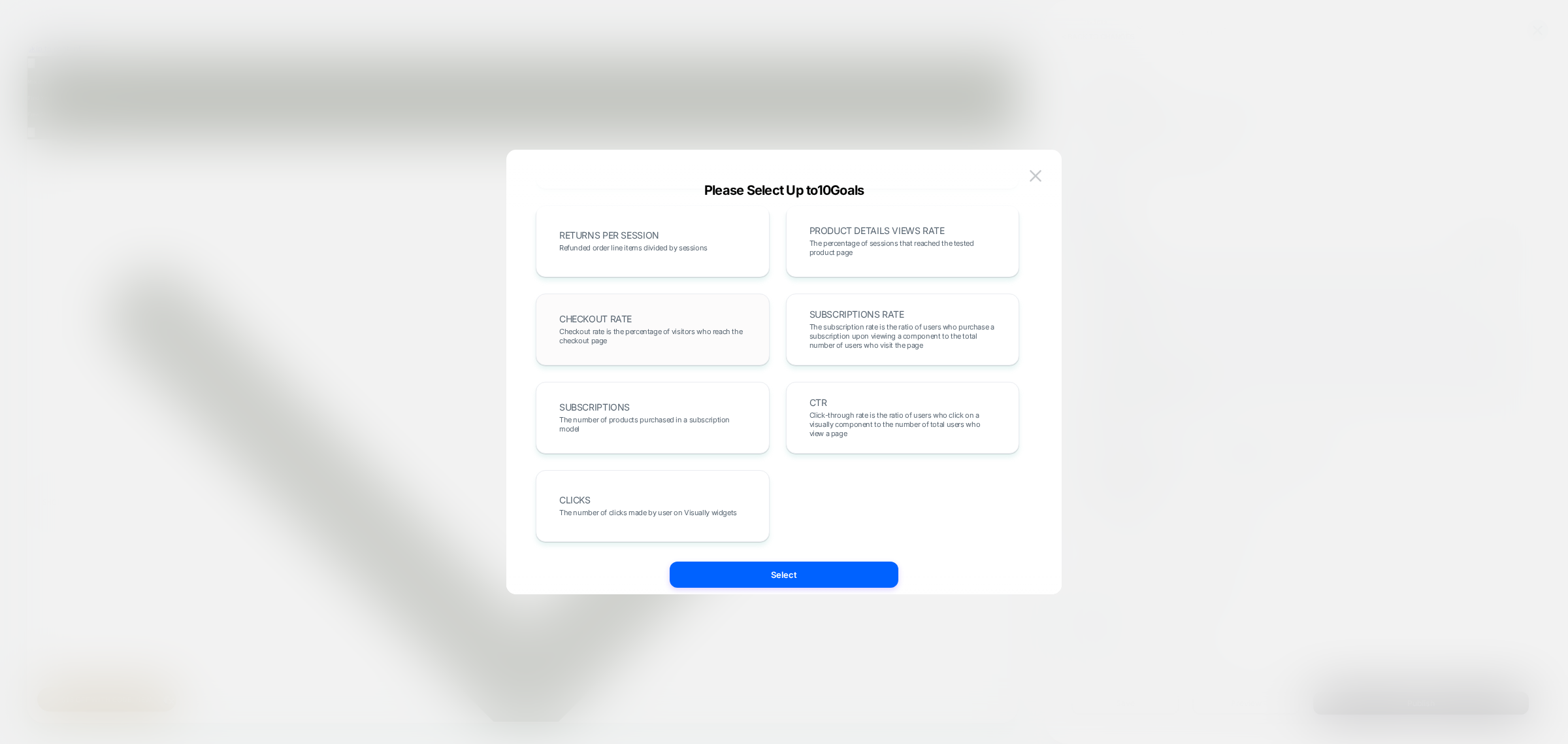
click at [632, 327] on span "Checkout rate is the percentage of visitors who reach the checkout page" at bounding box center [652, 336] width 187 height 19
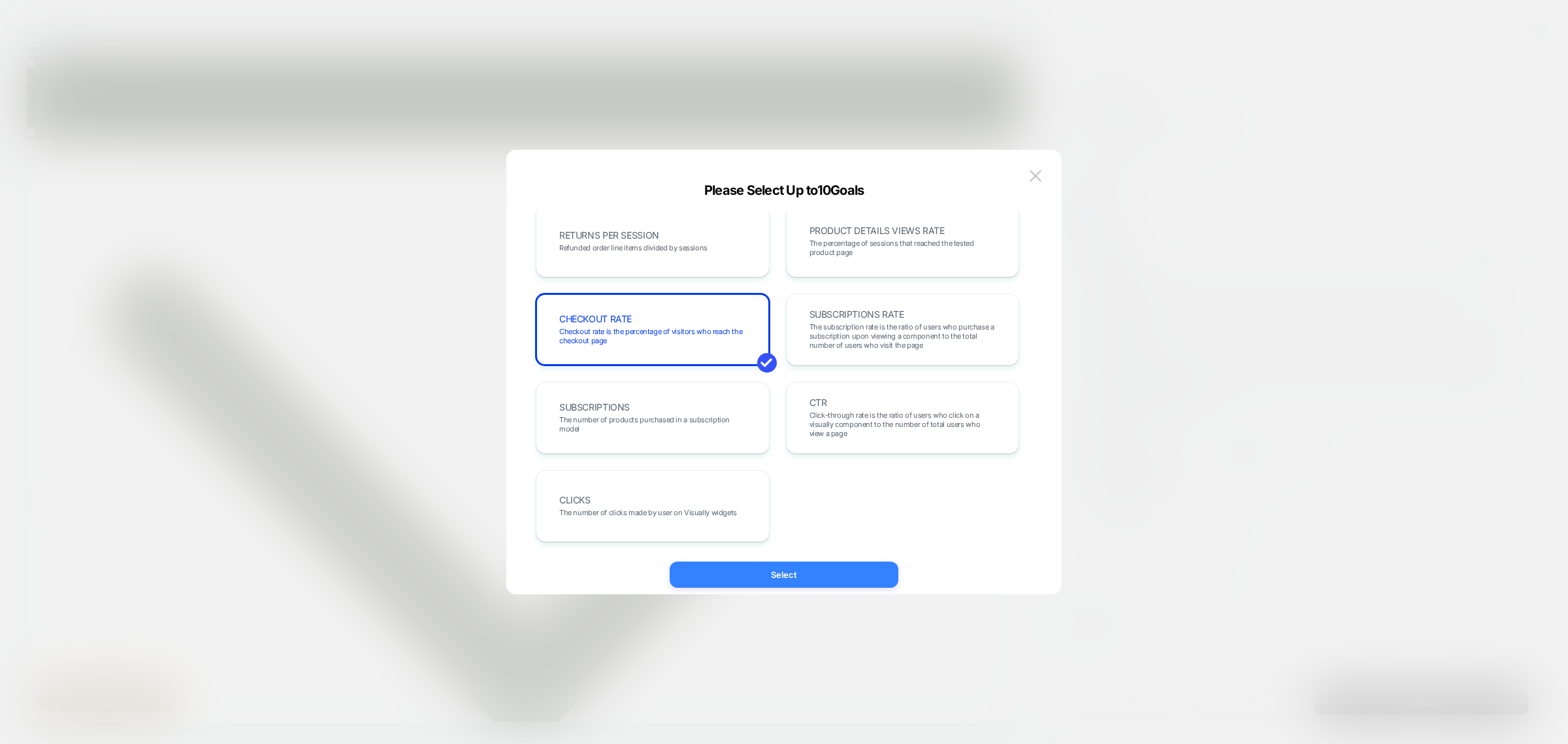
click at [762, 573] on button "Select" at bounding box center [783, 574] width 228 height 26
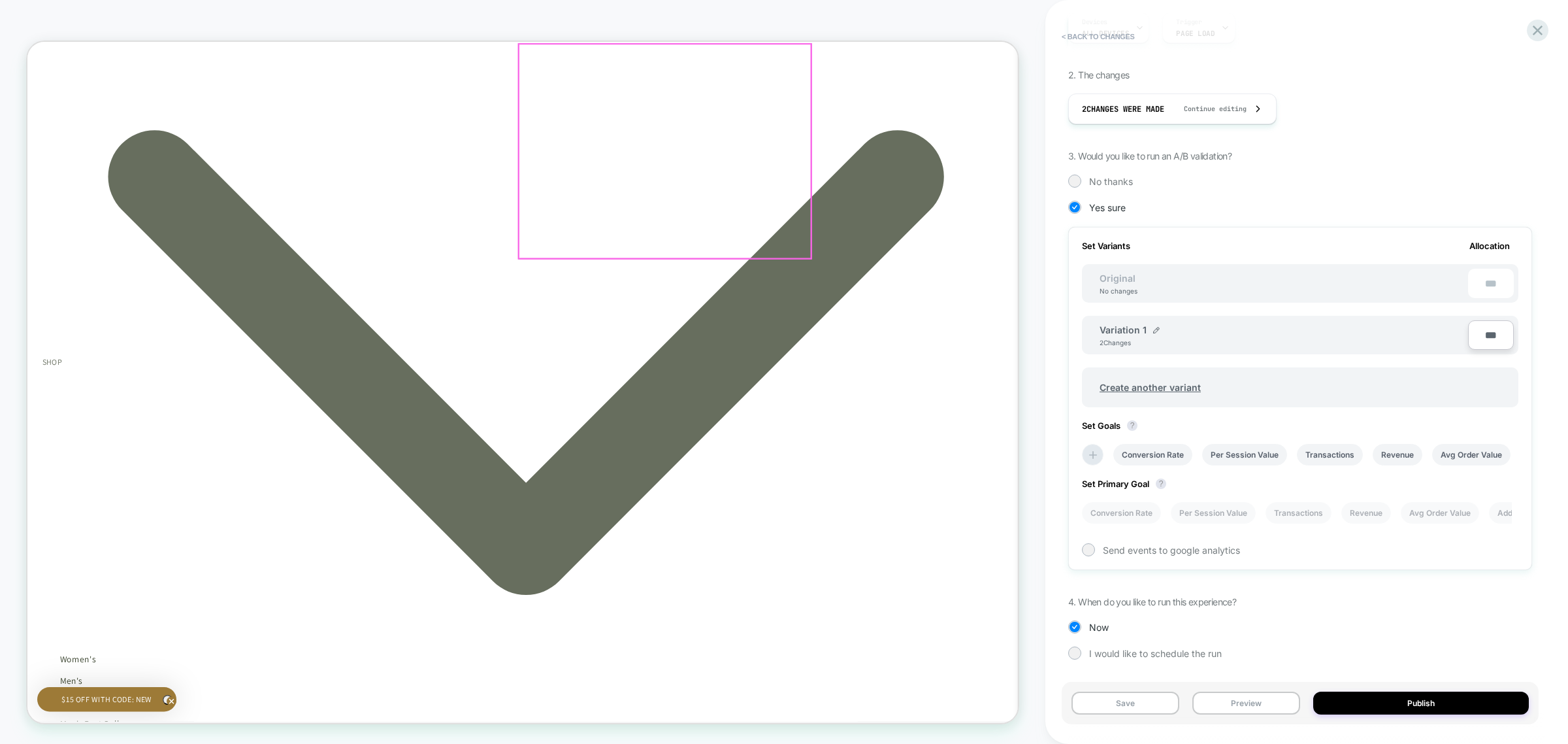
scroll to position [245, 0]
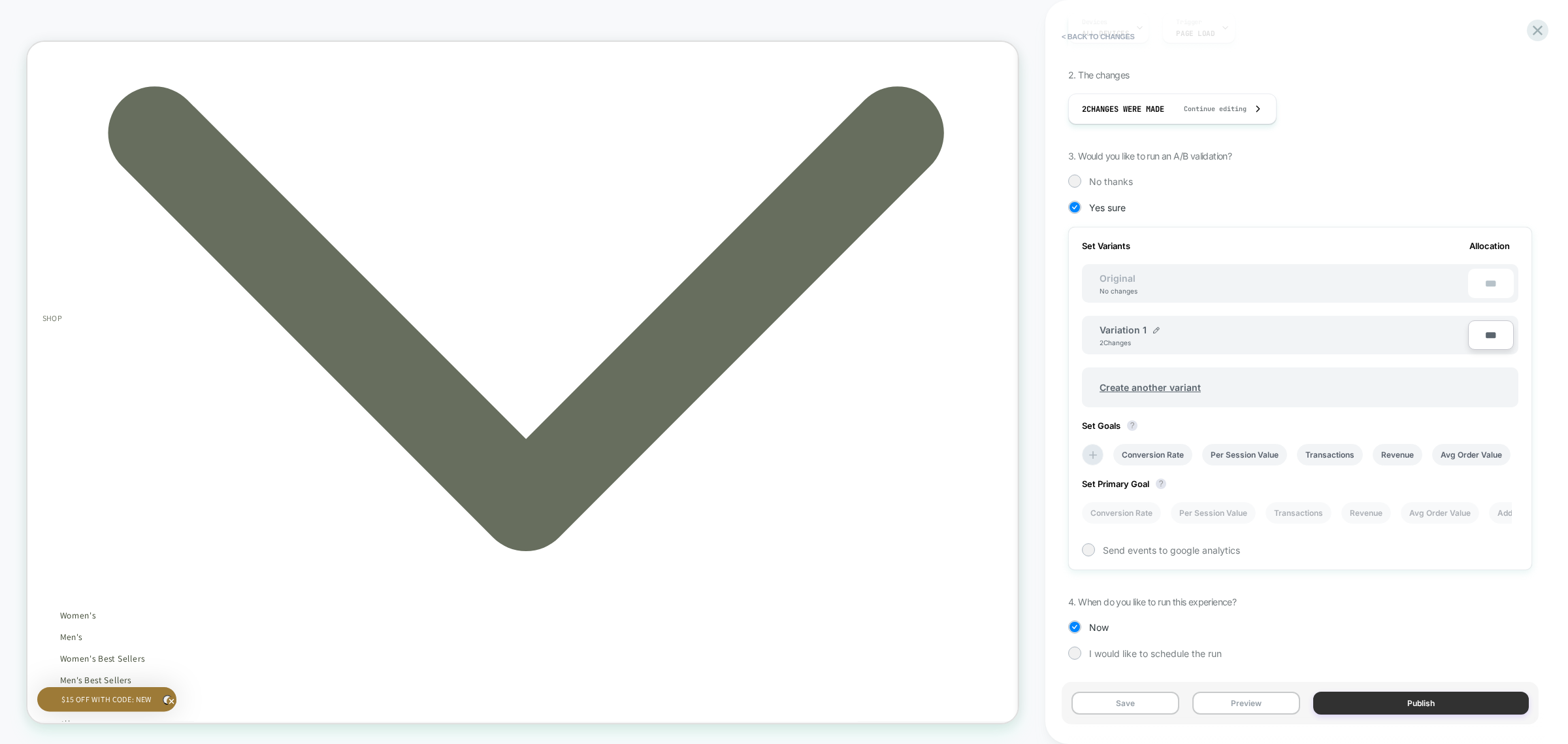
click at [1410, 704] on button "Publish" at bounding box center [1421, 703] width 215 height 23
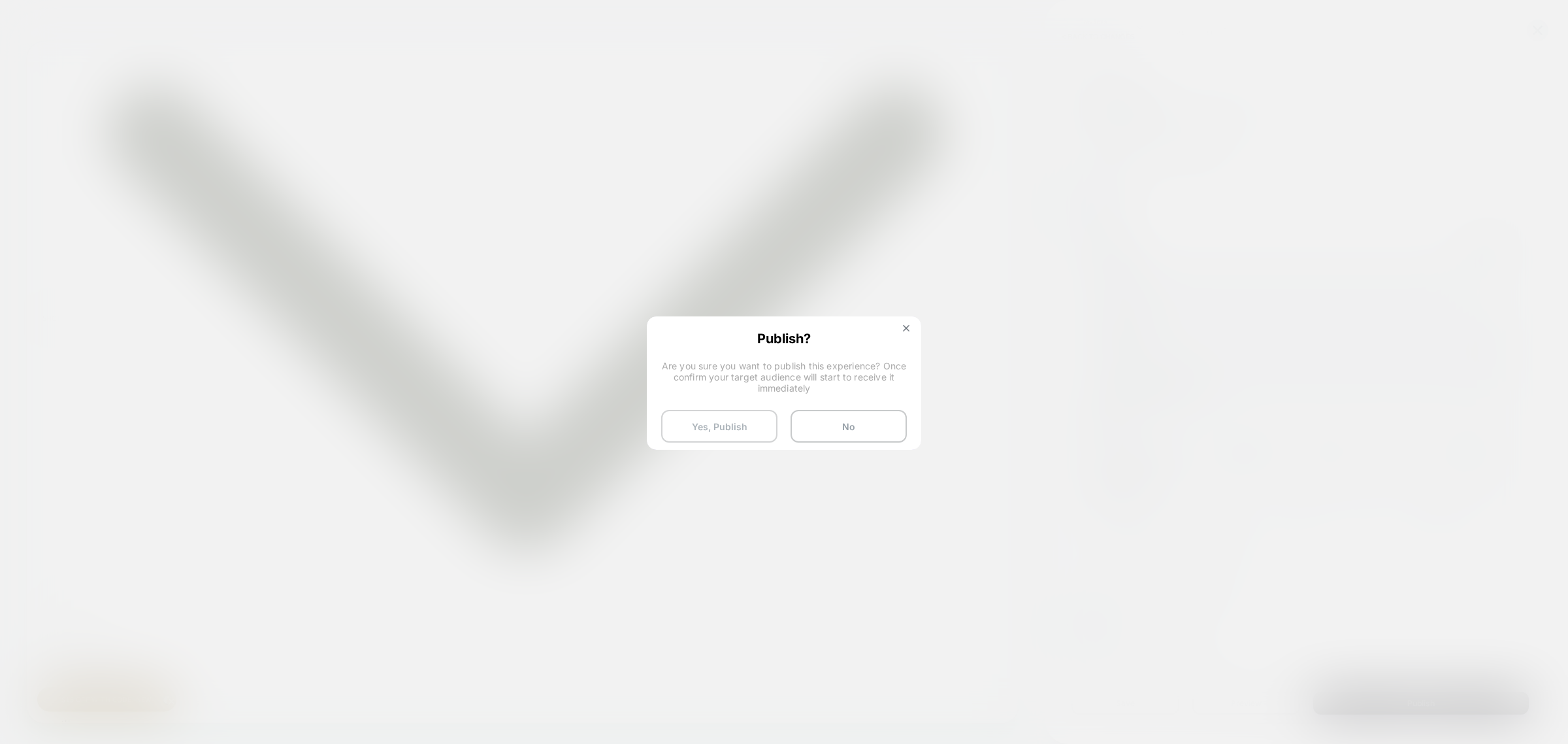
scroll to position [0, 1169]
click at [733, 423] on button "Yes, Publish" at bounding box center [720, 426] width 117 height 33
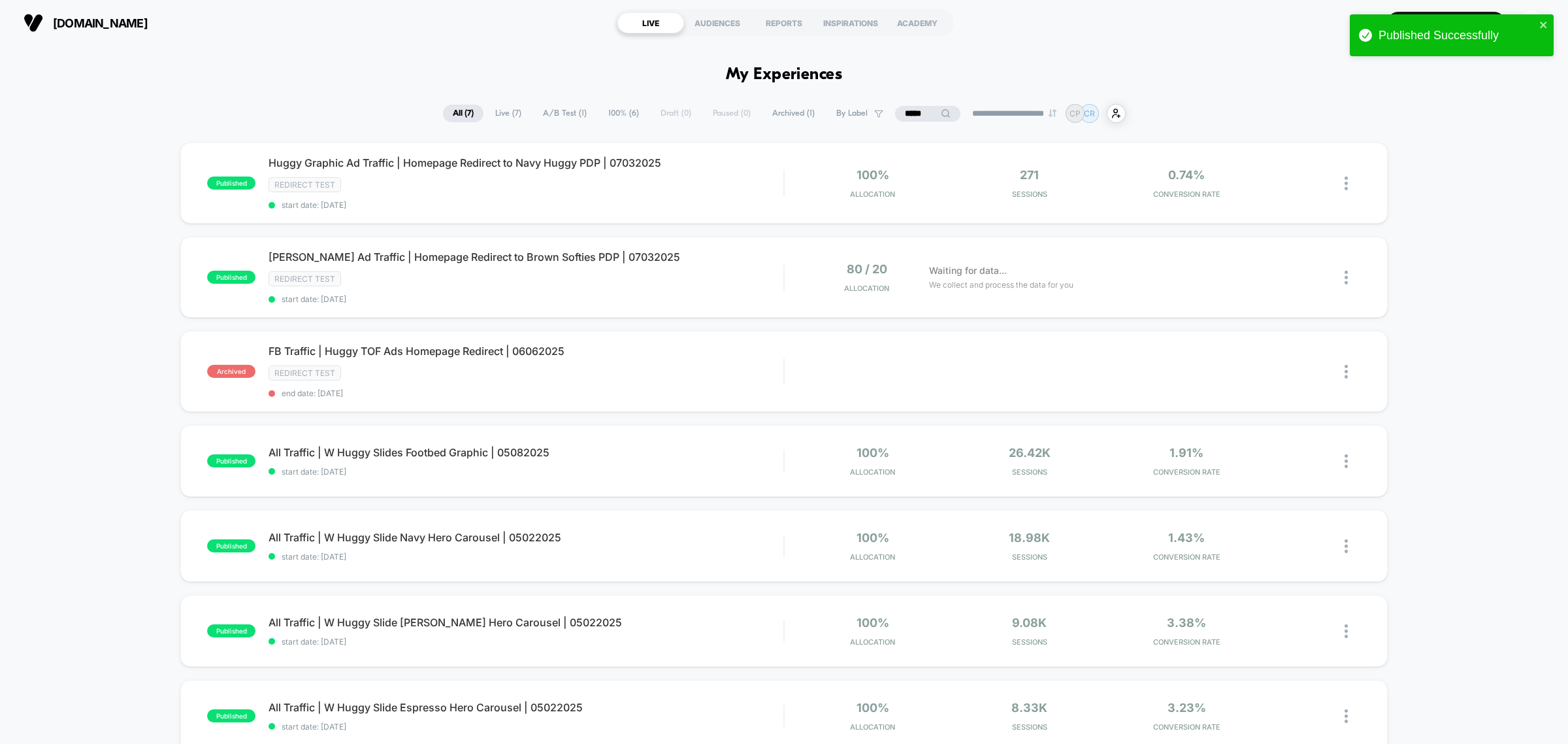
click at [908, 112] on input "*****" at bounding box center [927, 113] width 65 height 16
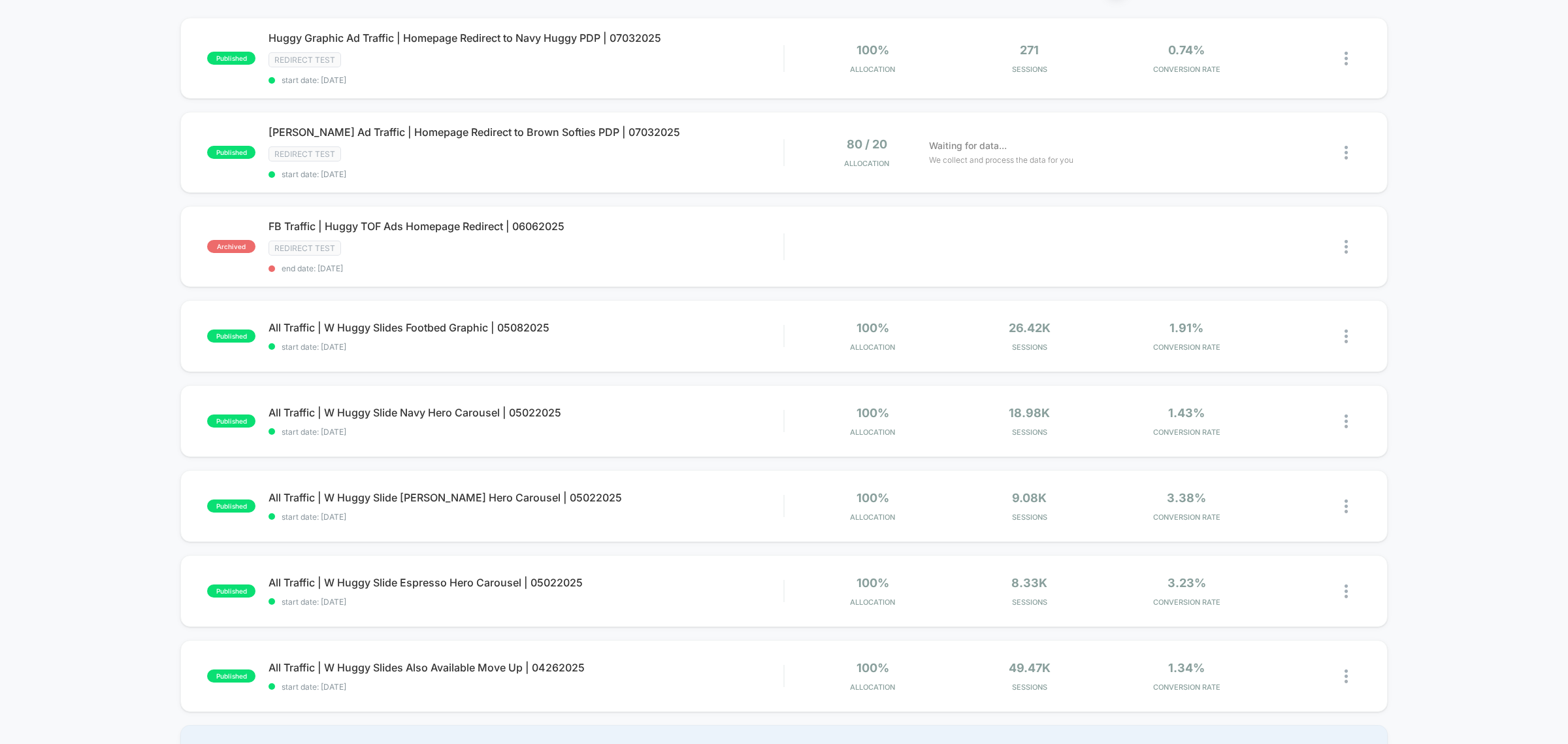
scroll to position [163, 0]
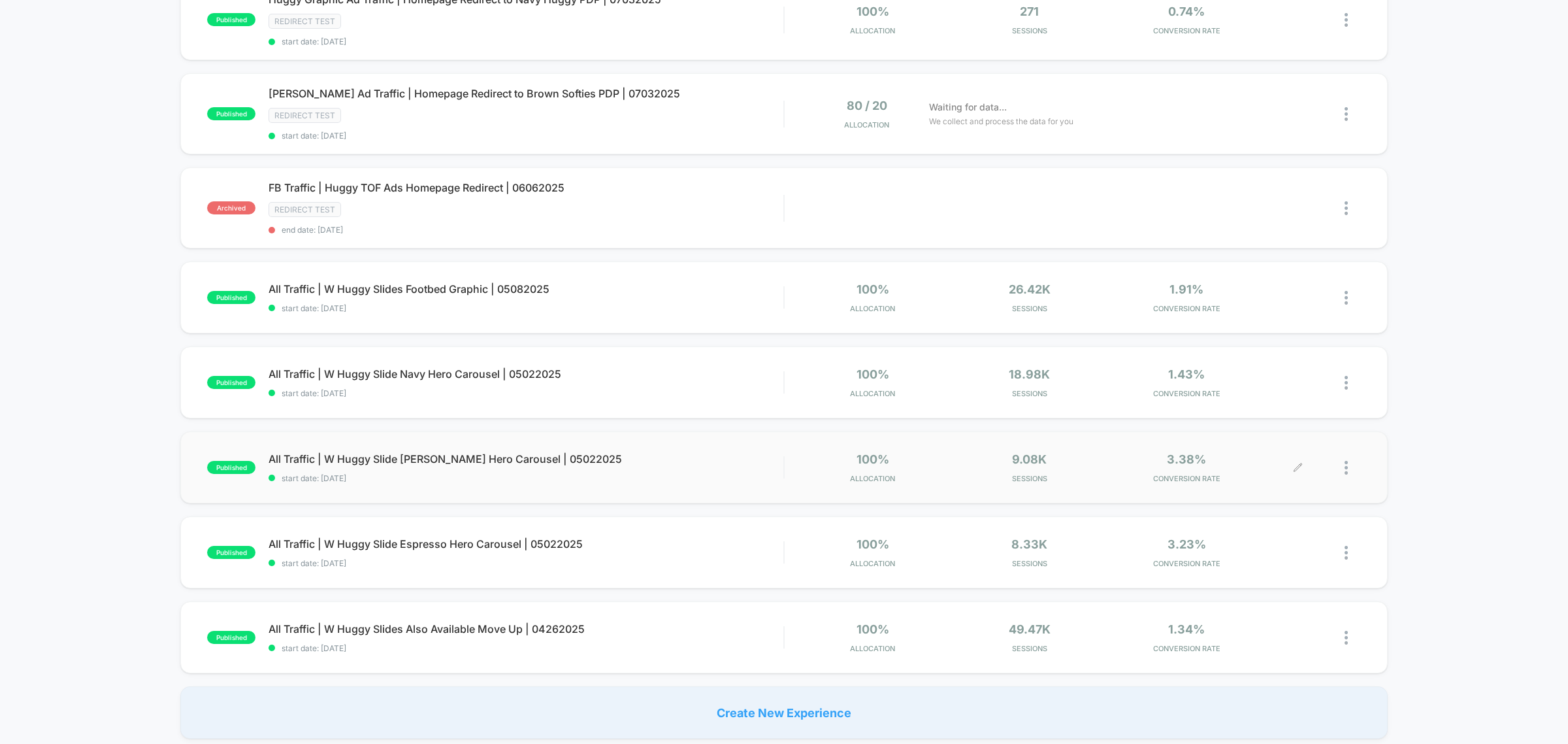
click at [1348, 464] on div at bounding box center [1353, 467] width 16 height 31
click at [1290, 419] on div "Duplicate" at bounding box center [1279, 418] width 117 height 30
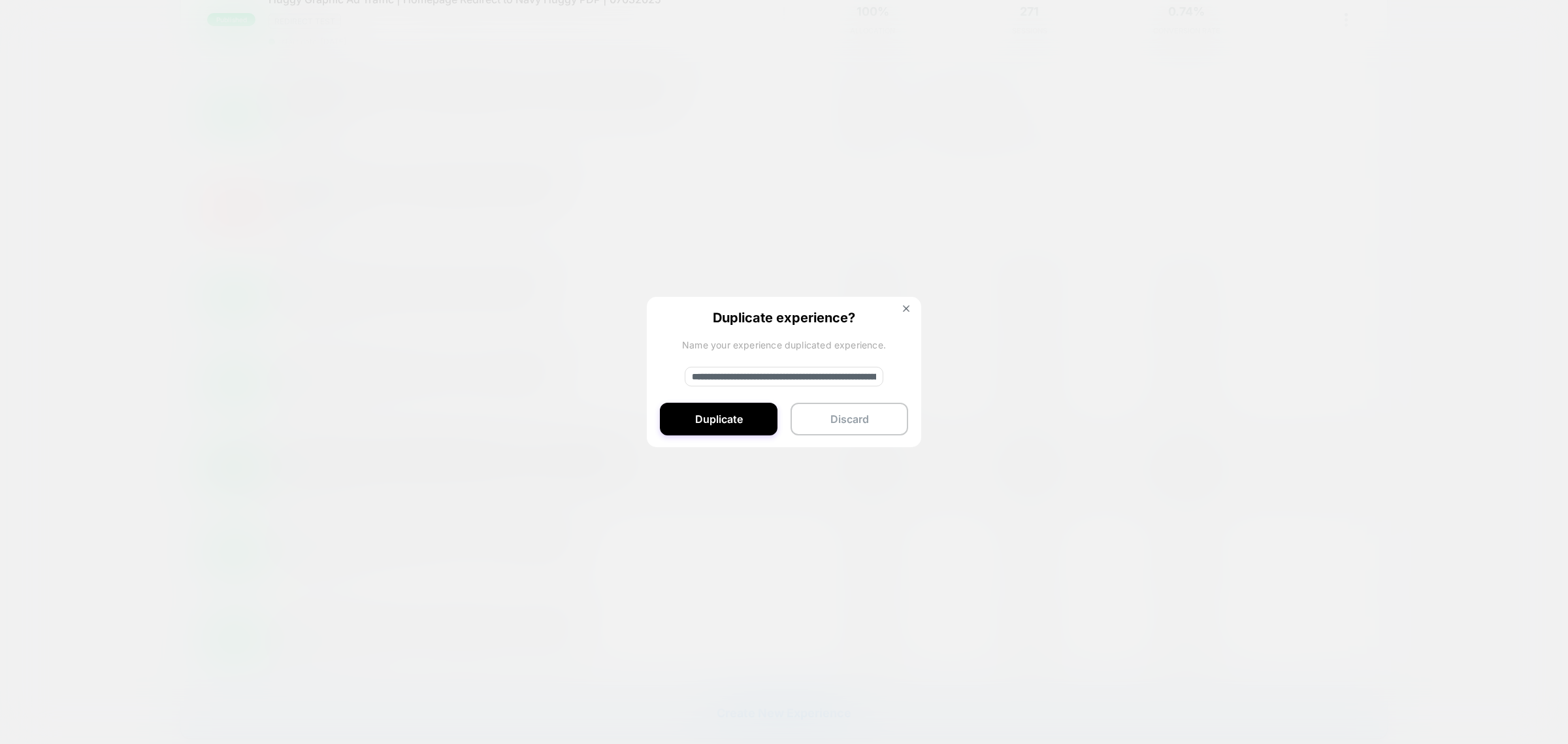
drag, startPoint x: 737, startPoint y: 378, endPoint x: 458, endPoint y: 309, distance: 287.4
click at [1344, 452] on div "**********" at bounding box center [1353, 467] width 16 height 31
type input "**********"
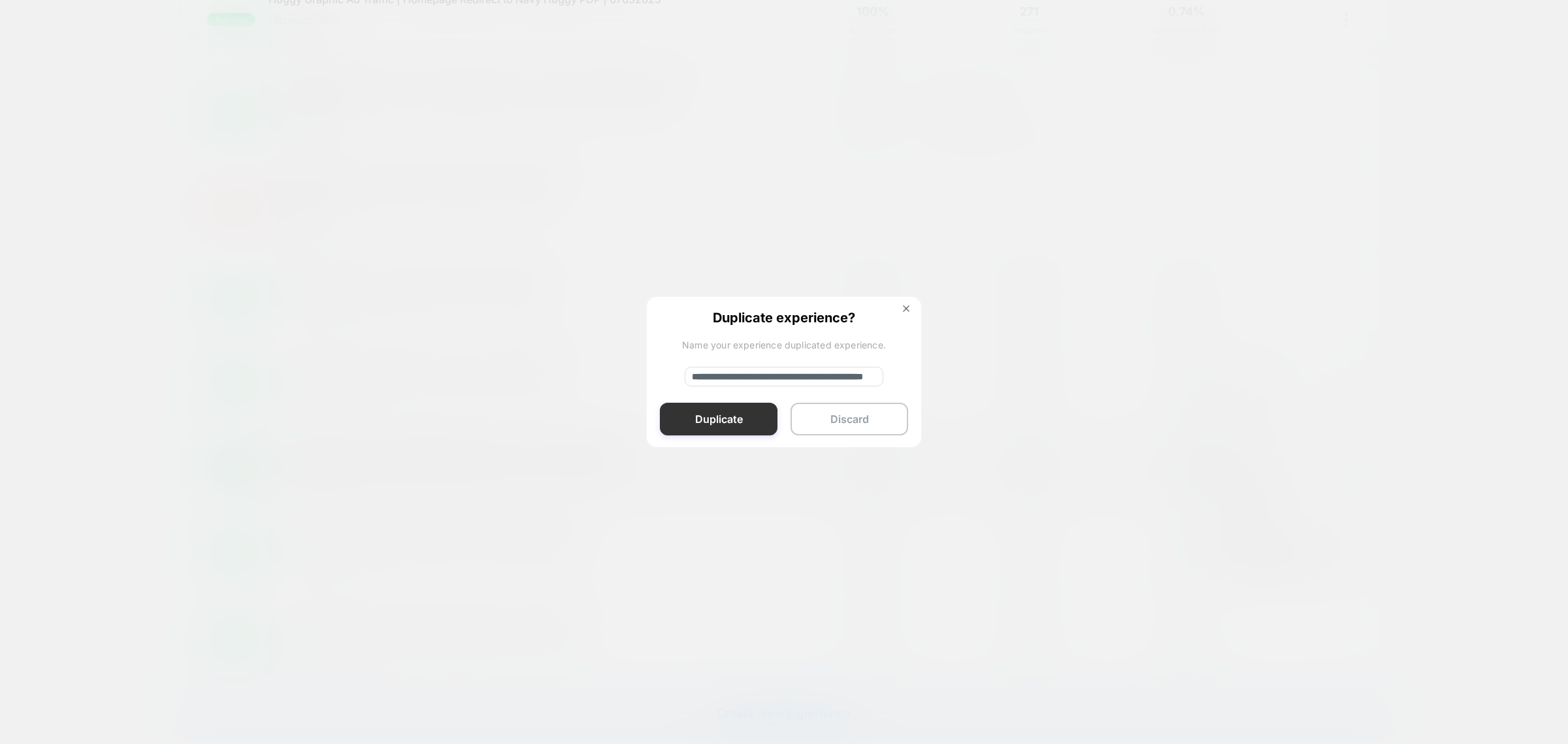
click at [720, 412] on button "Duplicate" at bounding box center [718, 419] width 117 height 33
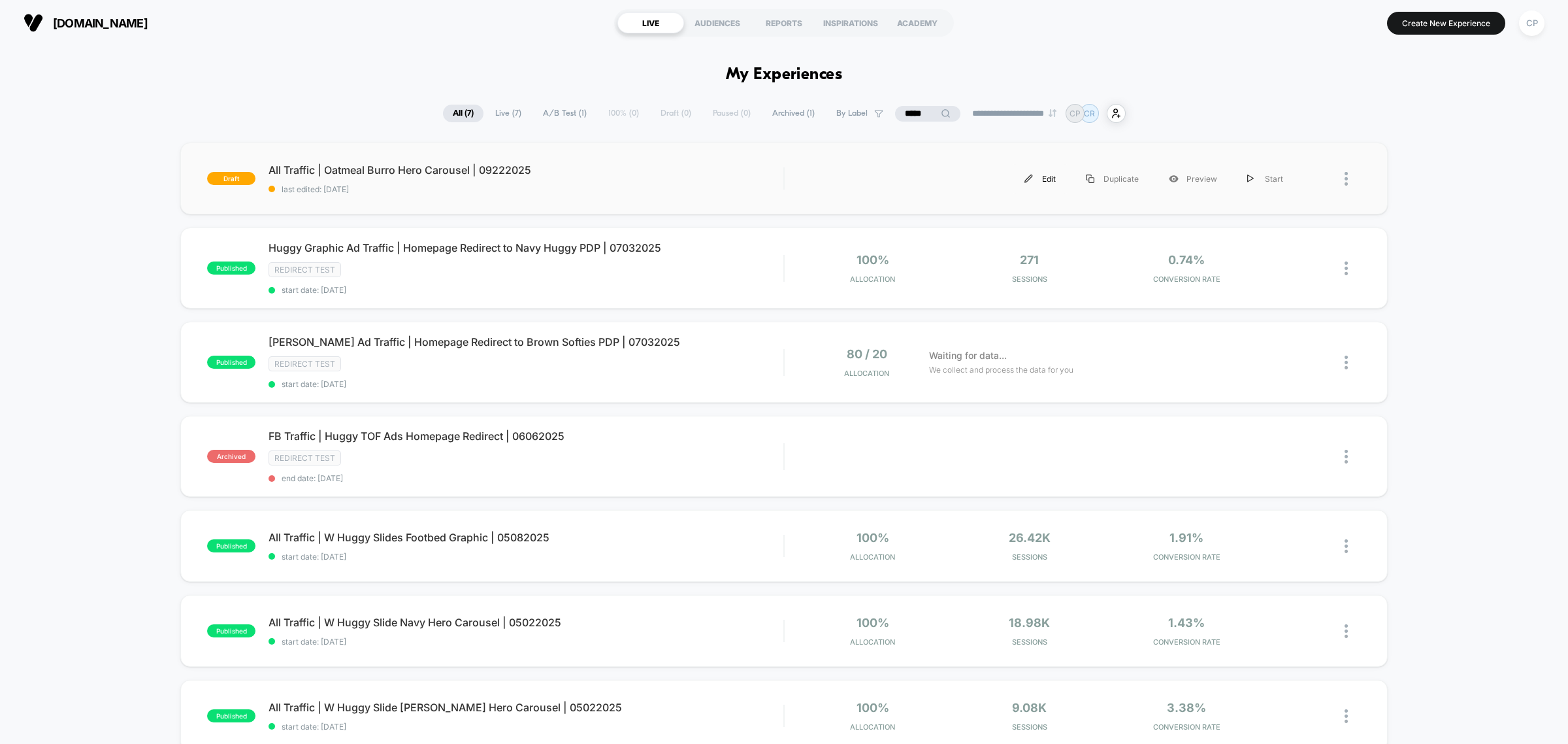
click at [1045, 181] on div "Edit" at bounding box center [1041, 178] width 62 height 30
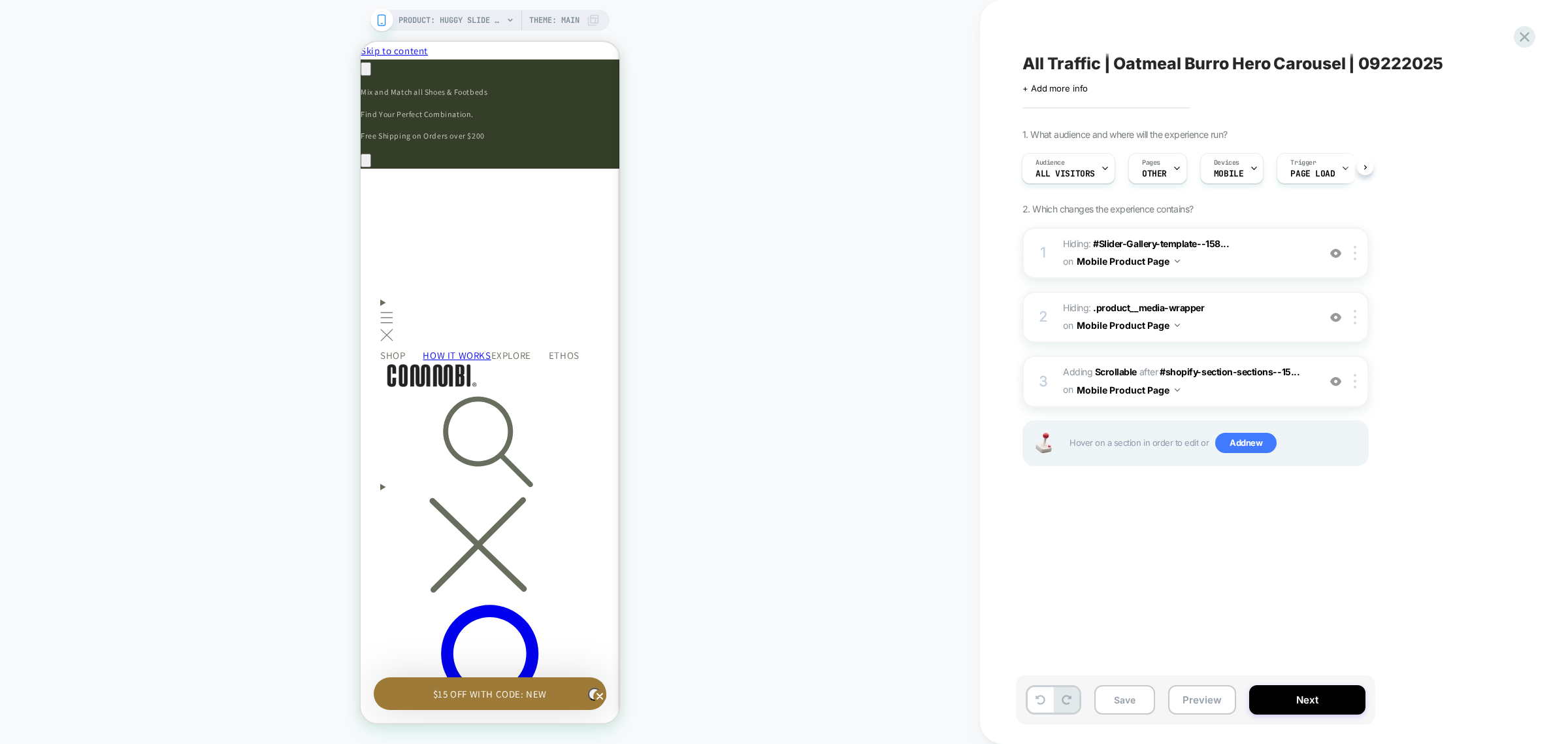
scroll to position [0, 383]
click at [1161, 178] on span "OTHER" at bounding box center [1154, 174] width 25 height 9
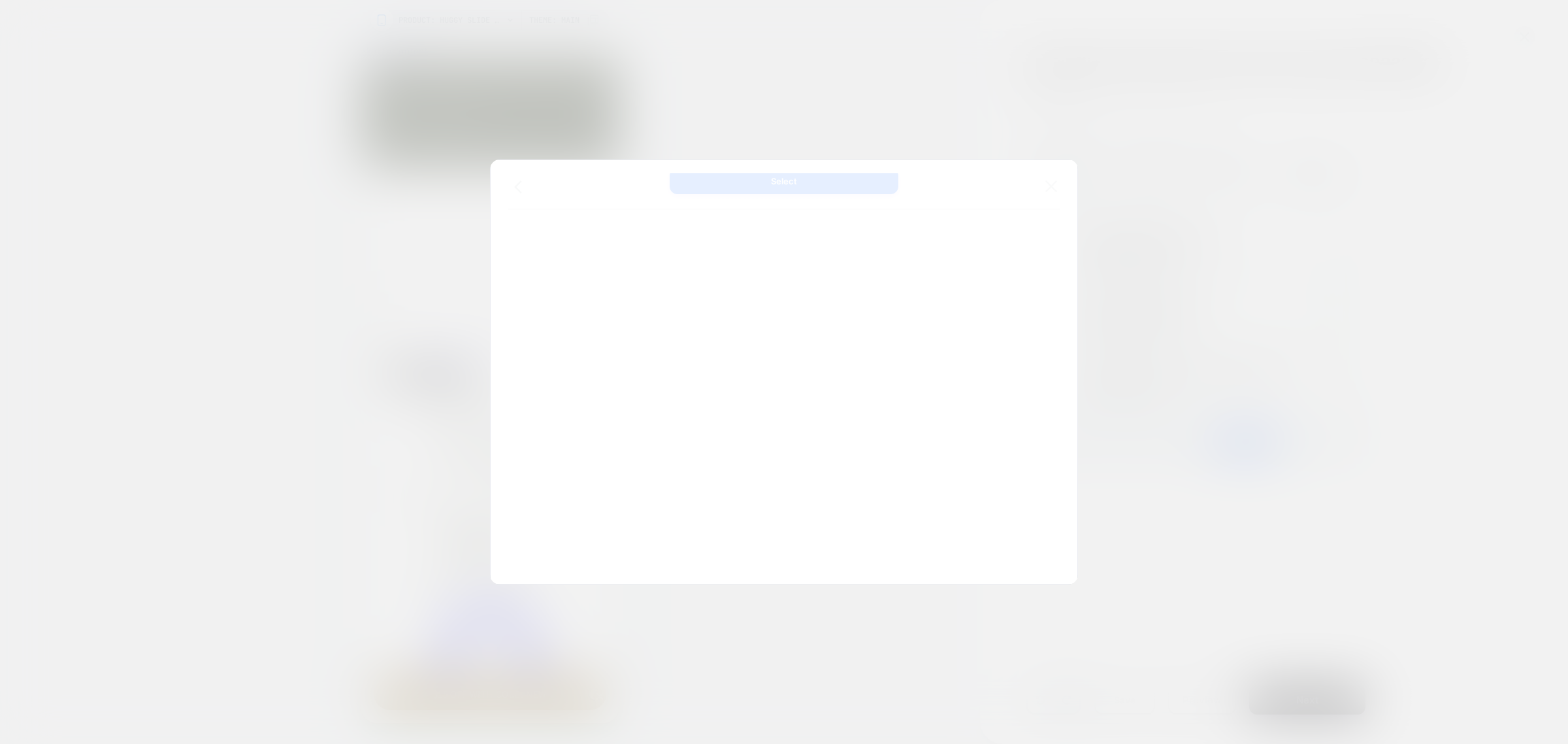
scroll to position [0, 0]
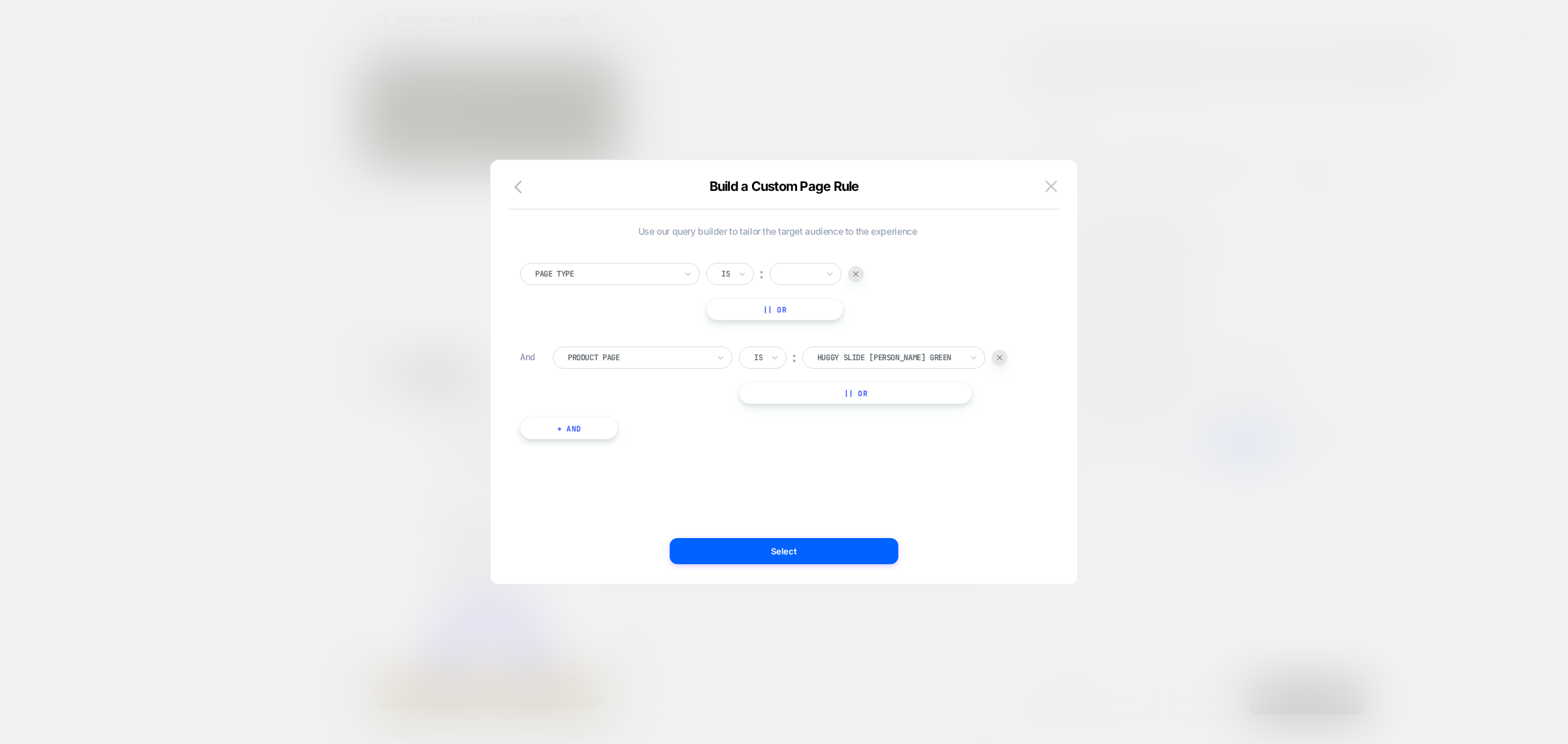
click at [879, 357] on div at bounding box center [890, 357] width 144 height 12
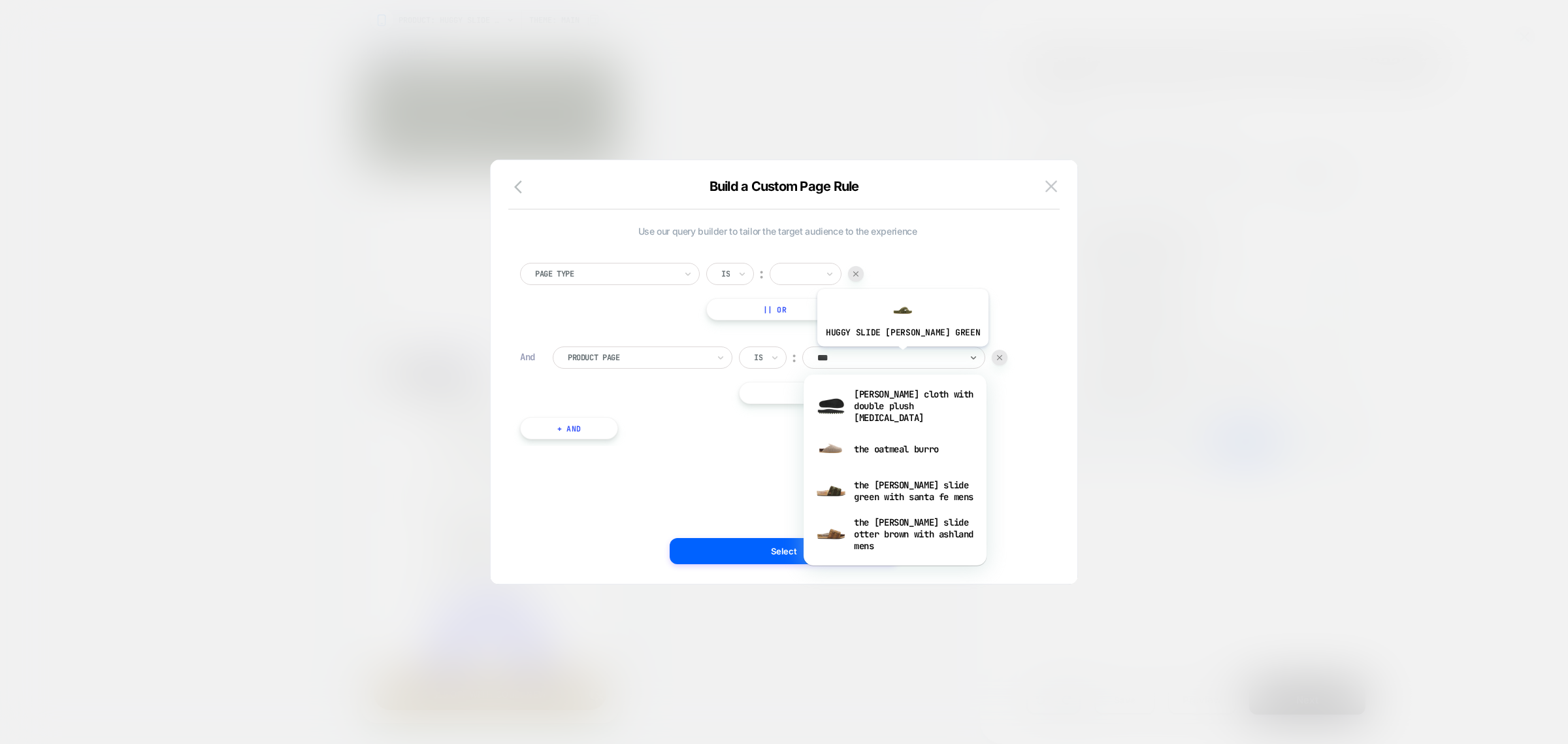
type input "****"
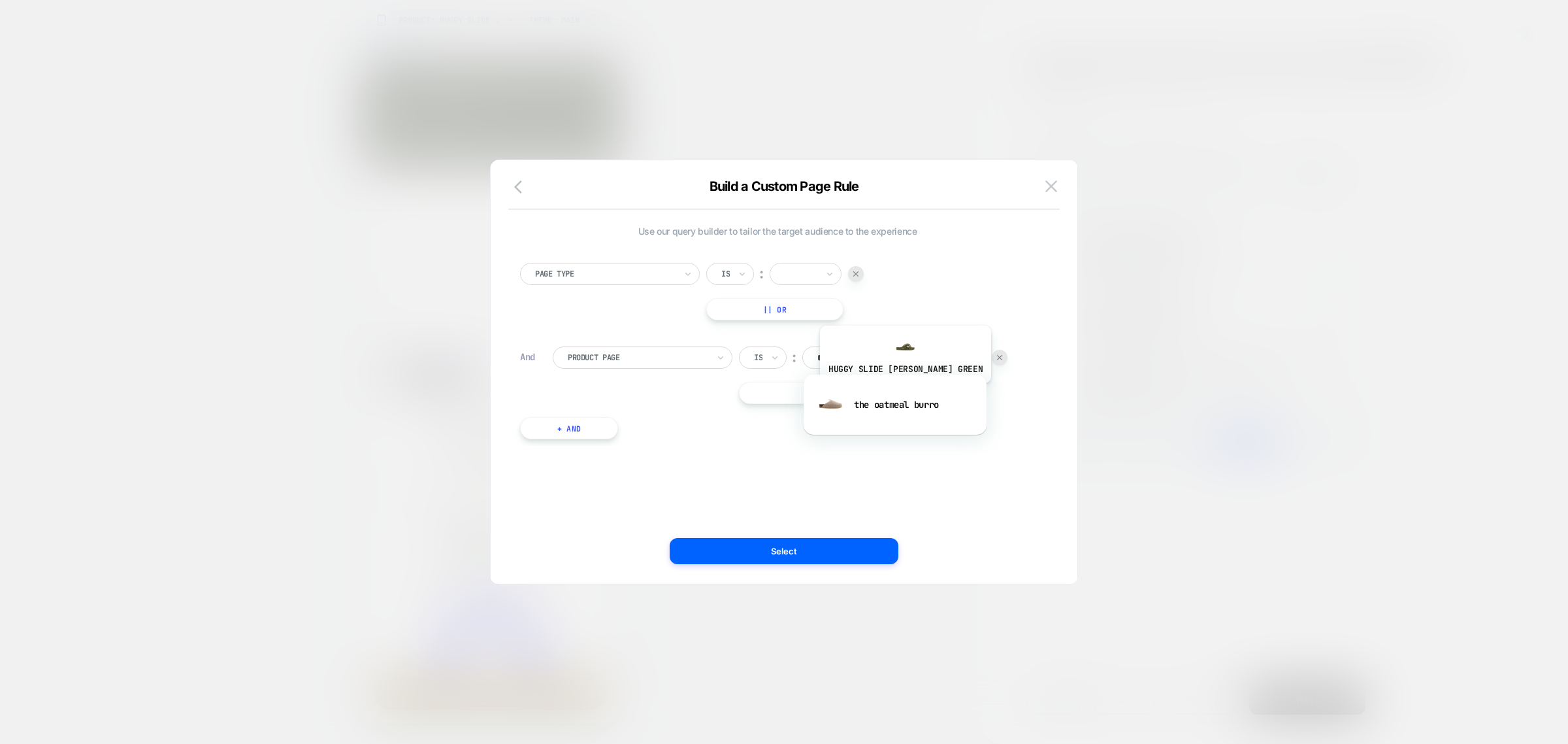
click at [883, 396] on div "the oatmeal burro" at bounding box center [895, 404] width 170 height 42
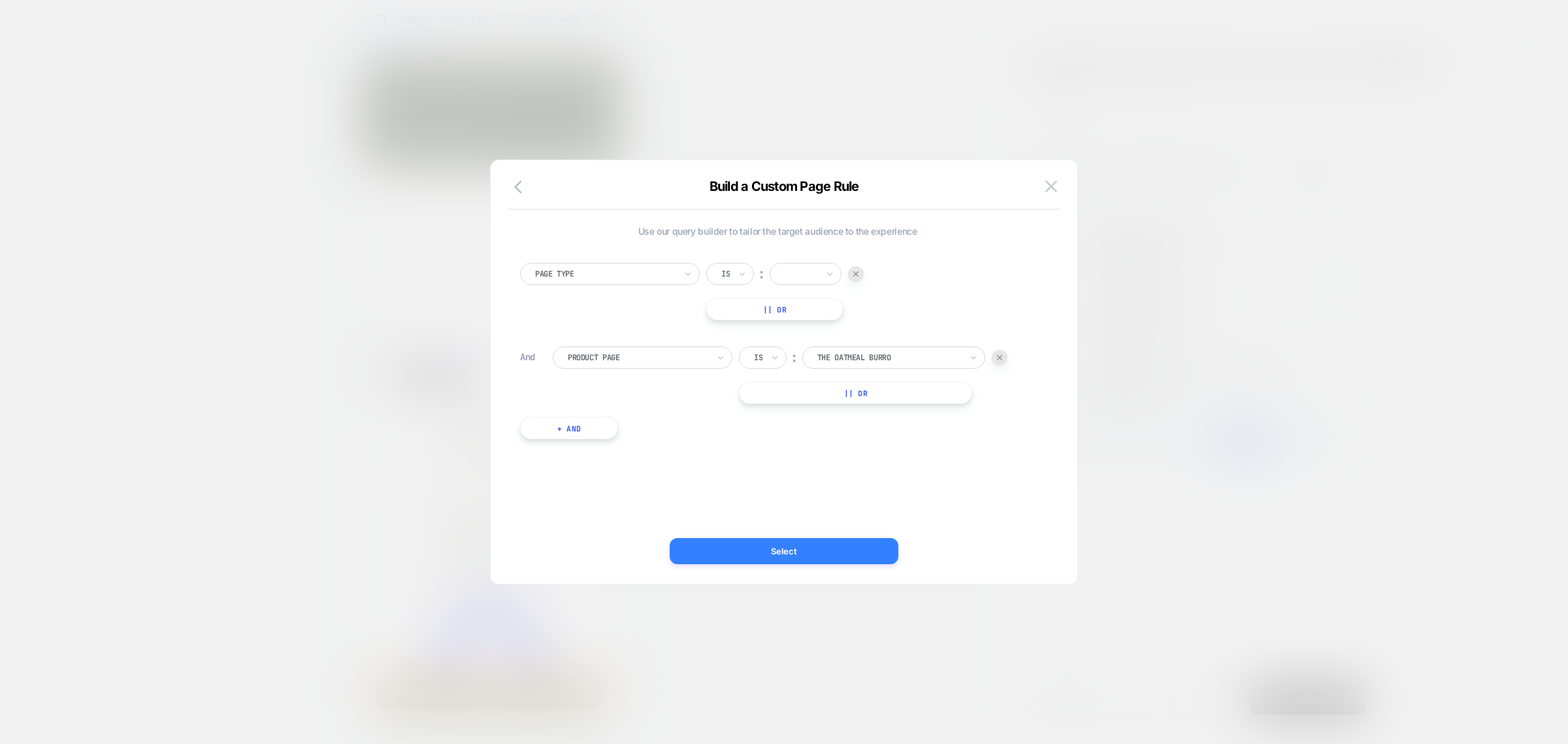
click at [812, 551] on button "Select" at bounding box center [783, 551] width 228 height 26
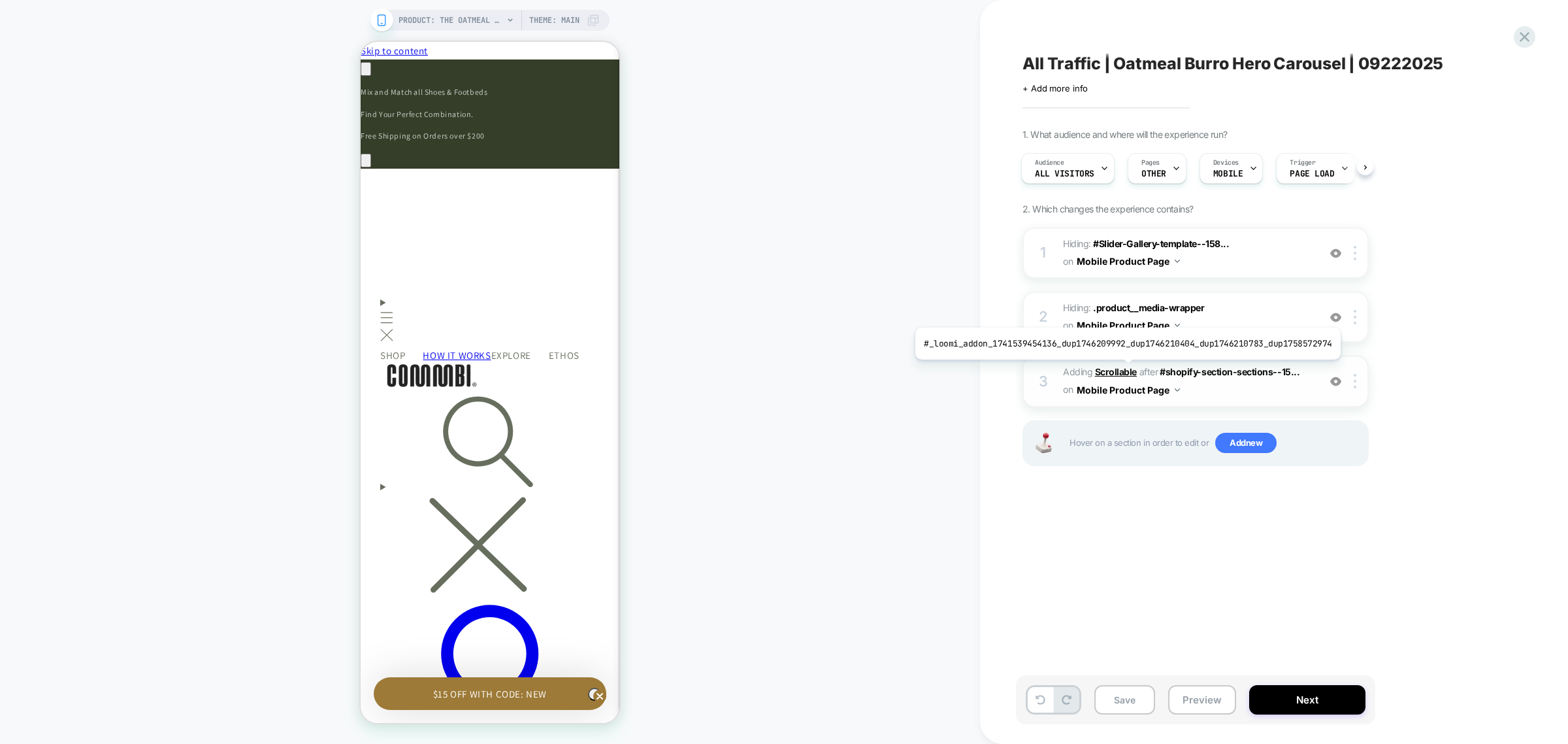
click at [1123, 369] on b "Scrollable" at bounding box center [1115, 371] width 42 height 11
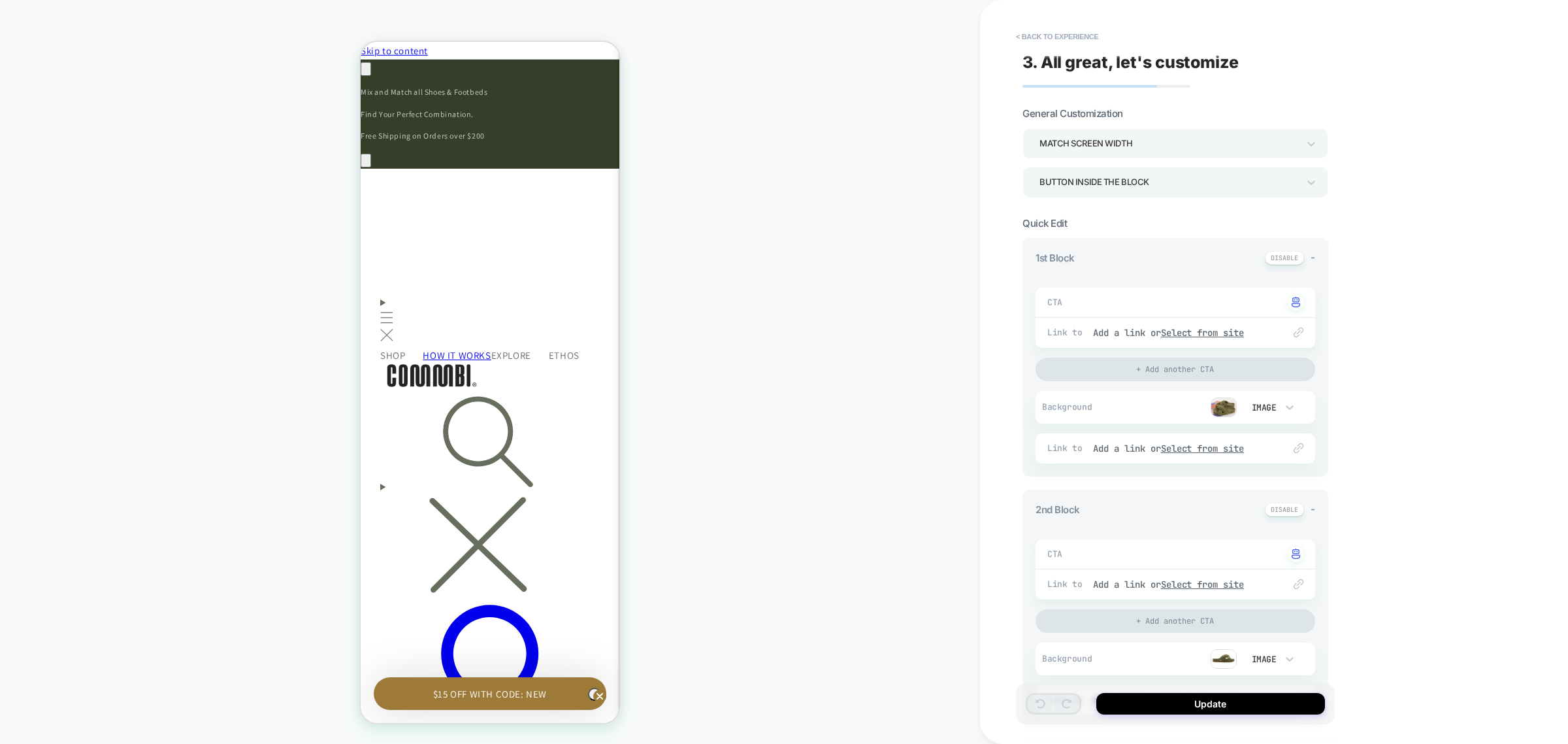
scroll to position [0, 383]
click at [1229, 402] on img at bounding box center [1224, 407] width 26 height 20
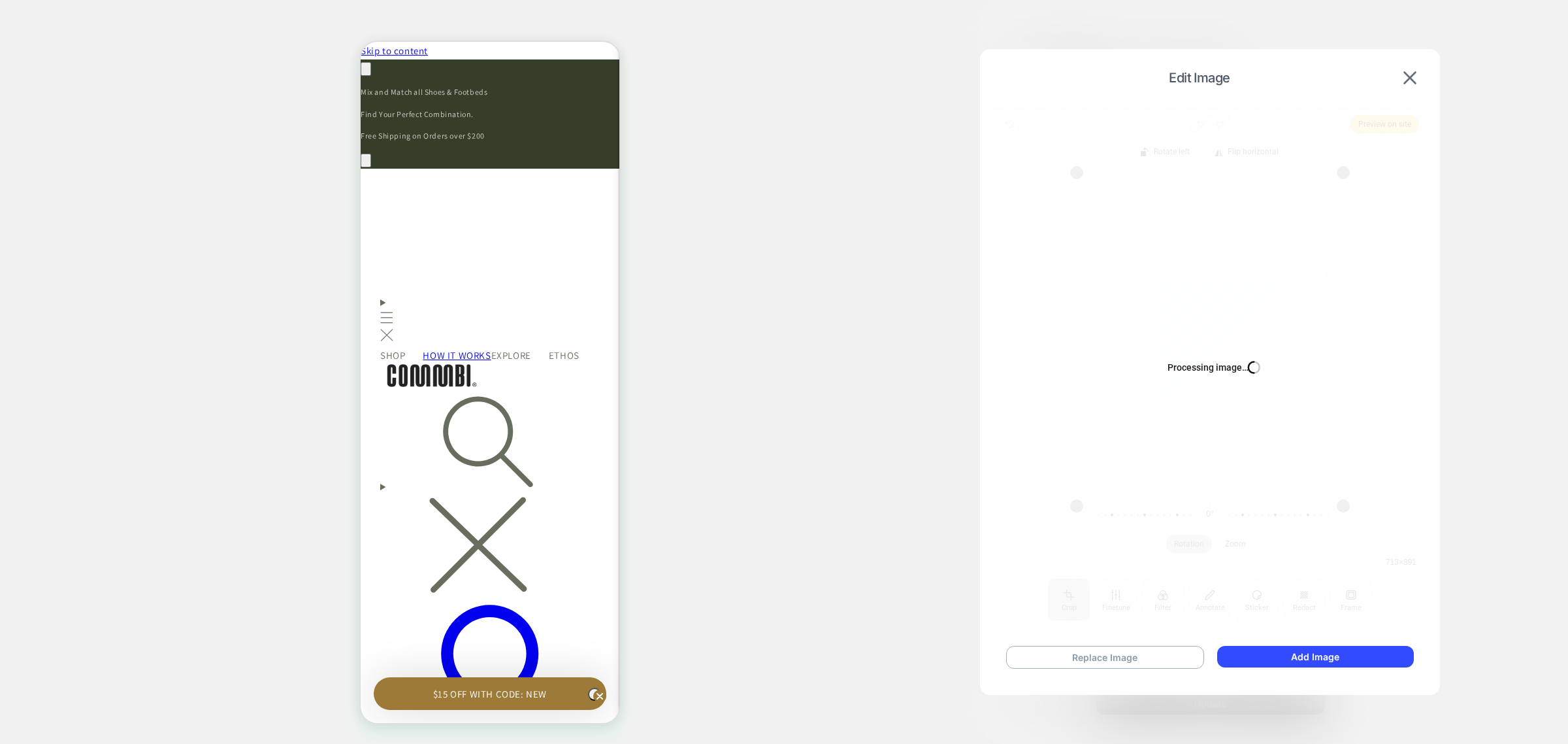
type textarea "*"
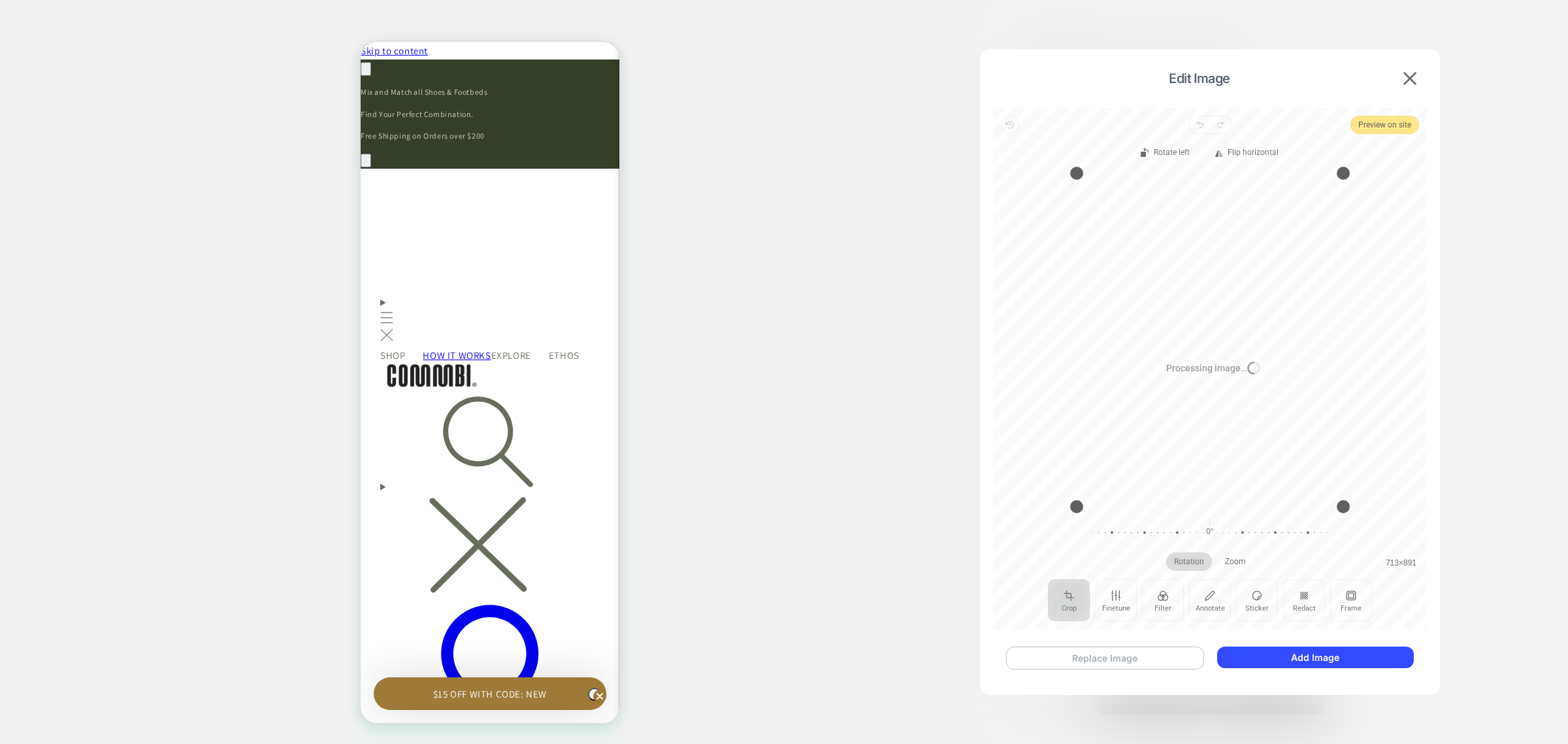
click at [1125, 648] on button "Replace Image" at bounding box center [1105, 658] width 198 height 23
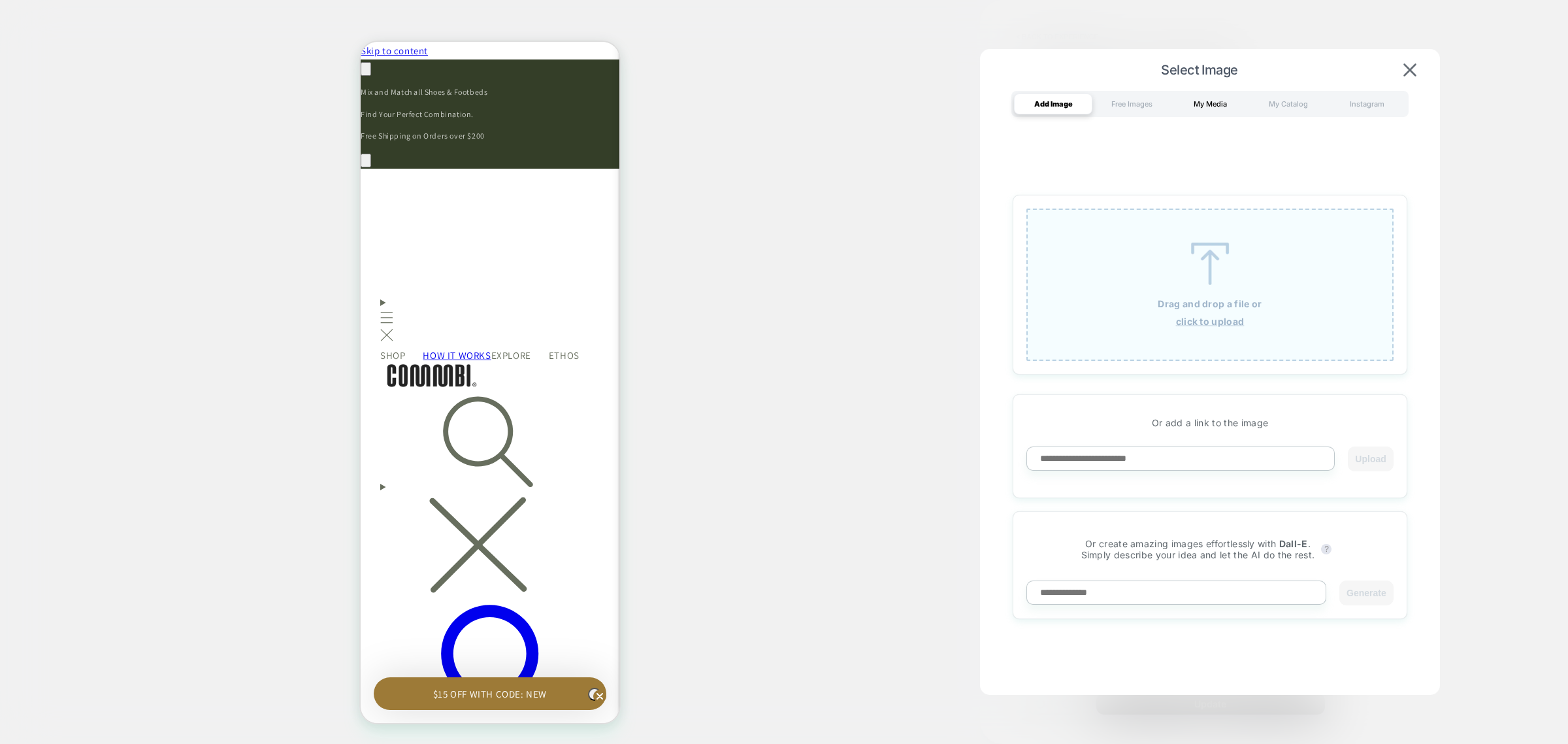
scroll to position [0, 0]
click at [1209, 104] on div "My Media" at bounding box center [1210, 104] width 78 height 21
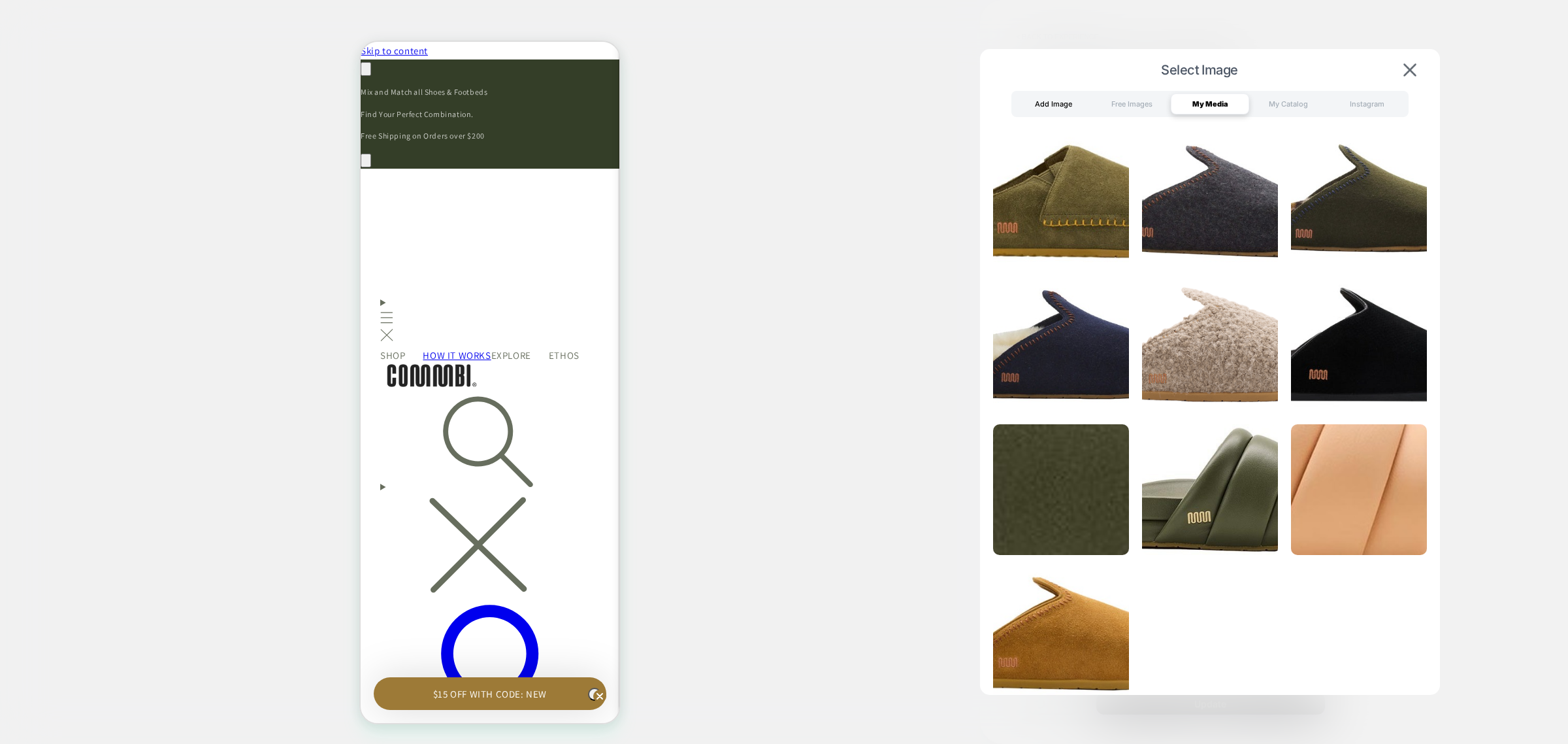
click at [1067, 102] on div "Add Image" at bounding box center [1053, 104] width 78 height 21
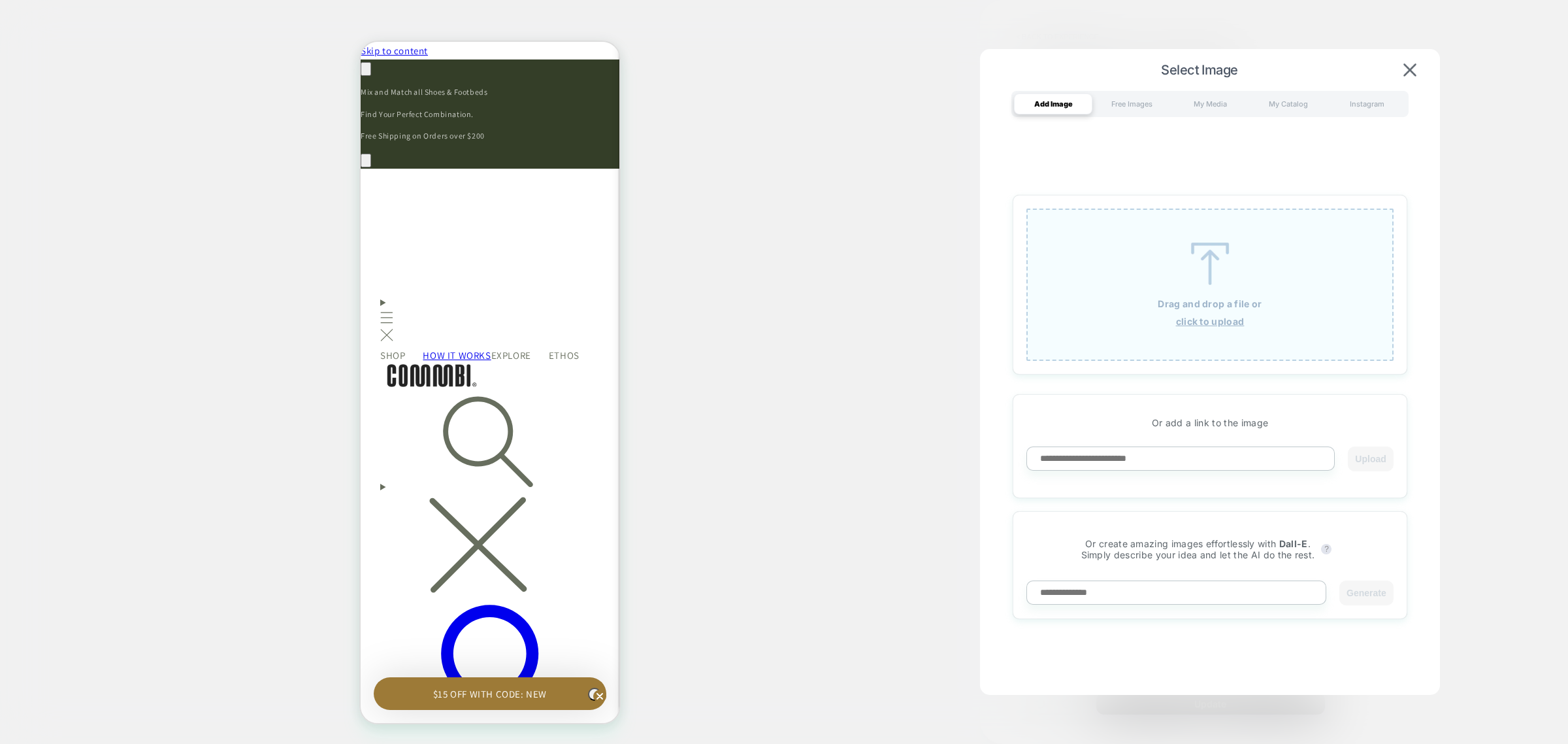
drag, startPoint x: 1102, startPoint y: 456, endPoint x: 1340, endPoint y: 449, distance: 238.1
click at [1103, 456] on input at bounding box center [1180, 458] width 309 height 24
paste input "**********"
type input "**********"
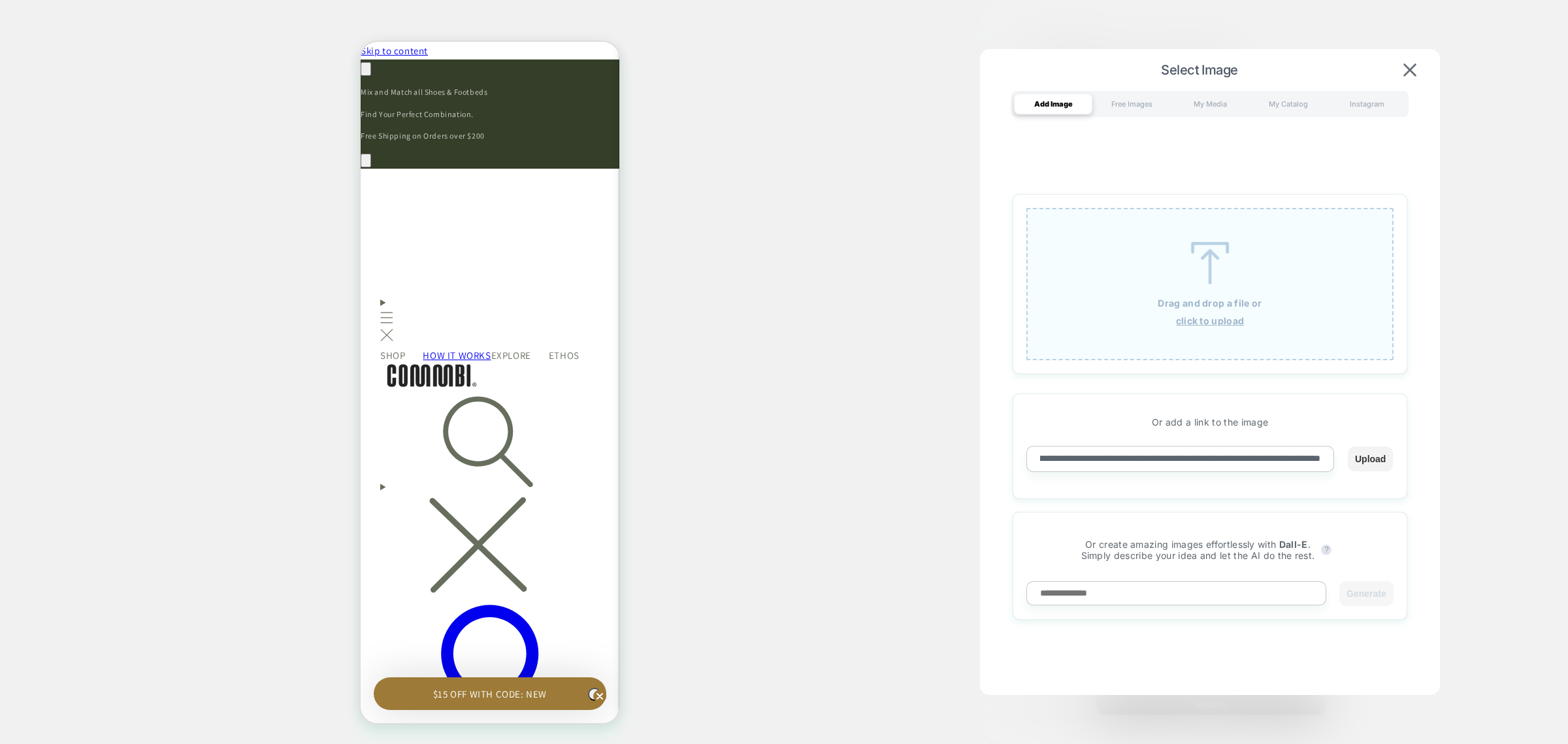
click at [1373, 458] on button "Upload" at bounding box center [1370, 459] width 45 height 25
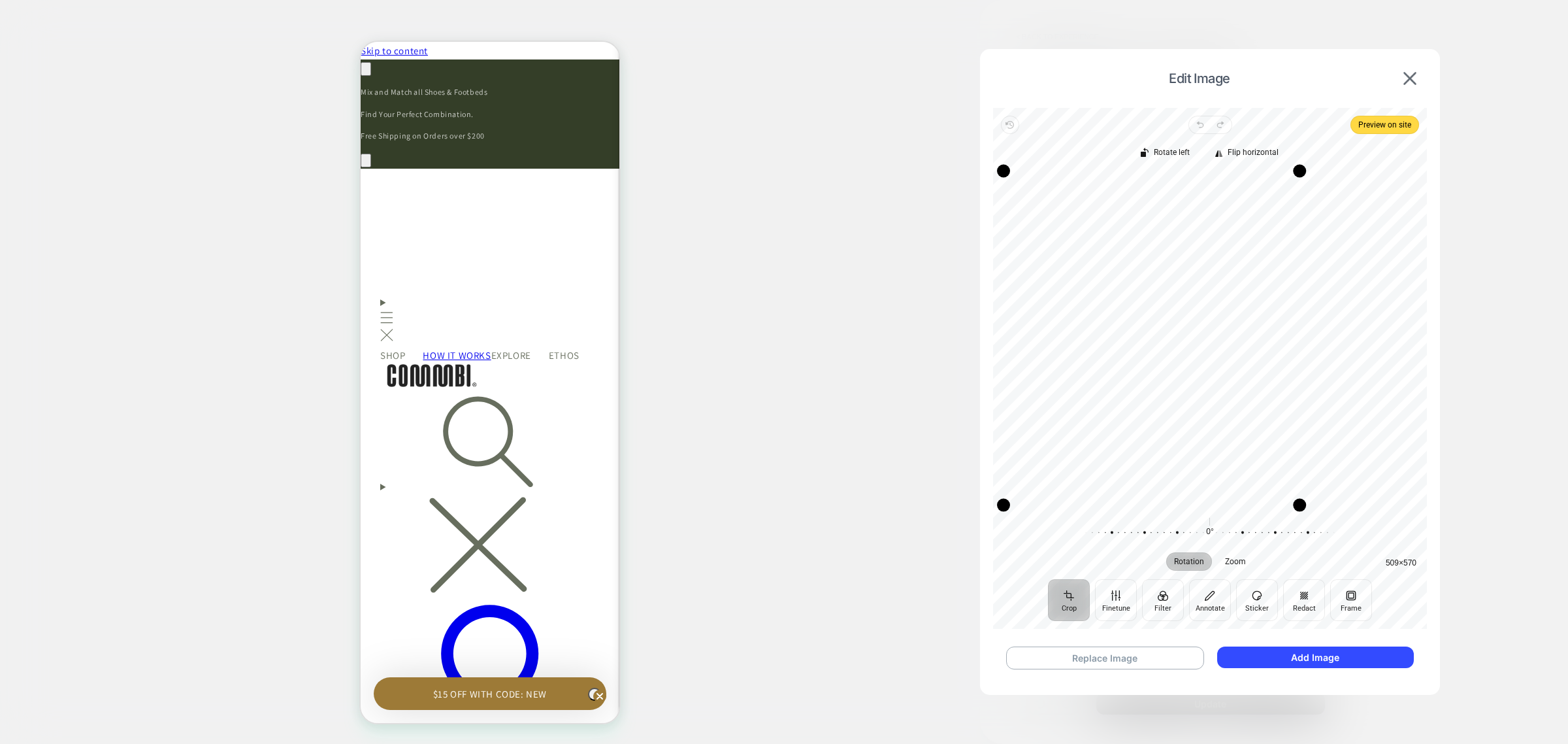
scroll to position [0, 383]
drag, startPoint x: 1408, startPoint y: 172, endPoint x: 1302, endPoint y: 162, distance: 106.5
click at [1302, 164] on div "Drag corner tr" at bounding box center [1299, 170] width 13 height 13
drag, startPoint x: 1248, startPoint y: 229, endPoint x: 1157, endPoint y: 216, distance: 91.9
click at [1157, 216] on div "Recenter" at bounding box center [1210, 340] width 413 height 334
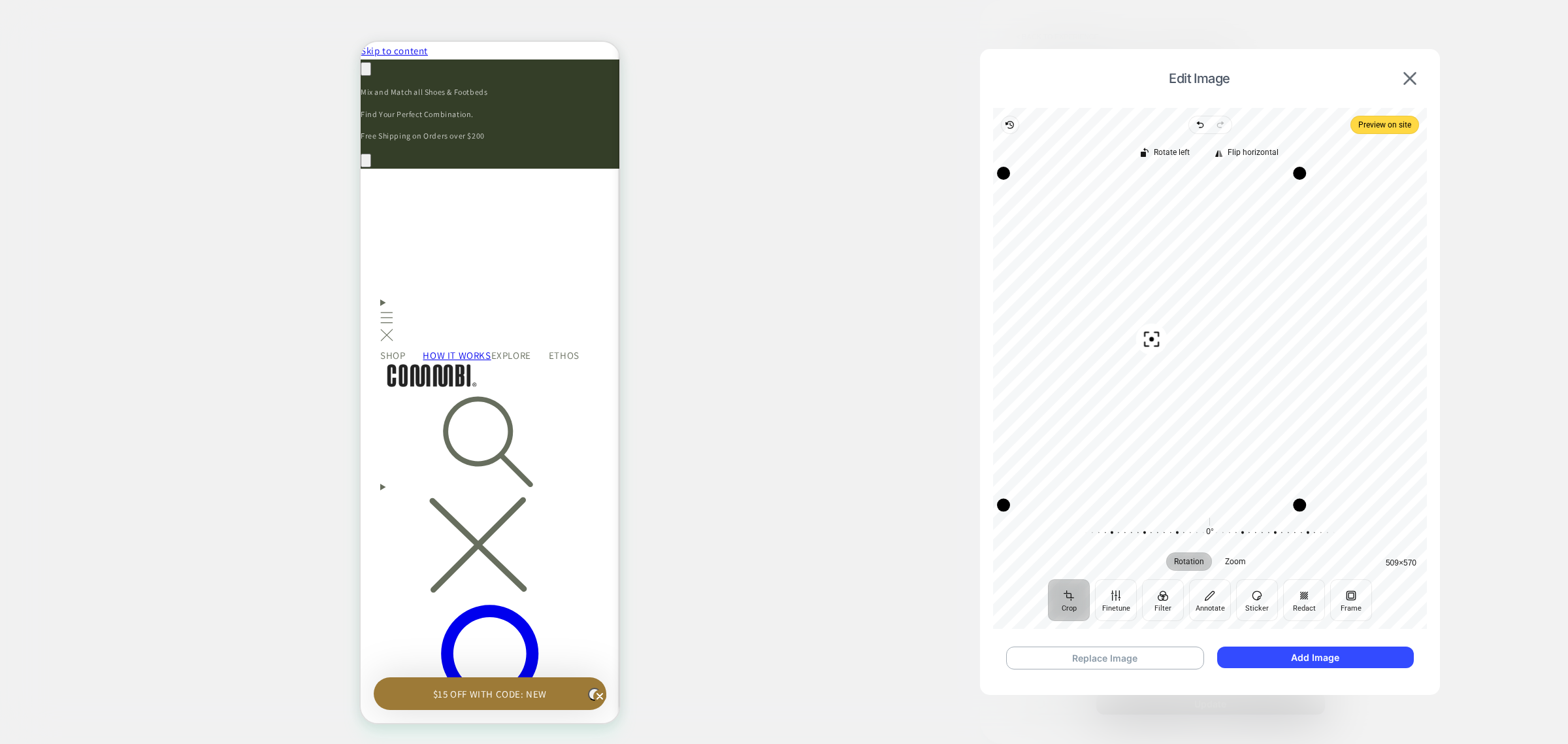
drag, startPoint x: 1250, startPoint y: 240, endPoint x: 1237, endPoint y: 240, distance: 13.0
click at [1237, 240] on div "Recenter" at bounding box center [1210, 340] width 413 height 334
click at [1407, 71] on button at bounding box center [1410, 78] width 21 height 14
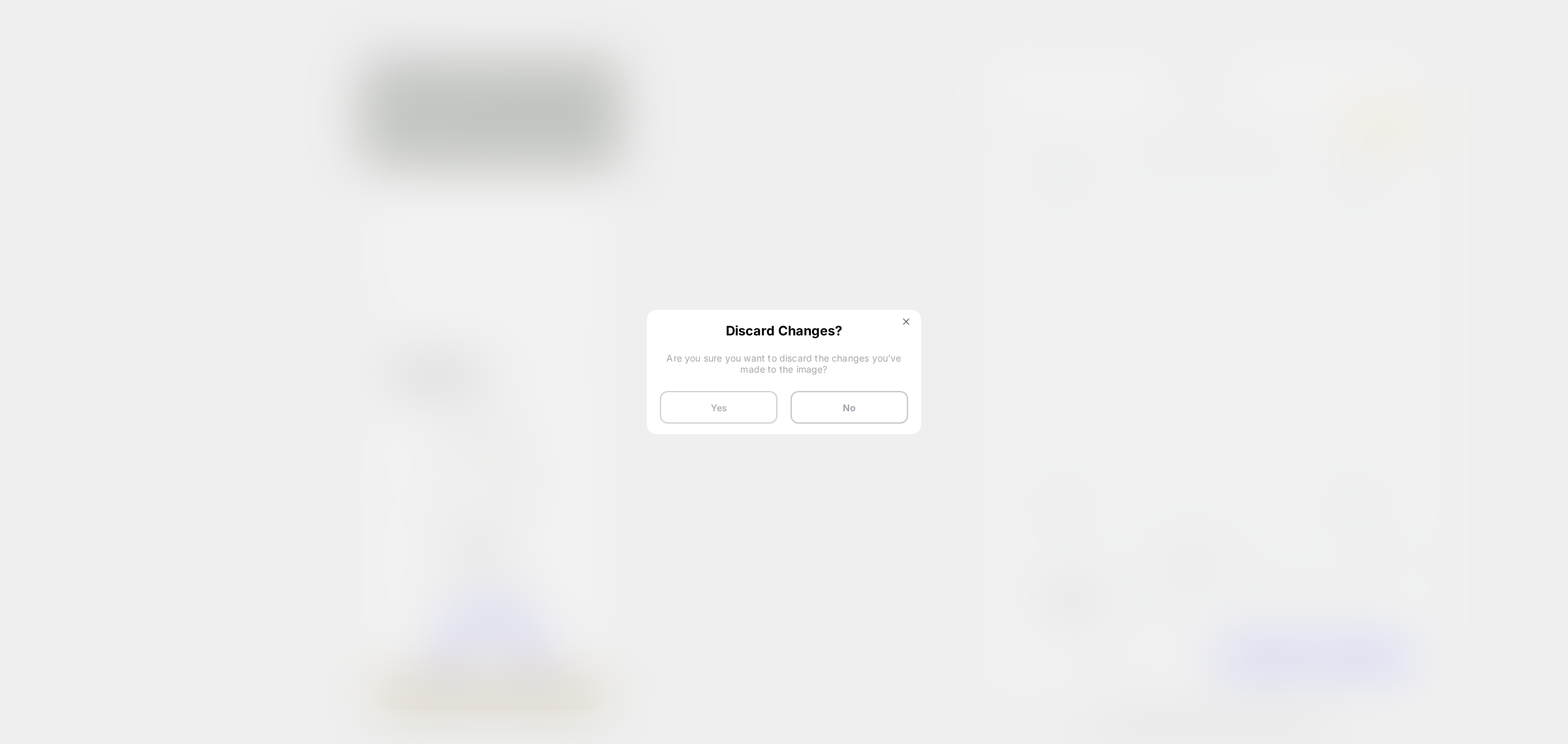
click at [750, 399] on button "Yes" at bounding box center [718, 408] width 117 height 33
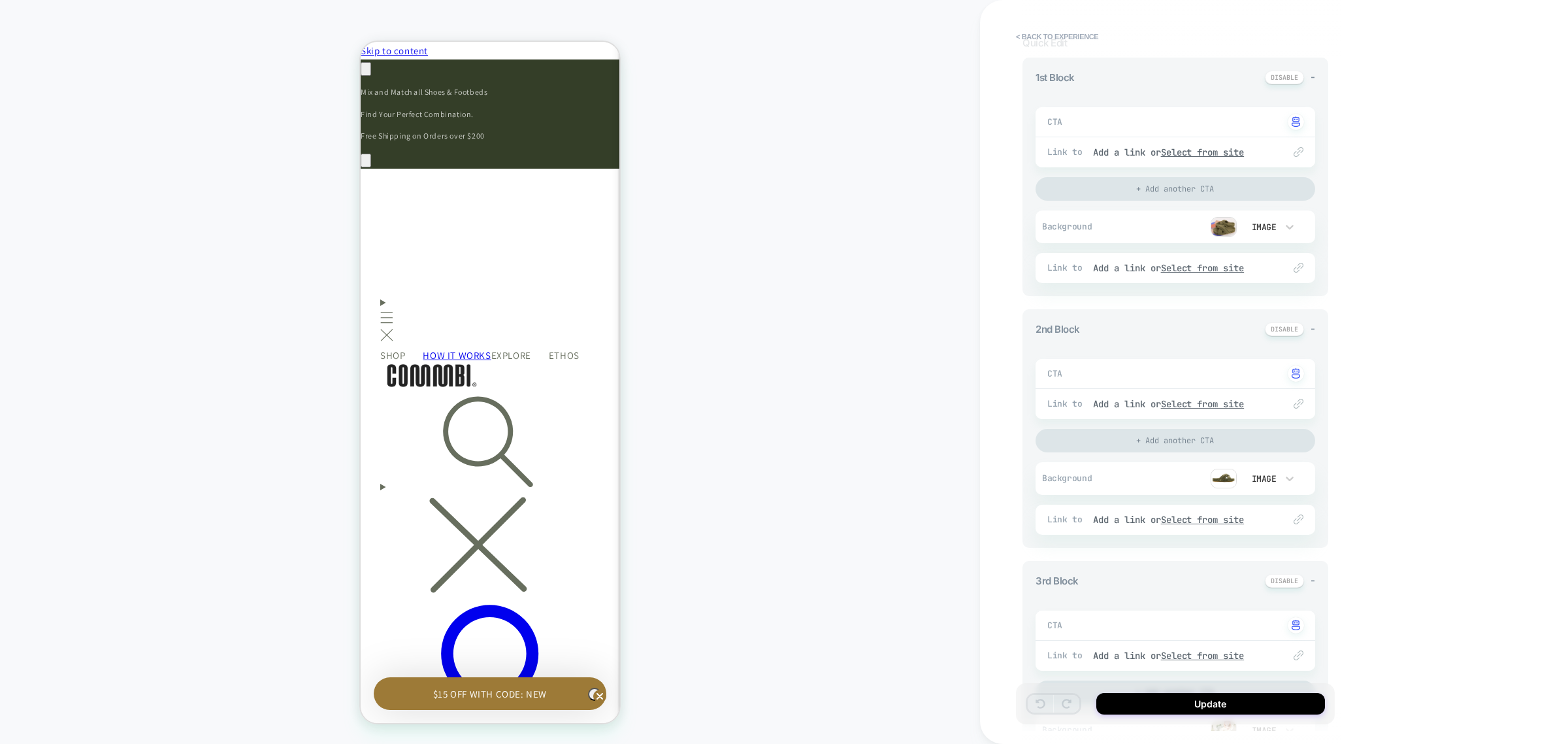
scroll to position [171, 0]
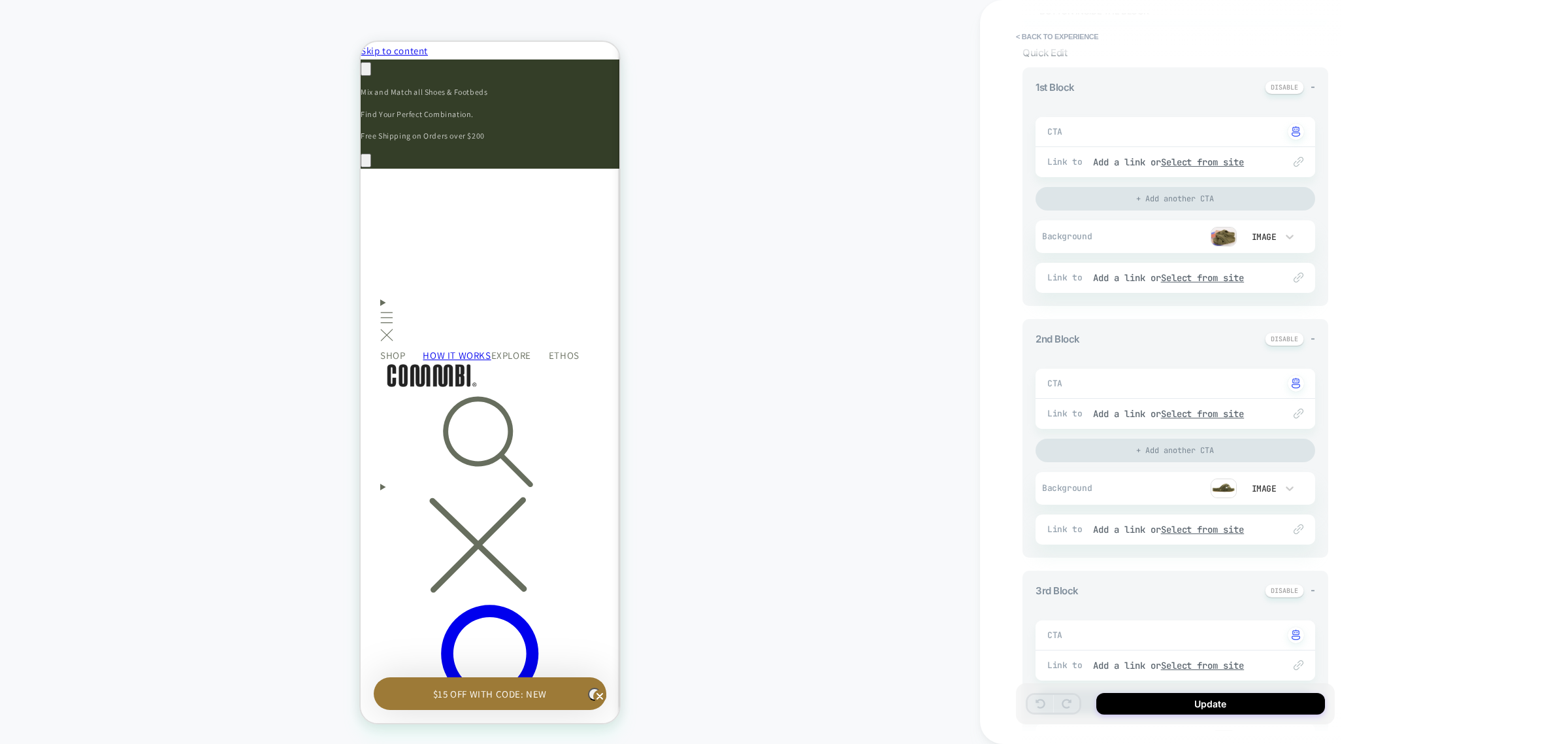
click at [1219, 237] on img at bounding box center [1224, 237] width 26 height 20
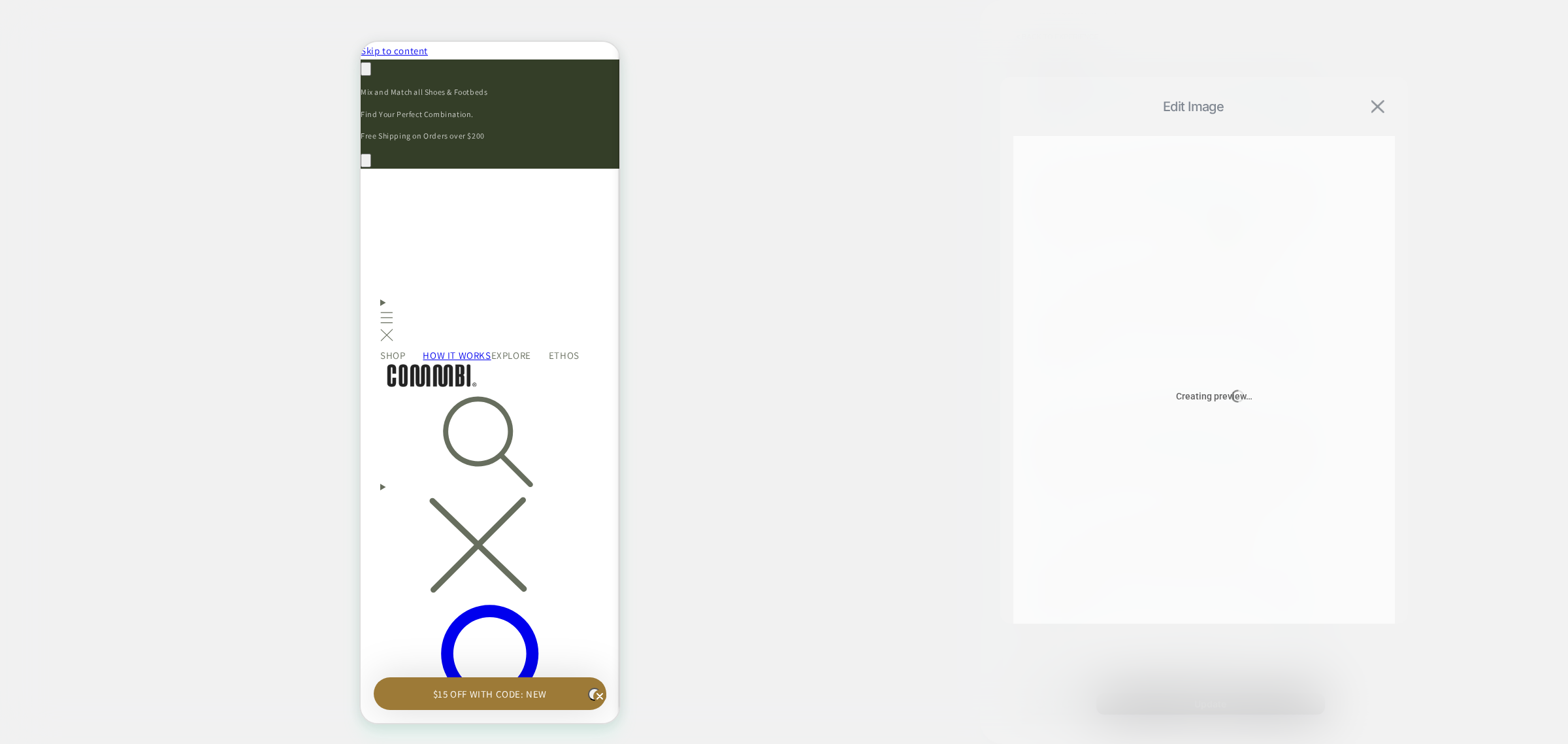
scroll to position [0, 0]
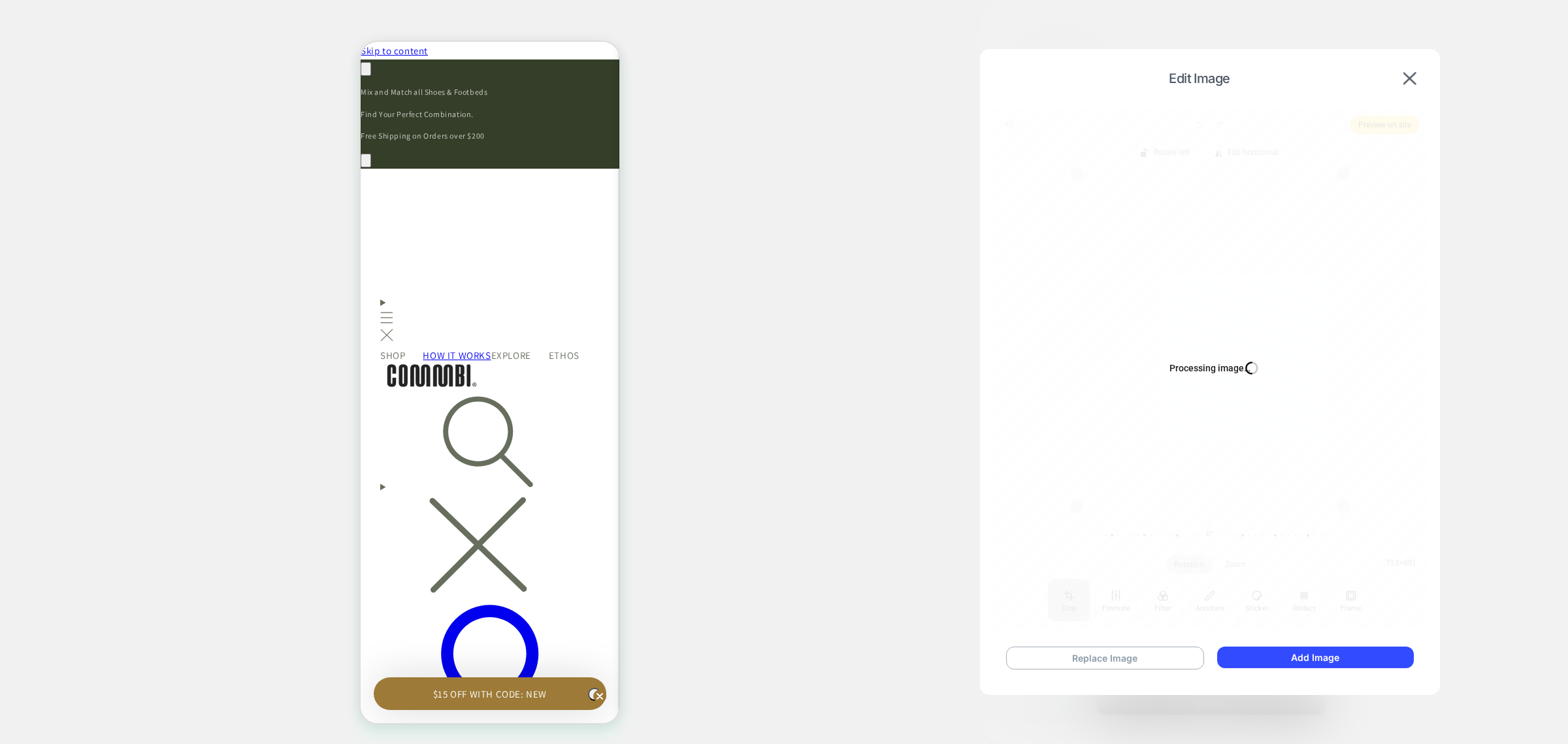
click at [1405, 89] on div "Edit Image" at bounding box center [1210, 78] width 434 height 33
type textarea "*"
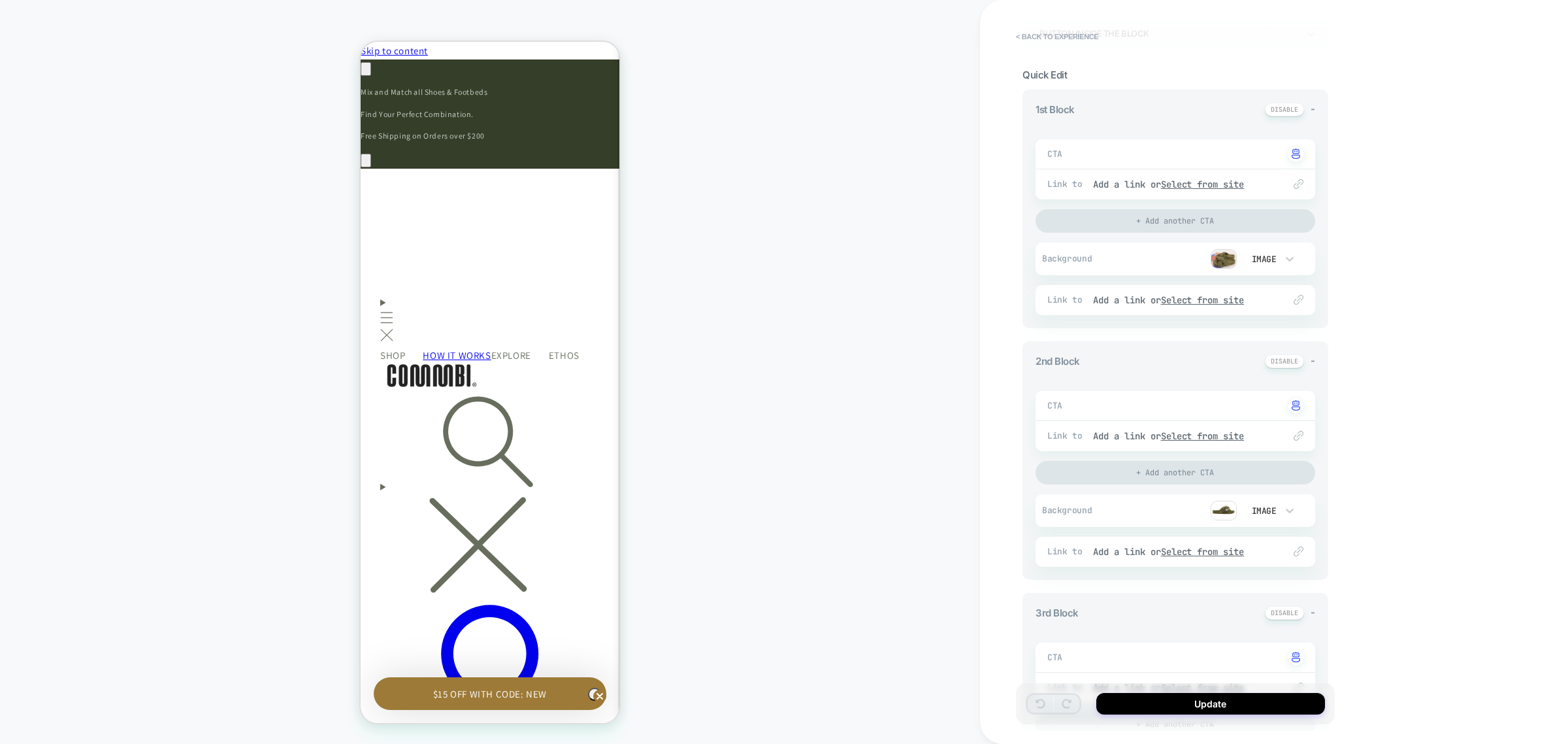
scroll to position [89, 0]
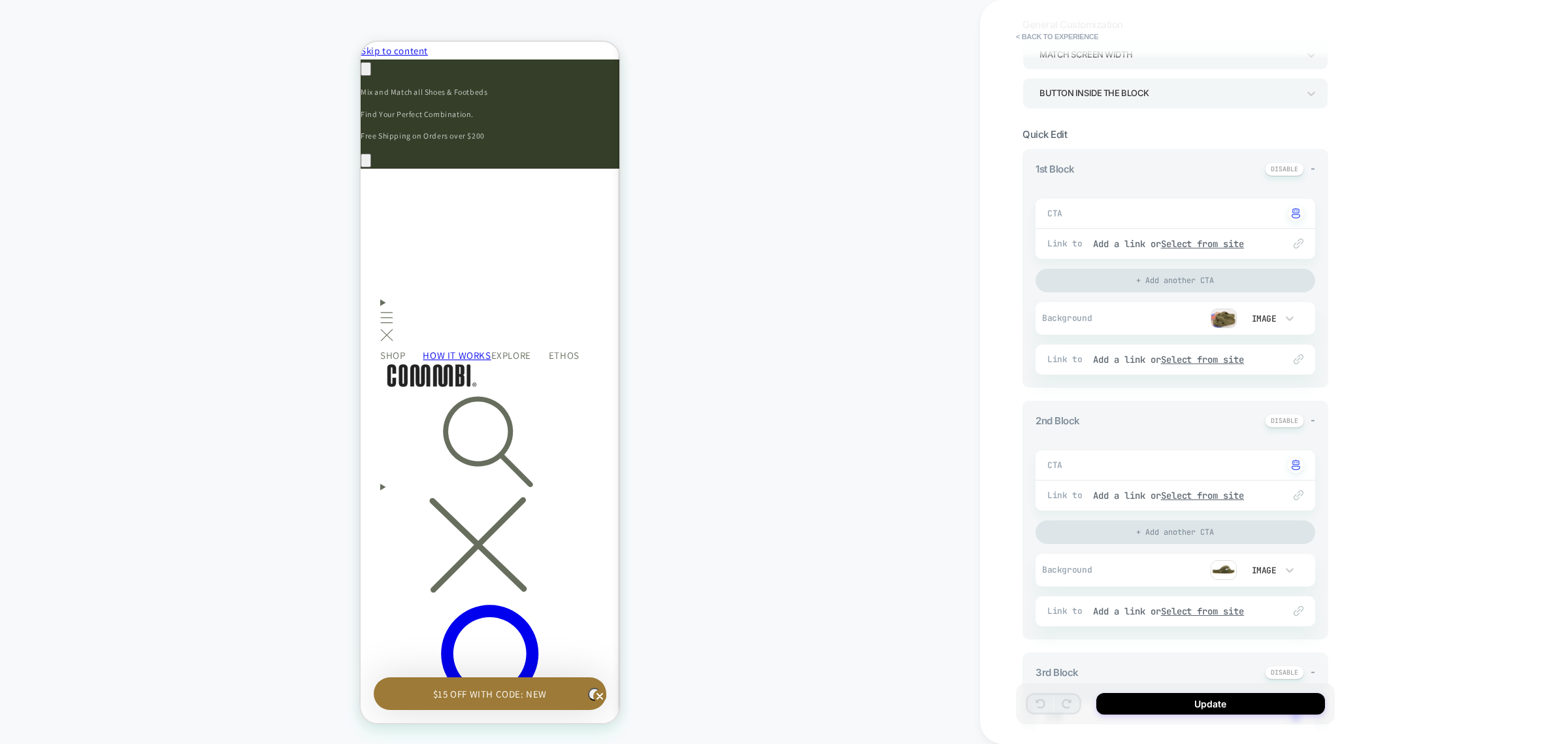
click at [1219, 315] on img at bounding box center [1224, 318] width 26 height 20
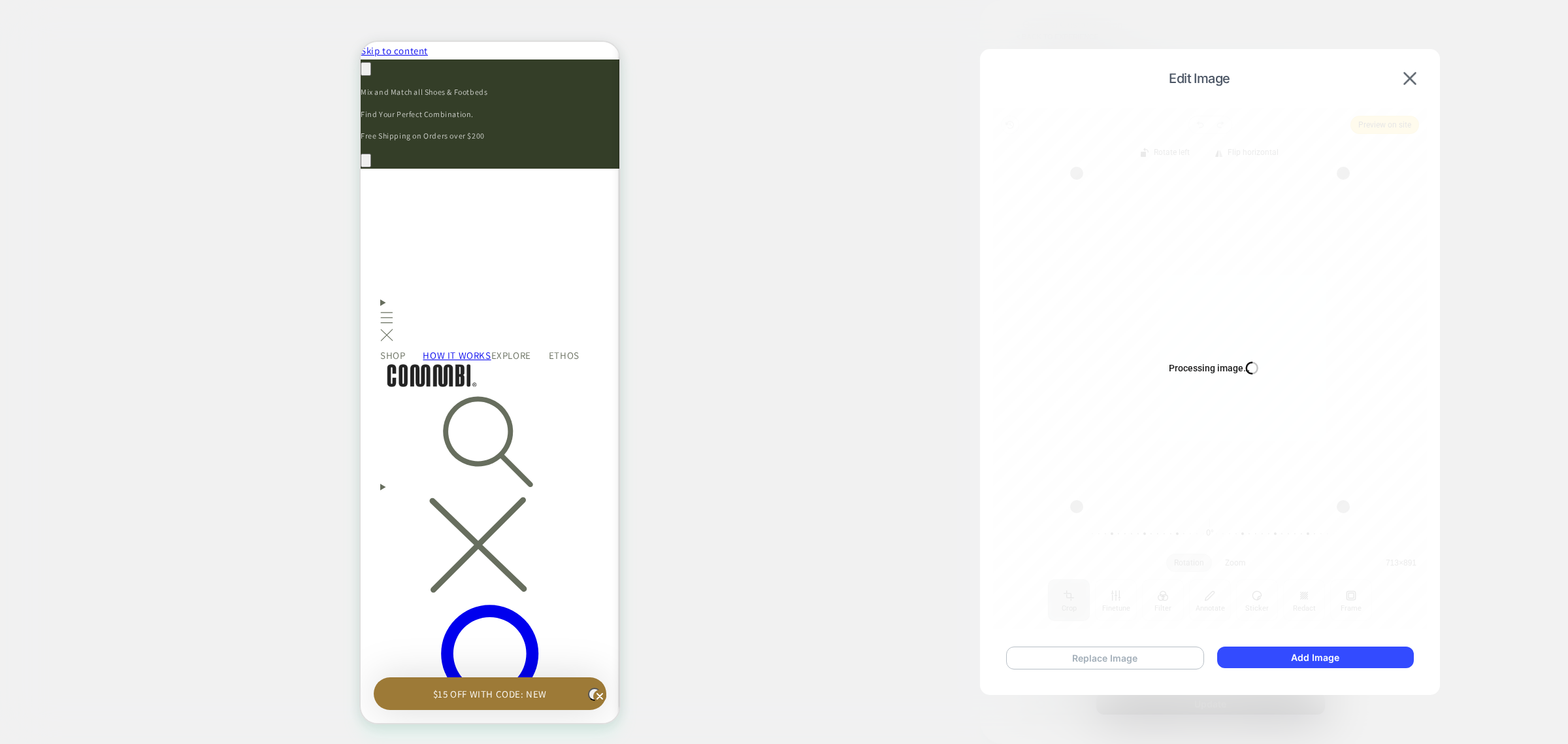
click at [1110, 649] on button "Replace Image" at bounding box center [1105, 658] width 198 height 23
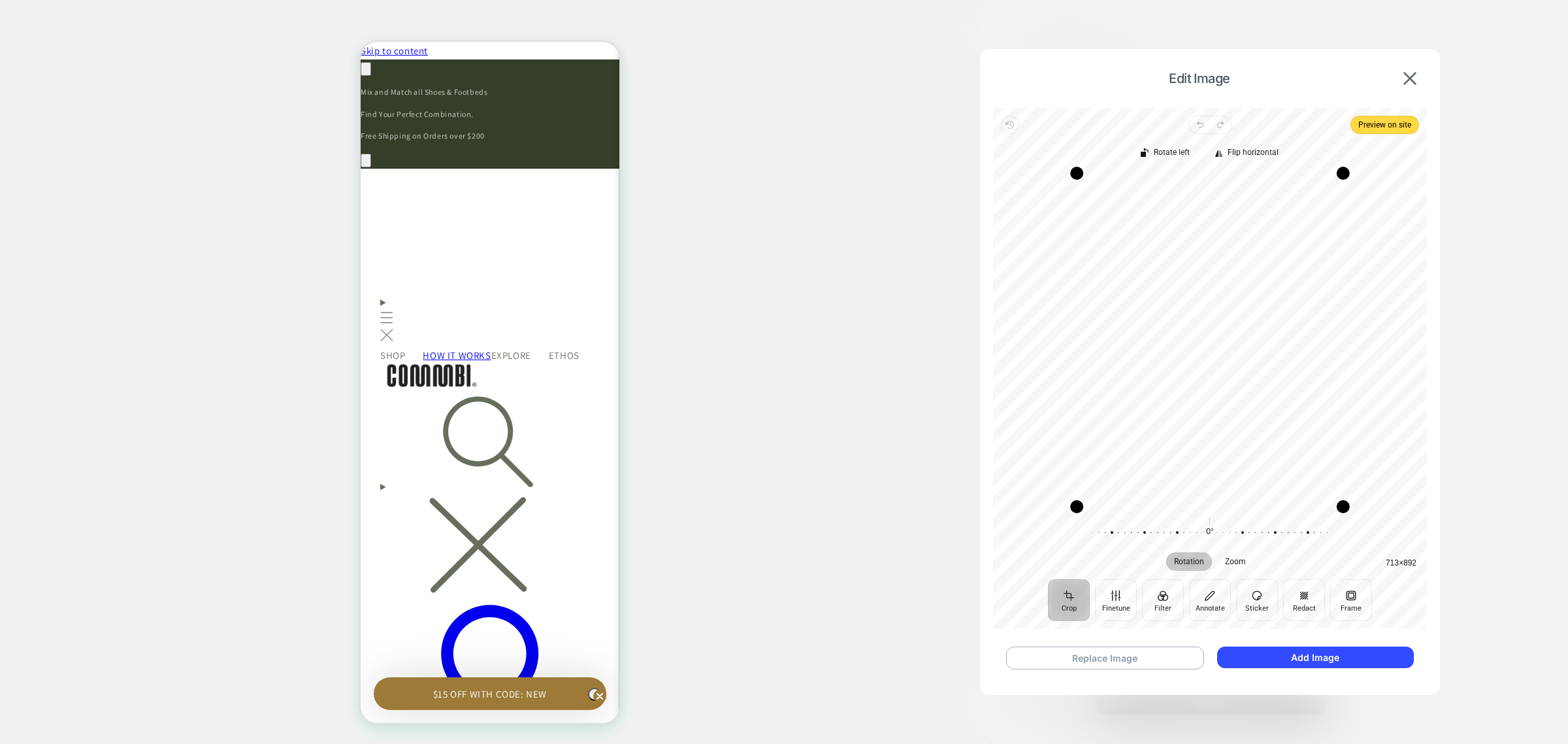
scroll to position [0, 13]
click at [1308, 655] on button "Add Image" at bounding box center [1316, 657] width 197 height 21
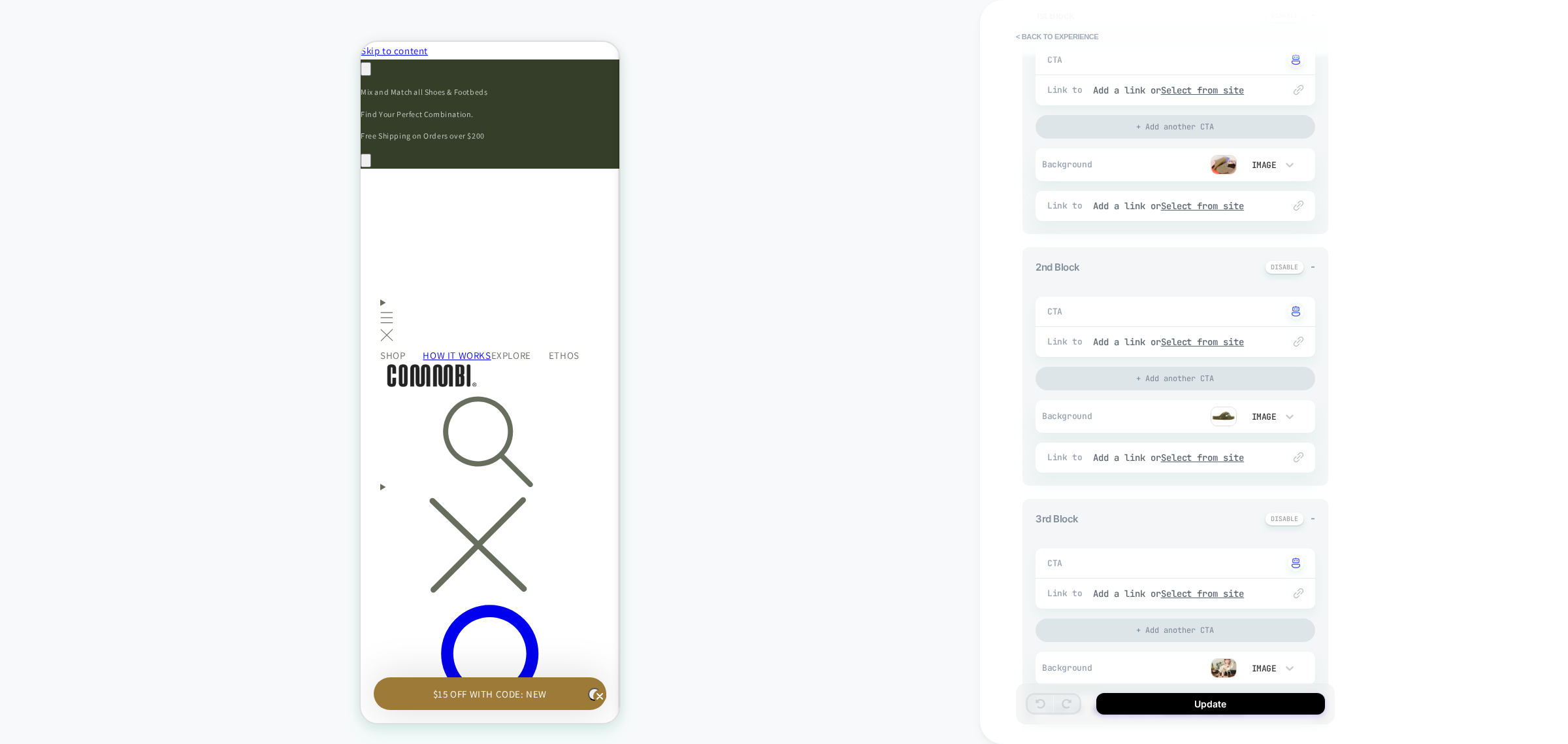
scroll to position [253, 0]
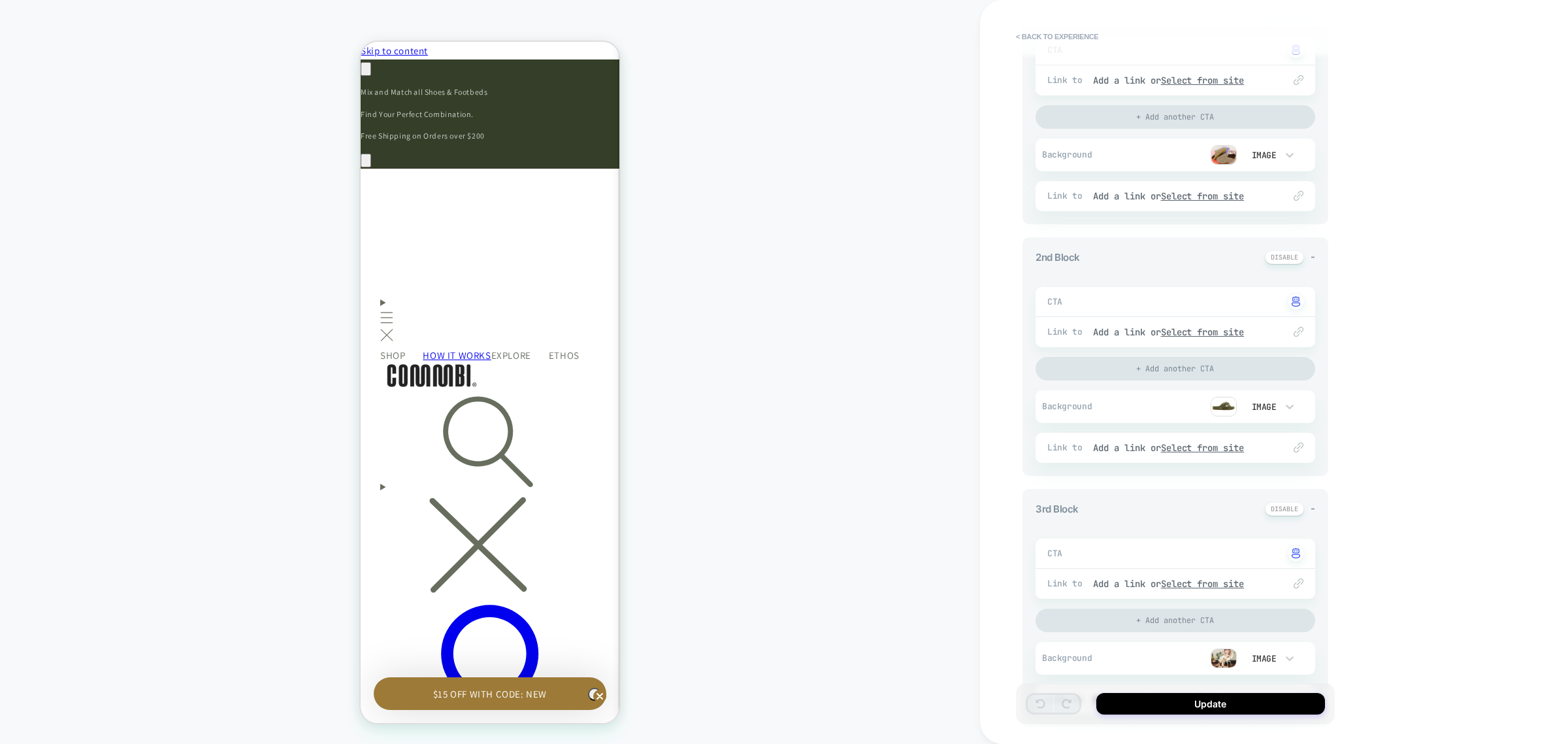
click at [1220, 407] on img at bounding box center [1224, 406] width 26 height 20
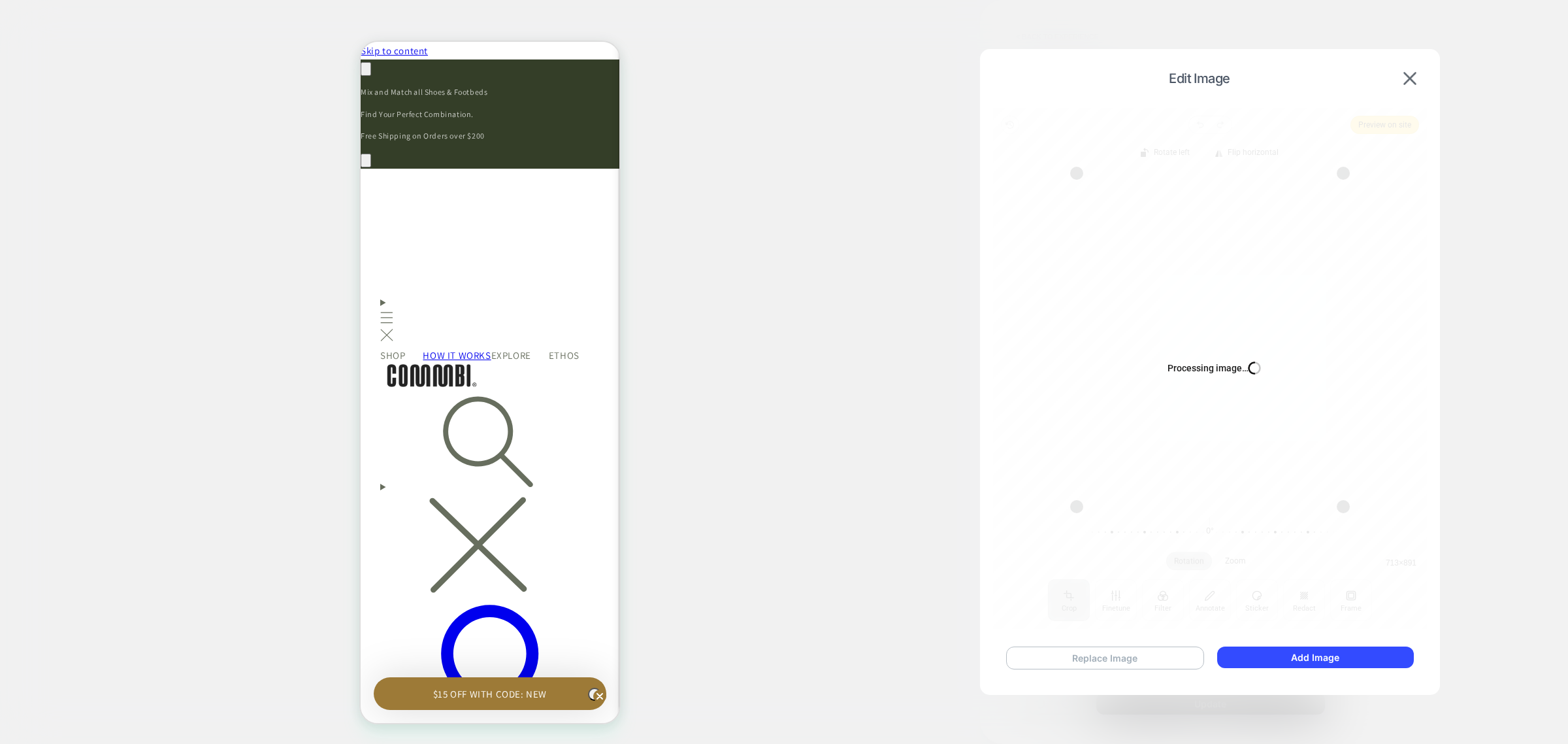
scroll to position [0, 0]
click at [1104, 655] on button "Replace Image" at bounding box center [1105, 658] width 198 height 23
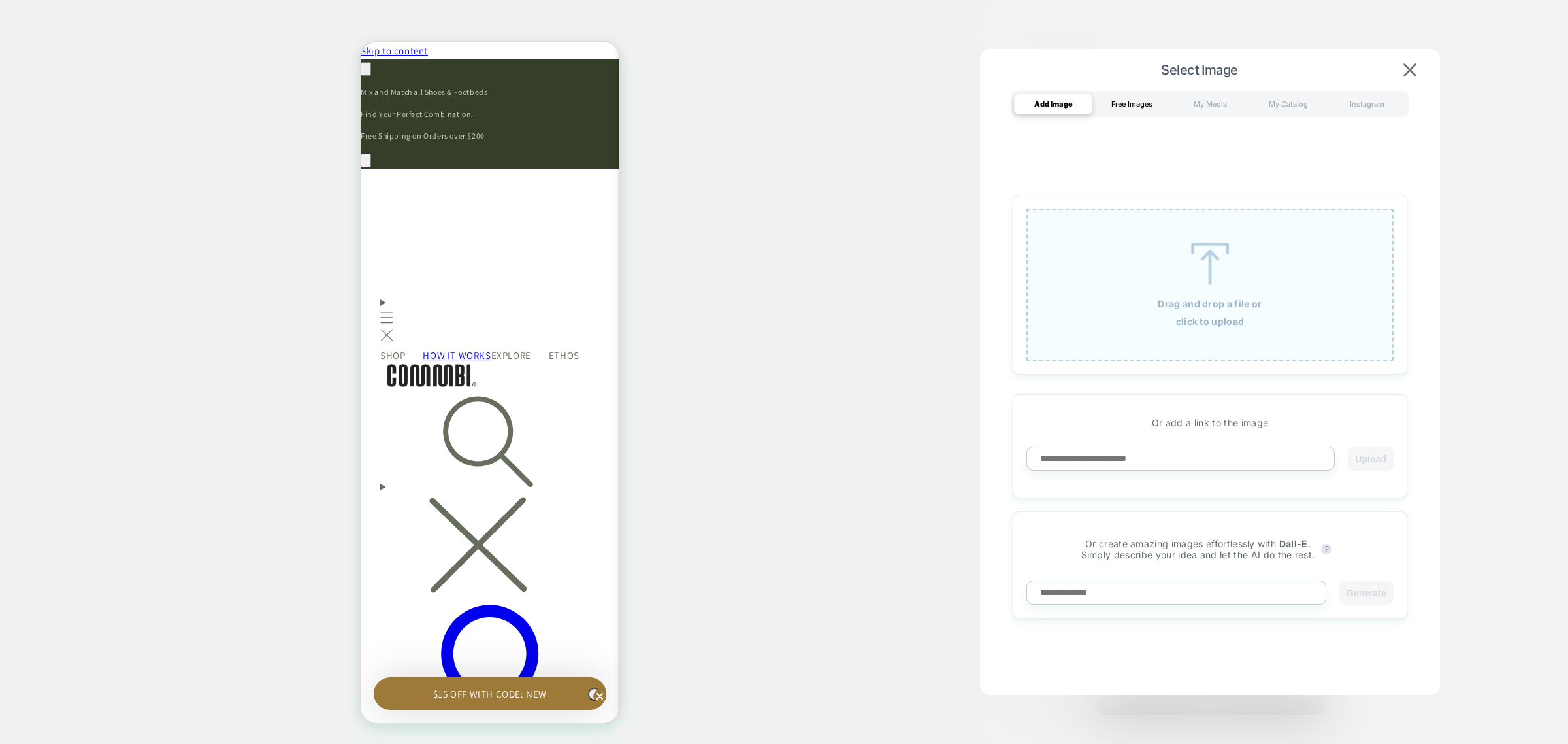
click at [1127, 104] on div "Free Images" at bounding box center [1132, 104] width 78 height 21
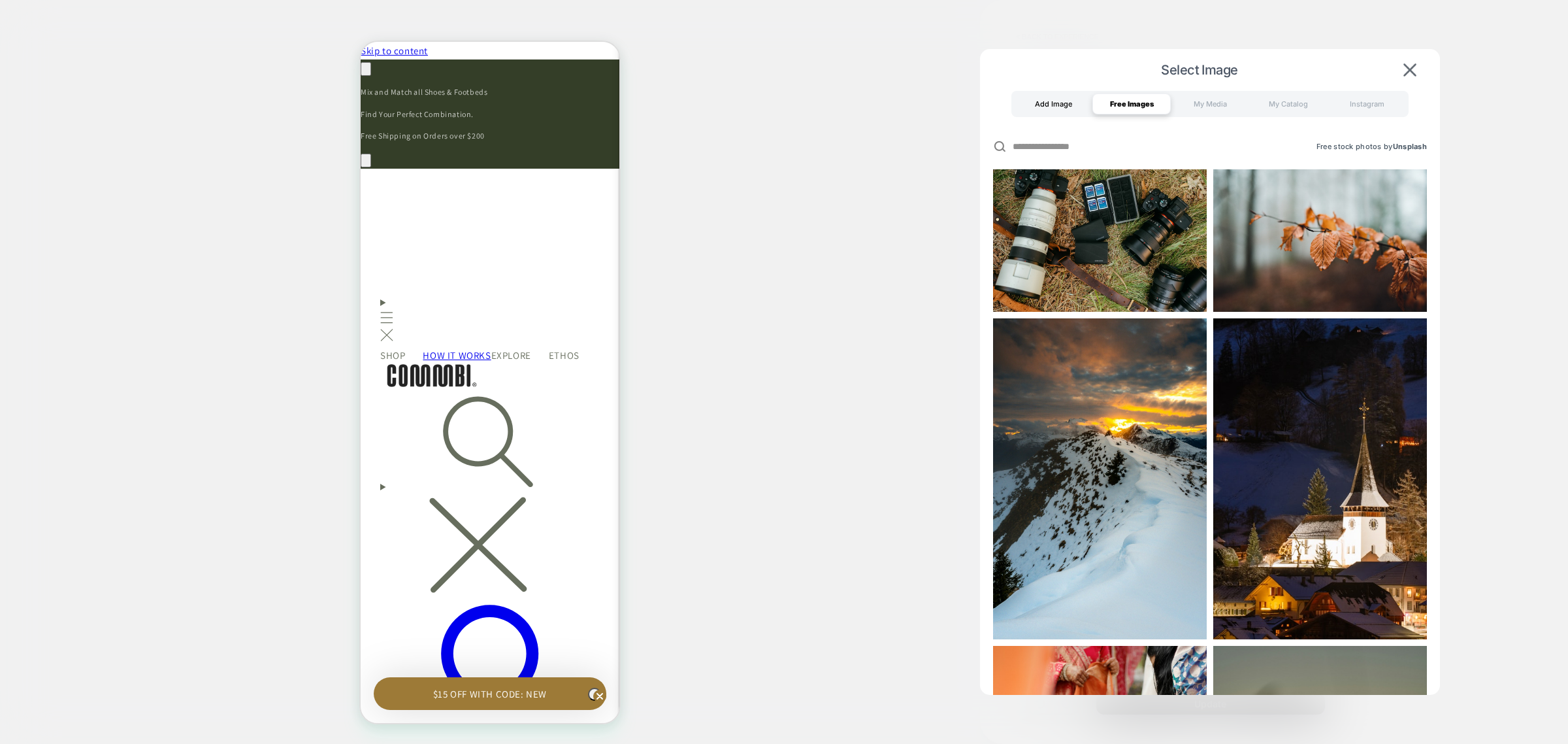
click at [1043, 102] on div "Add Image" at bounding box center [1053, 104] width 78 height 21
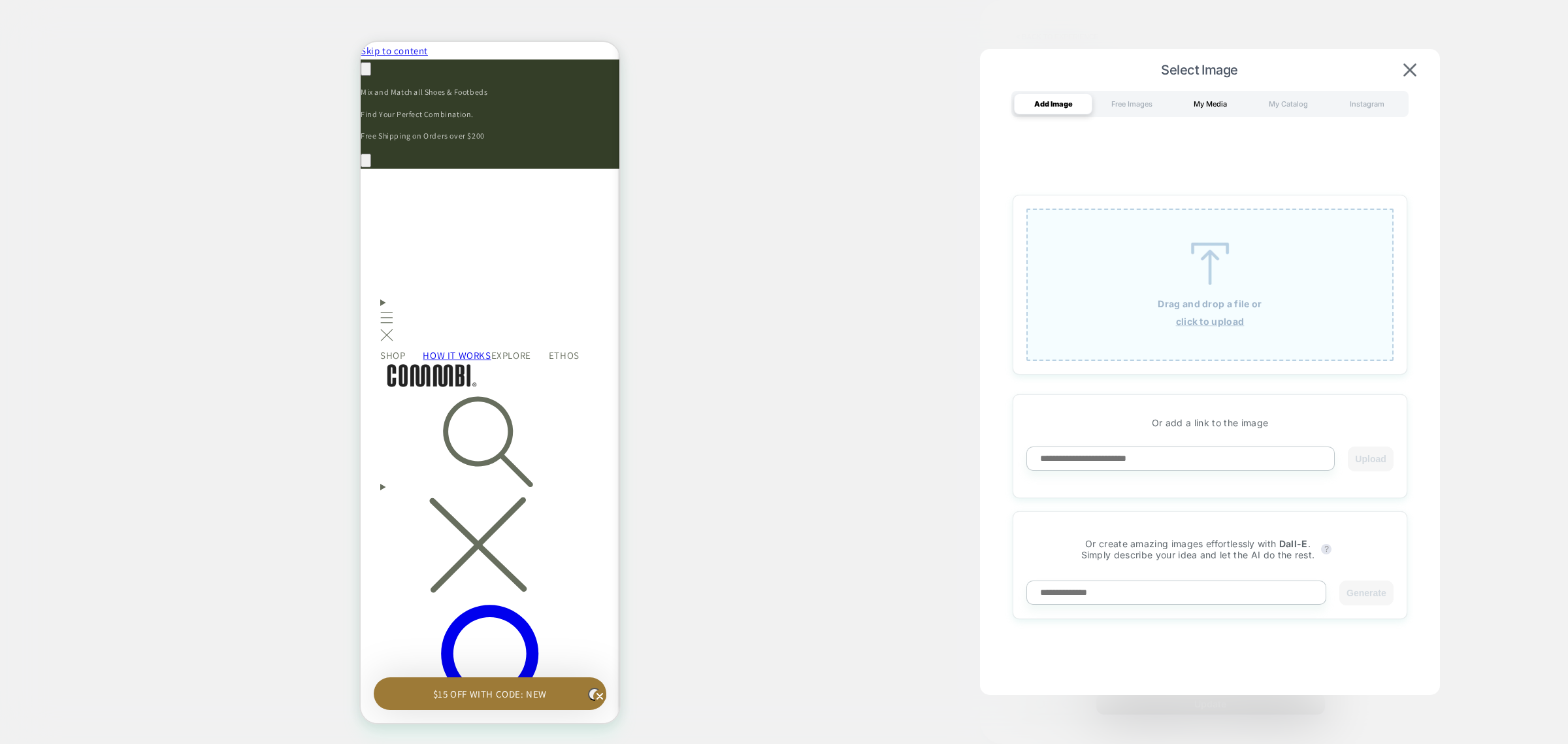
click at [1217, 100] on div "My Media" at bounding box center [1210, 104] width 78 height 21
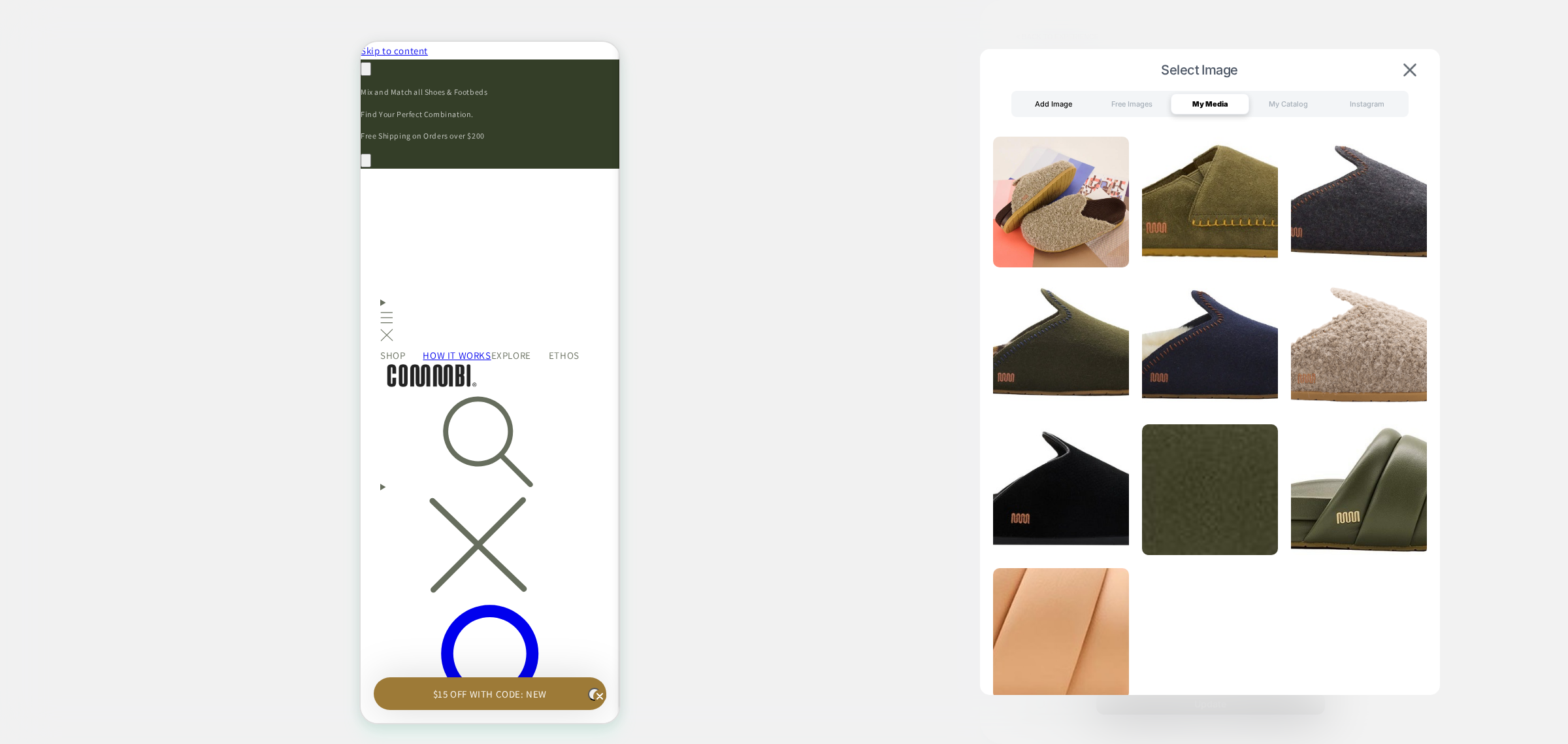
scroll to position [0, 383]
drag, startPoint x: 1040, startPoint y: 108, endPoint x: 978, endPoint y: 165, distance: 84.2
click at [1040, 108] on div "Add Image" at bounding box center [1053, 104] width 78 height 21
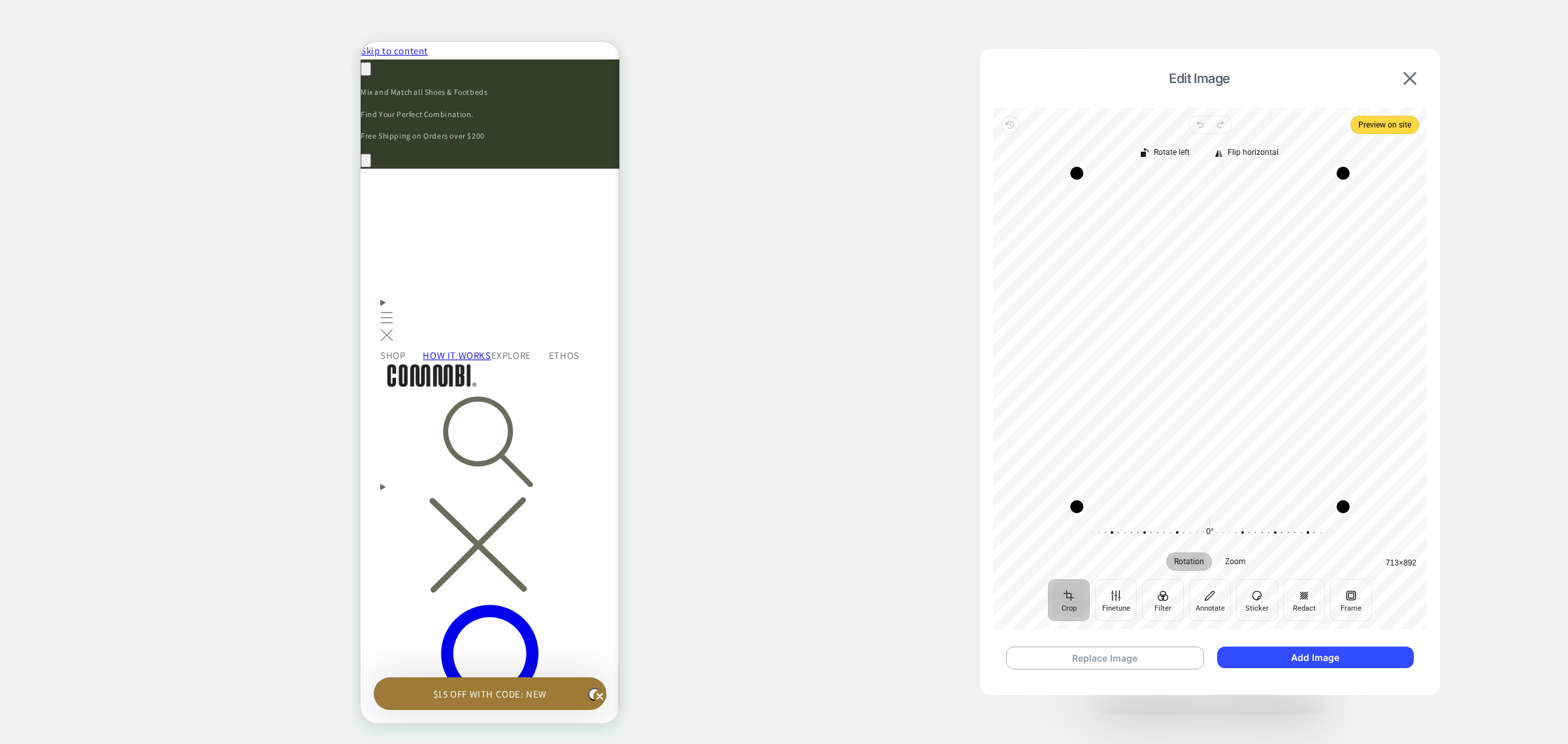
scroll to position [0, 0]
click at [1325, 658] on button "Add Image" at bounding box center [1316, 657] width 197 height 21
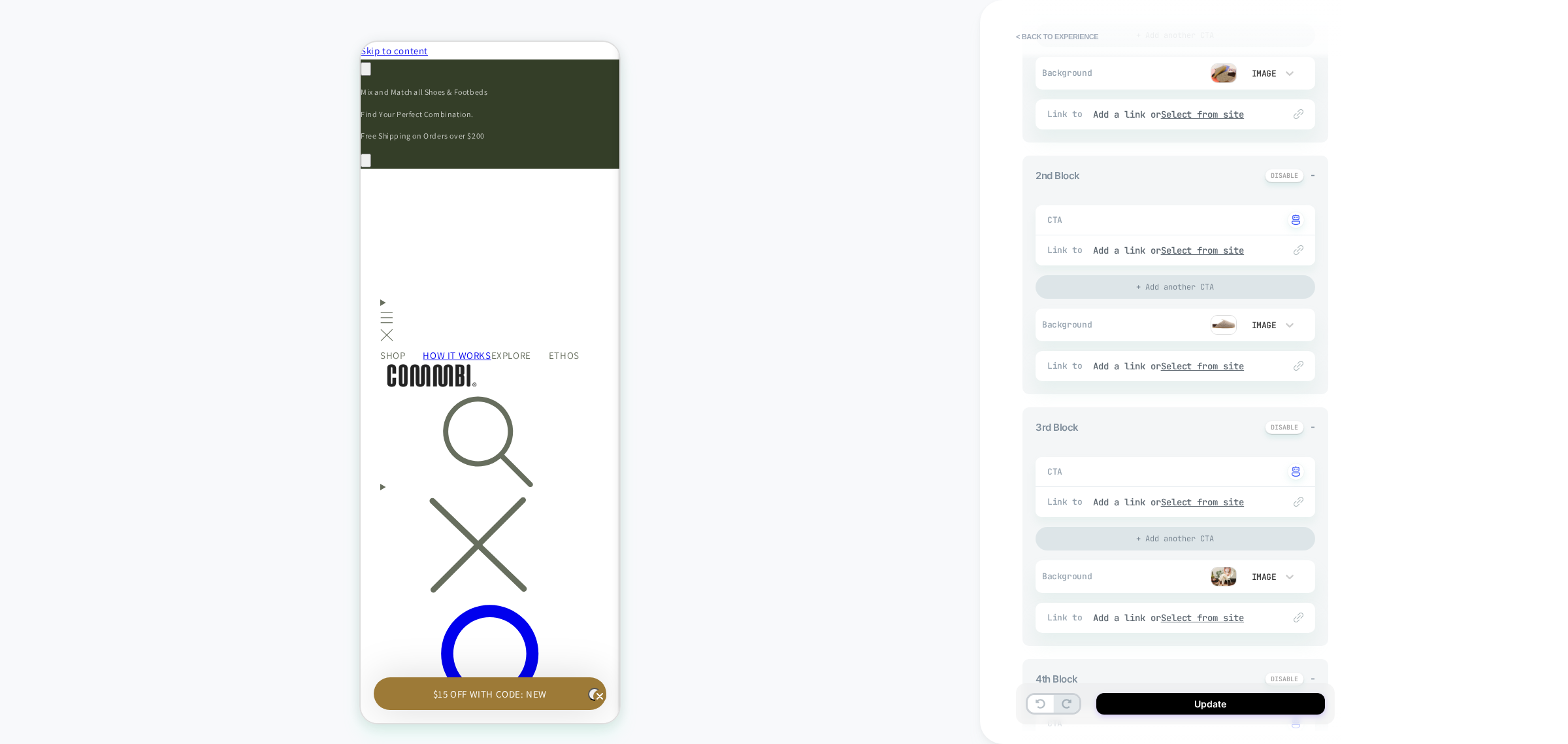
scroll to position [0, 191]
click at [1222, 576] on img at bounding box center [1224, 577] width 26 height 20
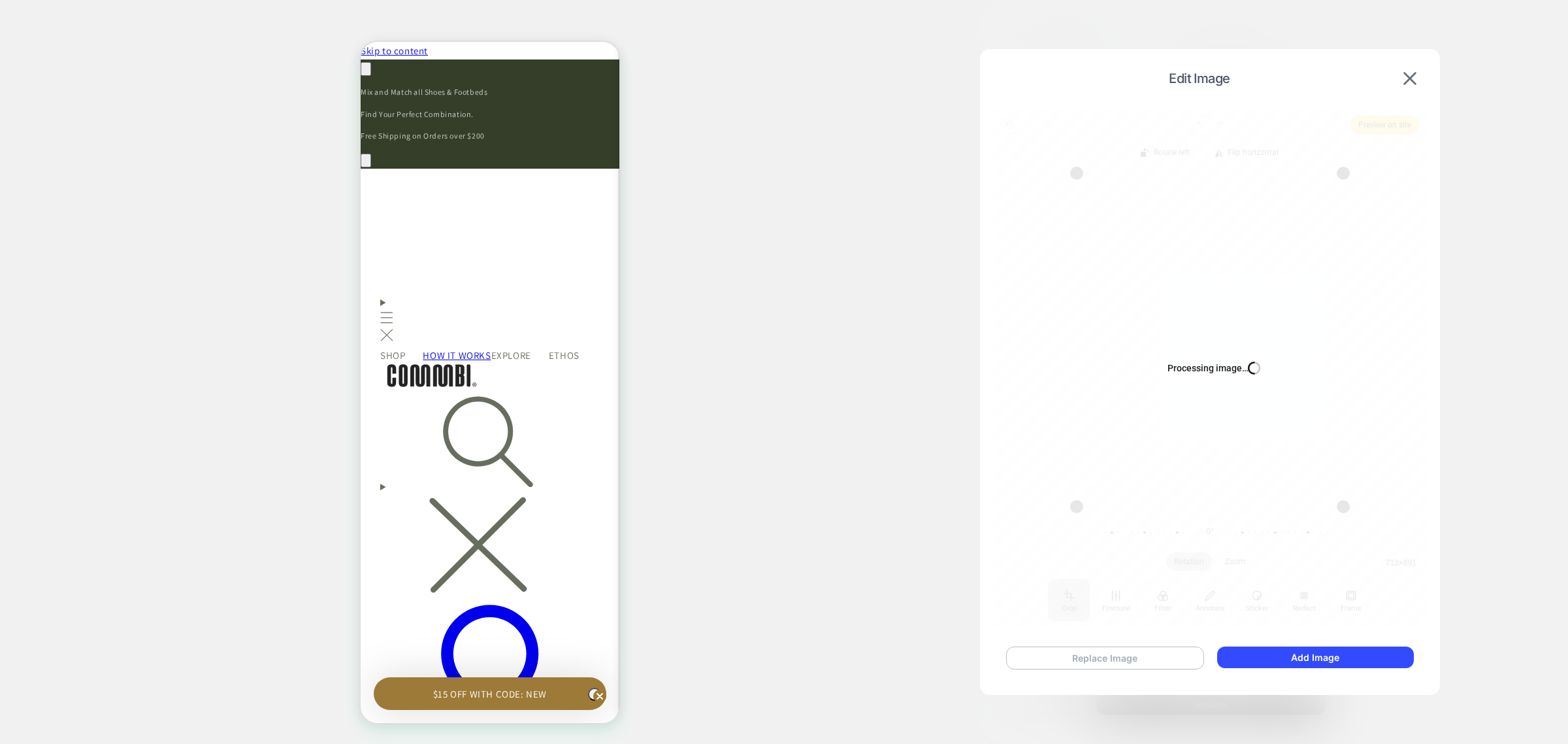
click at [1121, 664] on button "Replace Image" at bounding box center [1105, 658] width 198 height 23
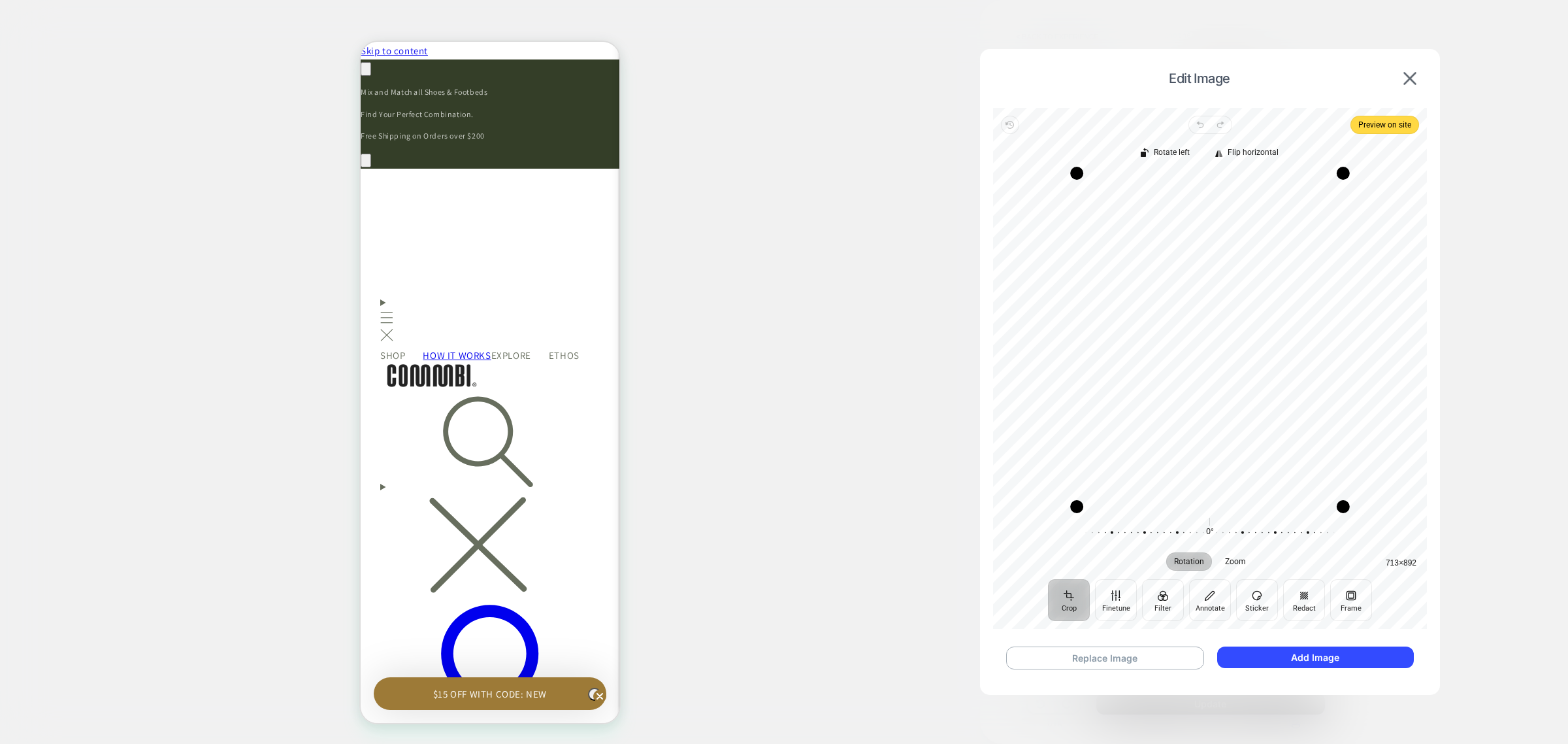
scroll to position [0, 468]
click at [1305, 653] on button "Add Image" at bounding box center [1316, 657] width 197 height 21
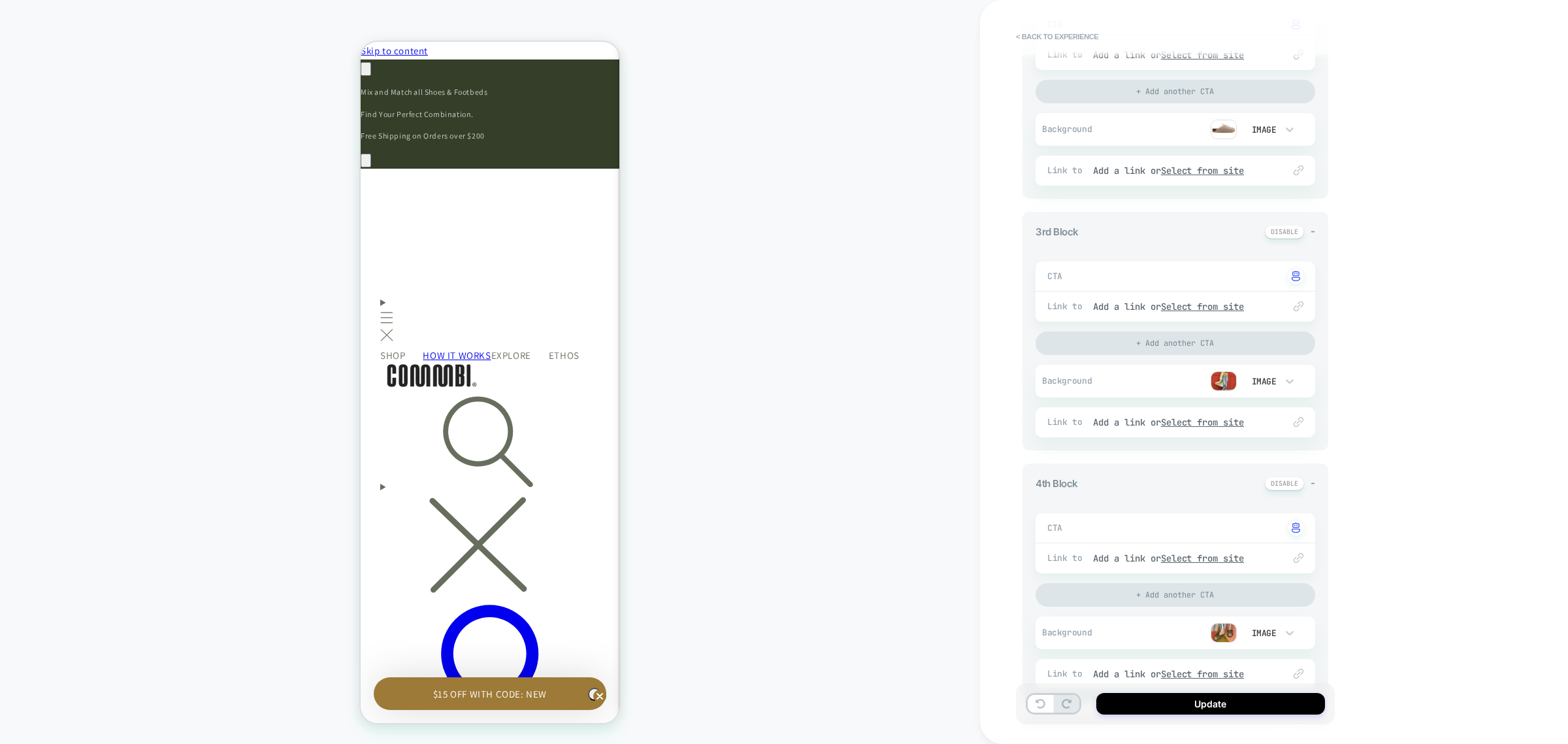
scroll to position [0, 0]
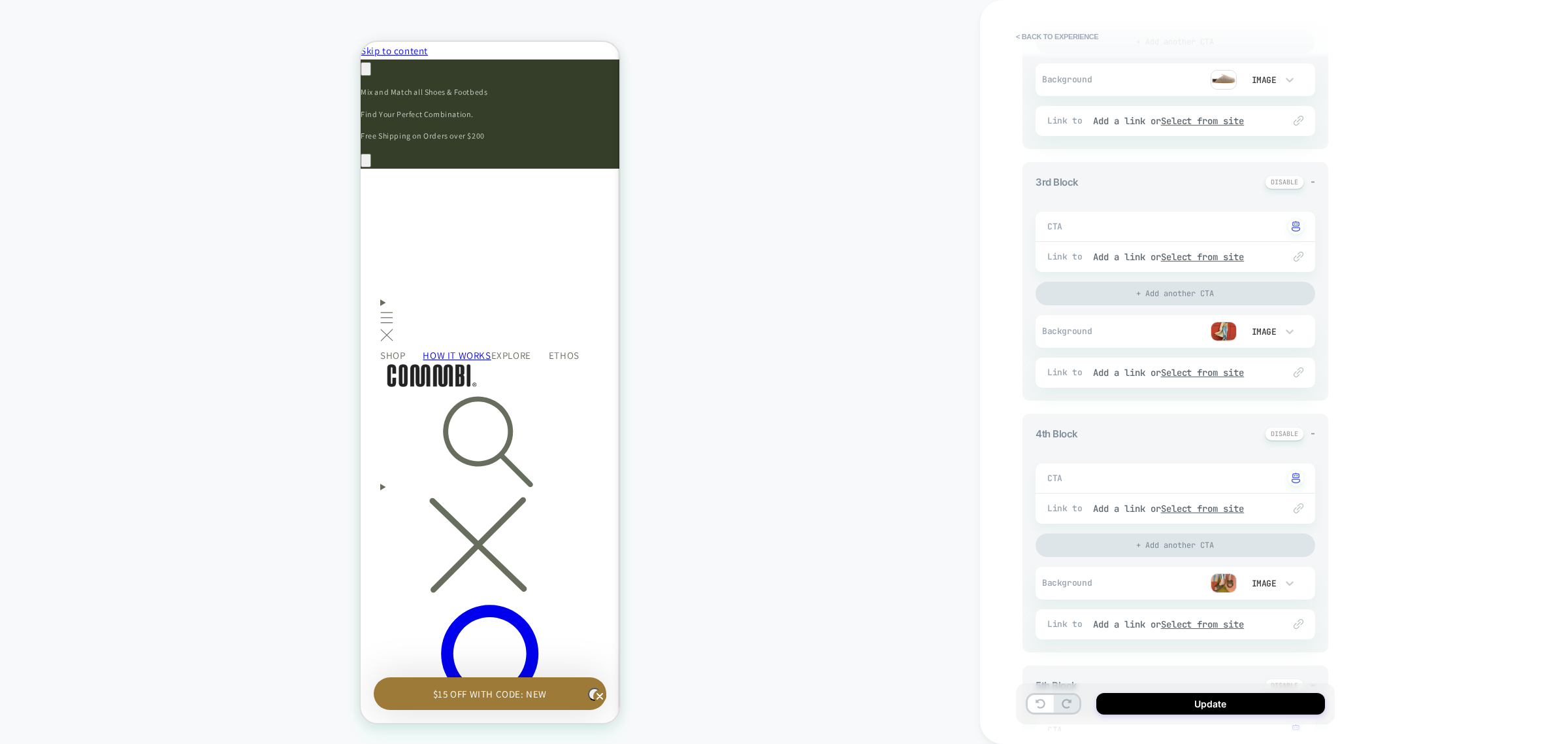
click at [1226, 583] on img at bounding box center [1224, 583] width 26 height 20
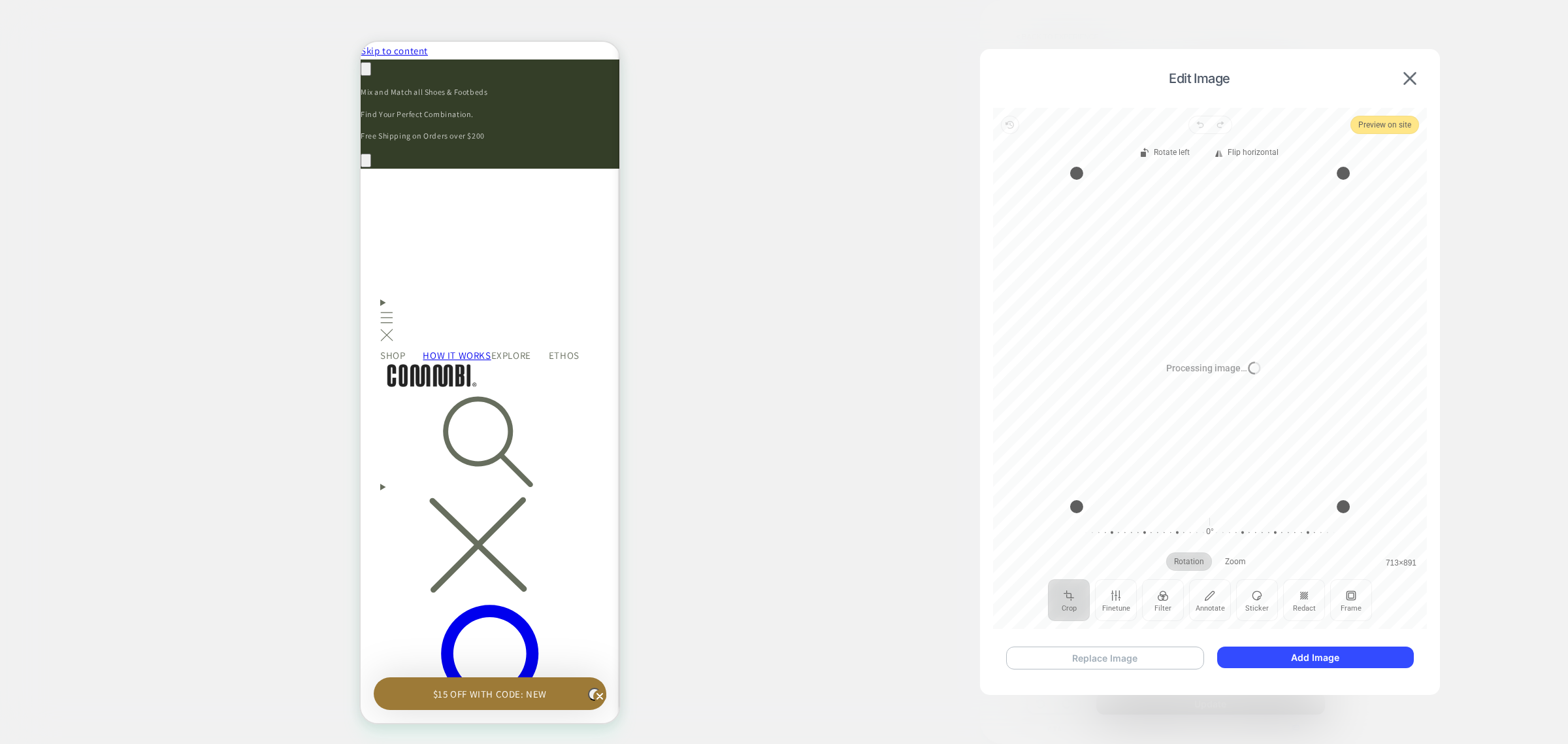
click at [1119, 660] on button "Replace Image" at bounding box center [1105, 658] width 198 height 23
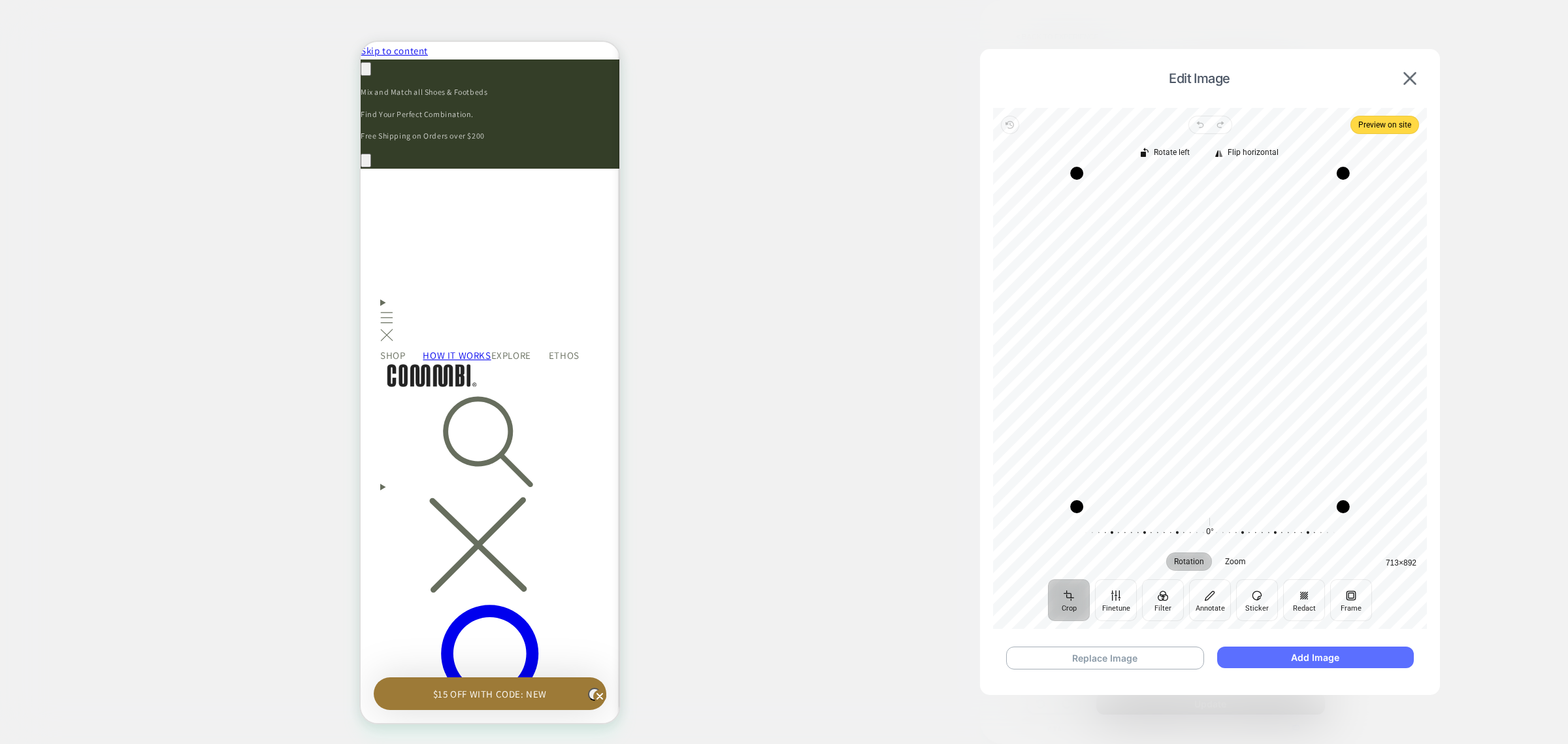
click at [1311, 658] on button "Add Image" at bounding box center [1316, 657] width 197 height 21
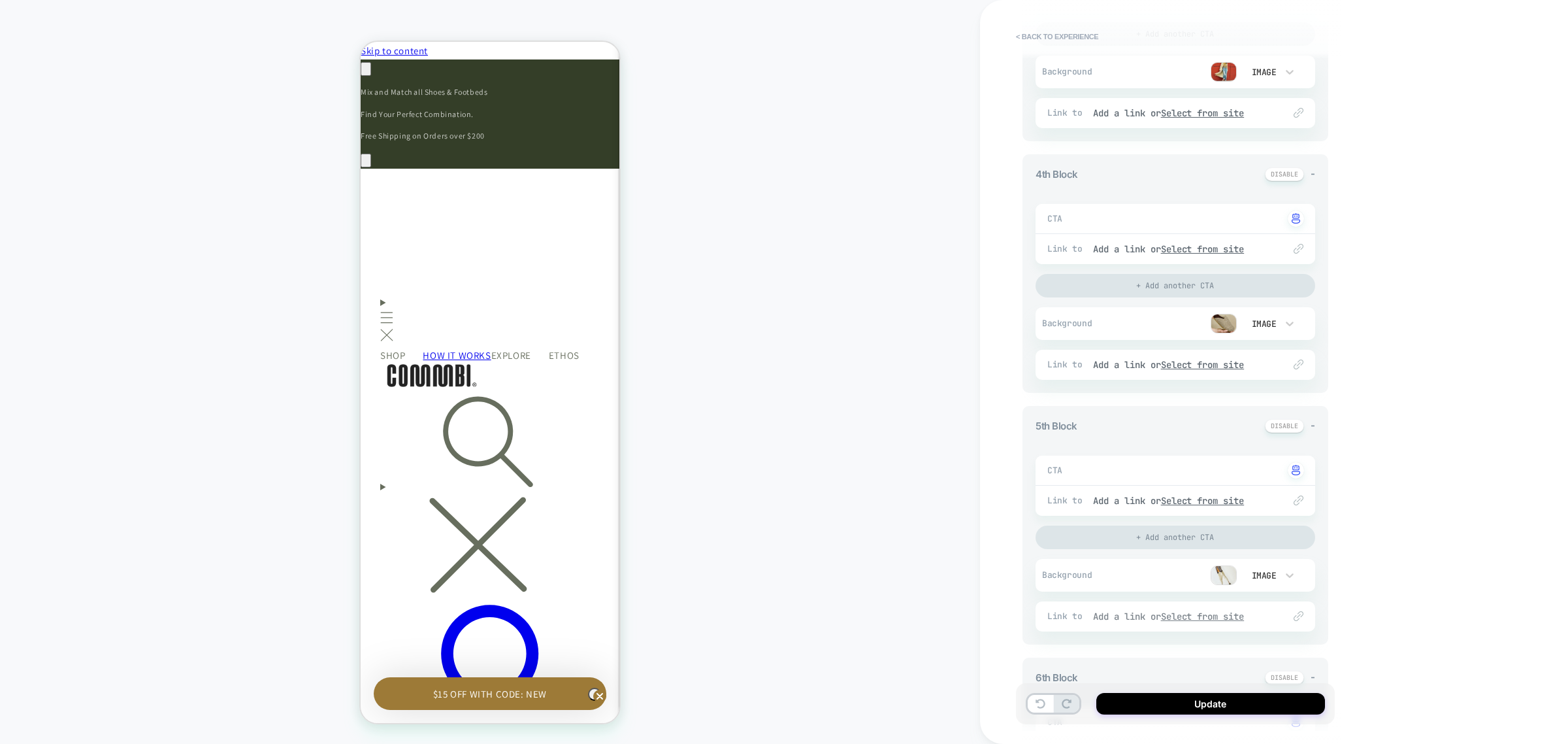
scroll to position [906, 0]
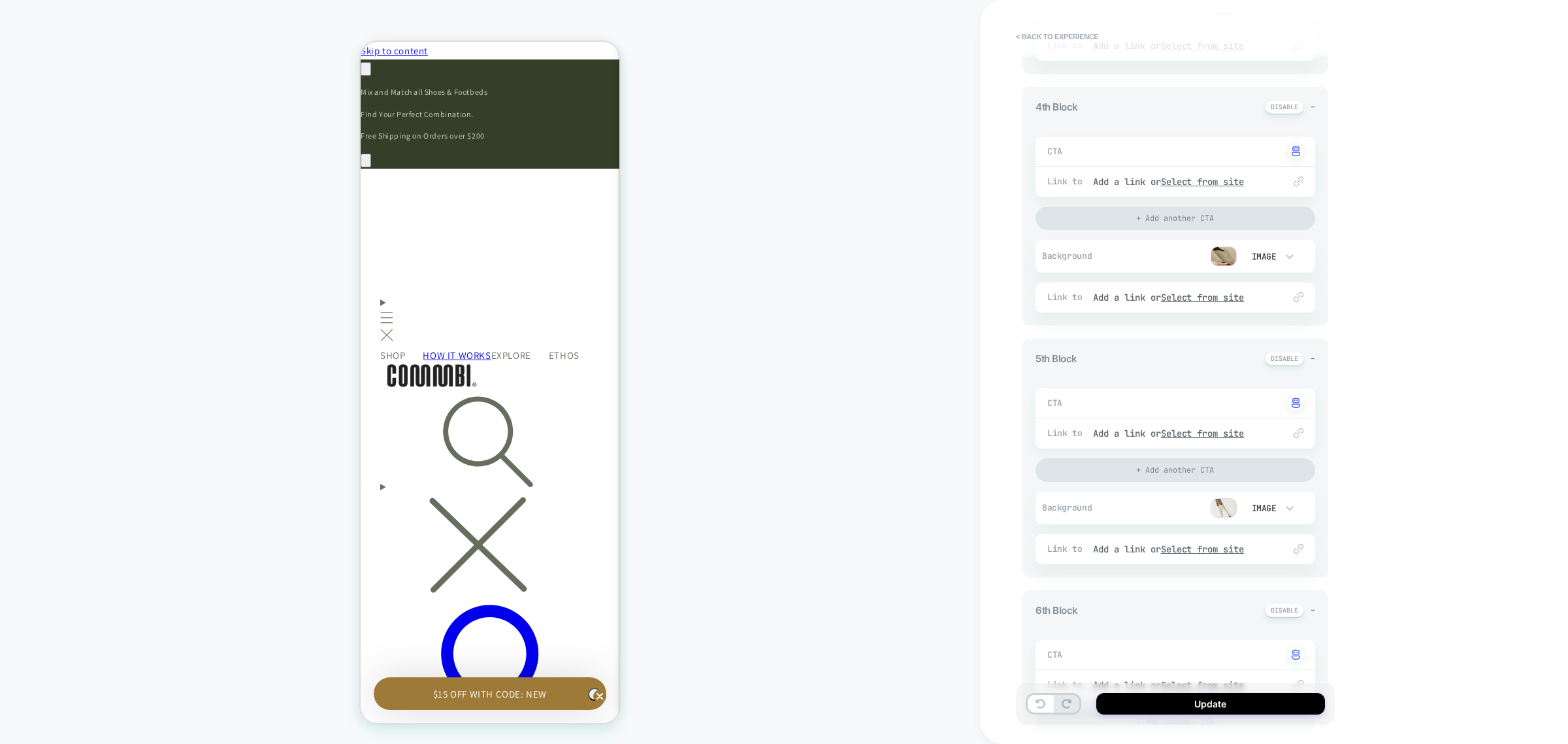
click at [1226, 503] on img at bounding box center [1224, 508] width 26 height 20
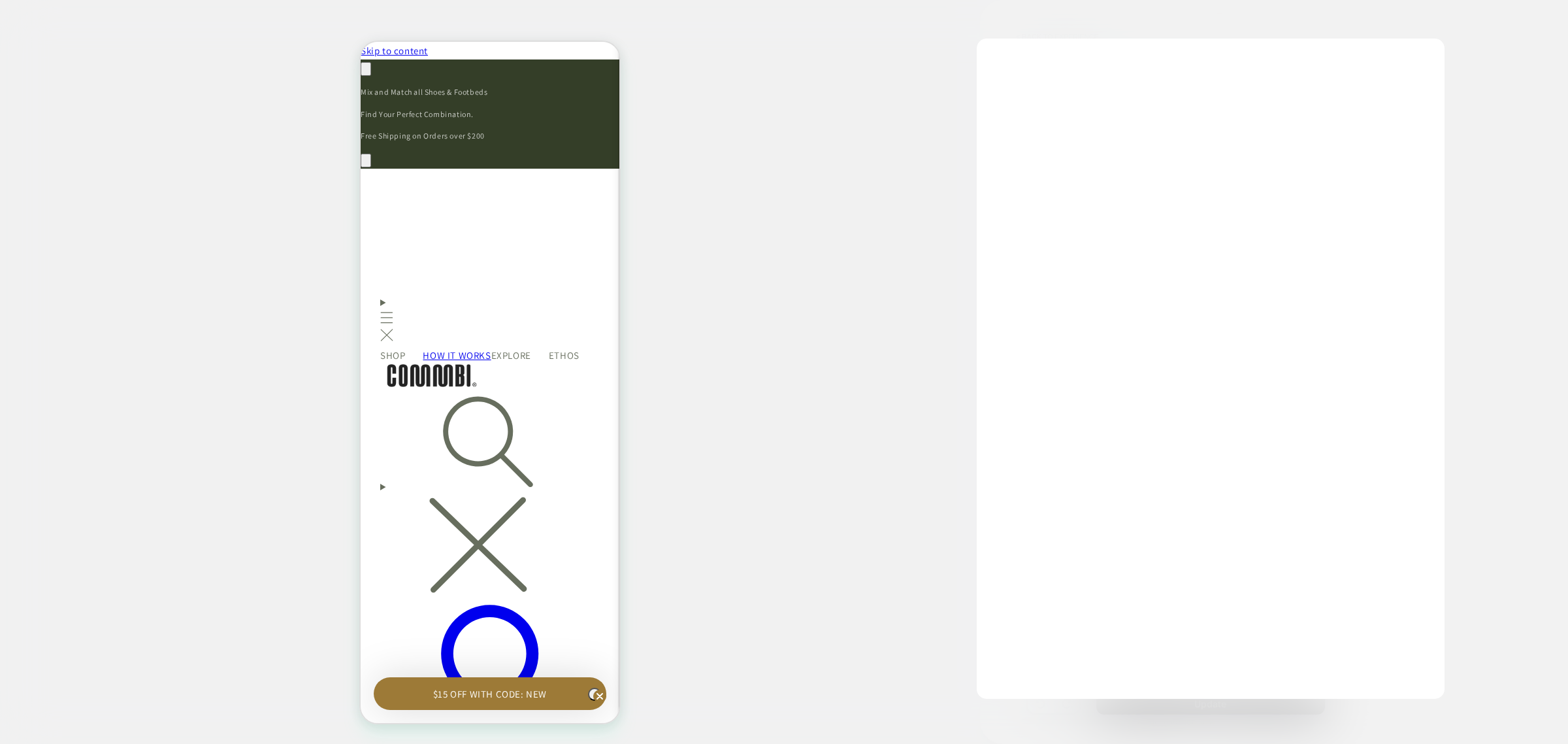
scroll to position [0, 0]
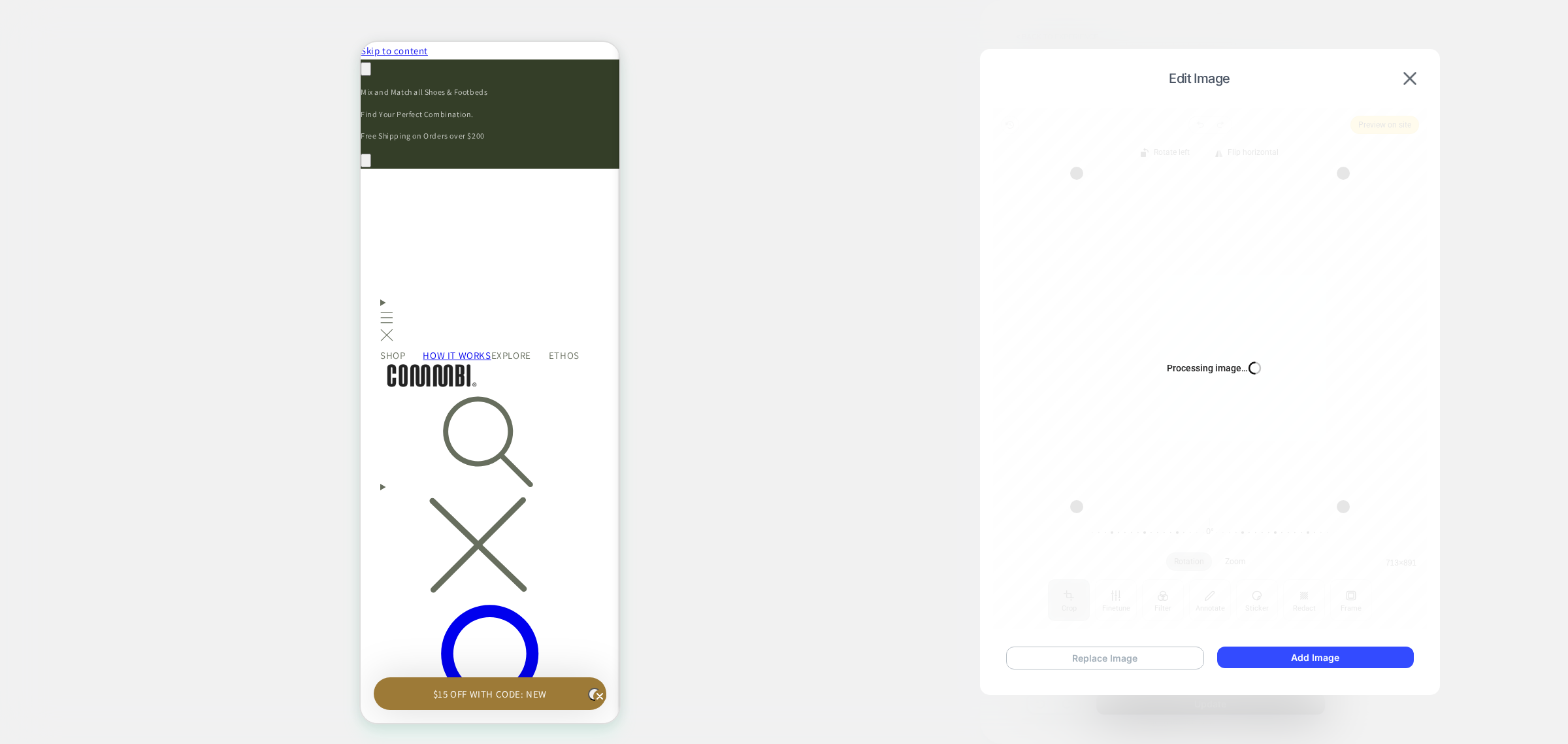
click at [1135, 647] on button "Replace Image" at bounding box center [1105, 658] width 198 height 23
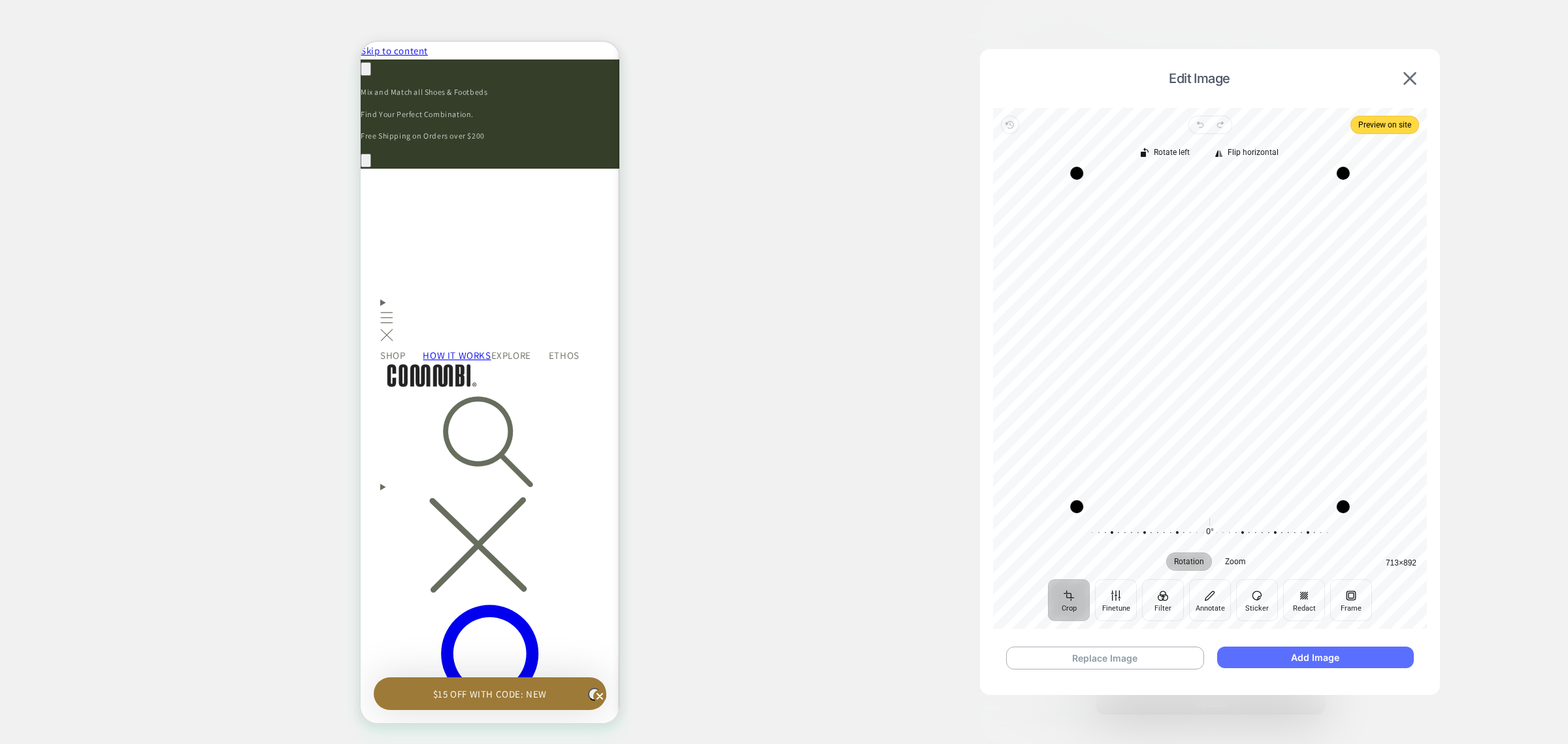
click at [1269, 655] on button "Add Image" at bounding box center [1316, 657] width 197 height 21
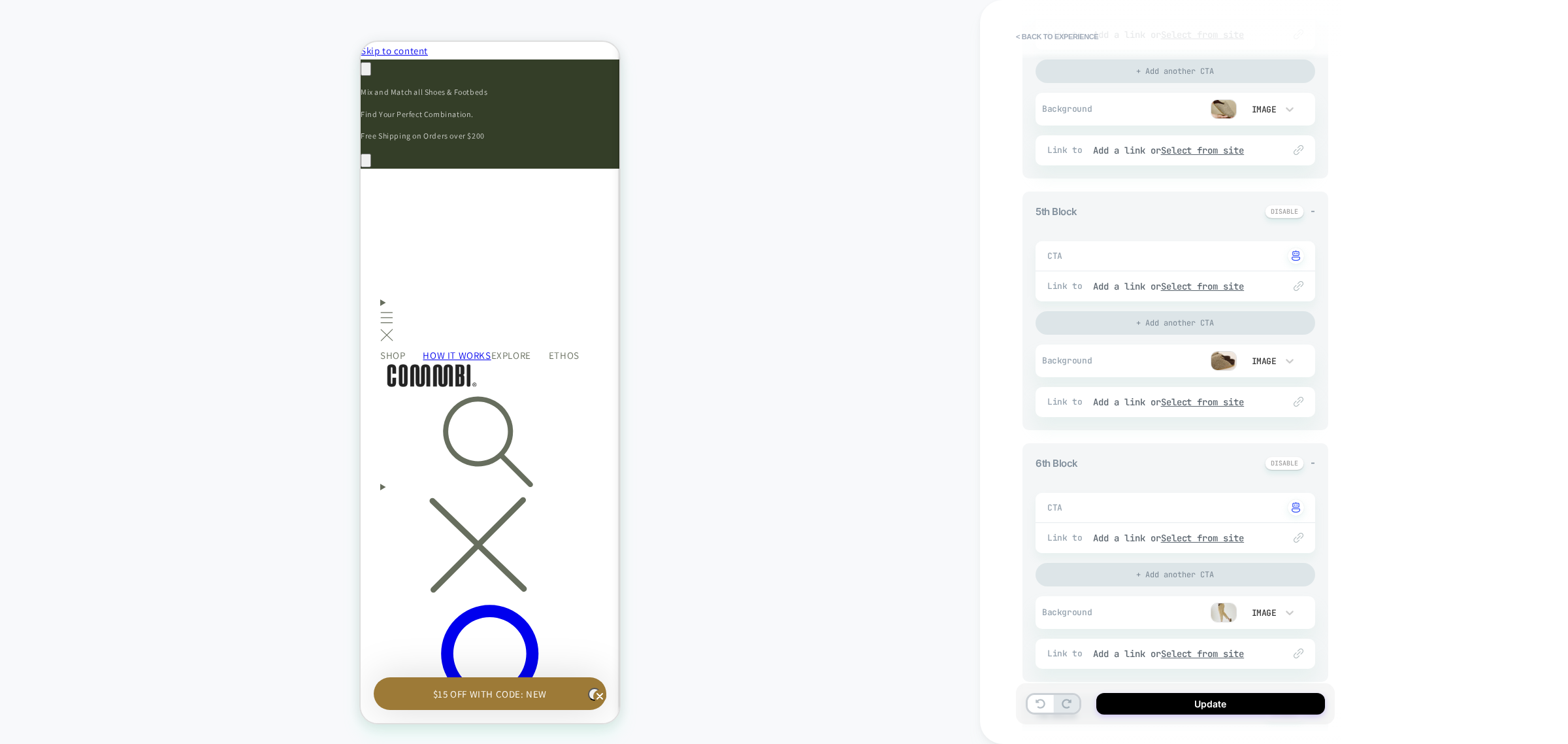
scroll to position [1069, 0]
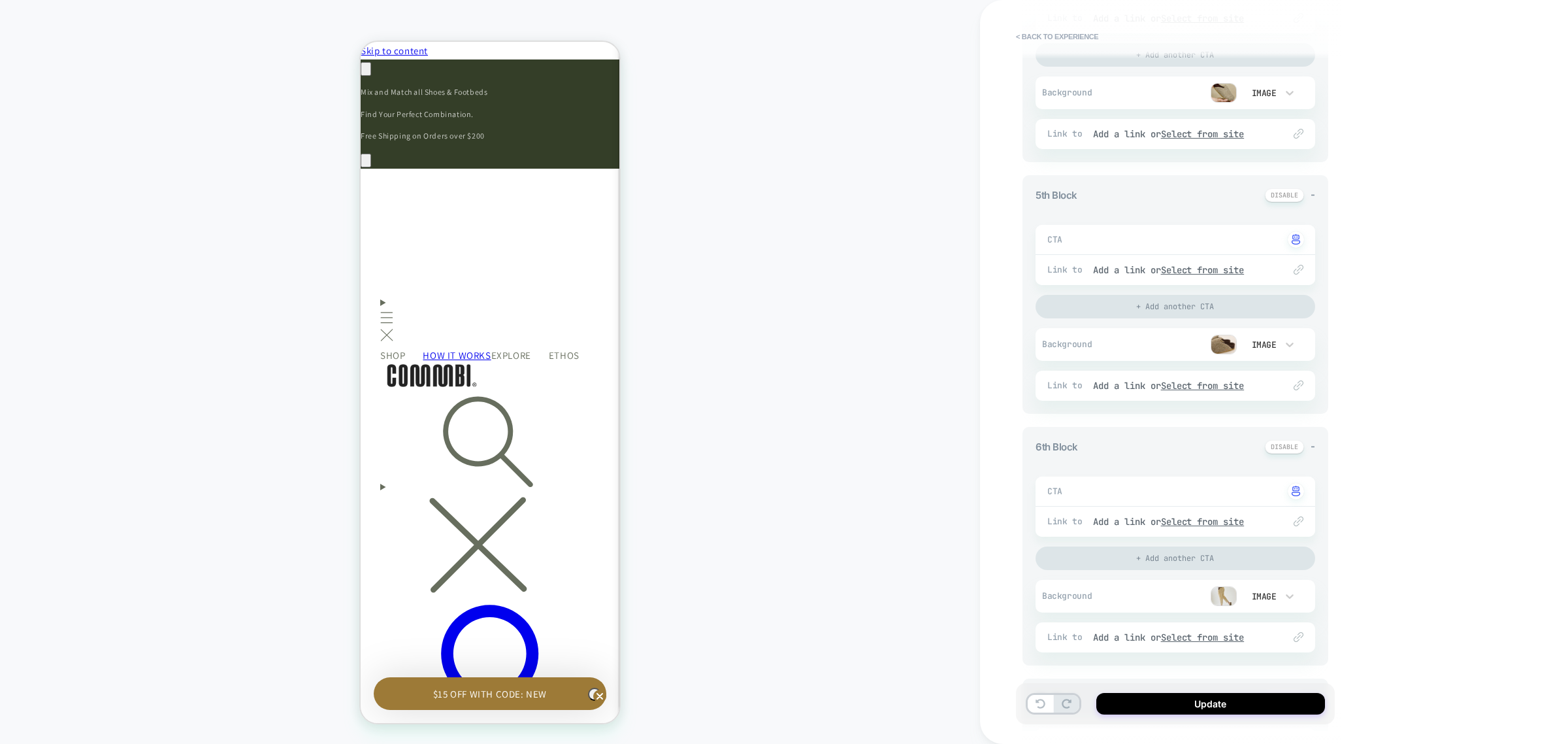
click at [1228, 600] on img at bounding box center [1224, 596] width 26 height 20
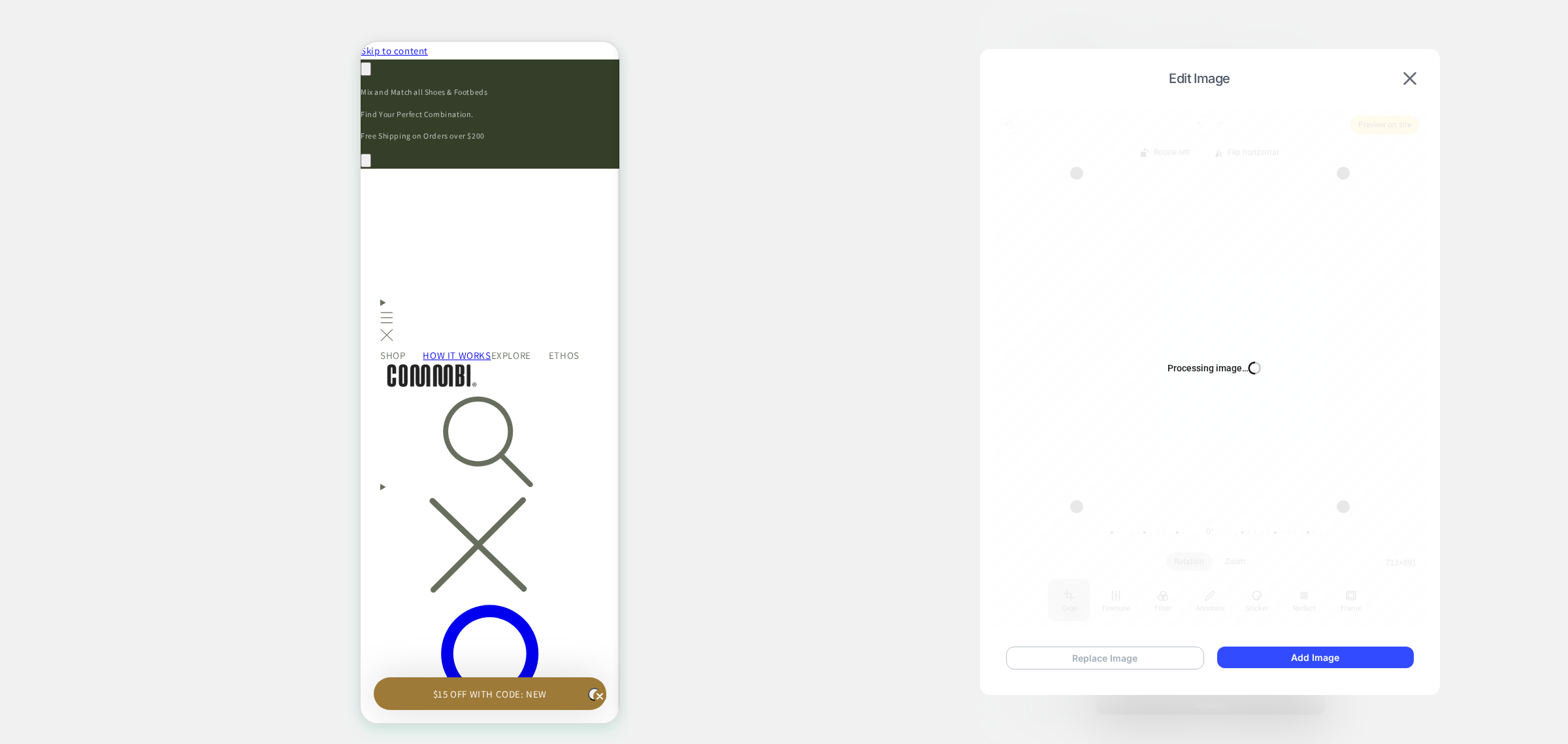
click at [1098, 658] on button "Replace Image" at bounding box center [1105, 658] width 198 height 23
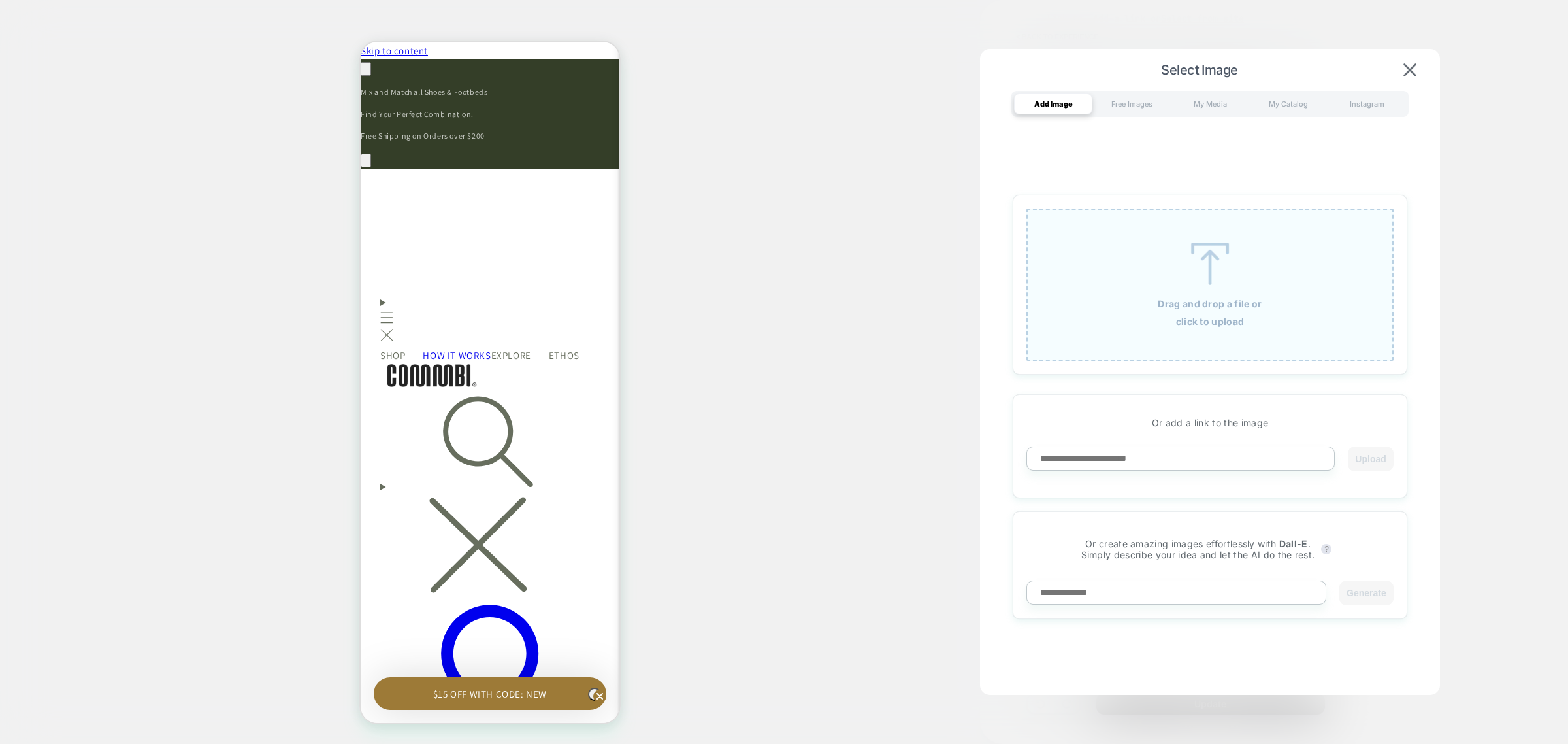
scroll to position [0, 0]
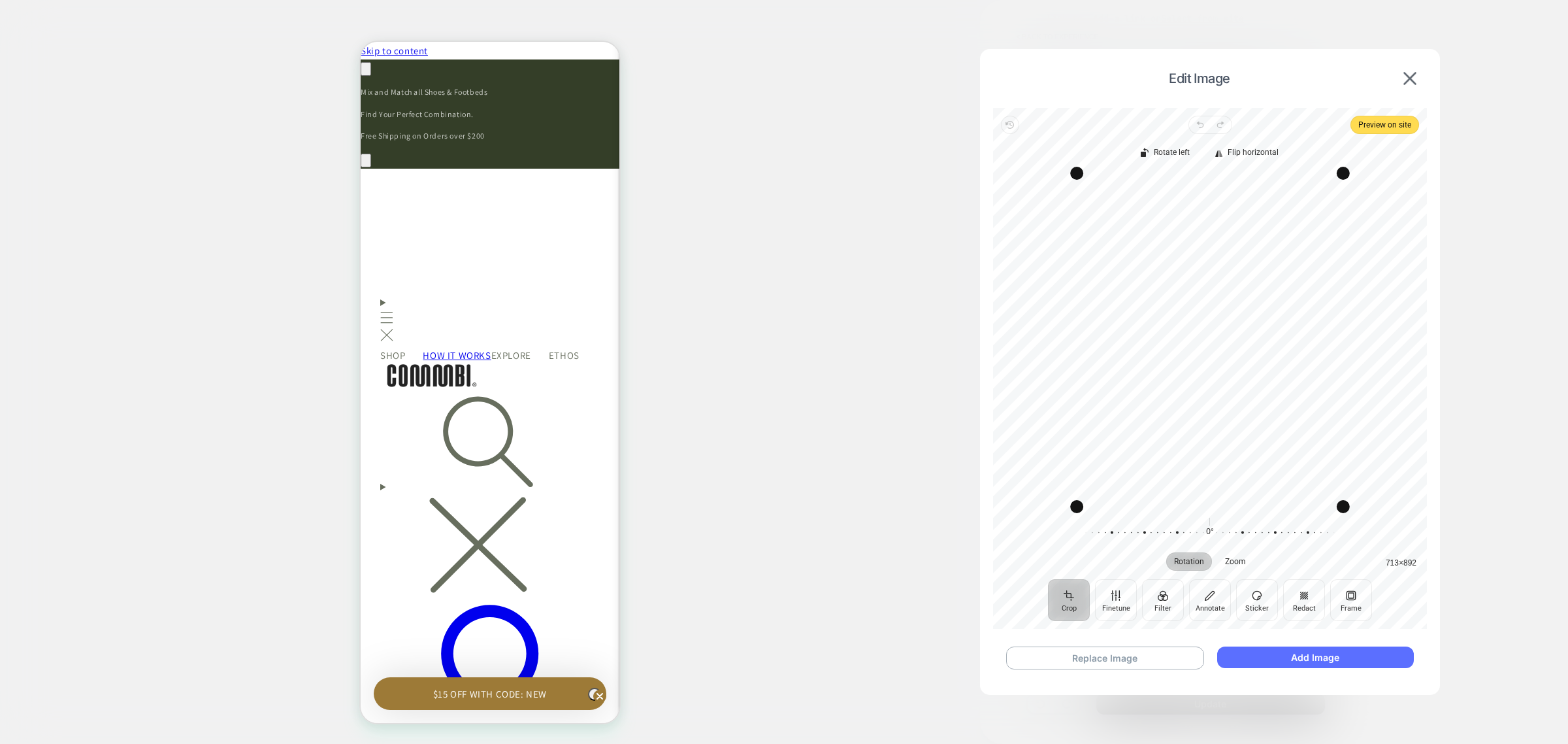
click at [1292, 662] on button "Add Image" at bounding box center [1316, 657] width 197 height 21
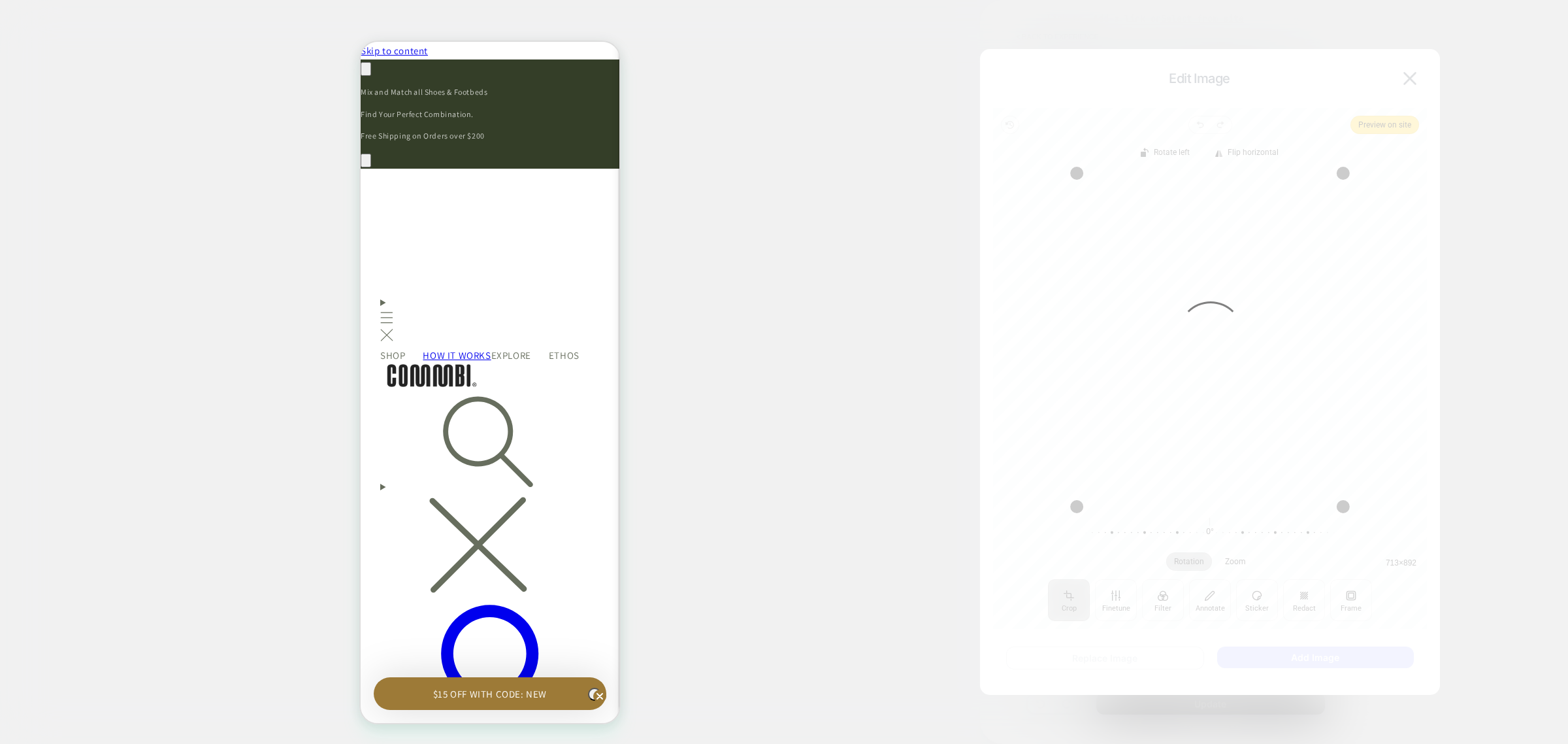
scroll to position [0, 191]
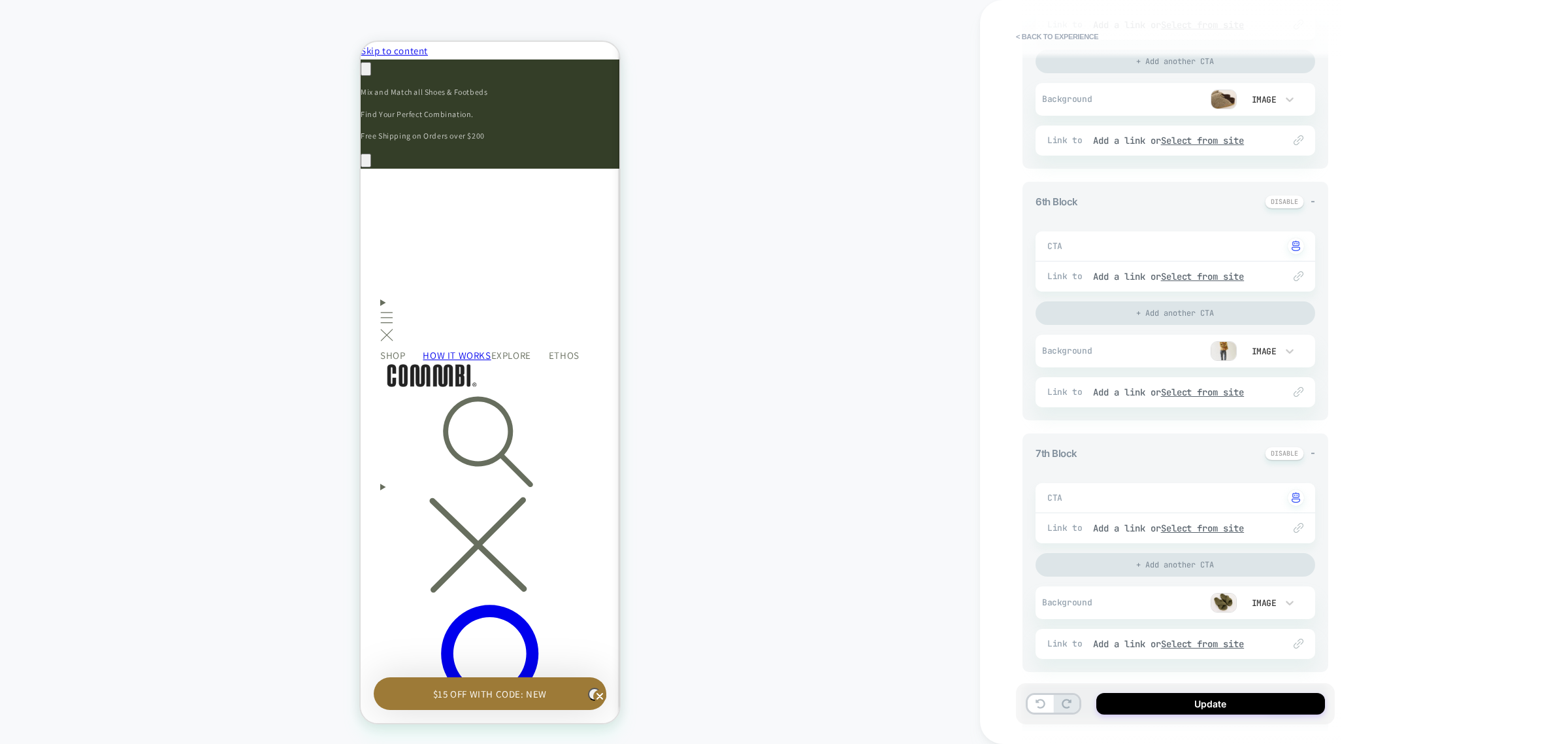
click at [1225, 597] on img at bounding box center [1224, 603] width 26 height 20
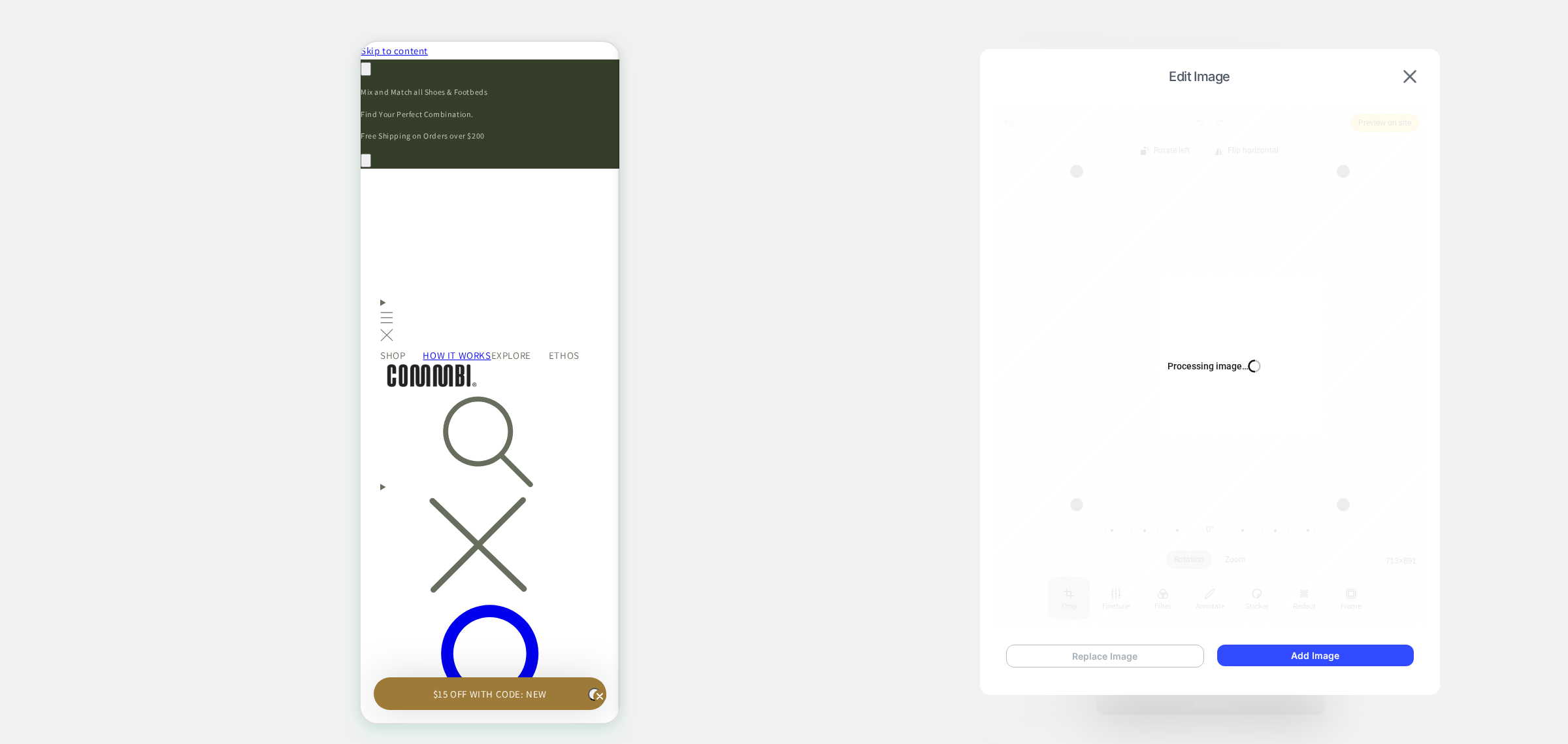
click at [1117, 653] on button "Replace Image" at bounding box center [1105, 655] width 198 height 23
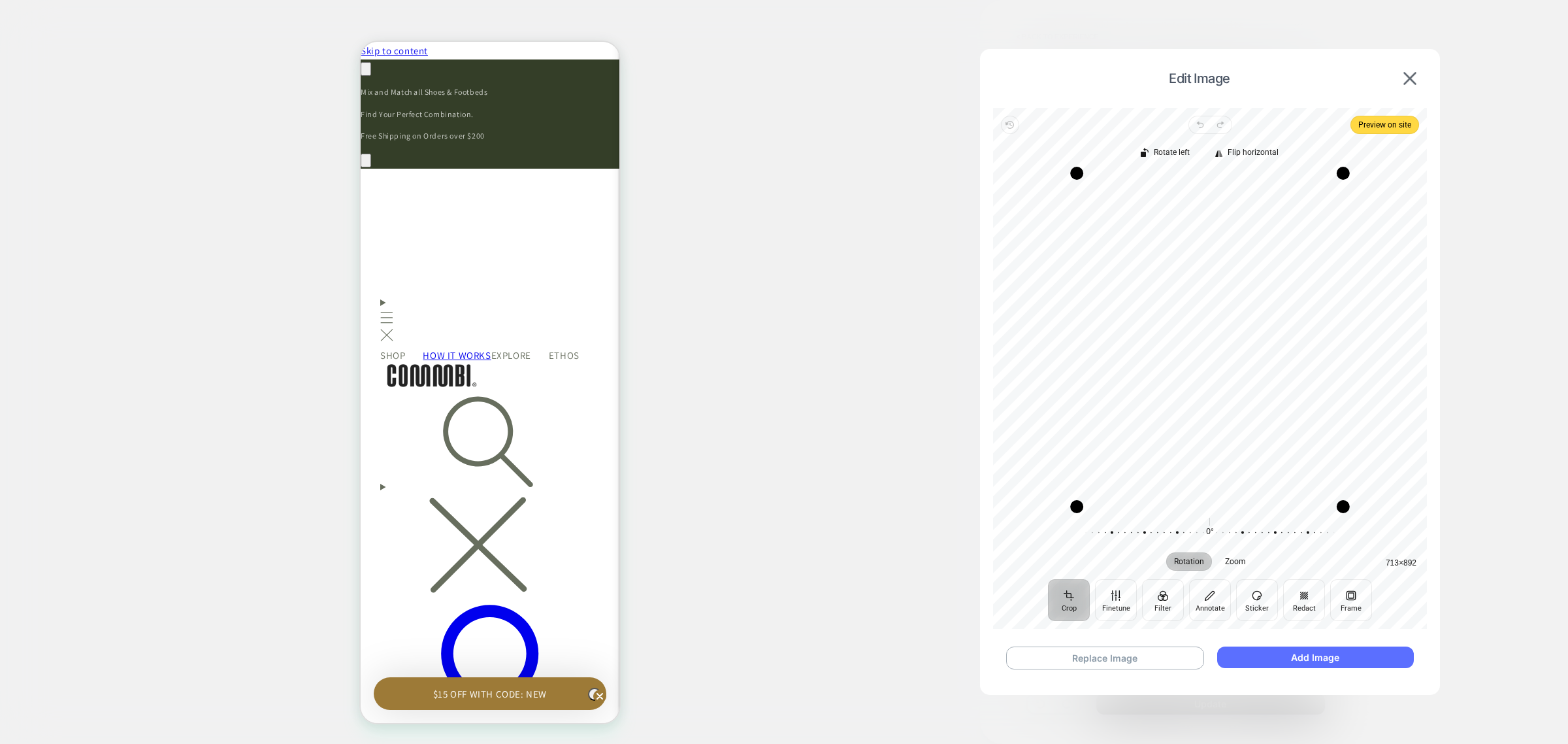
scroll to position [0, 0]
click at [1357, 655] on button "Add Image" at bounding box center [1316, 657] width 197 height 21
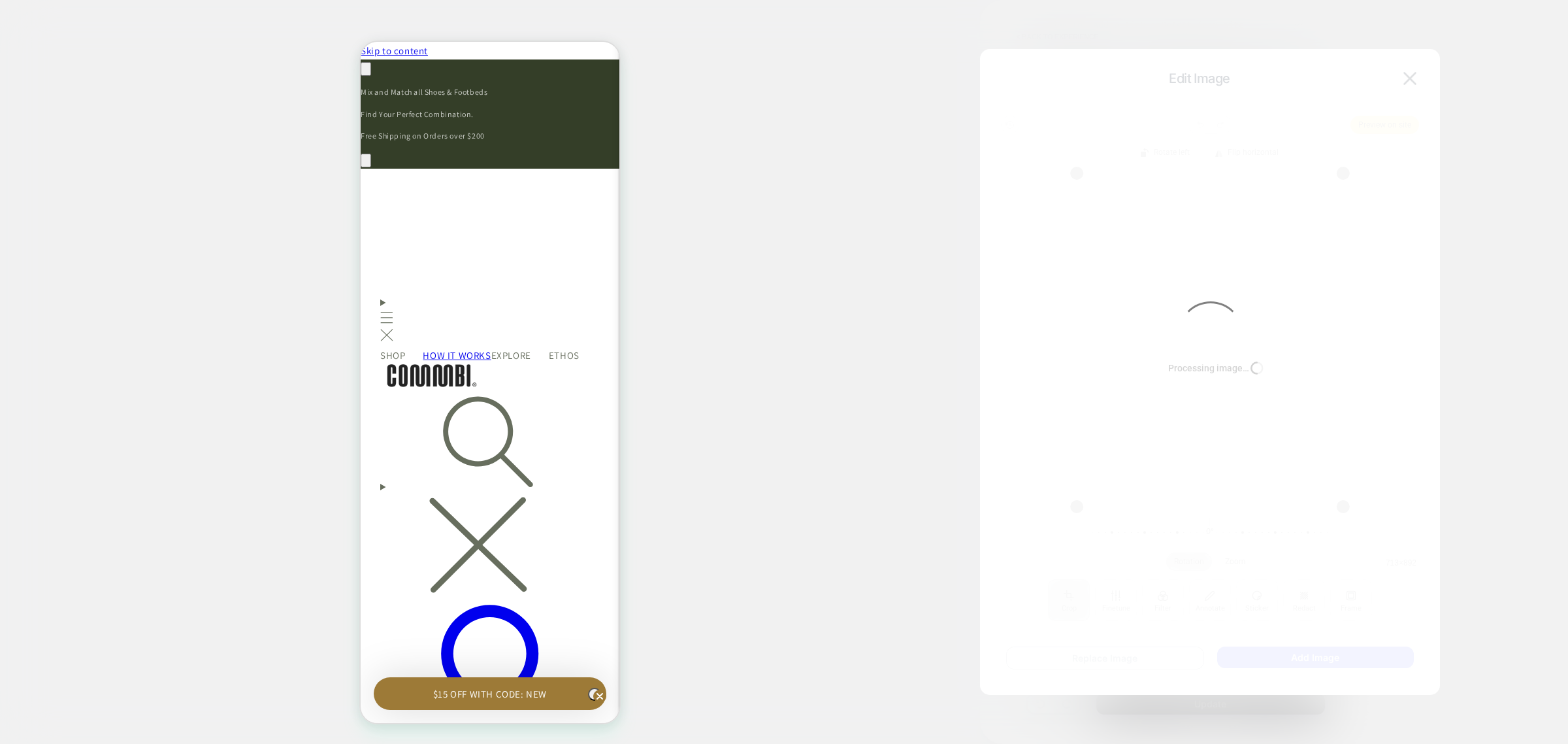
scroll to position [0, 1634]
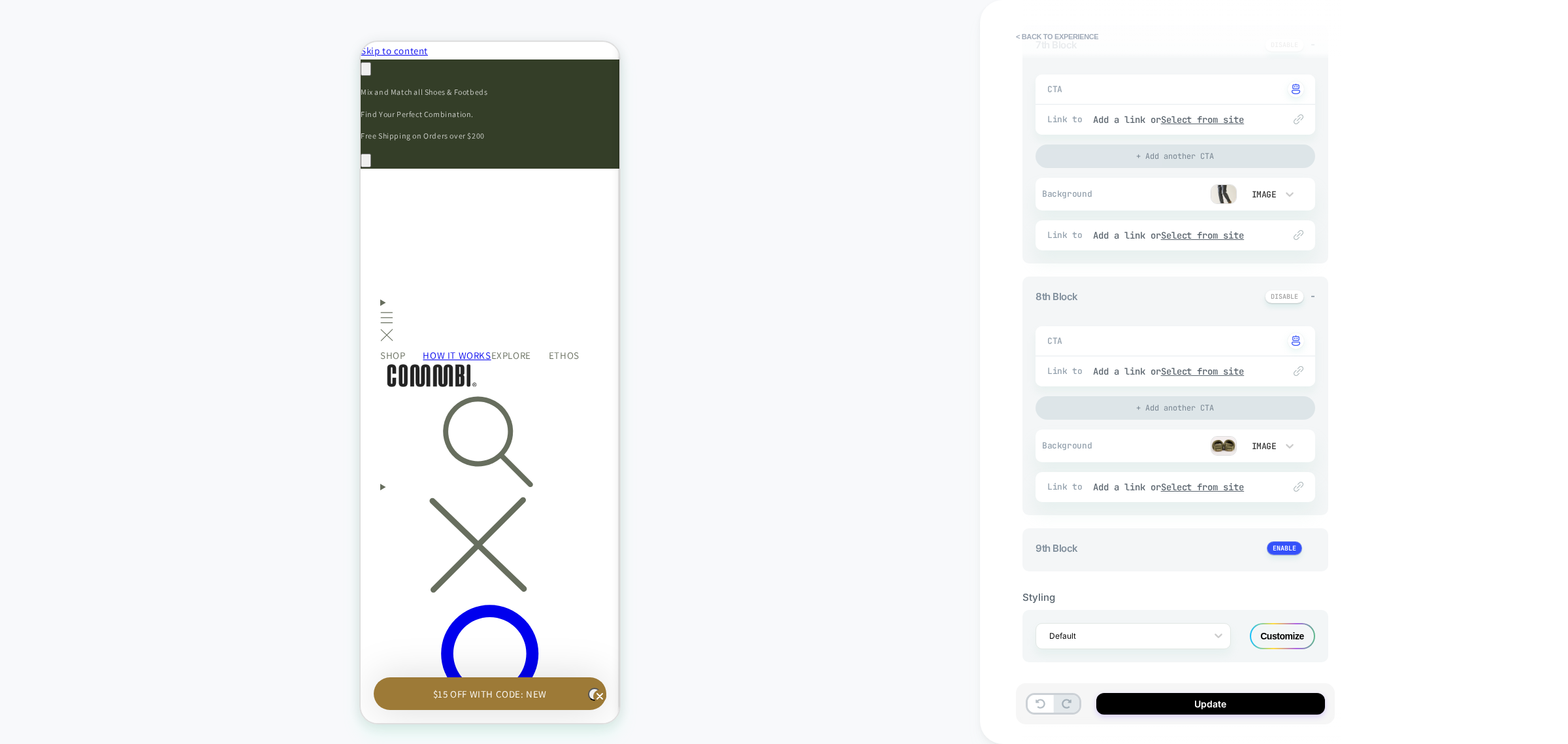
click at [1219, 445] on img at bounding box center [1224, 445] width 26 height 20
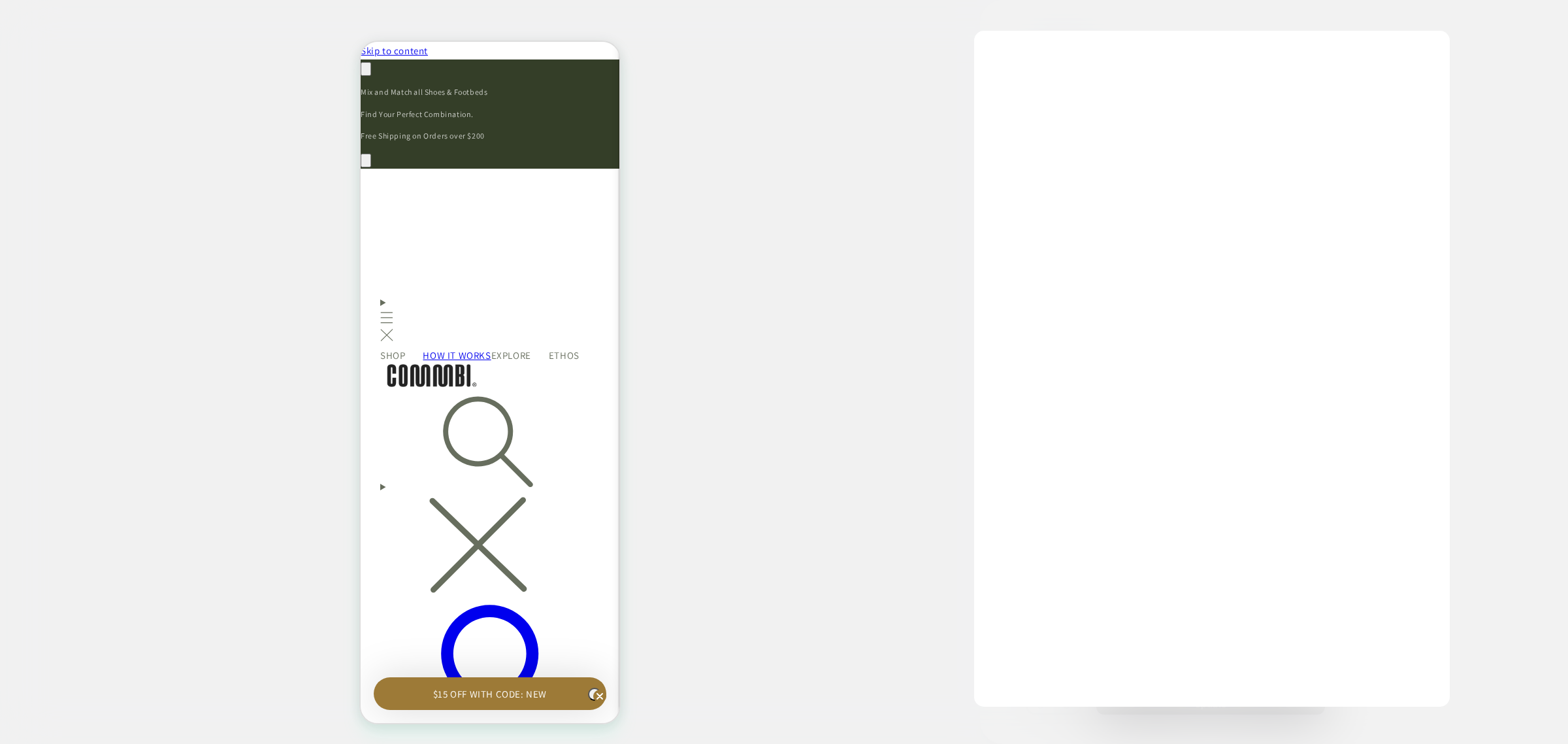
scroll to position [0, 191]
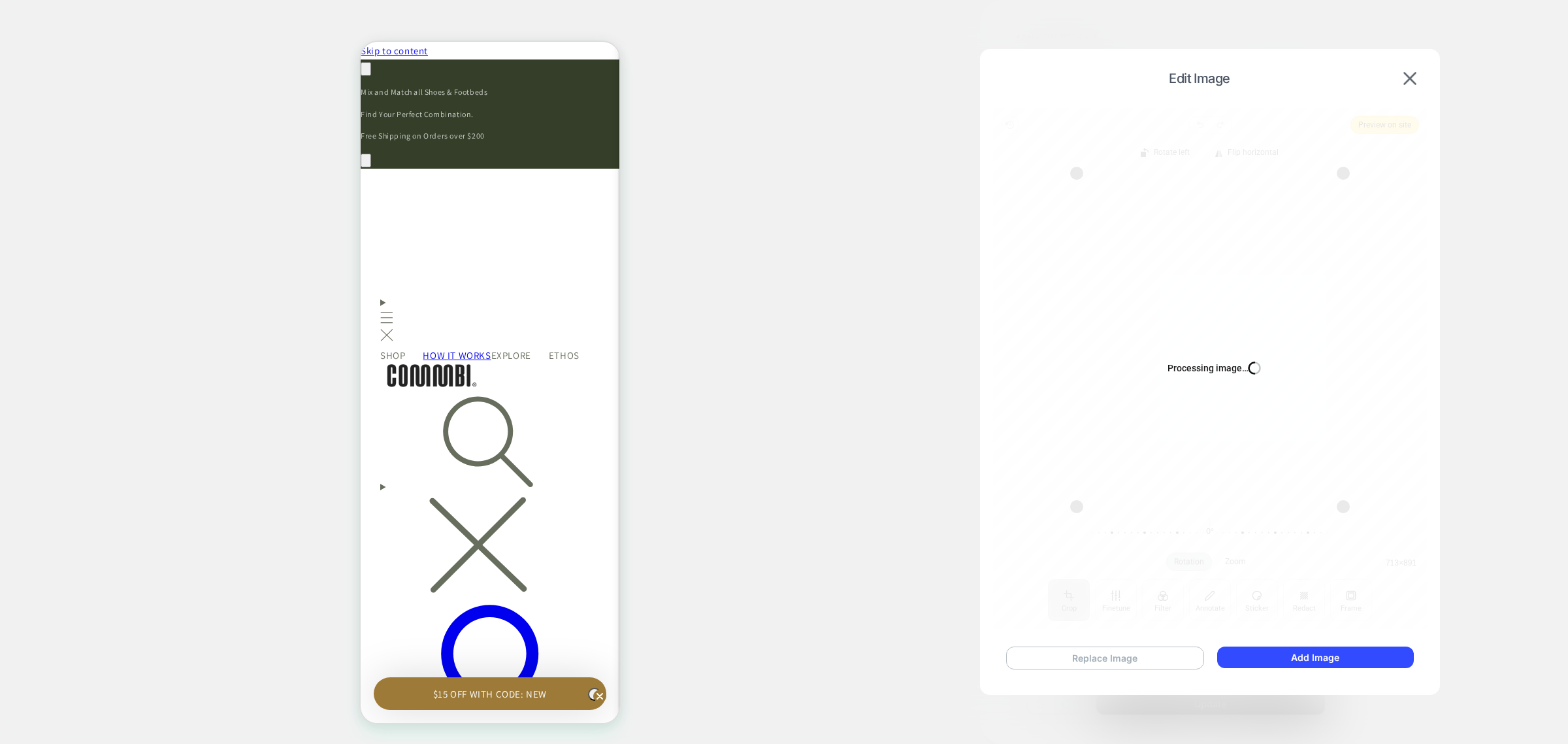
click at [1096, 662] on button "Replace Image" at bounding box center [1105, 658] width 198 height 23
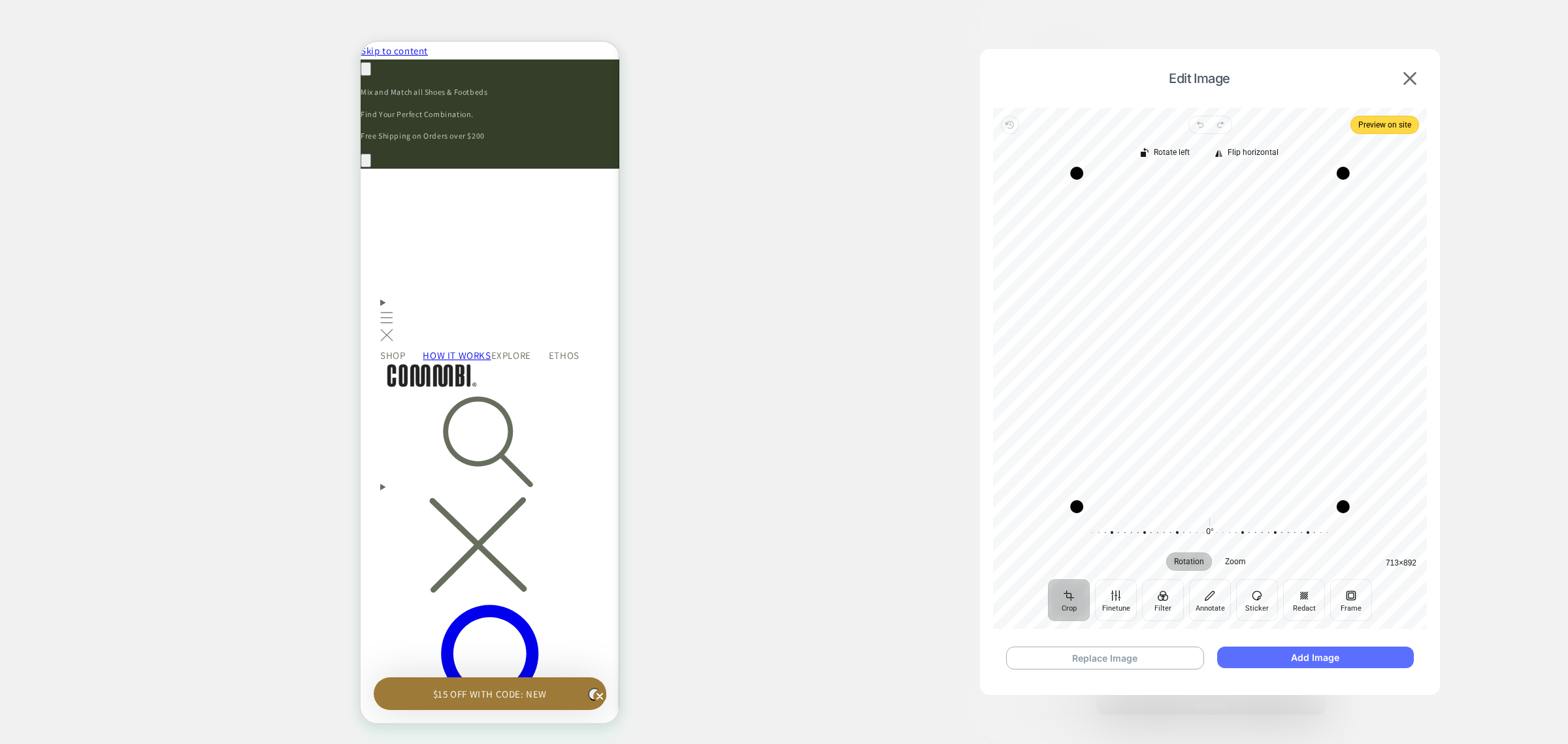
click at [1315, 659] on button "Add Image" at bounding box center [1316, 657] width 197 height 21
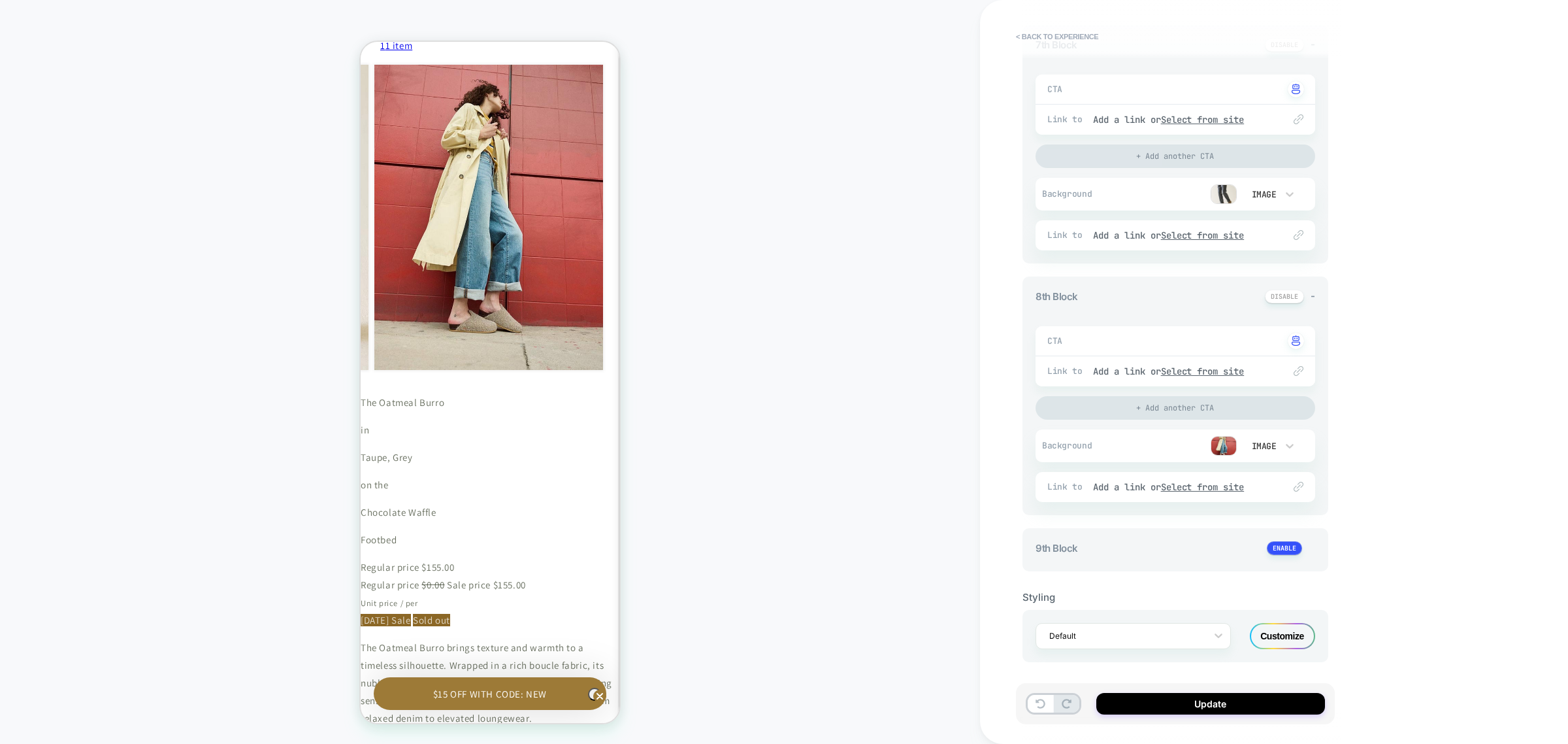
scroll to position [671, 0]
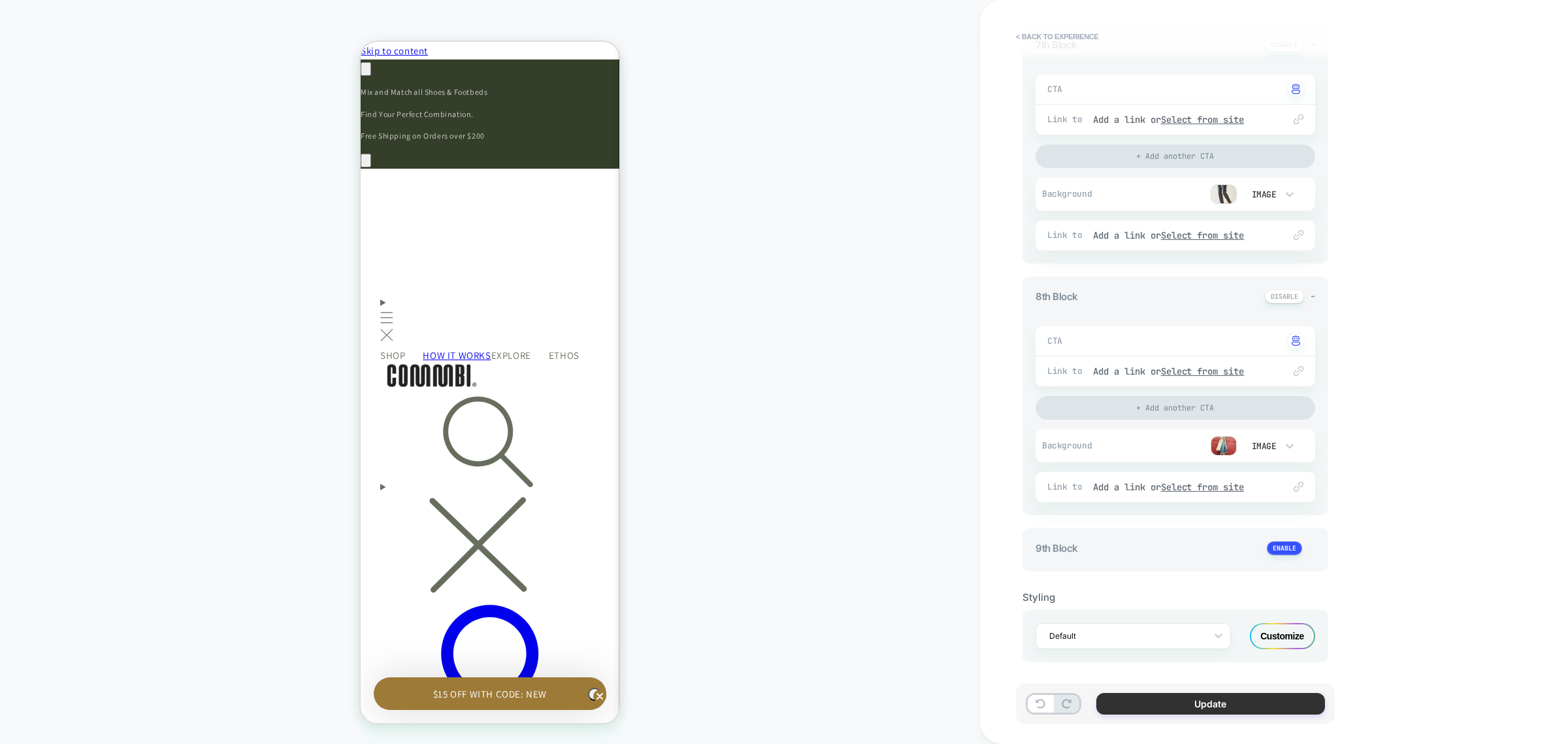
click at [1204, 707] on button "Update" at bounding box center [1210, 704] width 228 height 21
type textarea "*"
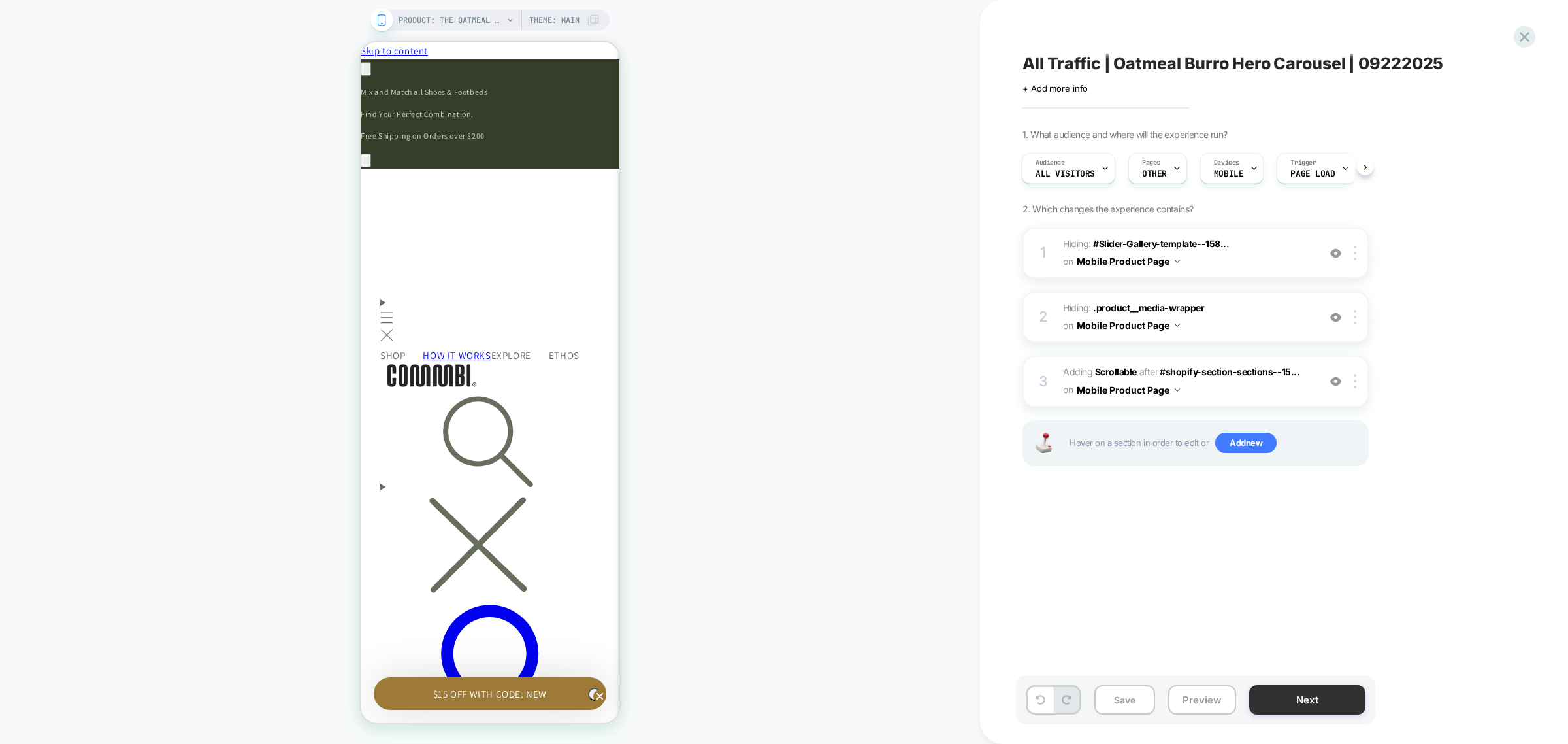
click at [1297, 698] on button "Next" at bounding box center [1307, 699] width 117 height 30
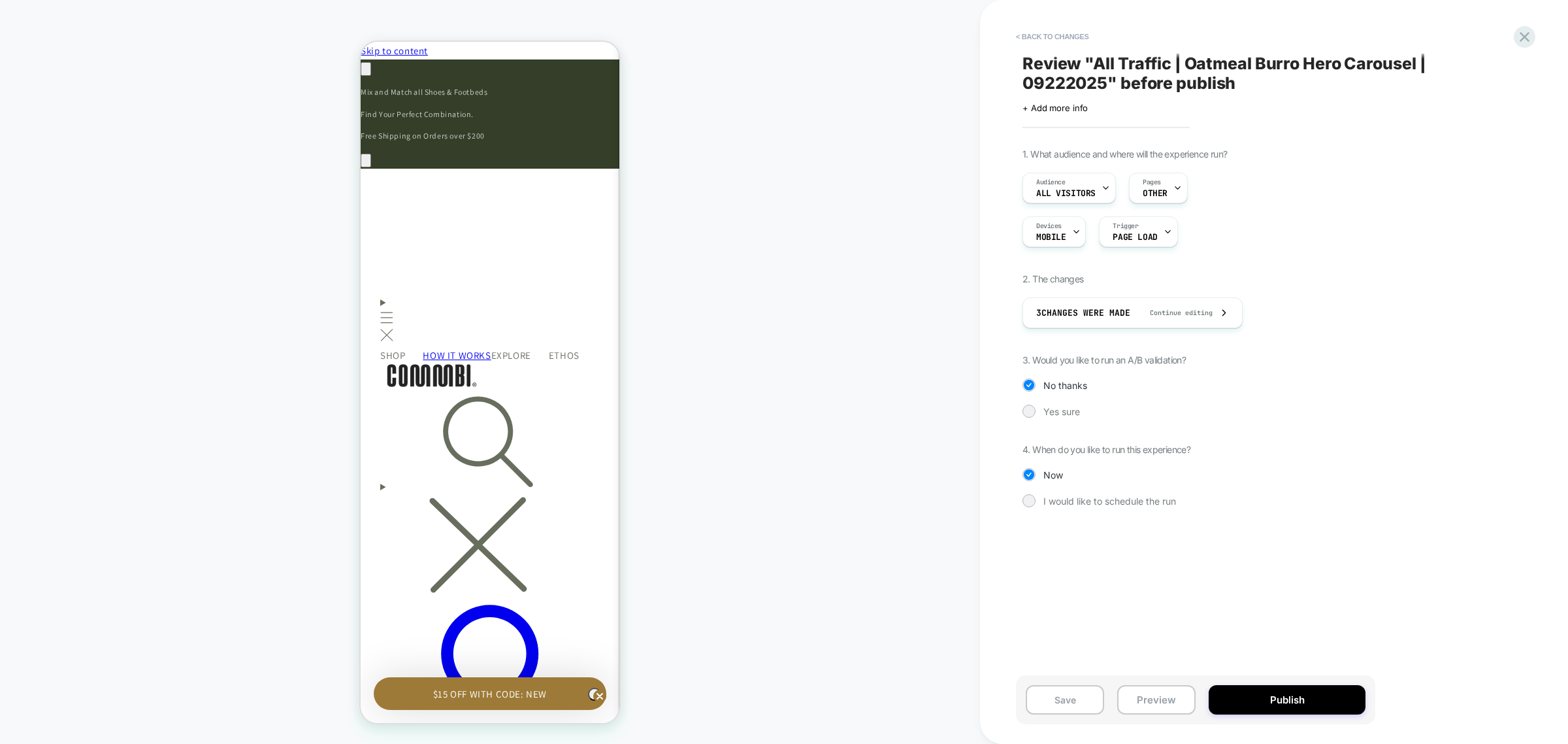
scroll to position [0, 383]
click at [1047, 415] on span "Yes sure" at bounding box center [1061, 412] width 36 height 11
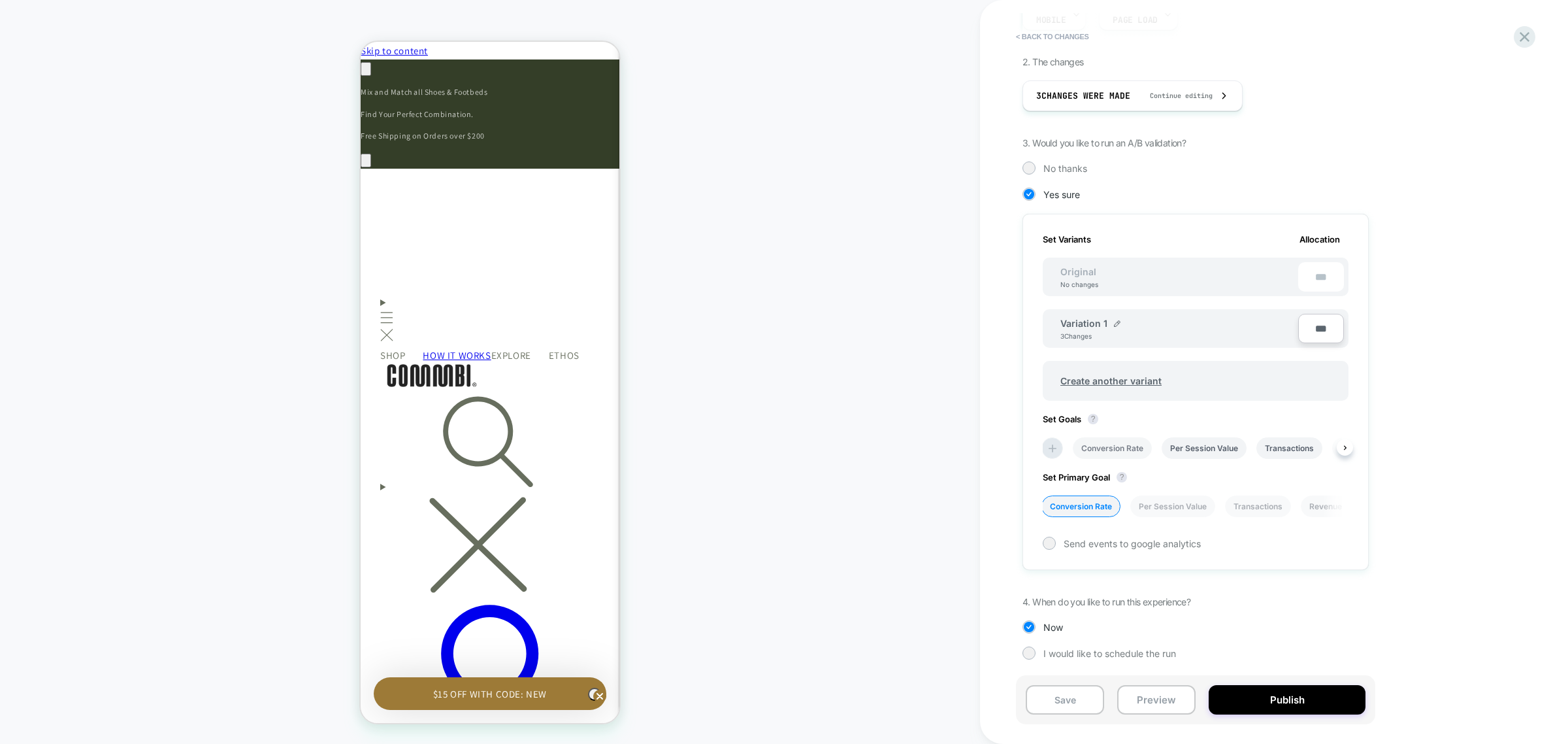
click at [1121, 452] on li "Conversion Rate" at bounding box center [1112, 447] width 79 height 21
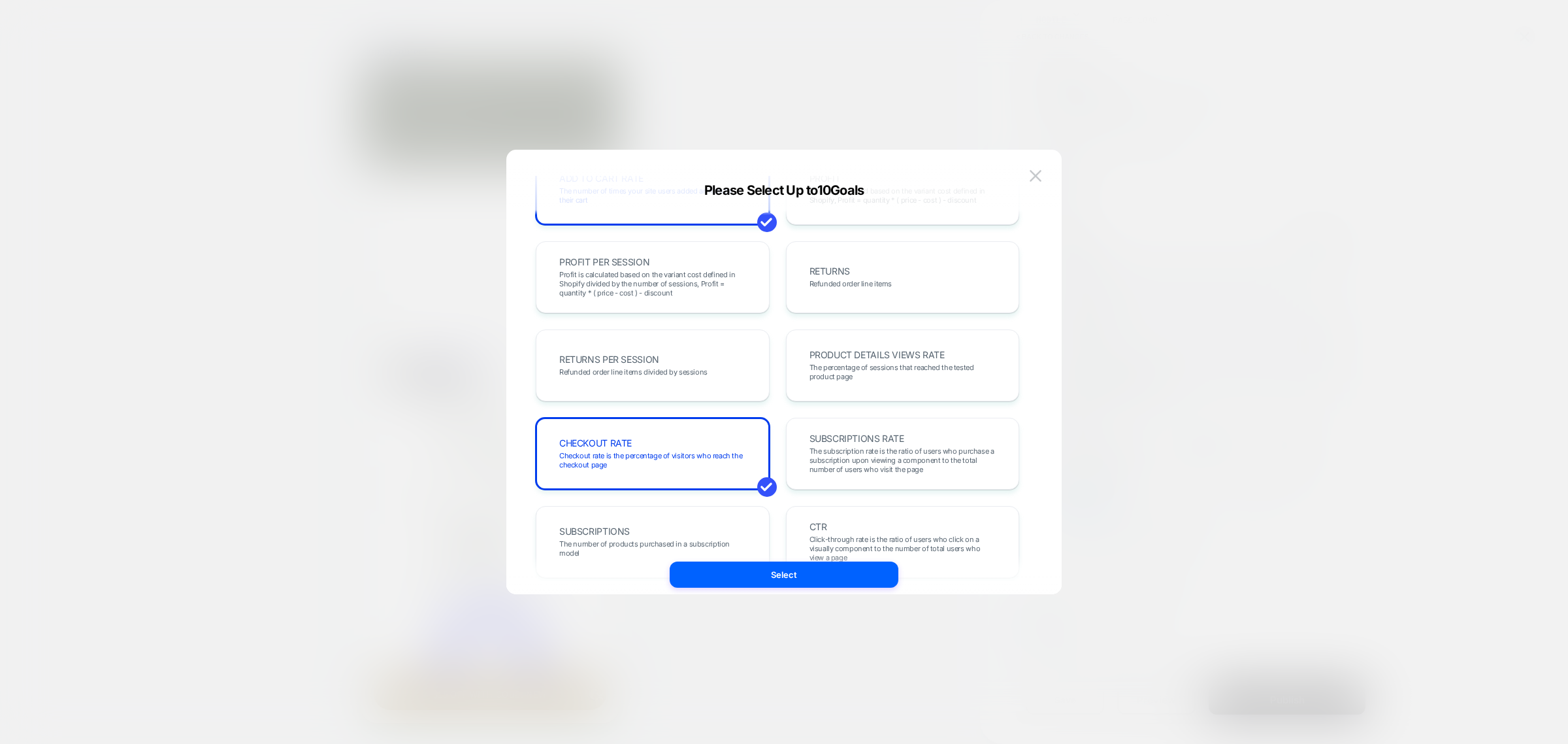
click at [834, 572] on button "Select" at bounding box center [783, 574] width 228 height 26
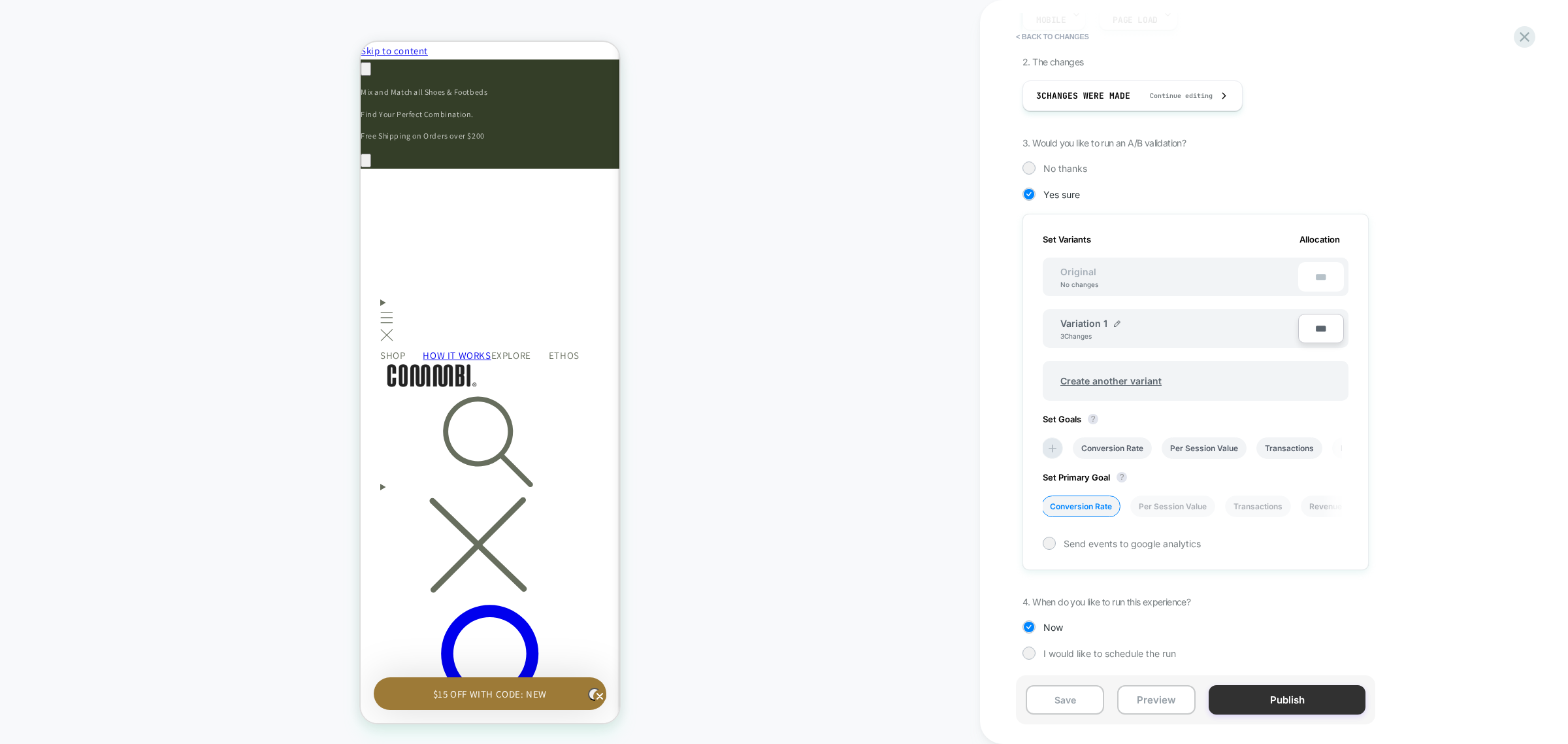
click at [1271, 701] on button "Publish" at bounding box center [1287, 699] width 157 height 30
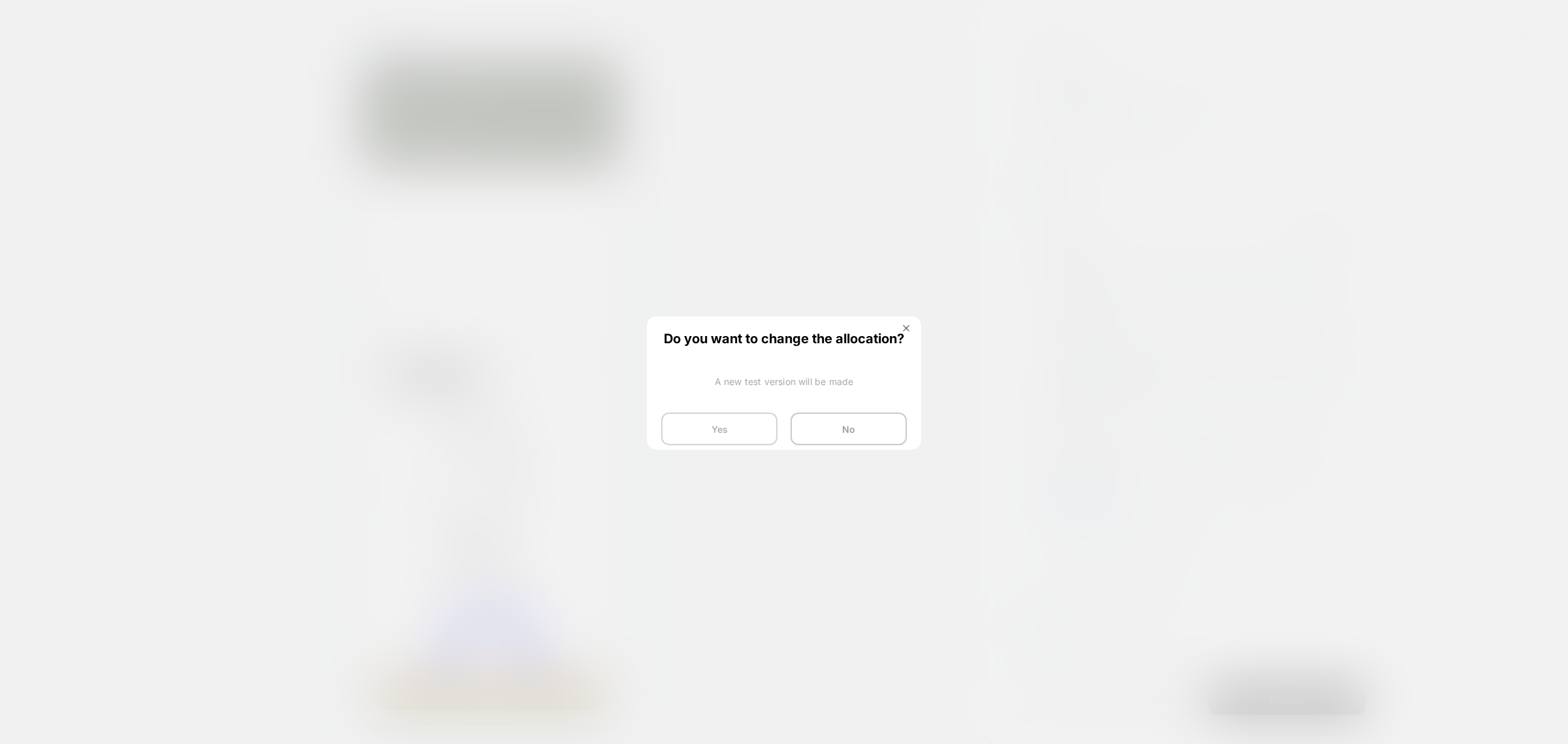
click at [733, 433] on button "Yes" at bounding box center [720, 429] width 117 height 33
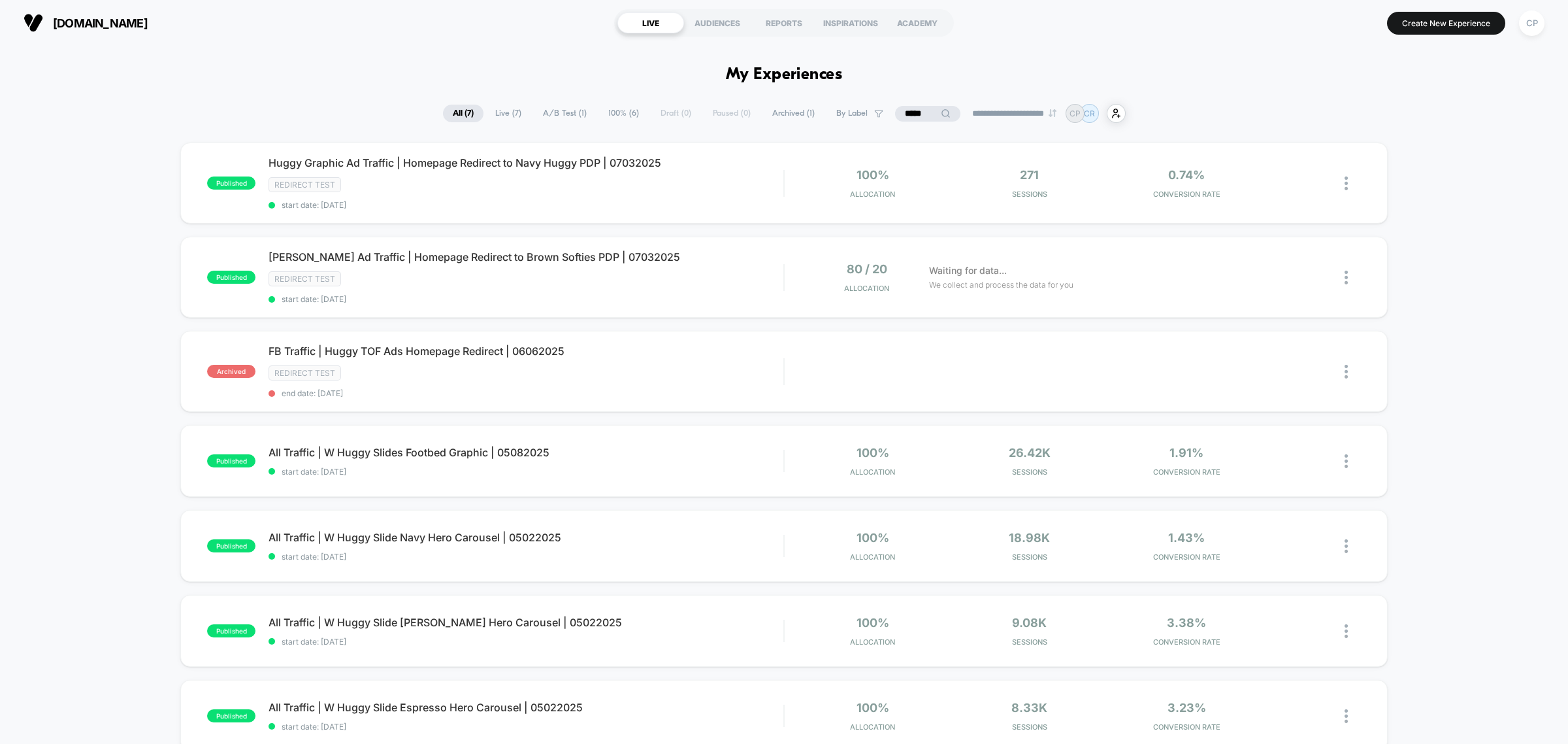
click at [925, 115] on input "*****" at bounding box center [927, 113] width 65 height 16
click at [925, 115] on input "*****" at bounding box center [927, 113] width 131 height 16
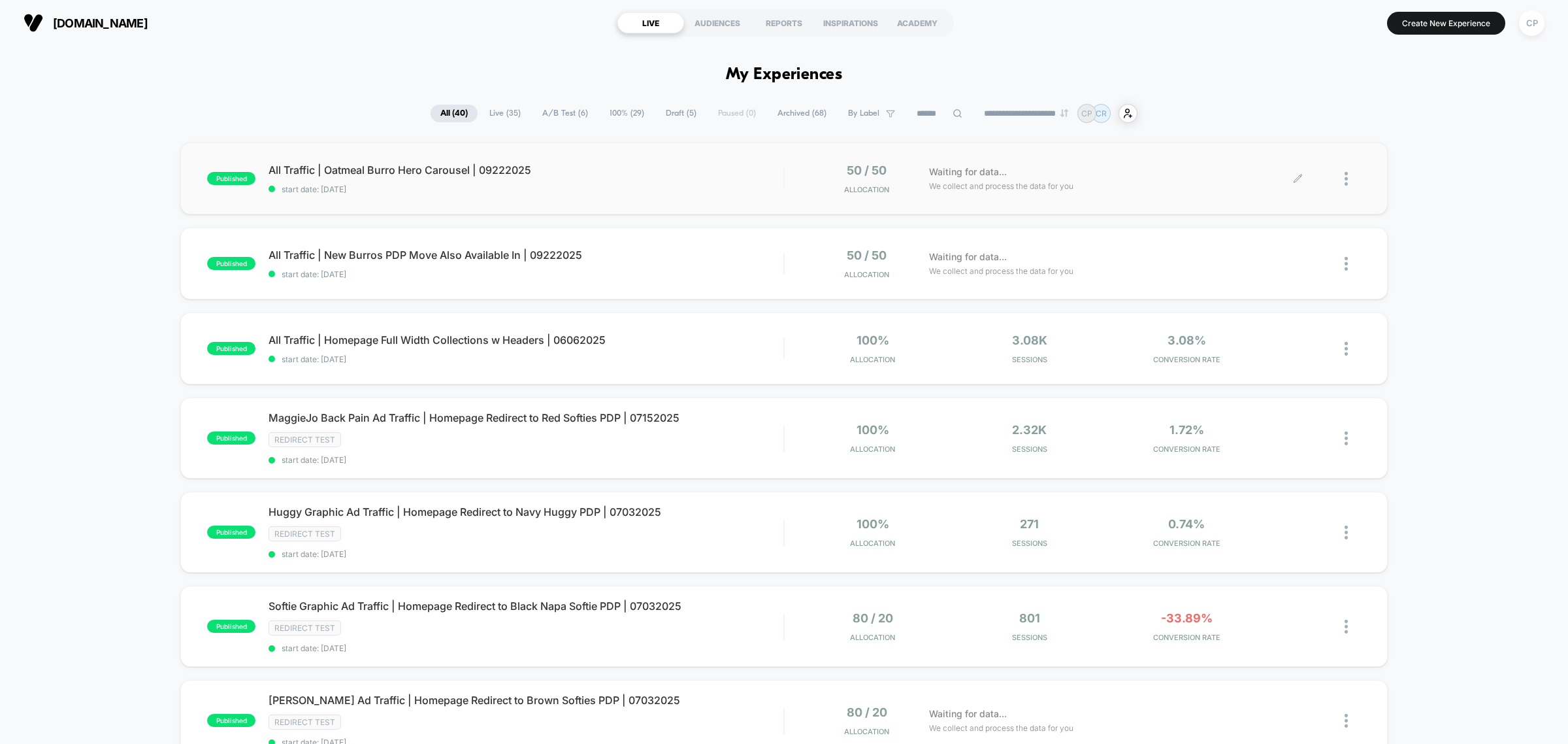
click at [1350, 181] on div at bounding box center [1353, 178] width 16 height 31
click at [1281, 135] on div "Duplicate" at bounding box center [1279, 135] width 117 height 30
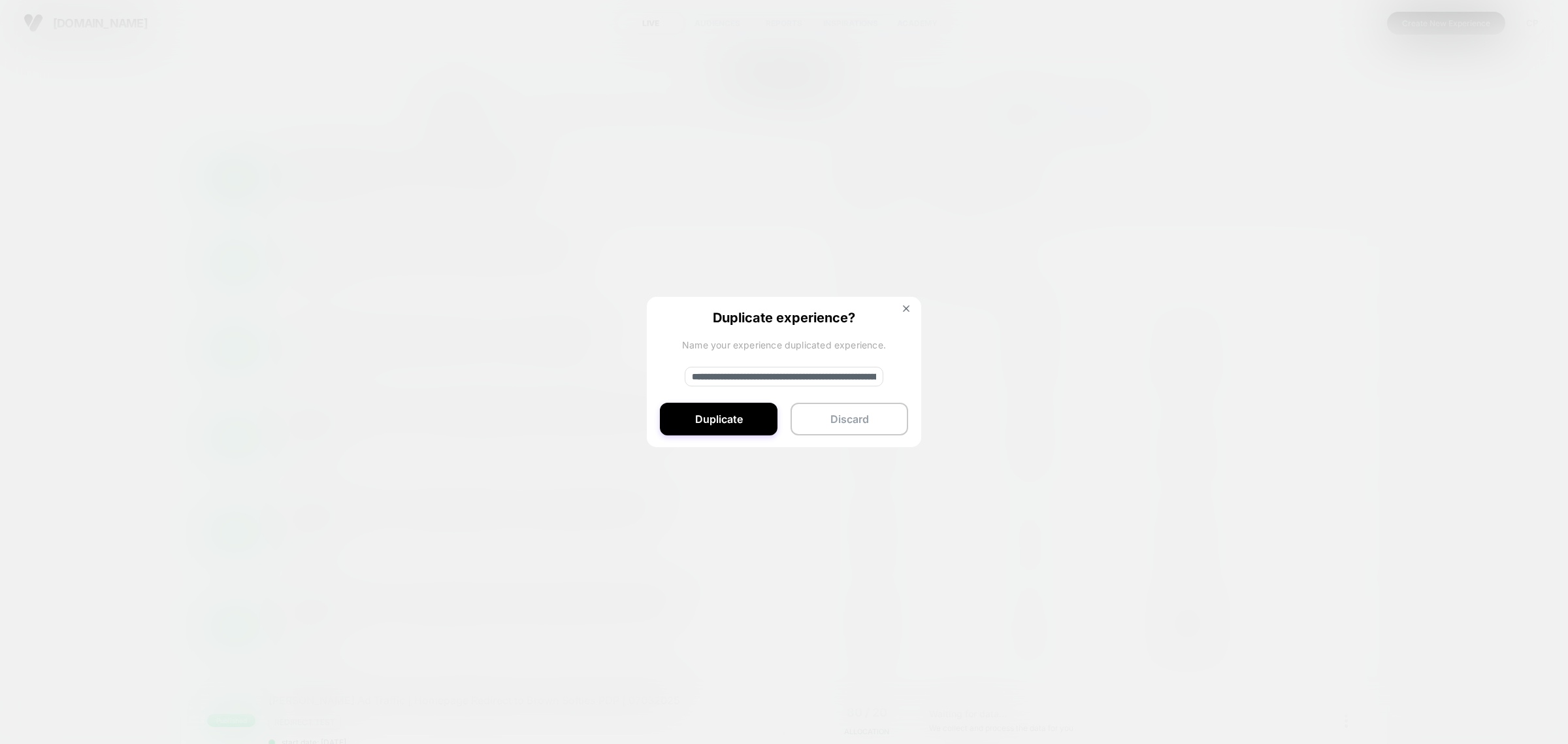
drag, startPoint x: 737, startPoint y: 377, endPoint x: 527, endPoint y: 305, distance: 222.0
click at [1344, 194] on div "**********" at bounding box center [1353, 178] width 16 height 31
type input "**********"
click at [735, 430] on button "Duplicate" at bounding box center [718, 419] width 117 height 33
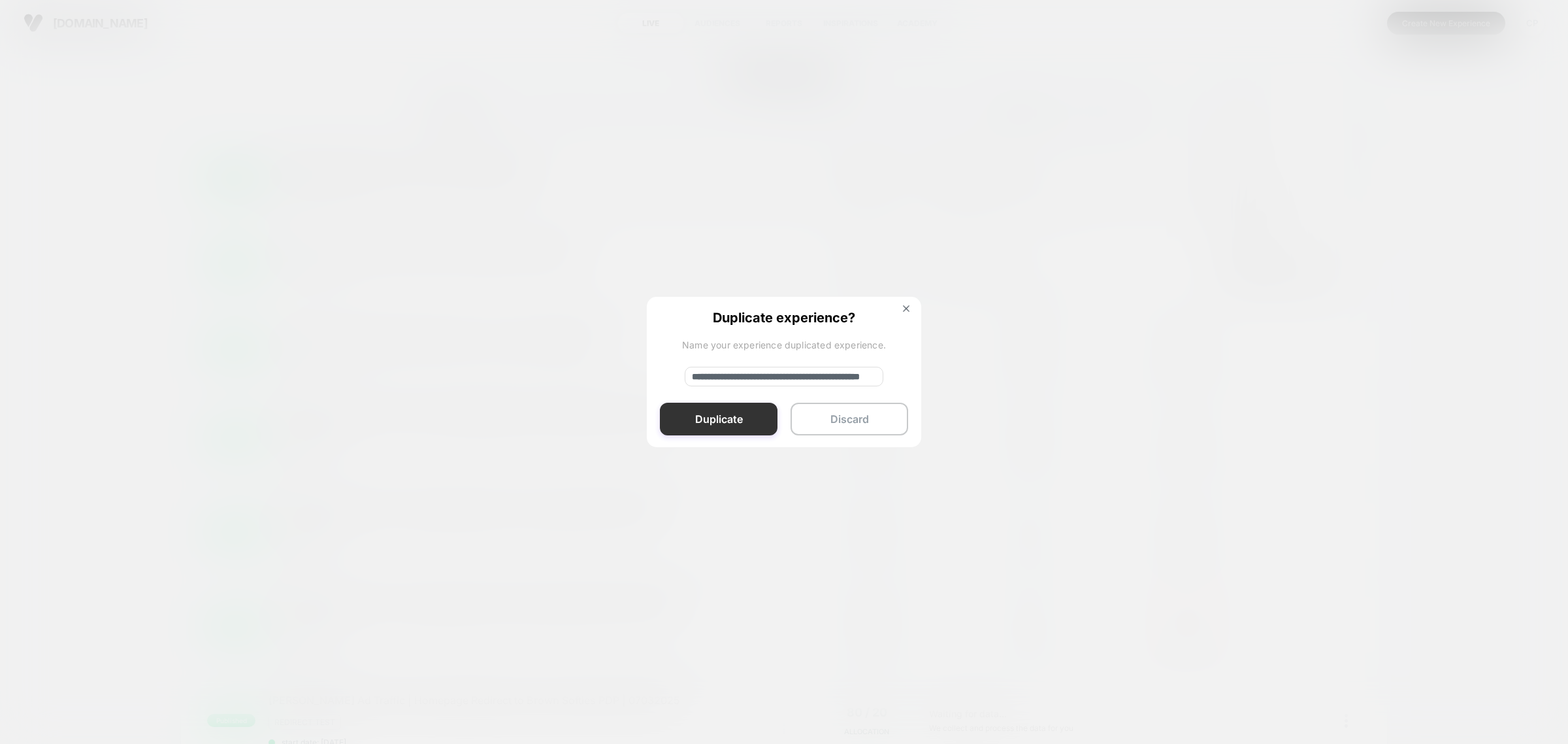
scroll to position [0, 0]
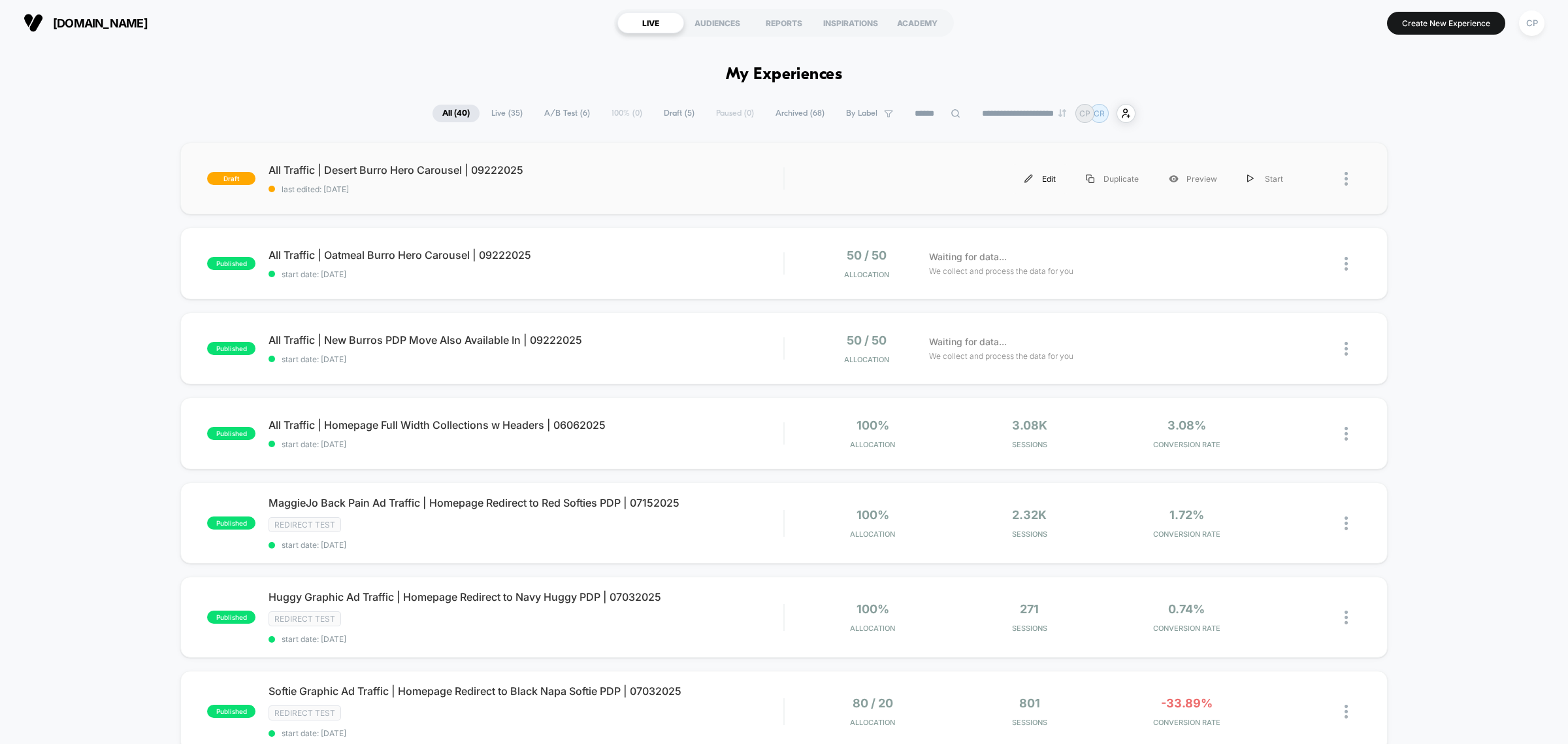
click at [1019, 174] on div "Edit" at bounding box center [1041, 178] width 62 height 30
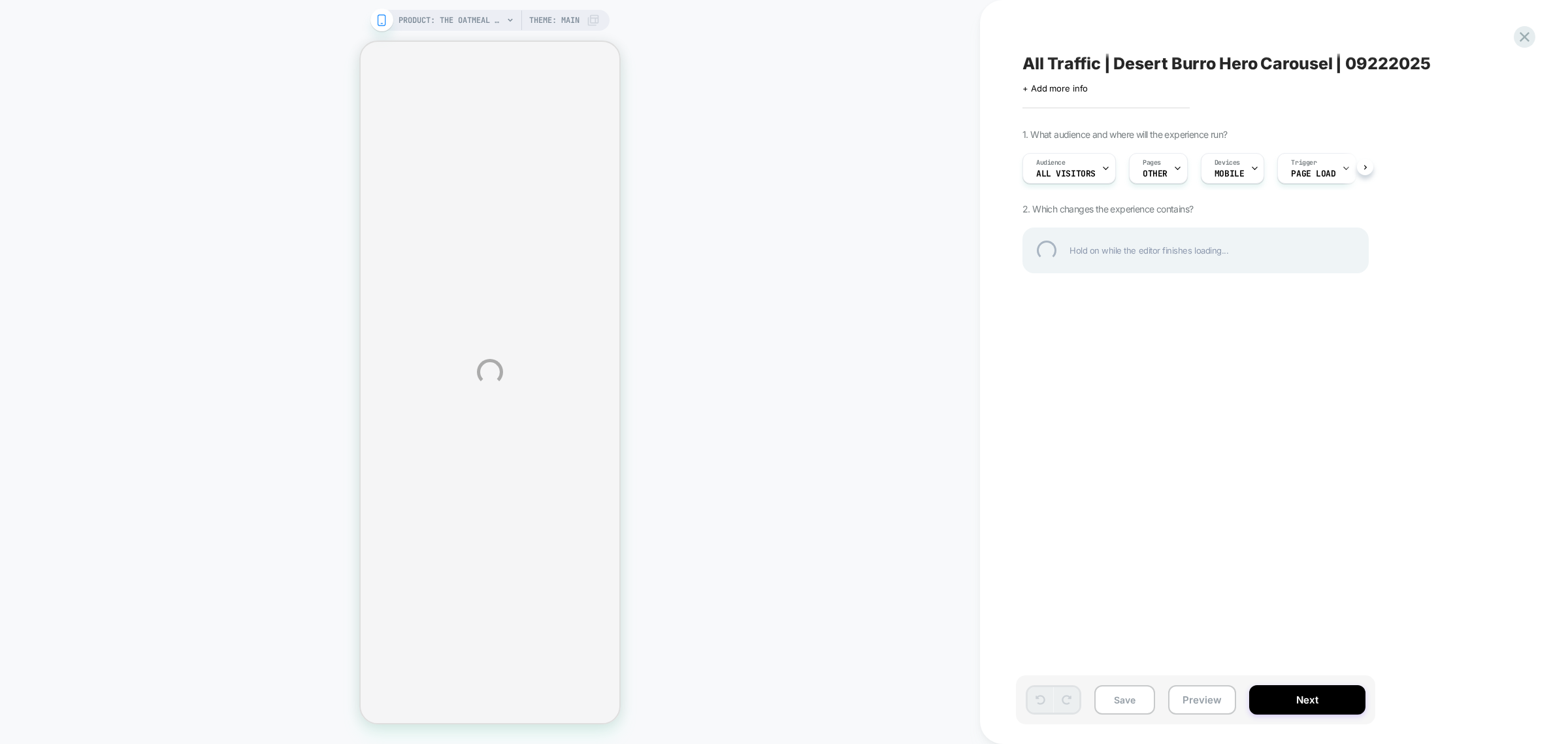
click at [1162, 177] on div "PRODUCT: The Oatmeal Burro PRODUCT: The Oatmeal Burro Theme: MAIN All Traffic |…" at bounding box center [784, 372] width 1568 height 744
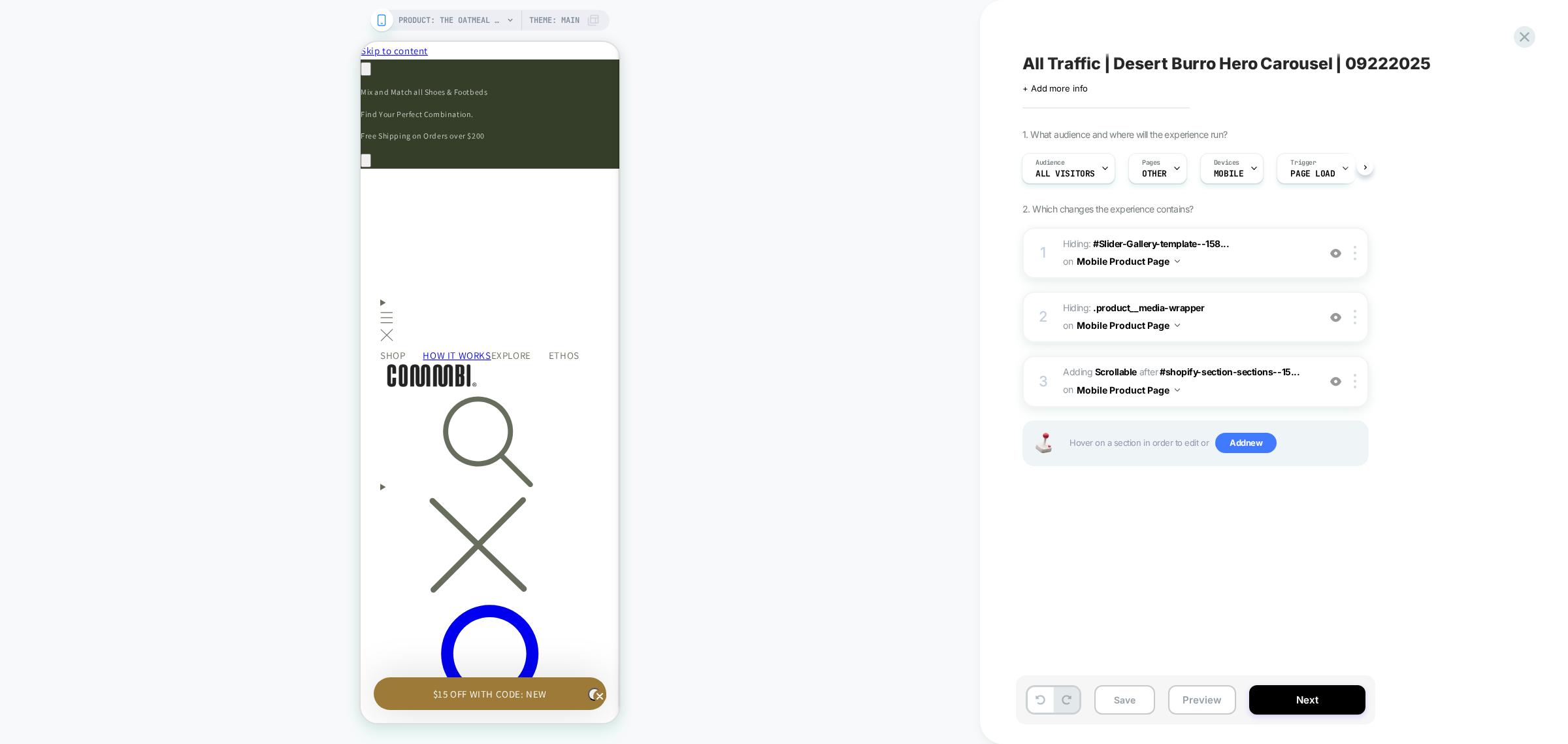
scroll to position [0, 383]
click at [1161, 176] on span "OTHER" at bounding box center [1154, 174] width 25 height 9
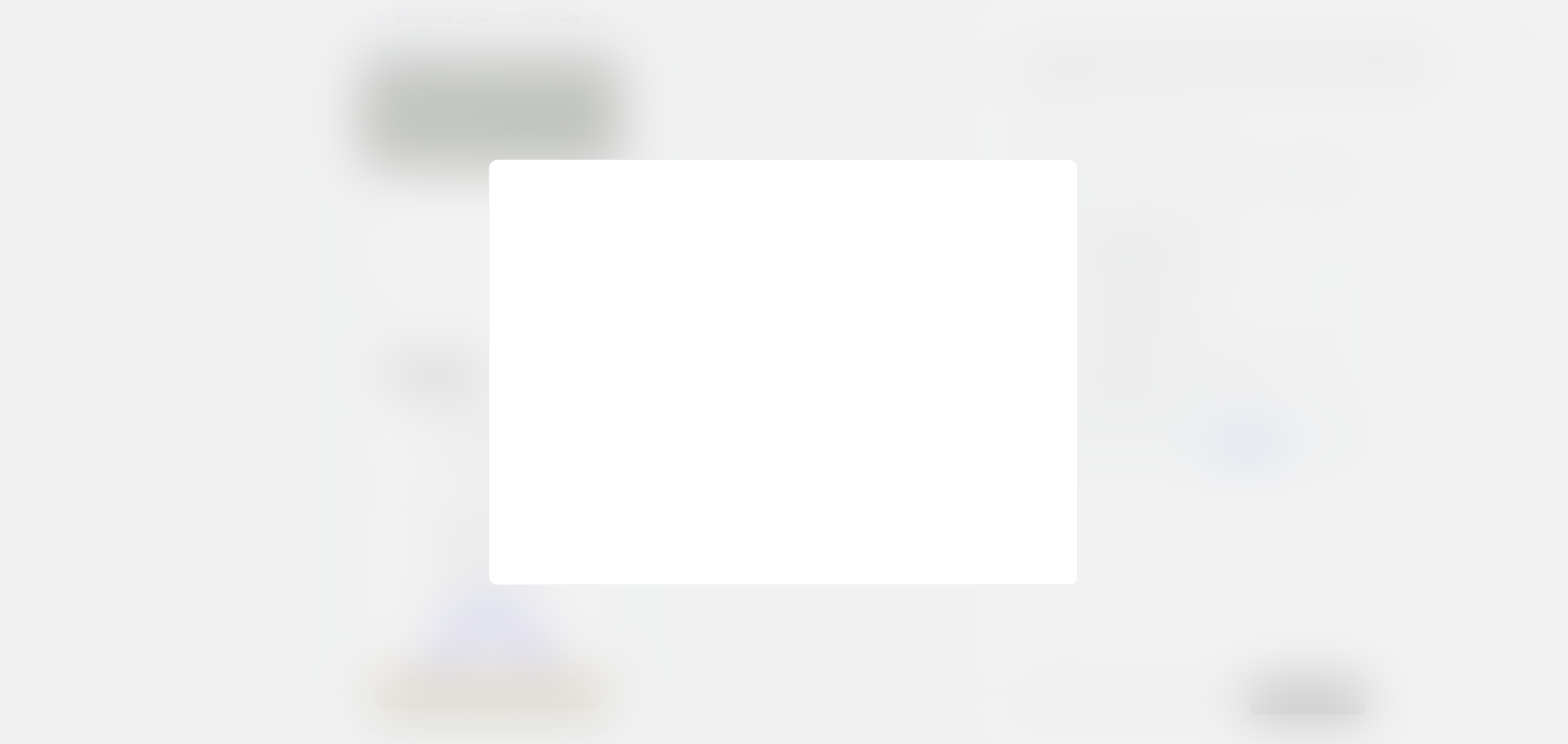
scroll to position [0, 0]
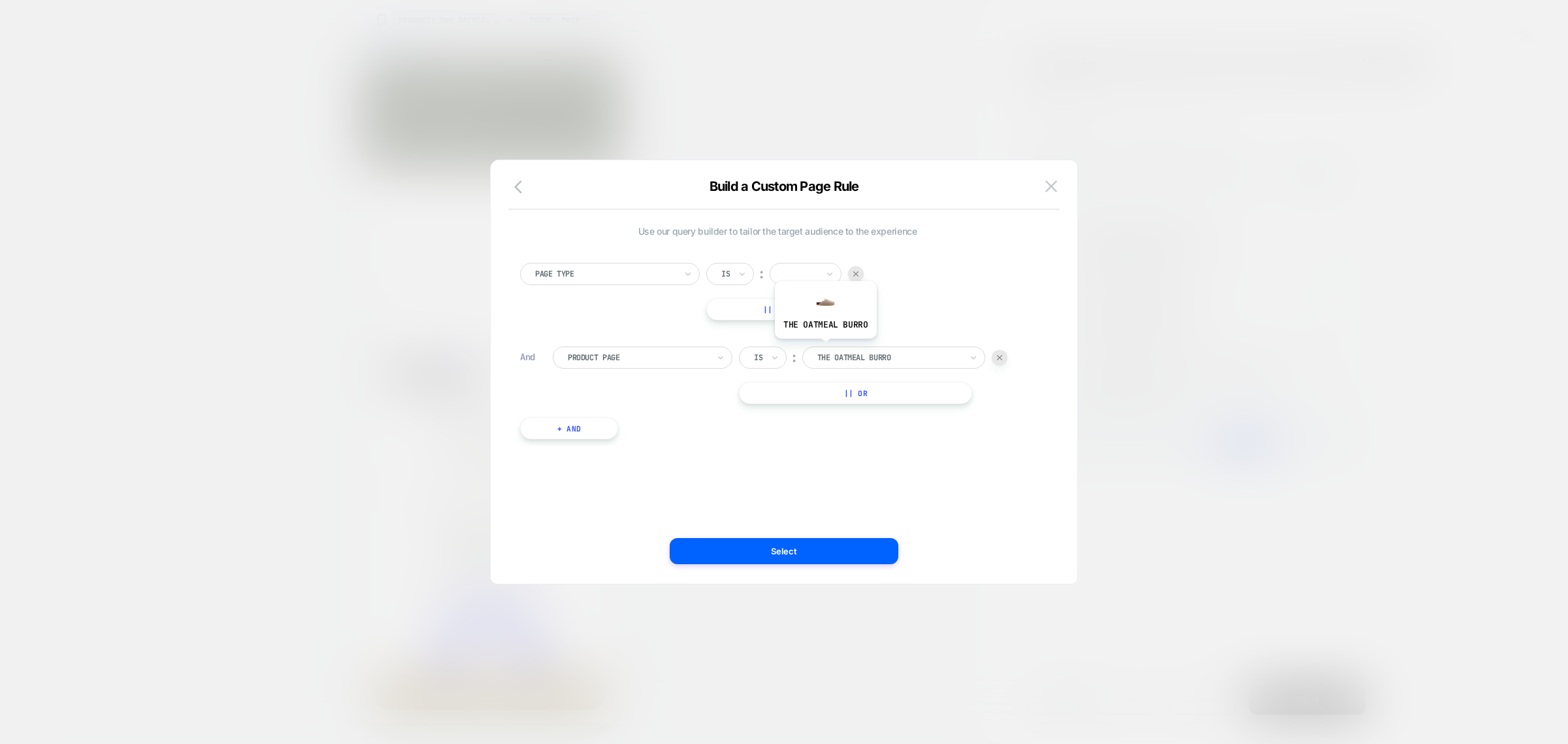
click at [843, 354] on div at bounding box center [890, 357] width 144 height 12
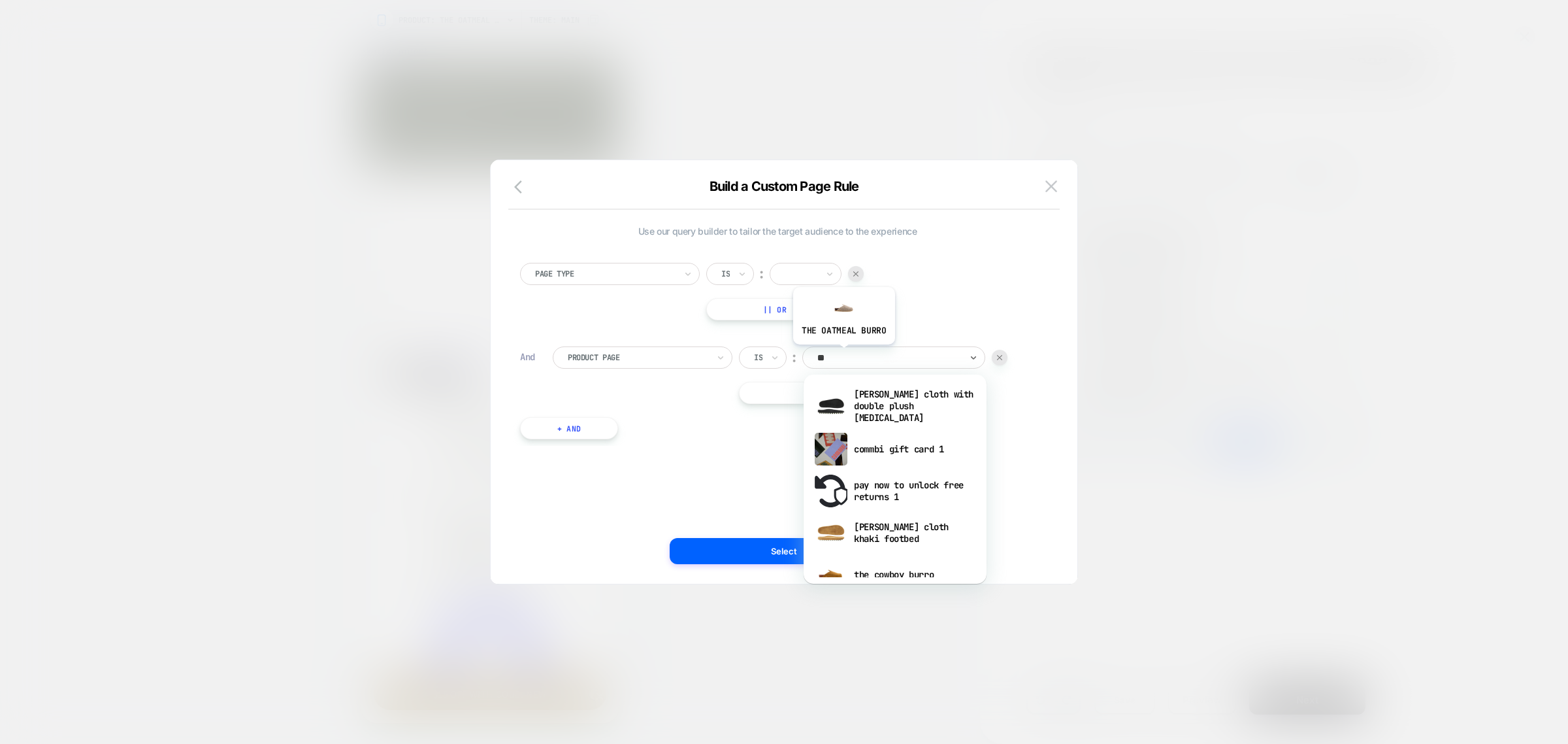
type input "***"
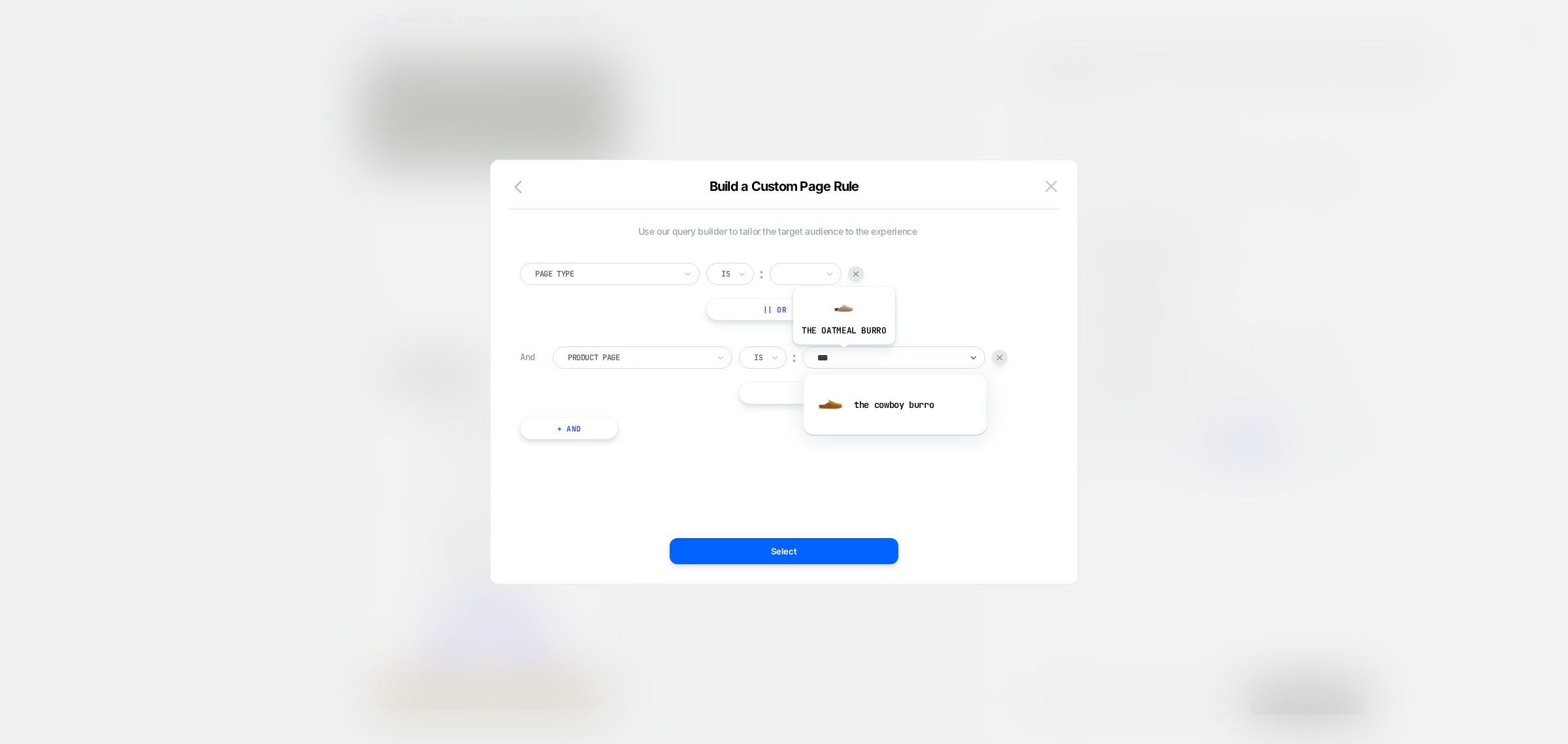
scroll to position [0, 191]
click at [896, 404] on div "the cowboy burro" at bounding box center [895, 404] width 170 height 42
click at [787, 536] on div "Use our query builder to tailor the target audience to the experience Page Type…" at bounding box center [777, 371] width 547 height 371
click at [755, 544] on button "Select" at bounding box center [783, 551] width 228 height 26
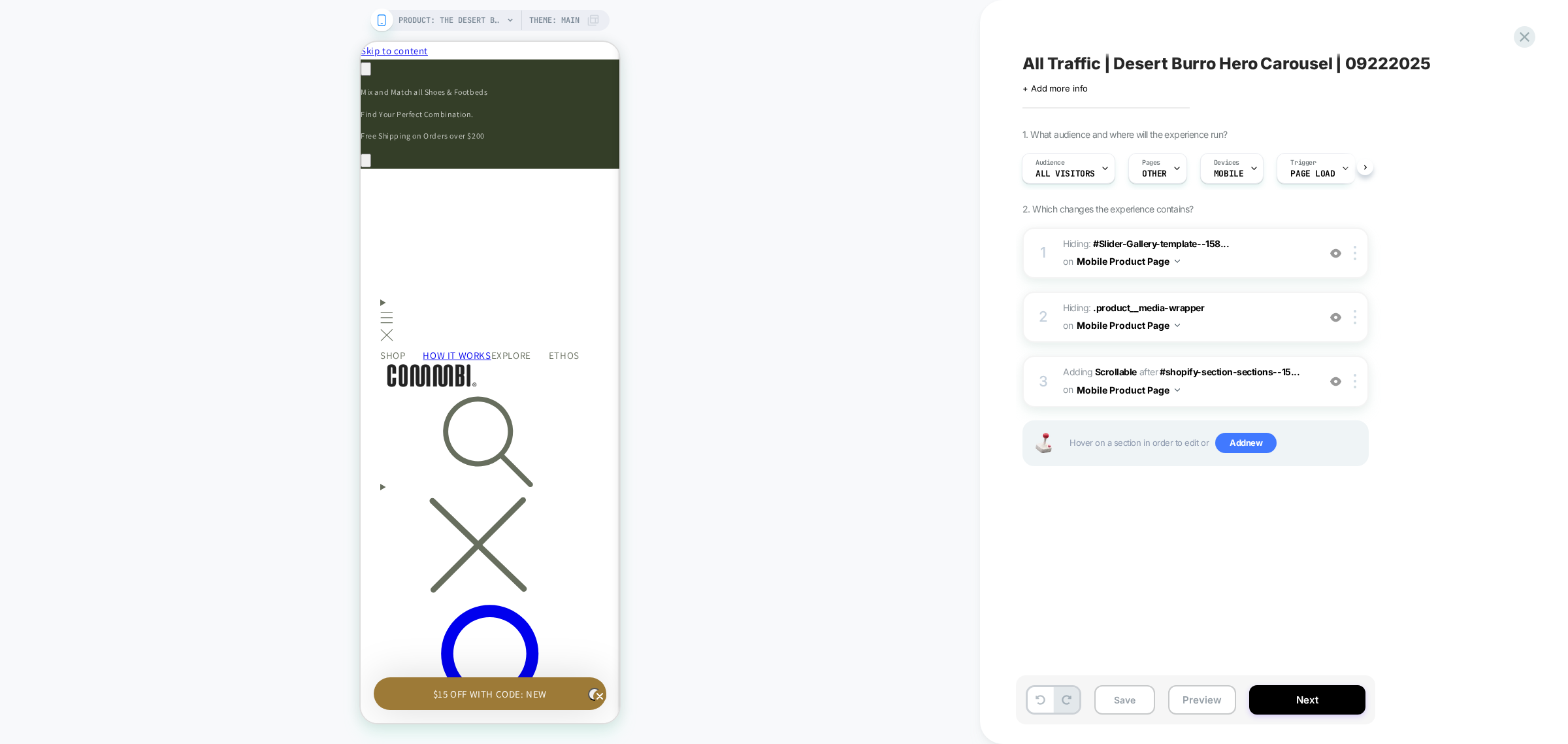
scroll to position [0, 1]
click at [1112, 371] on b "Scrollable" at bounding box center [1115, 371] width 42 height 11
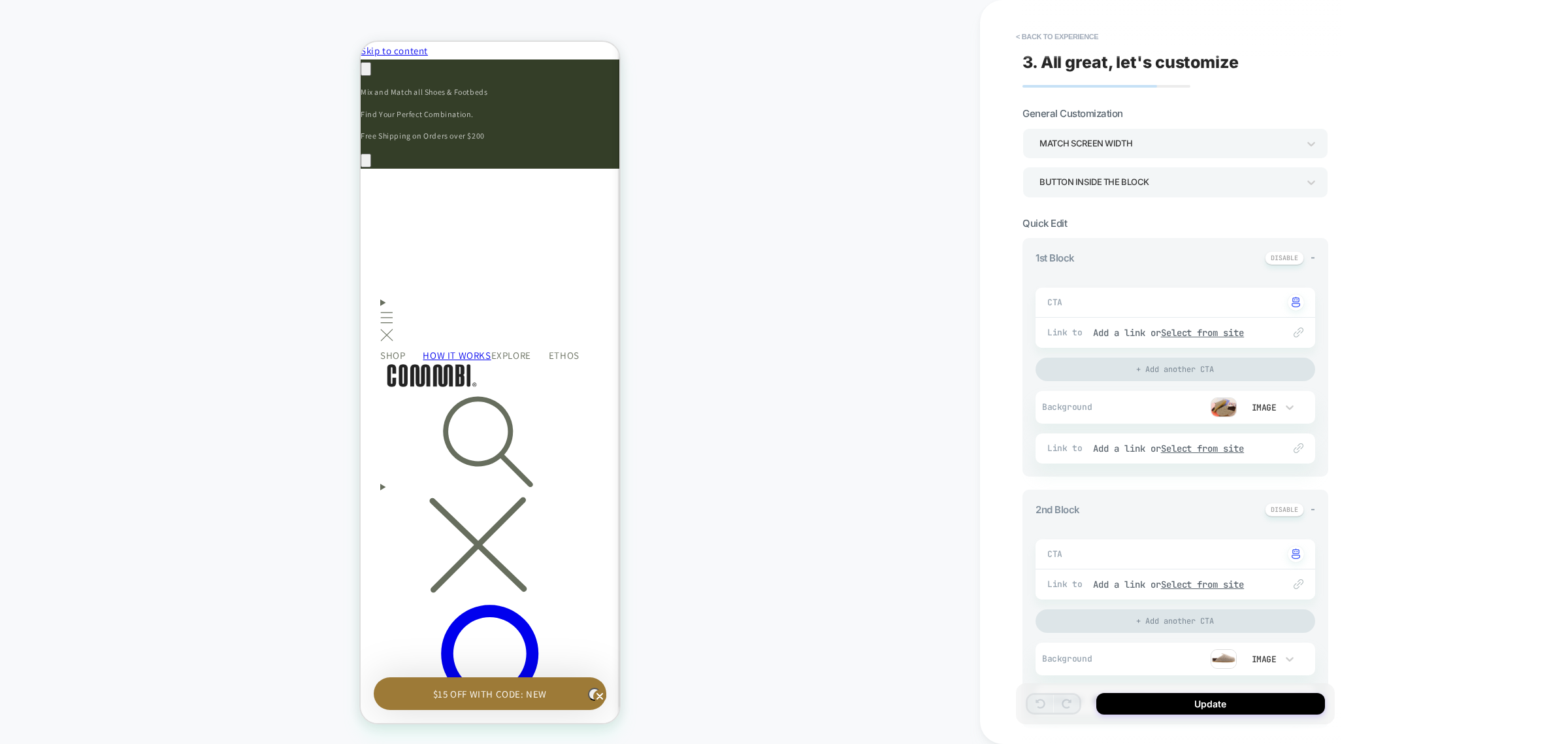
scroll to position [0, 383]
click at [1220, 407] on img at bounding box center [1224, 407] width 26 height 20
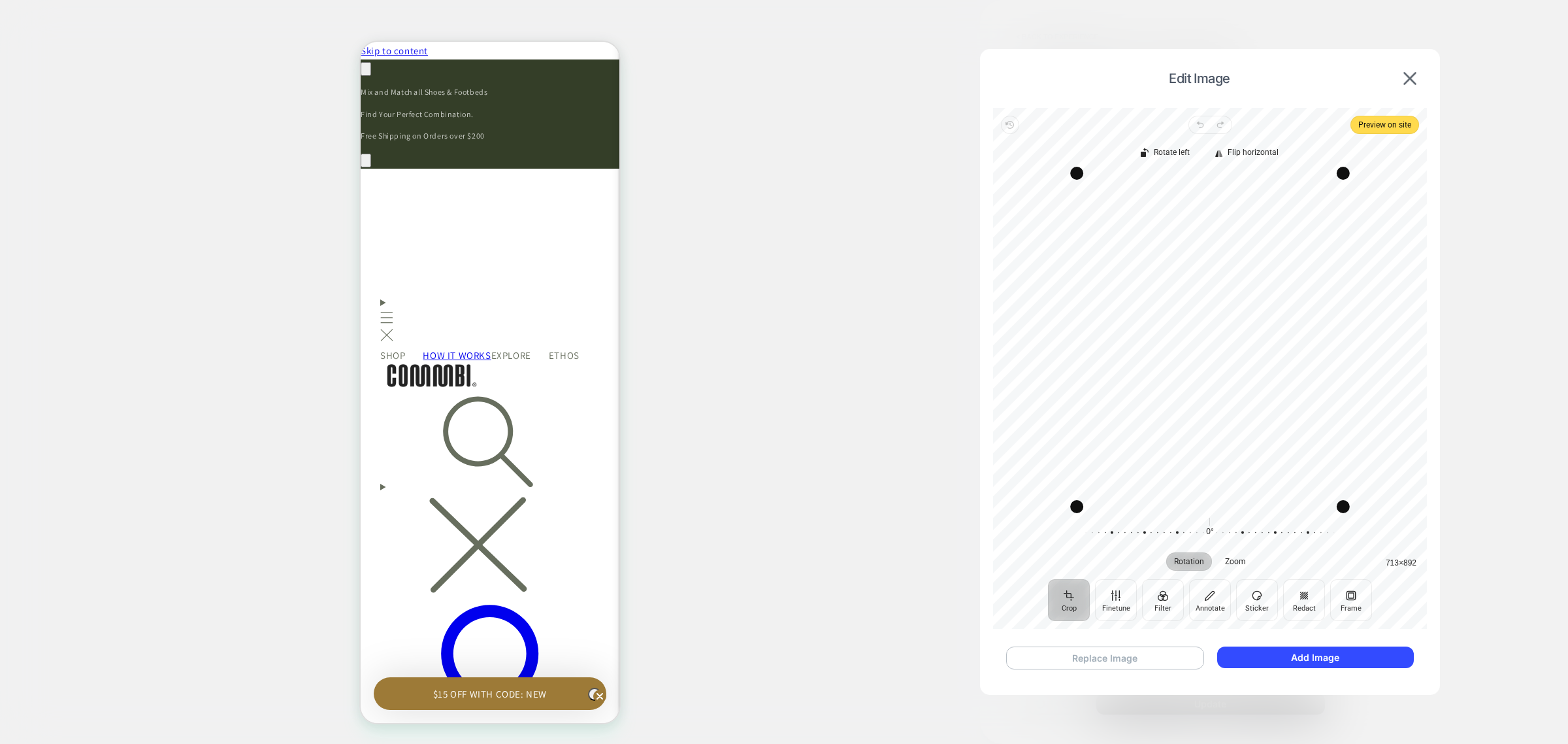
click at [1119, 658] on button "Replace Image" at bounding box center [1105, 658] width 198 height 23
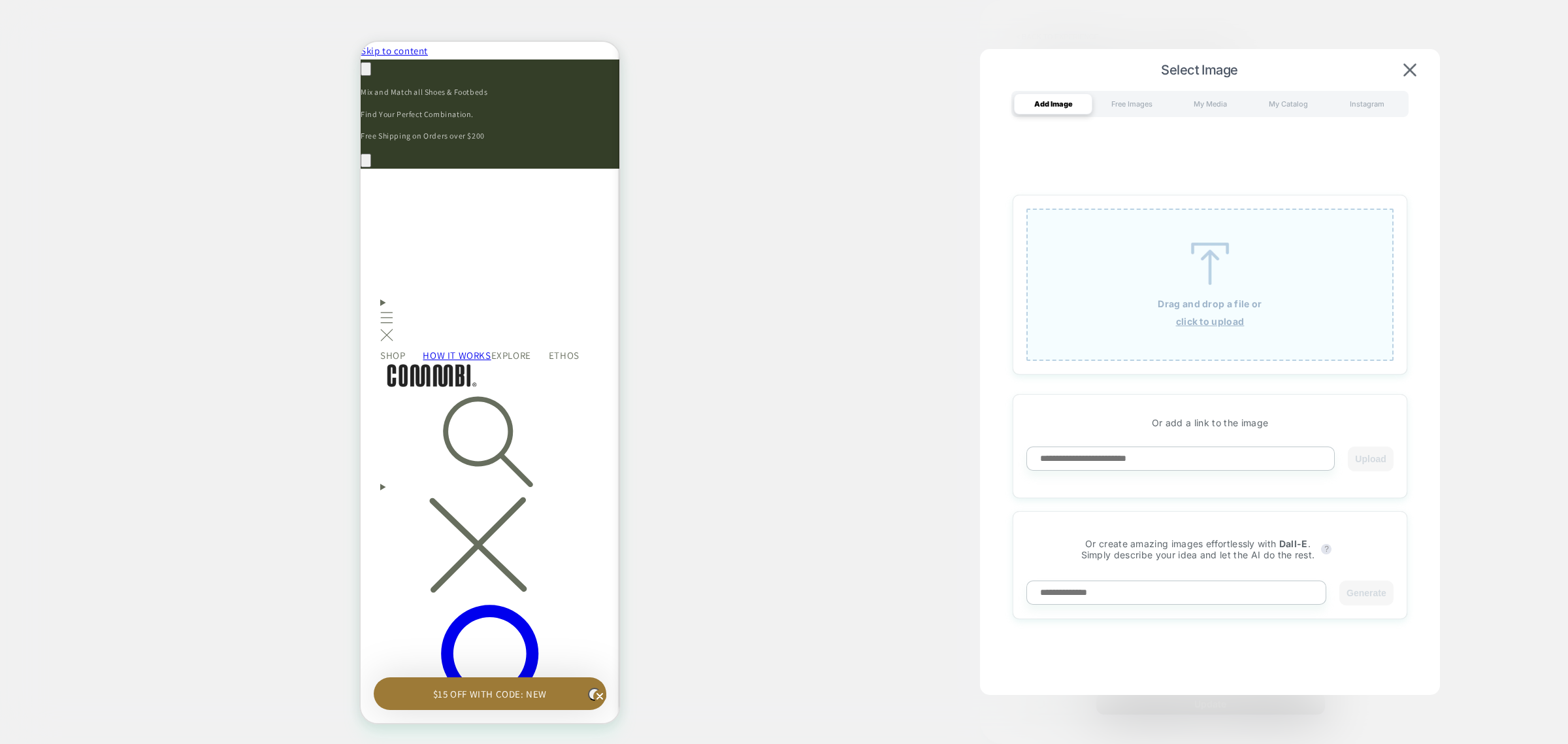
scroll to position [0, 191]
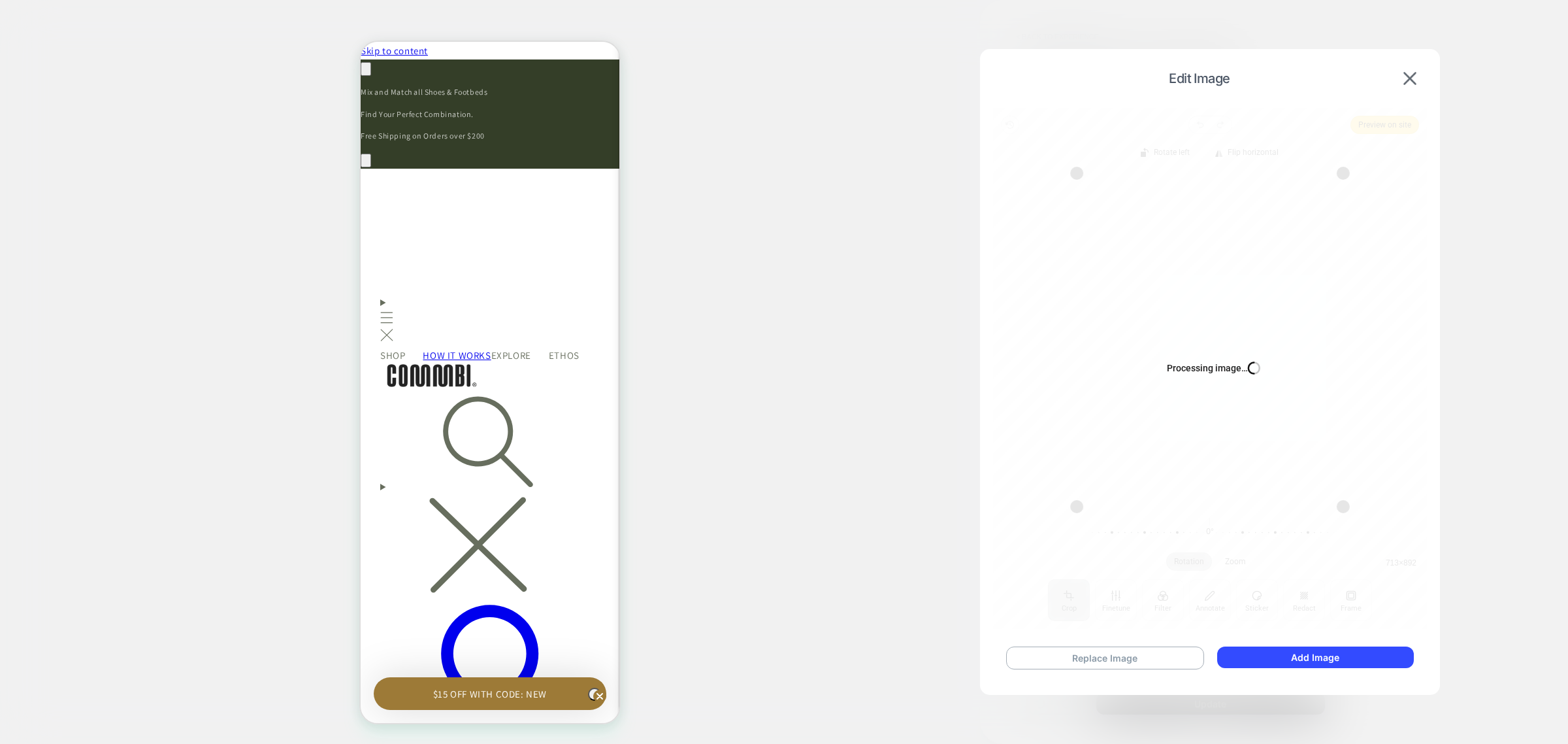
type textarea "*"
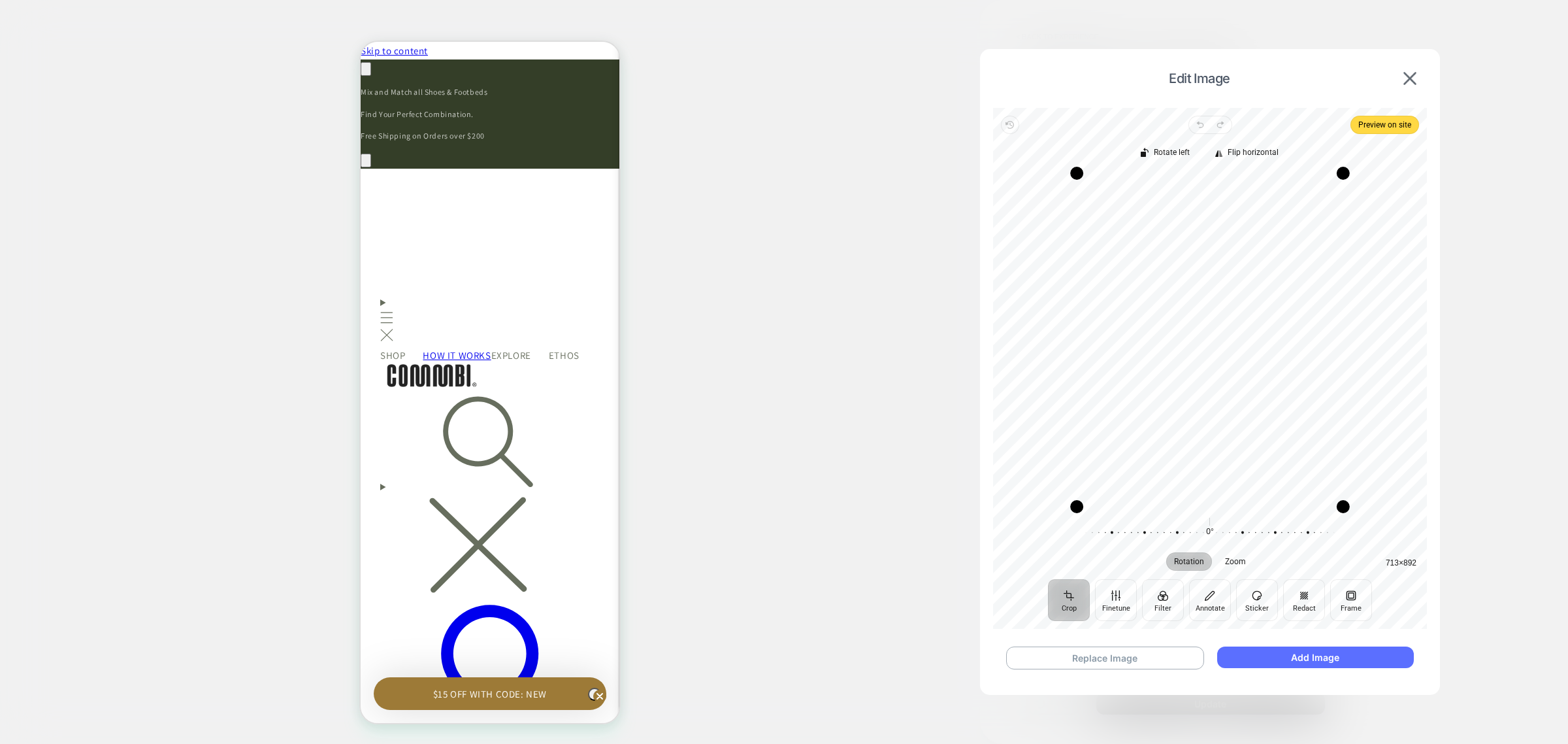
click at [1370, 664] on button "Add Image" at bounding box center [1316, 657] width 197 height 21
click at [1367, 658] on button "Add Image" at bounding box center [1316, 657] width 197 height 21
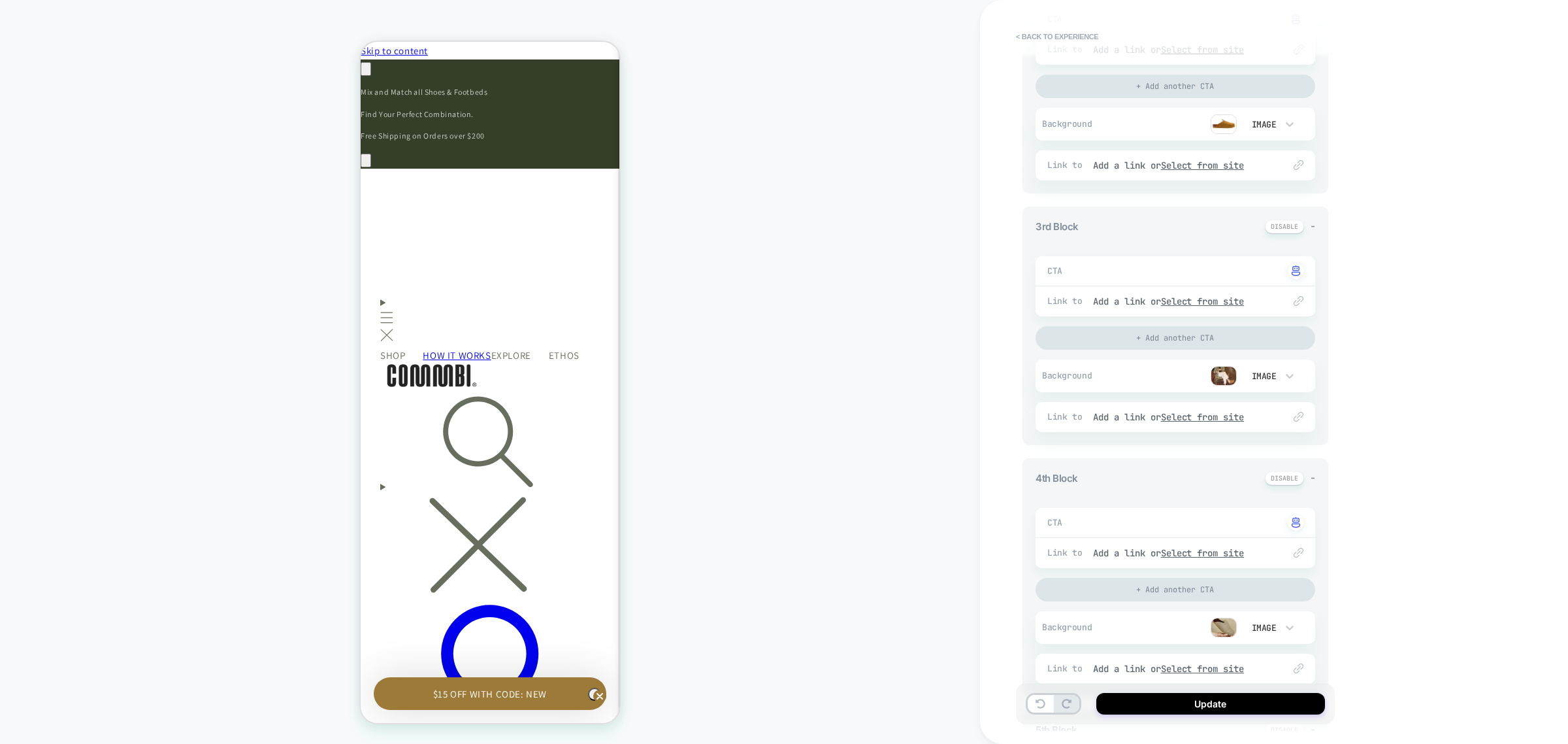
scroll to position [572, 0]
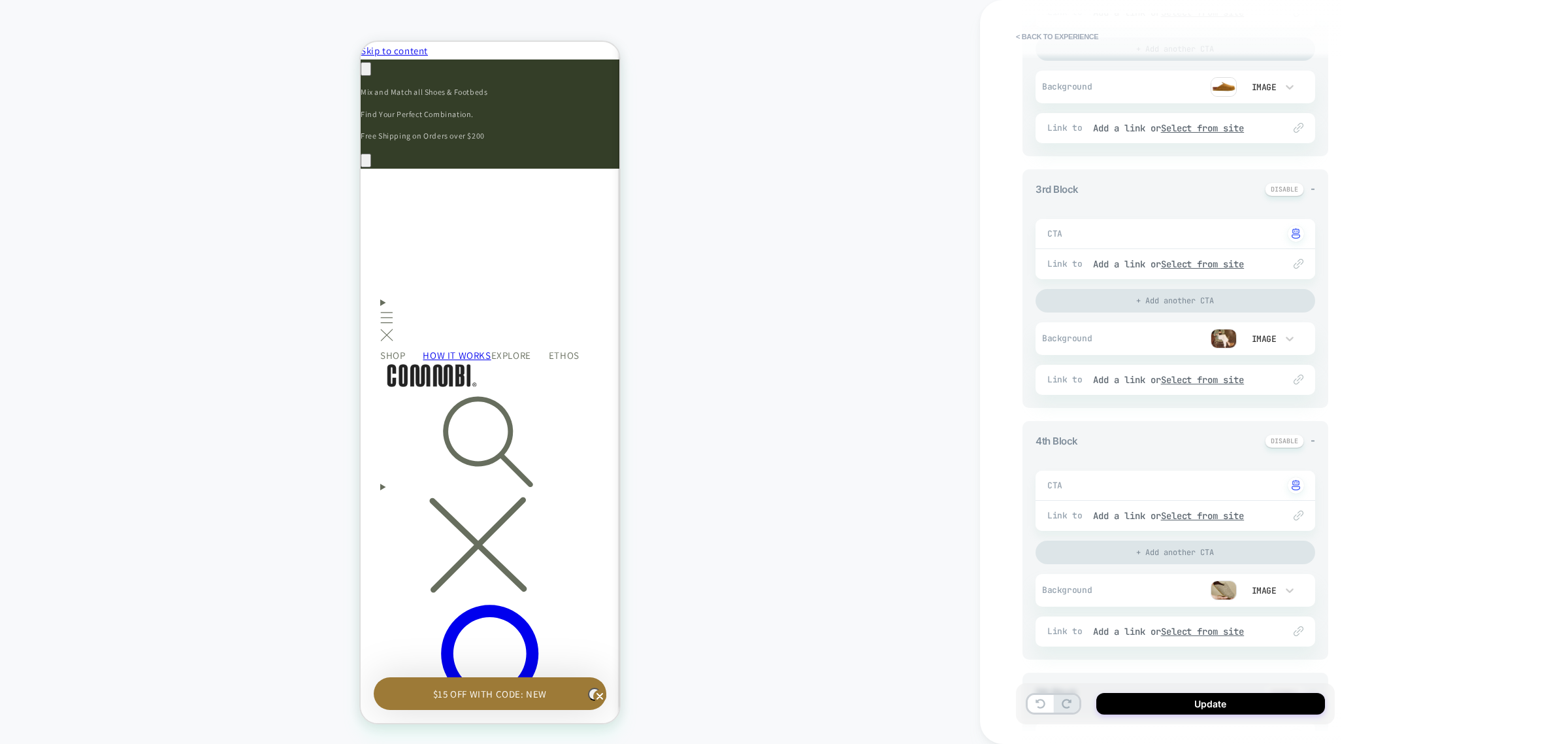
click at [1222, 590] on img at bounding box center [1224, 590] width 26 height 20
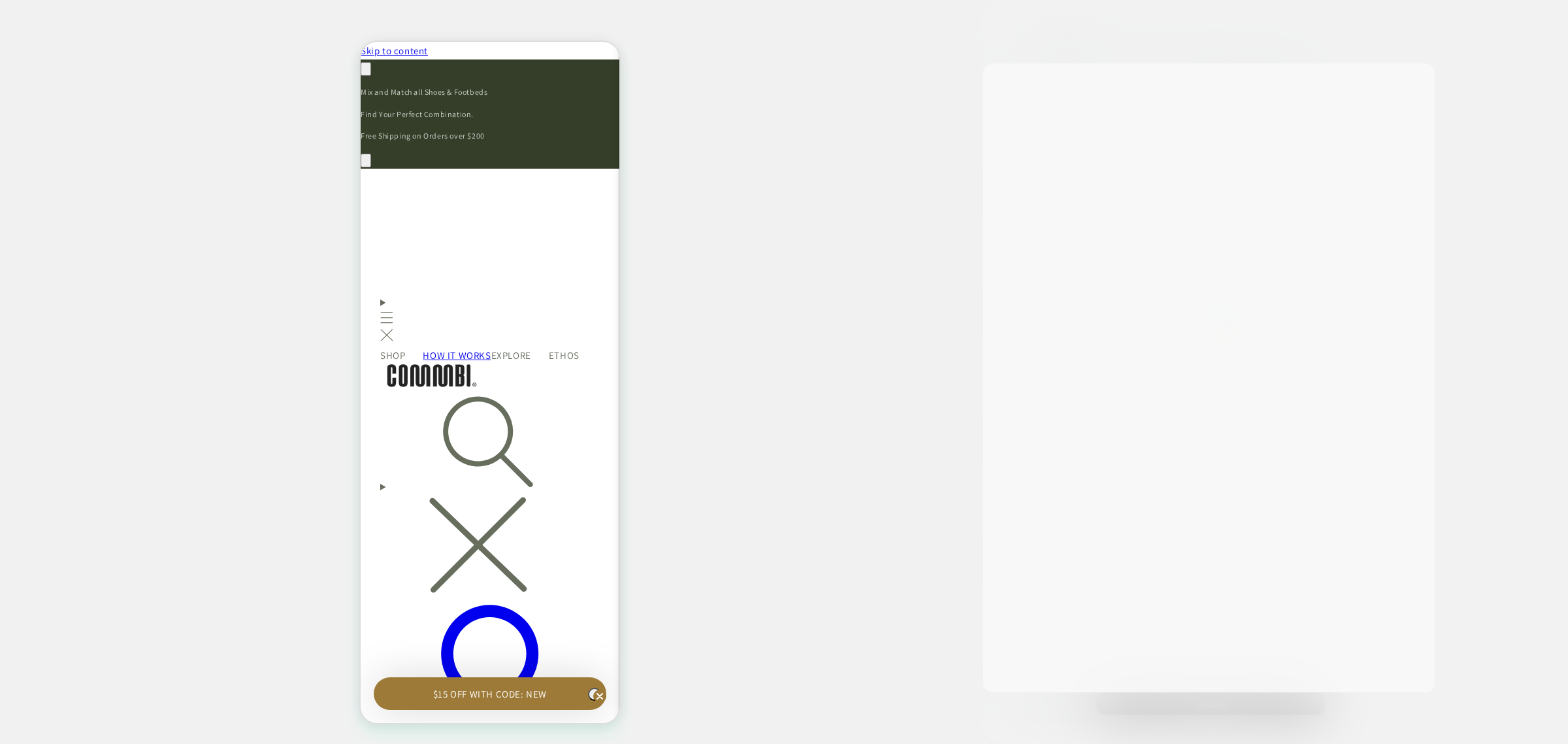
scroll to position [0, 383]
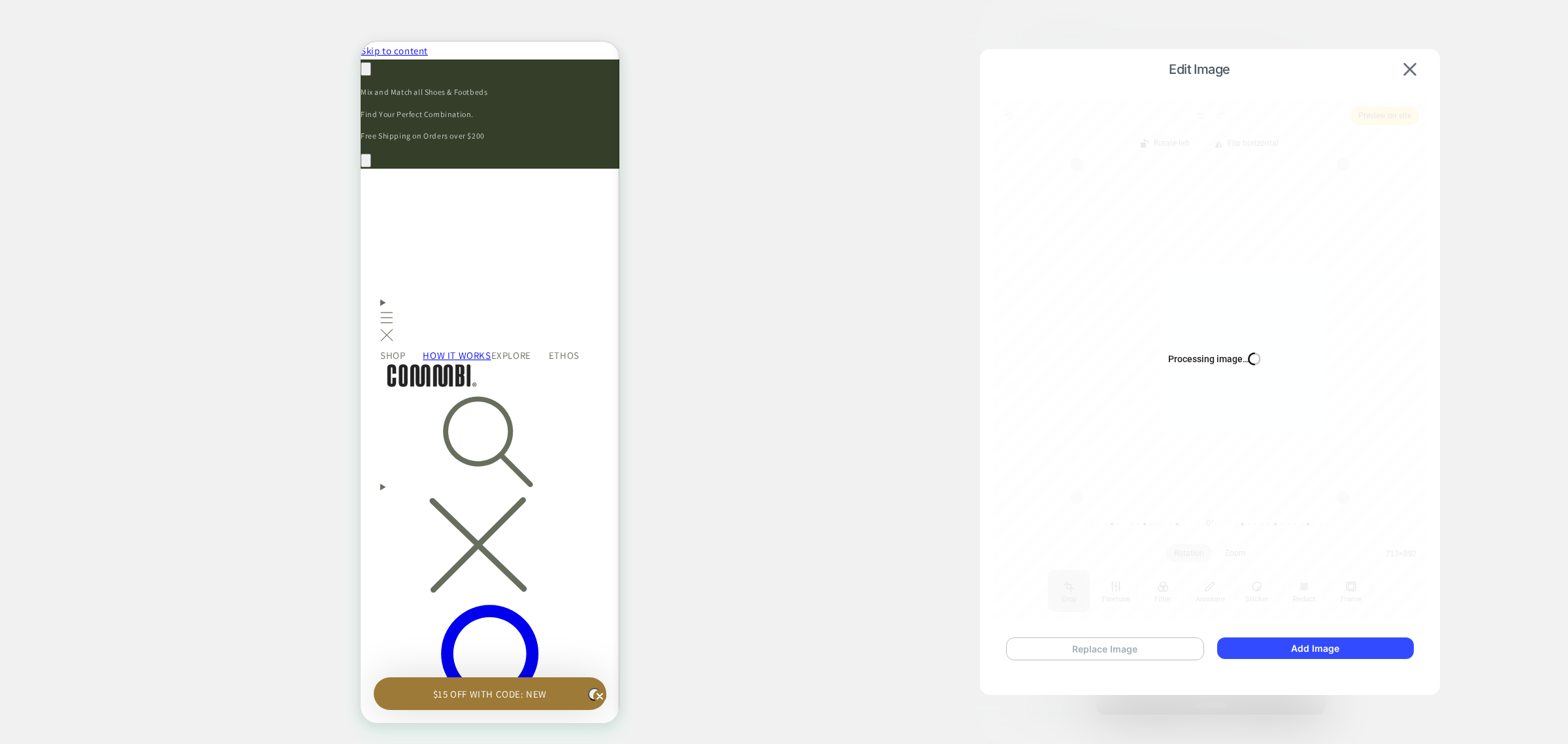
click at [1115, 644] on div "Replace Image Add Image" at bounding box center [1210, 649] width 434 height 49
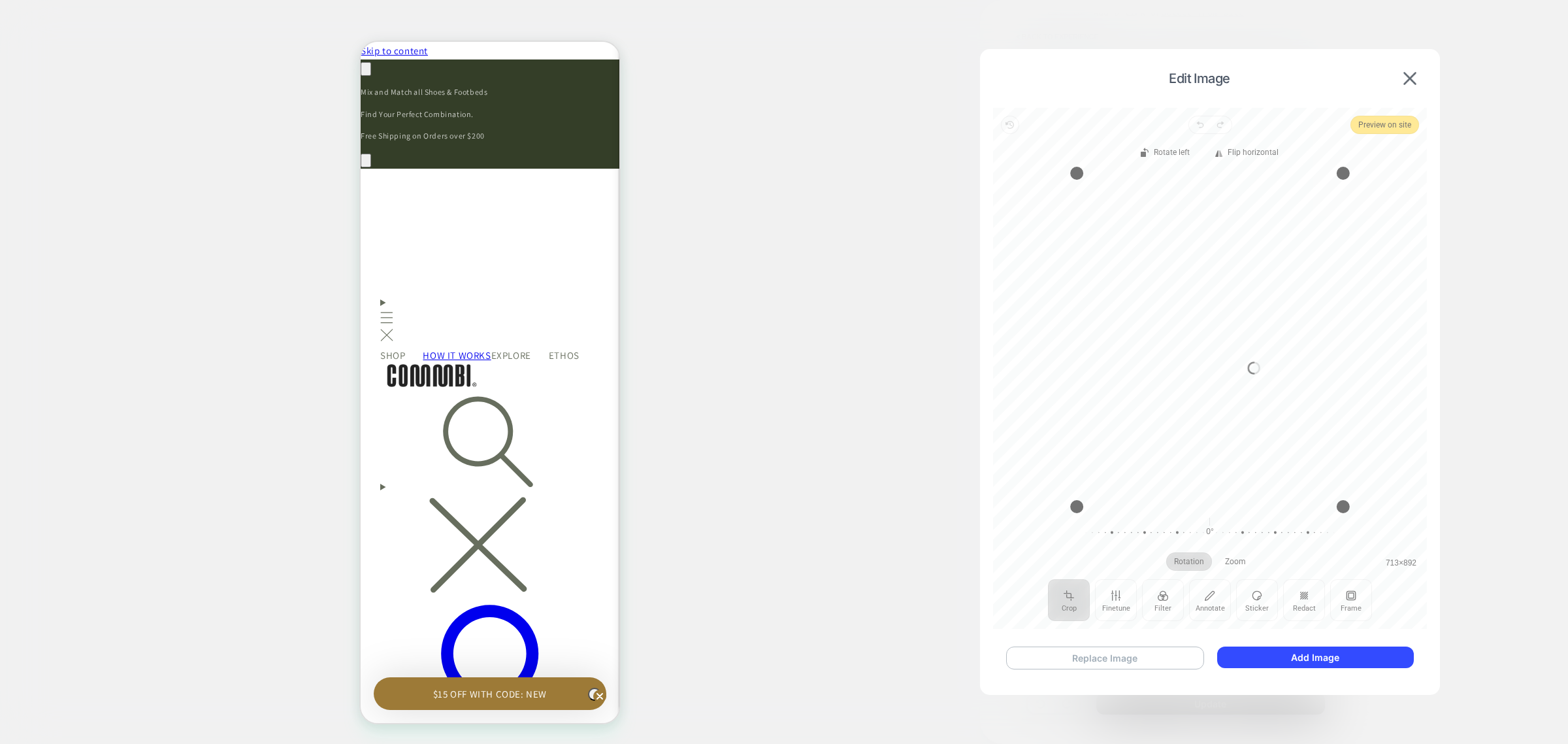
click at [1122, 651] on button "Replace Image" at bounding box center [1105, 658] width 198 height 23
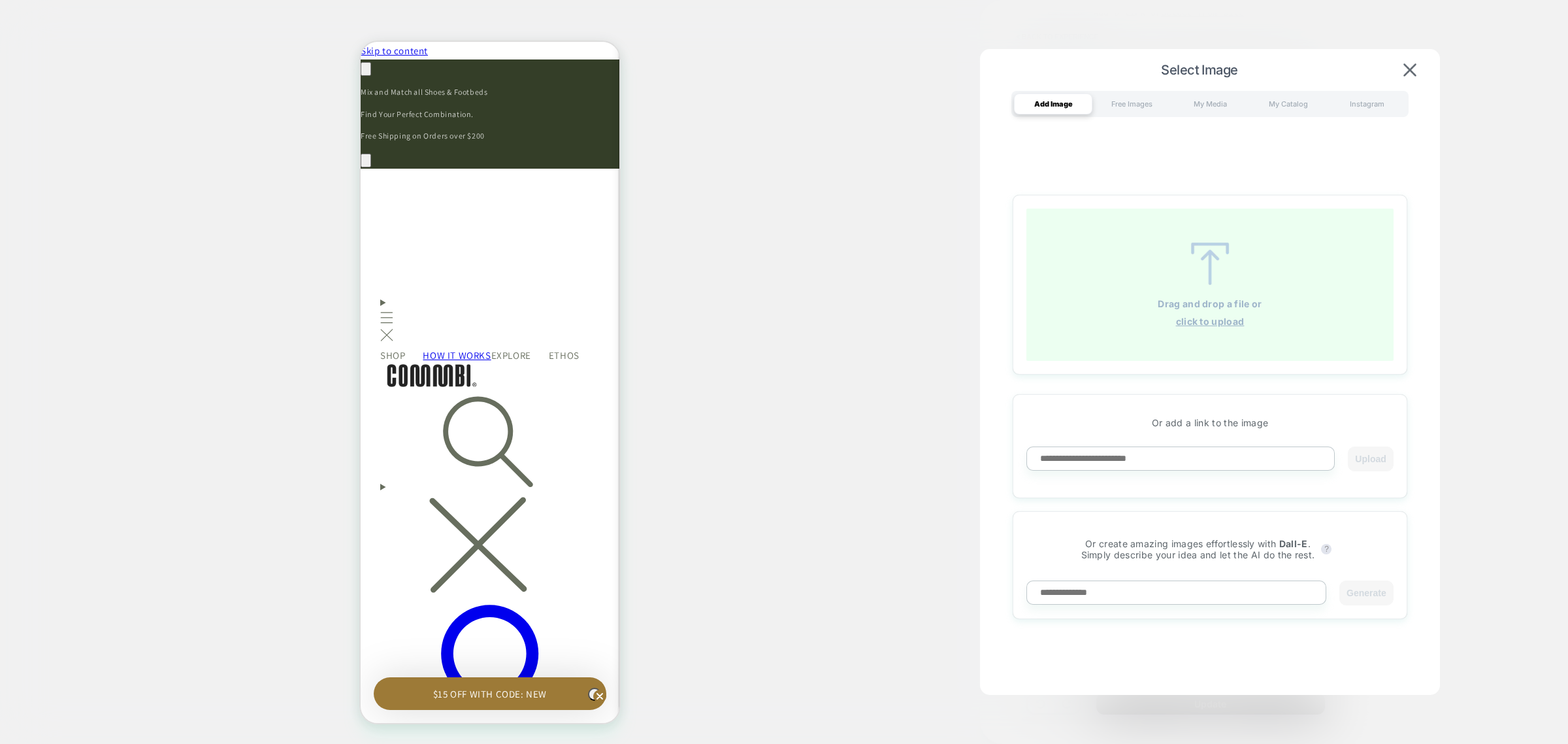
scroll to position [0, 0]
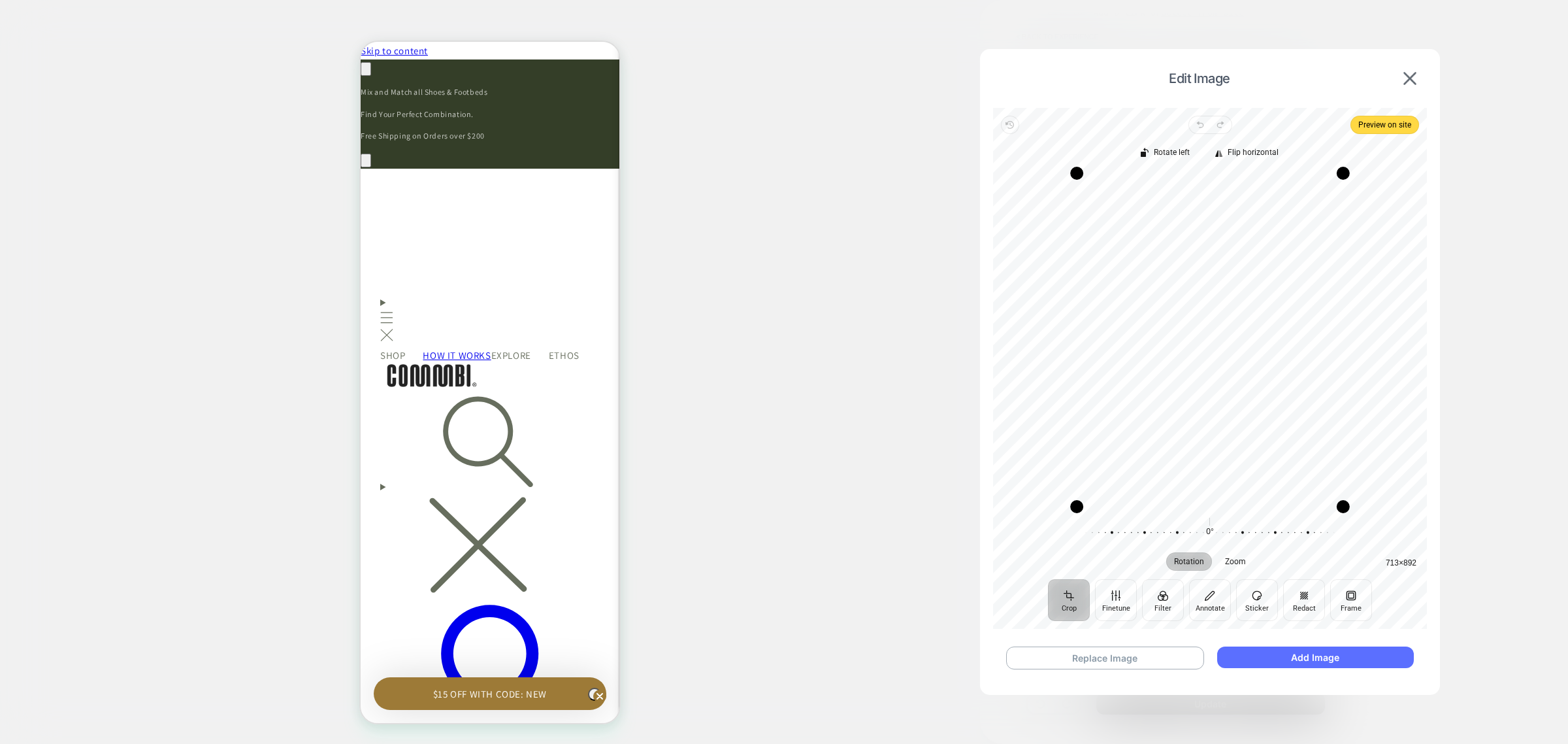
click at [1274, 651] on button "Add Image" at bounding box center [1316, 657] width 197 height 21
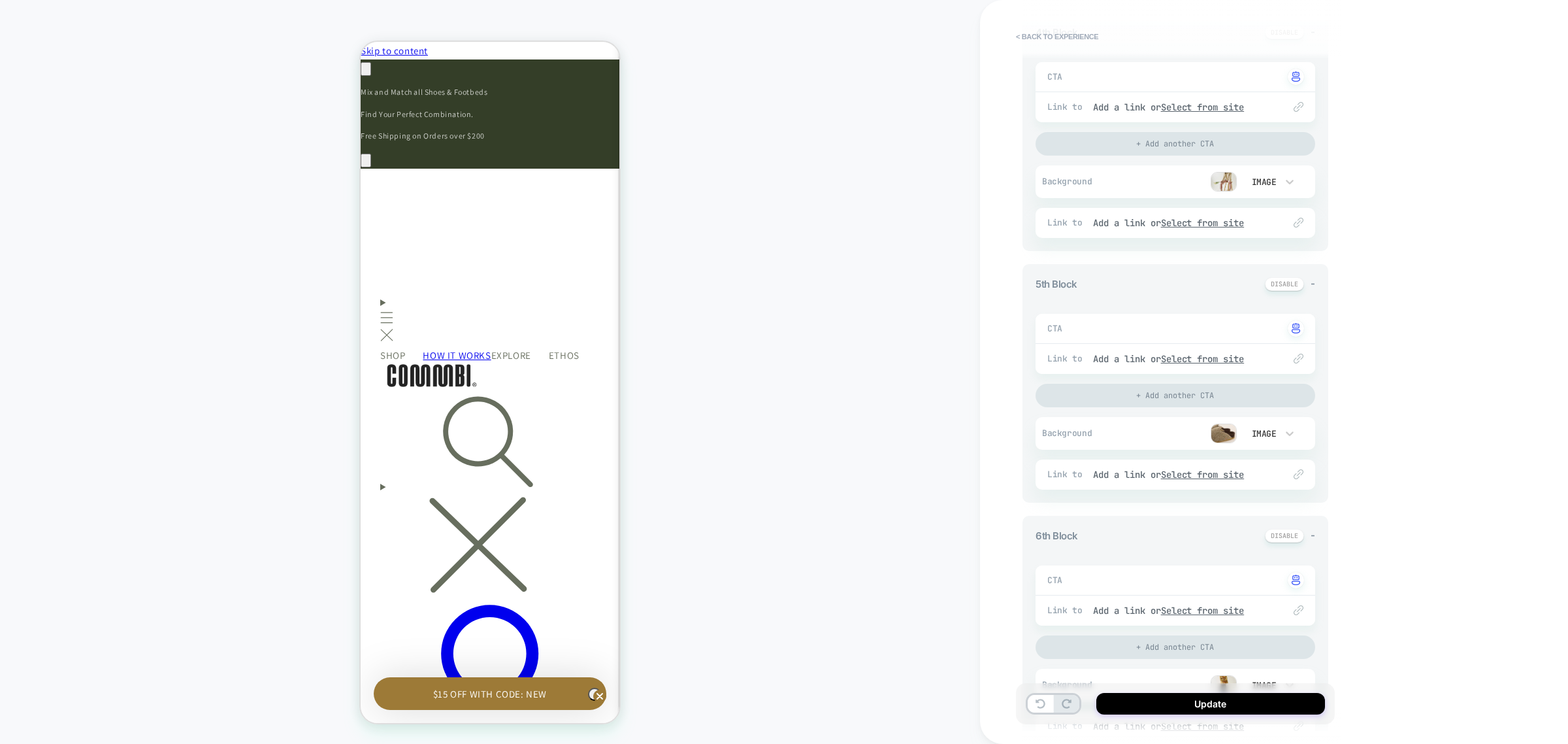
scroll to position [0, 383]
click at [1229, 435] on img at bounding box center [1224, 433] width 26 height 20
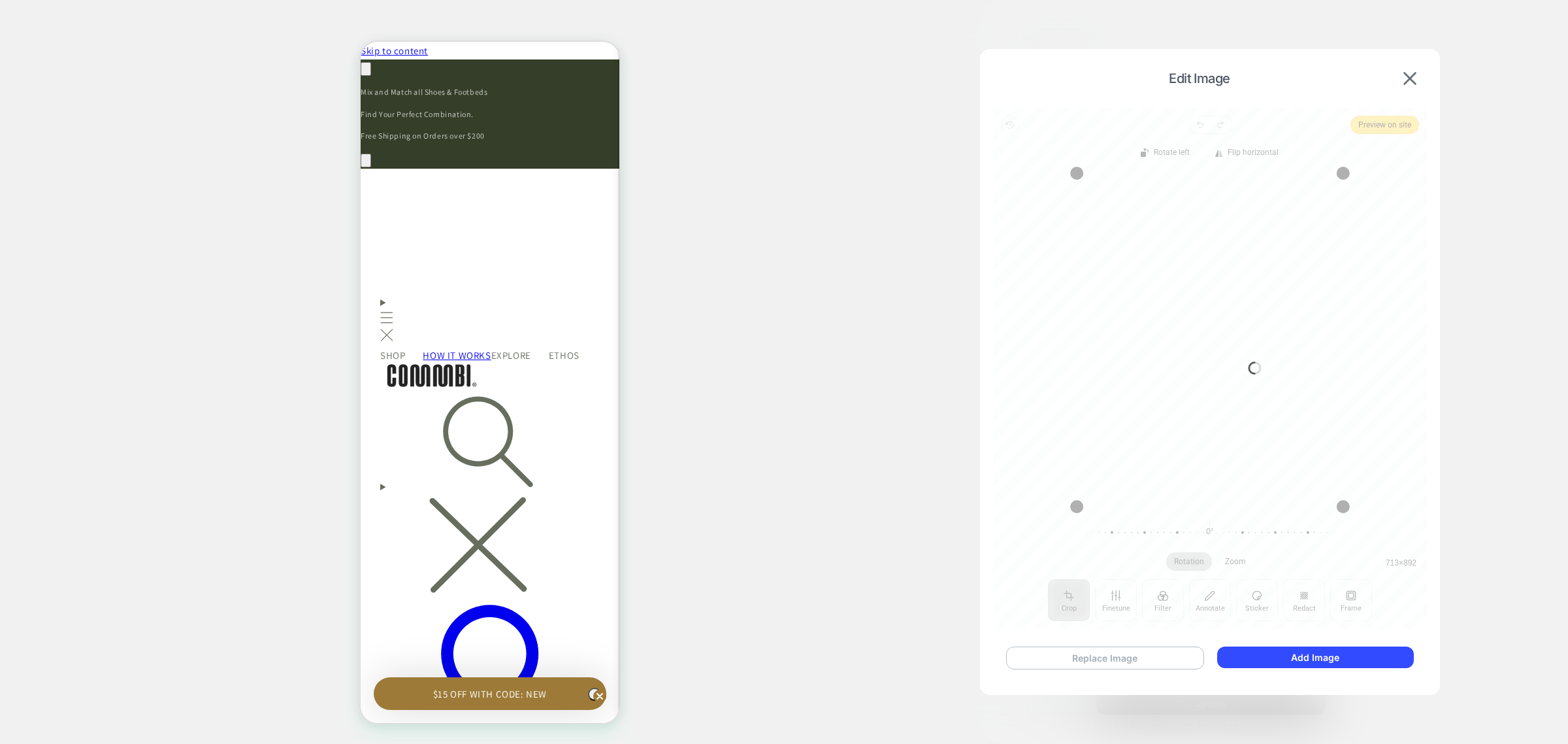
click at [1073, 655] on button "Replace Image" at bounding box center [1105, 658] width 198 height 23
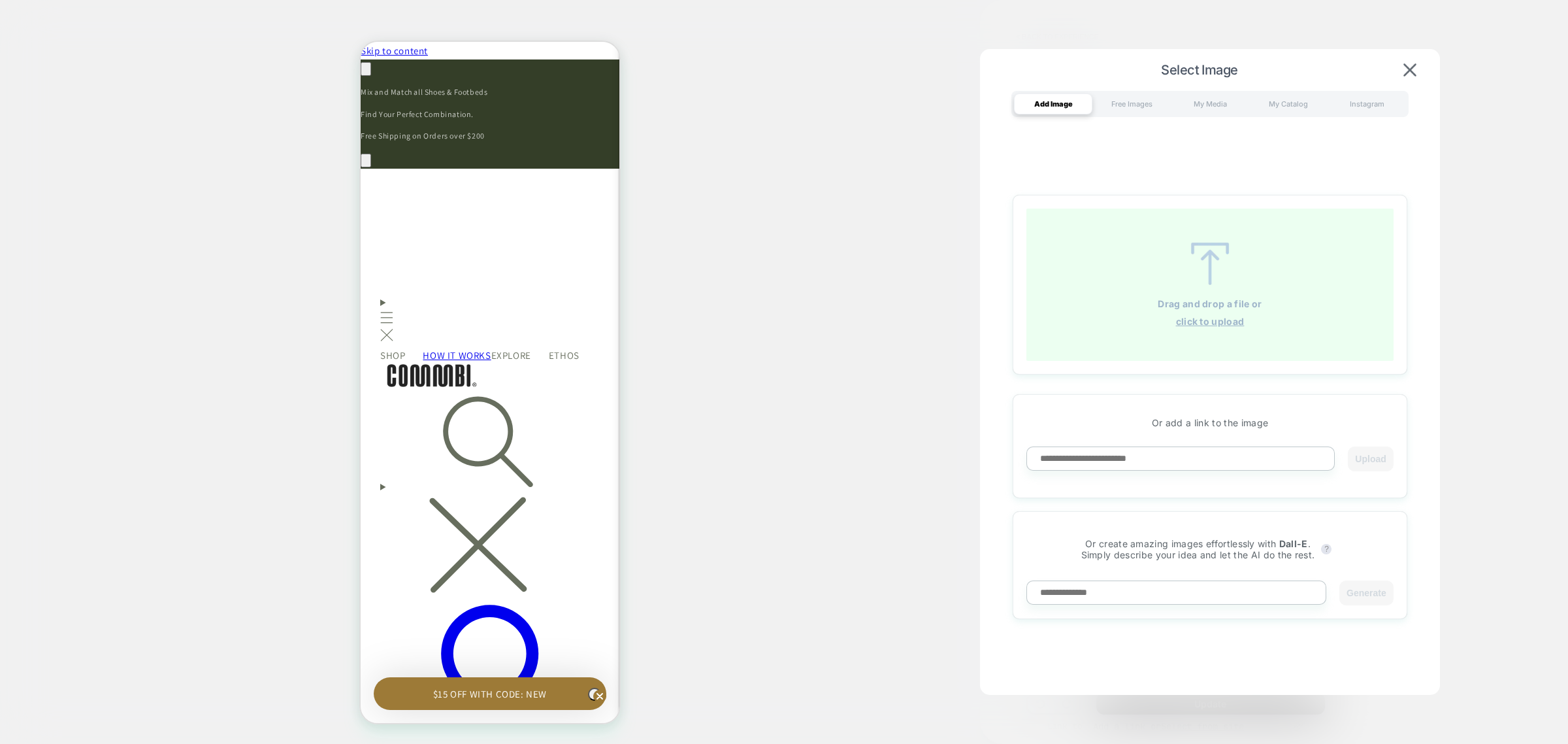
scroll to position [0, 0]
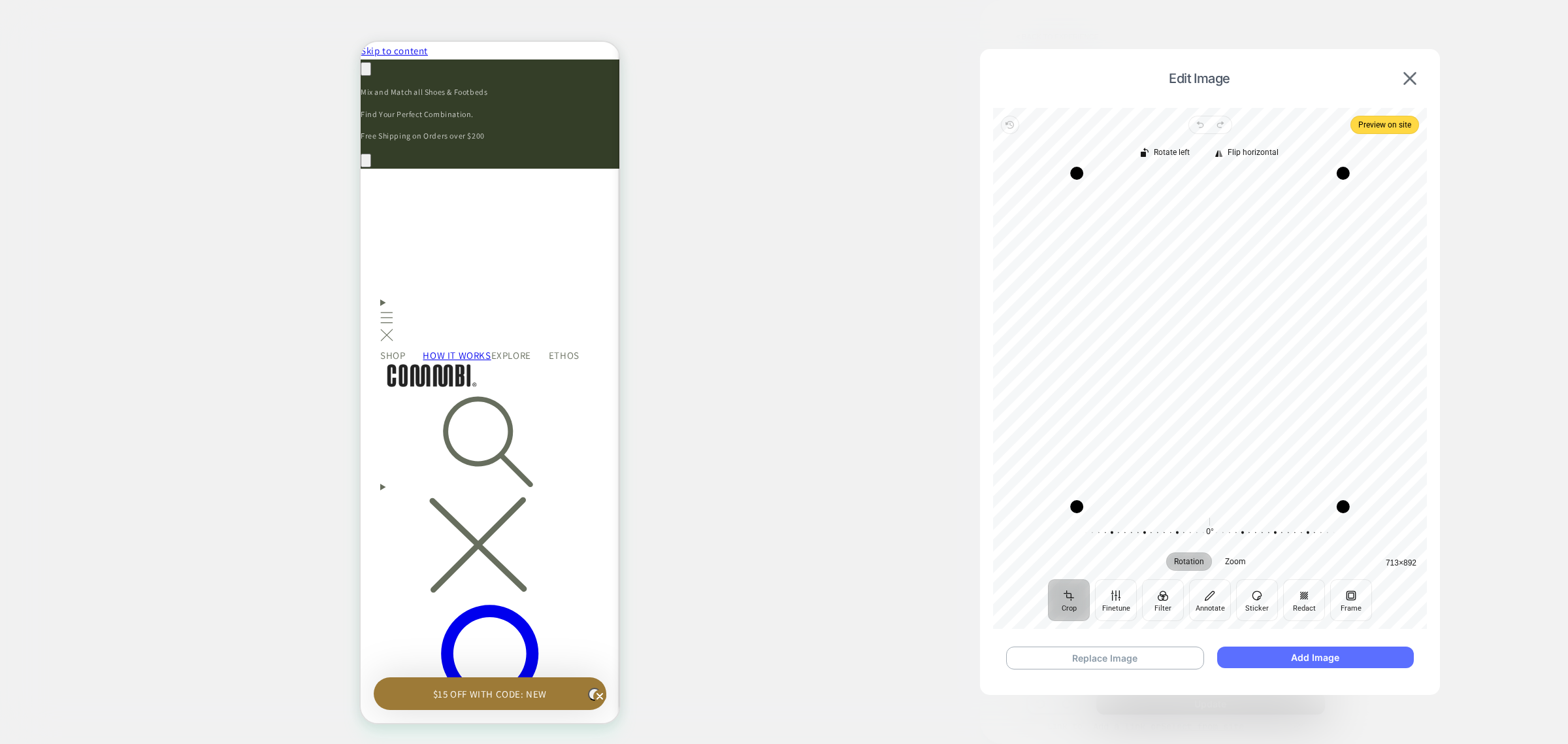
click at [1297, 654] on button "Add Image" at bounding box center [1316, 657] width 197 height 21
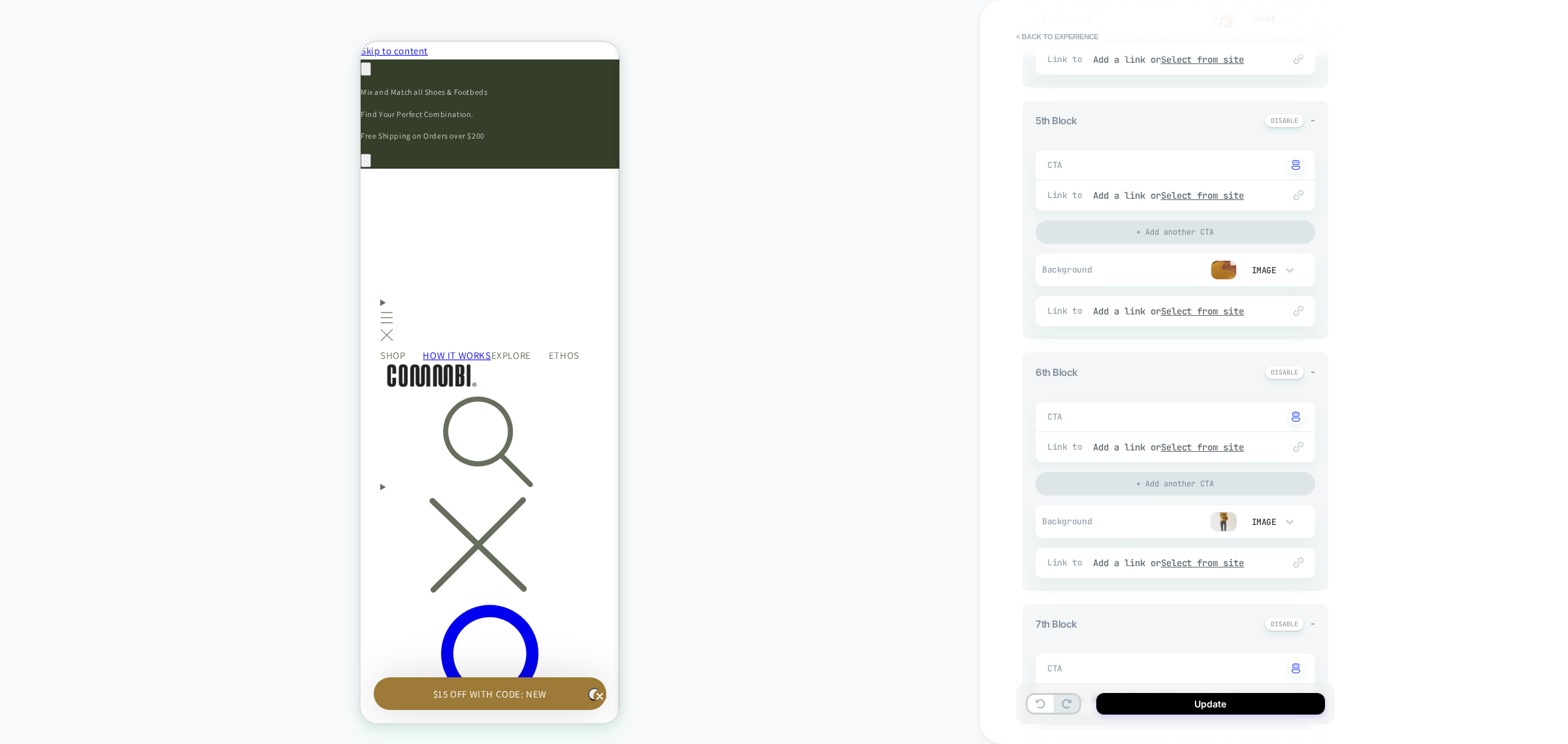
scroll to position [0, 383]
click at [1219, 520] on img at bounding box center [1224, 522] width 26 height 20
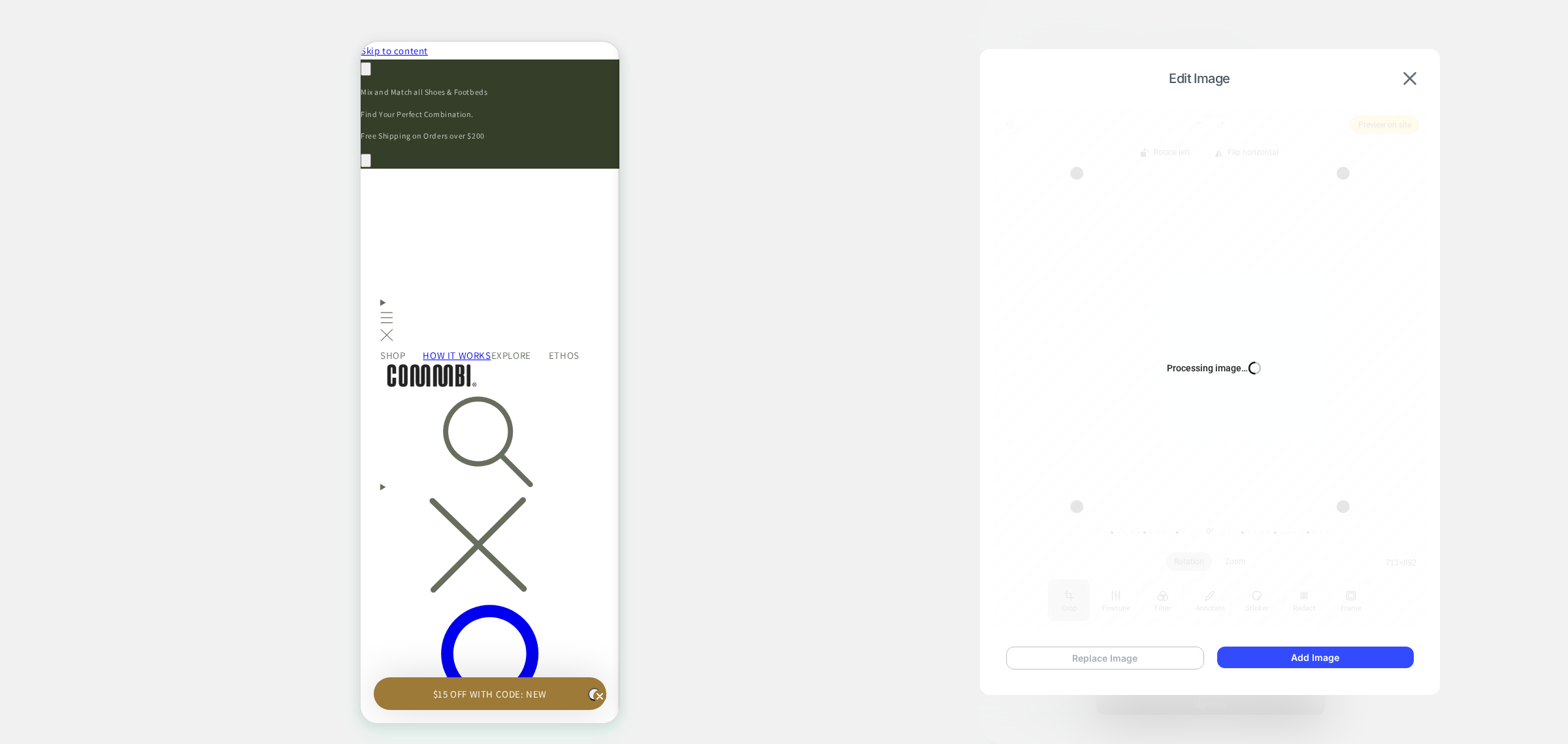
drag, startPoint x: 1090, startPoint y: 657, endPoint x: 69, endPoint y: 459, distance: 1040.0
click at [1090, 657] on button "Replace Image" at bounding box center [1105, 658] width 198 height 23
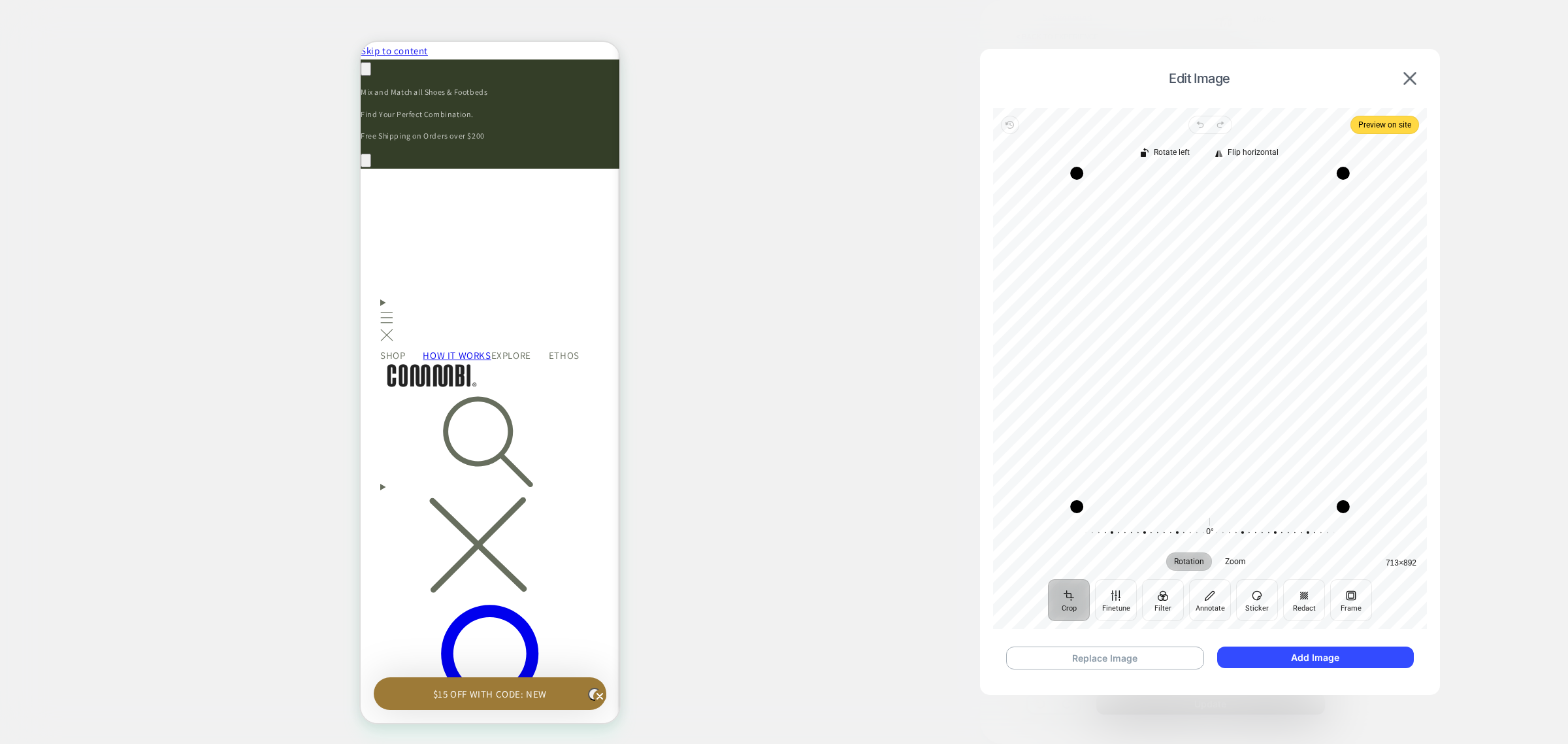
scroll to position [0, 1128]
click at [1281, 658] on button "Add Image" at bounding box center [1316, 657] width 197 height 21
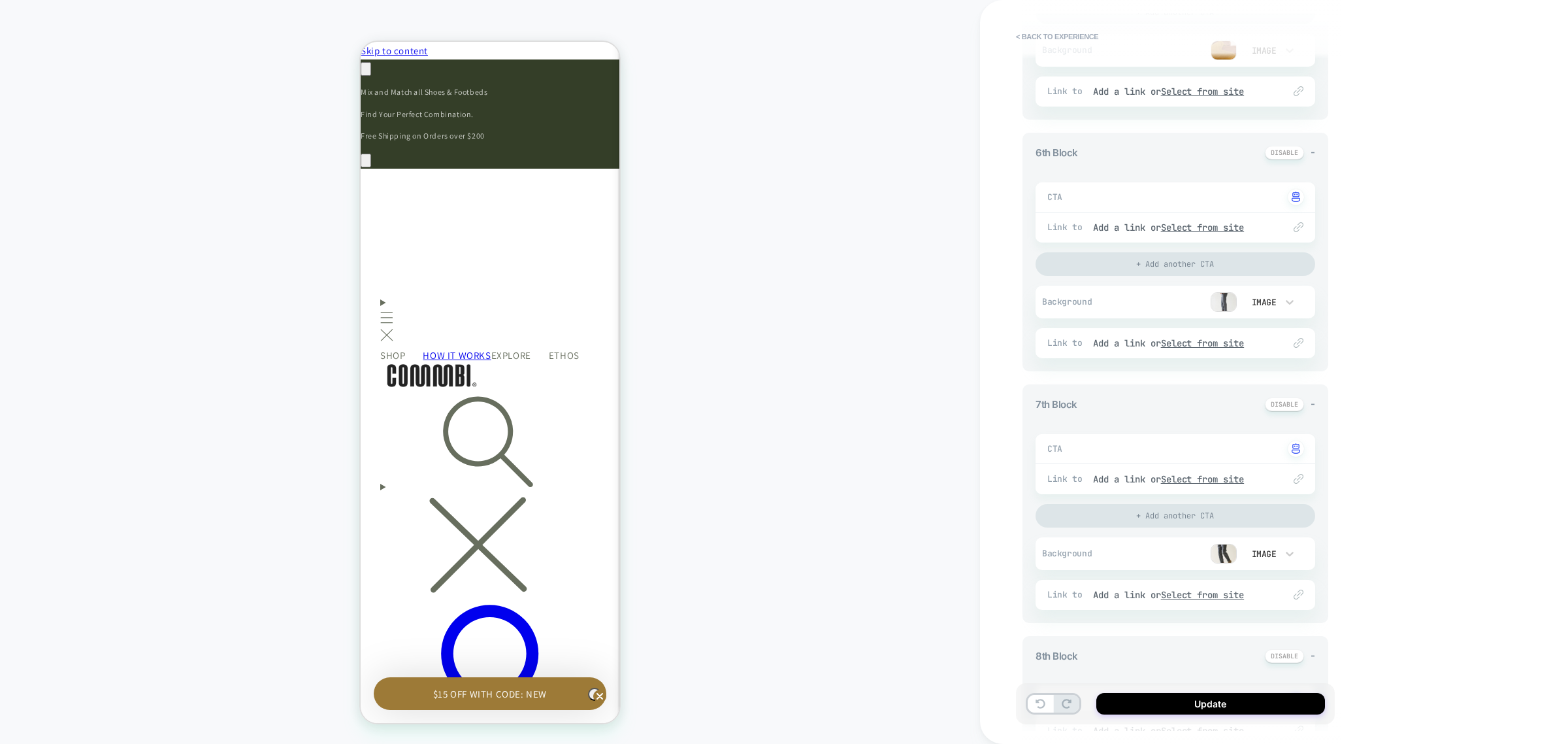
scroll to position [1389, 0]
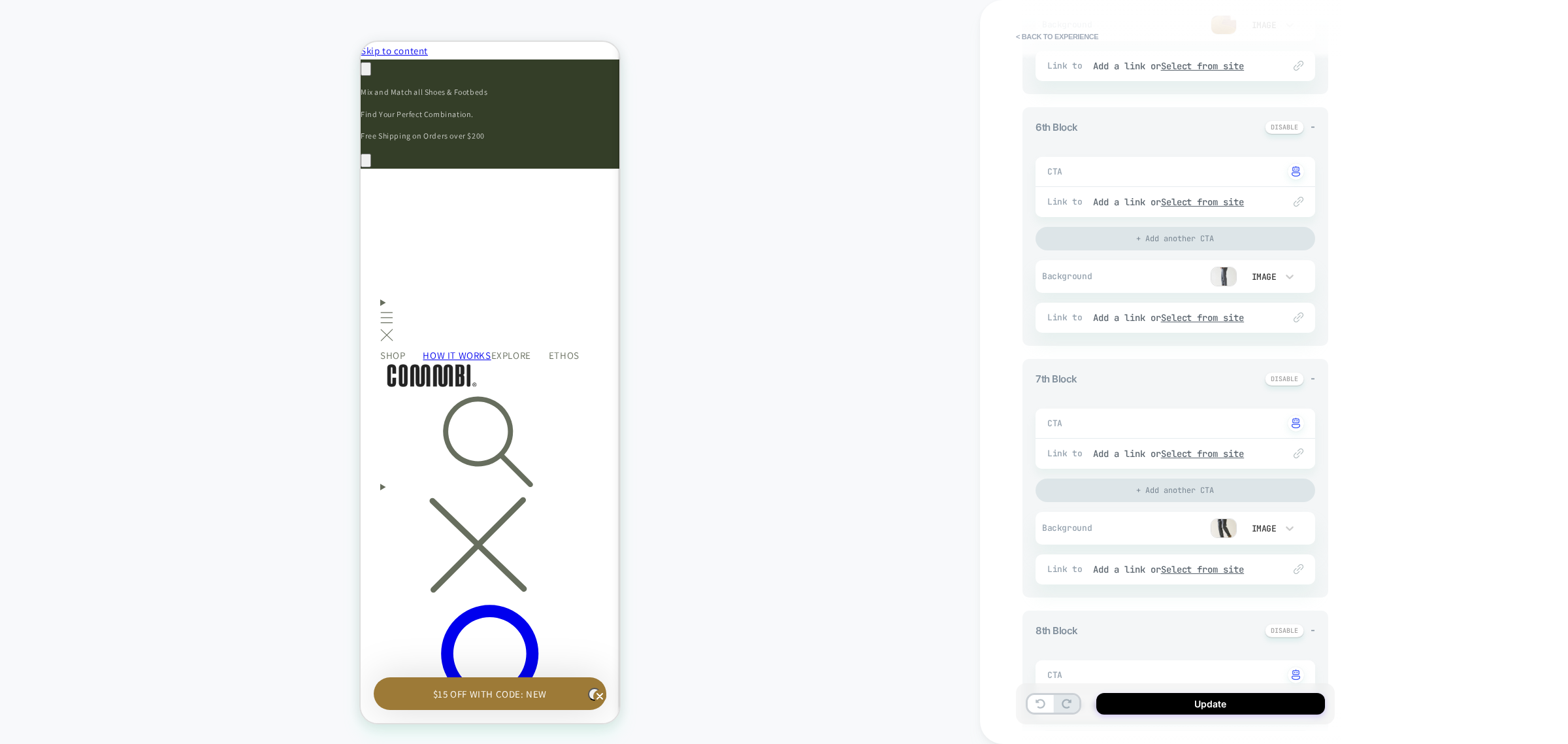
click at [1223, 528] on img at bounding box center [1224, 528] width 26 height 20
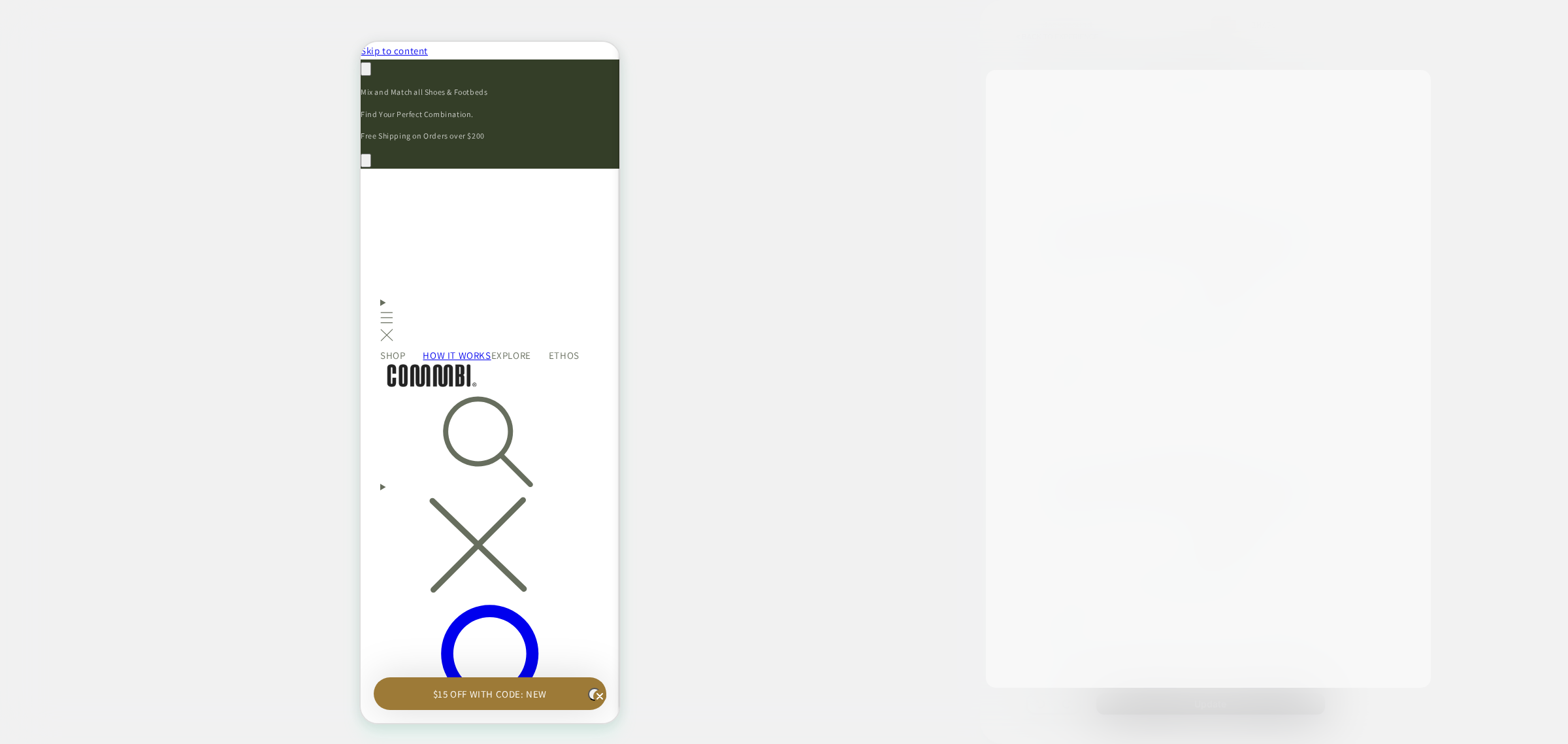
scroll to position [0, 383]
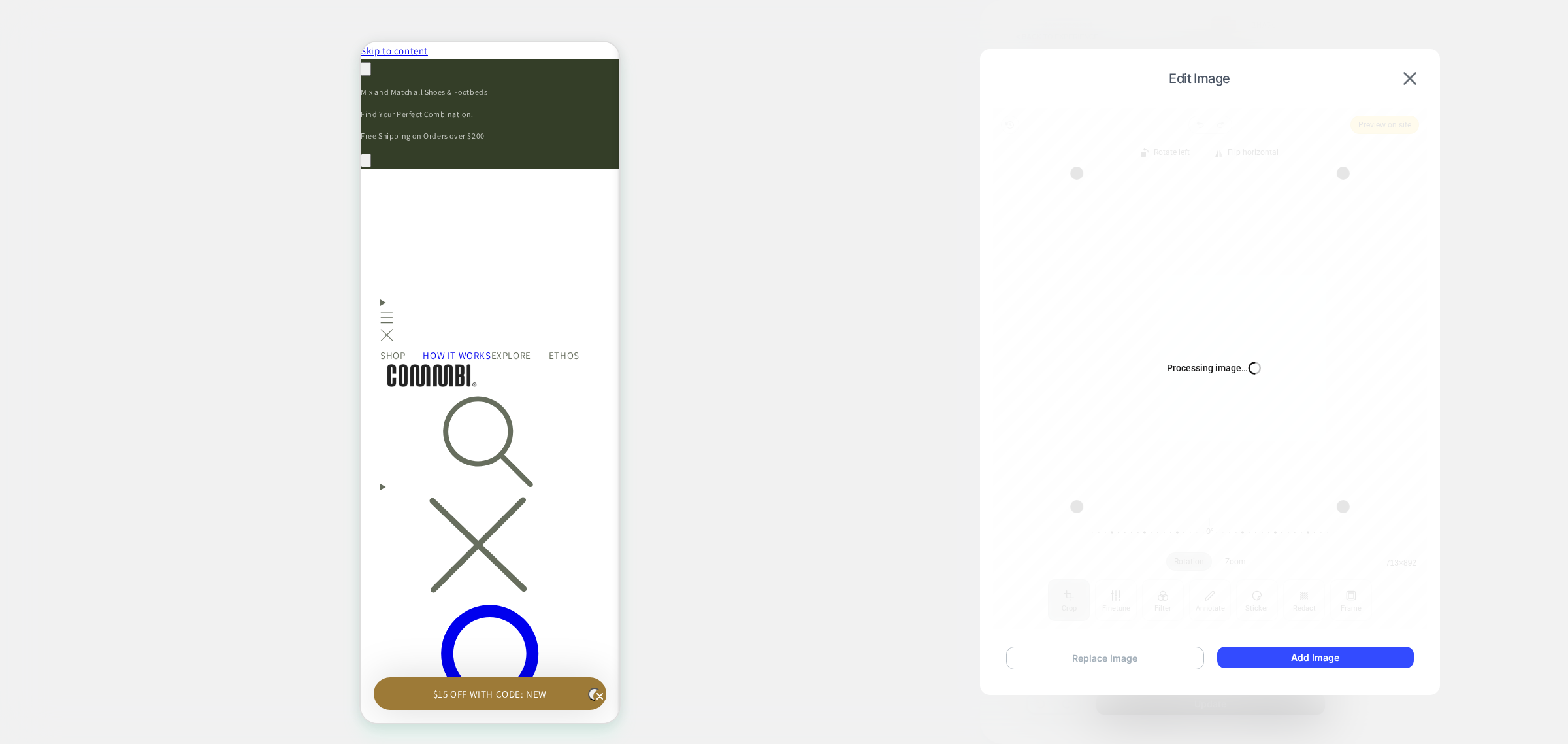
click at [1089, 654] on button "Replace Image" at bounding box center [1105, 658] width 198 height 23
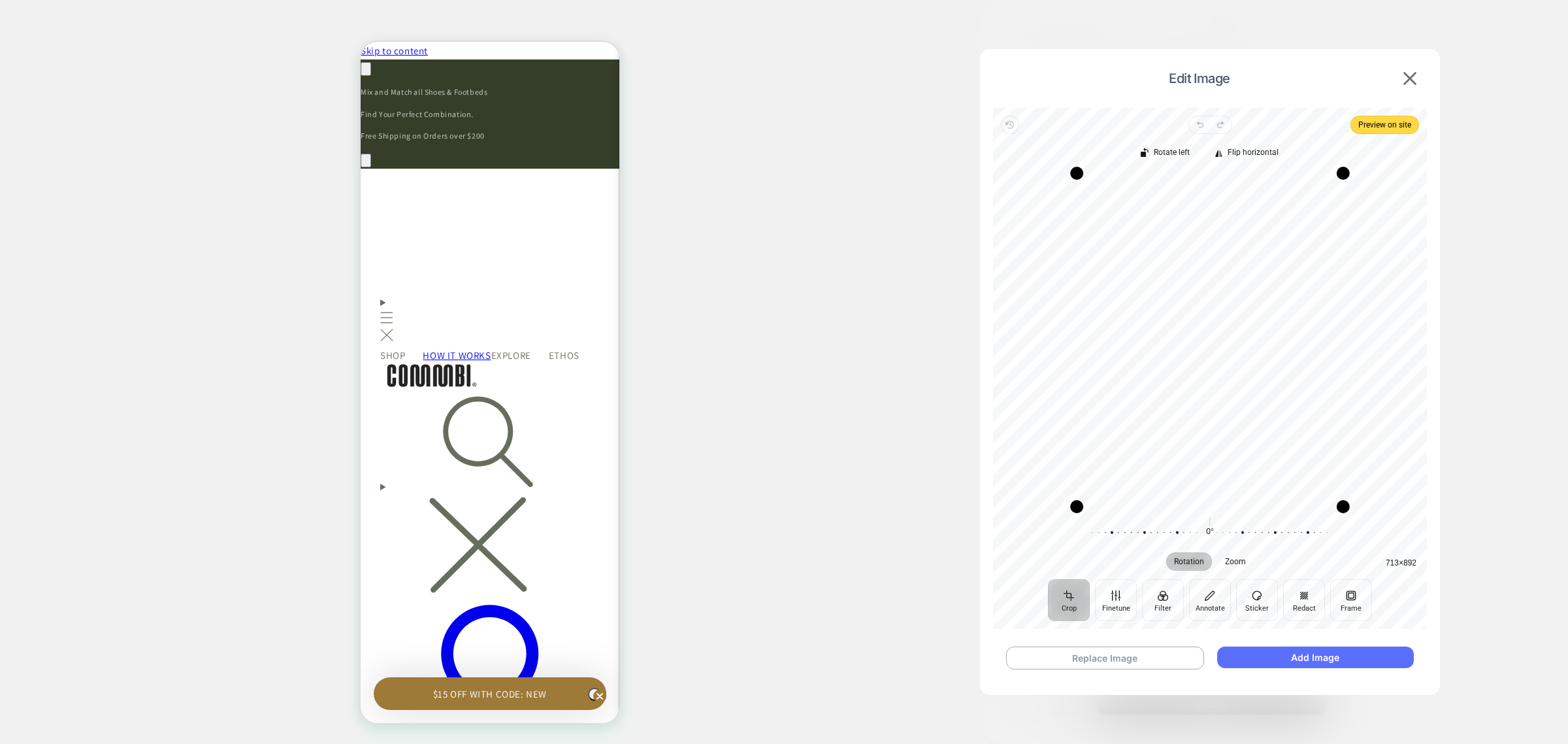
click at [1314, 655] on button "Add Image" at bounding box center [1316, 657] width 197 height 21
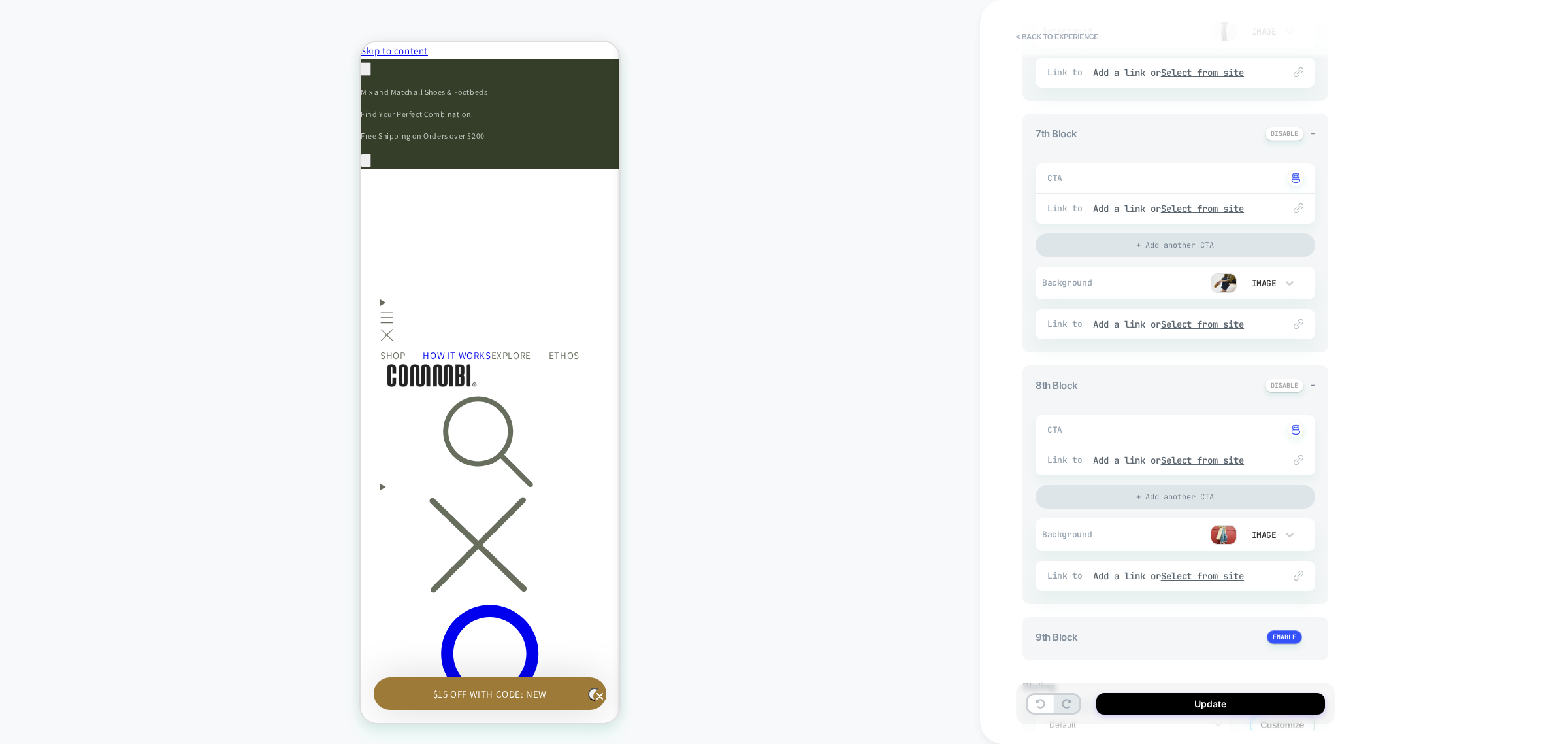
click at [1226, 531] on img at bounding box center [1224, 535] width 26 height 20
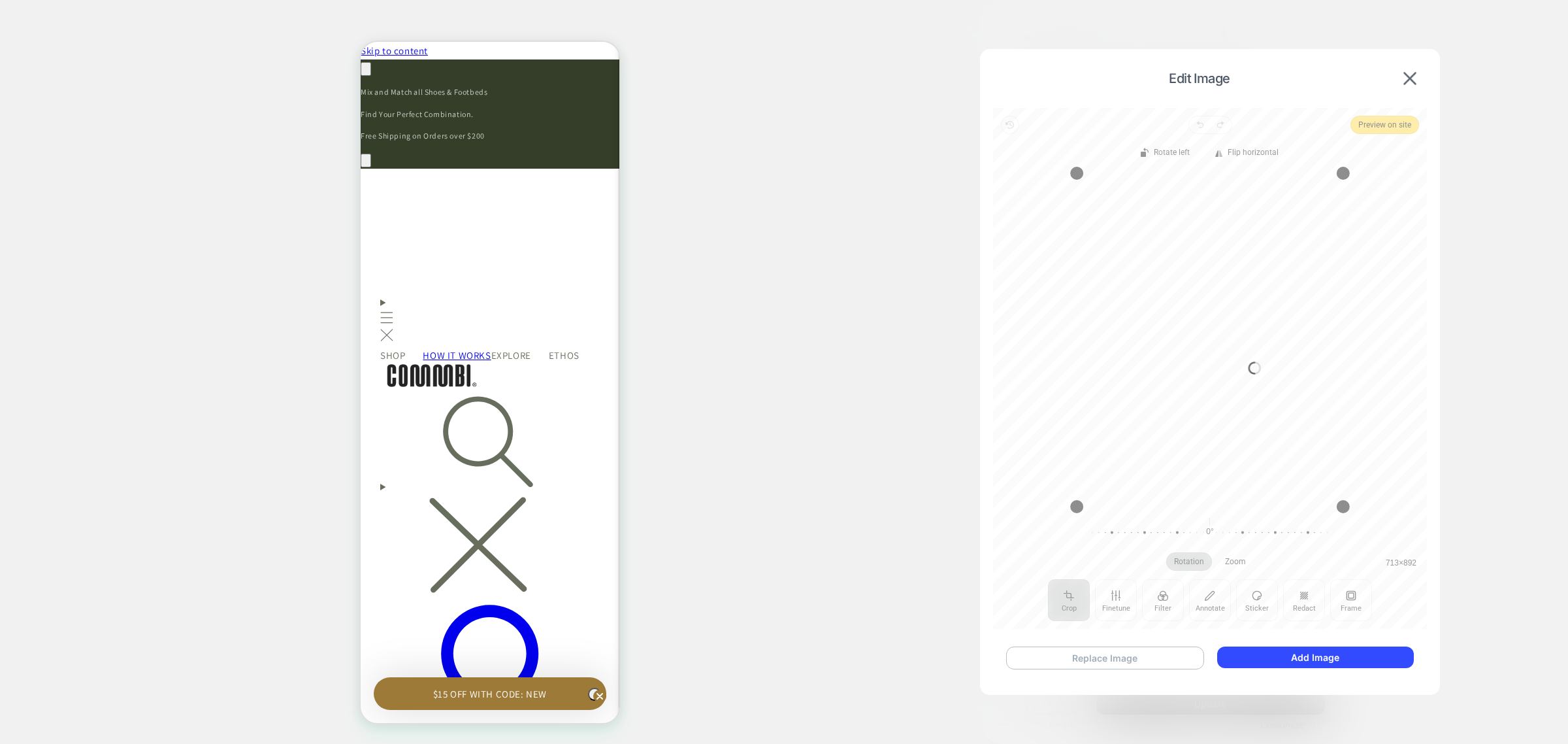
click at [1089, 654] on button "Replace Image" at bounding box center [1105, 658] width 198 height 23
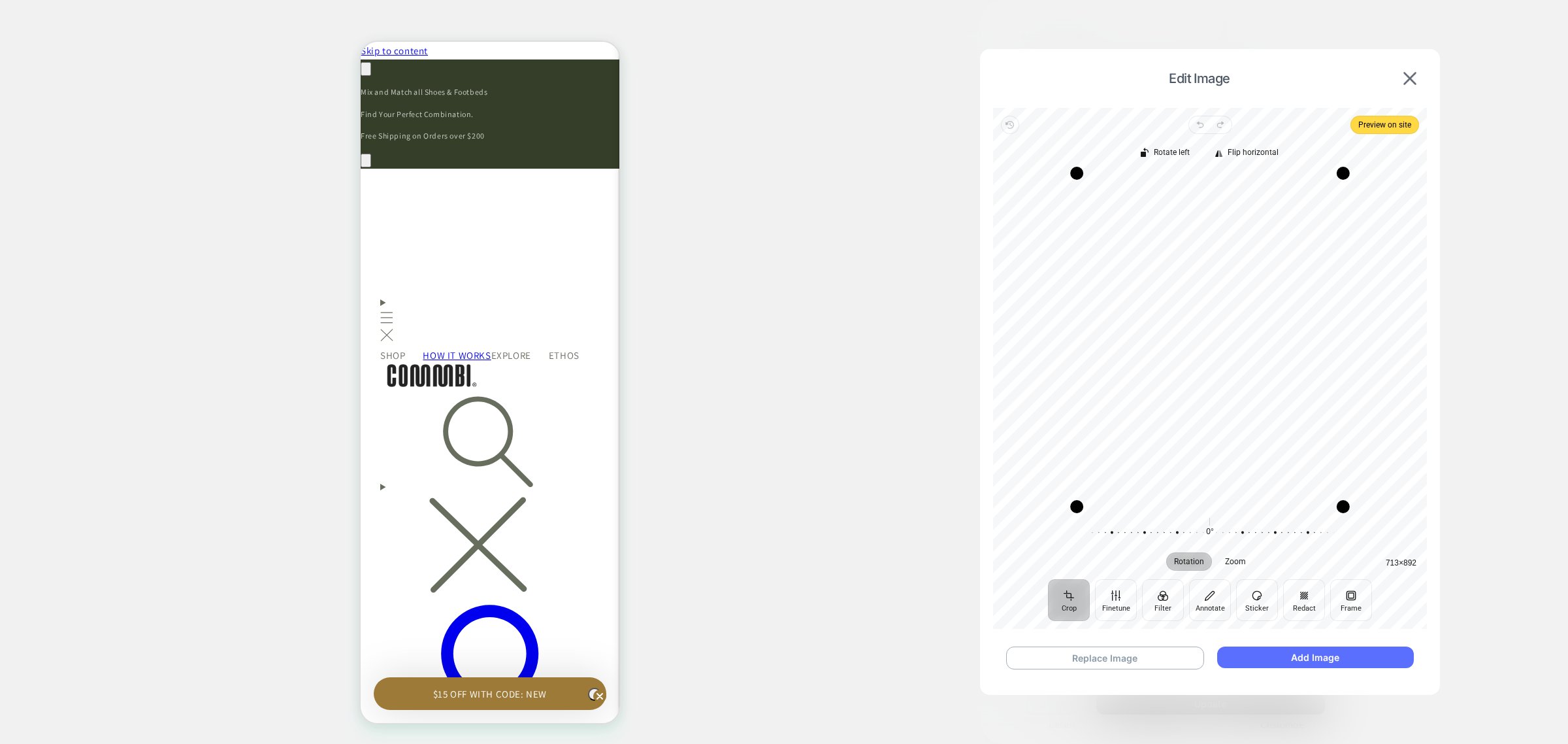
click at [1331, 649] on button "Add Image" at bounding box center [1316, 657] width 197 height 21
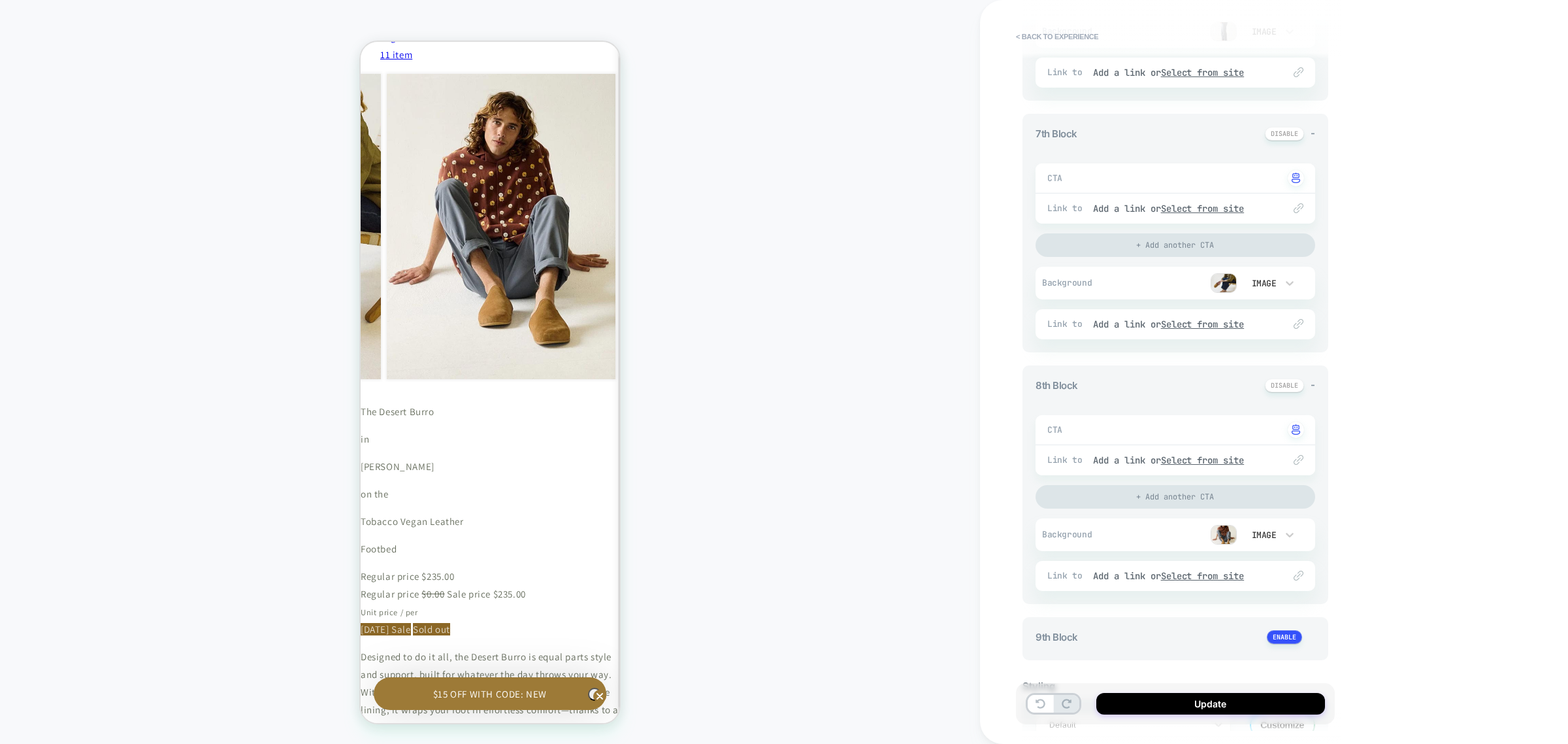
scroll to position [817, 0]
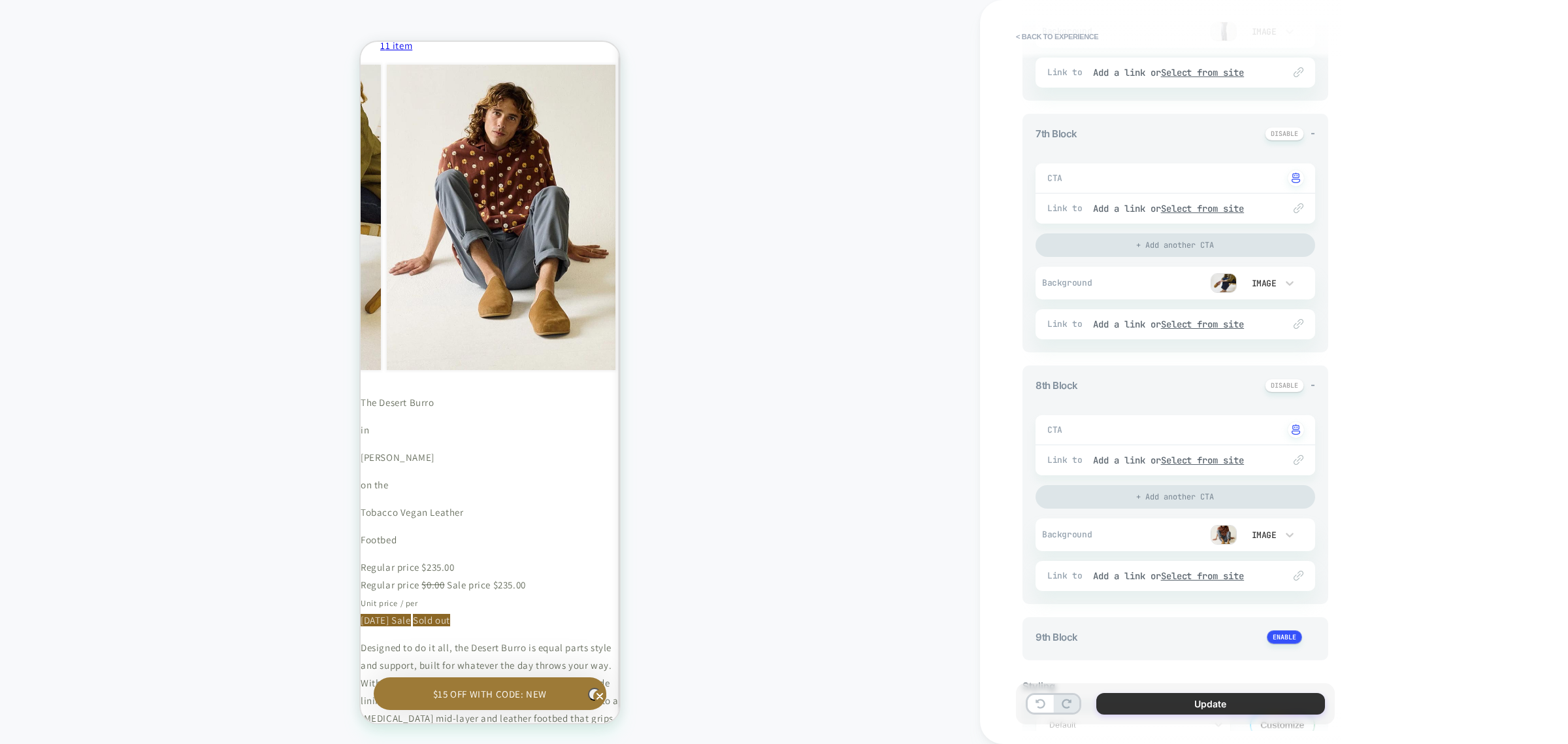
click at [1226, 704] on button "Update" at bounding box center [1210, 704] width 228 height 21
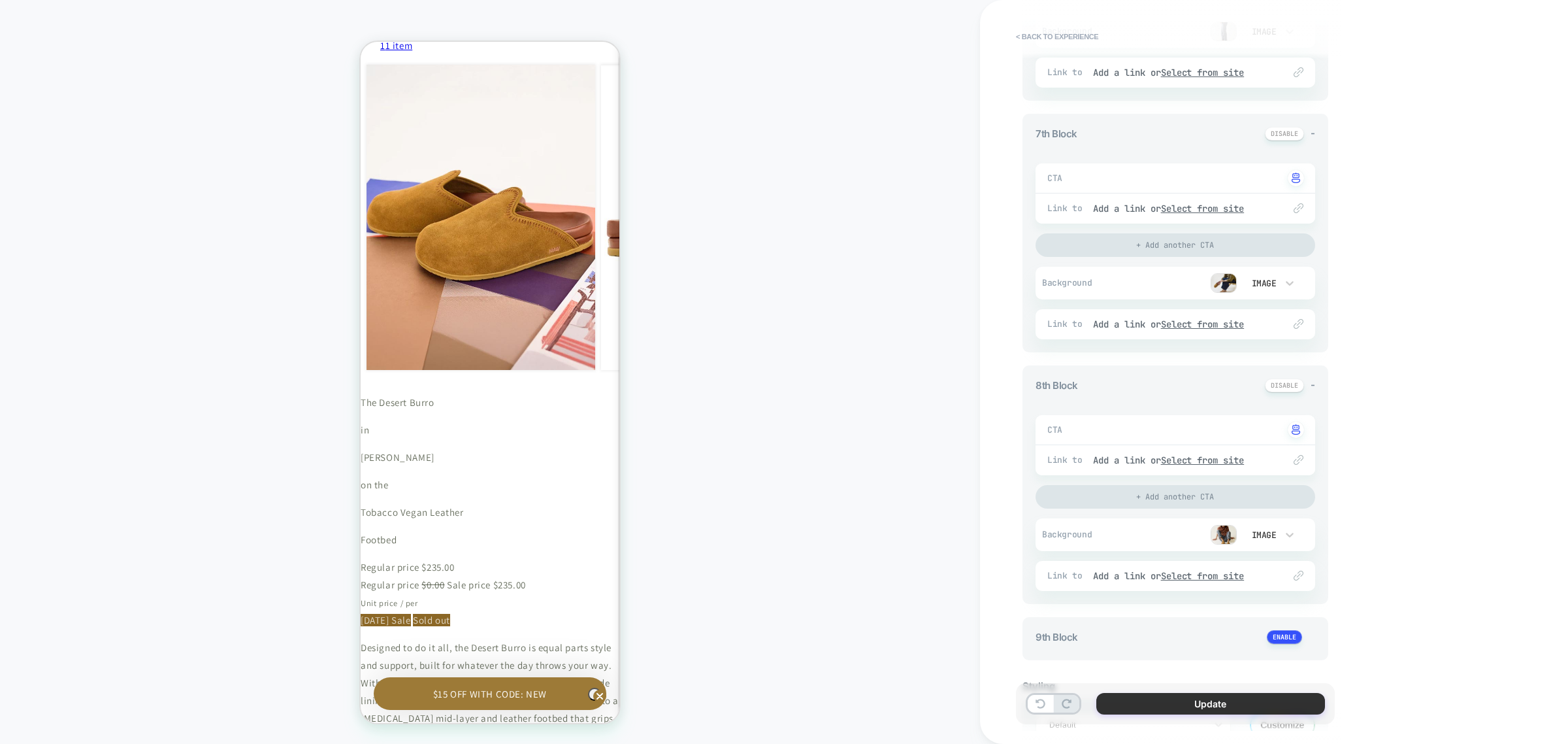
type textarea "*"
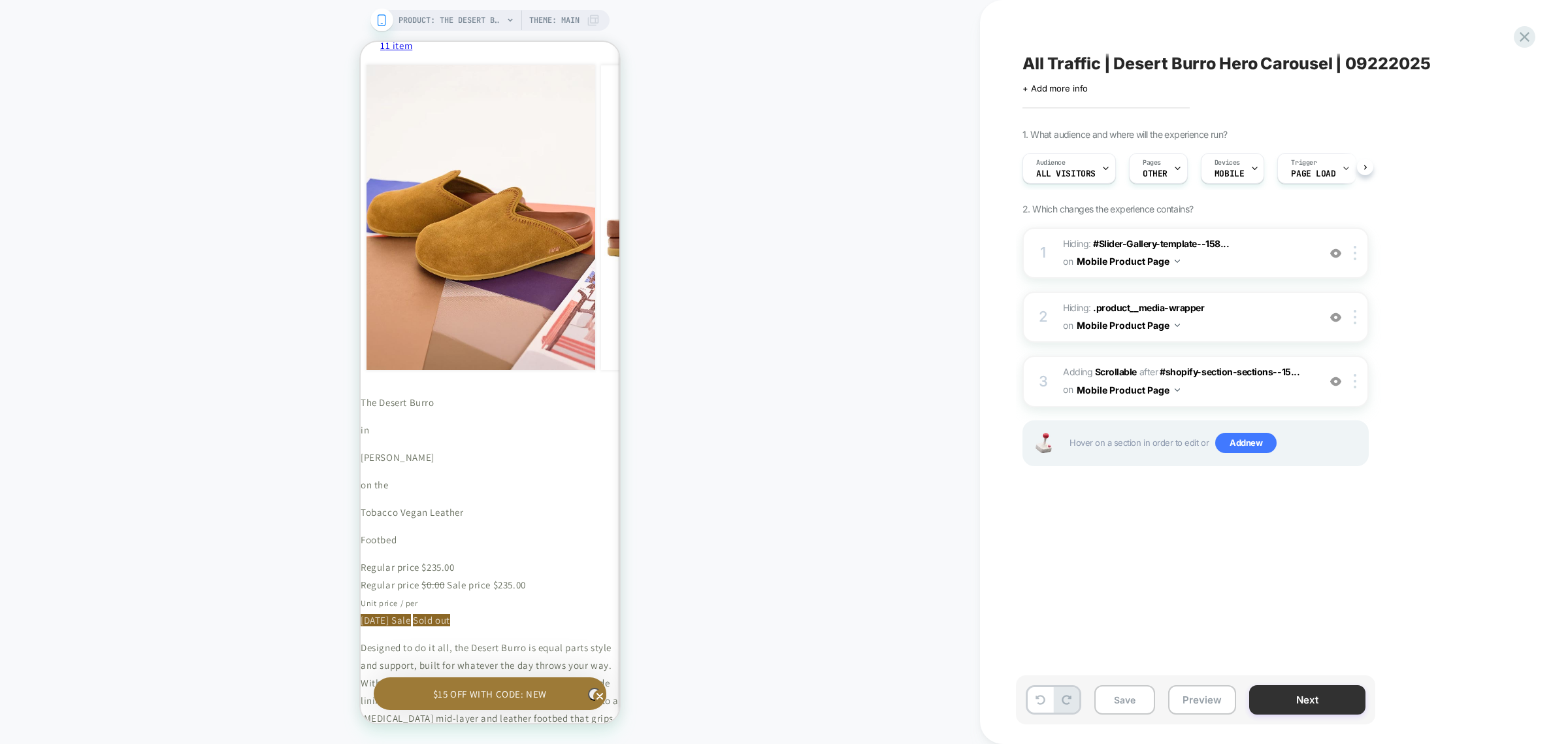
scroll to position [0, 1]
click at [1336, 707] on button "Next" at bounding box center [1307, 699] width 117 height 30
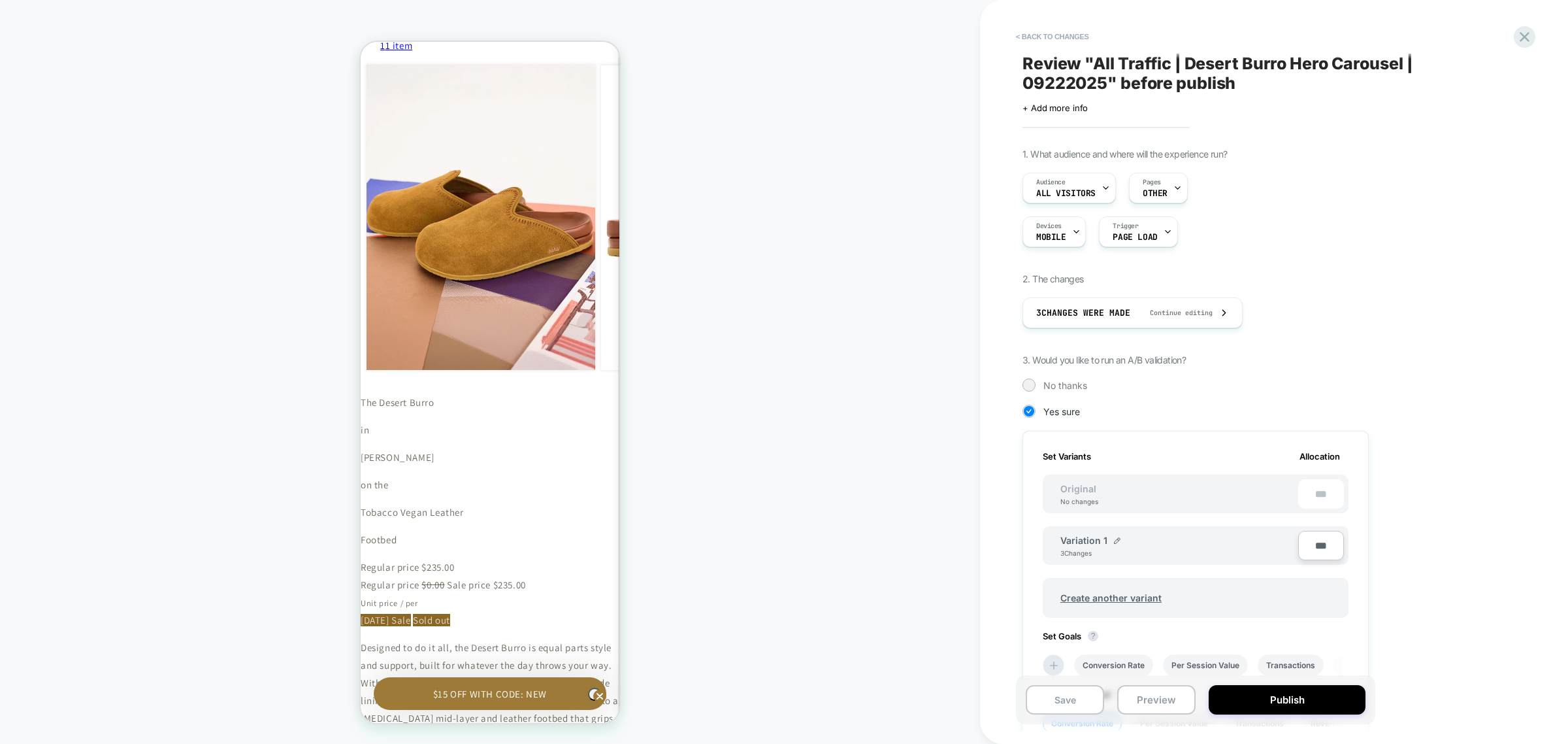
scroll to position [0, 1]
click at [1321, 708] on button "Publish" at bounding box center [1287, 699] width 157 height 30
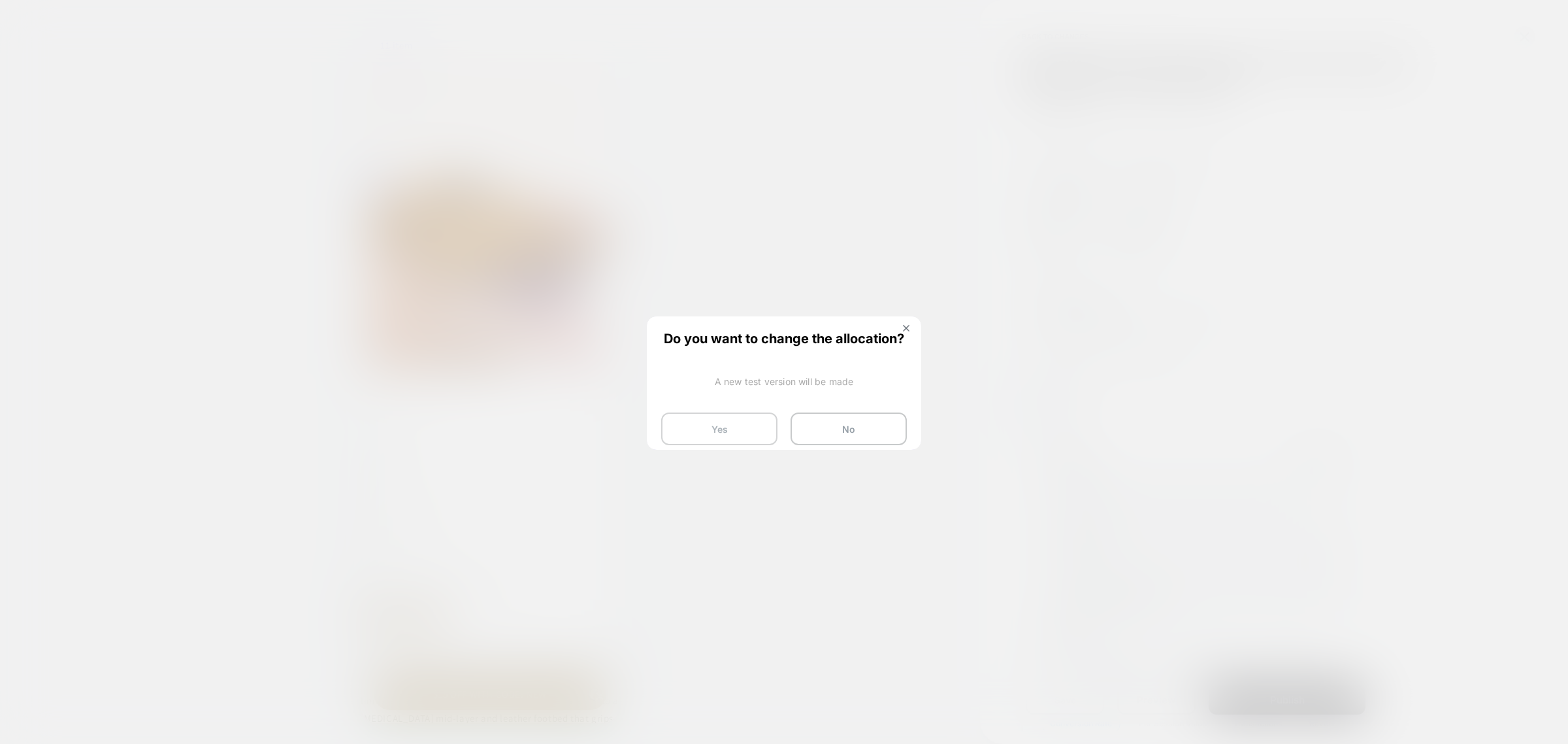
click at [722, 426] on button "Yes" at bounding box center [720, 429] width 117 height 33
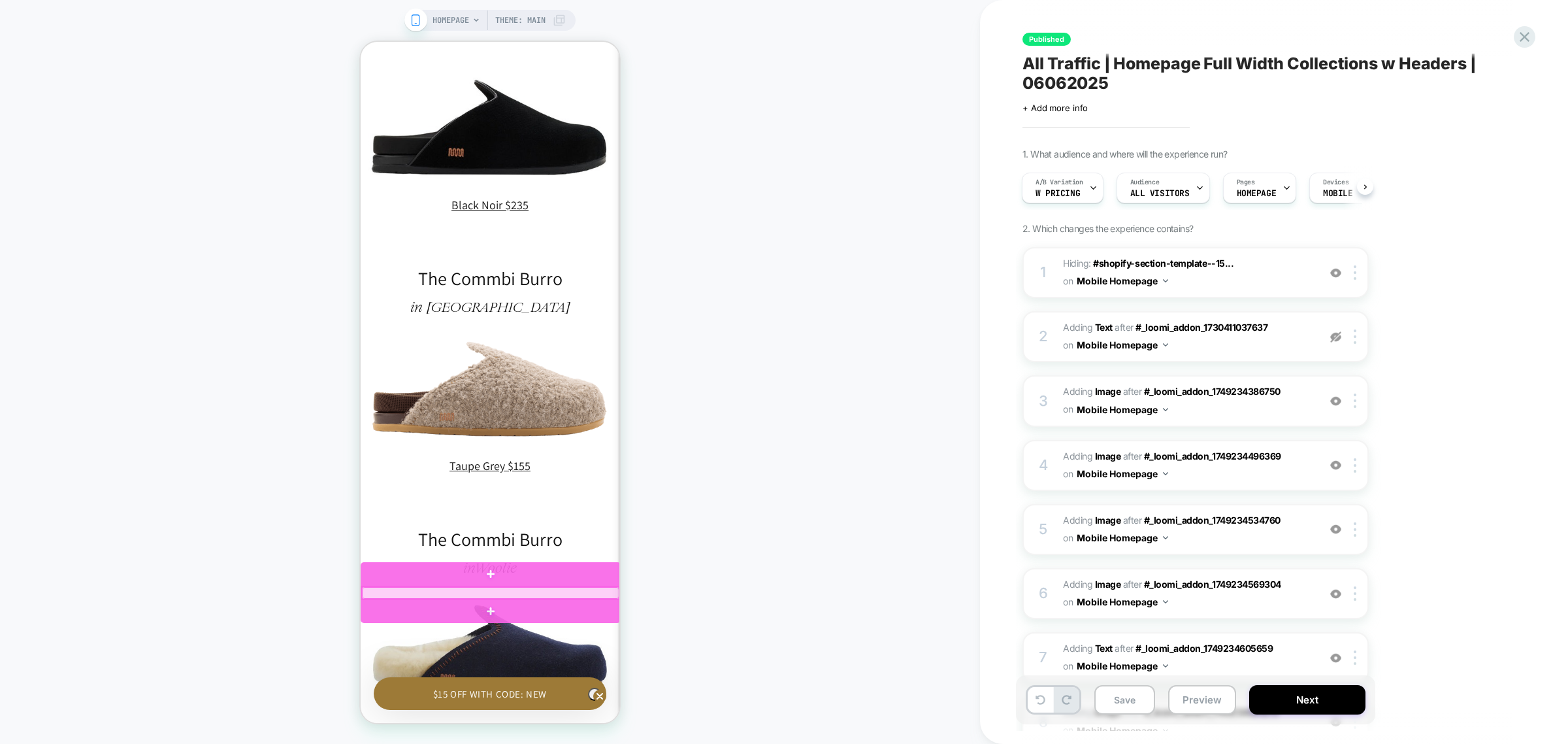
click at [534, 594] on div at bounding box center [490, 592] width 257 height 12
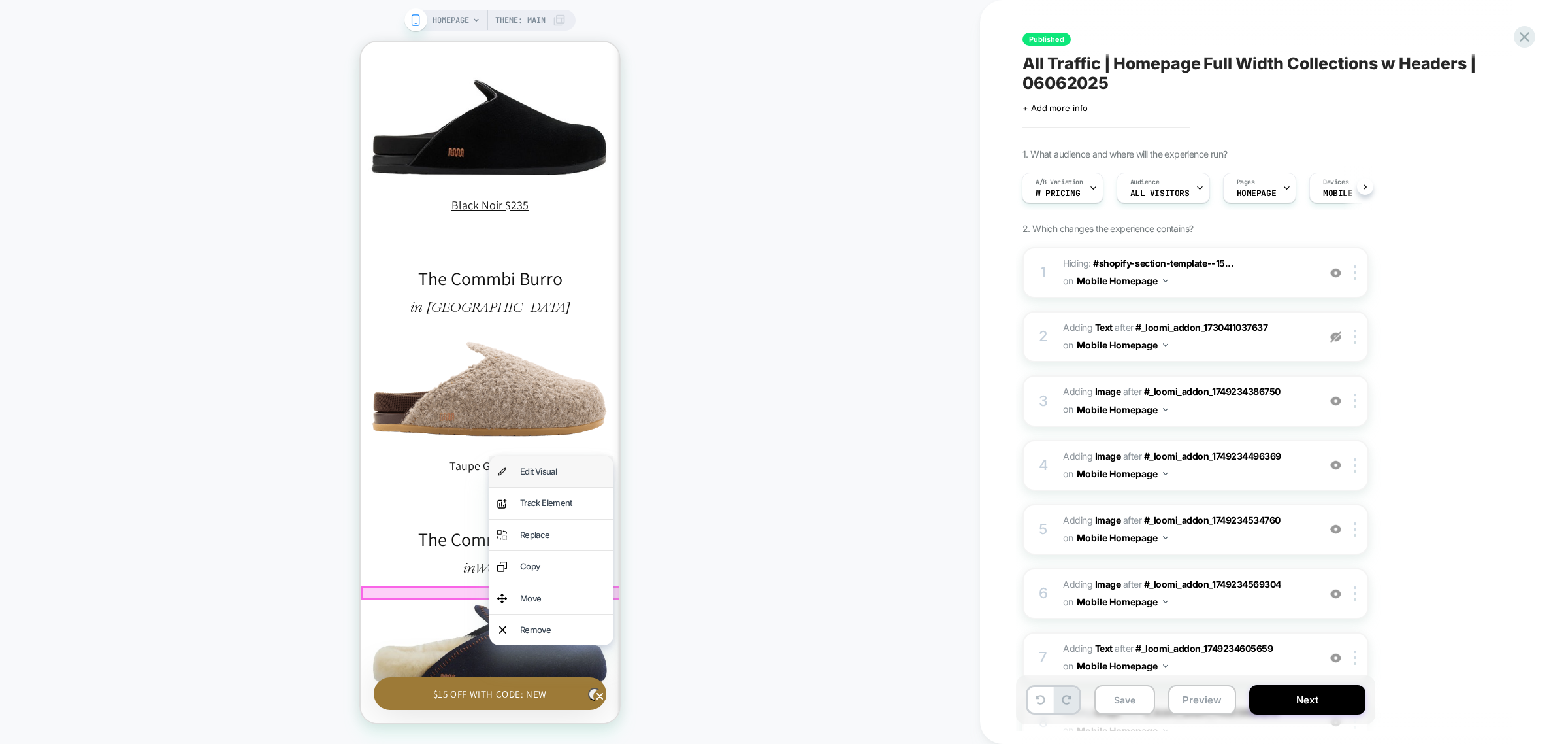
click at [573, 476] on div "Edit Visual" at bounding box center [562, 472] width 86 height 15
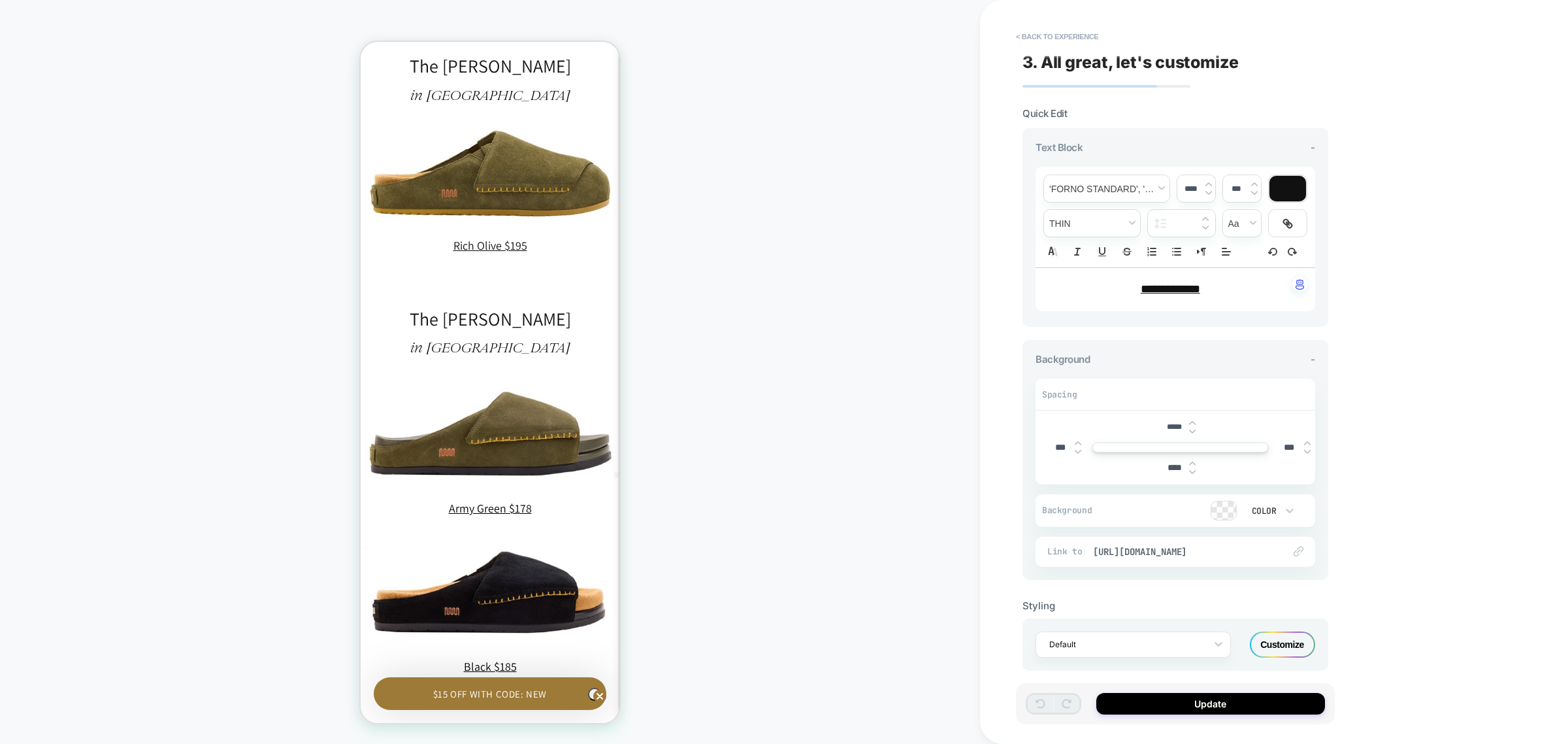
scroll to position [3637, 0]
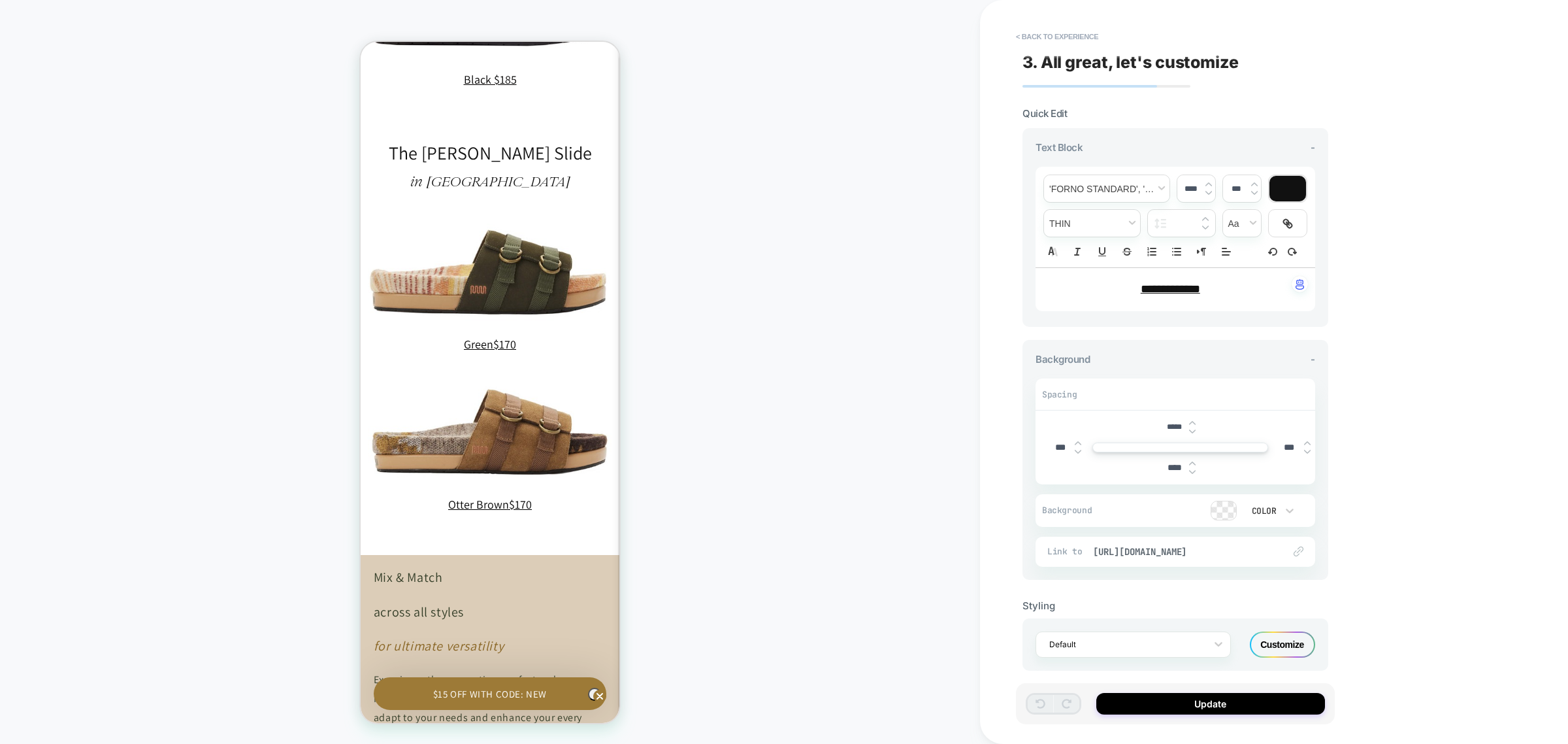
click at [1200, 290] on u "**********" at bounding box center [1170, 288] width 60 height 12
type input "****"
click at [1183, 551] on span "[URL][DOMAIN_NAME]" at bounding box center [1182, 551] width 178 height 12
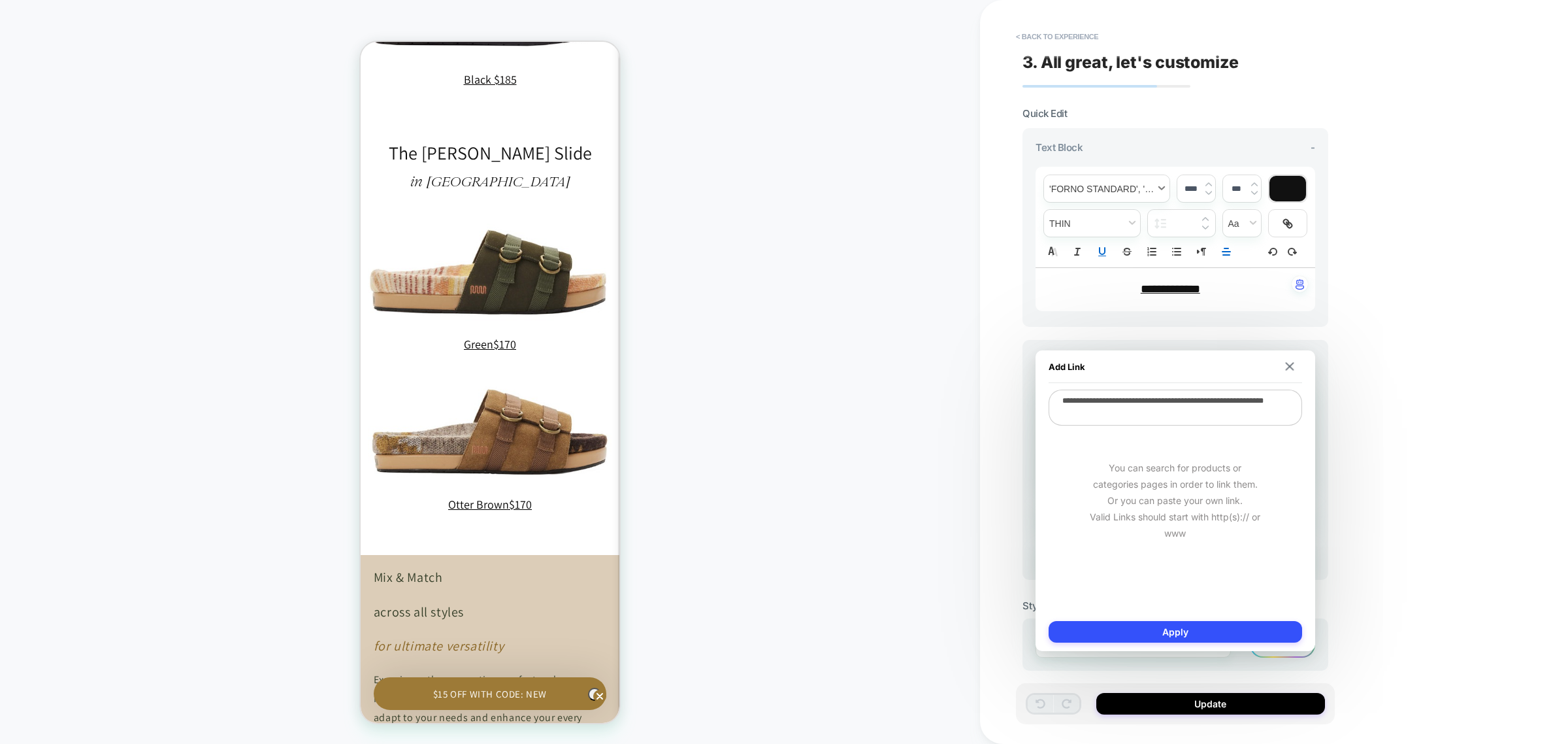
scroll to position [0, 383]
click at [1114, 410] on textarea "**********" at bounding box center [1176, 408] width 254 height 36
paste textarea
type textarea "*"
type textarea "**********"
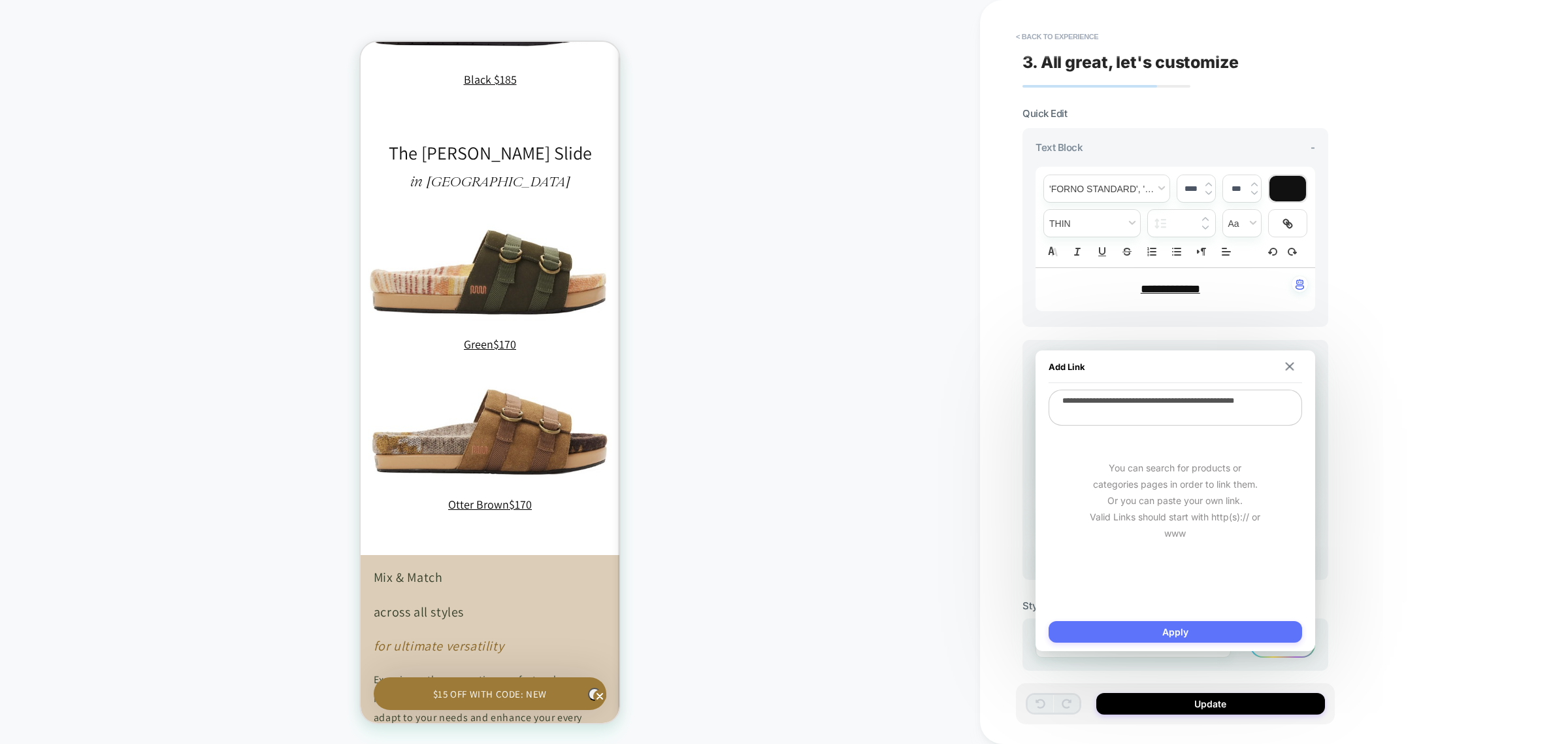
click at [1184, 635] on button "Apply" at bounding box center [1176, 631] width 254 height 21
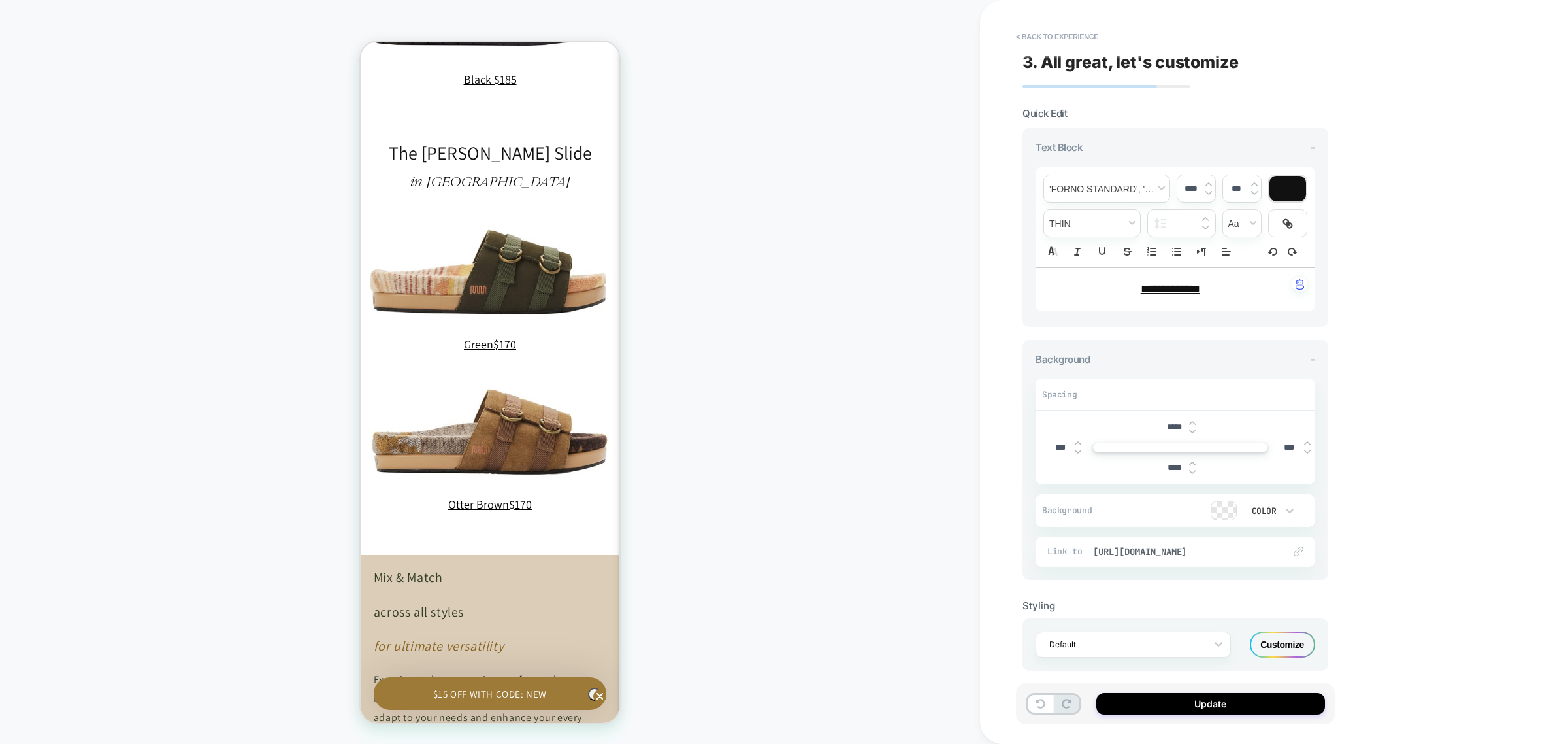
click at [1203, 297] on p "**********" at bounding box center [1170, 290] width 243 height 17
click at [1170, 700] on button "Update" at bounding box center [1210, 704] width 228 height 21
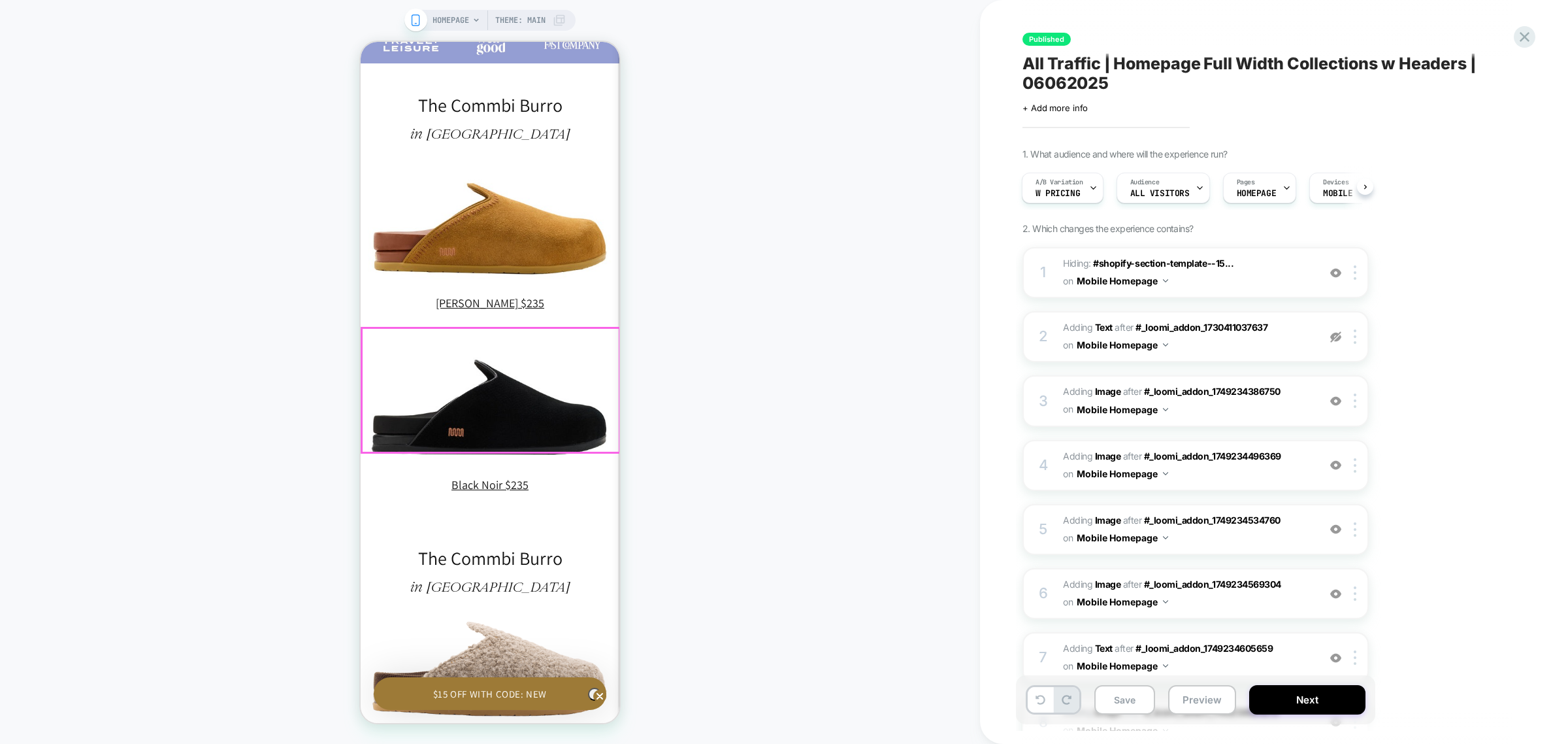
scroll to position [0, 383]
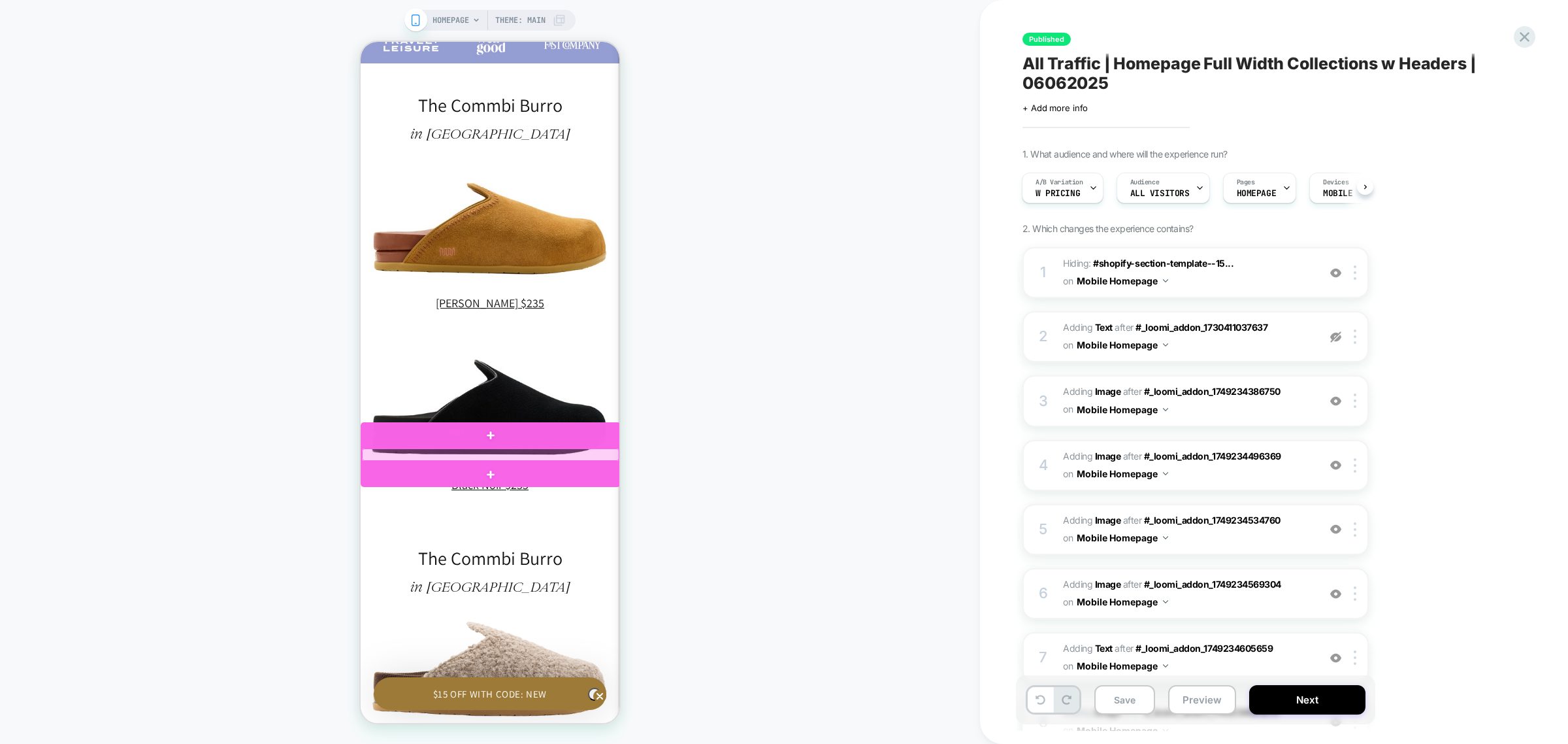
click at [530, 457] on div at bounding box center [490, 454] width 257 height 12
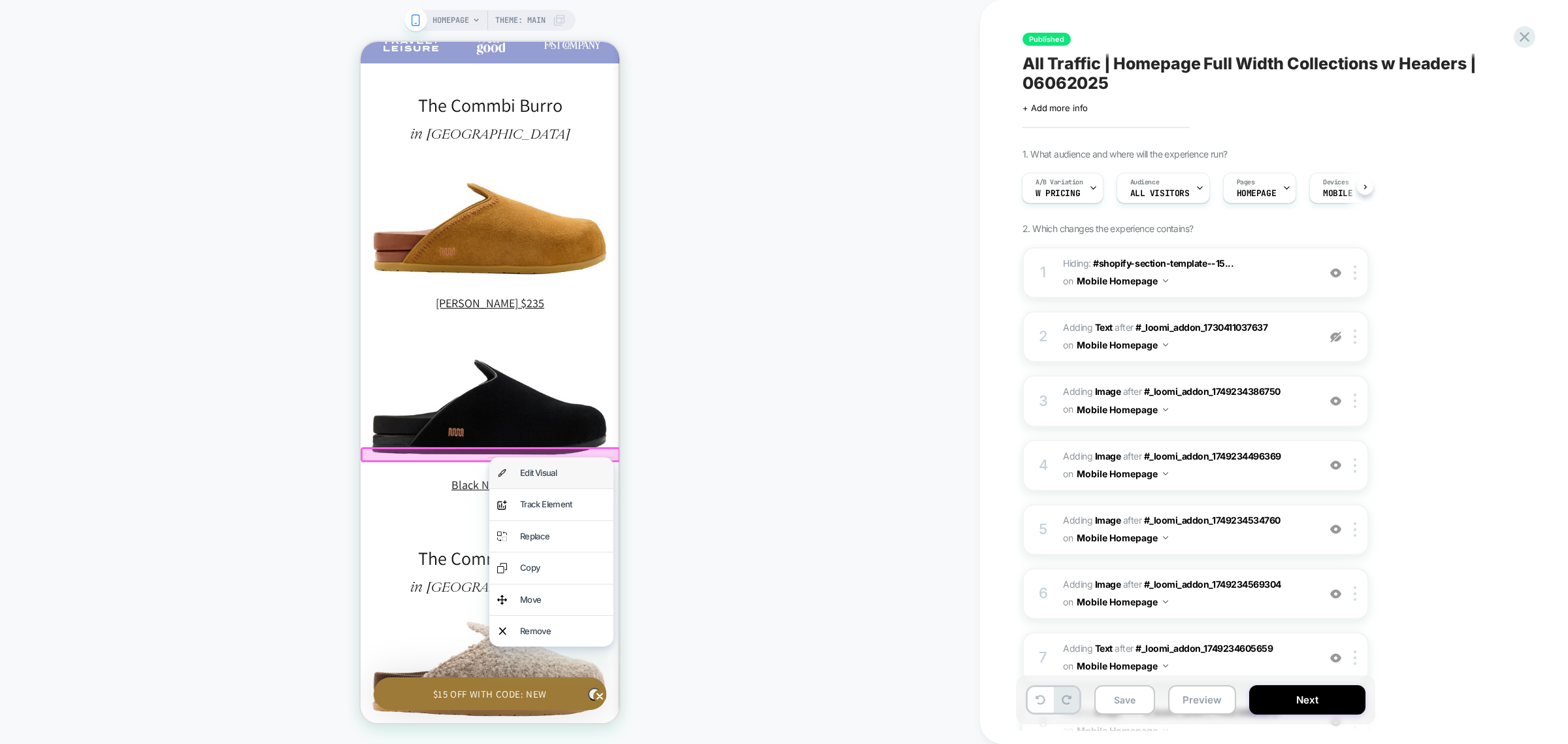
click at [545, 474] on div "Edit Visual" at bounding box center [562, 473] width 86 height 15
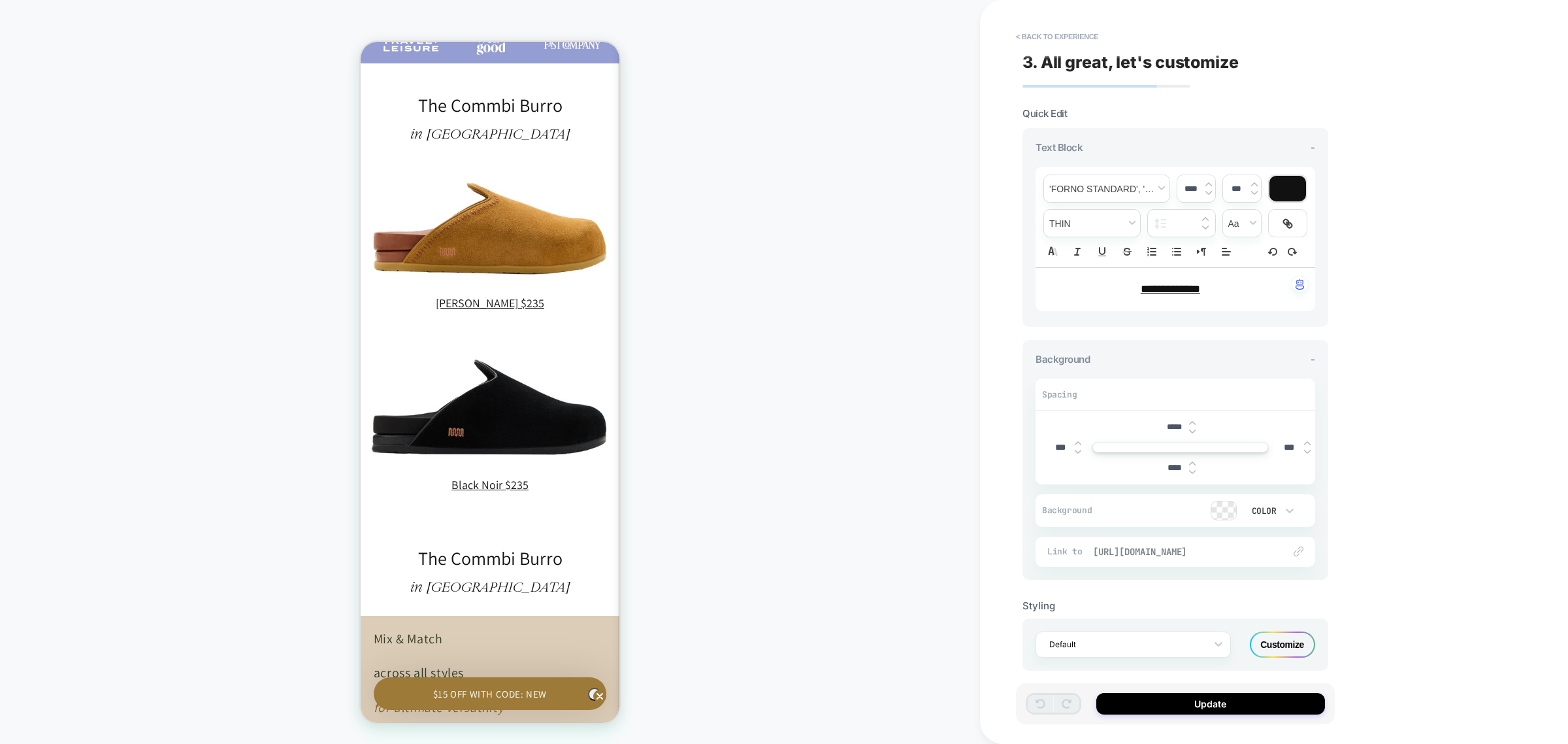
click at [1204, 555] on span "[URL][DOMAIN_NAME]" at bounding box center [1182, 551] width 178 height 12
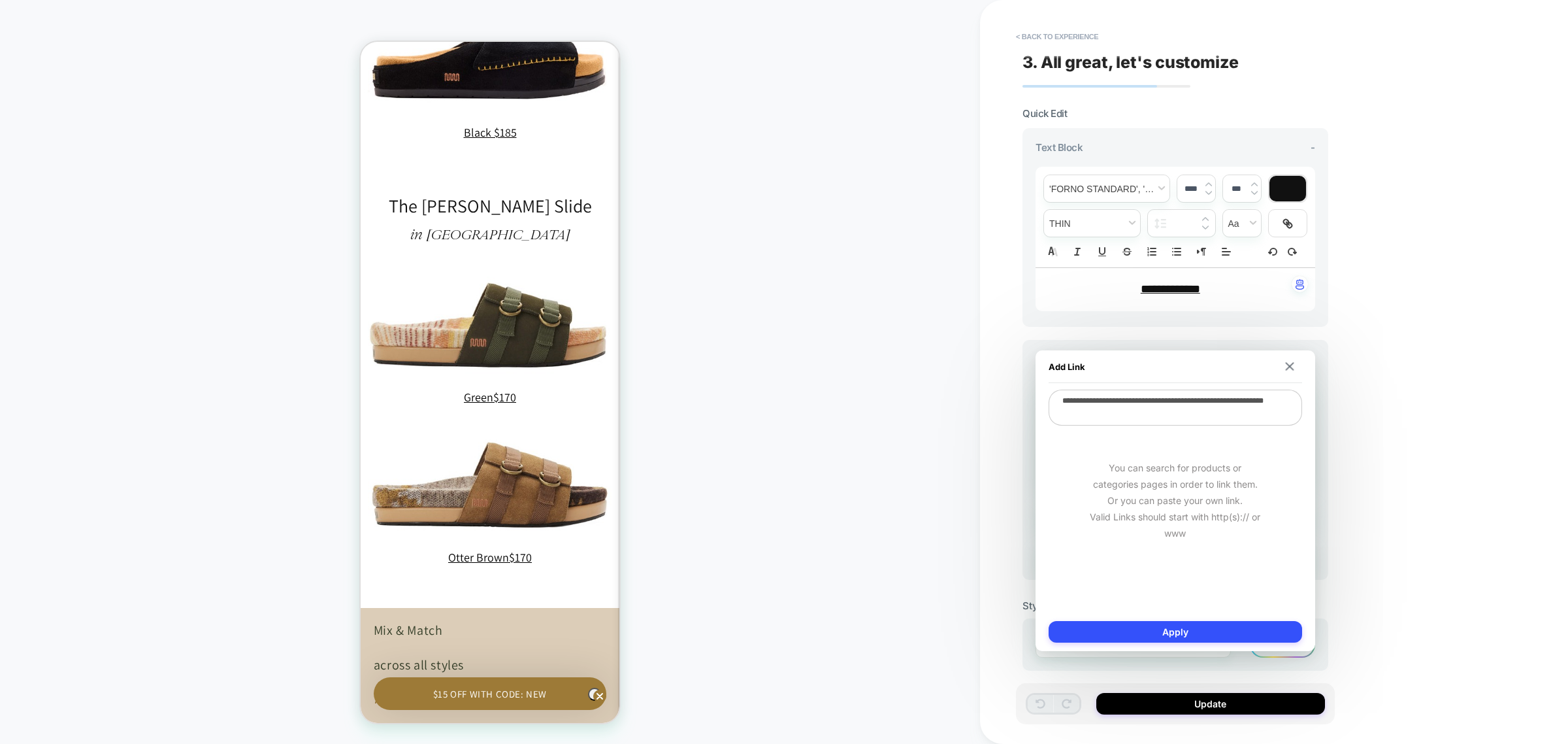
scroll to position [0, 0]
click at [1163, 417] on textarea "**********" at bounding box center [1176, 408] width 254 height 36
paste textarea "***"
type textarea "*"
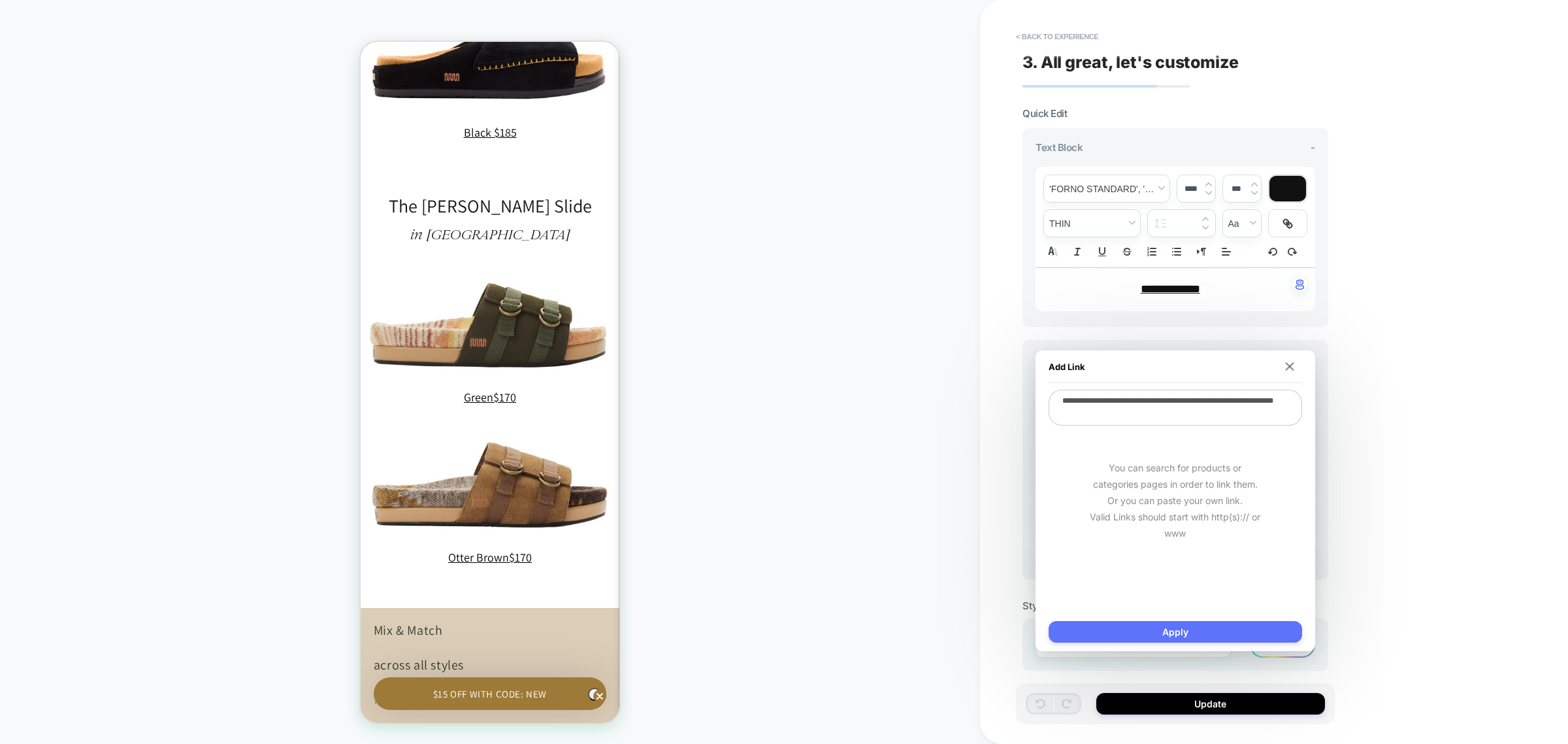
type textarea "**********"
click at [1149, 633] on button "Apply" at bounding box center [1176, 631] width 254 height 21
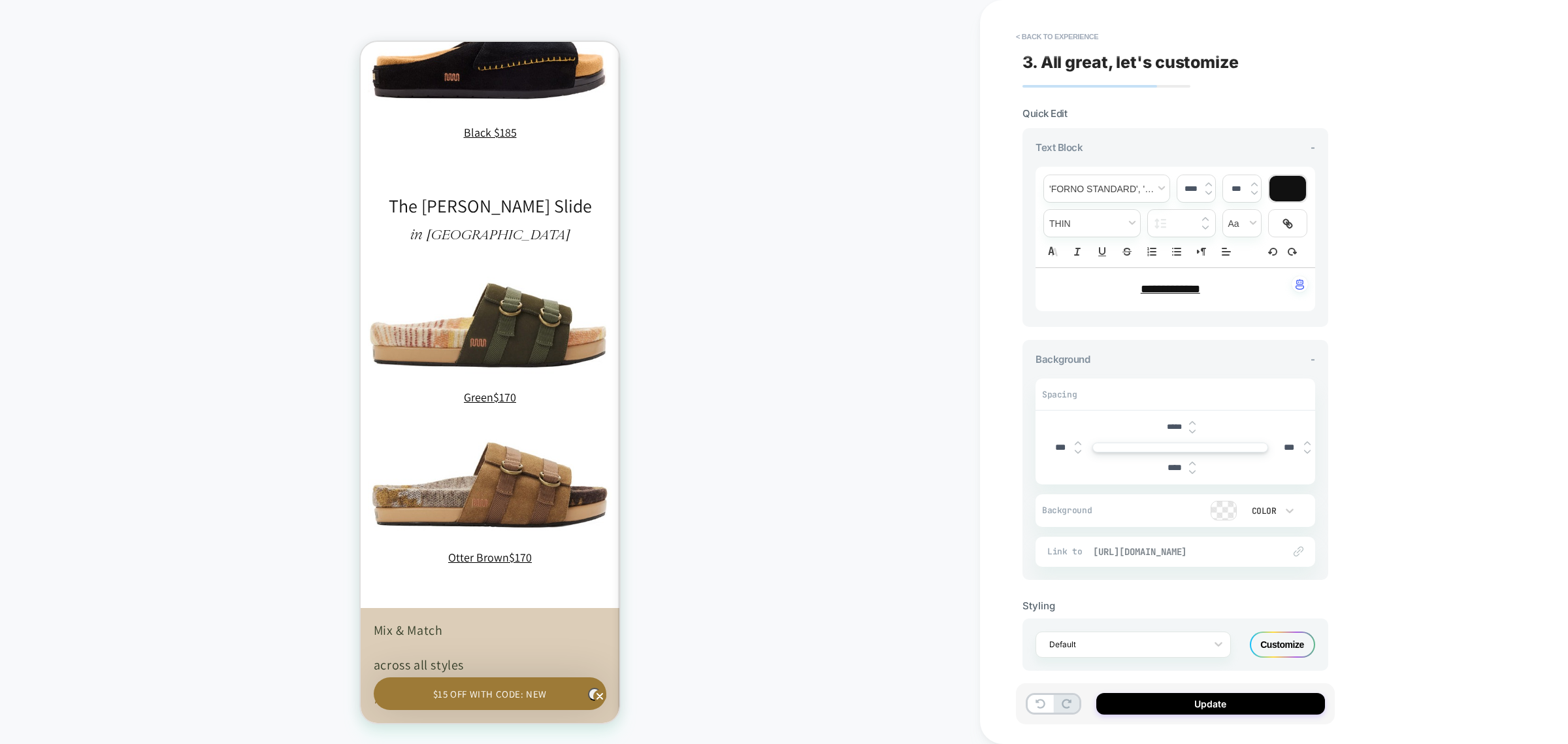
click at [1201, 550] on span "[URL][DOMAIN_NAME]" at bounding box center [1182, 551] width 178 height 12
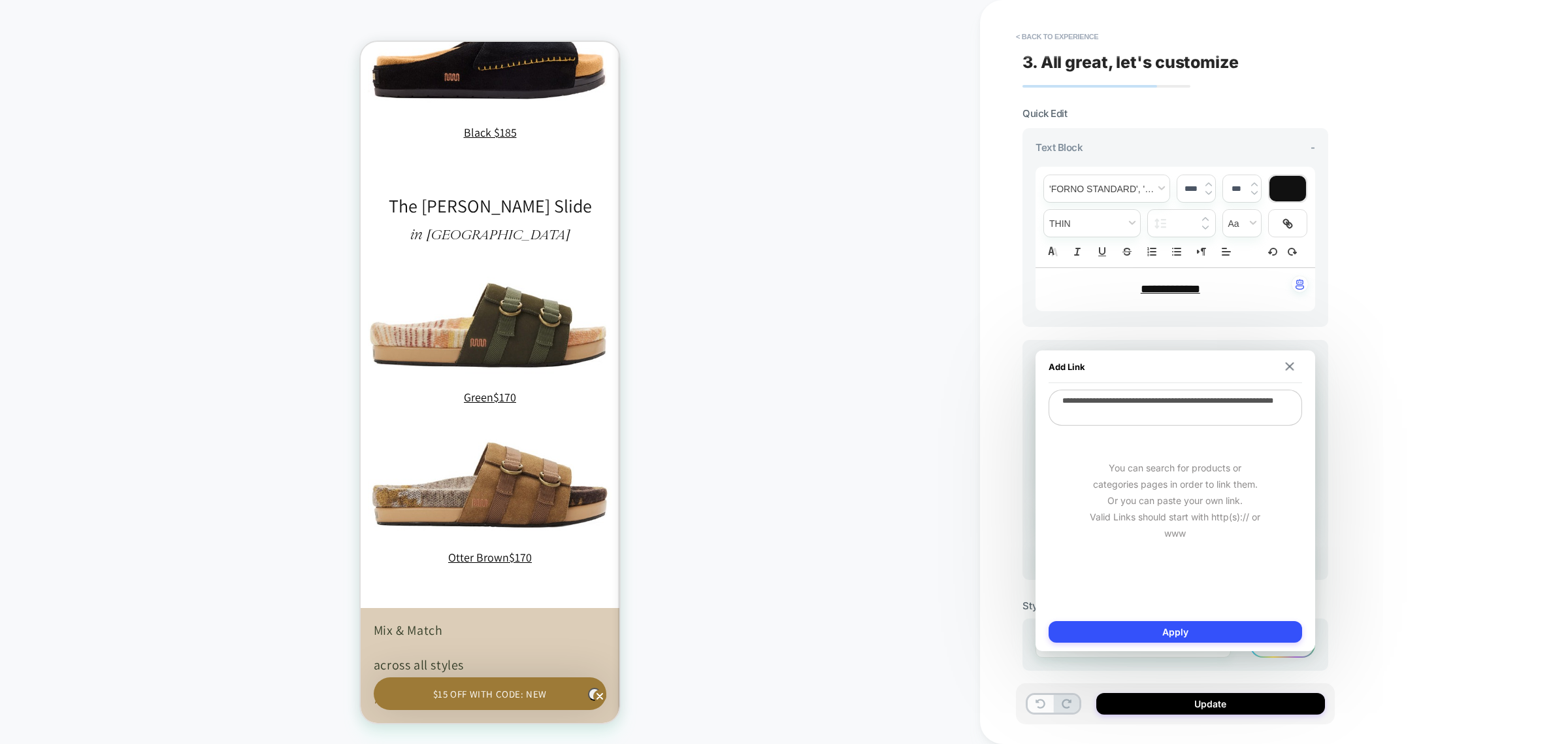
click at [1152, 413] on textarea "**********" at bounding box center [1176, 408] width 254 height 36
paste textarea
type textarea "*"
type textarea "**********"
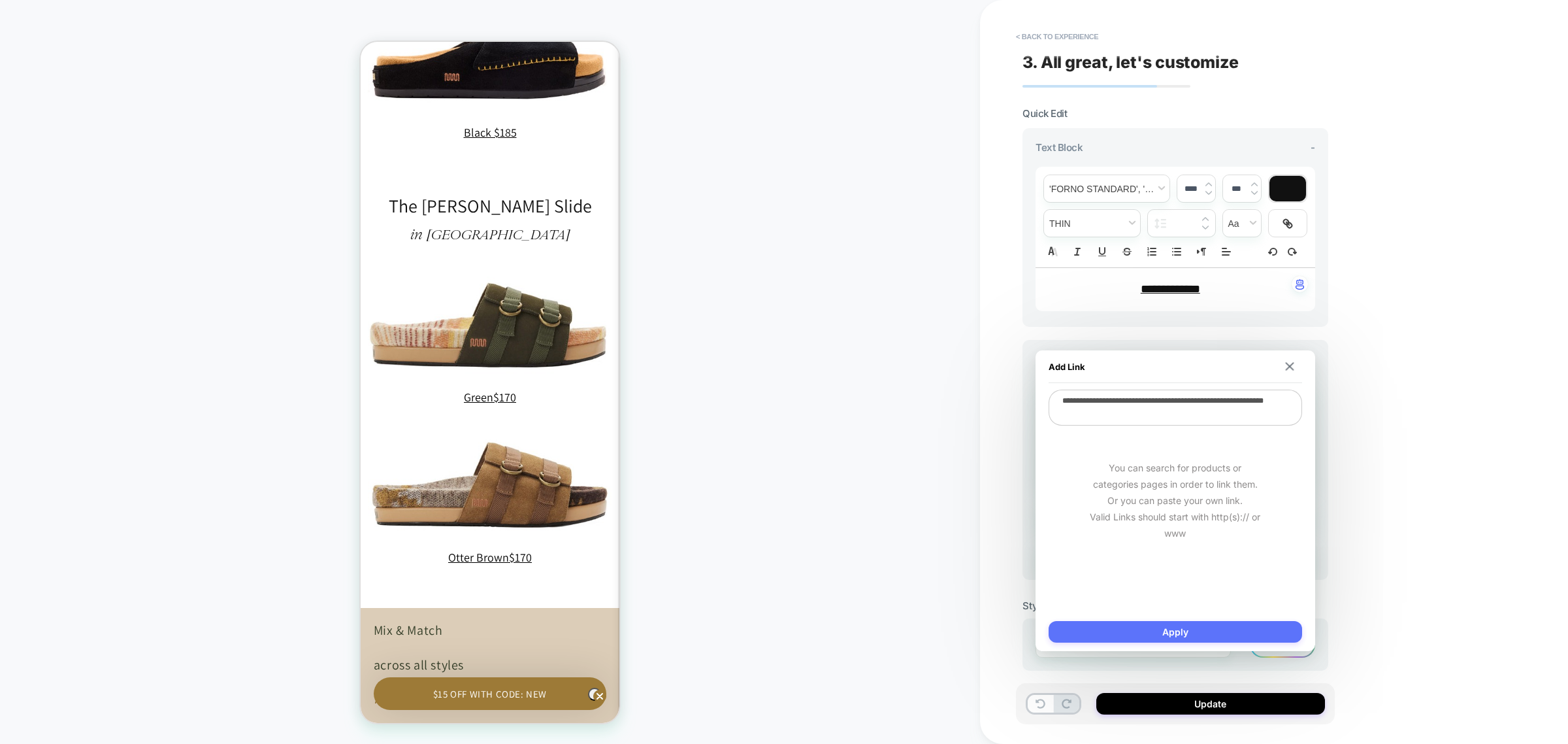
click at [1193, 631] on button "Apply" at bounding box center [1176, 631] width 254 height 21
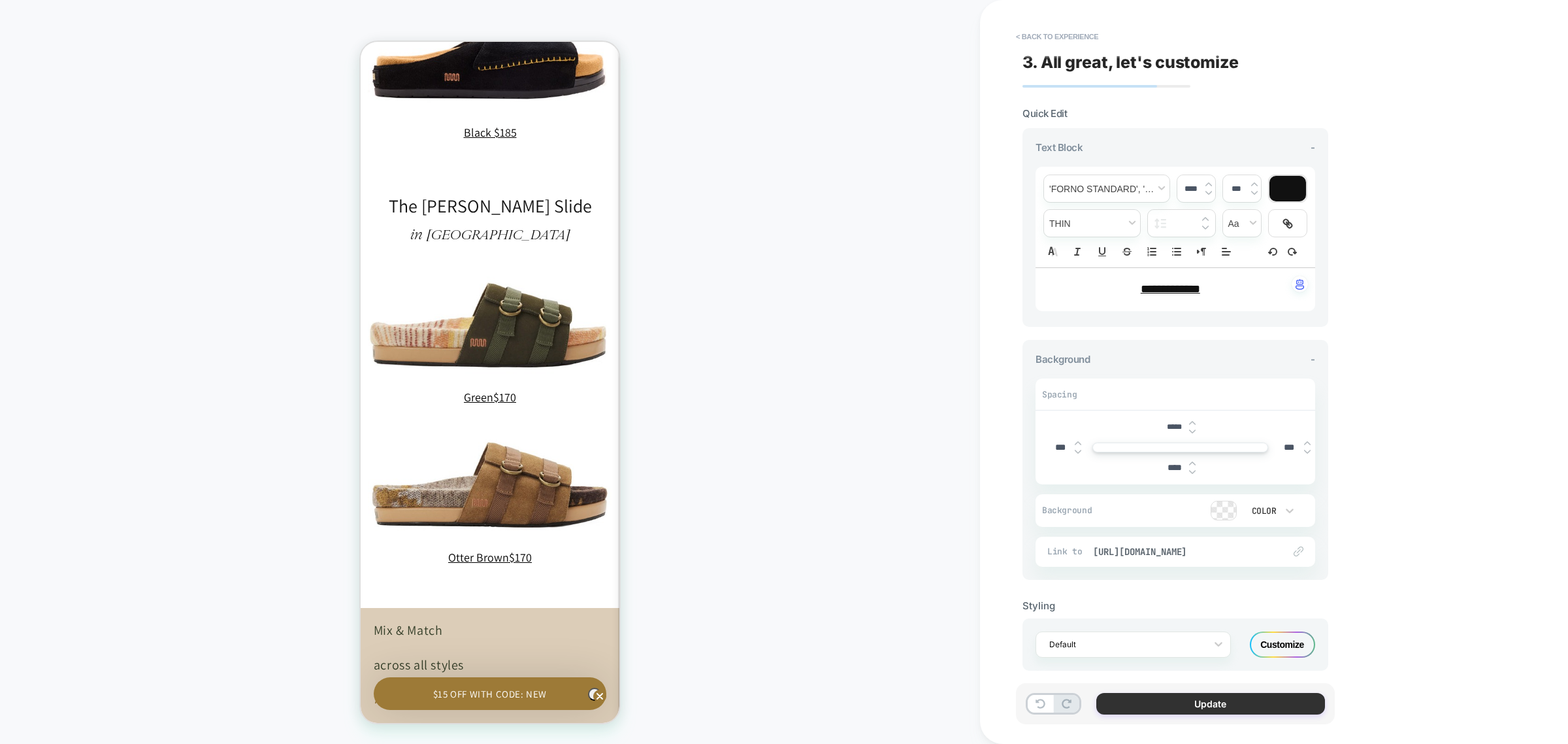
click at [1213, 707] on button "Update" at bounding box center [1210, 704] width 228 height 21
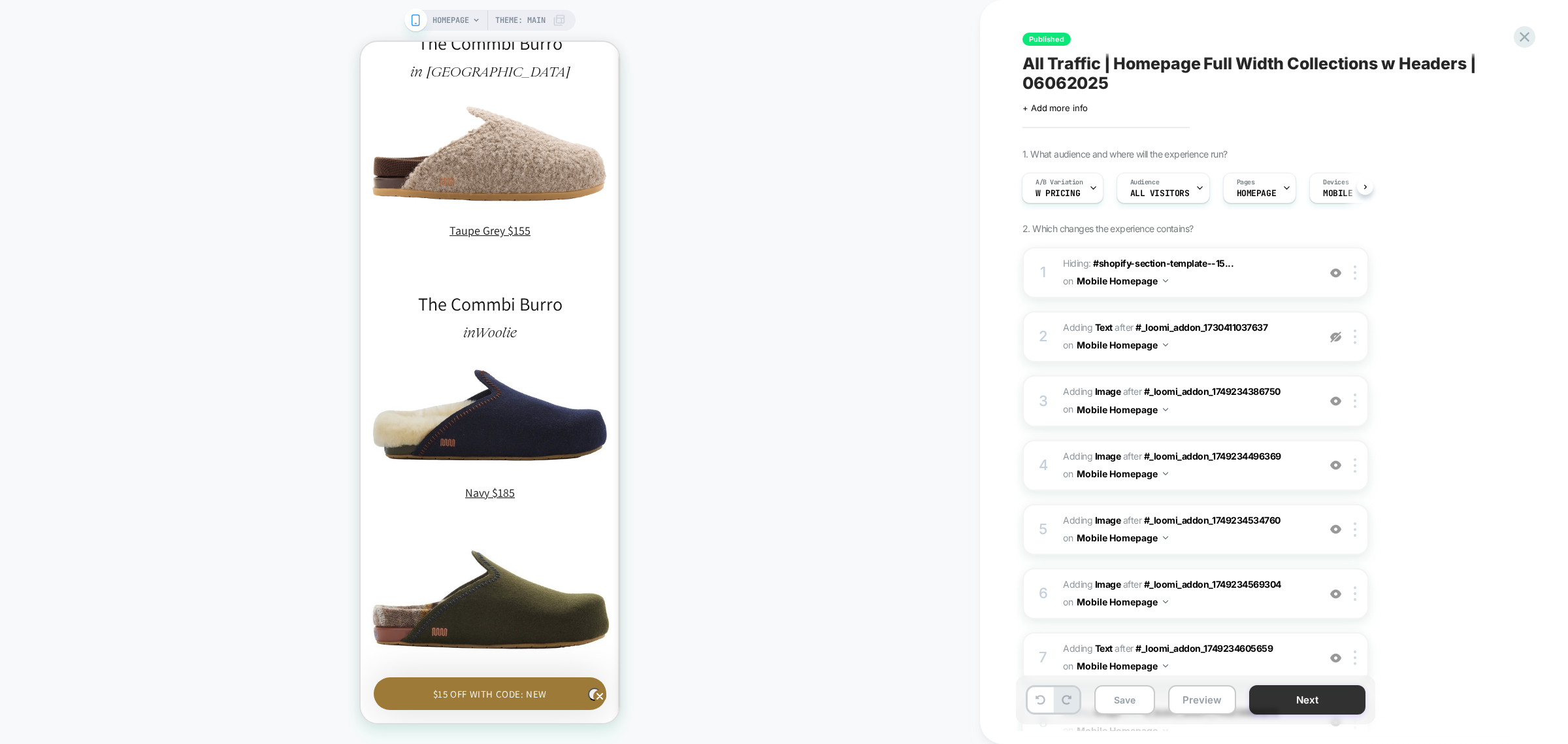
click at [1337, 699] on button "Next" at bounding box center [1307, 699] width 117 height 30
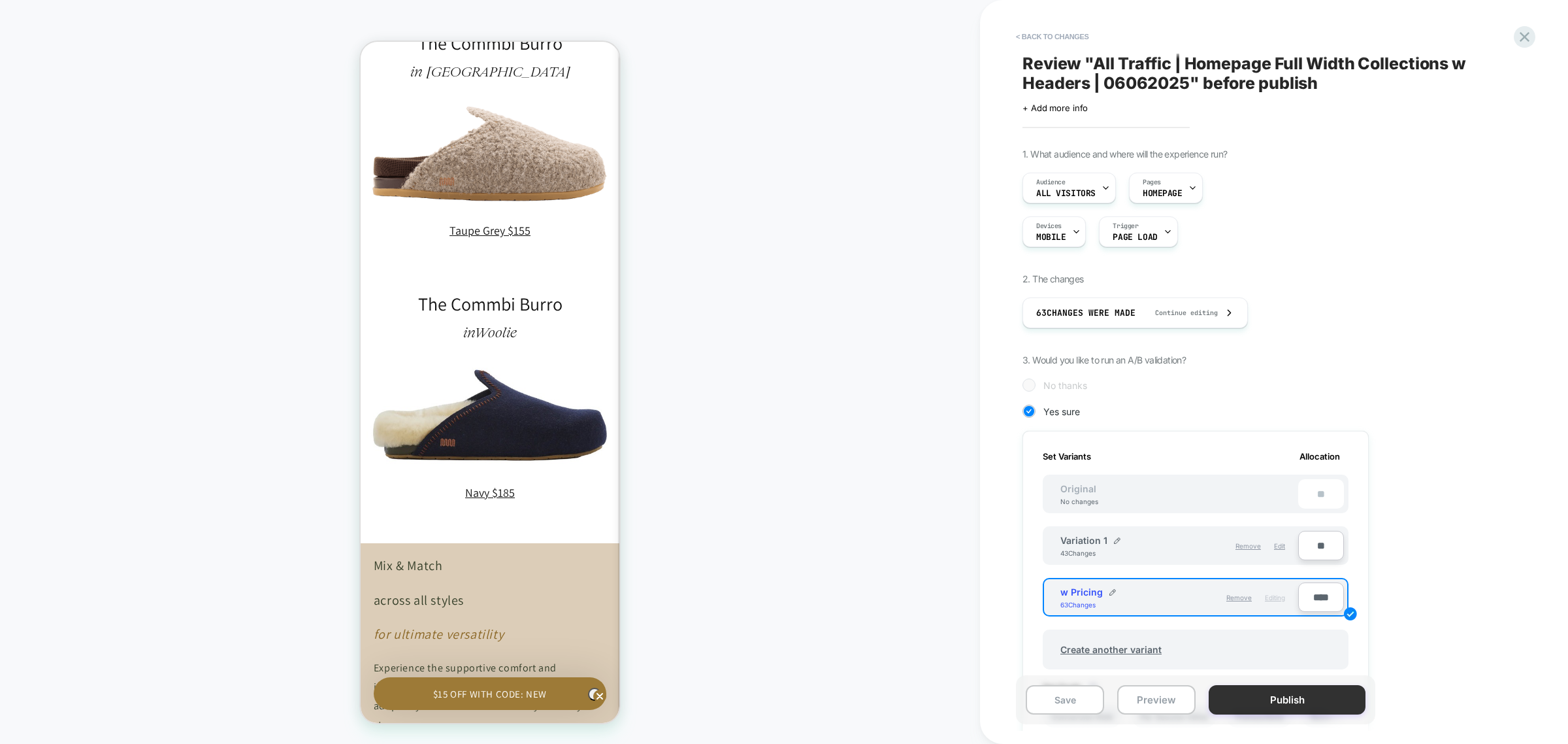
scroll to position [0, 1]
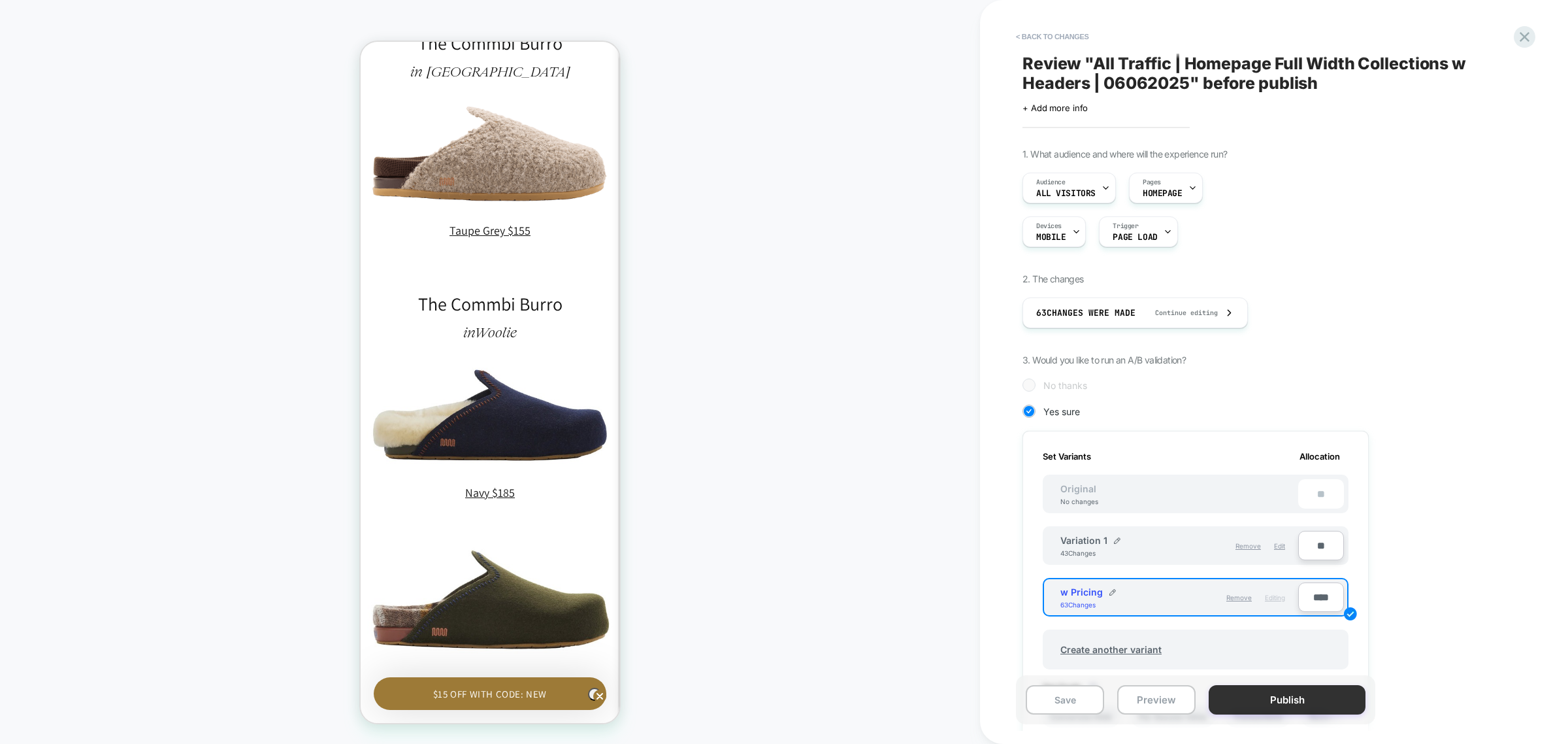
click at [1323, 704] on button "Publish" at bounding box center [1287, 699] width 157 height 30
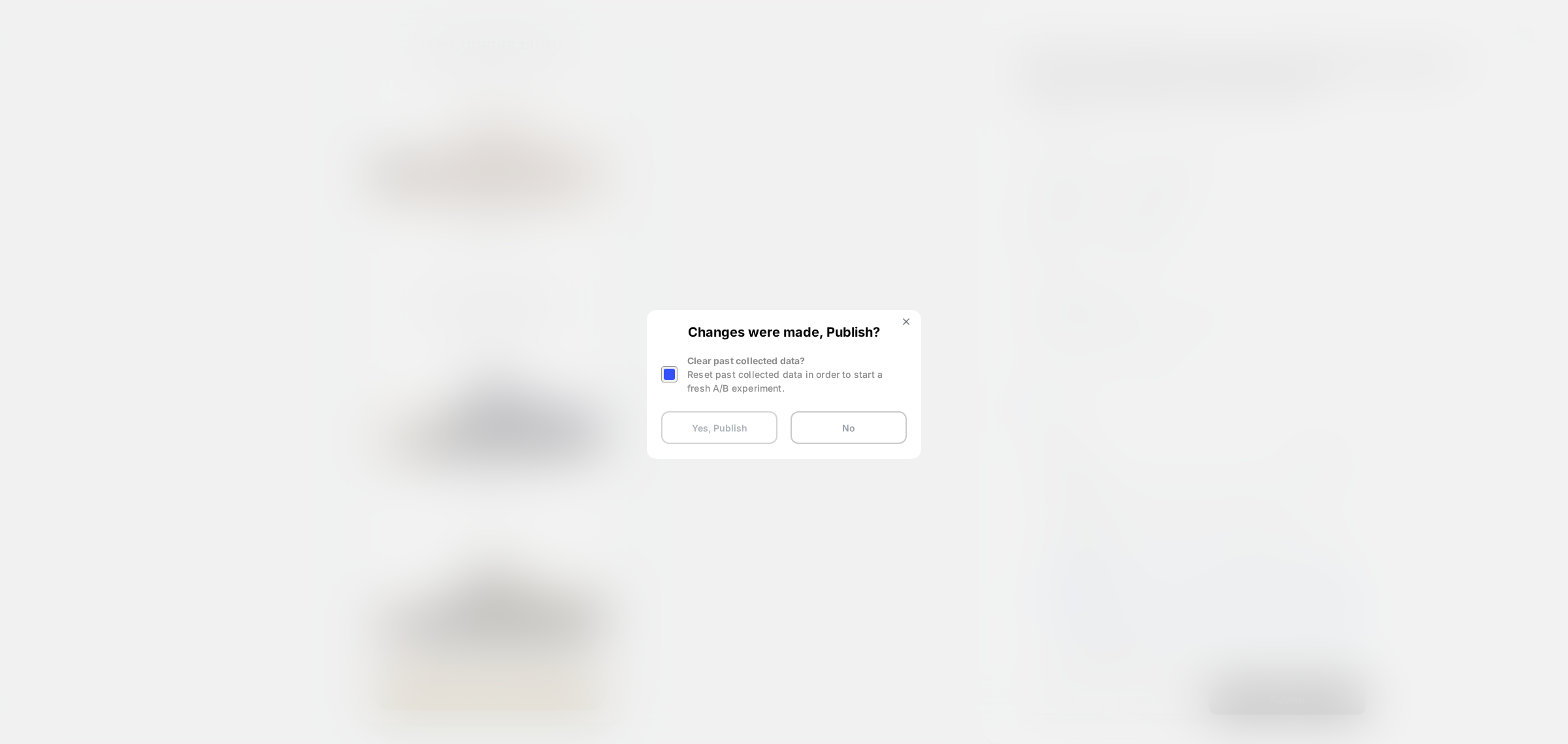
scroll to position [0, 0]
click at [732, 430] on button "Yes, Publish" at bounding box center [720, 428] width 117 height 33
